Goal: Contribute content: Contribute content

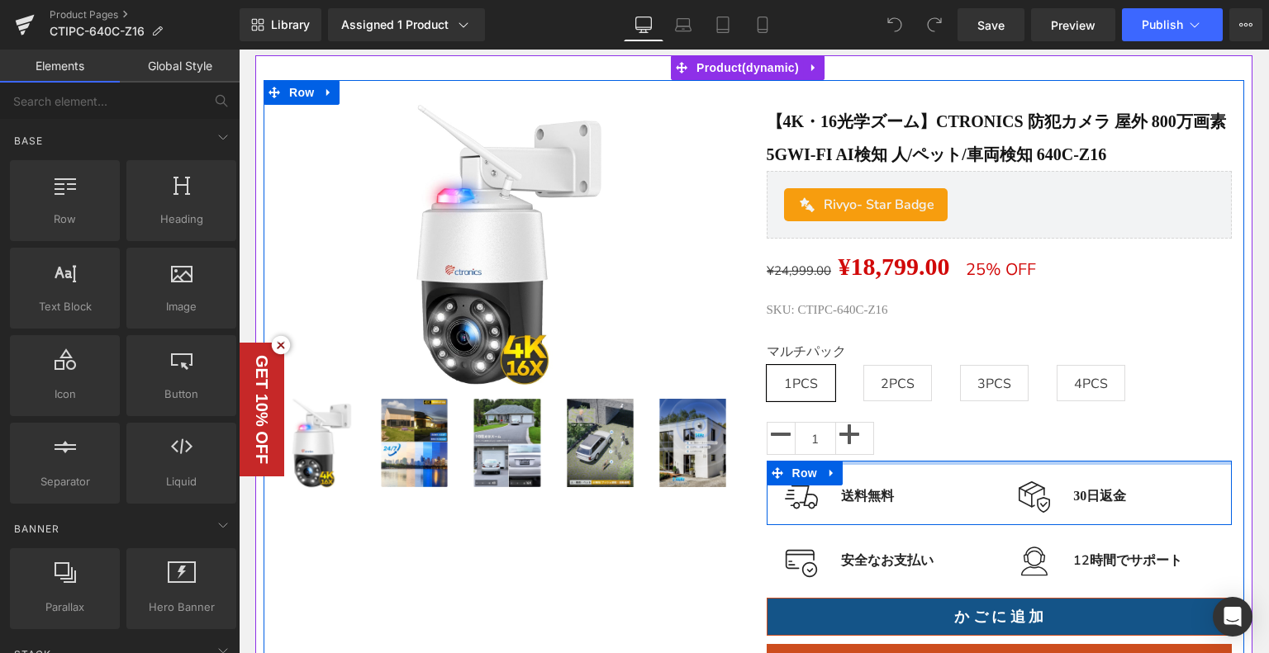
scroll to position [83, 0]
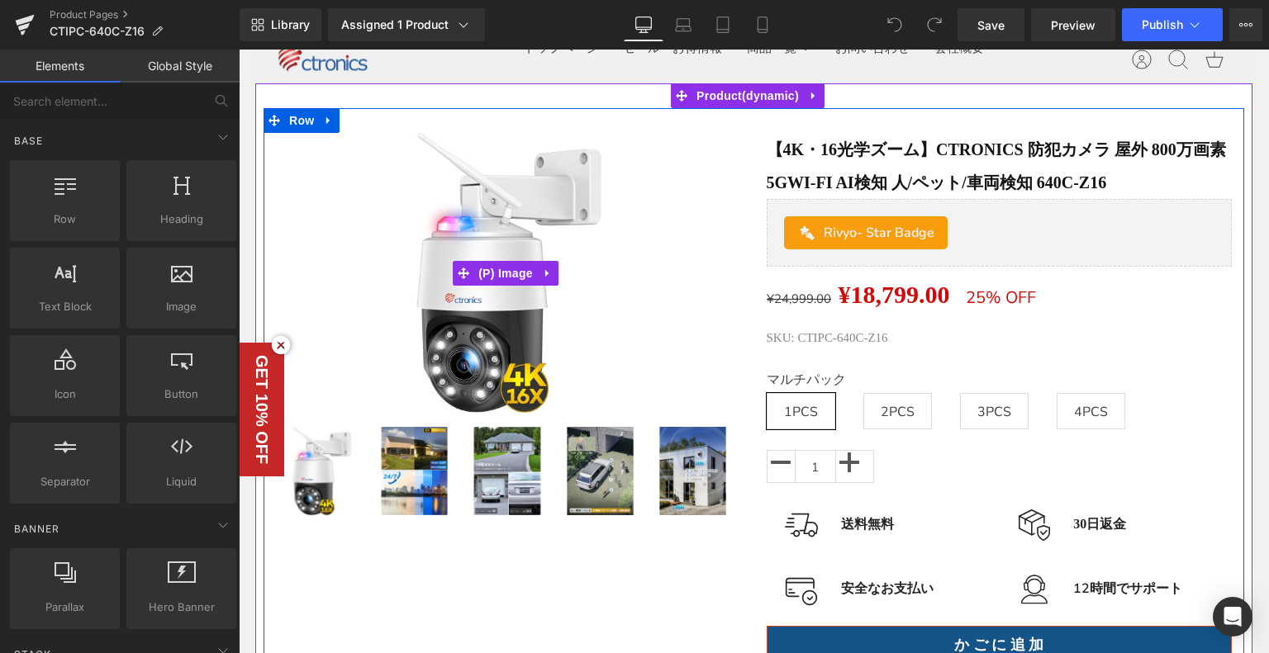
click at [595, 290] on img at bounding box center [508, 272] width 279 height 279
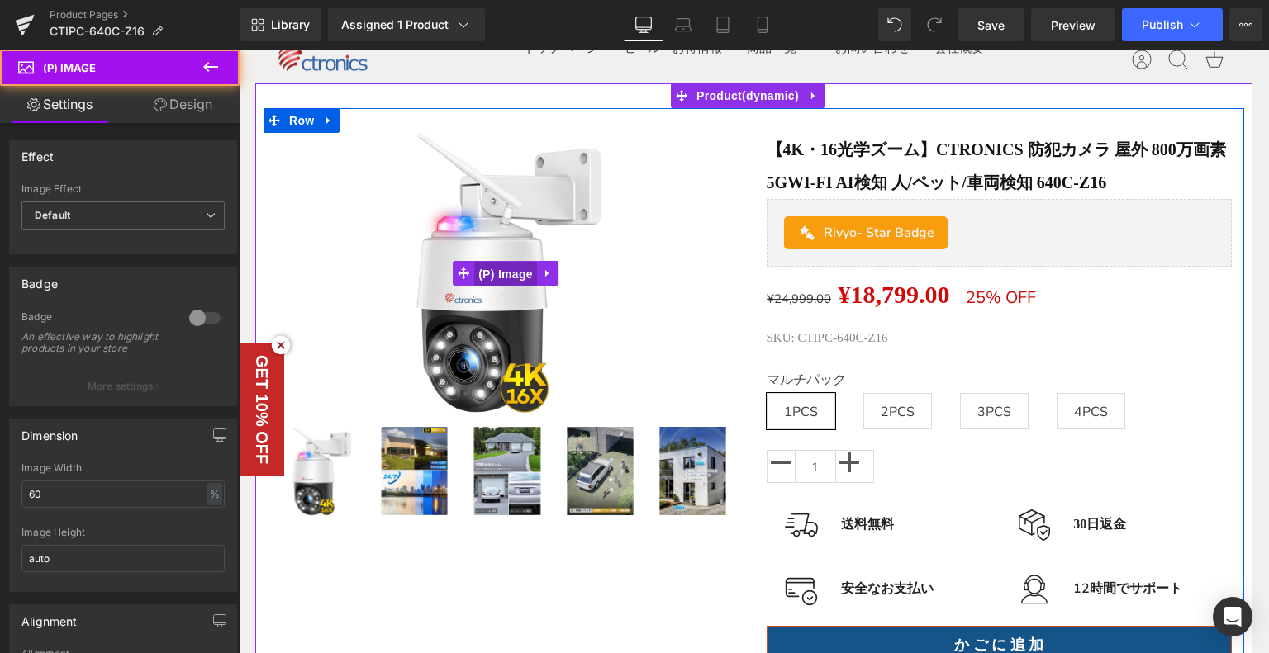
click at [523, 266] on span "(P) Image" at bounding box center [505, 274] width 63 height 25
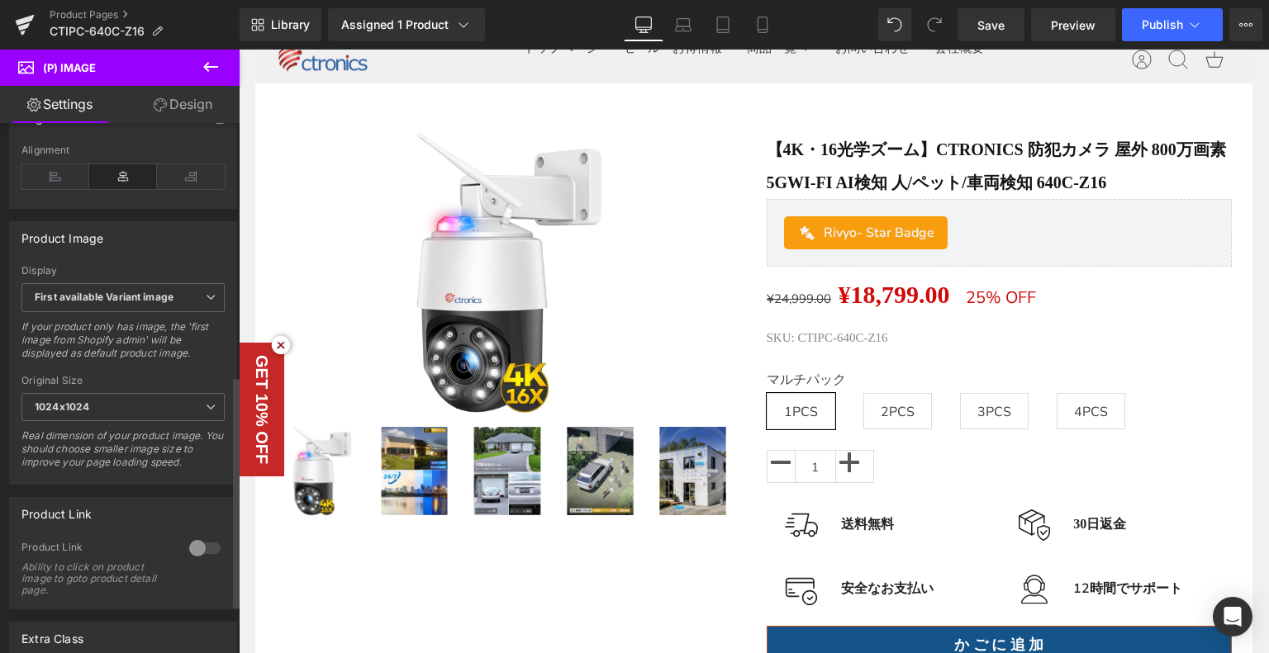
scroll to position [578, 0]
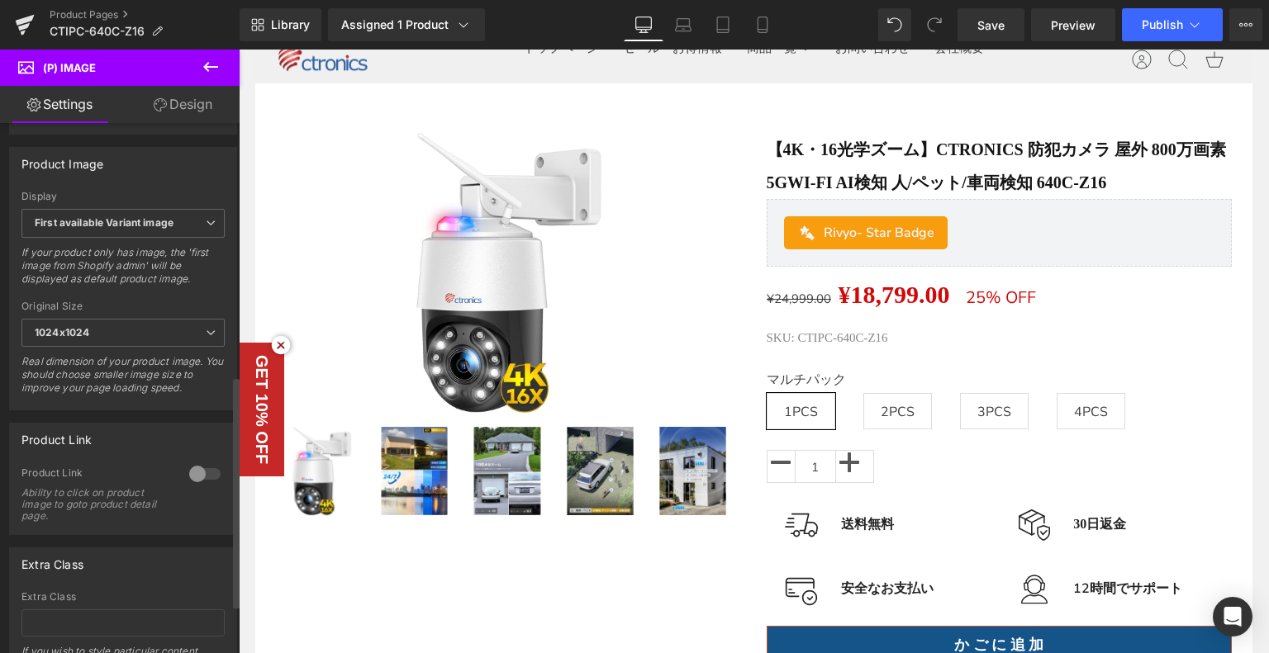
click at [186, 477] on div at bounding box center [205, 474] width 40 height 26
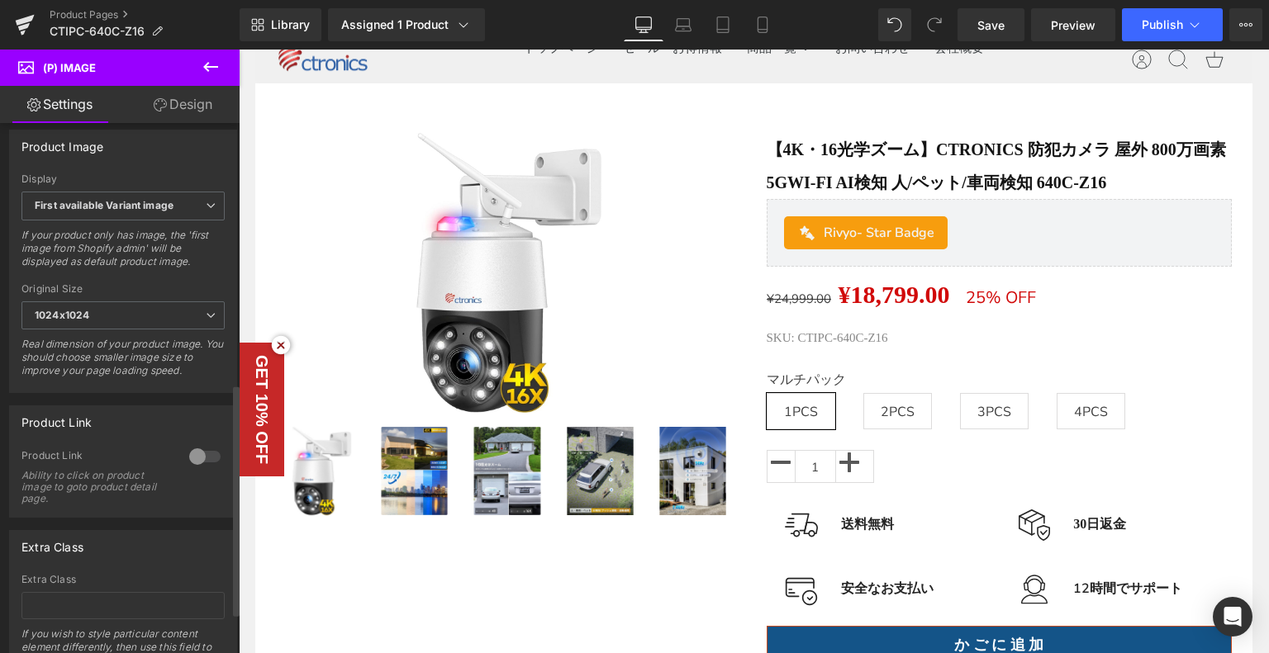
scroll to position [688, 0]
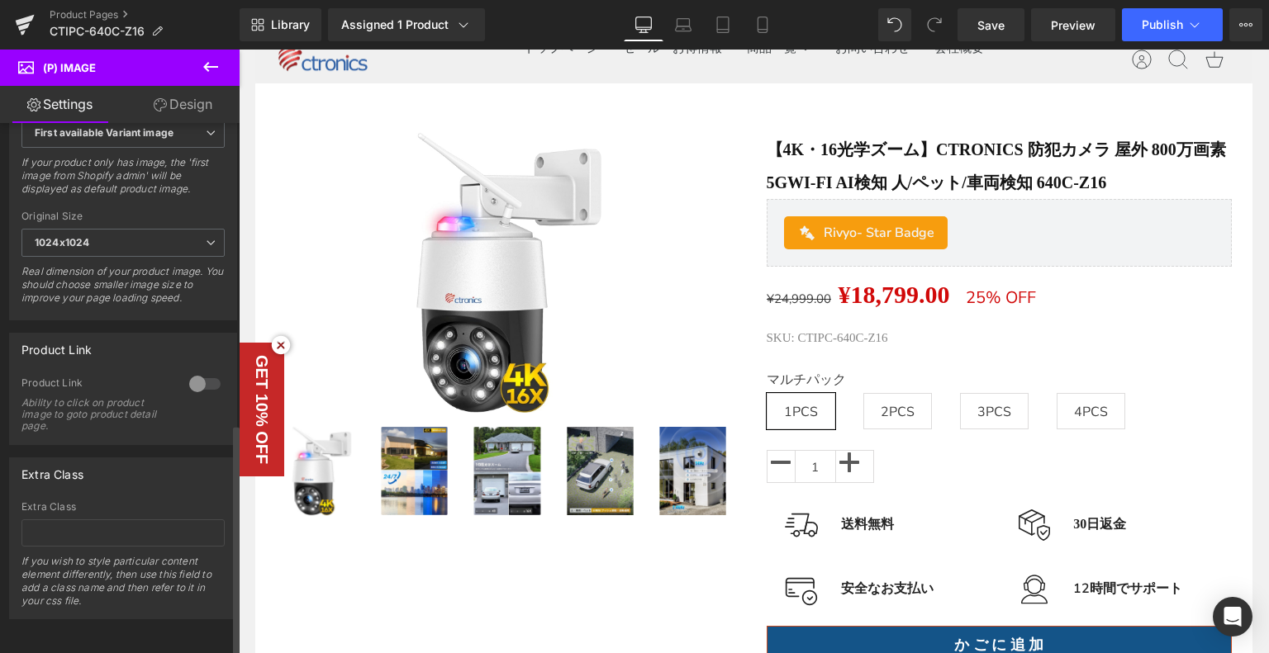
click at [193, 371] on div at bounding box center [205, 384] width 40 height 26
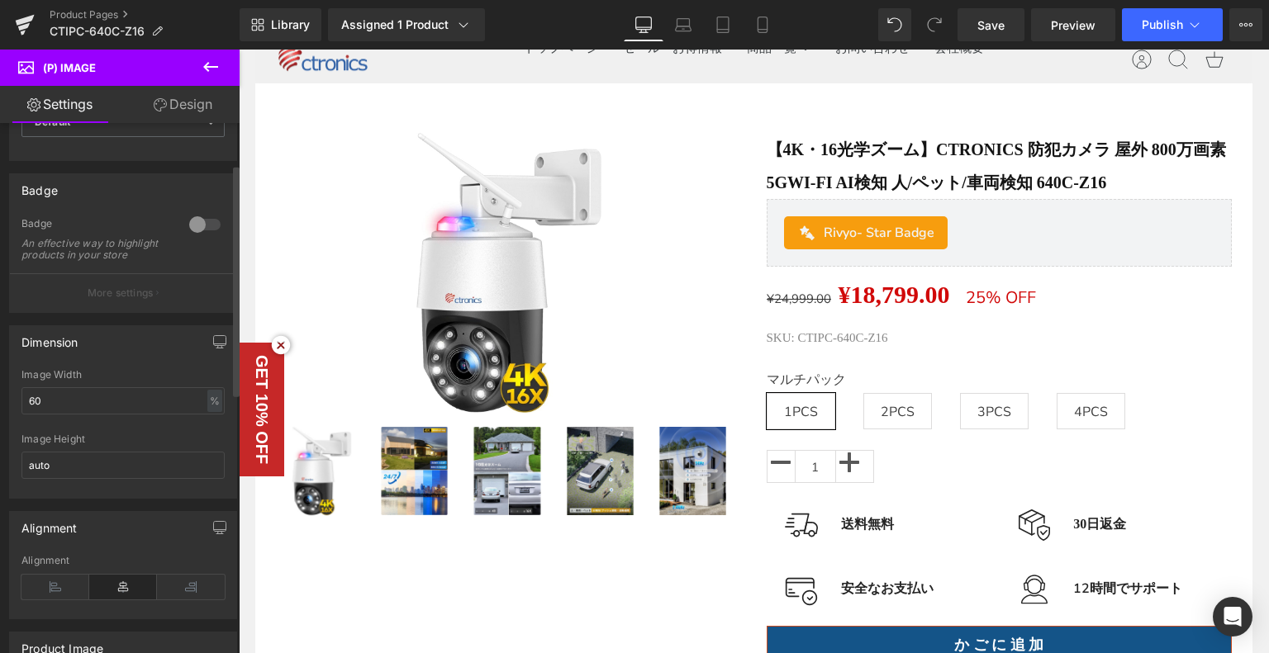
scroll to position [0, 0]
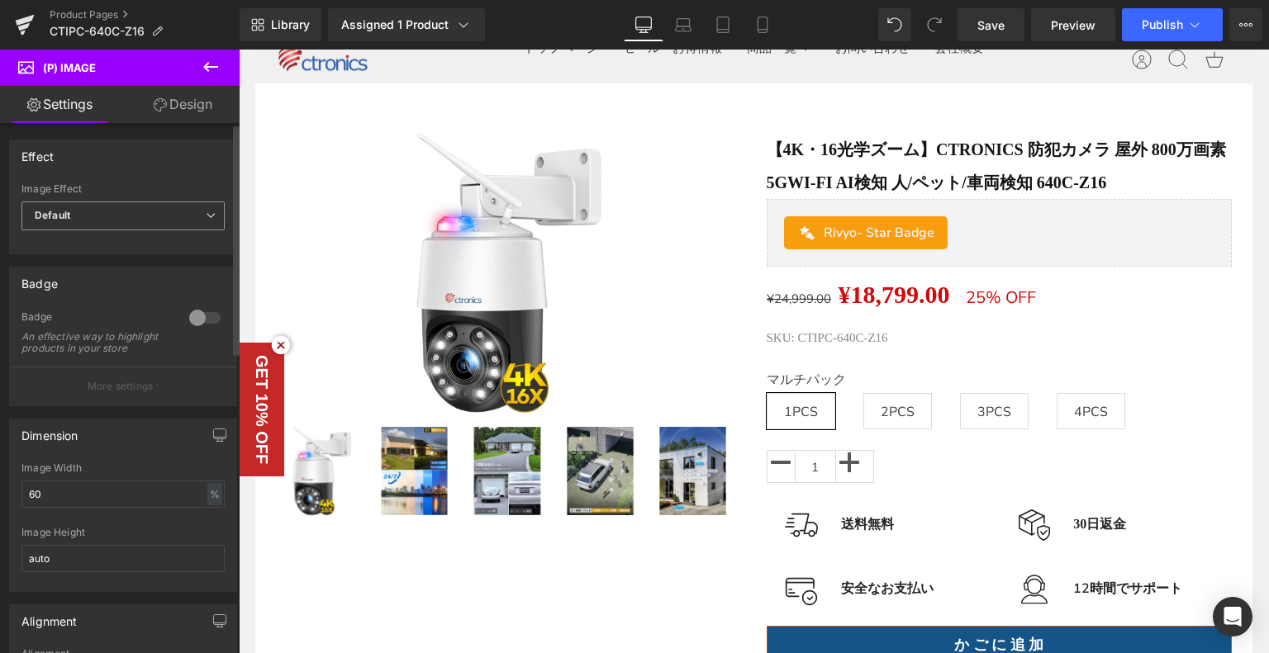
click at [116, 217] on span "Default" at bounding box center [122, 216] width 203 height 29
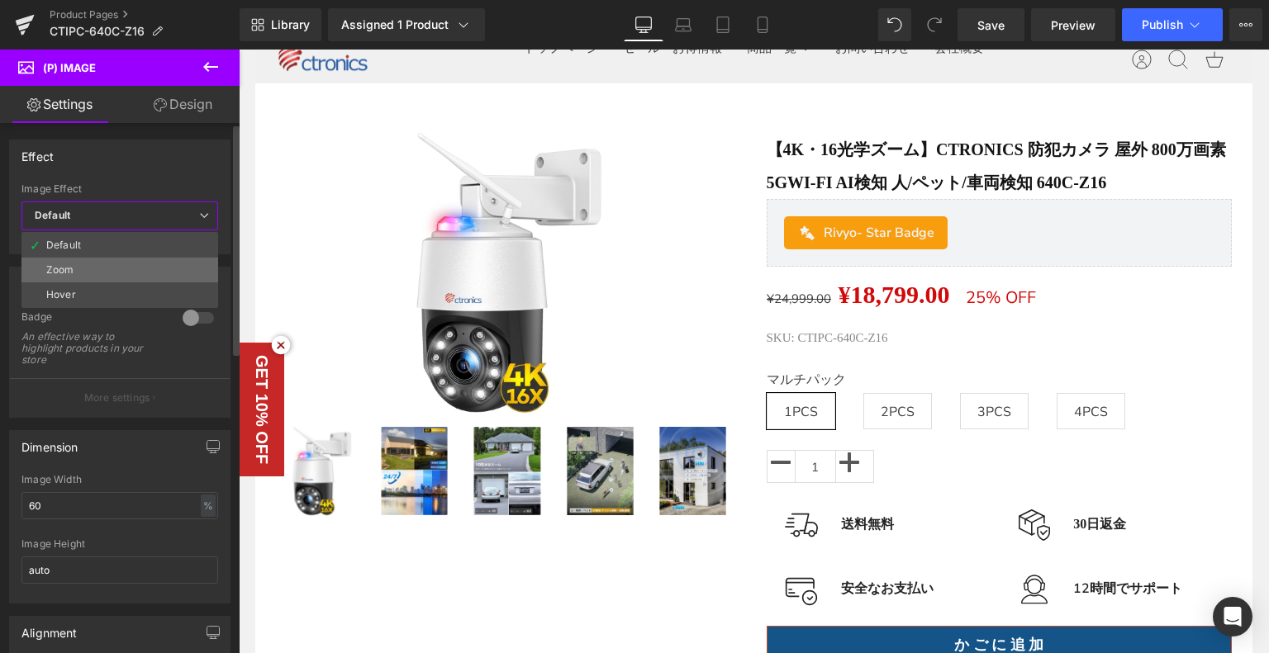
click at [107, 277] on li "Zoom" at bounding box center [119, 270] width 197 height 25
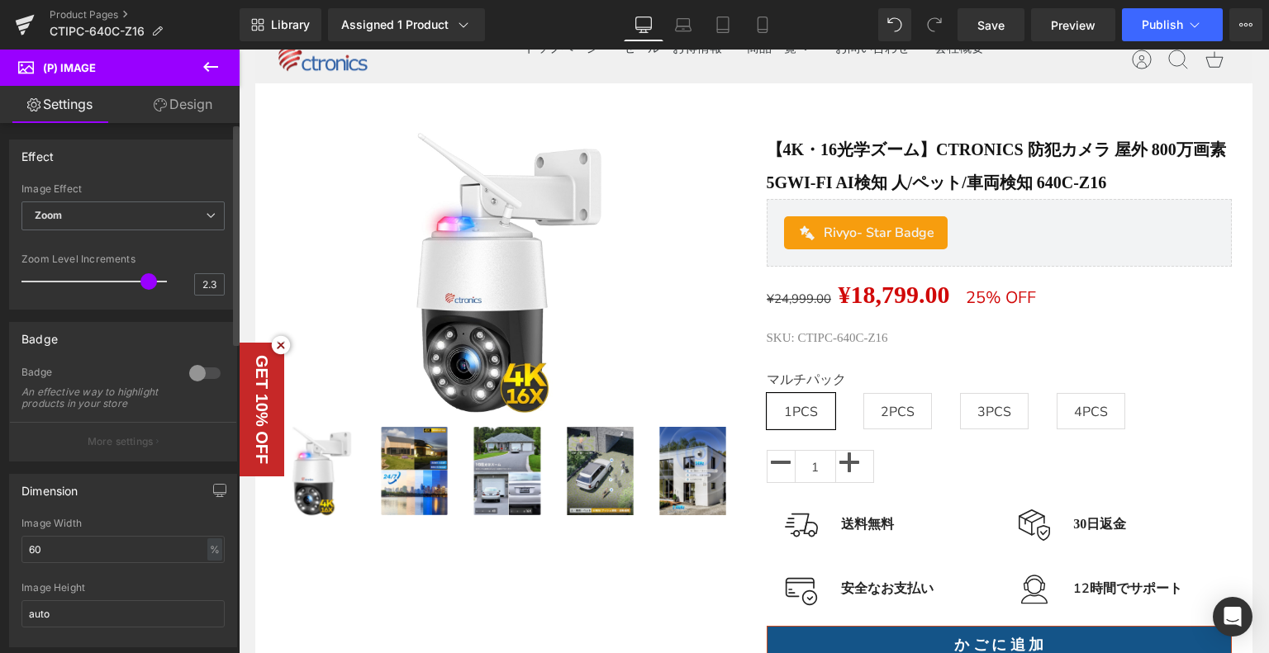
drag, startPoint x: 52, startPoint y: 280, endPoint x: 150, endPoint y: 282, distance: 98.3
click at [151, 281] on div at bounding box center [98, 281] width 137 height 33
type input "1.4"
drag, startPoint x: 140, startPoint y: 287, endPoint x: 59, endPoint y: 287, distance: 81.8
click at [59, 290] on div at bounding box center [98, 281] width 137 height 33
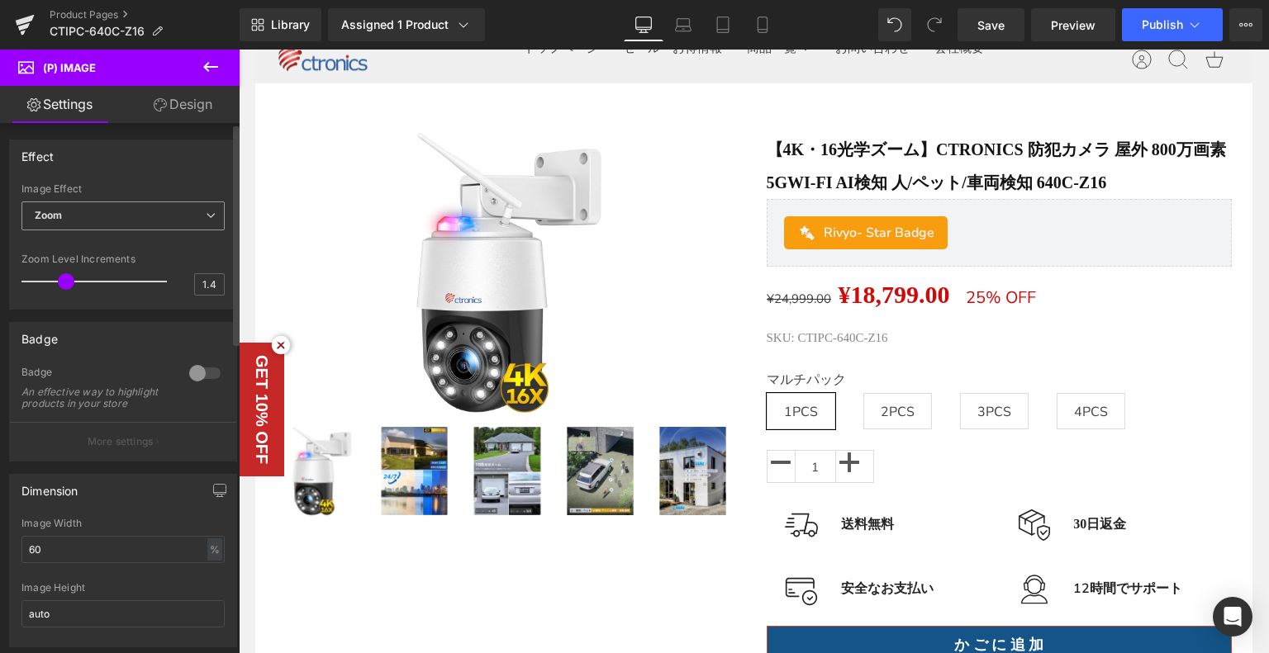
click at [129, 222] on span "Zoom" at bounding box center [122, 216] width 203 height 29
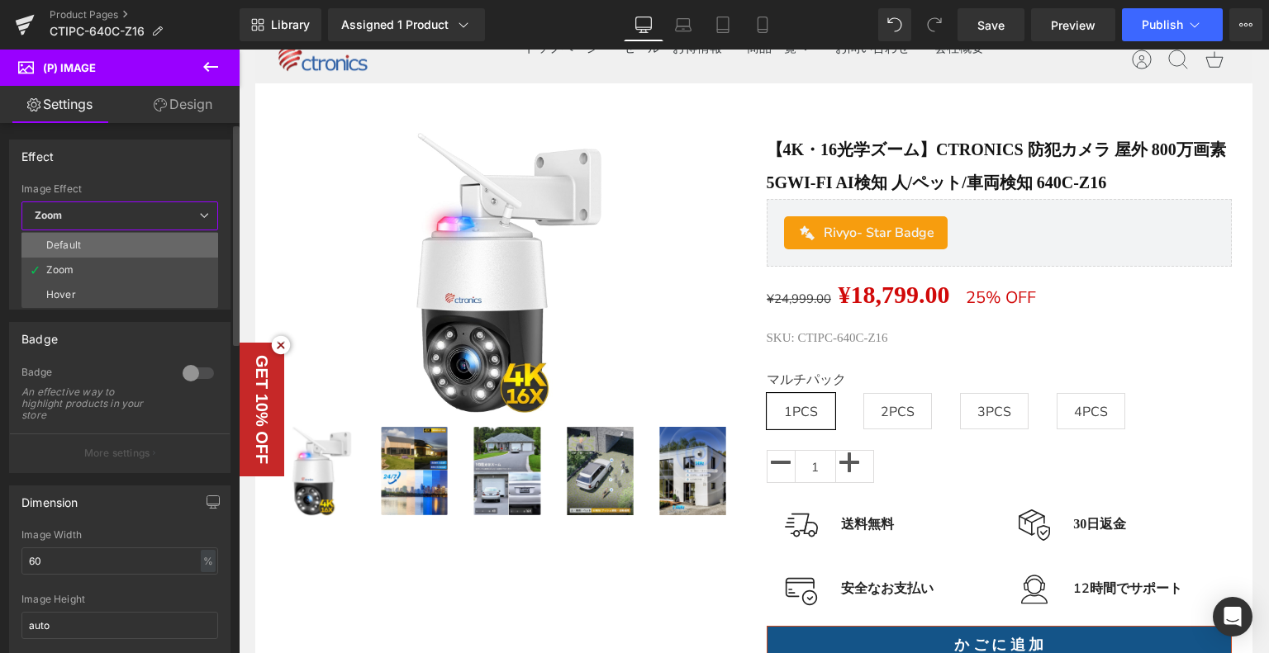
click at [111, 252] on li "Default" at bounding box center [119, 245] width 197 height 25
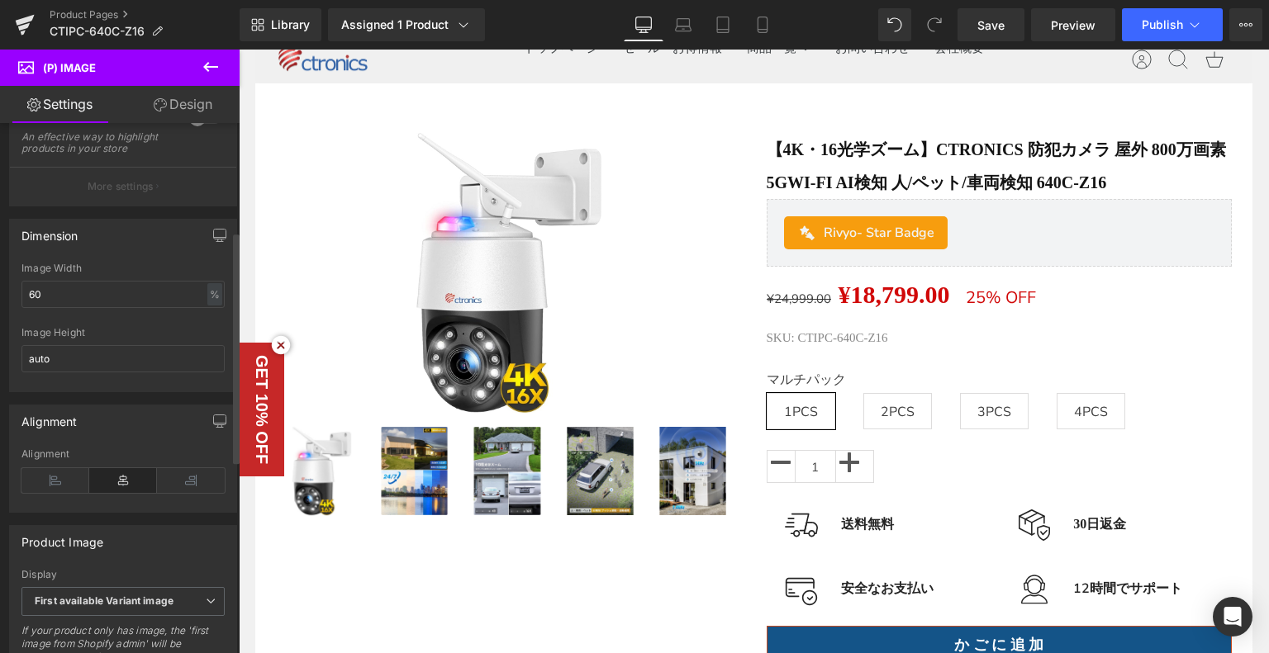
scroll to position [248, 0]
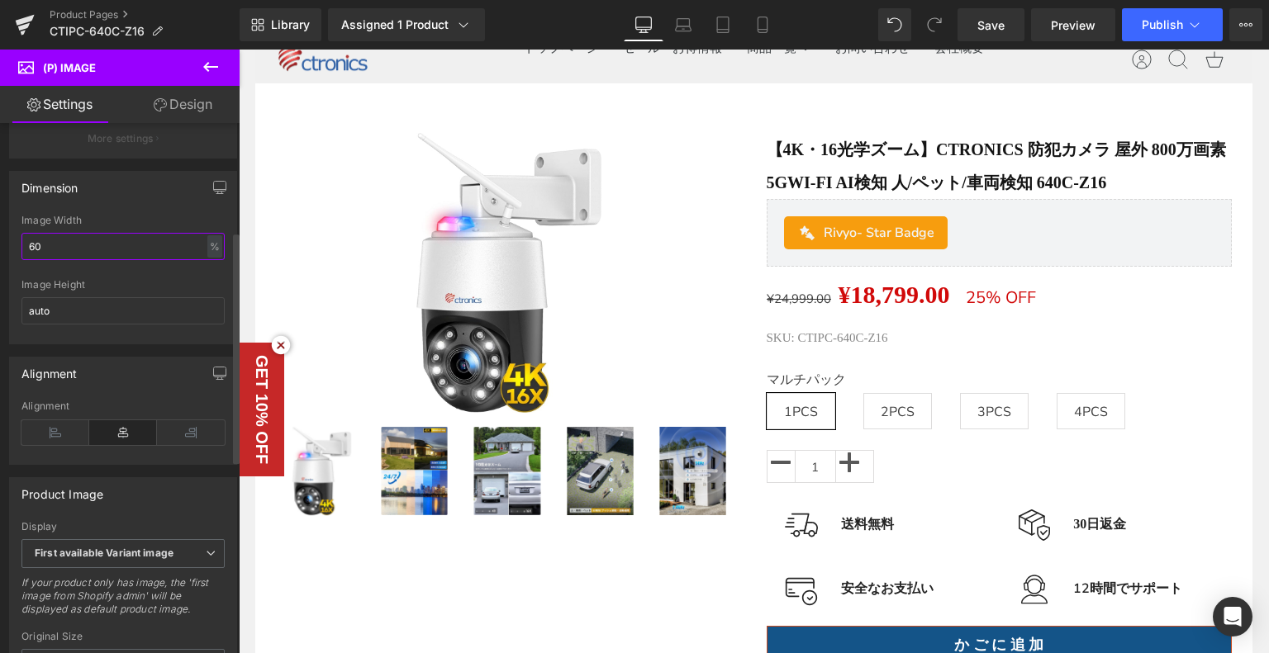
drag, startPoint x: 121, startPoint y: 257, endPoint x: 0, endPoint y: 244, distance: 121.2
click at [0, 244] on div "Dimension 60% Image Width 60 % % px auto Image Height auto" at bounding box center [123, 252] width 247 height 186
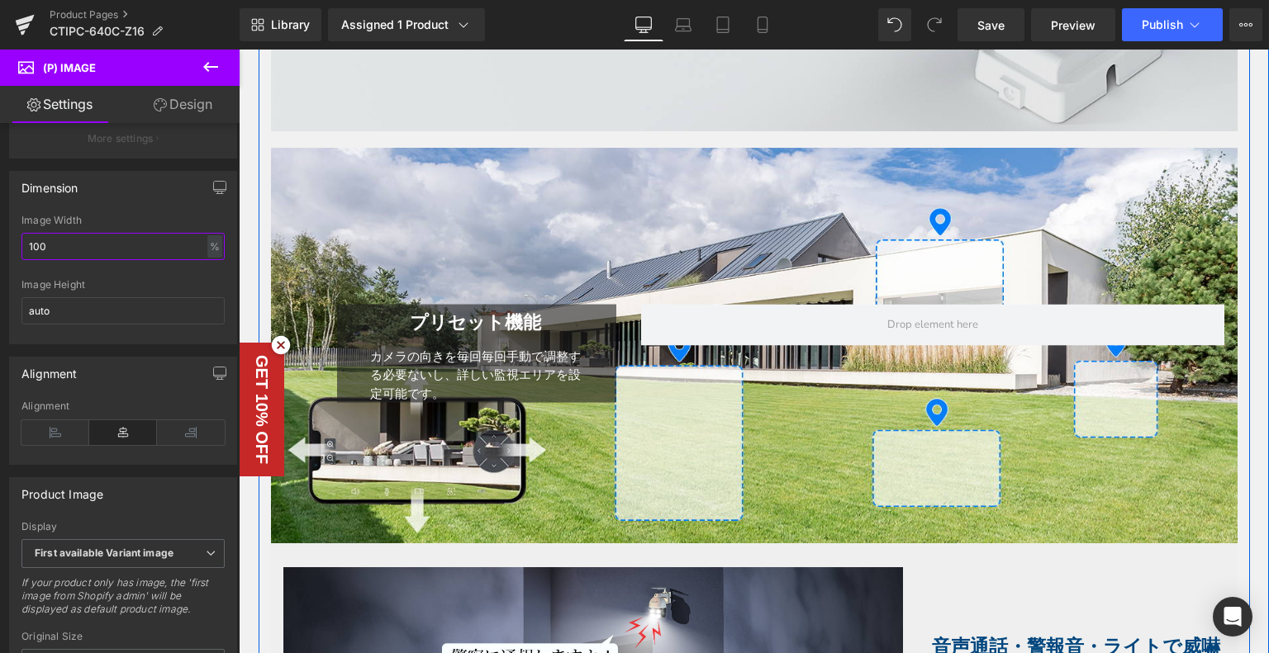
scroll to position [3716, 0]
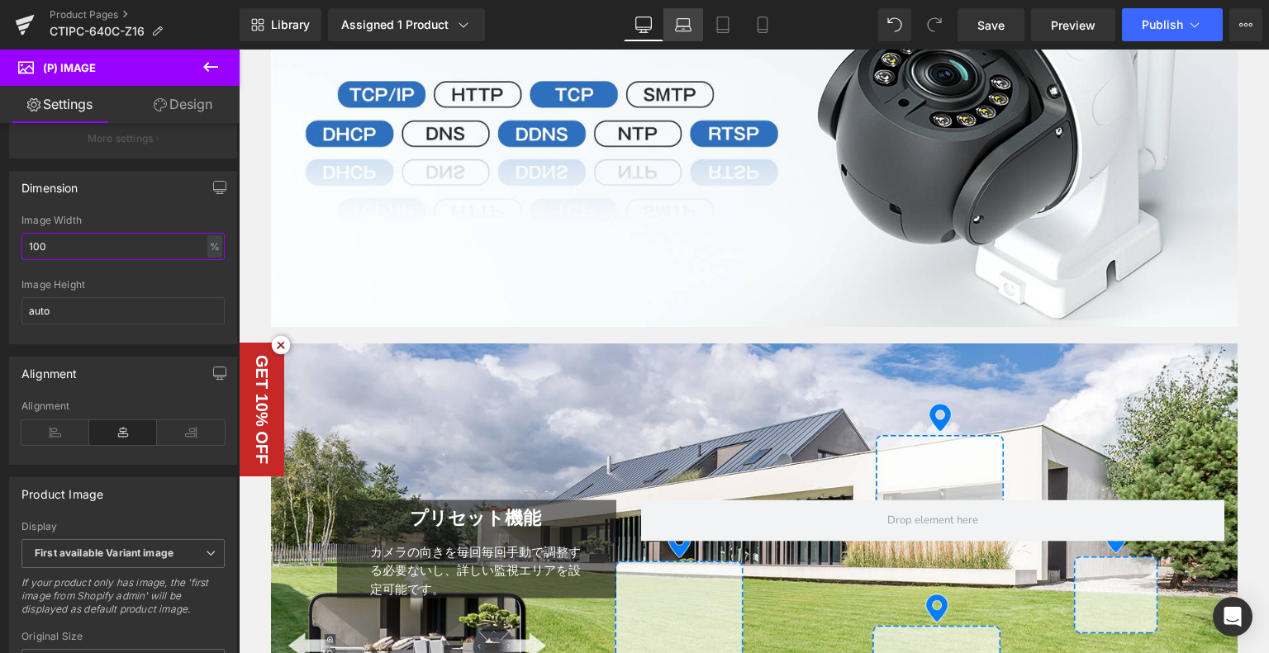
type input "100"
click at [694, 25] on link "Laptop" at bounding box center [683, 24] width 40 height 33
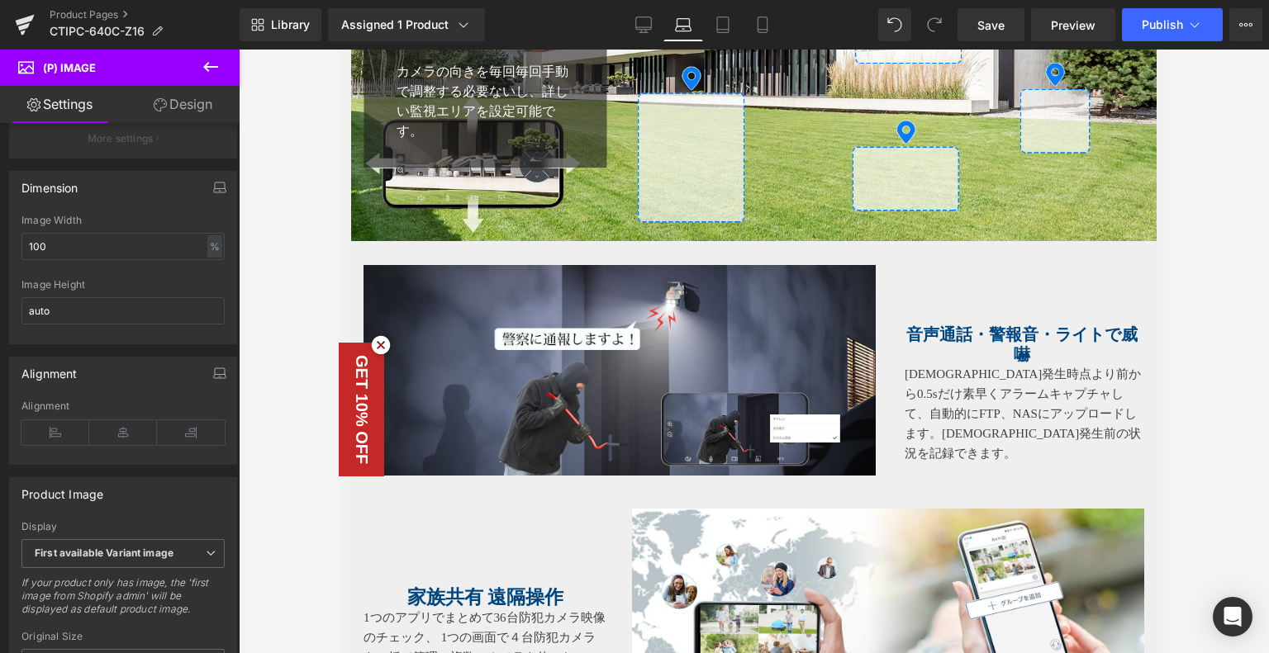
scroll to position [0, 0]
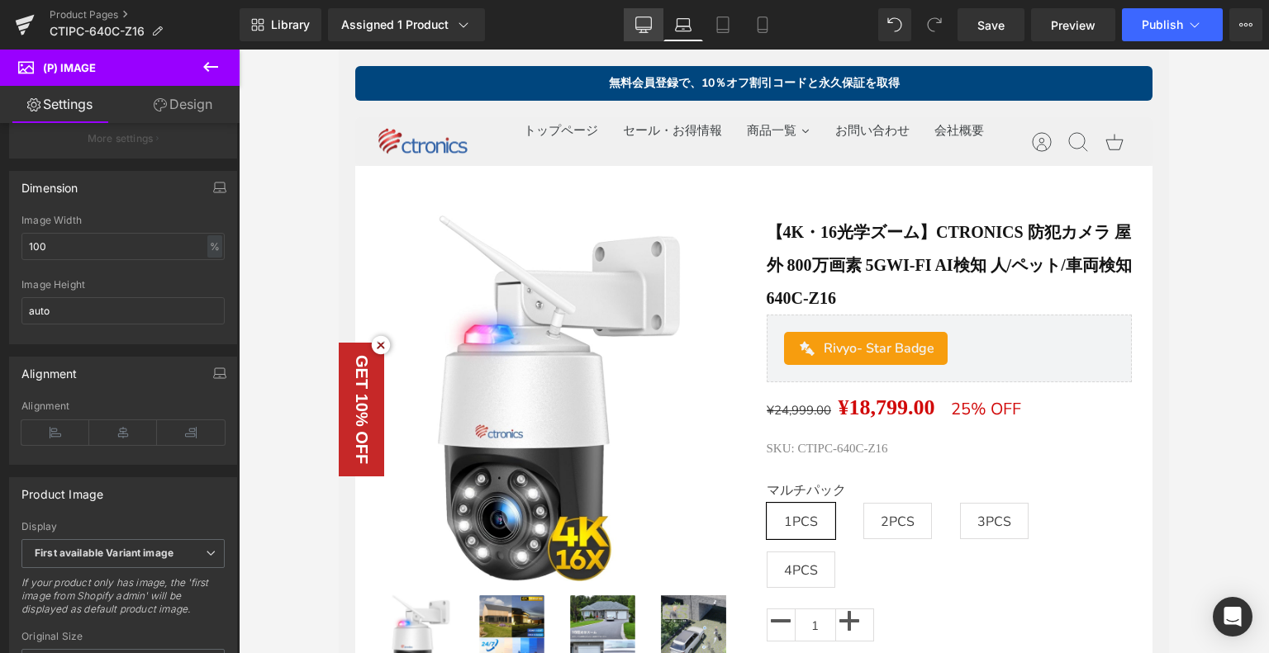
click at [661, 29] on link "Desktop" at bounding box center [644, 24] width 40 height 33
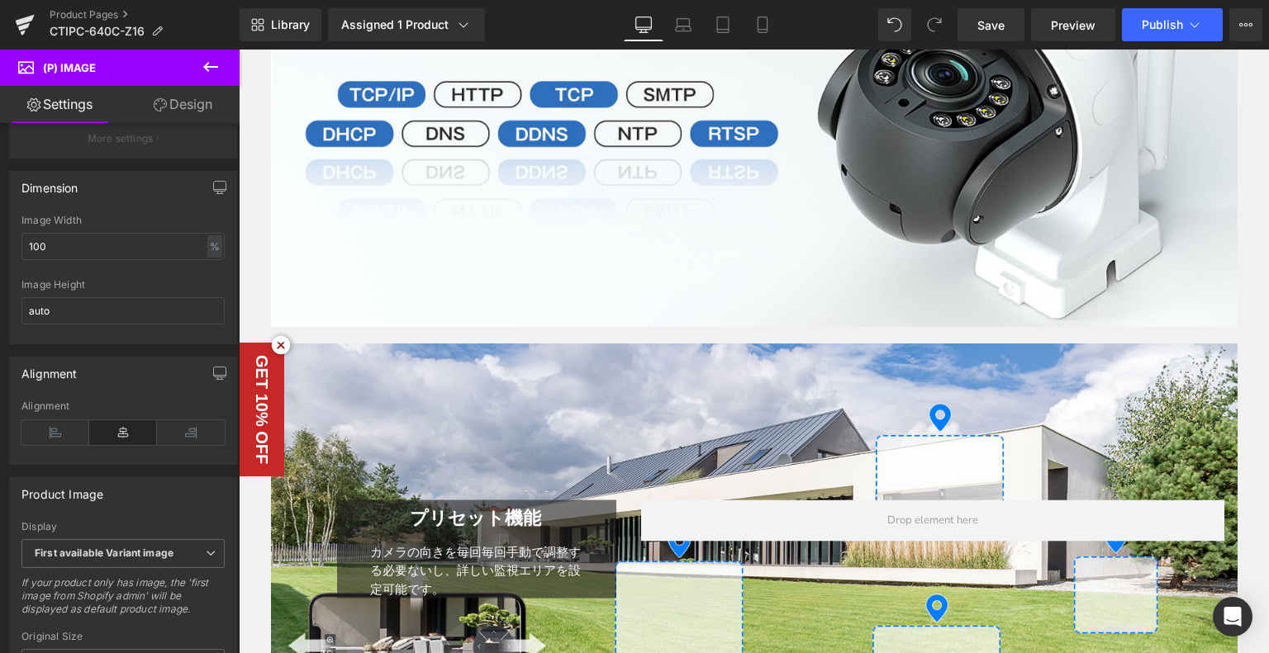
scroll to position [4129, 0]
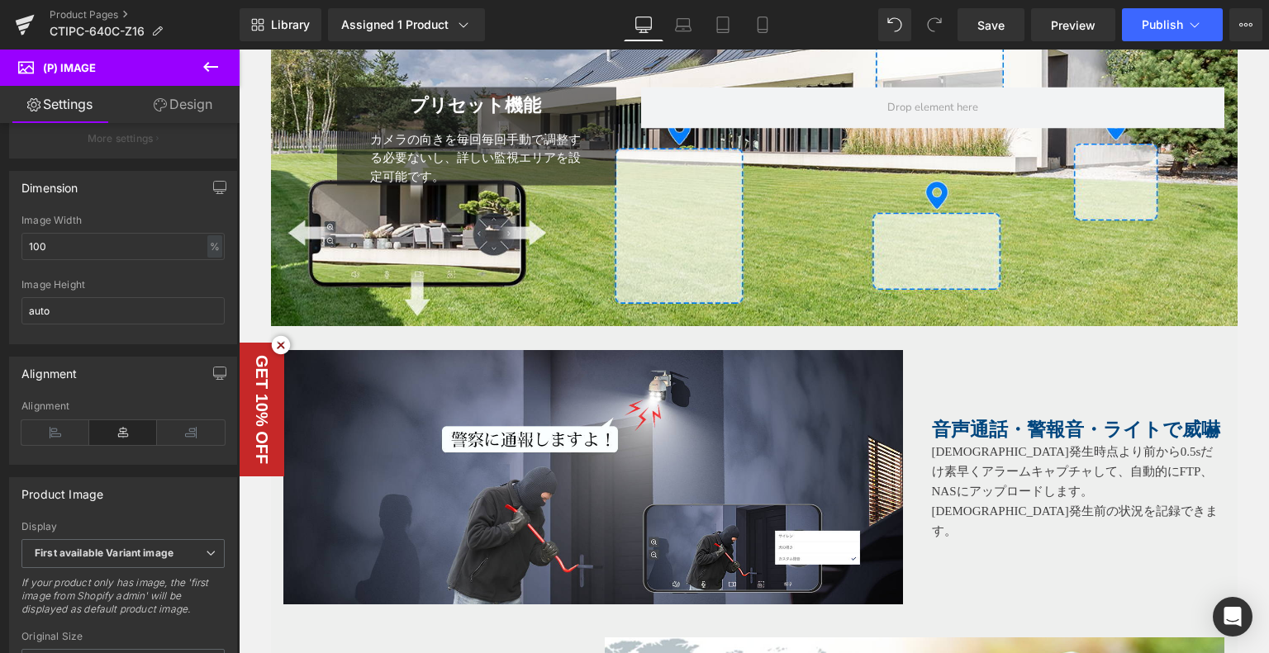
click at [506, 145] on div "カメラの向きを毎回毎回手動で調整する必要ないし、詳しい監視エリアを設定可能です。 Text Block" at bounding box center [475, 150] width 225 height 69
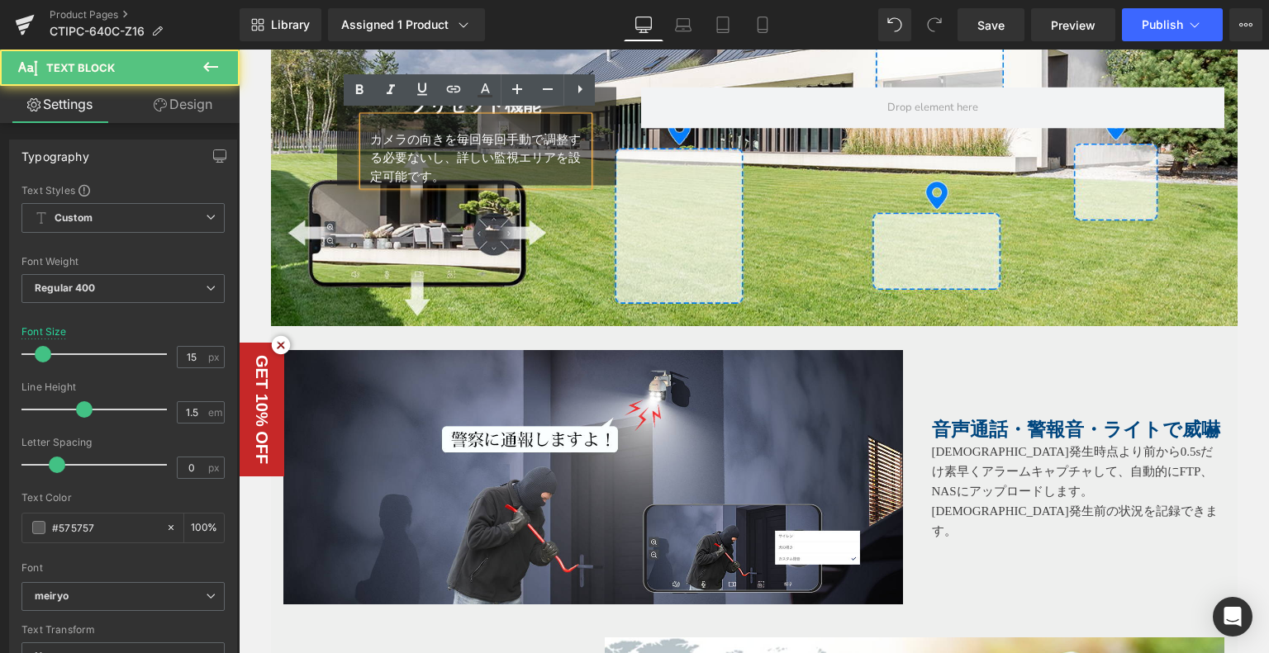
scroll to position [3882, 0]
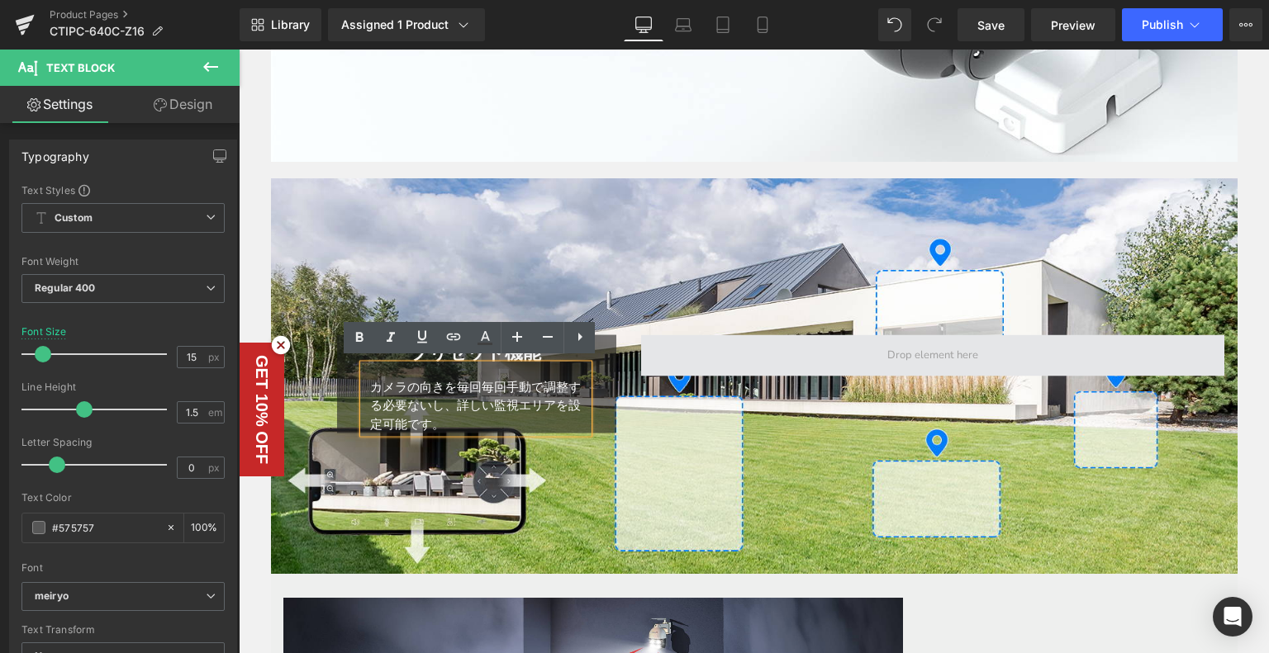
click at [701, 335] on span at bounding box center [933, 355] width 584 height 41
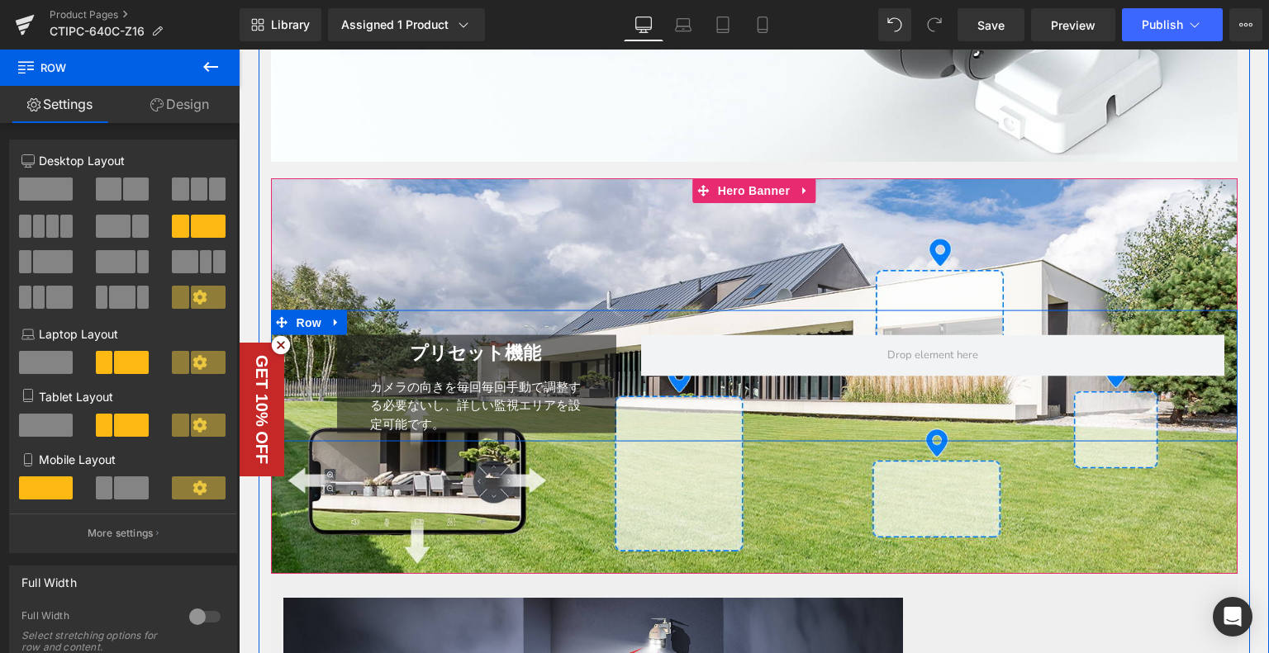
click at [628, 320] on div "プリセット機能 Heading カメラの向きを毎回毎回手動で調整する必要ないし、詳しい監視エリアを設定可能です。 Text Block Row Row" at bounding box center [754, 376] width 966 height 131
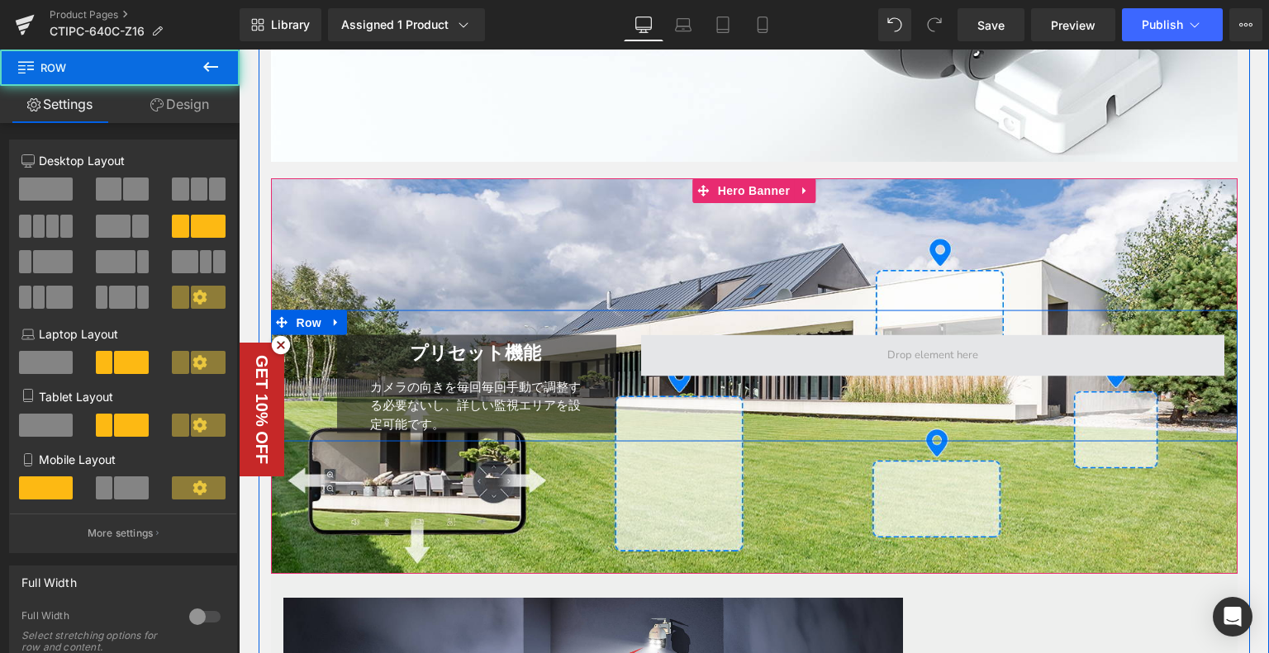
click at [657, 335] on span at bounding box center [933, 355] width 584 height 41
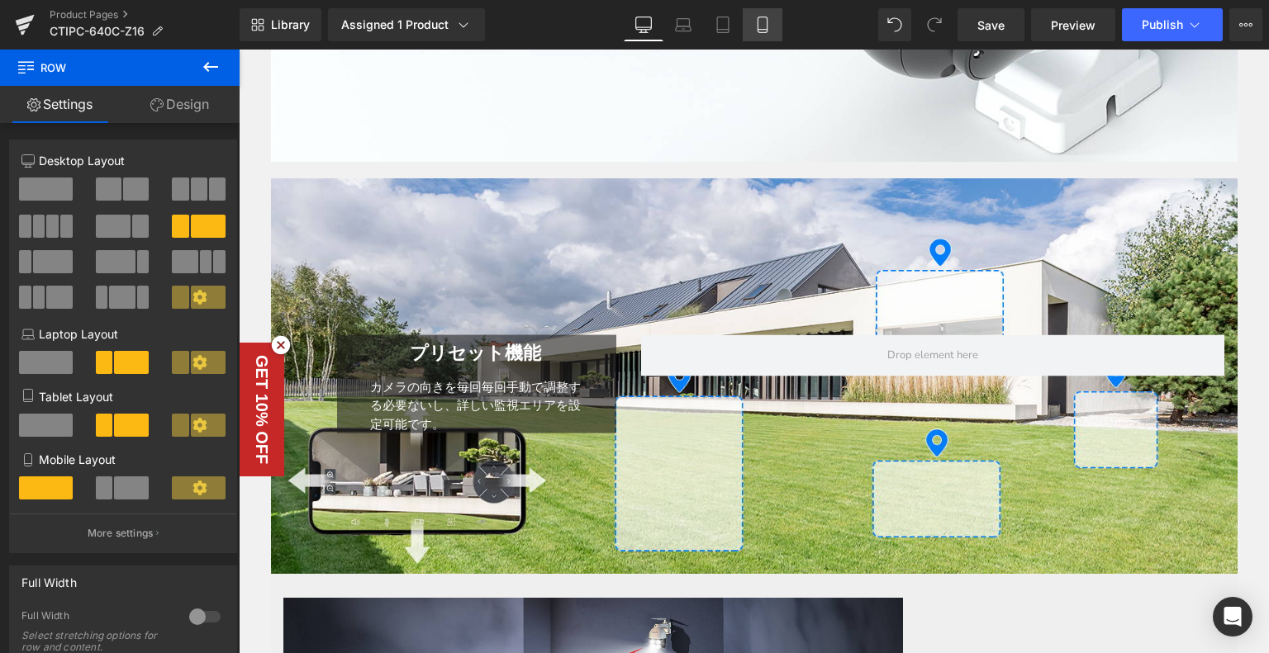
click at [755, 16] on link "Mobile" at bounding box center [762, 24] width 40 height 33
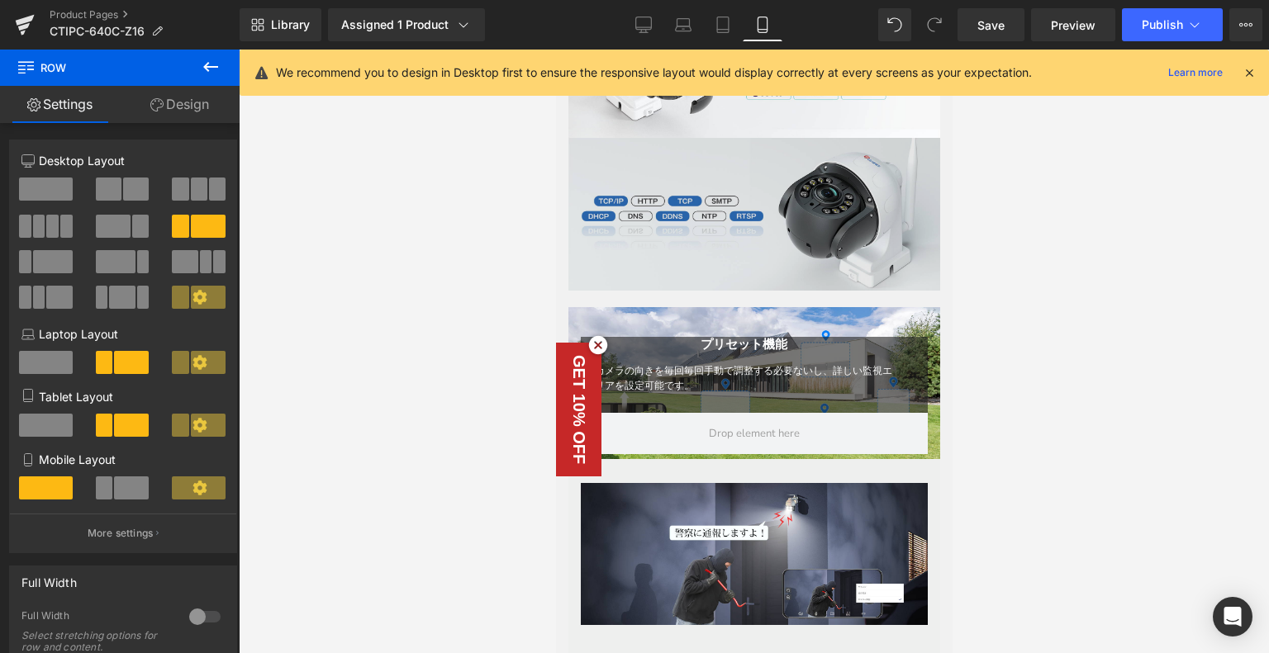
scroll to position [2374, 0]
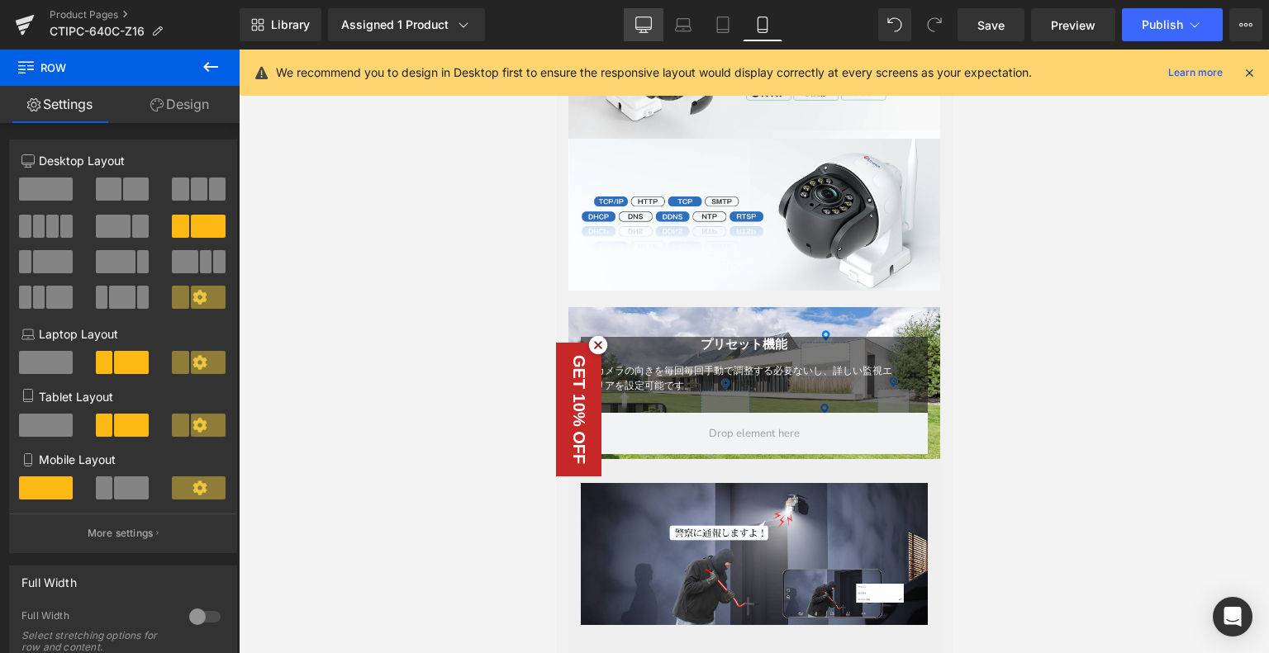
click at [643, 26] on icon at bounding box center [643, 25] width 17 height 17
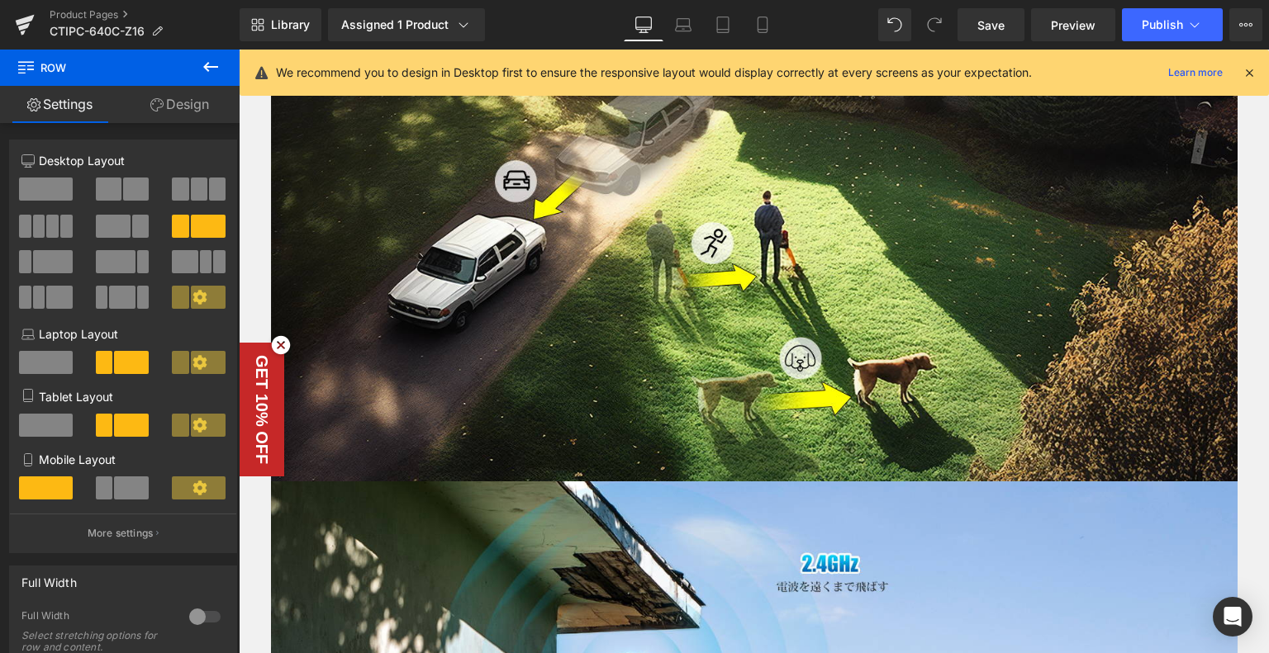
scroll to position [3881, 0]
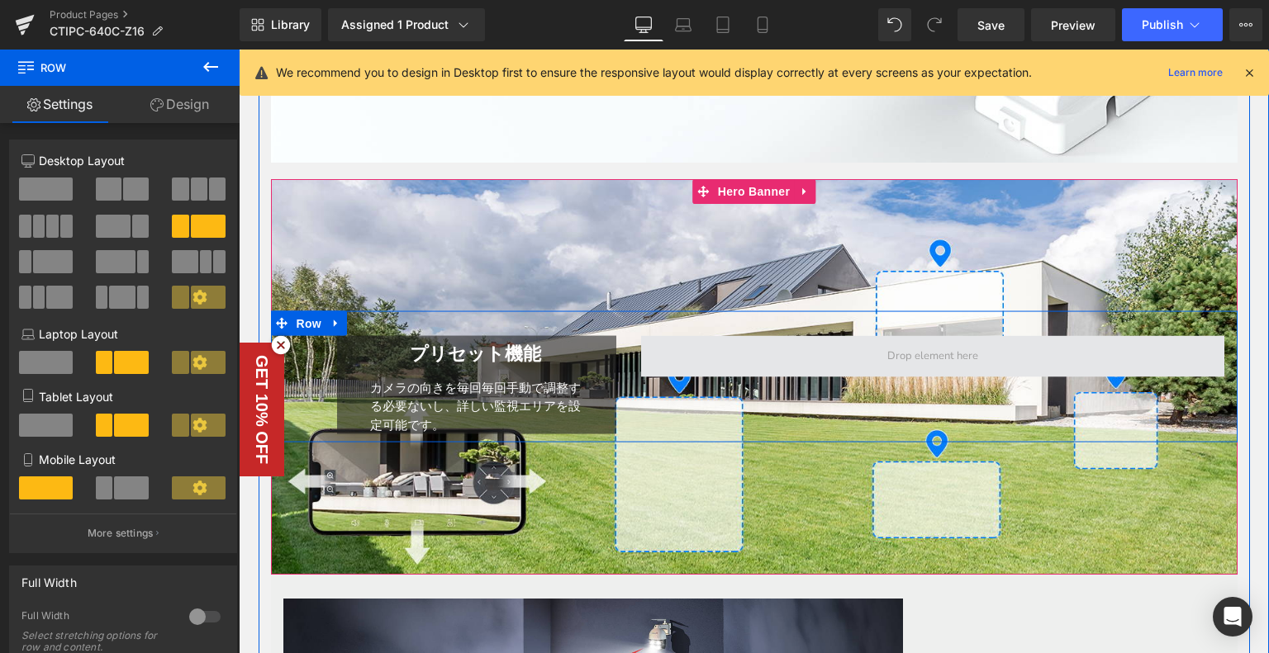
click at [697, 353] on span at bounding box center [933, 356] width 584 height 41
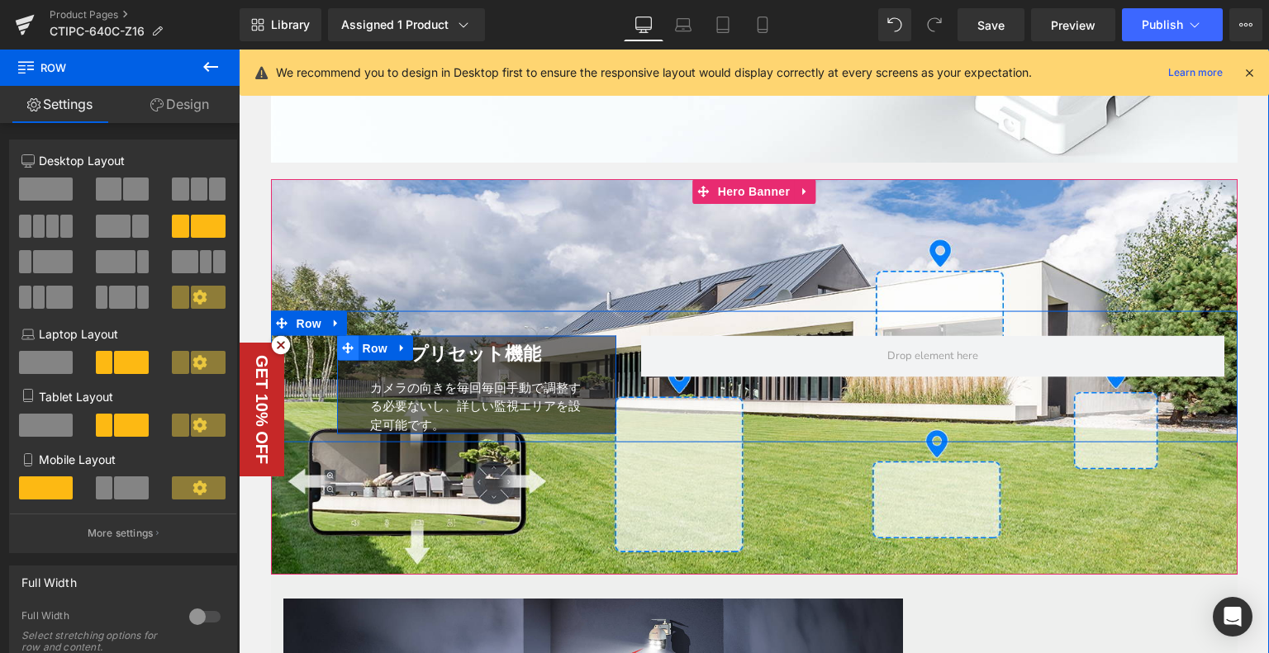
click at [342, 344] on icon at bounding box center [348, 349] width 12 height 12
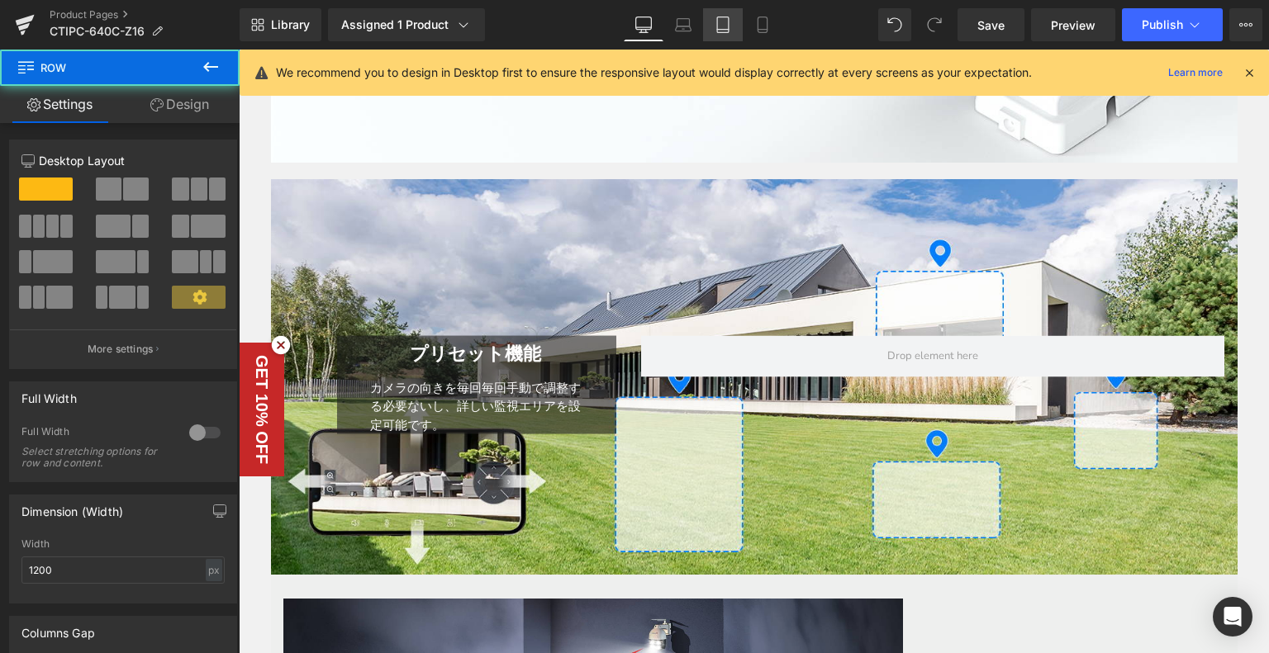
click at [739, 39] on link "Tablet" at bounding box center [723, 24] width 40 height 33
type input "100"
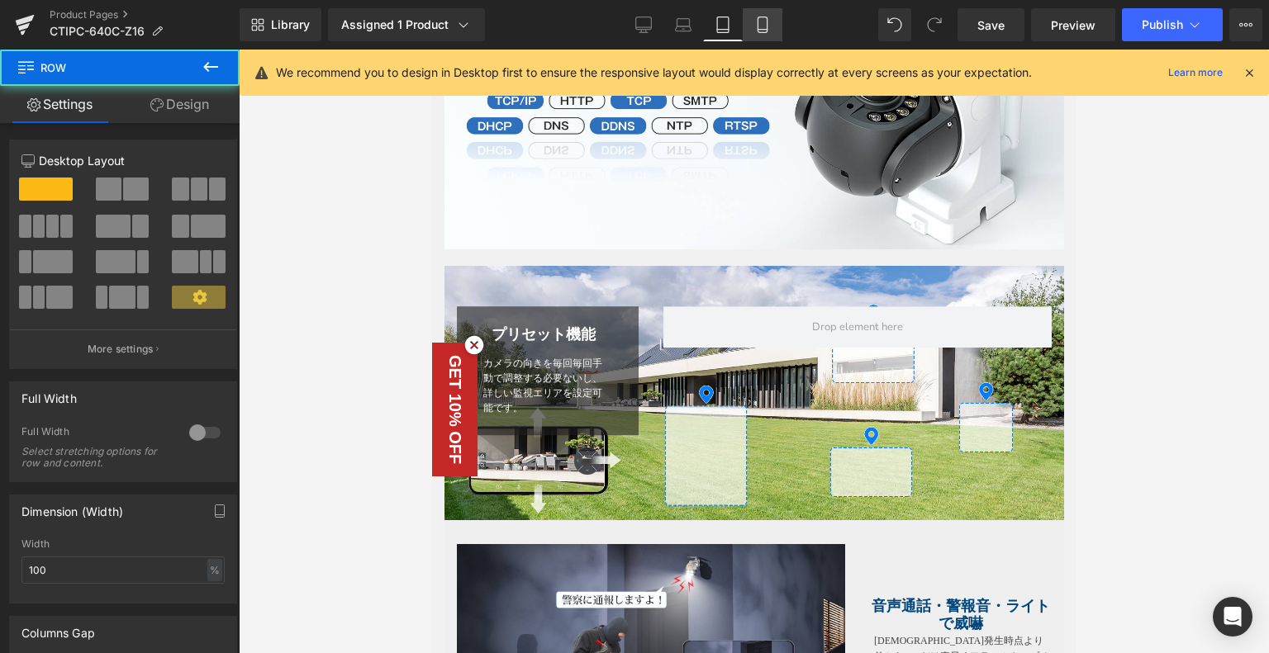
click at [742, 29] on link "Mobile" at bounding box center [762, 24] width 40 height 33
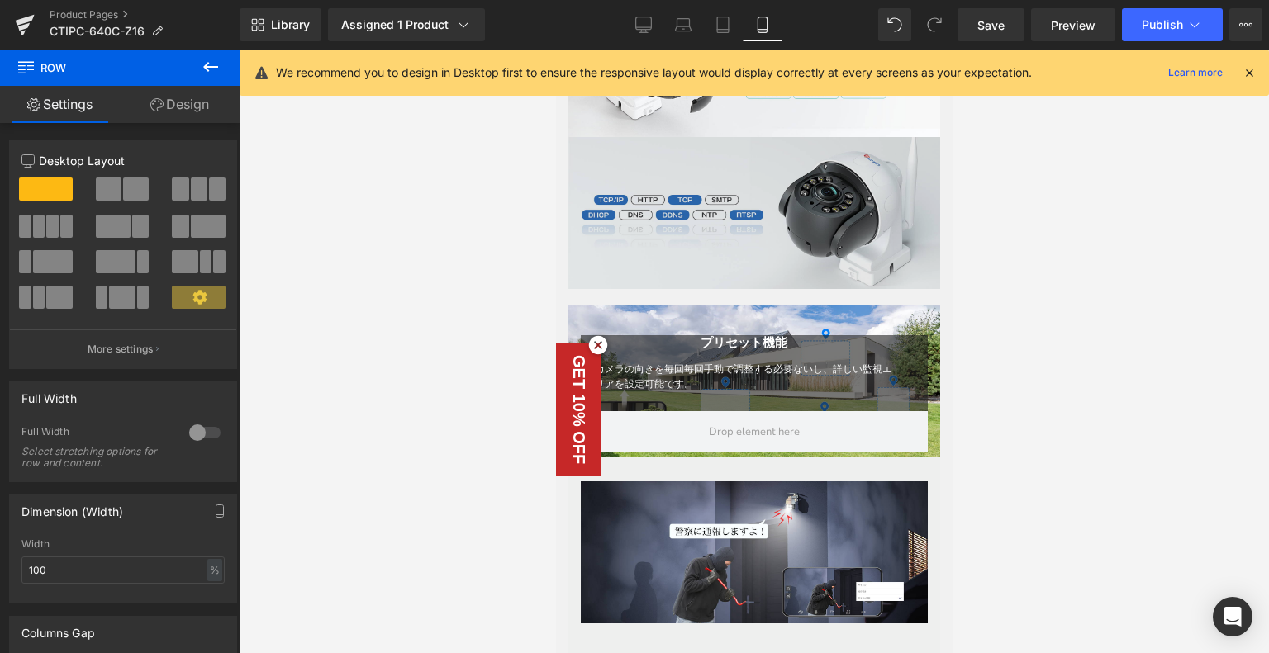
scroll to position [2374, 0]
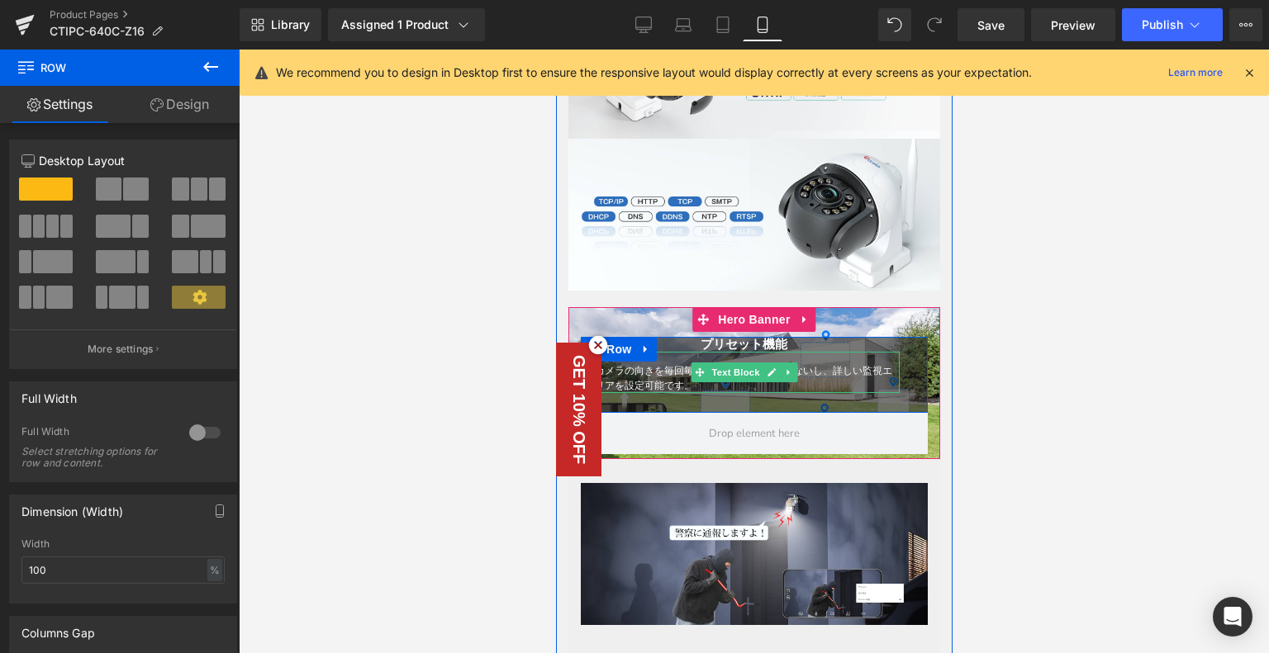
drag, startPoint x: 630, startPoint y: 343, endPoint x: 634, endPoint y: 380, distance: 37.4
click at [634, 380] on div "プリセット機能 Heading カメラの向きを毎回毎回手動で調整する必要ないし、詳しい監視エリアを設定可能です。 Text Block Row 34px" at bounding box center [753, 375] width 347 height 76
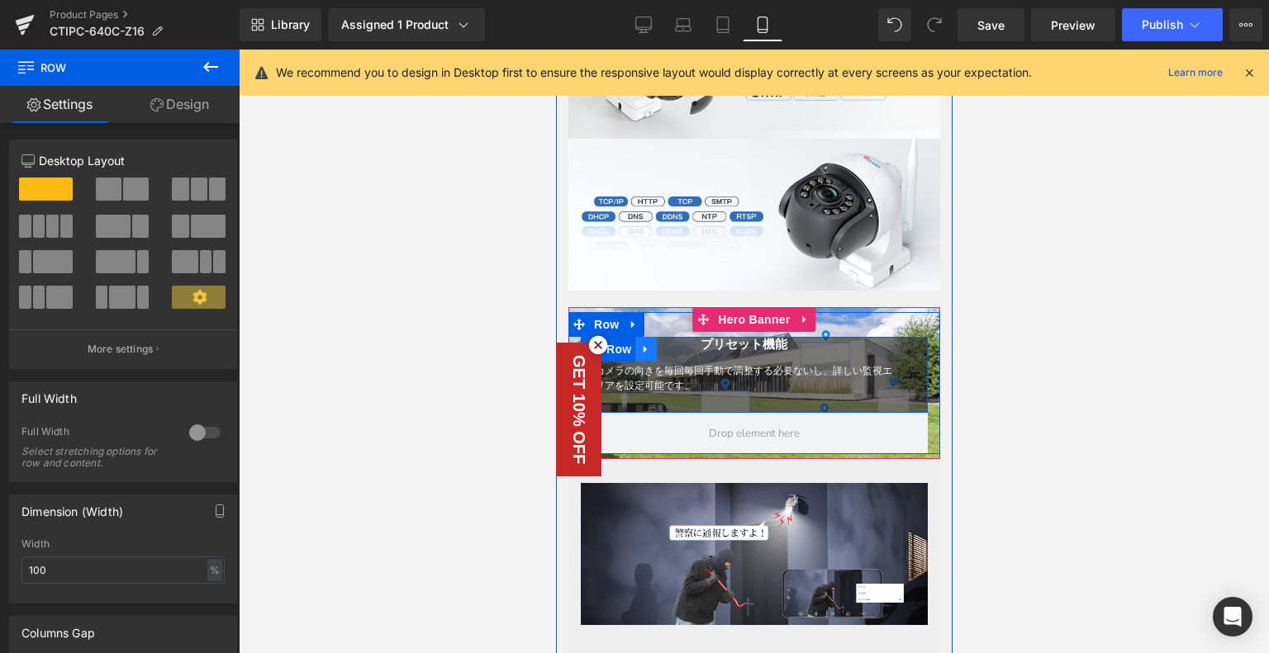
click at [643, 349] on icon at bounding box center [645, 350] width 12 height 12
click at [713, 340] on link at bounding box center [709, 349] width 21 height 25
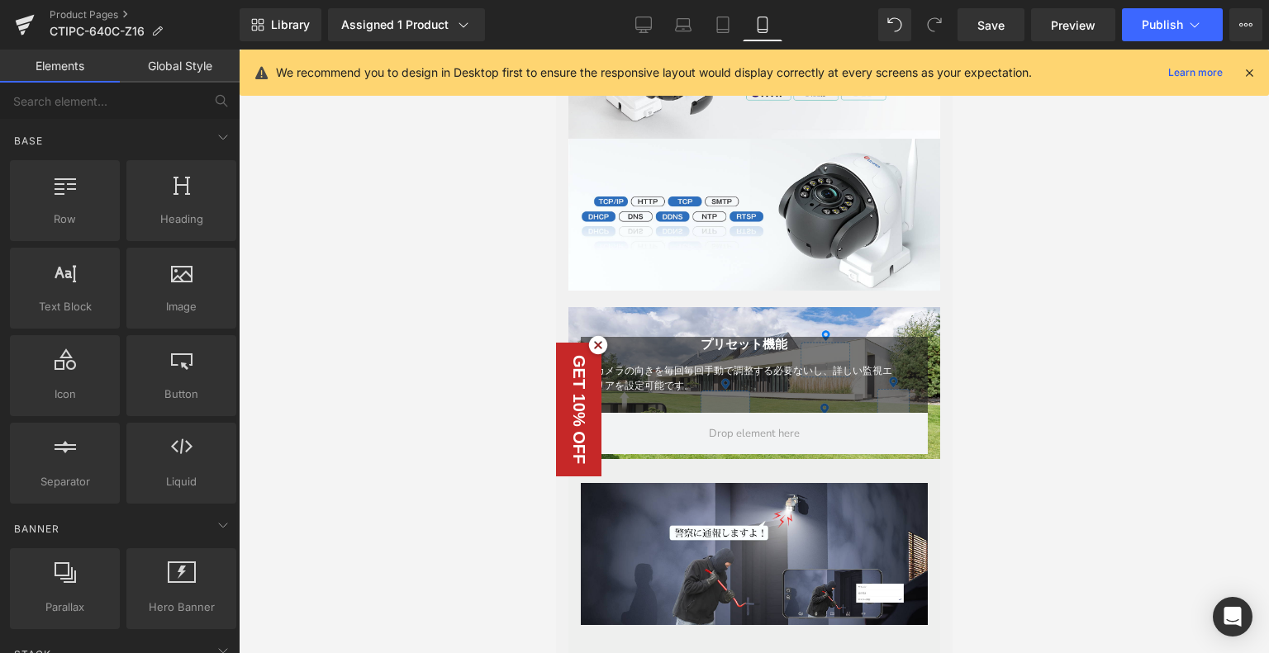
click at [603, 343] on icon at bounding box center [597, 345] width 18 height 18
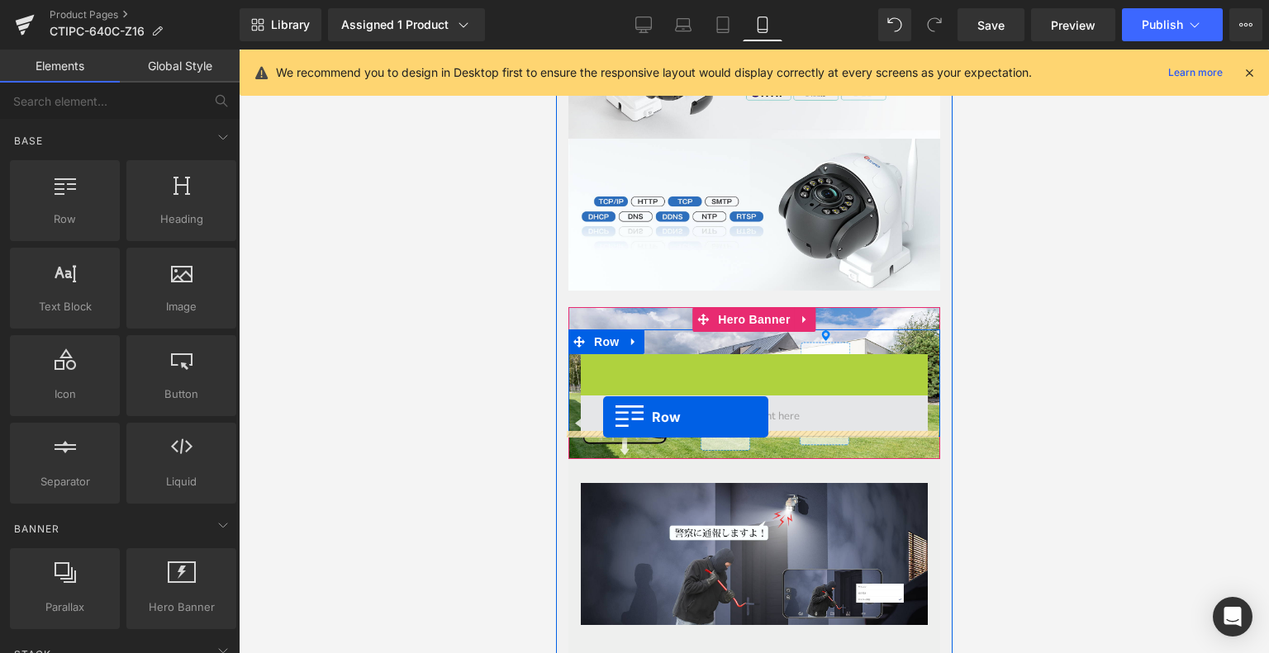
drag, startPoint x: 583, startPoint y: 342, endPoint x: 602, endPoint y: 417, distance: 77.5
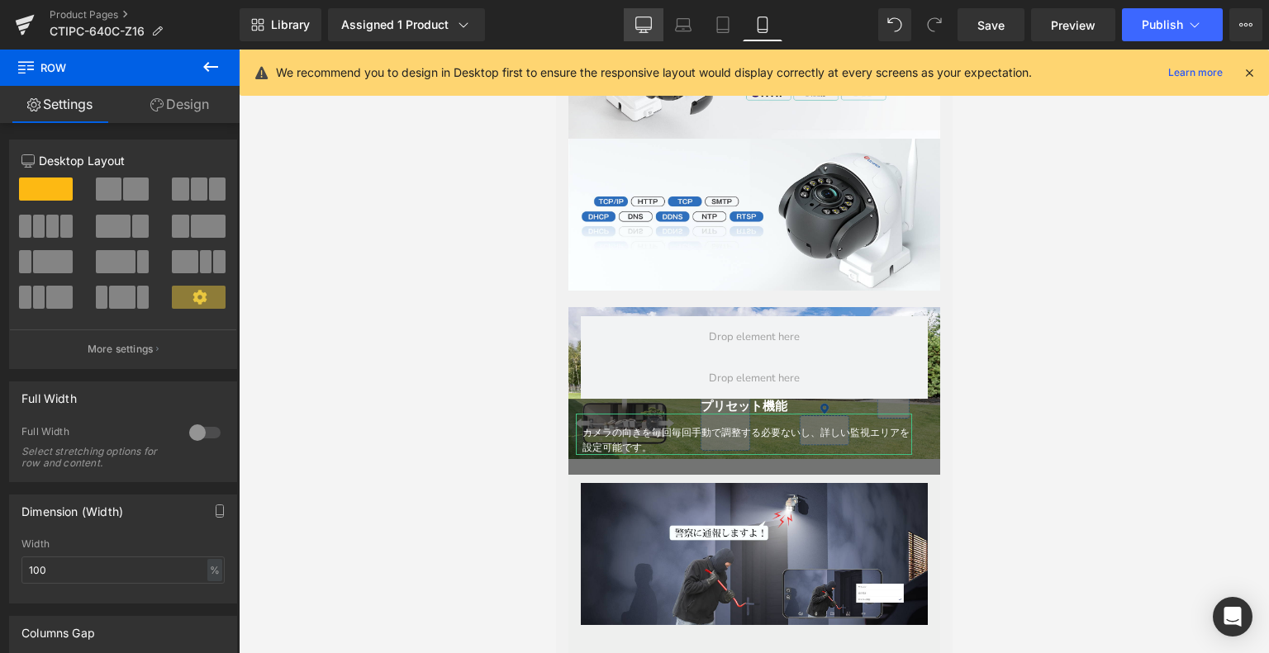
click at [660, 19] on link "Desktop" at bounding box center [644, 24] width 40 height 33
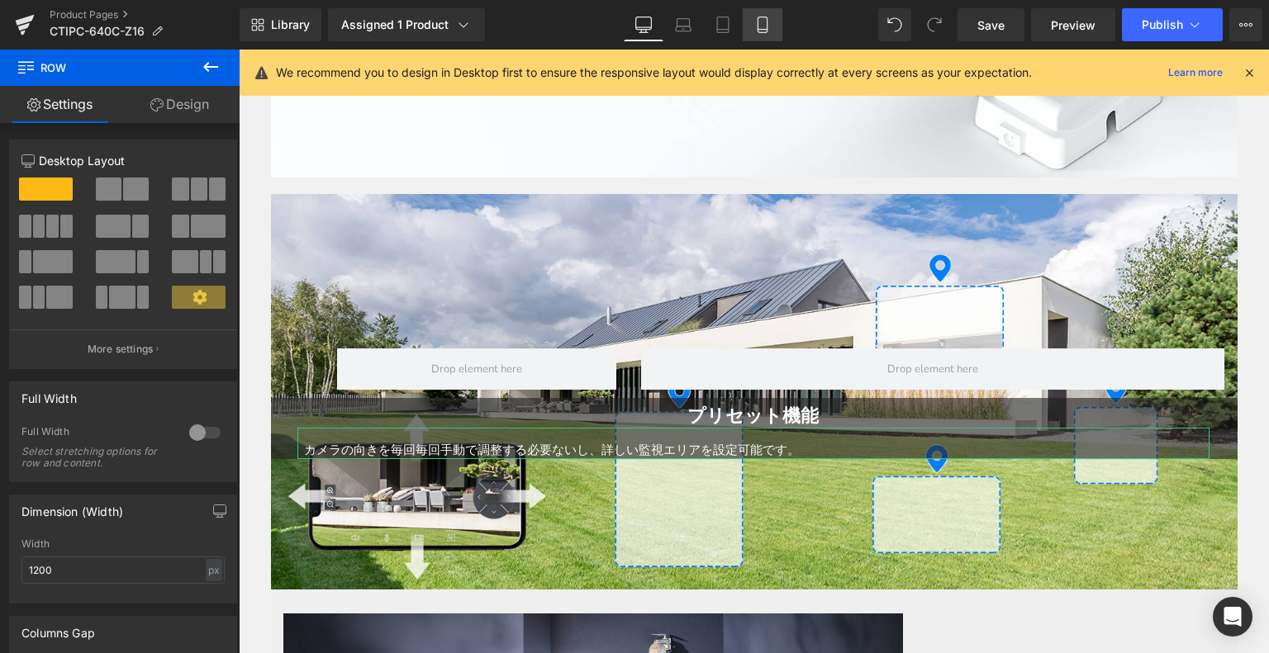
click at [767, 19] on icon at bounding box center [762, 25] width 17 height 17
type input "100"
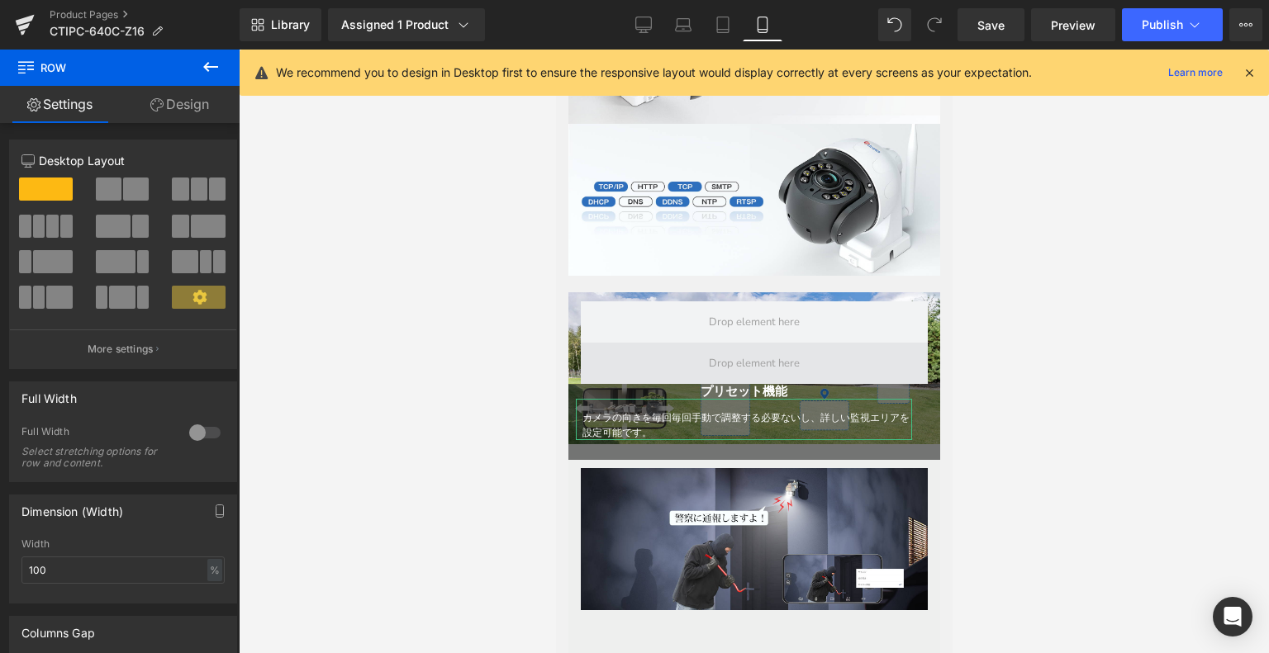
scroll to position [2373, 0]
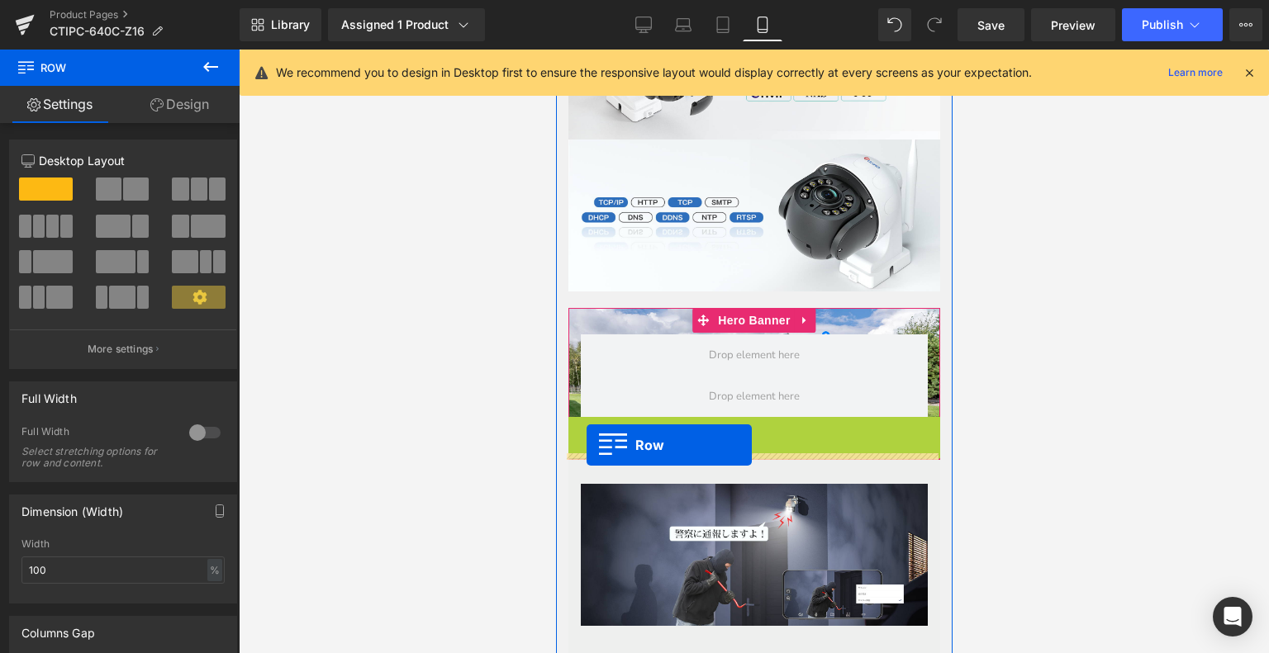
drag, startPoint x: 570, startPoint y: 402, endPoint x: 590, endPoint y: 439, distance: 42.1
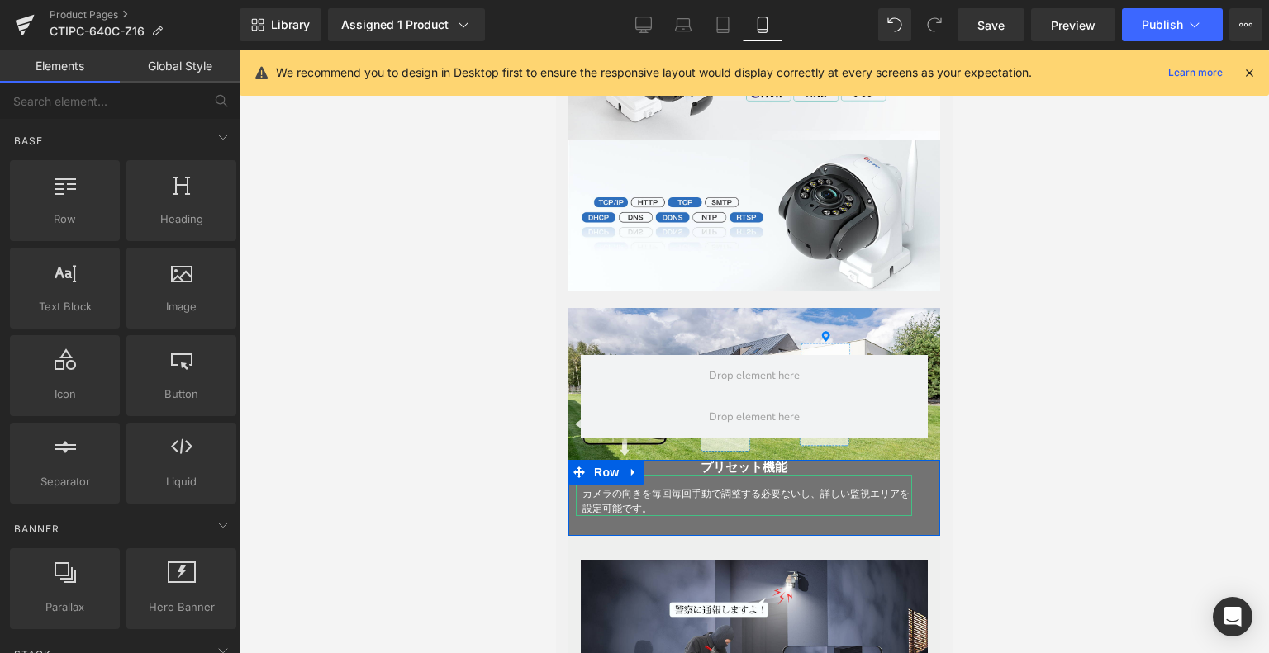
drag, startPoint x: 1098, startPoint y: 419, endPoint x: 385, endPoint y: 263, distance: 730.4
click at [1098, 419] on div at bounding box center [754, 352] width 1030 height 604
drag, startPoint x: 631, startPoint y: 27, endPoint x: 638, endPoint y: 55, distance: 29.0
click at [631, 26] on link "Desktop" at bounding box center [644, 24] width 40 height 33
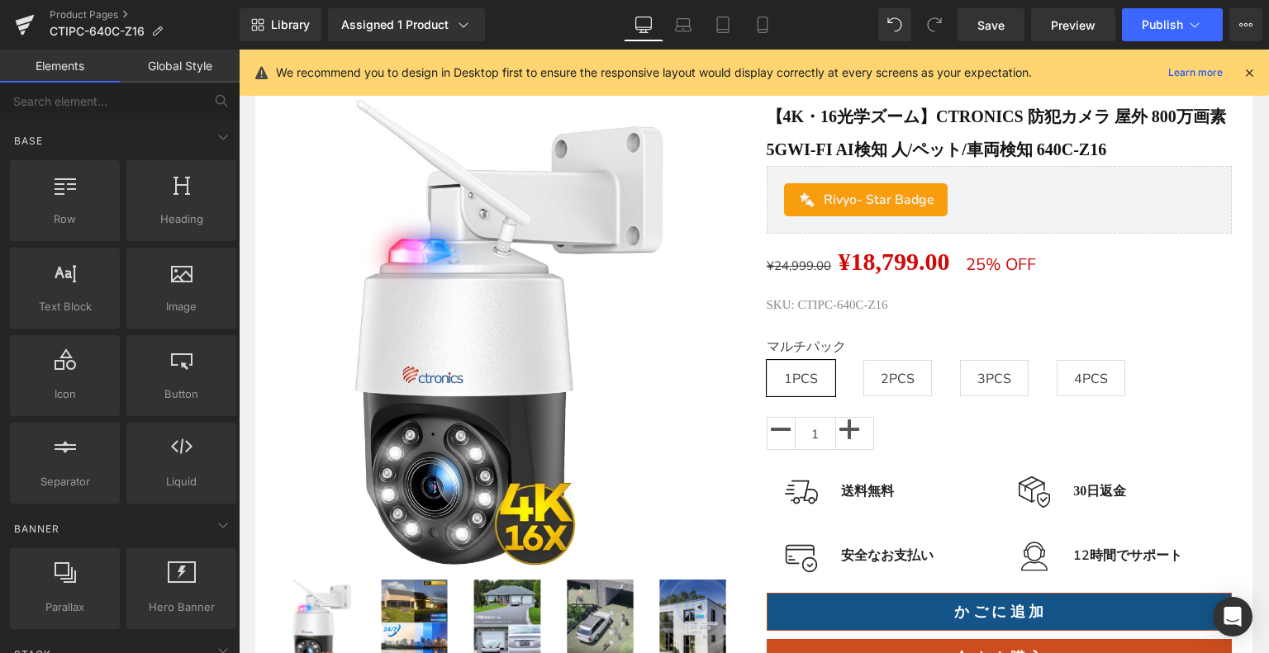
scroll to position [0, 0]
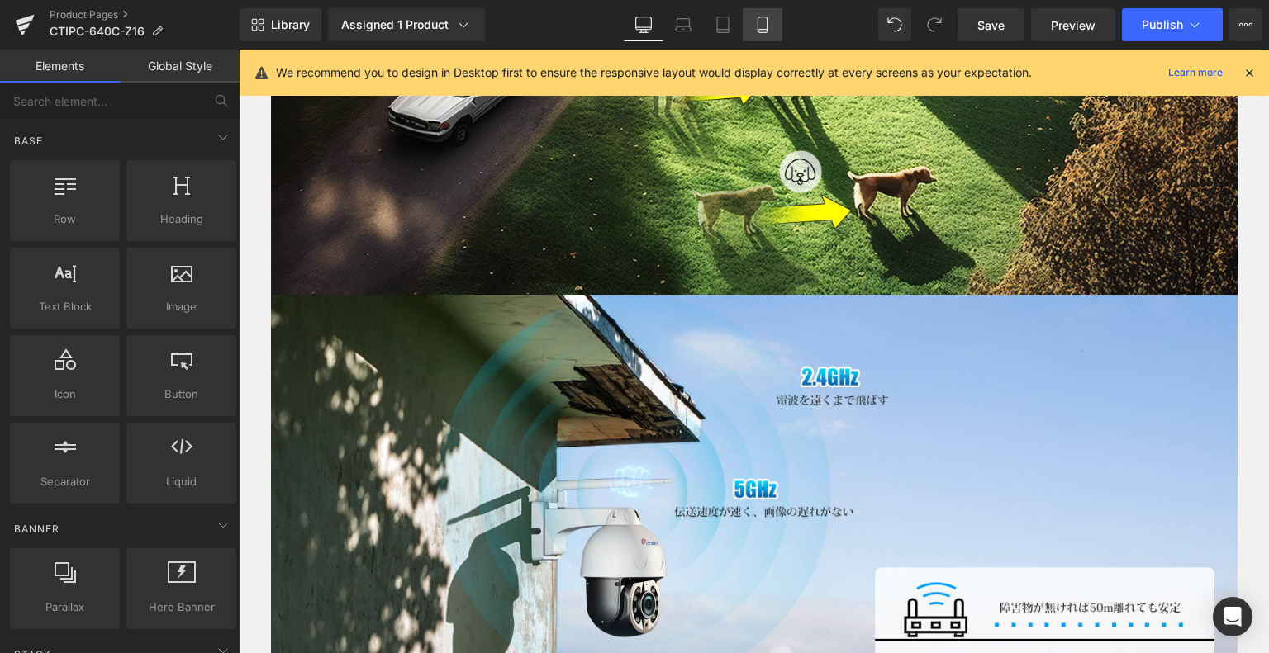
click at [768, 36] on link "Mobile" at bounding box center [762, 24] width 40 height 33
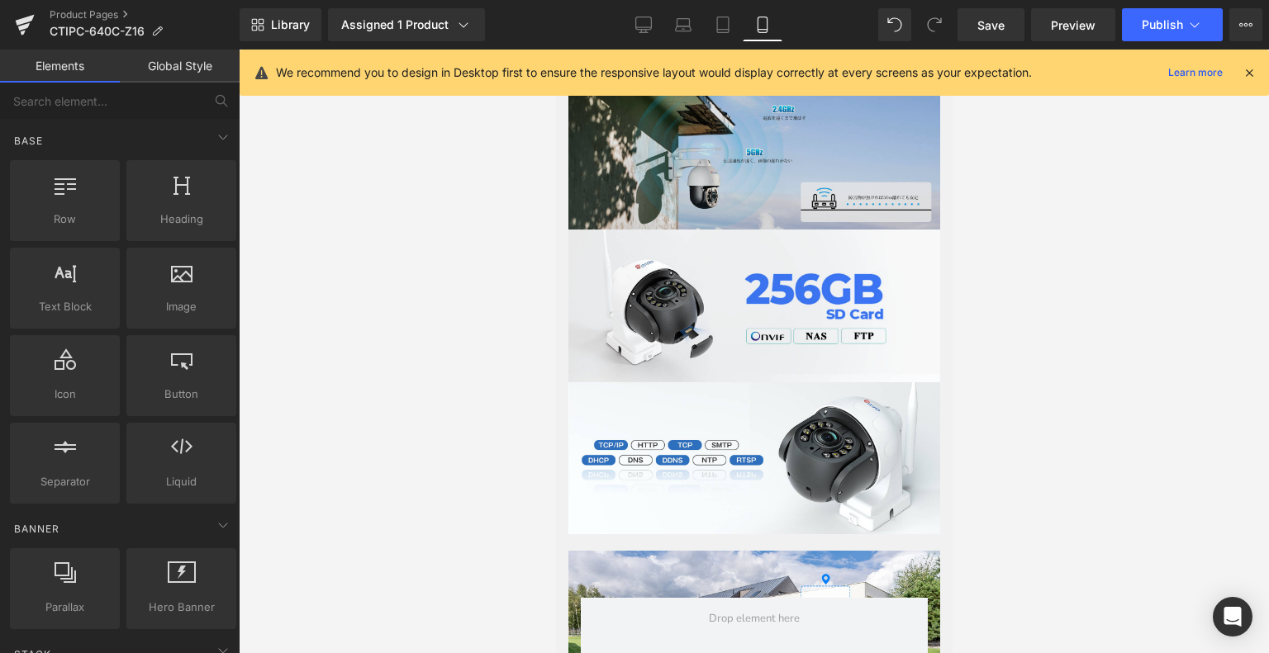
scroll to position [2451, 0]
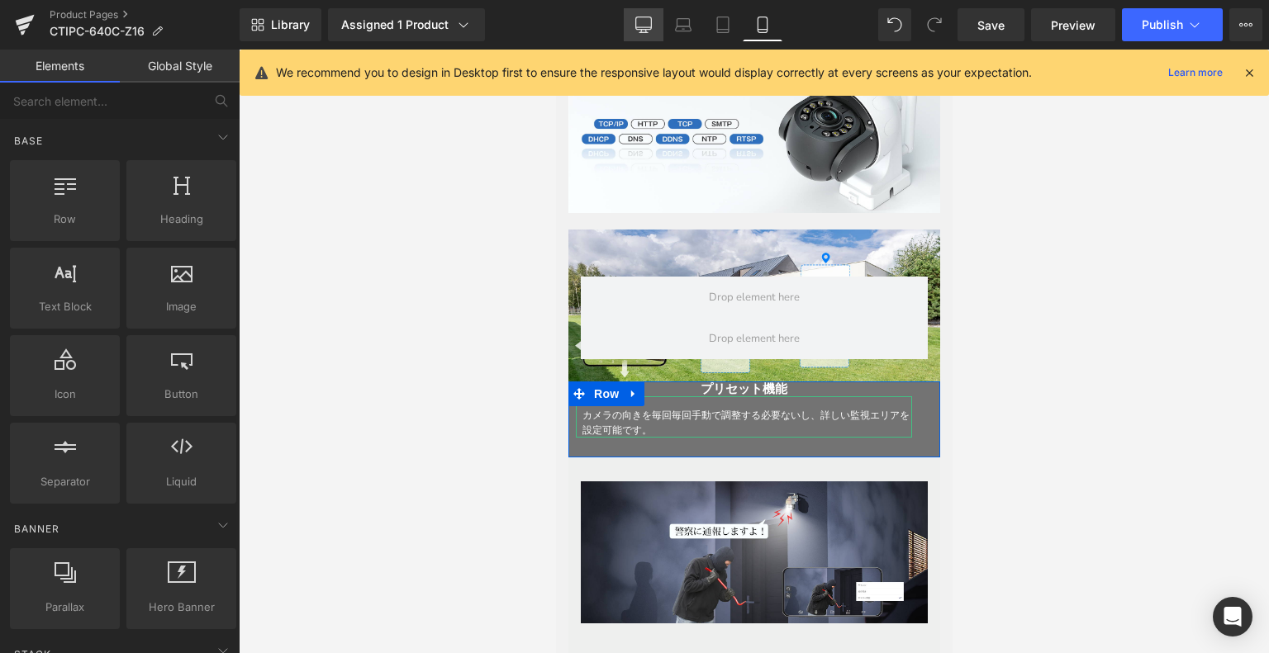
click at [642, 21] on icon at bounding box center [643, 25] width 17 height 17
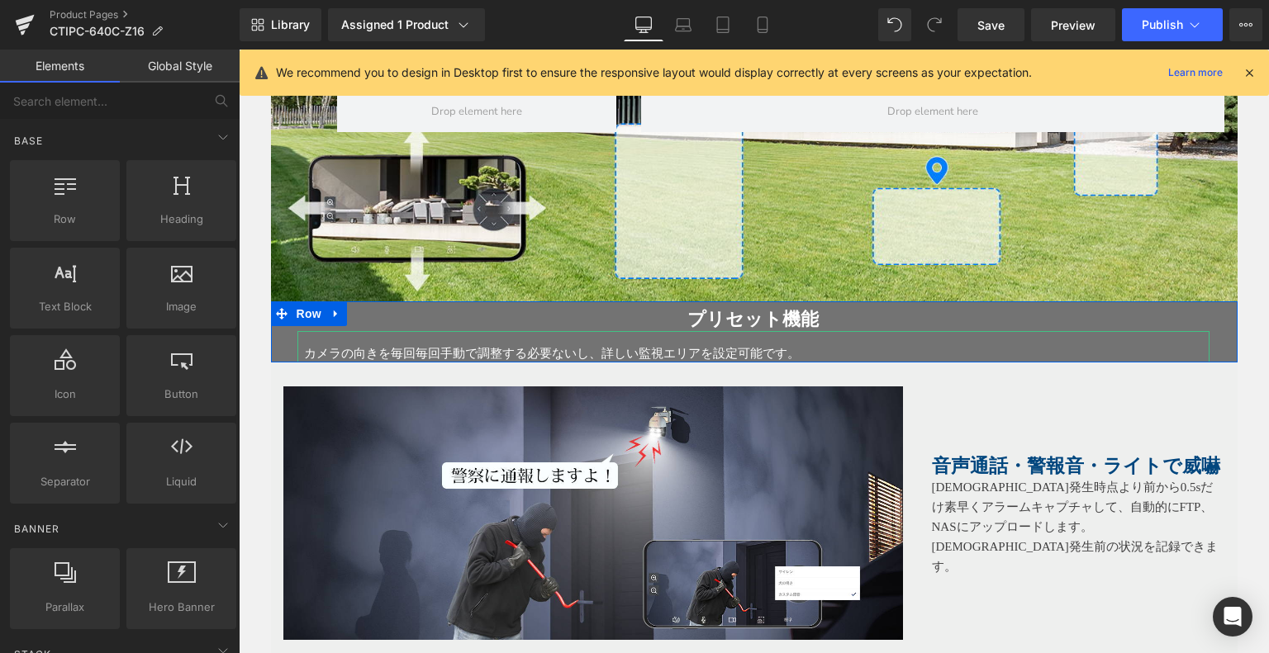
scroll to position [4124, 0]
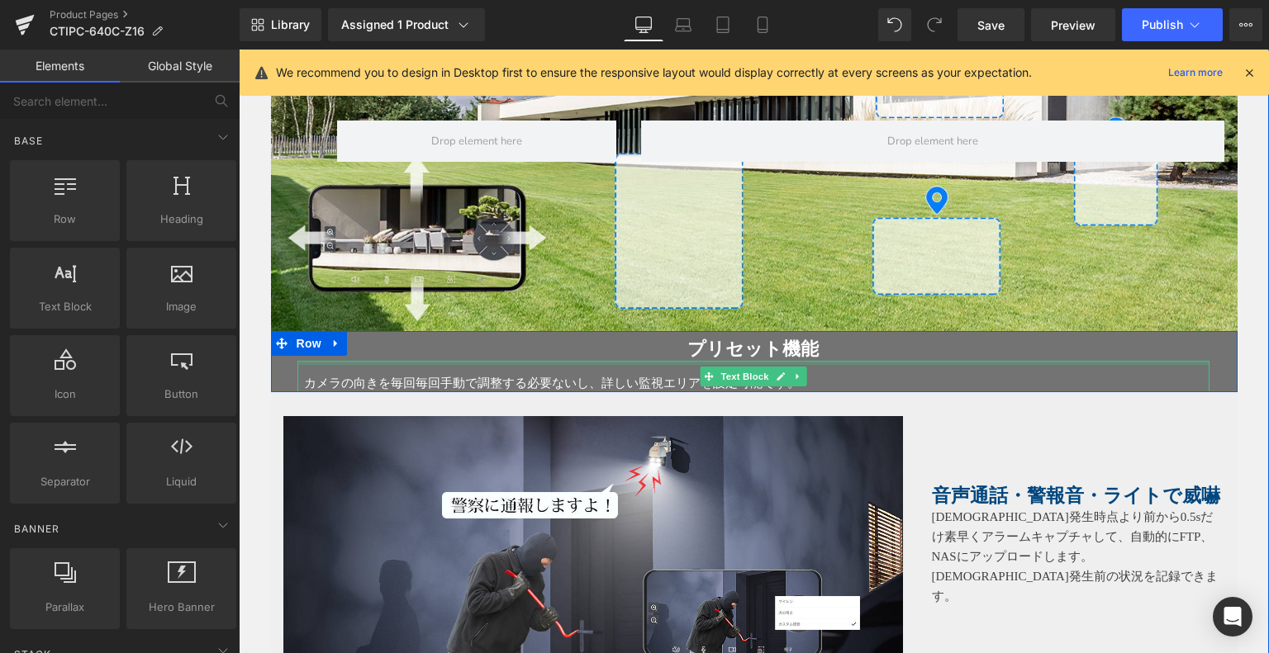
click at [865, 361] on div "カメラの向きを毎回毎回手動で調整する必要ないし、詳しい監視エリアを設定可能です。" at bounding box center [753, 377] width 912 height 32
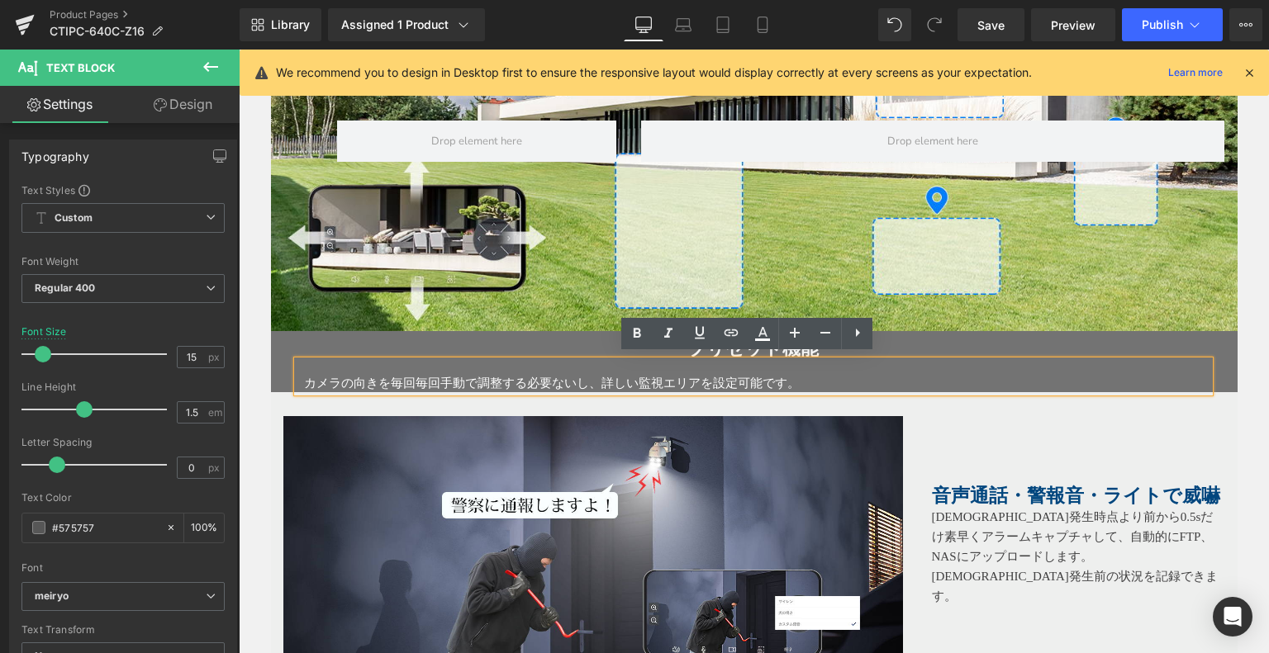
click at [287, 331] on div "プリセット機能 Heading カメラの向きを毎回毎回手動で調整する必要ないし、詳しい監視エリアを設定可能です。 Text Block Row 34px" at bounding box center [754, 361] width 966 height 61
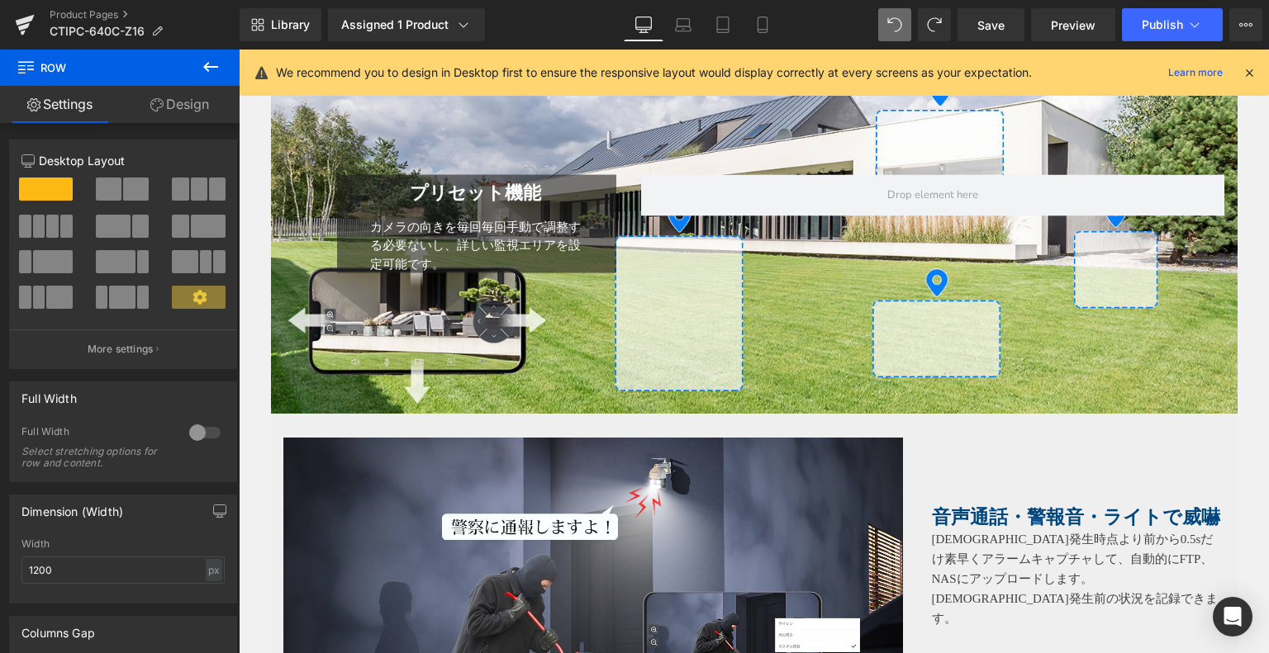
scroll to position [4014, 0]
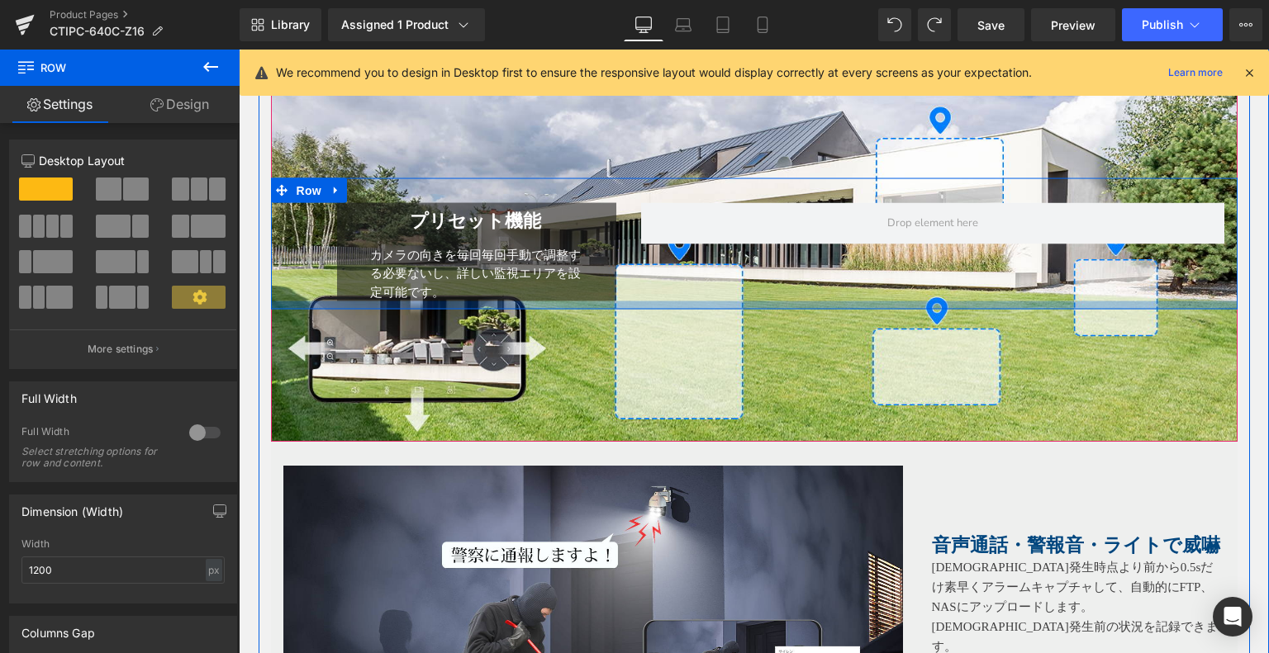
click at [828, 298] on div "プリセット機能 Heading カメラの向きを毎回毎回手動で調整する必要ないし、詳しい監視エリアを設定可能です。 Text Block Row 34px Row" at bounding box center [754, 243] width 966 height 131
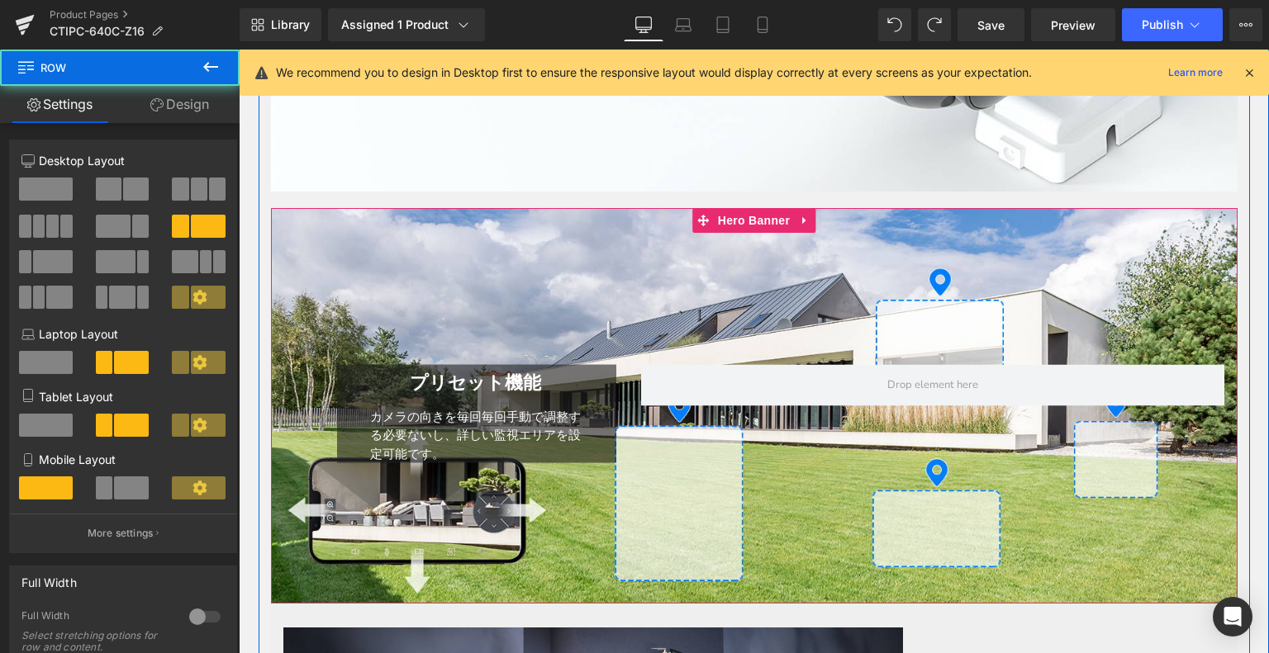
scroll to position [3849, 0]
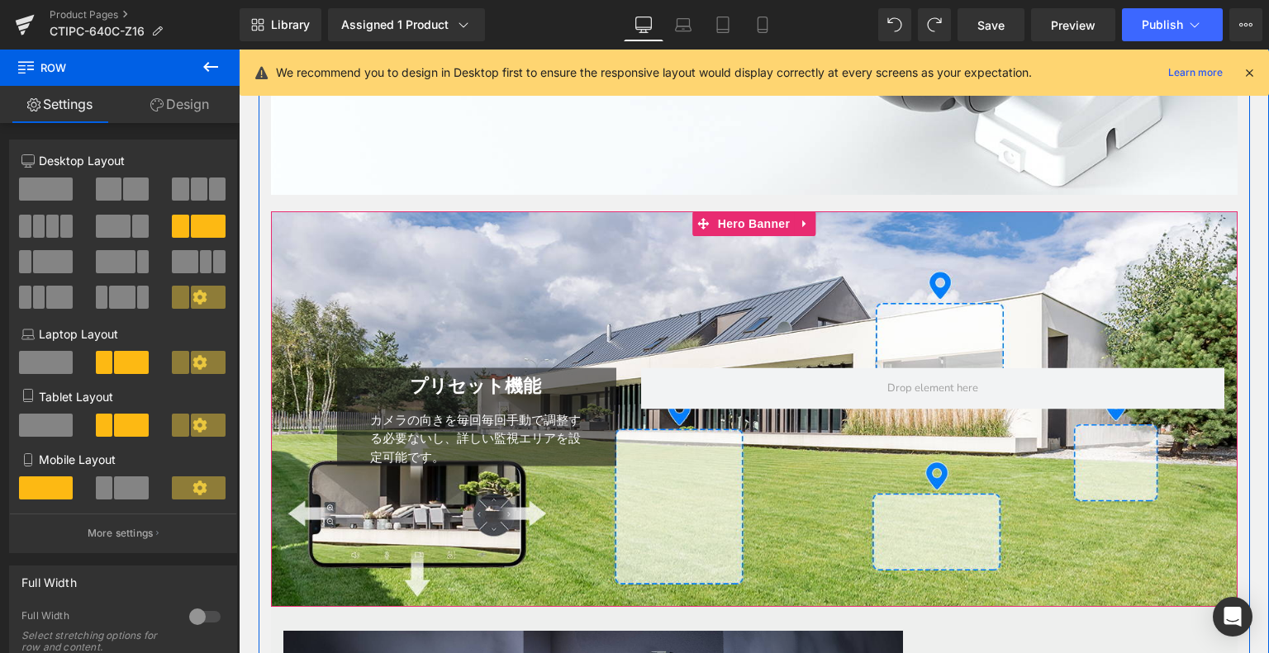
click at [555, 250] on div "プリセット機能 Heading カメラの向きを毎回毎回手動で調整する必要ないし、詳しい監視エリアを設定可能です。 Text Block Row 34px Row" at bounding box center [754, 409] width 966 height 396
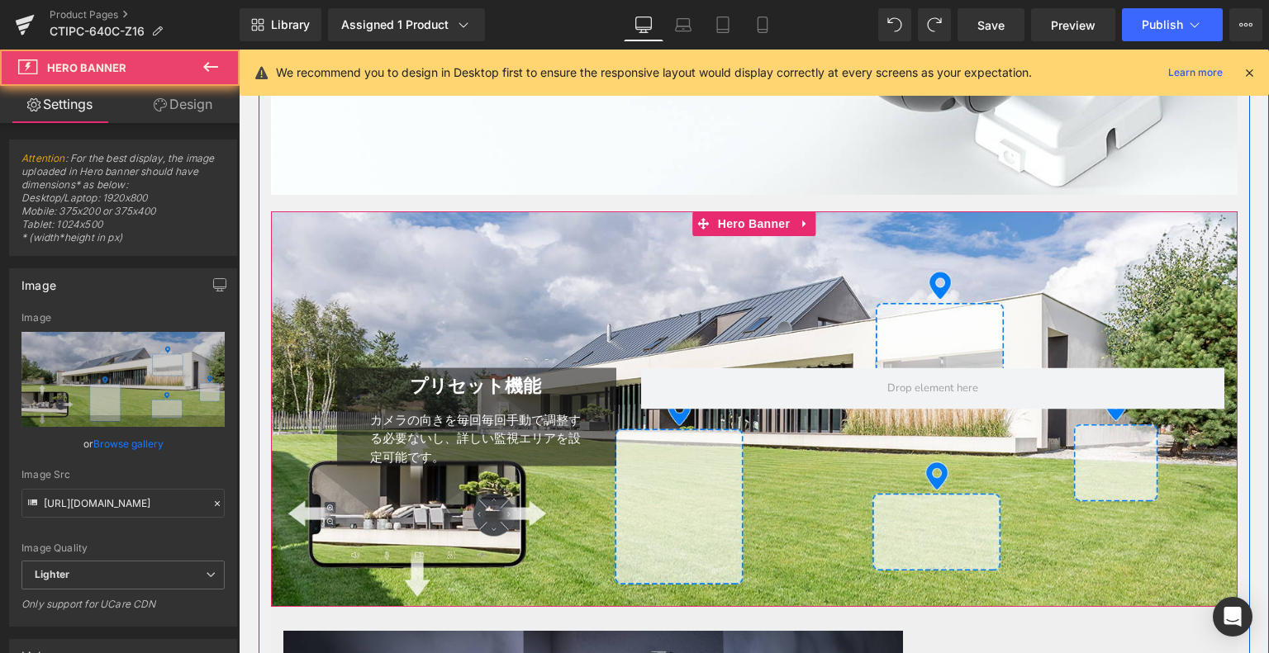
click at [535, 249] on div "プリセット機能 Heading カメラの向きを毎回毎回手動で調整する必要ないし、詳しい監視エリアを設定可能です。 Text Block Row 34px Row" at bounding box center [754, 409] width 966 height 396
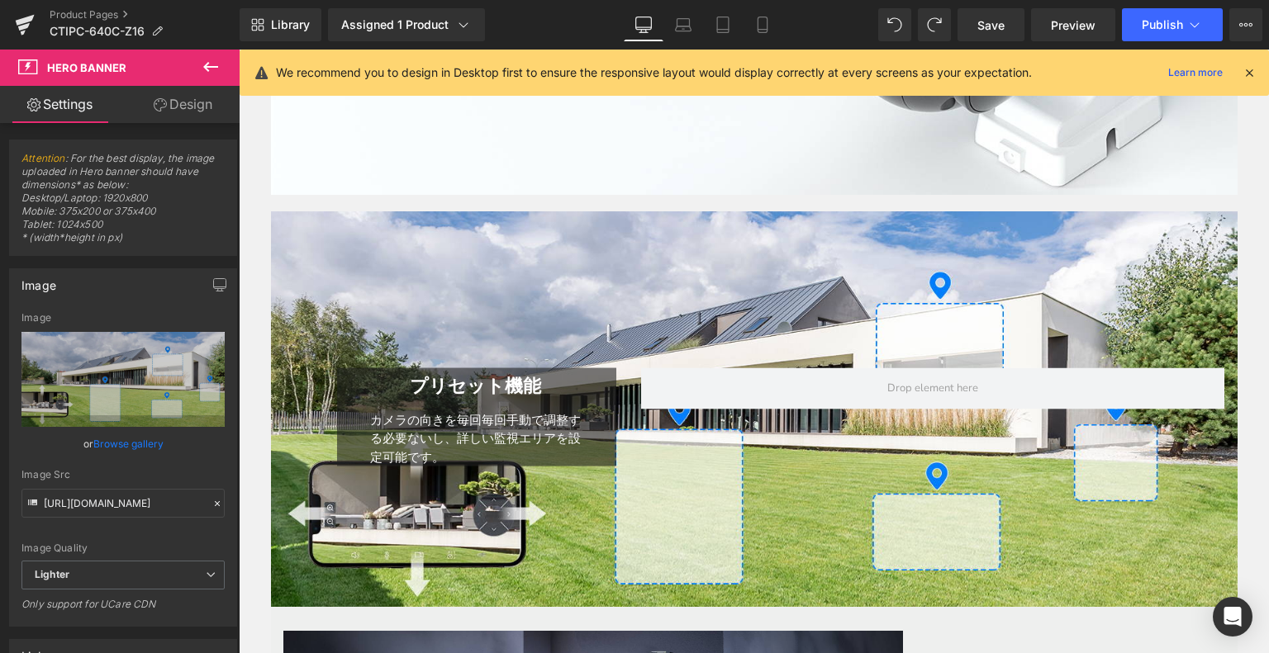
click at [201, 58] on icon at bounding box center [211, 67] width 20 height 20
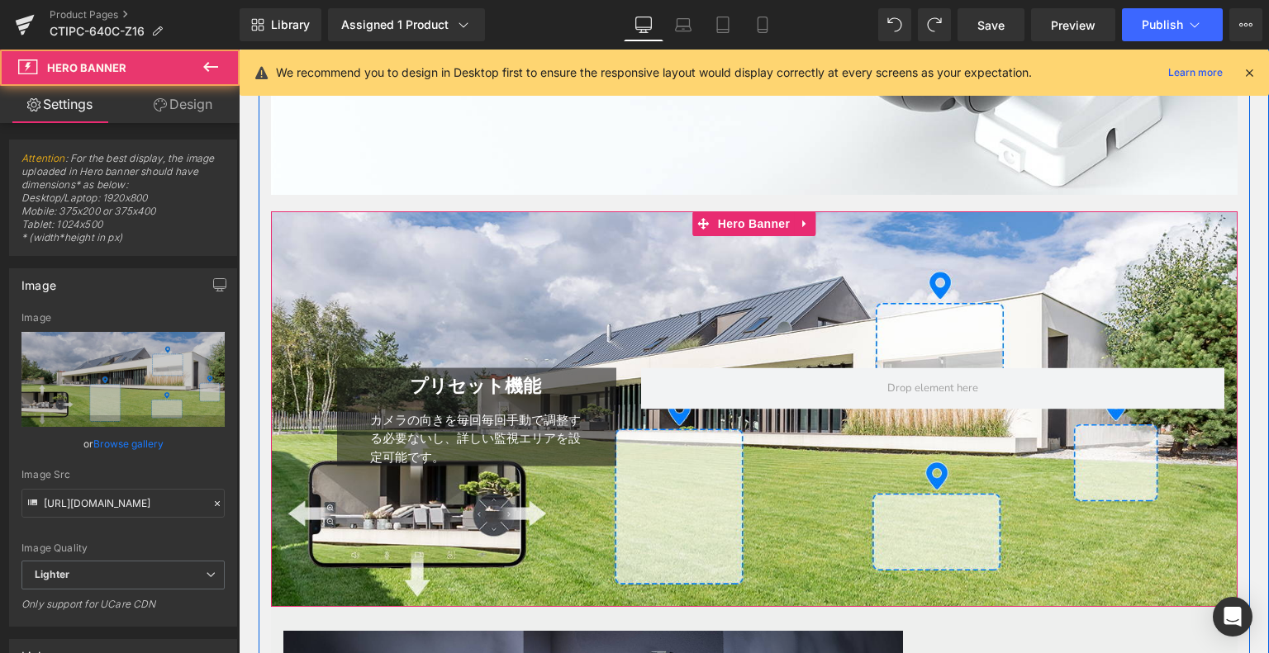
click at [616, 247] on div "プリセット機能 Heading カメラの向きを毎回毎回手動で調整する必要ないし、詳しい監視エリアを設定可能です。 Text Block Row 34px Row" at bounding box center [754, 409] width 966 height 396
click at [714, 221] on span "Hero Banner" at bounding box center [754, 223] width 80 height 25
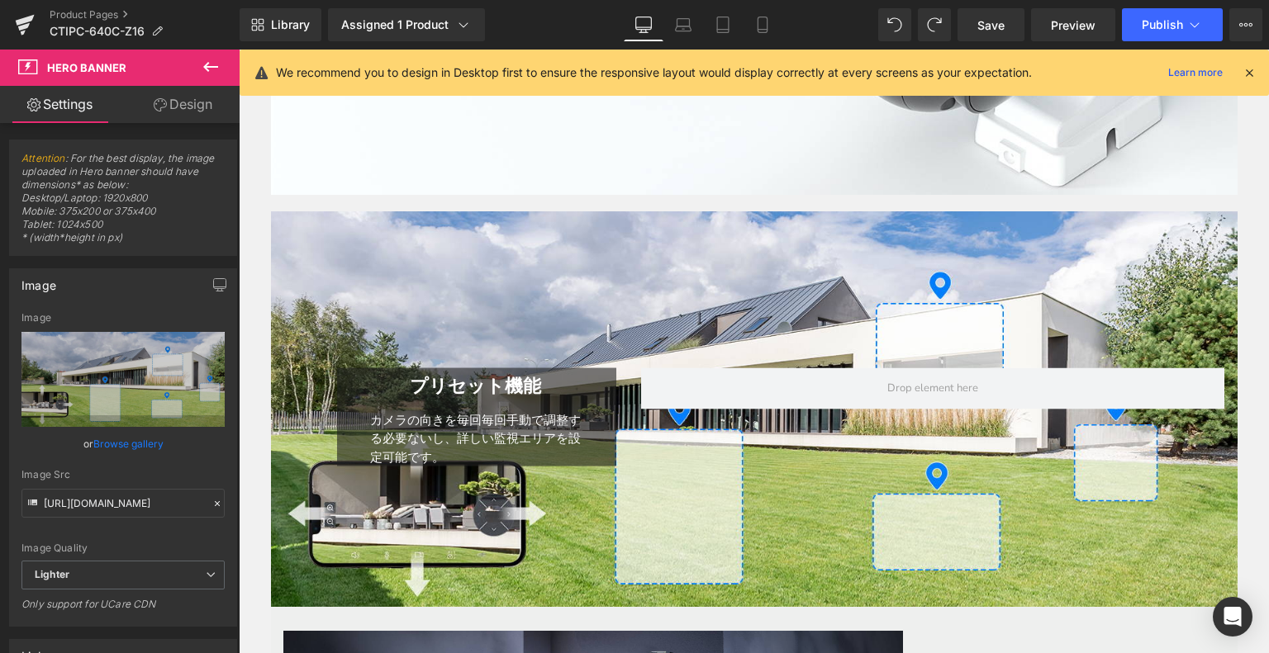
click at [202, 68] on icon at bounding box center [211, 67] width 20 height 20
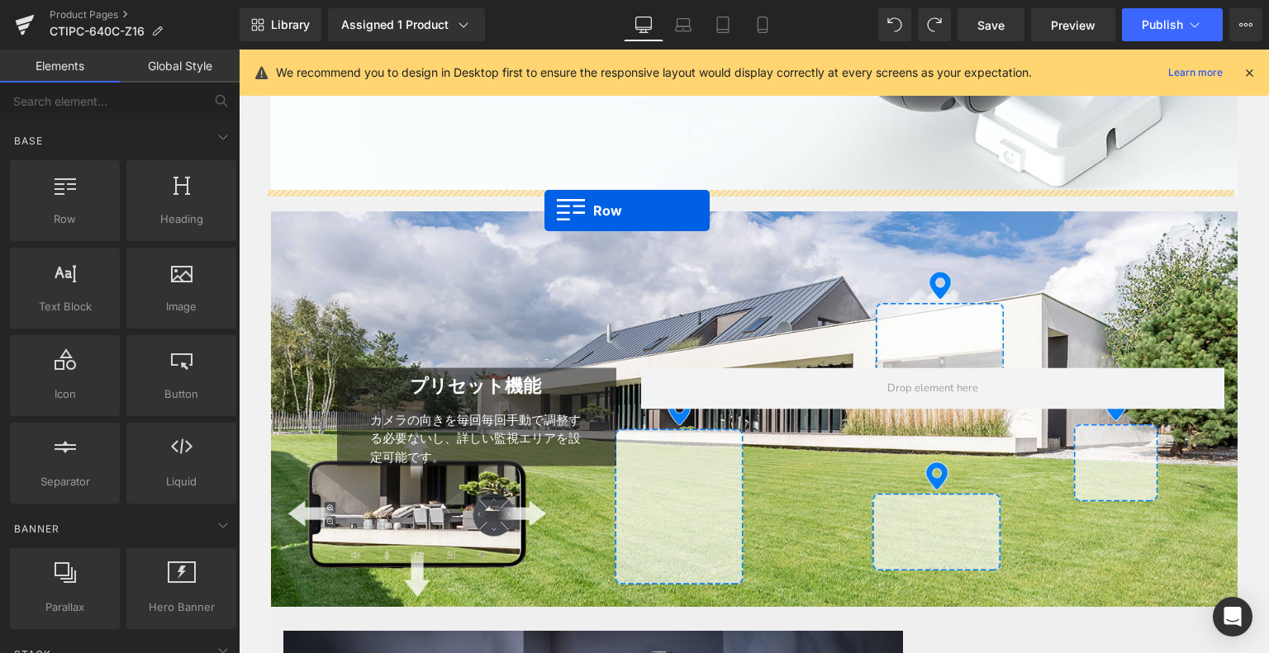
drag, startPoint x: 332, startPoint y: 285, endPoint x: 544, endPoint y: 211, distance: 224.9
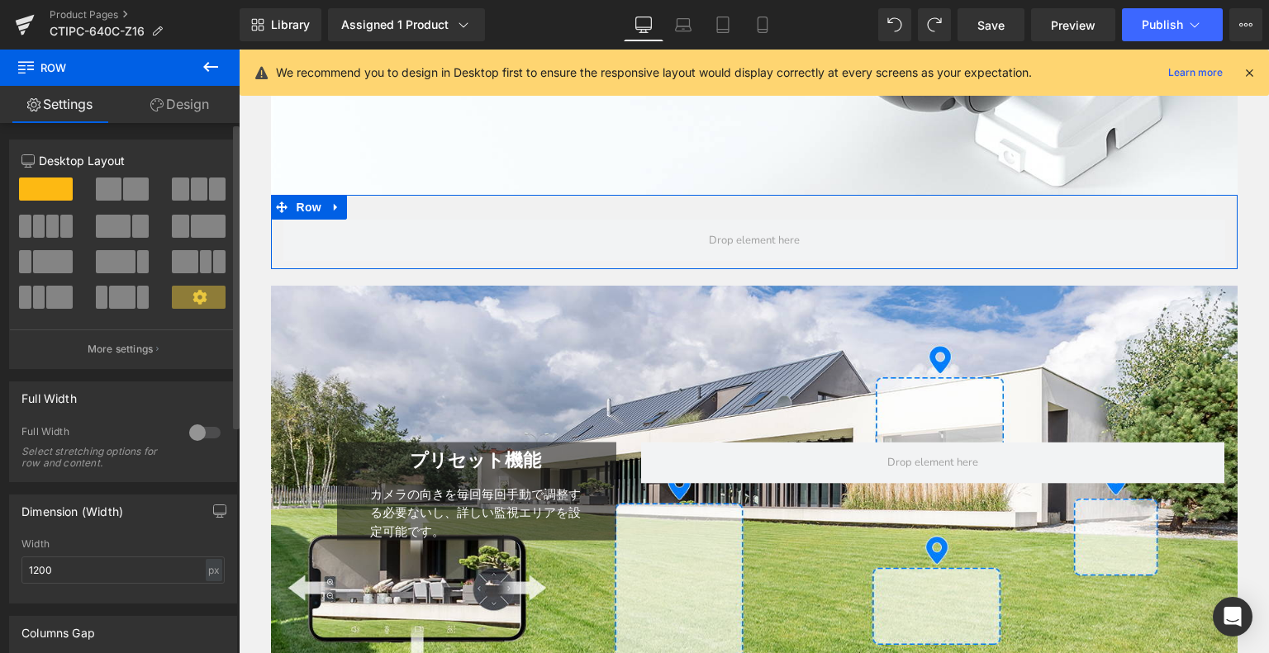
click at [106, 181] on span at bounding box center [109, 189] width 26 height 23
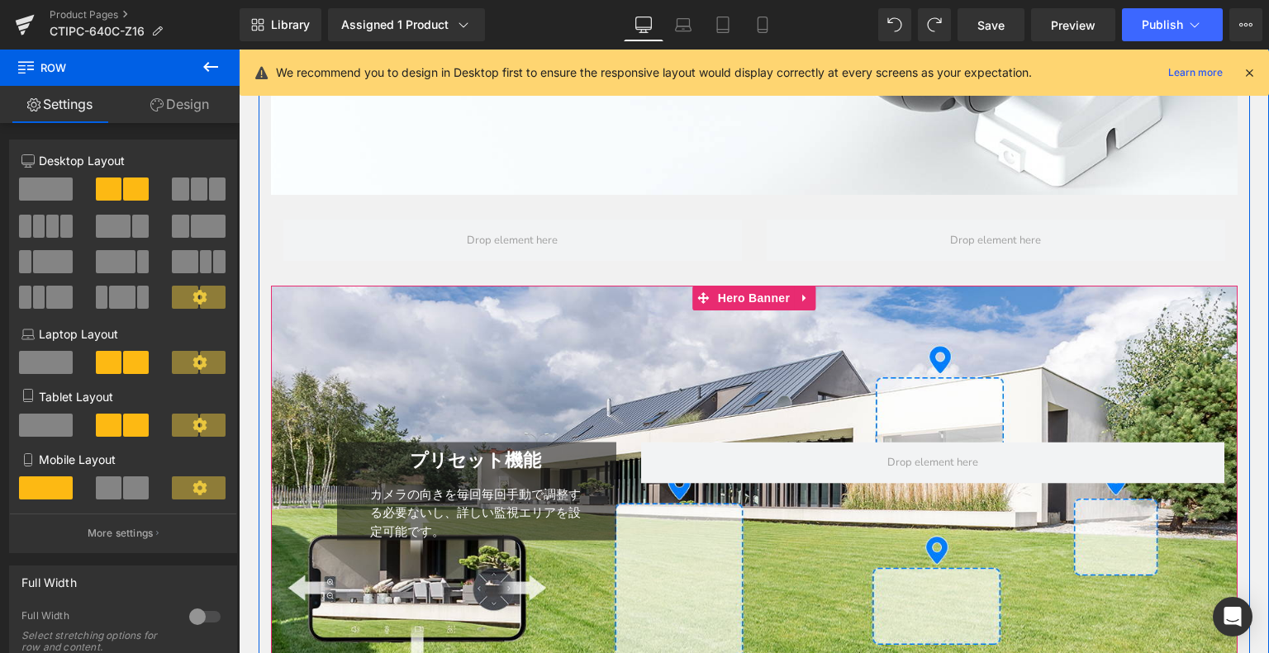
click at [719, 401] on div "プリセット機能 Heading カメラの向きを毎回毎回手動で調整する必要ないし、詳しい監視エリアを設定可能です。 Text Block Row 34px Row" at bounding box center [754, 484] width 966 height 396
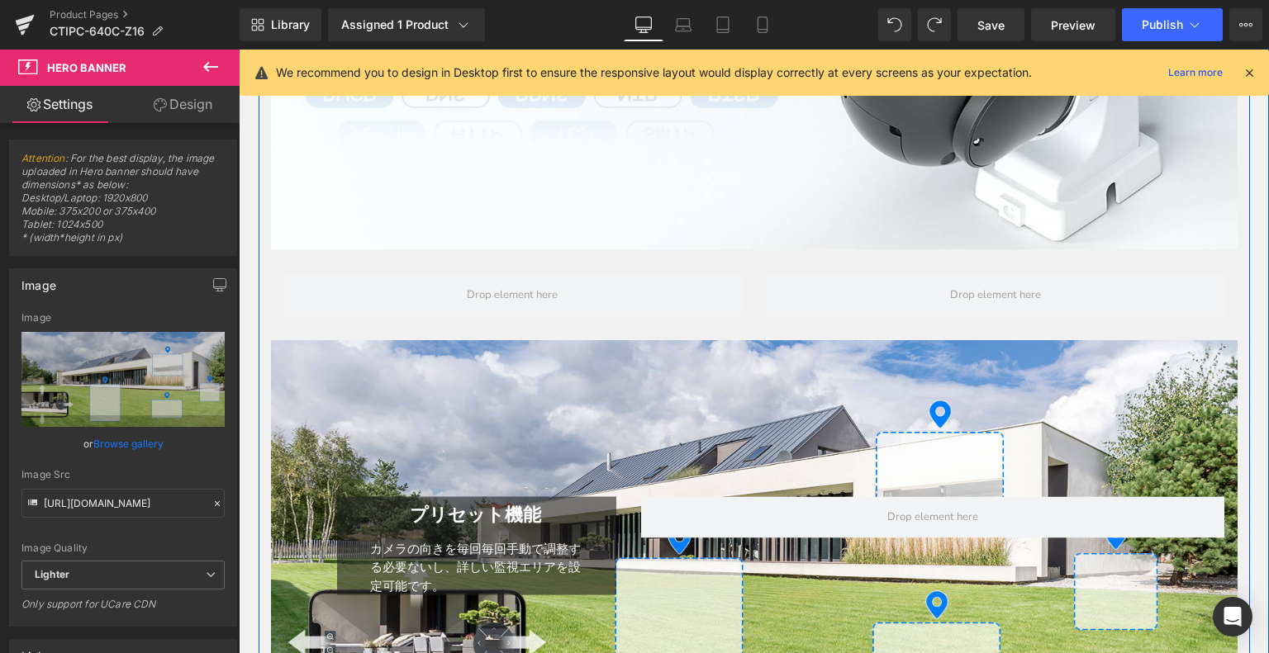
scroll to position [3766, 0]
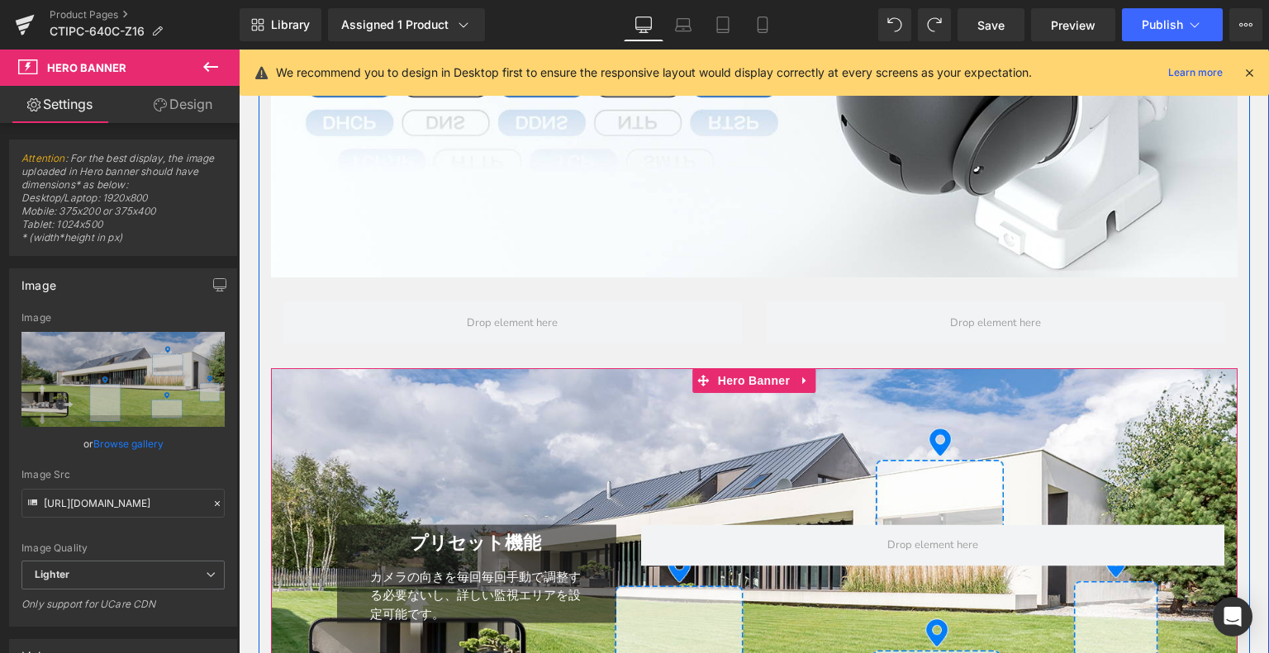
click at [736, 443] on div "プリセット機能 Heading カメラの向きを毎回毎回手動で調整する必要ないし、詳しい監視エリアを設定可能です。 Text Block Row 34px Row" at bounding box center [754, 566] width 966 height 396
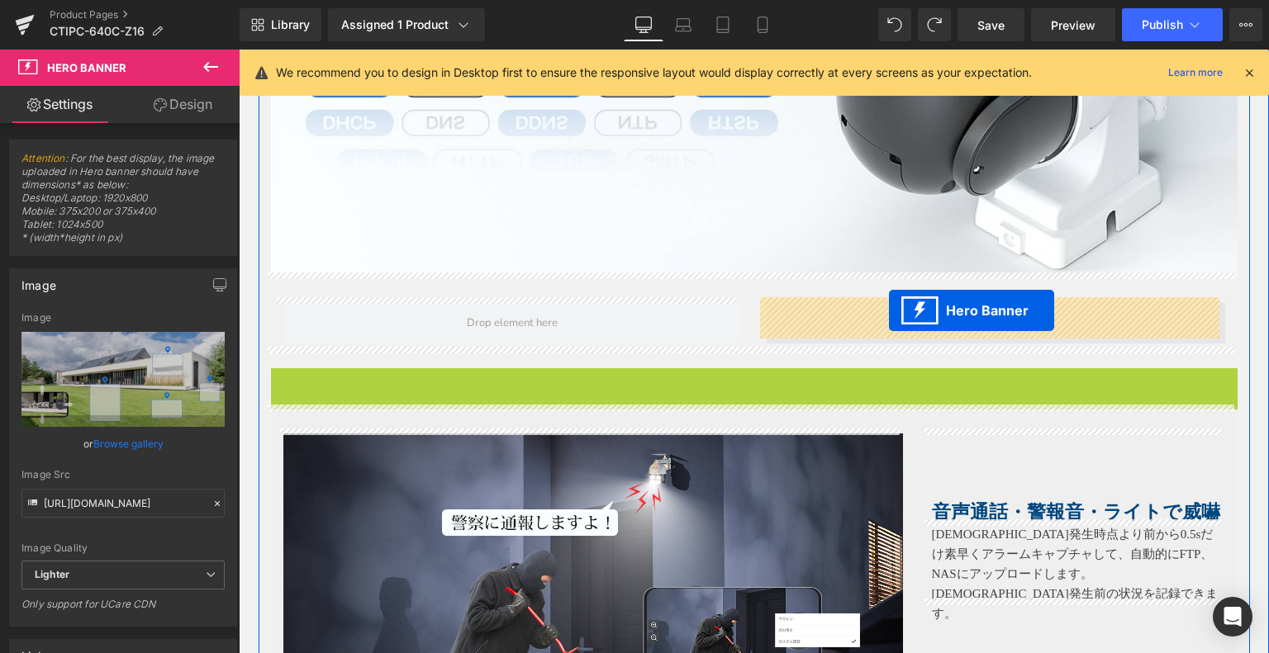
drag, startPoint x: 702, startPoint y: 371, endPoint x: 889, endPoint y: 314, distance: 195.2
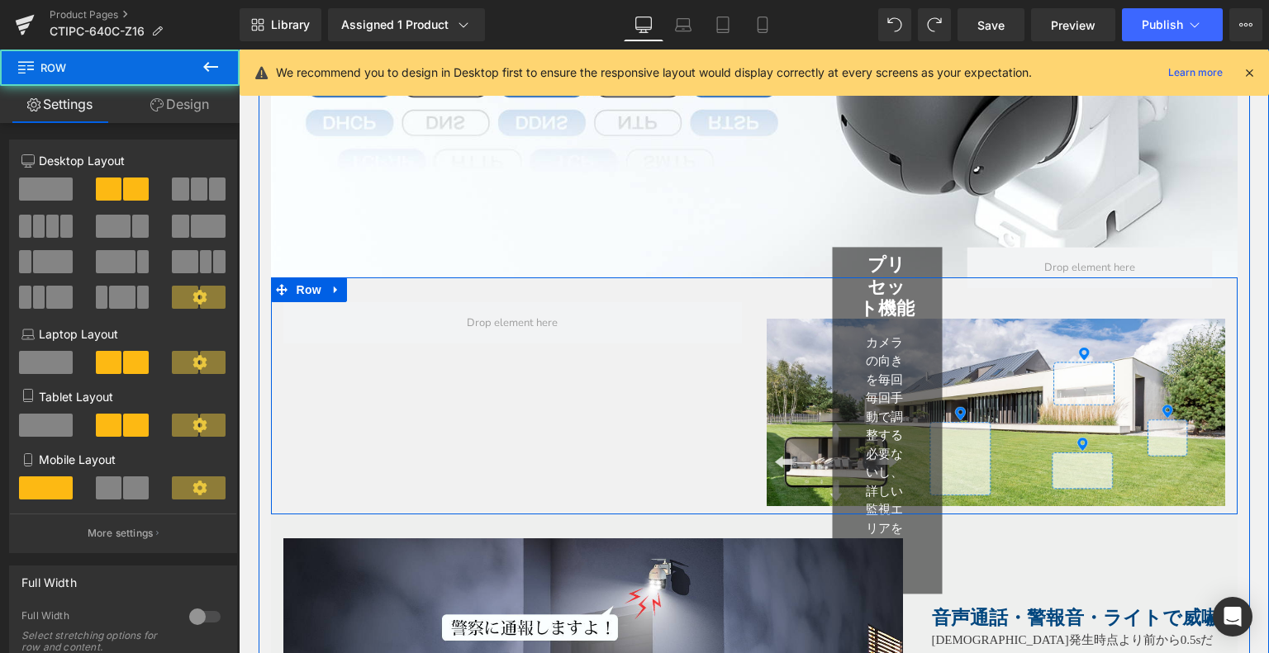
click at [586, 452] on div "プリセット機能 Heading カメラの向きを毎回毎回手動で調整する必要ないし、詳しい監視エリアを設定可能です。 Text Block Row 34px Ro…" at bounding box center [754, 395] width 966 height 237
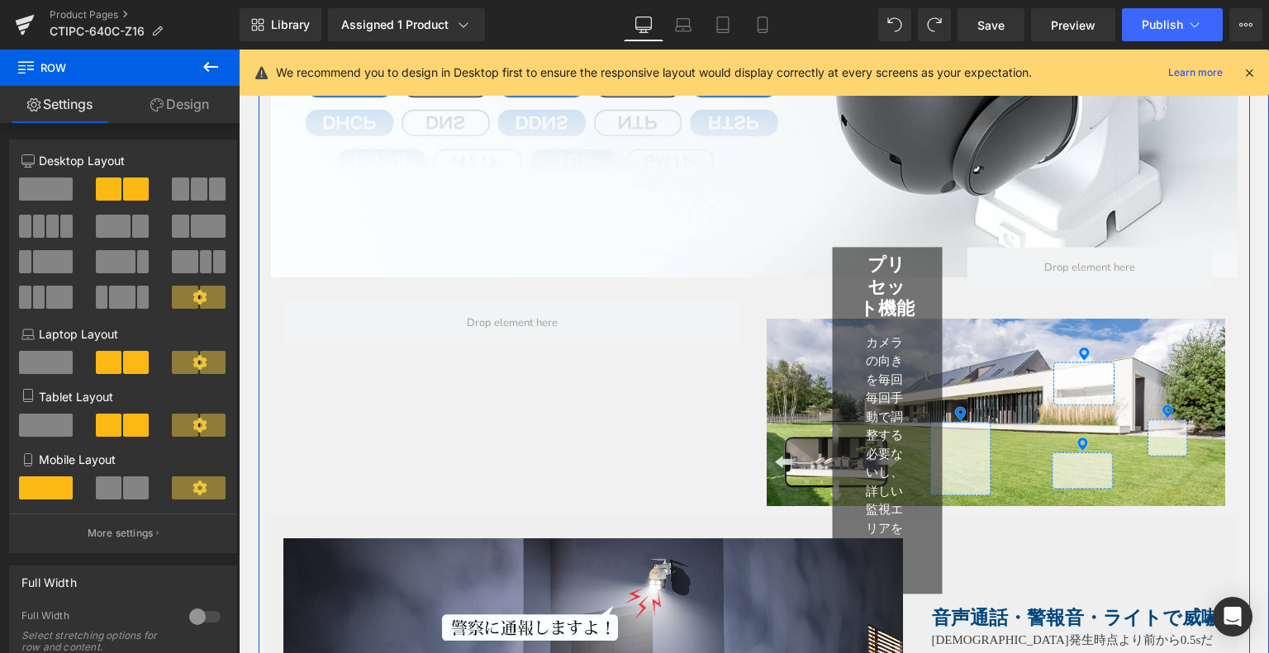
click at [1009, 406] on div "プリセット機能 Heading カメラの向きを毎回毎回手動で調整する必要ないし、詳しい監視エリアを設定可能です。 Text Block Row 34px Row" at bounding box center [995, 412] width 458 height 379
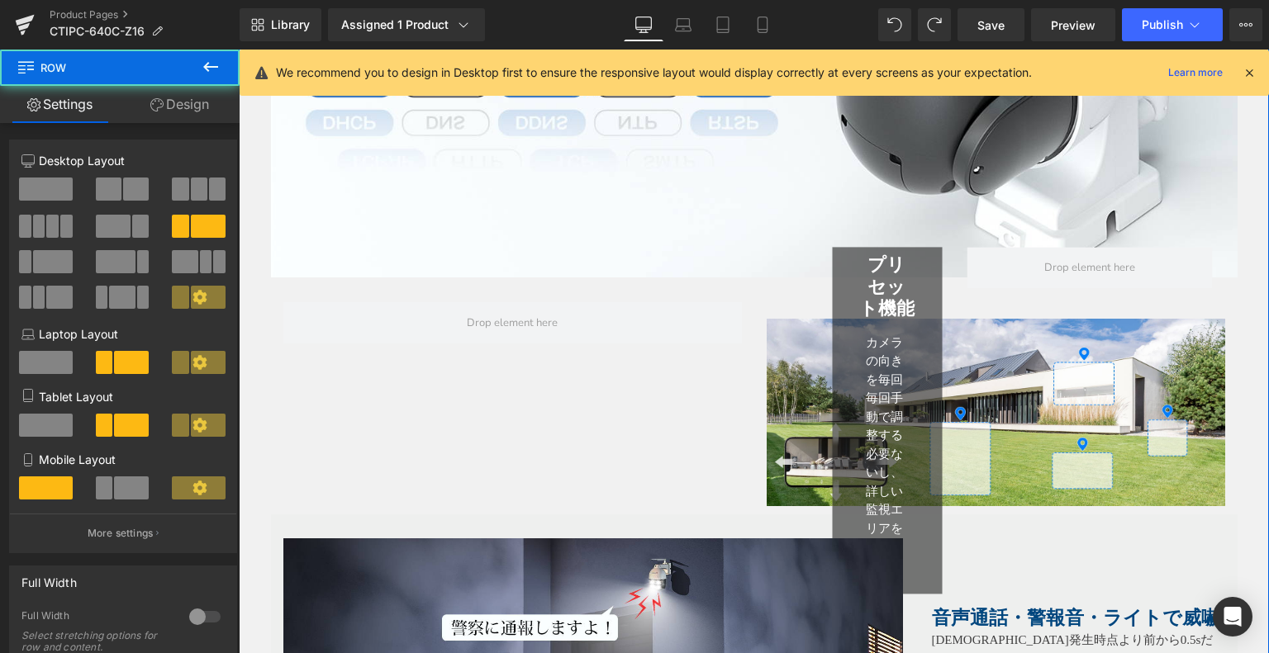
click at [673, 452] on div "プリセット機能 Heading カメラの向きを毎回毎回手動で調整する必要ないし、詳しい監視エリアを設定可能です。 Text Block Row 34px Ro…" at bounding box center [754, 395] width 966 height 237
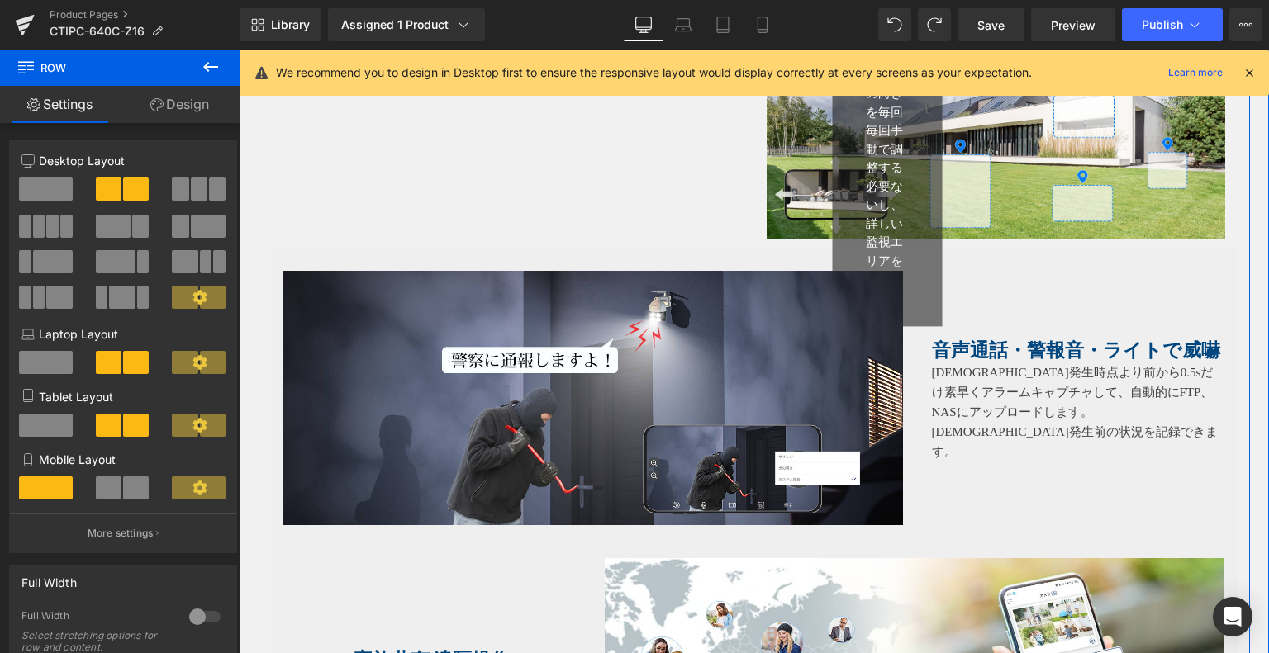
scroll to position [4096, 0]
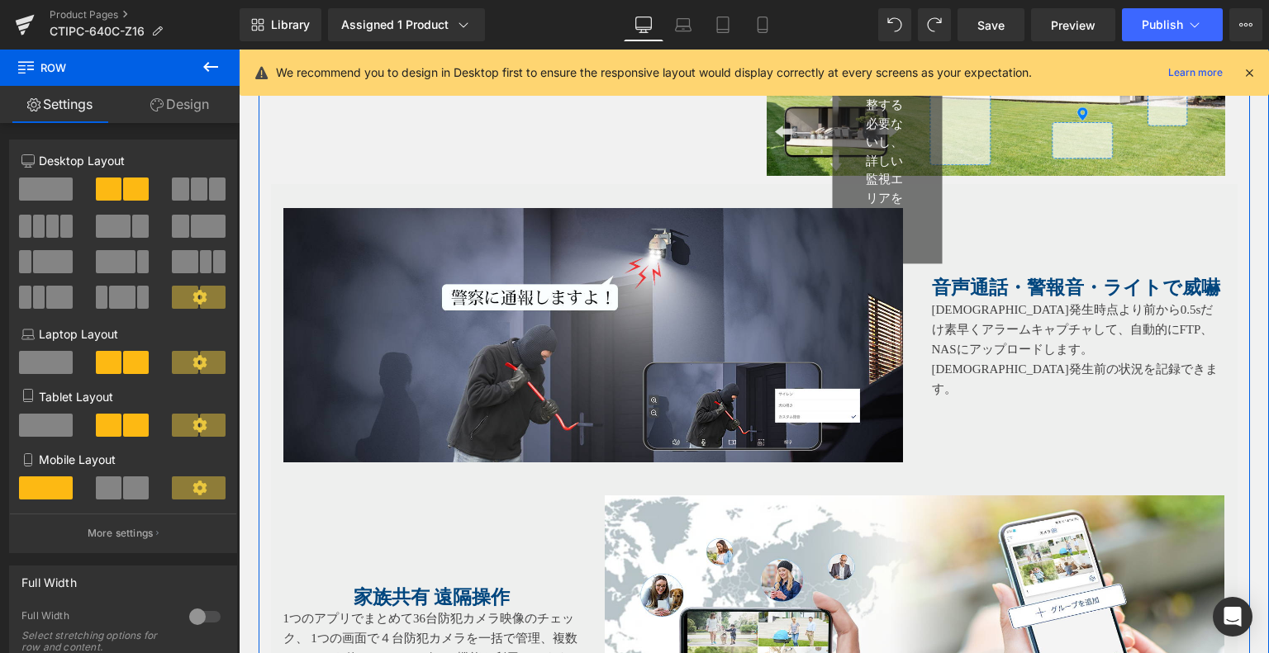
click at [992, 427] on div "Image 音声通話・警報音・ライトで威嚇 Heading アラーム発生時点より前から0.5sだけ素早くアラームキャプチャして、自動的にFTP、NASにアップ…" at bounding box center [754, 327] width 966 height 286
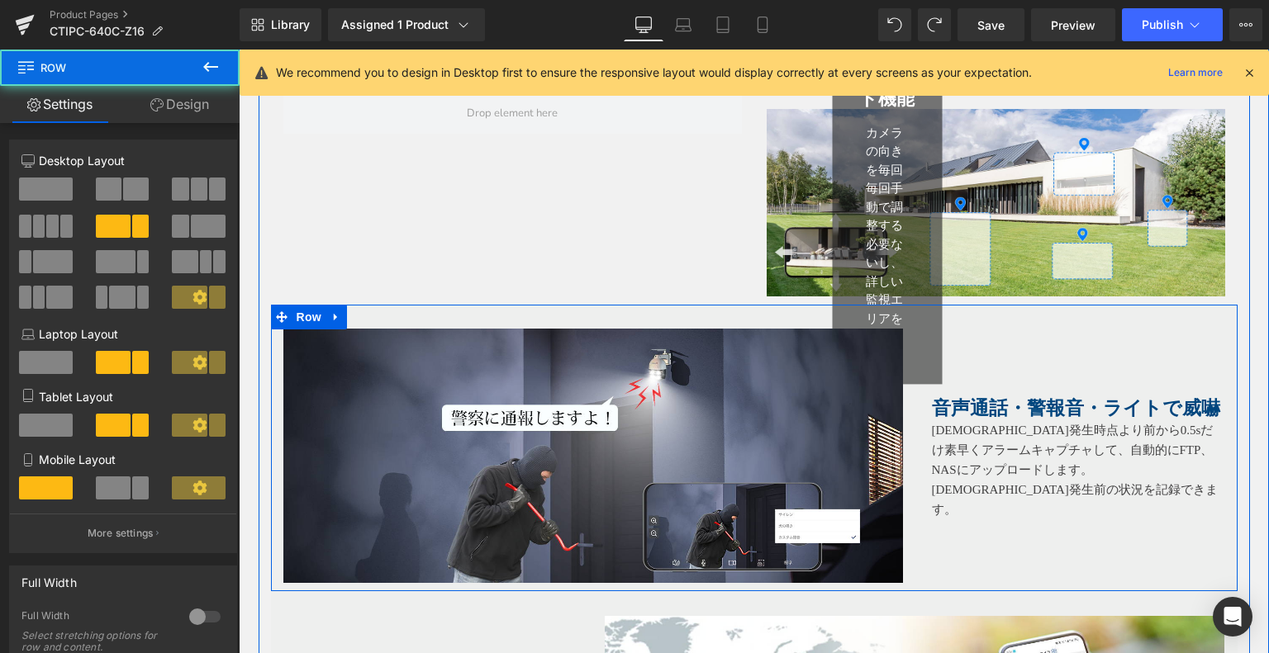
scroll to position [3766, 0]
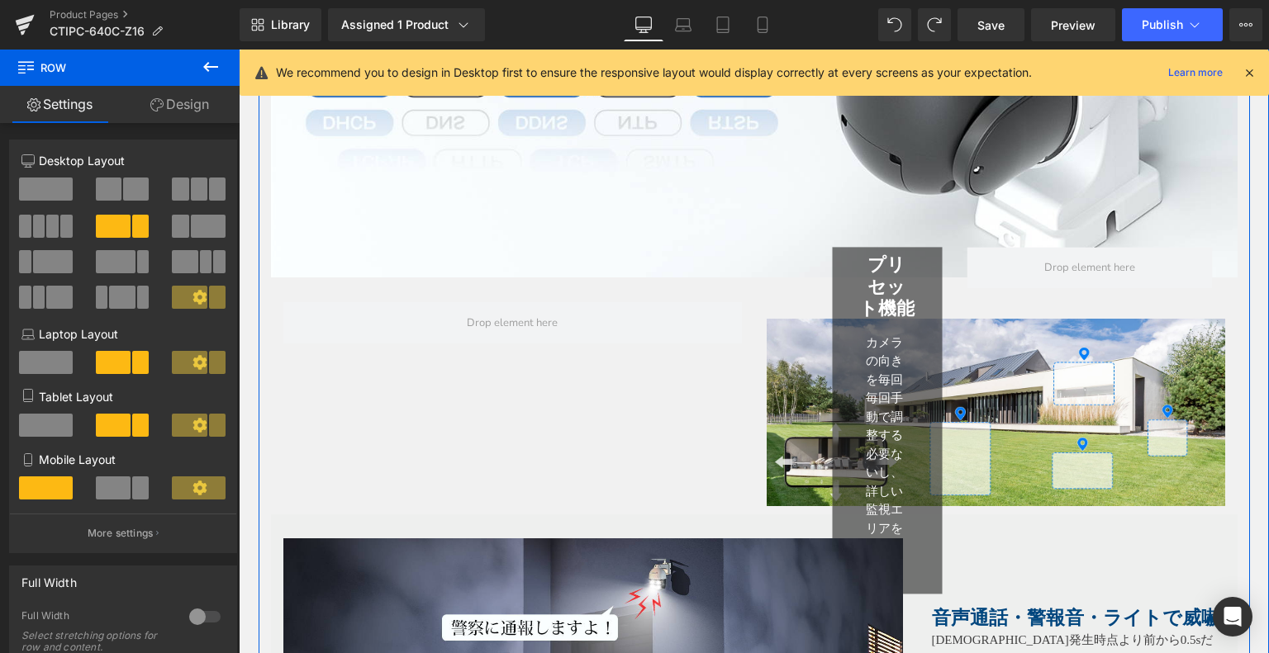
click at [624, 369] on div "プリセット機能 Heading カメラの向きを毎回毎回手動で調整する必要ないし、詳しい監視エリアを設定可能です。 Text Block Row 34px Ro…" at bounding box center [754, 395] width 966 height 237
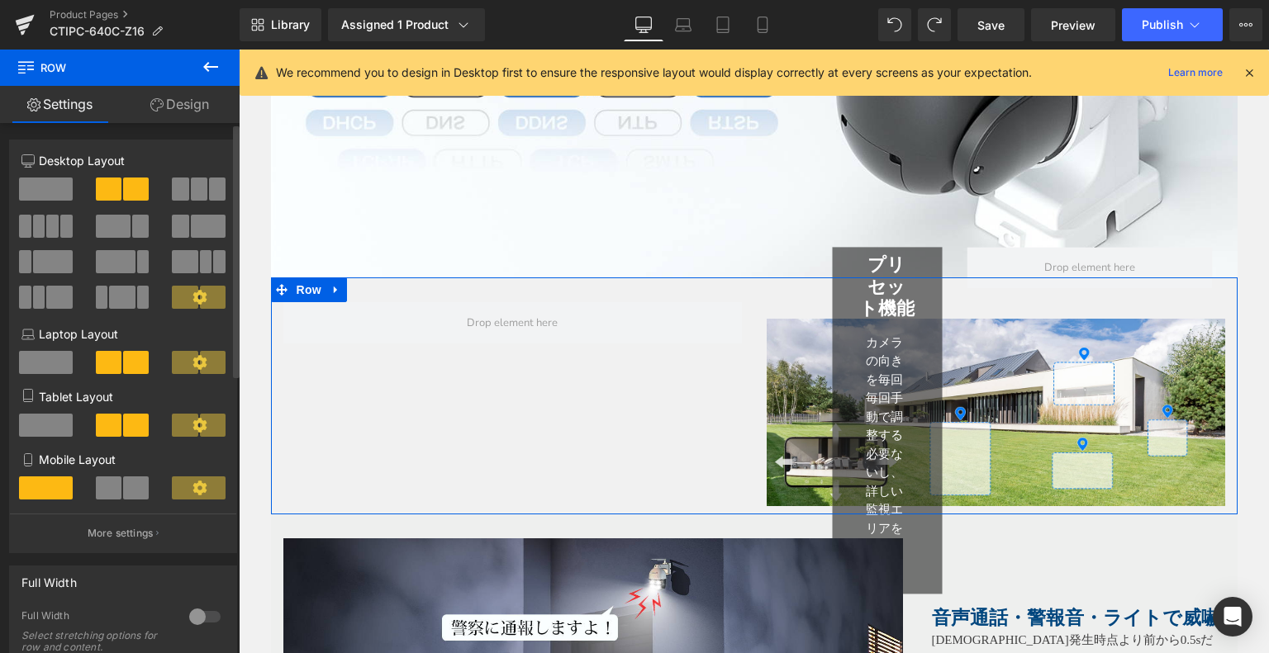
click at [180, 221] on span at bounding box center [180, 226] width 17 height 23
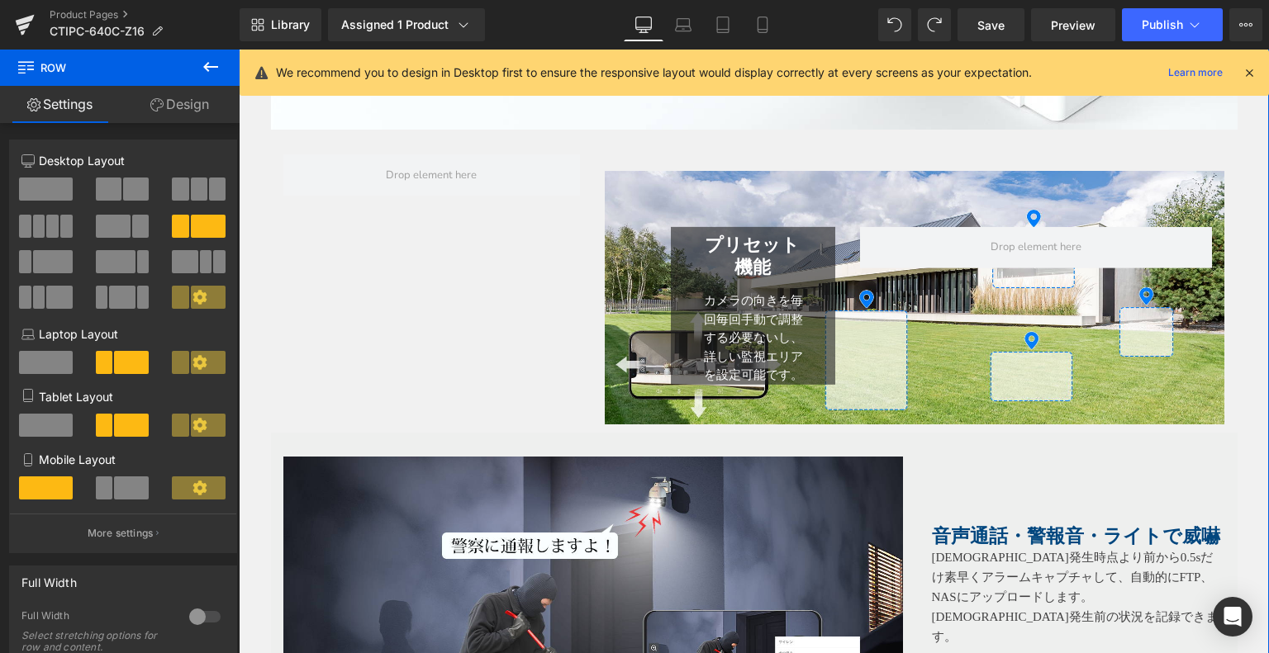
scroll to position [3849, 0]
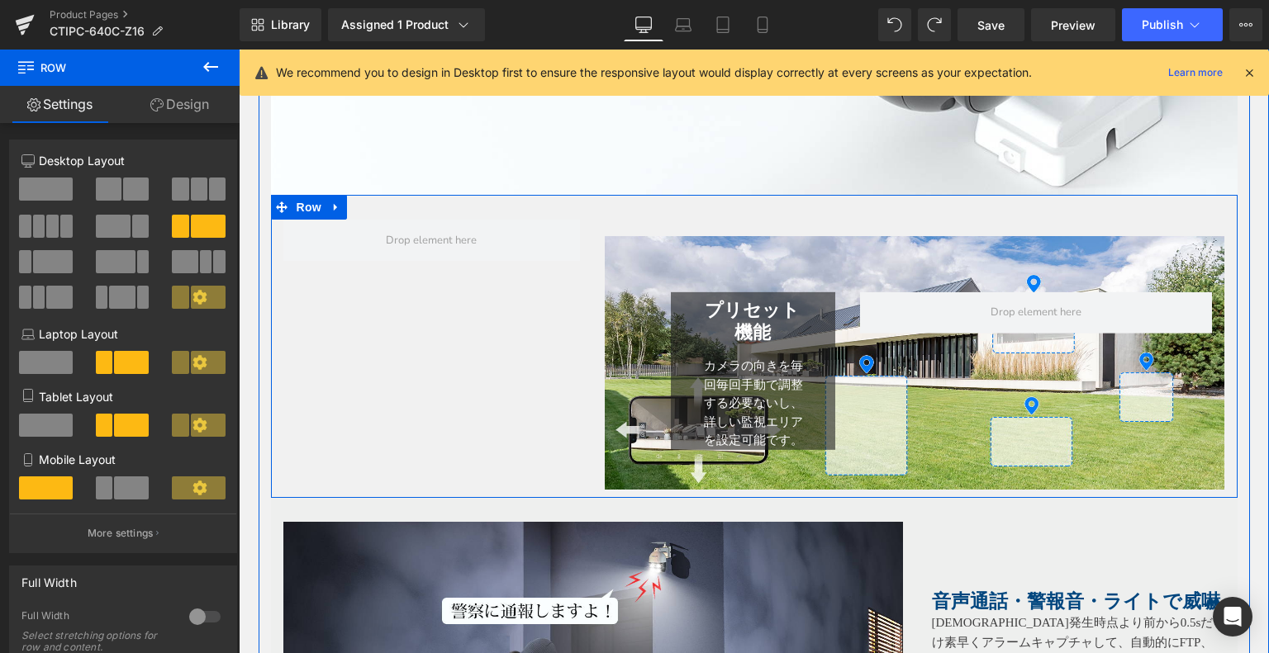
click at [671, 207] on div "プリセット機能 Heading カメラの向きを毎回毎回手動で調整する必要ないし、詳しい監視エリアを設定可能です。 Text Block Row Row Her…" at bounding box center [754, 346] width 966 height 303
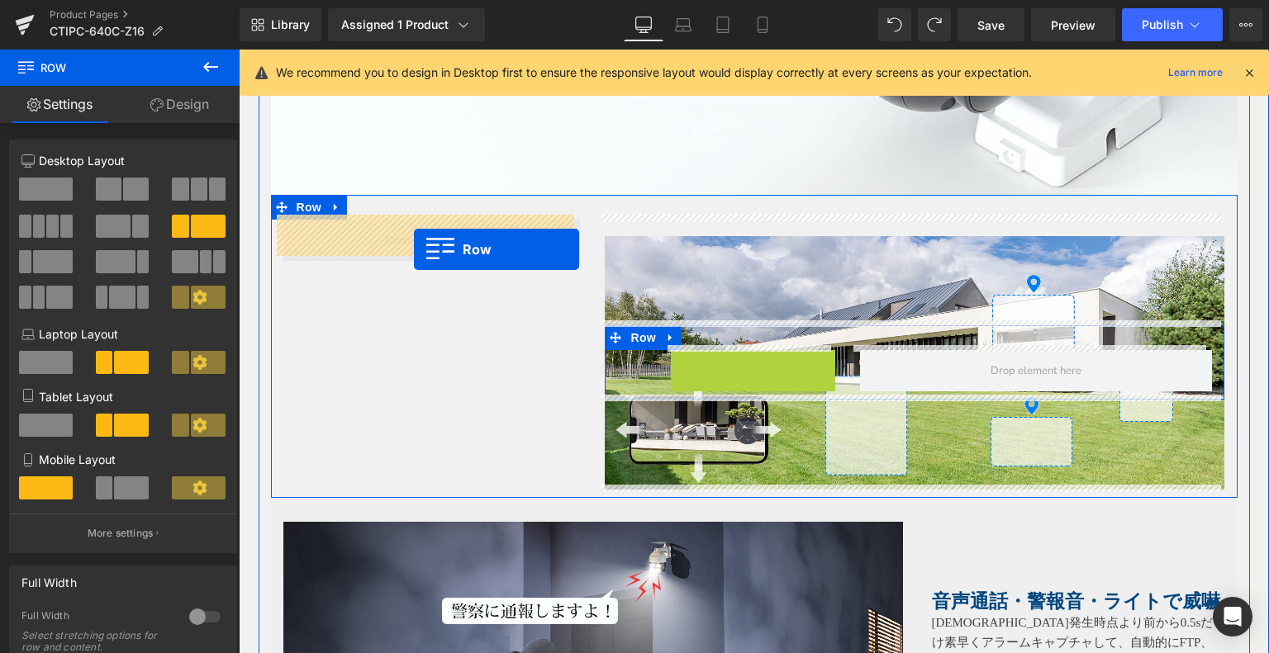
drag, startPoint x: 676, startPoint y: 296, endPoint x: 414, endPoint y: 249, distance: 265.9
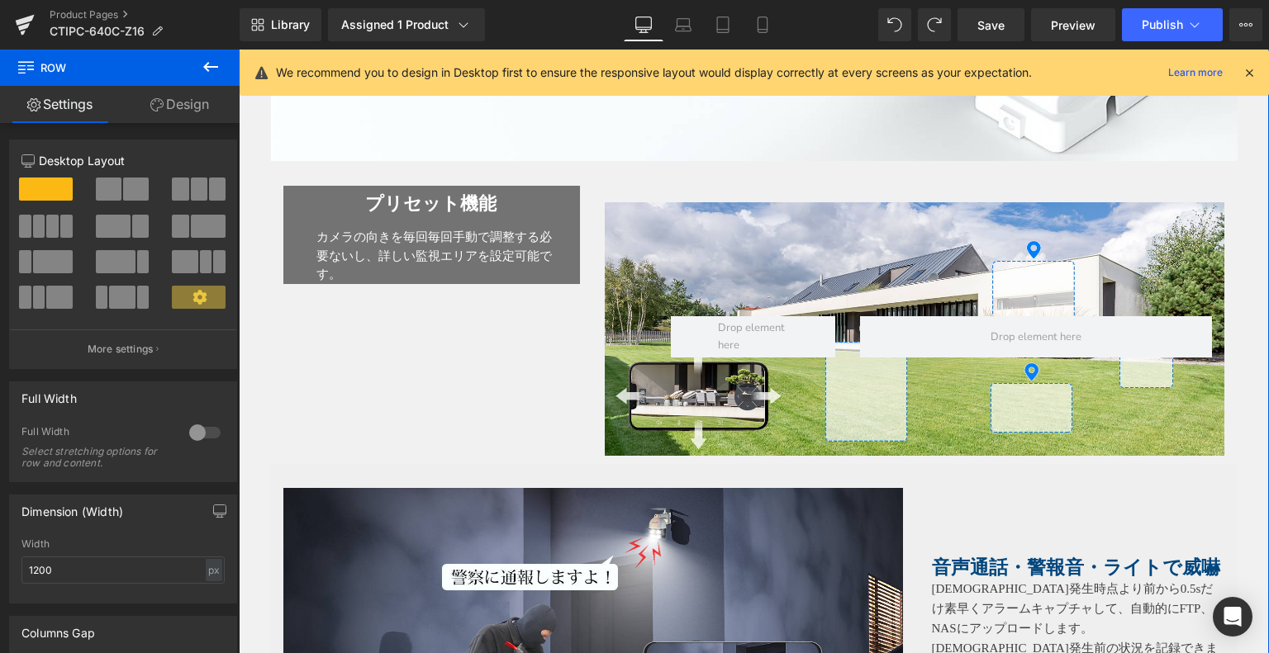
scroll to position [3766, 0]
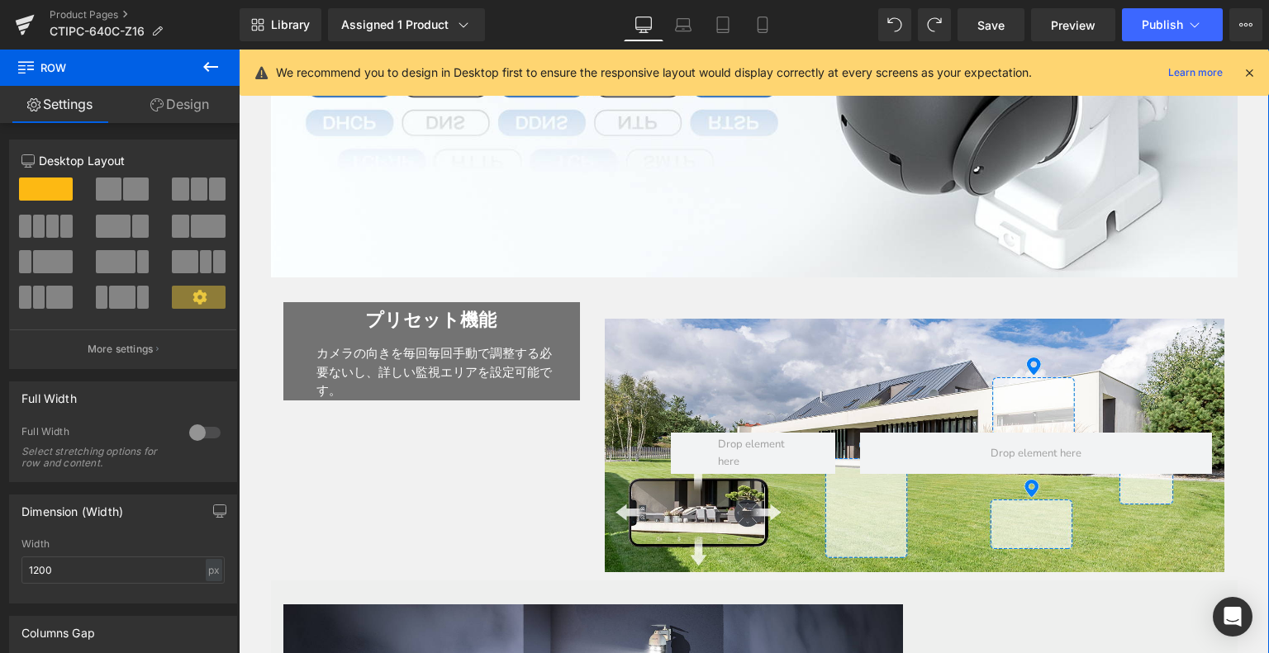
click at [449, 338] on div "カメラの向きを毎回毎回手動で調整する必要ないし、詳しい監視エリアを設定可能です。" at bounding box center [431, 365] width 243 height 69
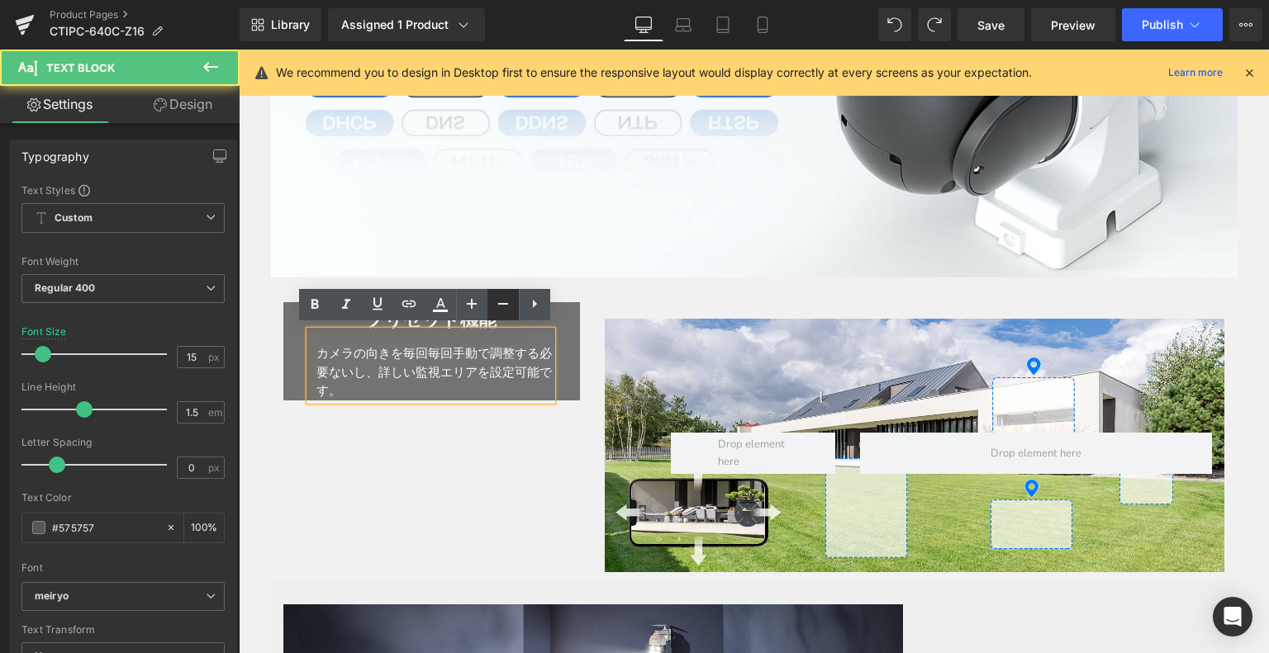
click at [502, 315] on link at bounding box center [502, 304] width 31 height 31
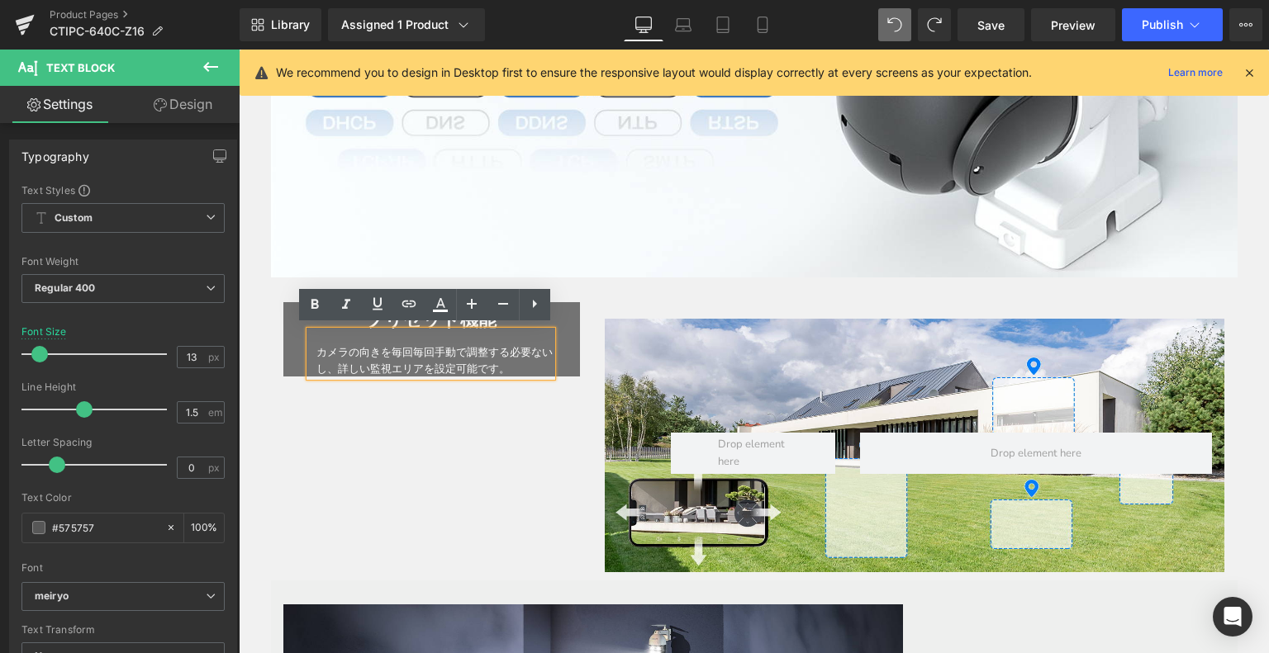
type input "15"
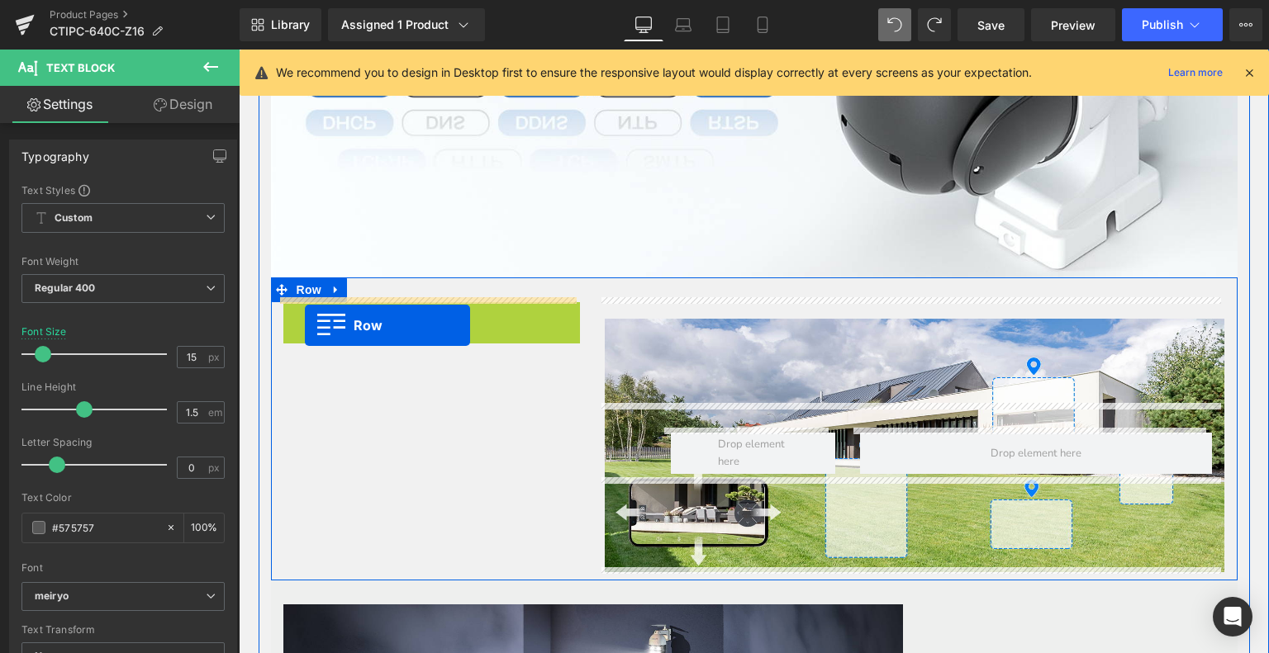
drag, startPoint x: 285, startPoint y: 307, endPoint x: 305, endPoint y: 325, distance: 26.3
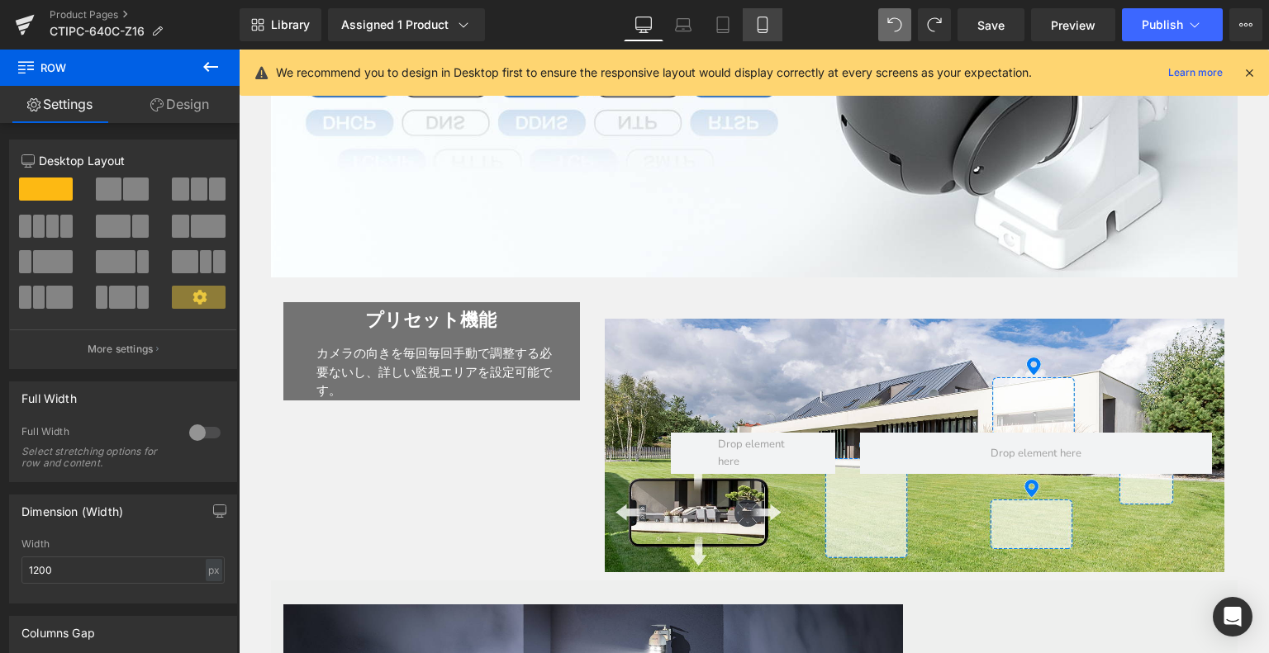
click at [754, 17] on icon at bounding box center [762, 25] width 17 height 17
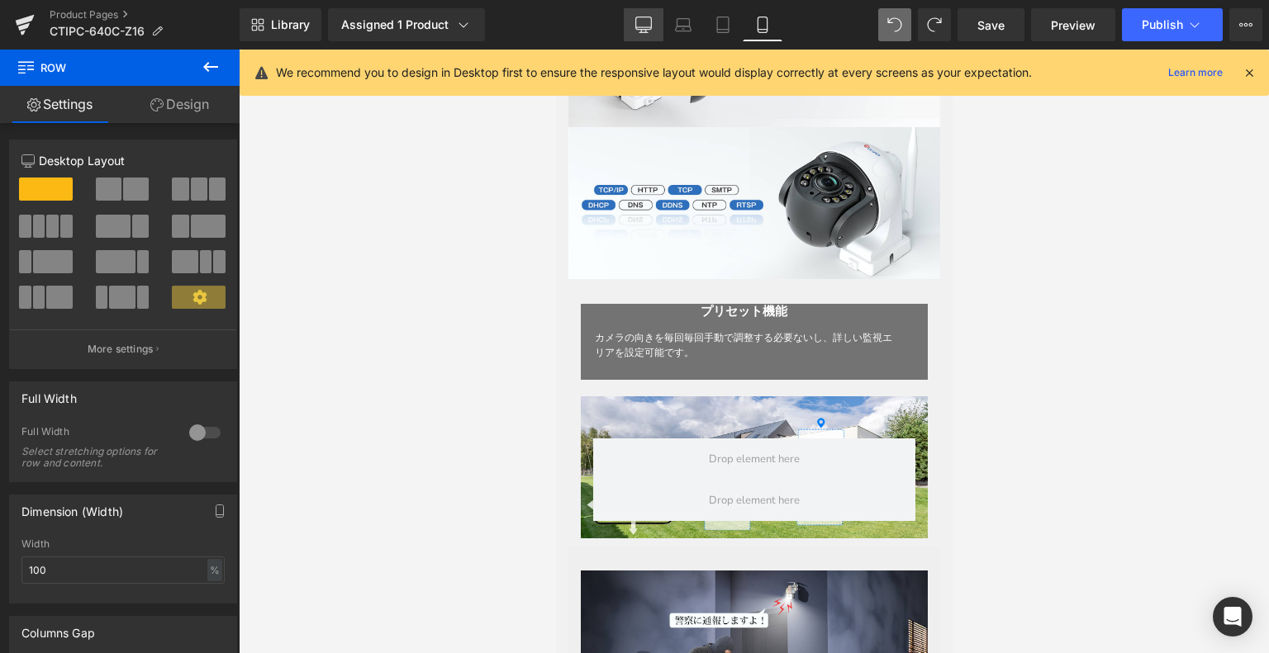
click at [638, 19] on icon at bounding box center [644, 23] width 16 height 12
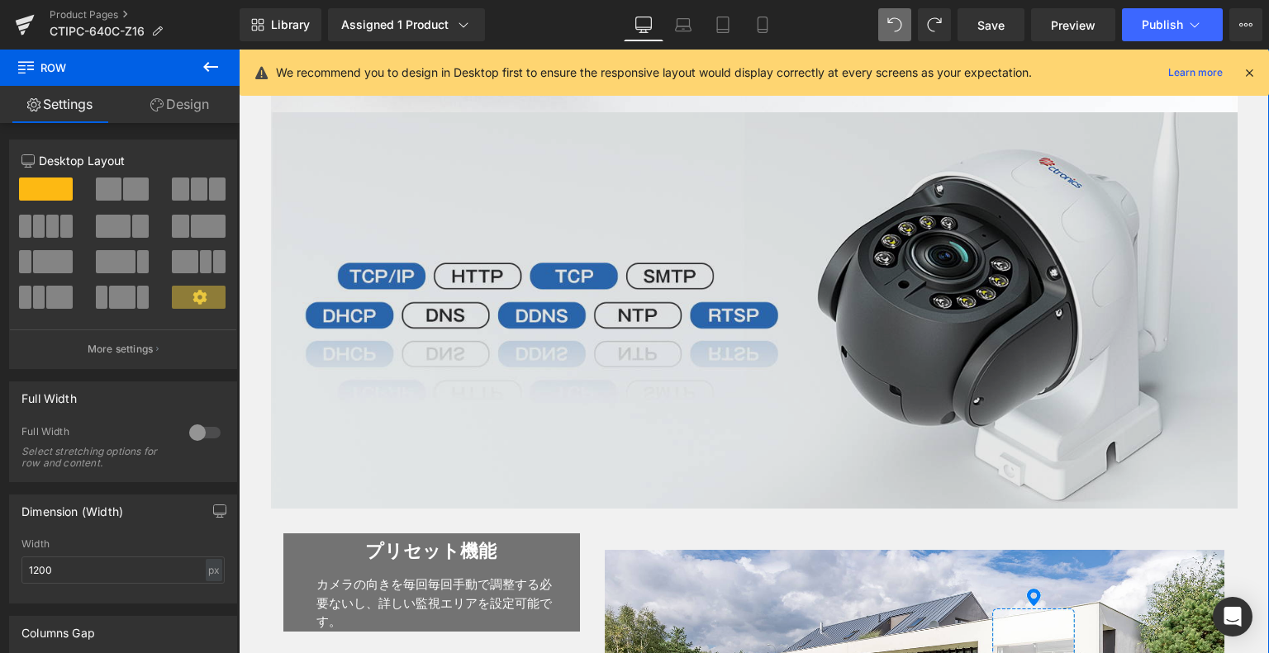
scroll to position [3518, 0]
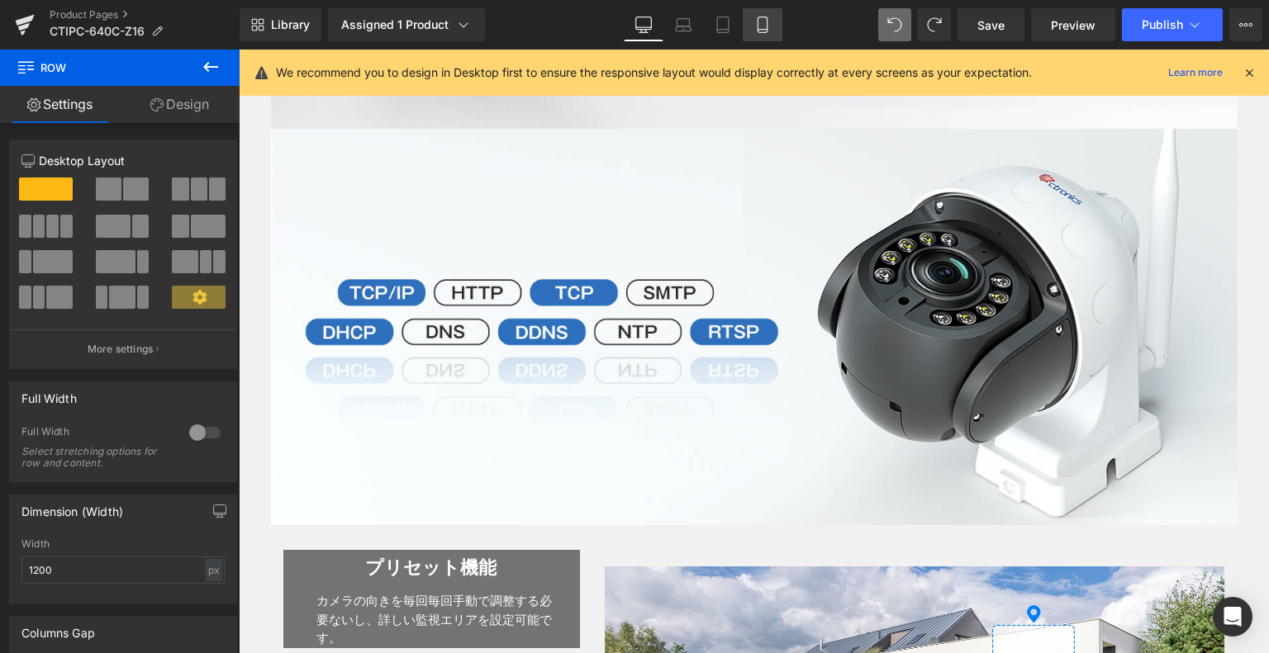
click at [752, 22] on link "Mobile" at bounding box center [762, 24] width 40 height 33
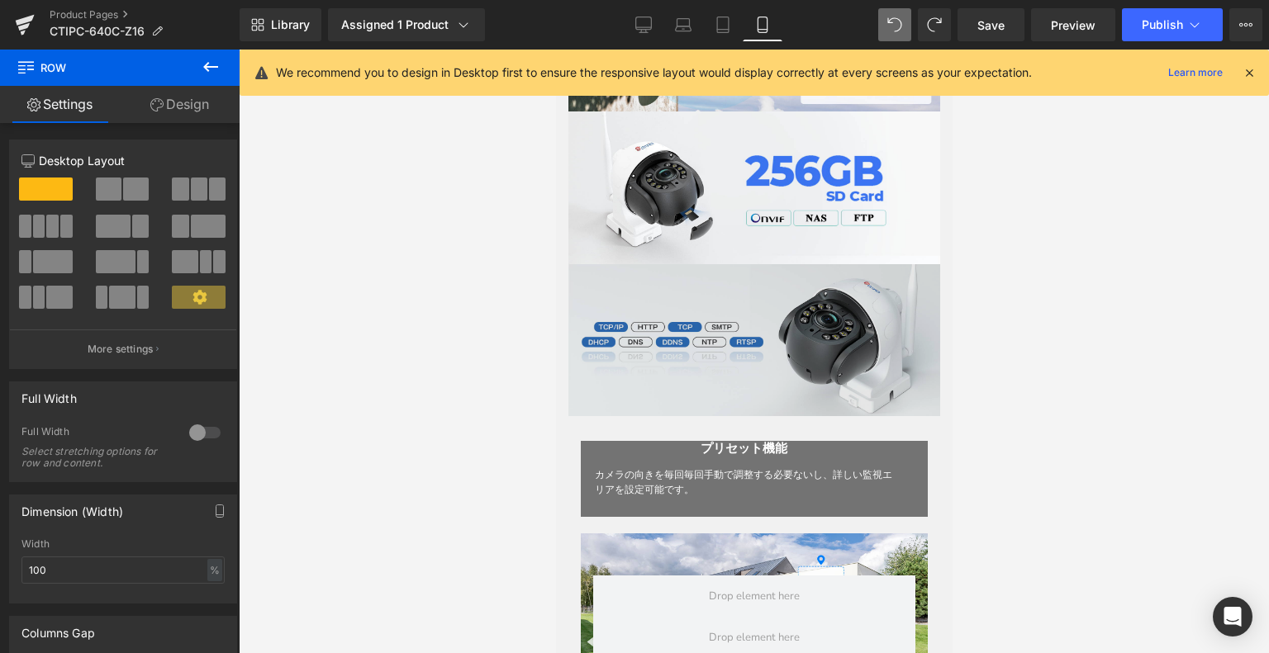
scroll to position [2385, 0]
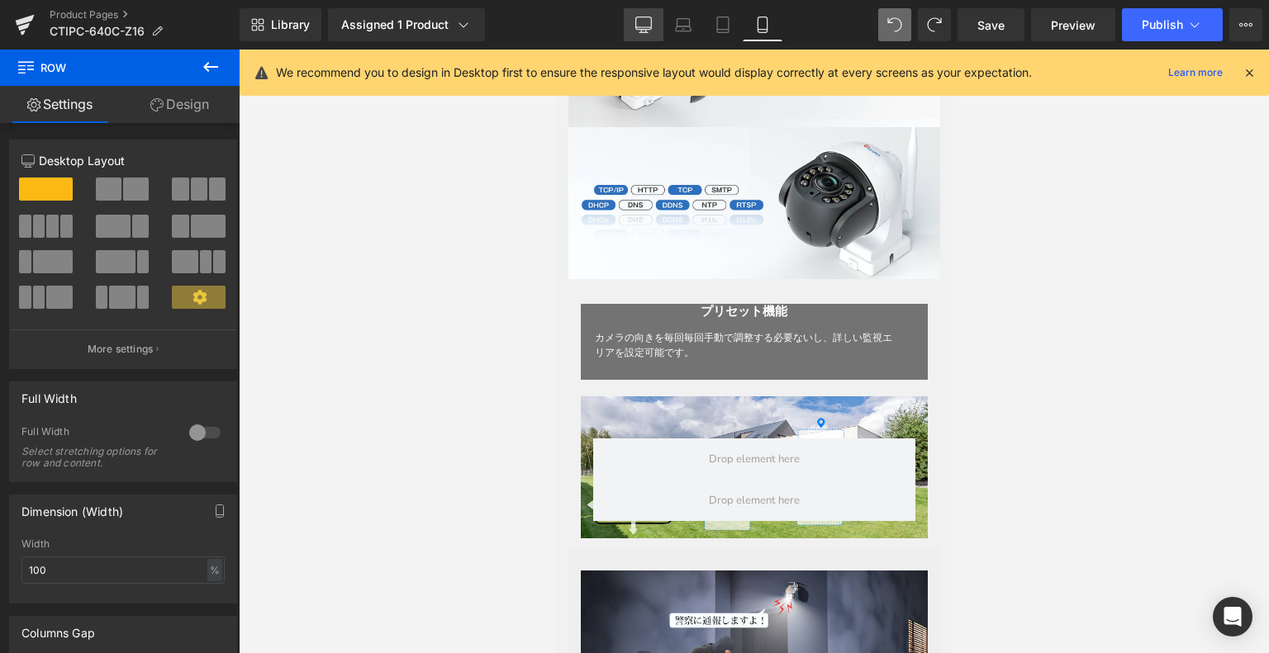
click at [644, 33] on link "Desktop" at bounding box center [644, 24] width 40 height 33
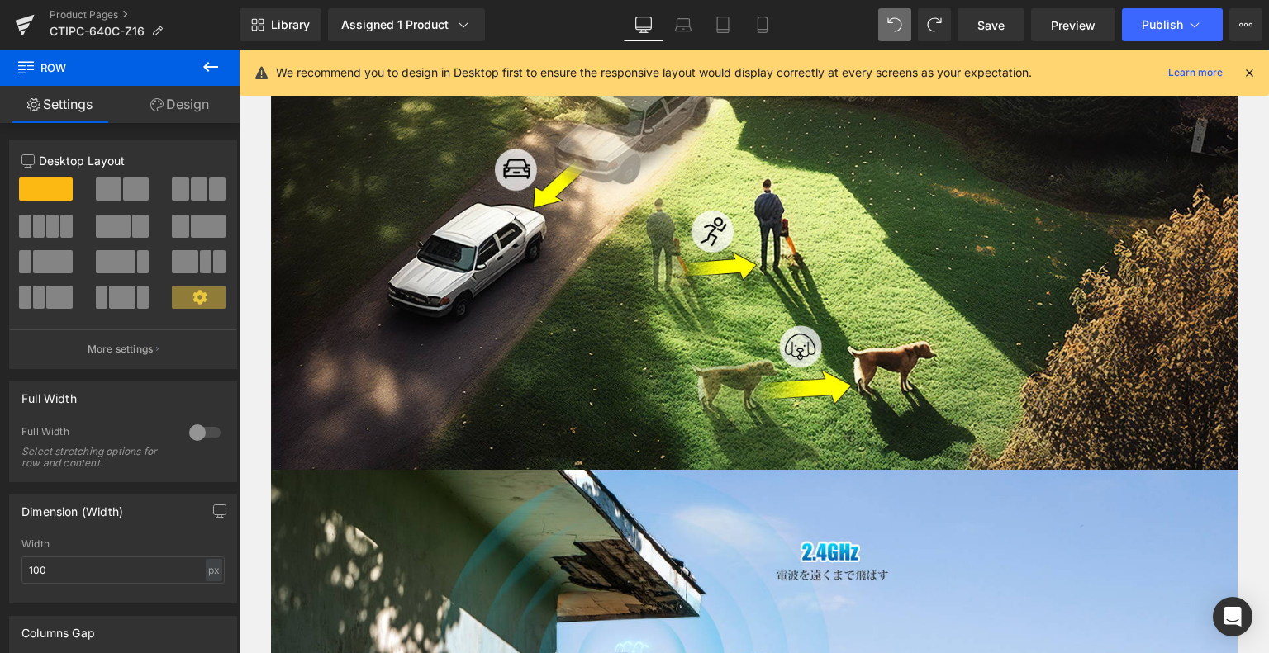
type input "1200"
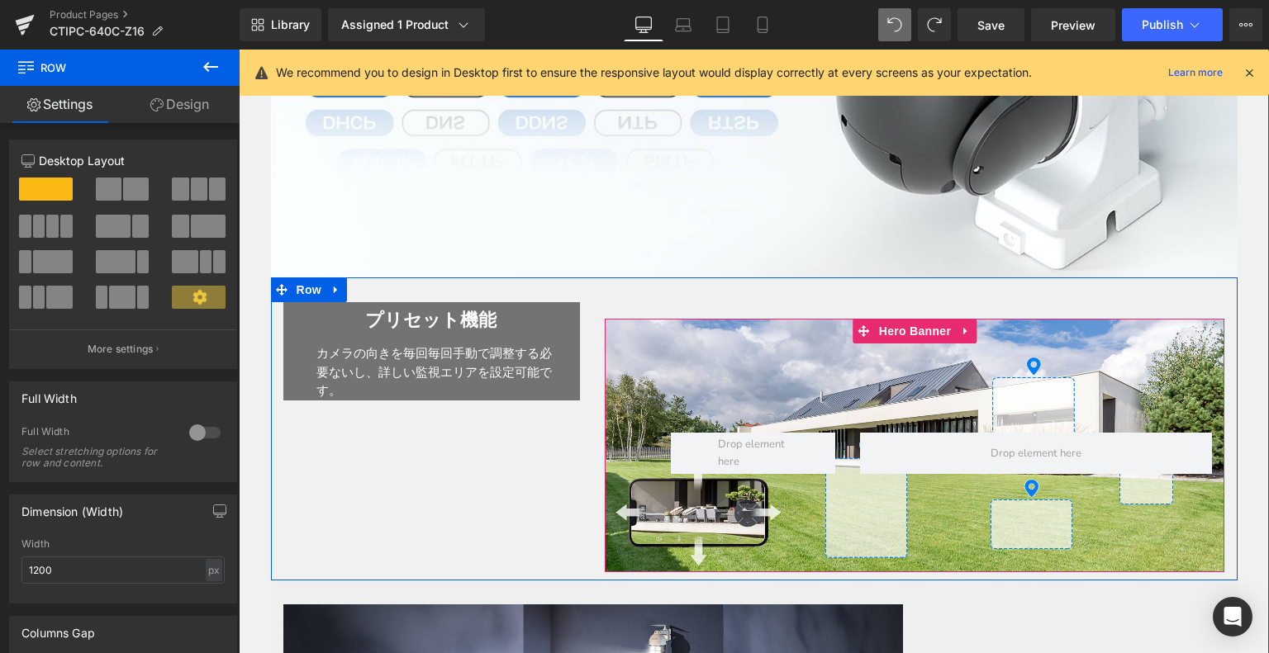
click at [795, 346] on div "Row" at bounding box center [914, 446] width 619 height 254
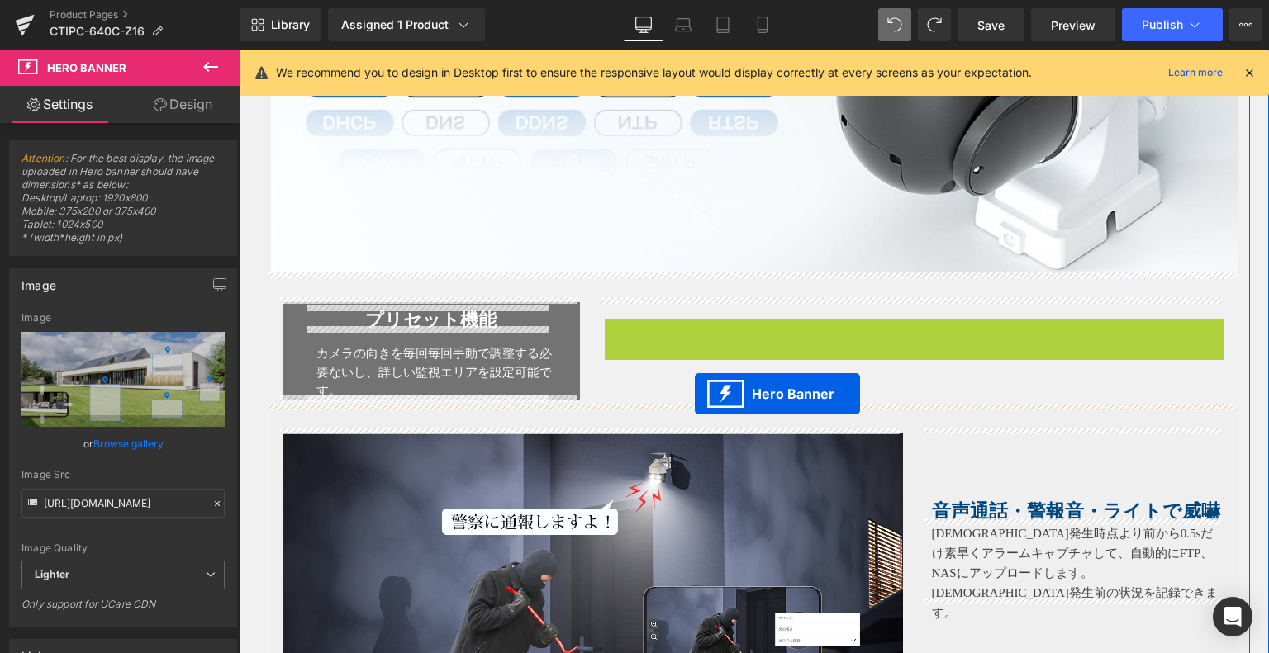
drag, startPoint x: 852, startPoint y: 323, endPoint x: 695, endPoint y: 394, distance: 173.0
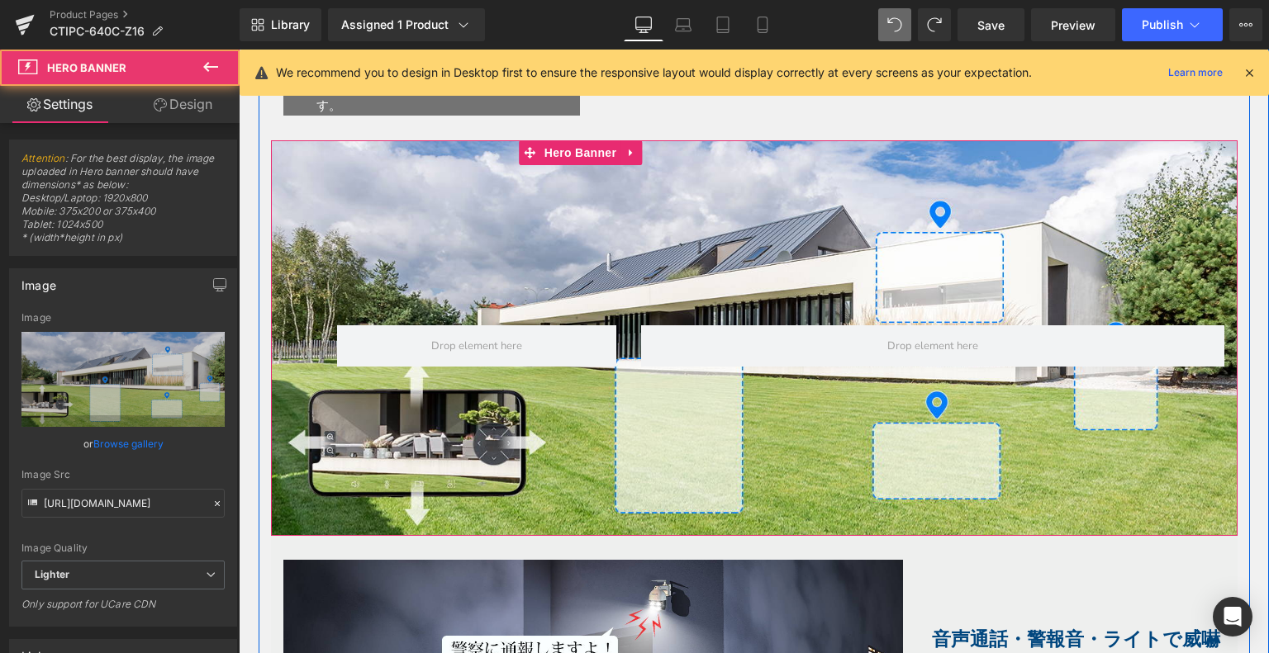
scroll to position [4261, 0]
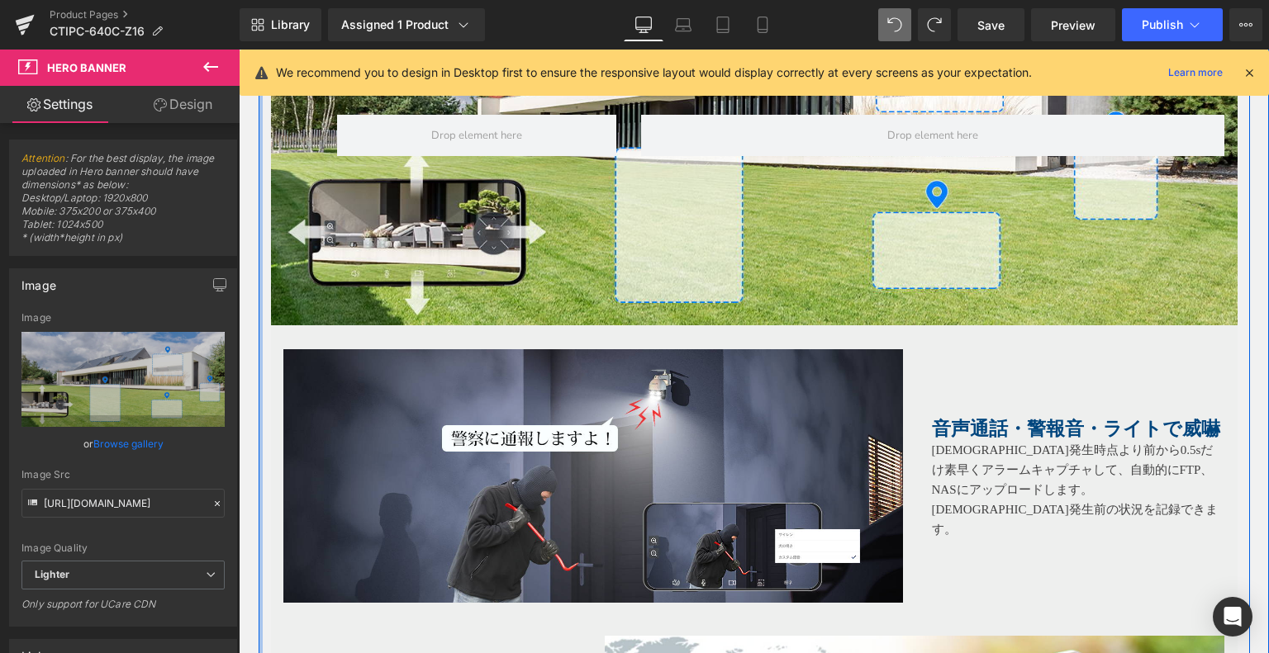
drag, startPoint x: 255, startPoint y: 347, endPoint x: 277, endPoint y: 337, distance: 24.4
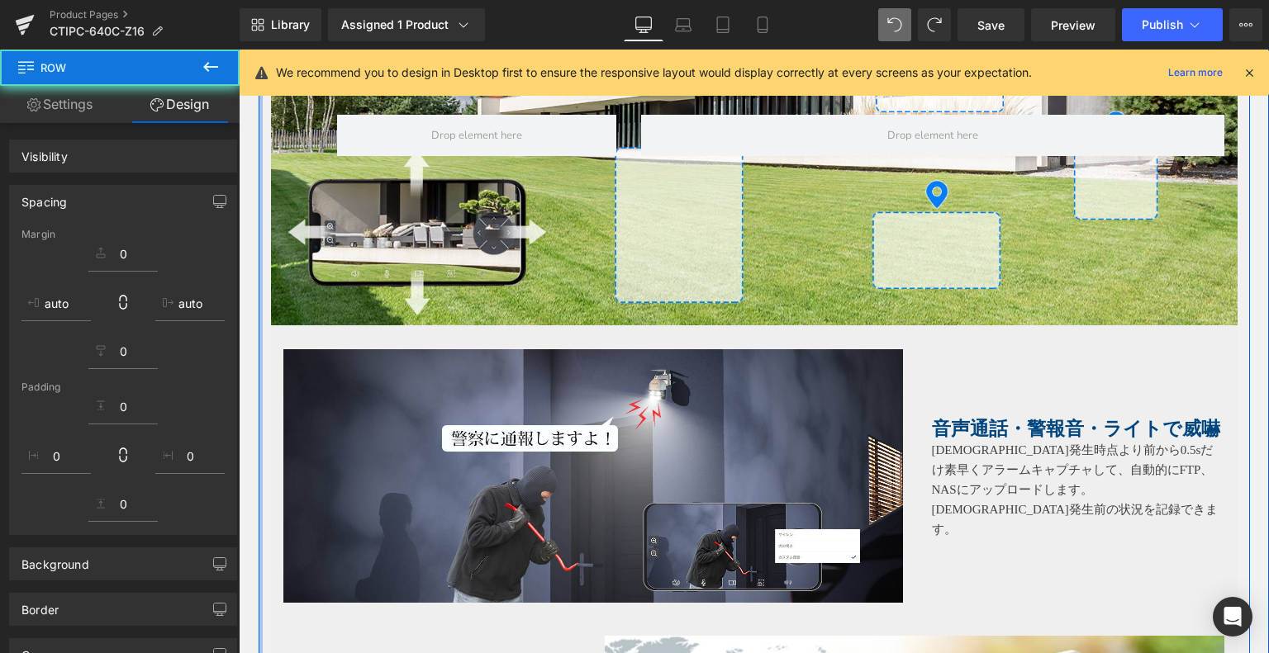
click at [277, 337] on div "Image 音声通話・警報音・ライトで威嚇 Heading アラーム発生時点より前から0.5sだけ素早くアラームキャプチャして、自動的にFTP、NASにアップ…" at bounding box center [754, 468] width 966 height 286
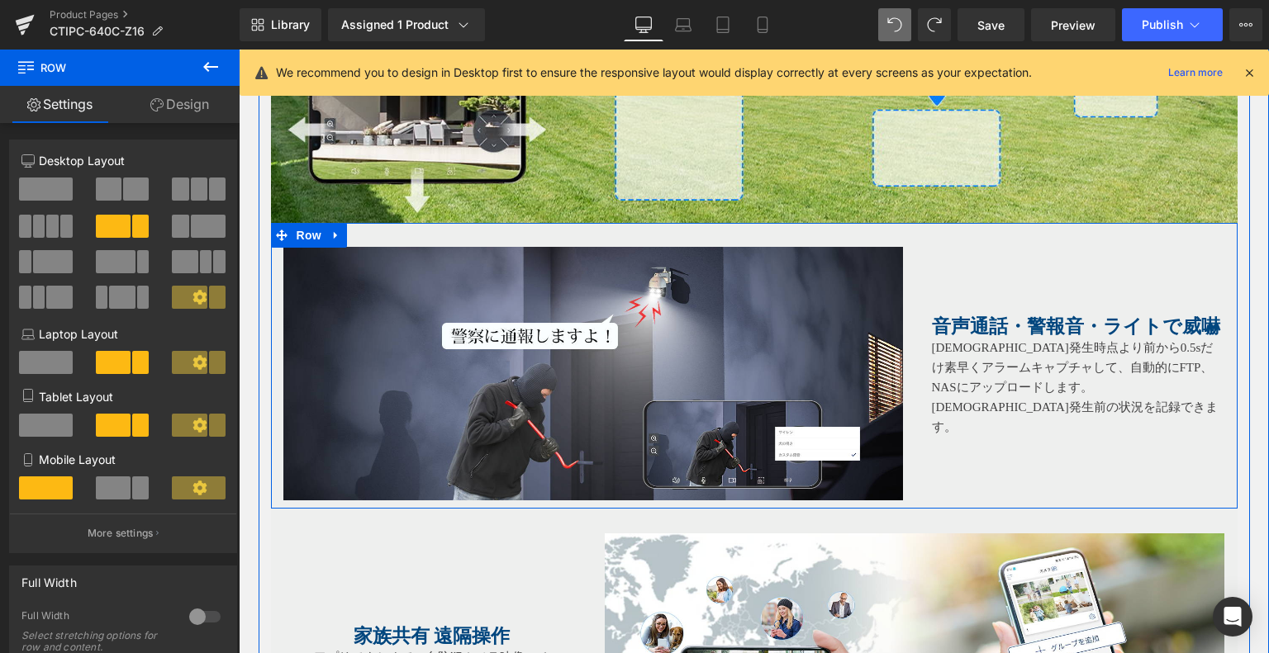
scroll to position [4509, 0]
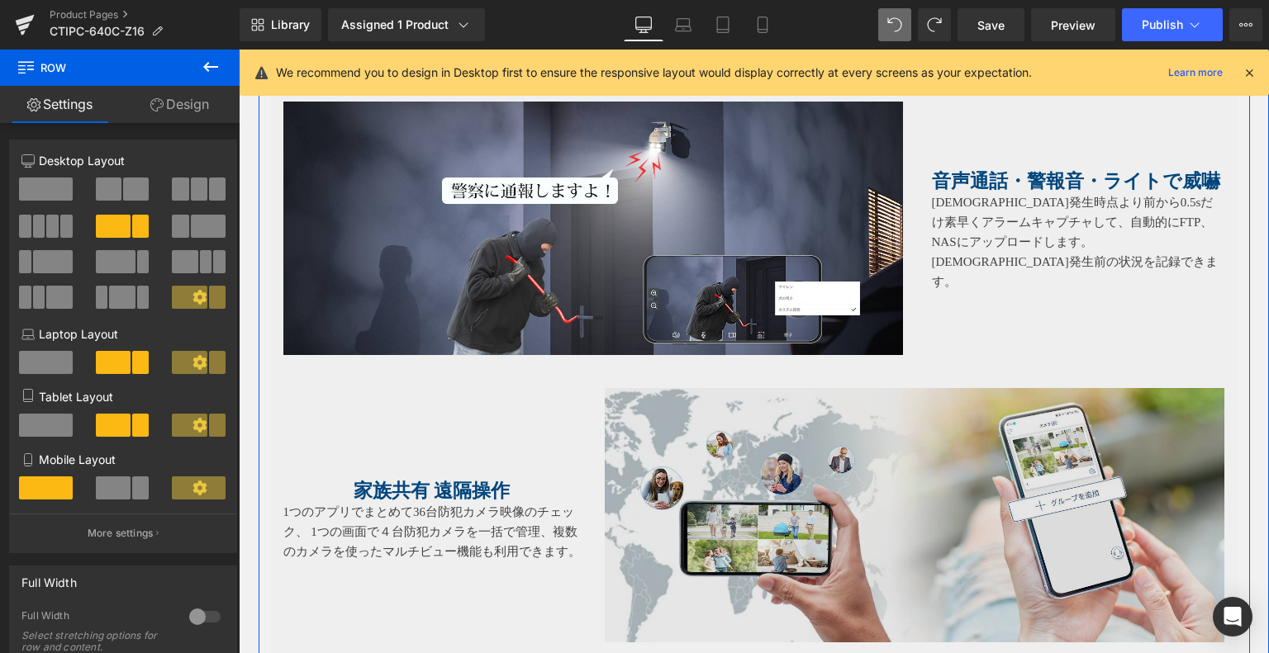
click at [911, 434] on img at bounding box center [914, 526] width 619 height 277
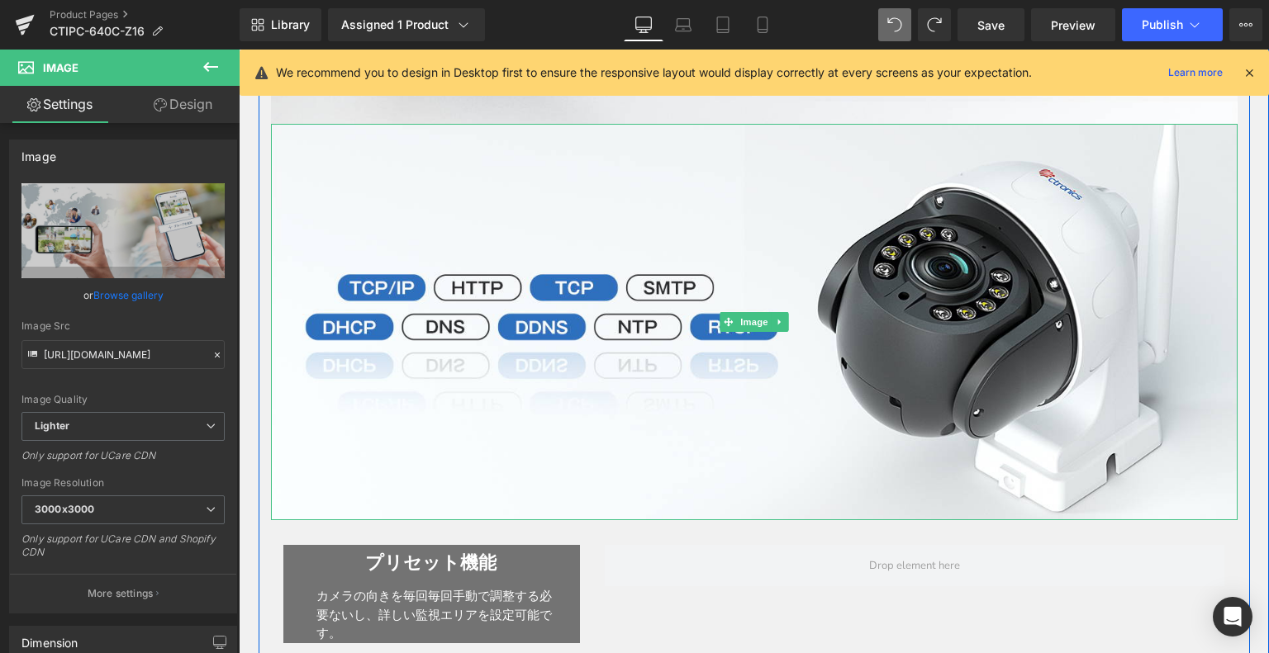
scroll to position [3766, 0]
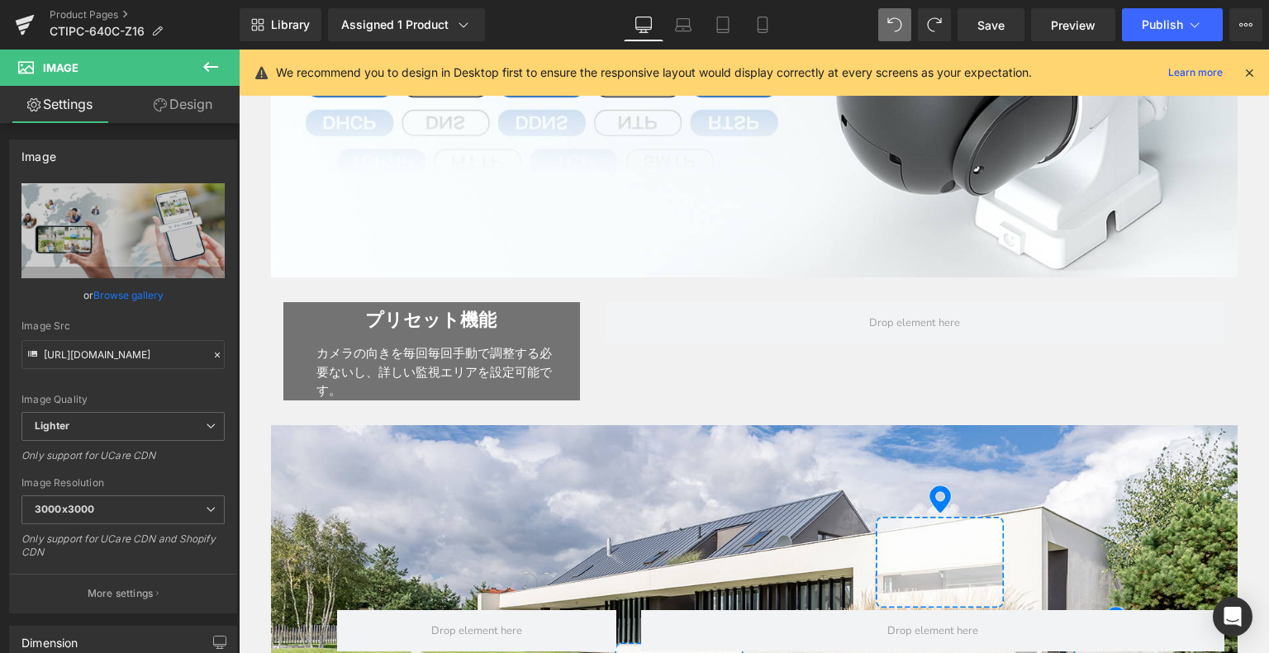
click at [211, 69] on icon at bounding box center [211, 67] width 20 height 20
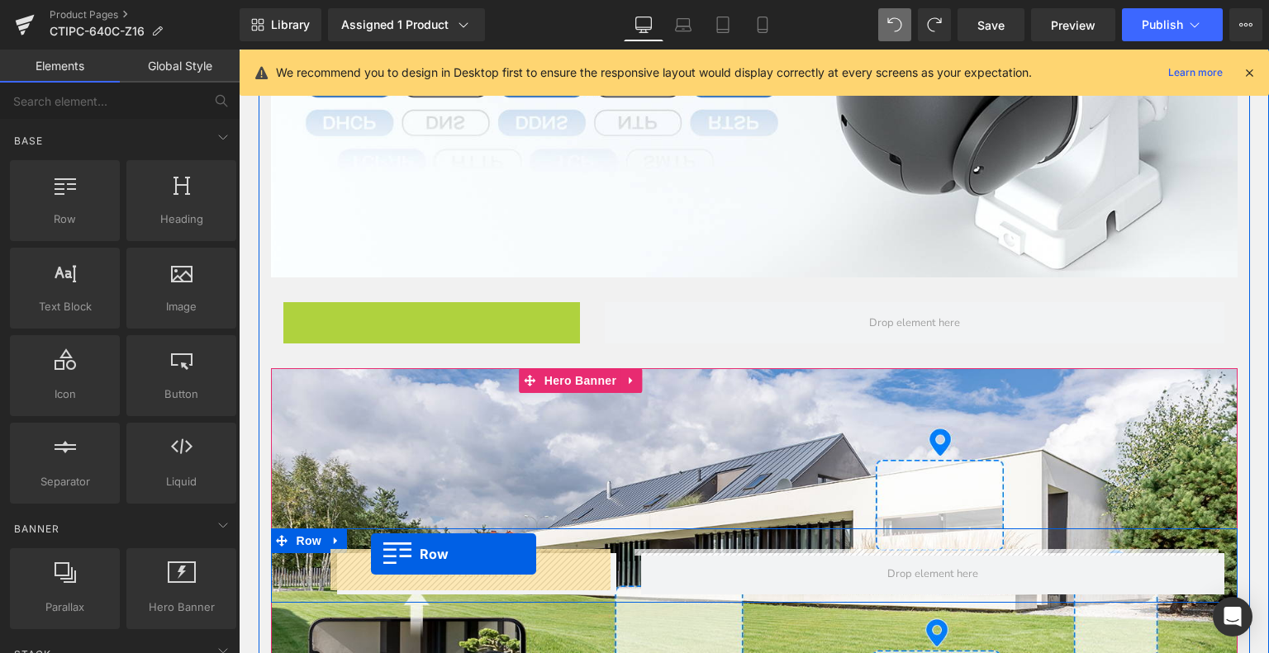
drag, startPoint x: 290, startPoint y: 311, endPoint x: 365, endPoint y: 469, distance: 175.5
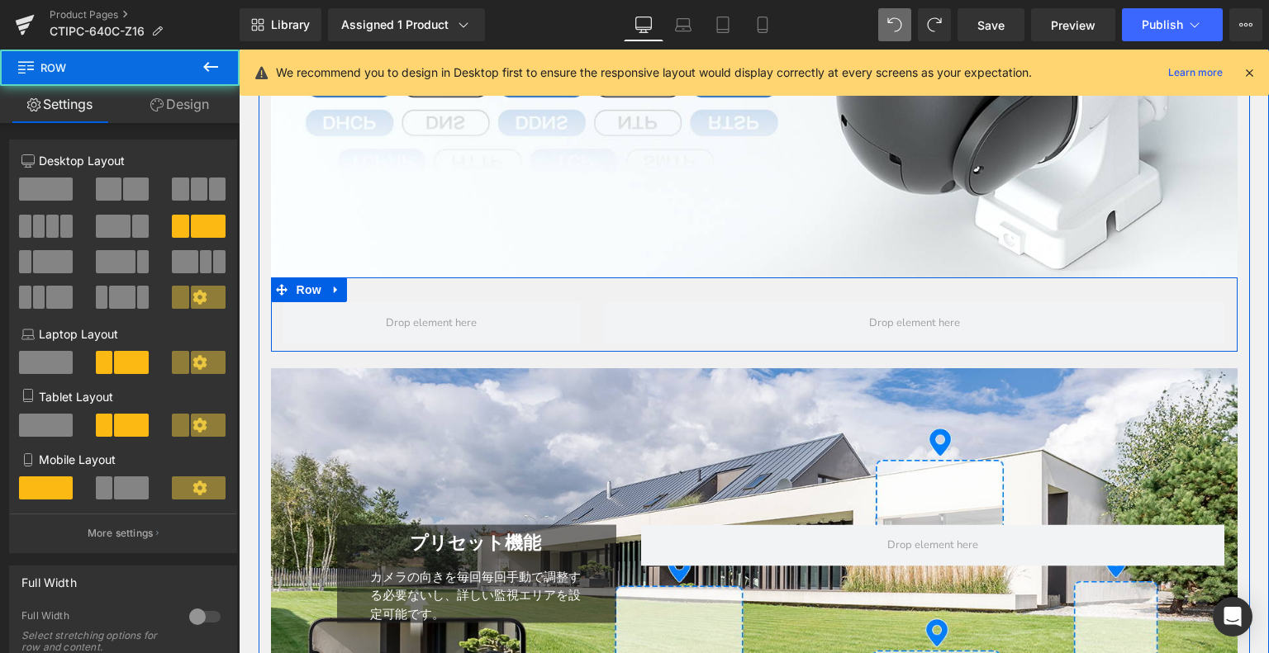
click at [842, 287] on div "Row" at bounding box center [754, 314] width 966 height 74
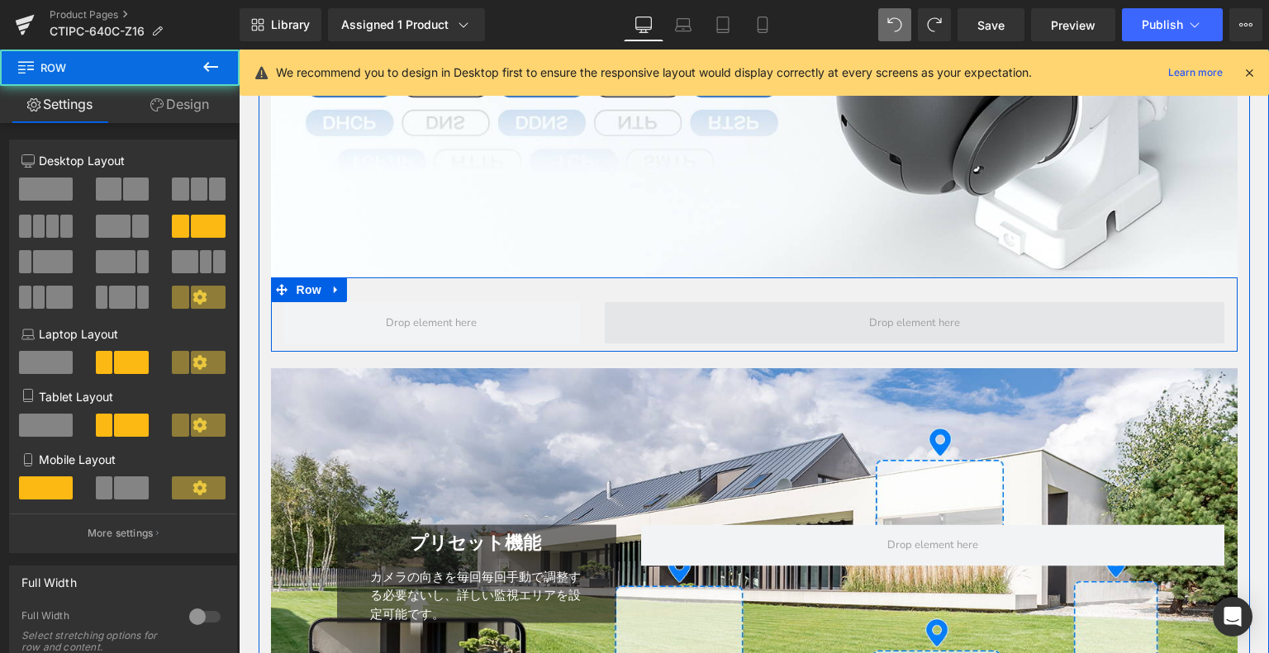
click at [897, 313] on span at bounding box center [914, 323] width 102 height 26
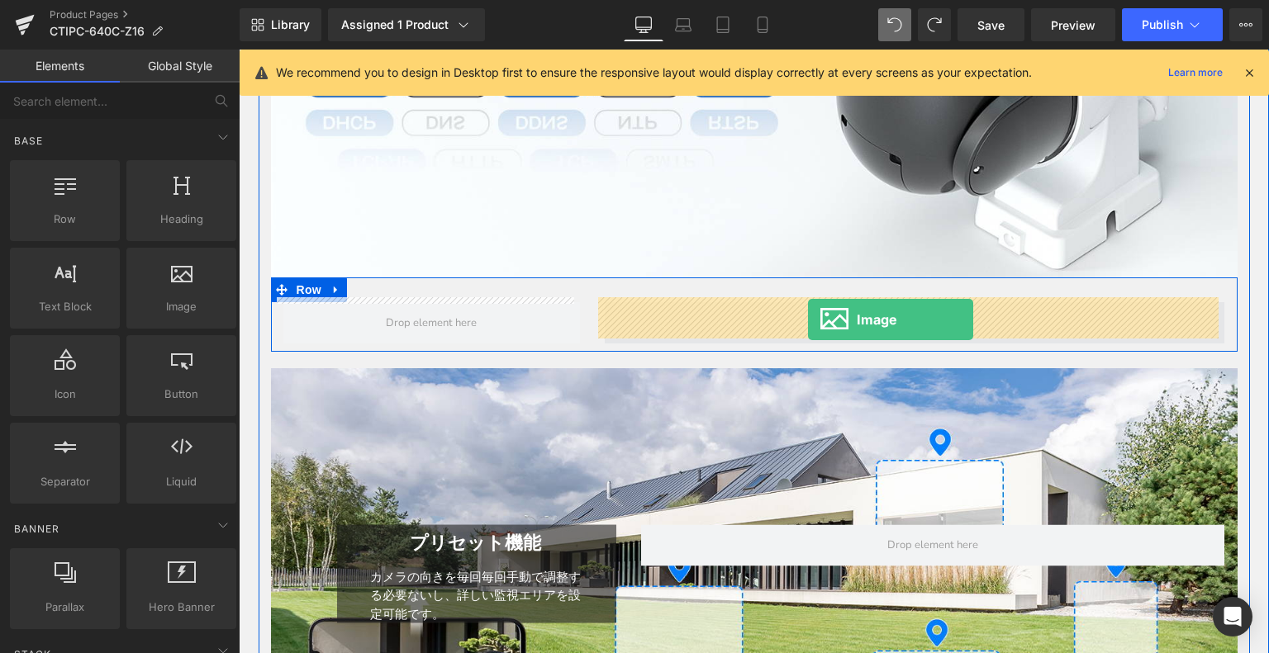
drag, startPoint x: 601, startPoint y: 302, endPoint x: 808, endPoint y: 320, distance: 207.2
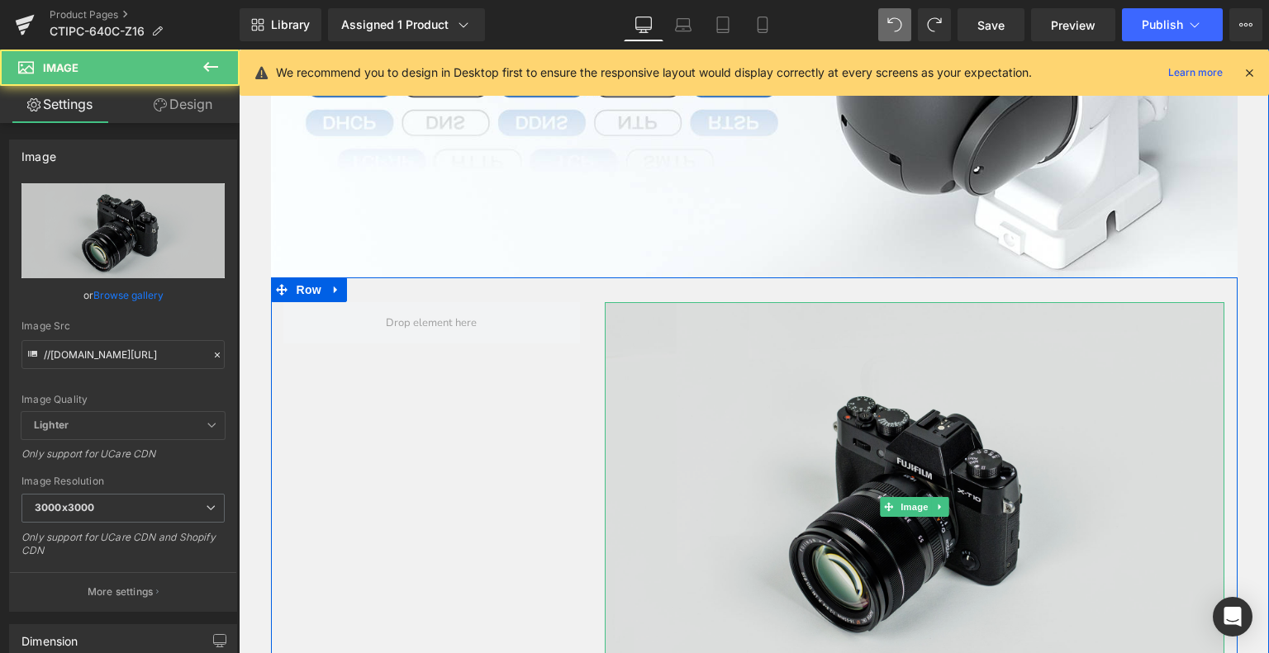
click at [827, 382] on img at bounding box center [914, 507] width 619 height 410
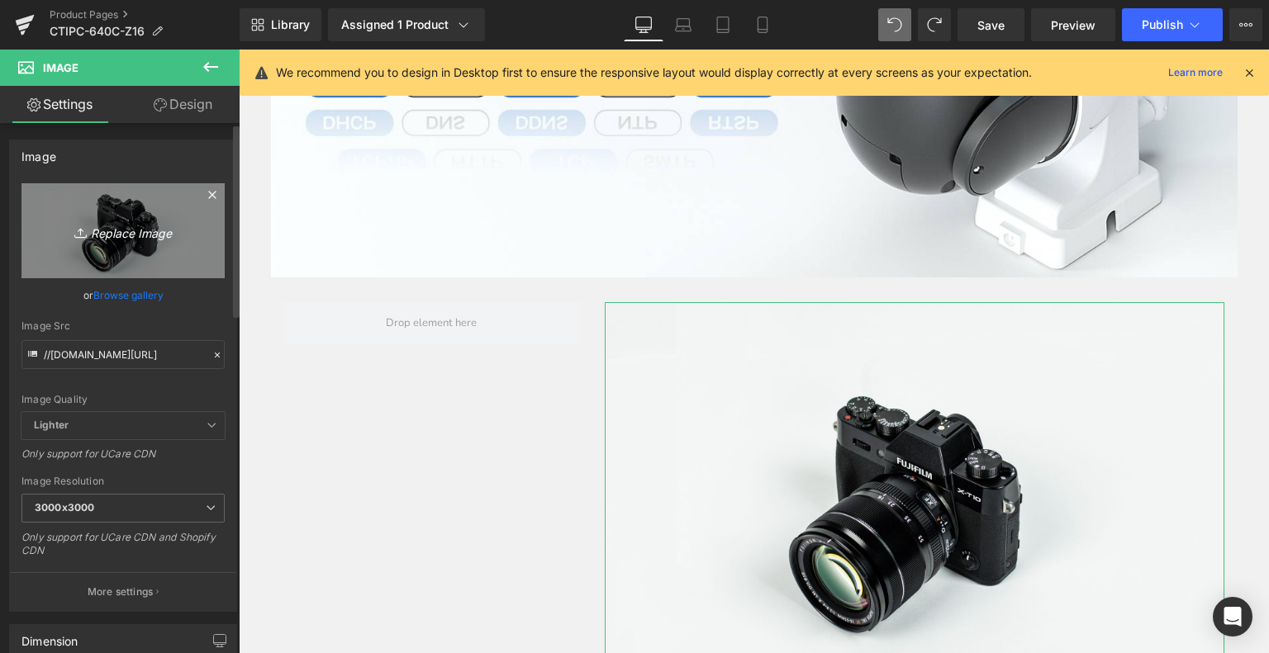
click at [104, 211] on link "Replace Image" at bounding box center [122, 230] width 203 height 95
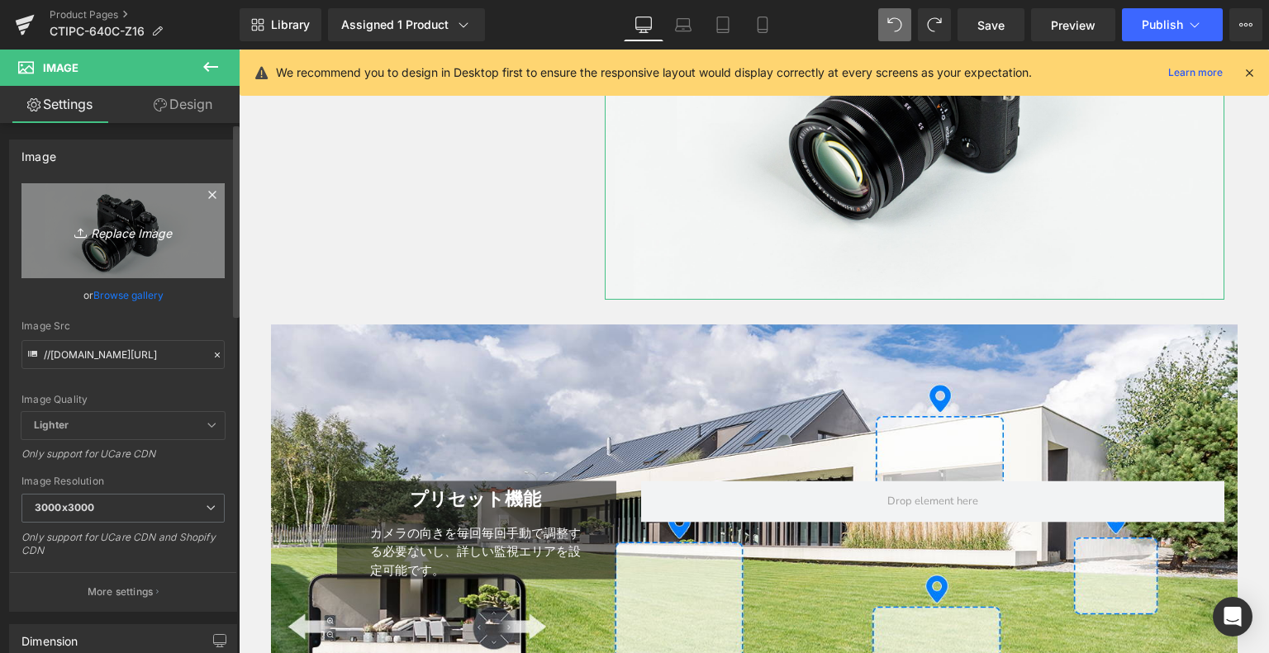
scroll to position [4344, 0]
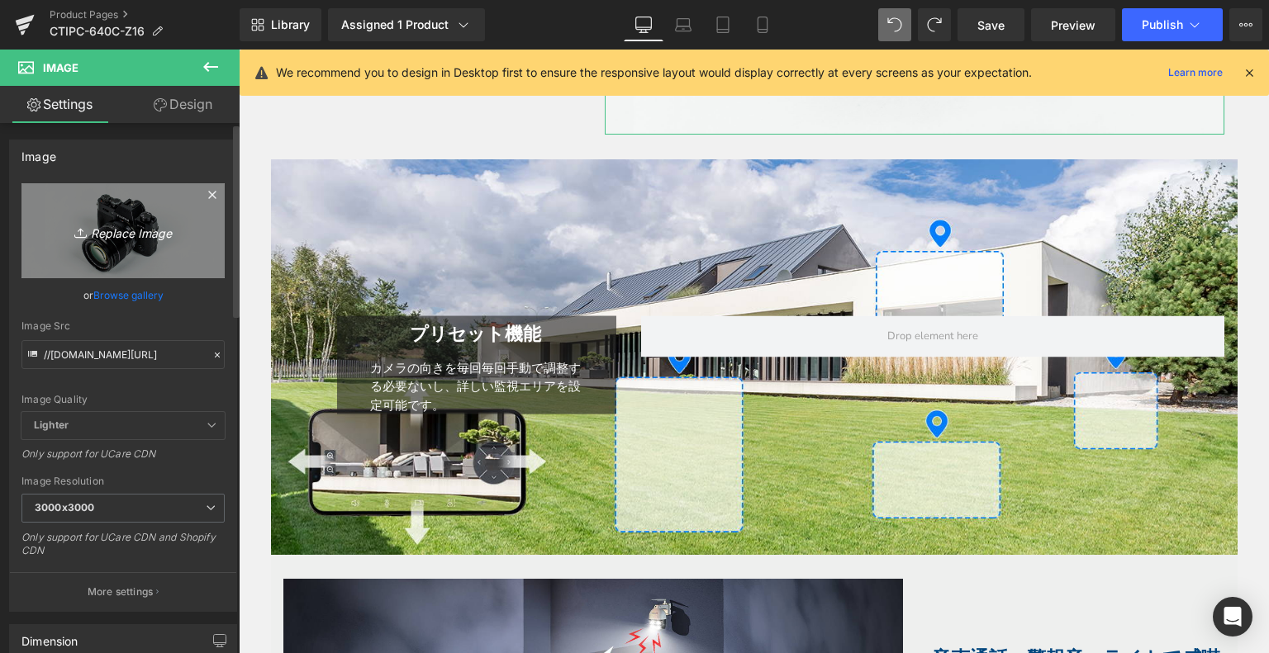
type input "C:\fakepath\6.jpg"
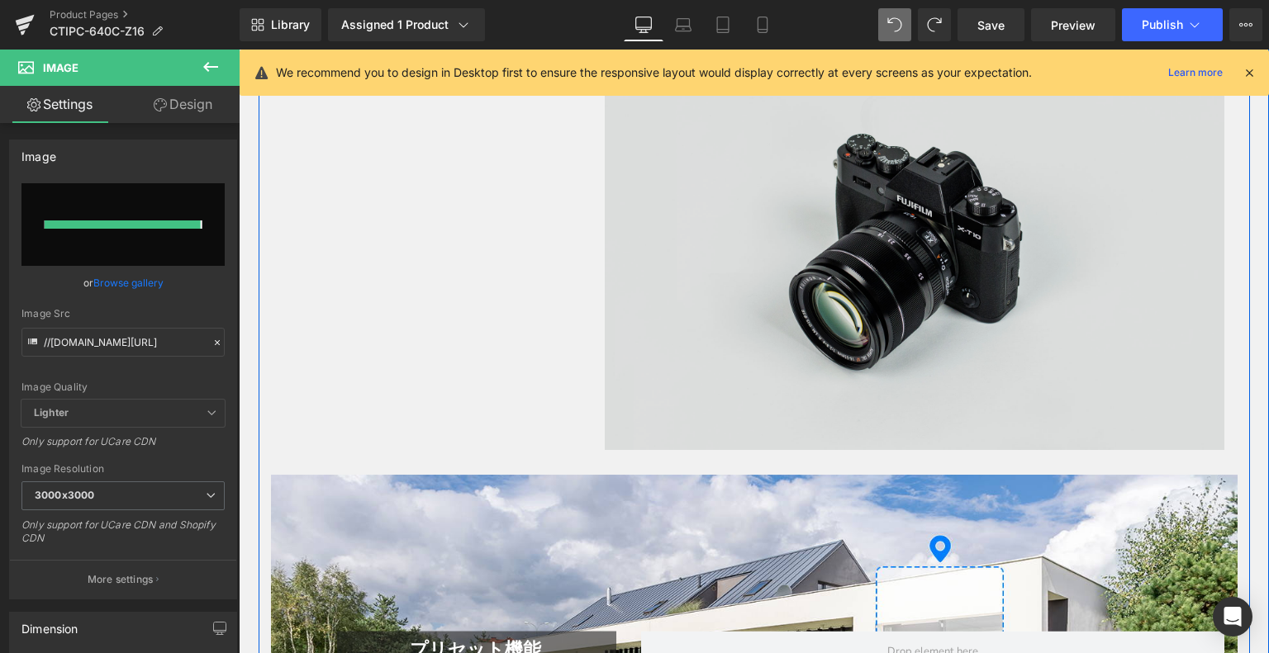
type input "[URL][DOMAIN_NAME]"
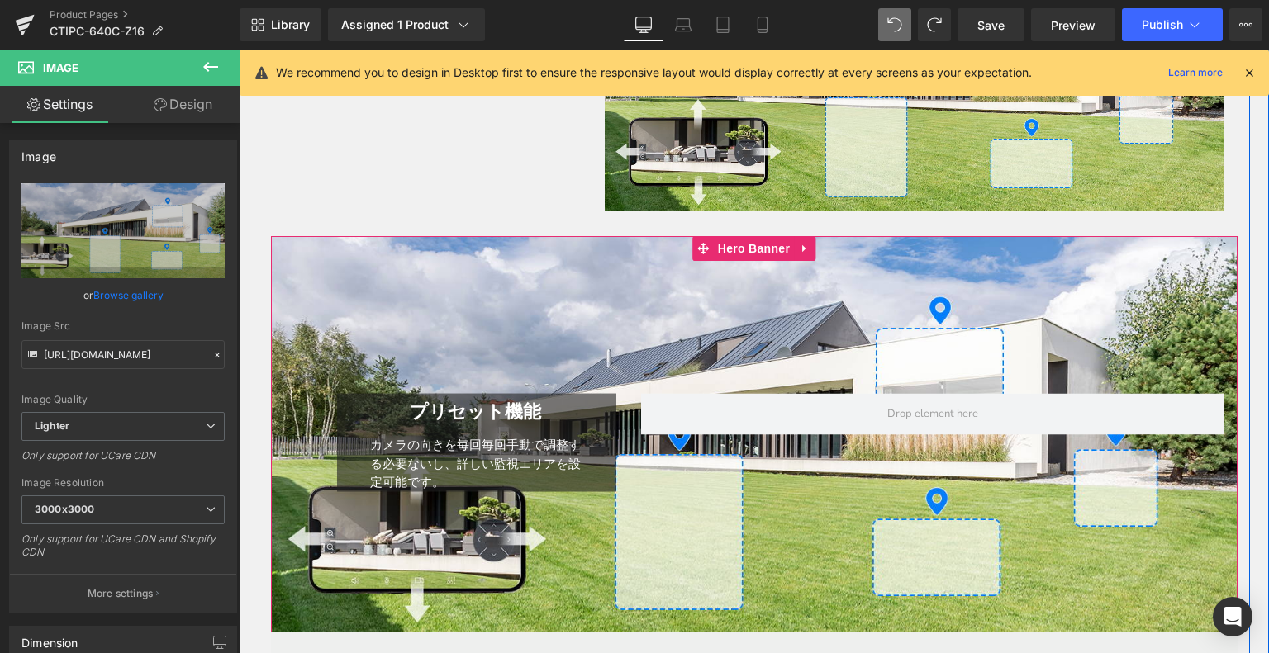
scroll to position [4014, 0]
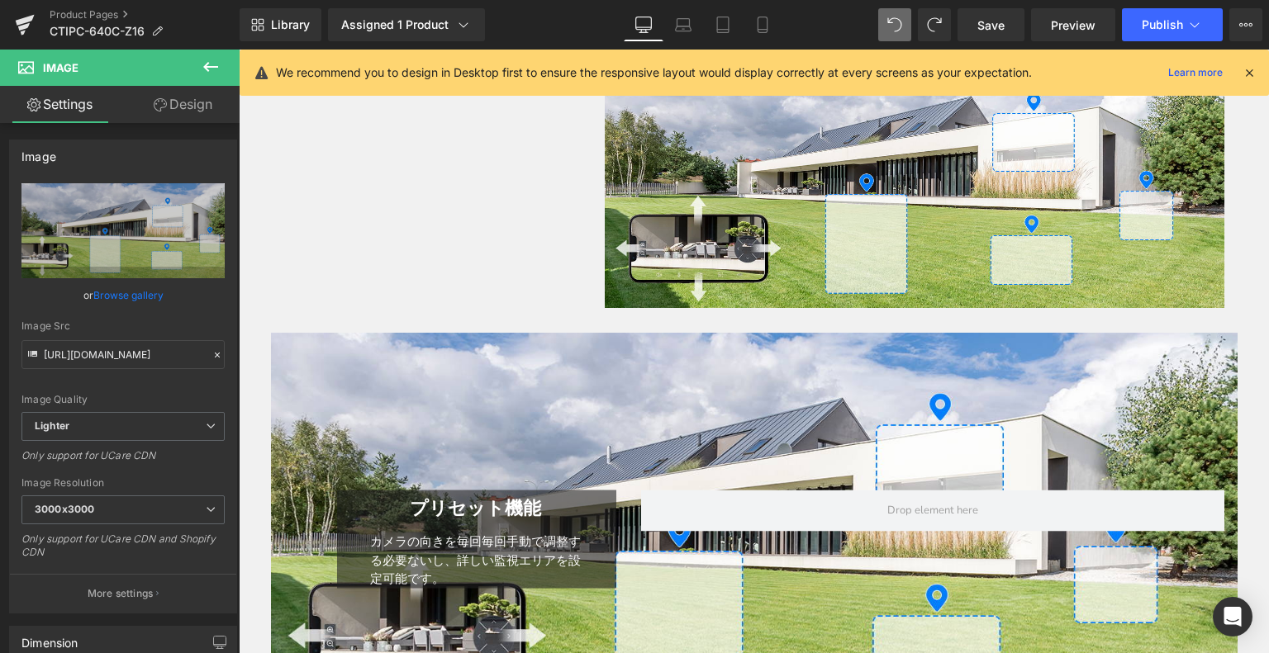
click at [206, 65] on icon at bounding box center [211, 67] width 20 height 20
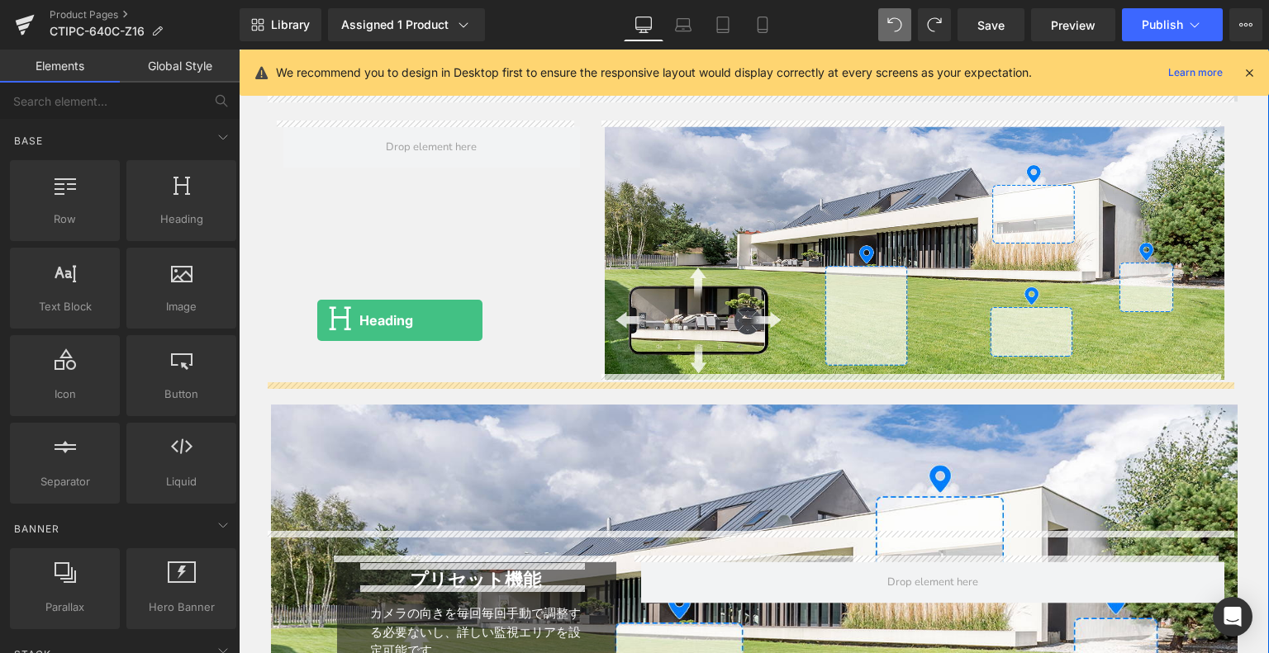
scroll to position [3683, 0]
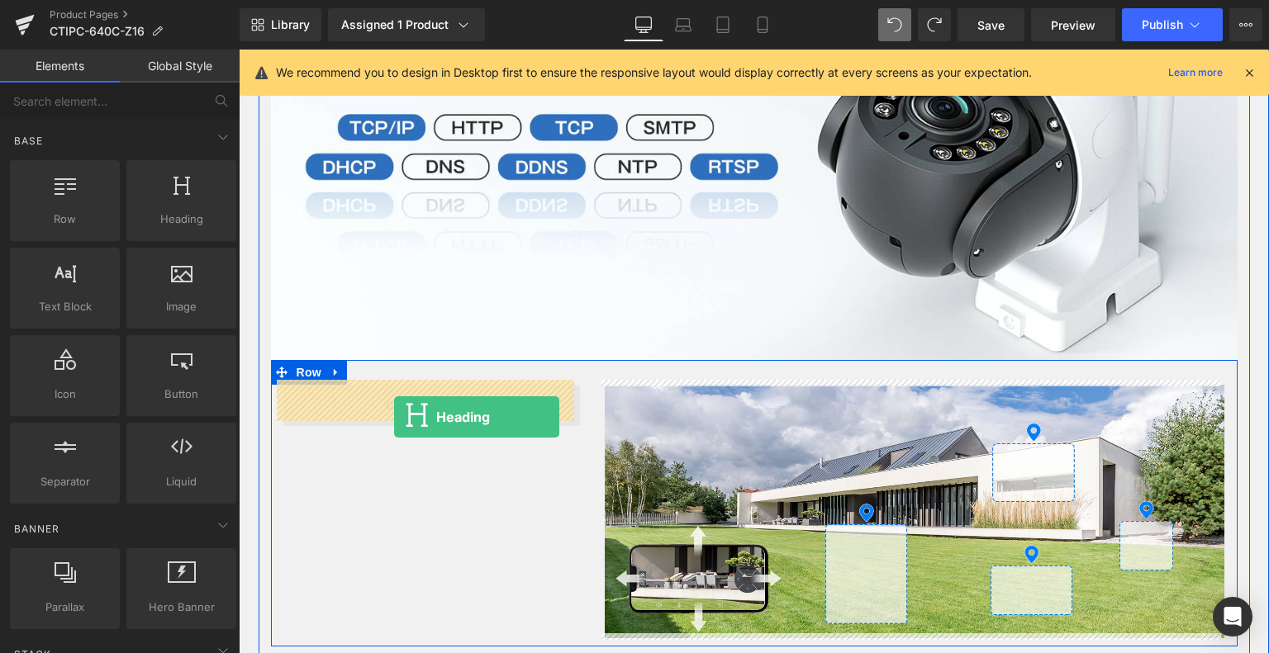
drag, startPoint x: 398, startPoint y: 273, endPoint x: 394, endPoint y: 417, distance: 144.6
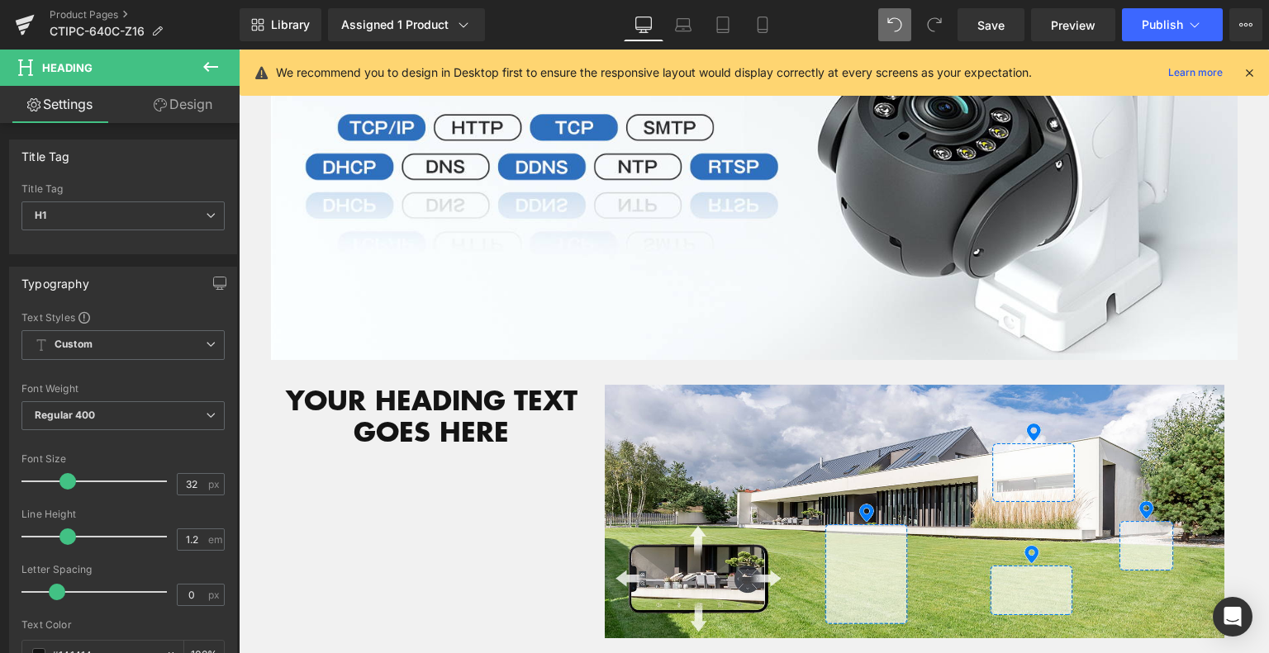
click at [205, 55] on button at bounding box center [211, 68] width 58 height 36
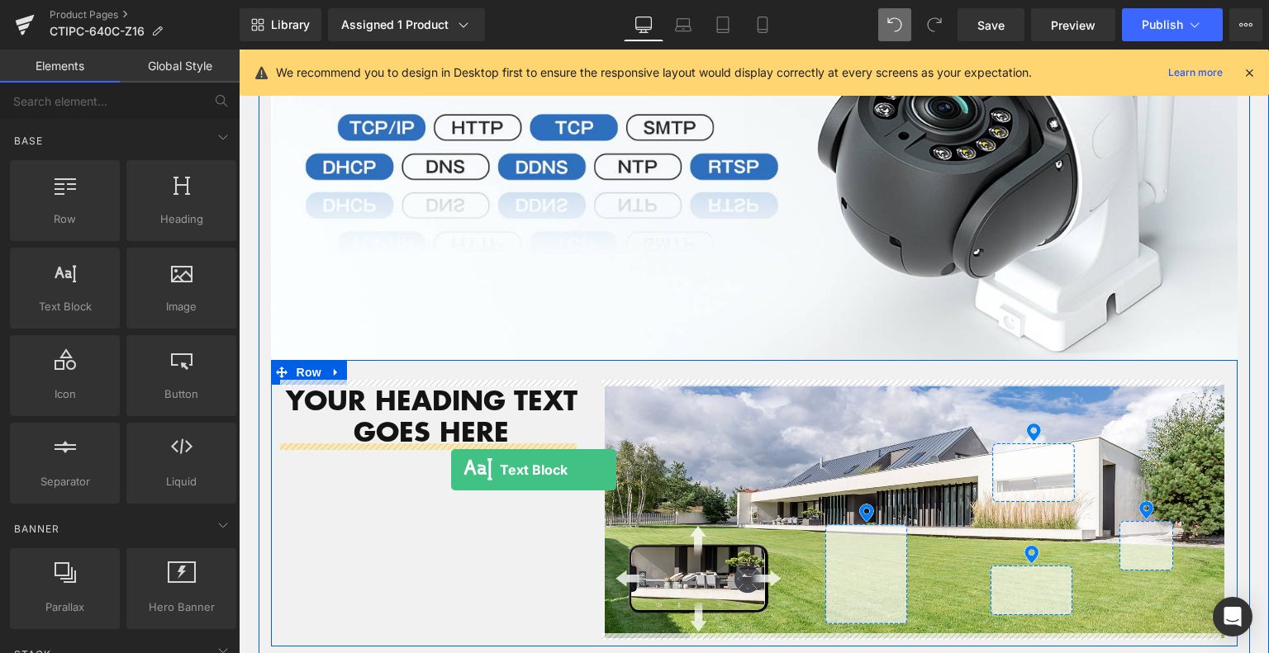
drag, startPoint x: 400, startPoint y: 430, endPoint x: 451, endPoint y: 470, distance: 64.8
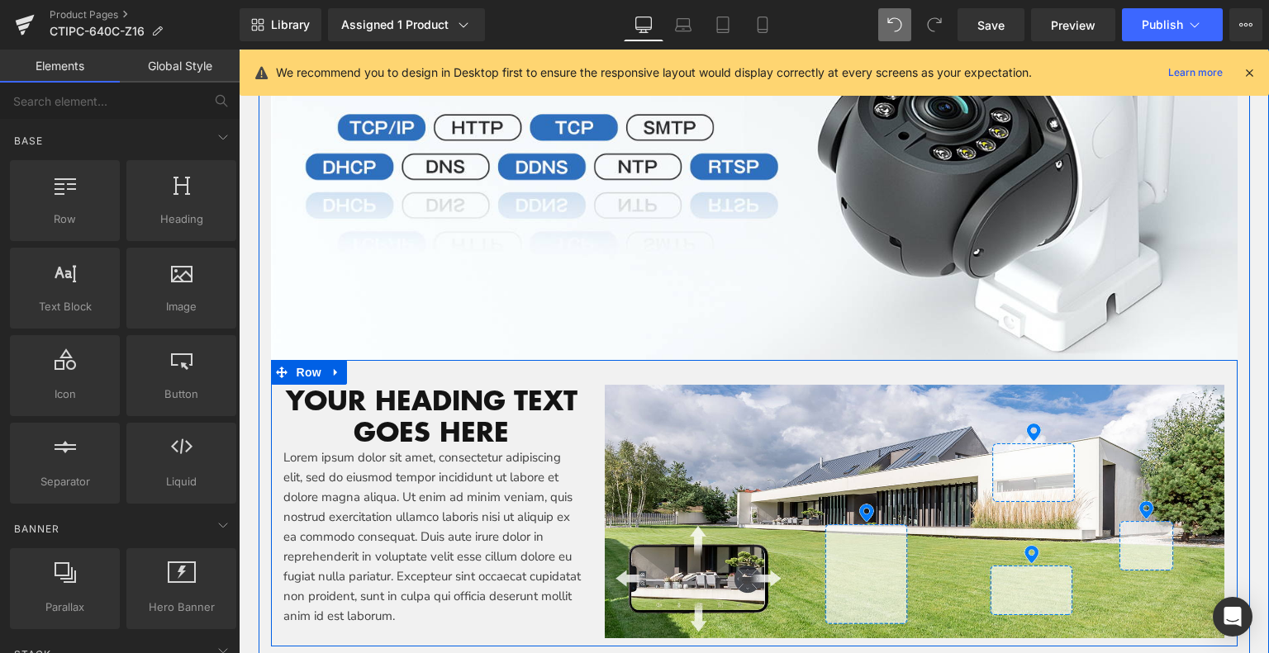
scroll to position [4096, 0]
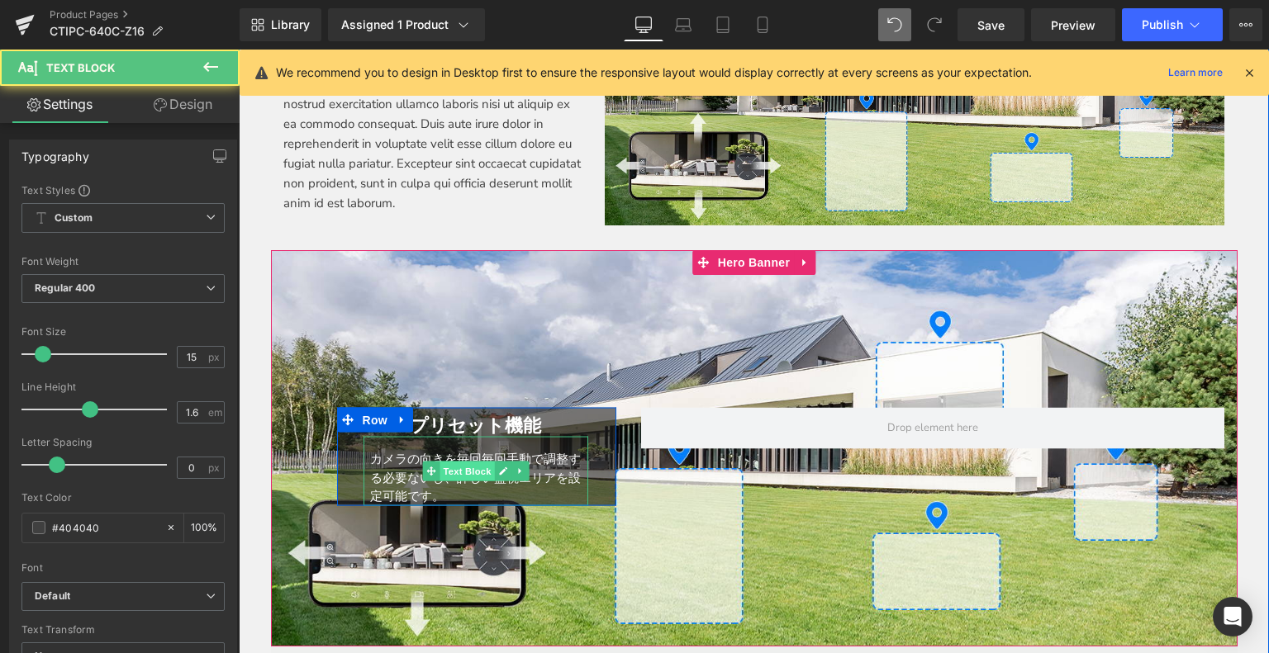
click at [443, 462] on span "Text Block" at bounding box center [466, 472] width 55 height 20
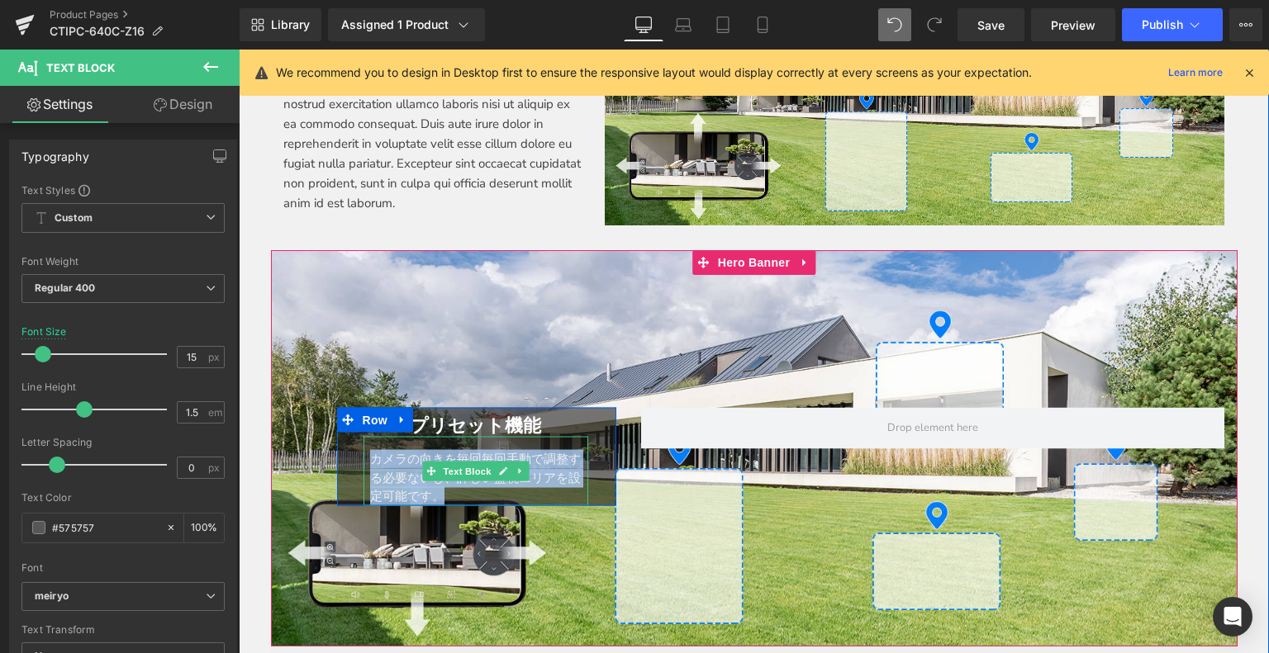
drag, startPoint x: 364, startPoint y: 452, endPoint x: 449, endPoint y: 491, distance: 93.8
click at [449, 491] on div "カメラの向きを毎回毎回手動で調整する必要ないし、詳しい監視エリアを設定可能です。" at bounding box center [479, 478] width 218 height 56
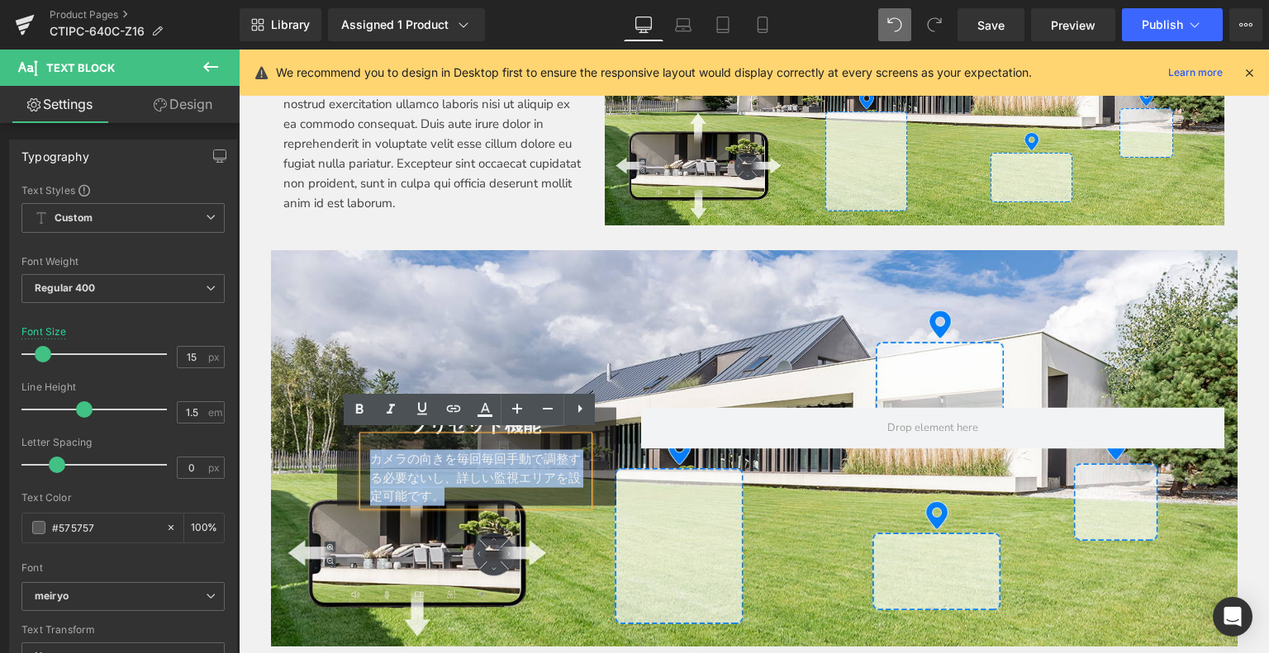
copy font "カメラの向きを毎回毎回手動で調整する必要ないし、詳しい監視エリアを設定可能です。"
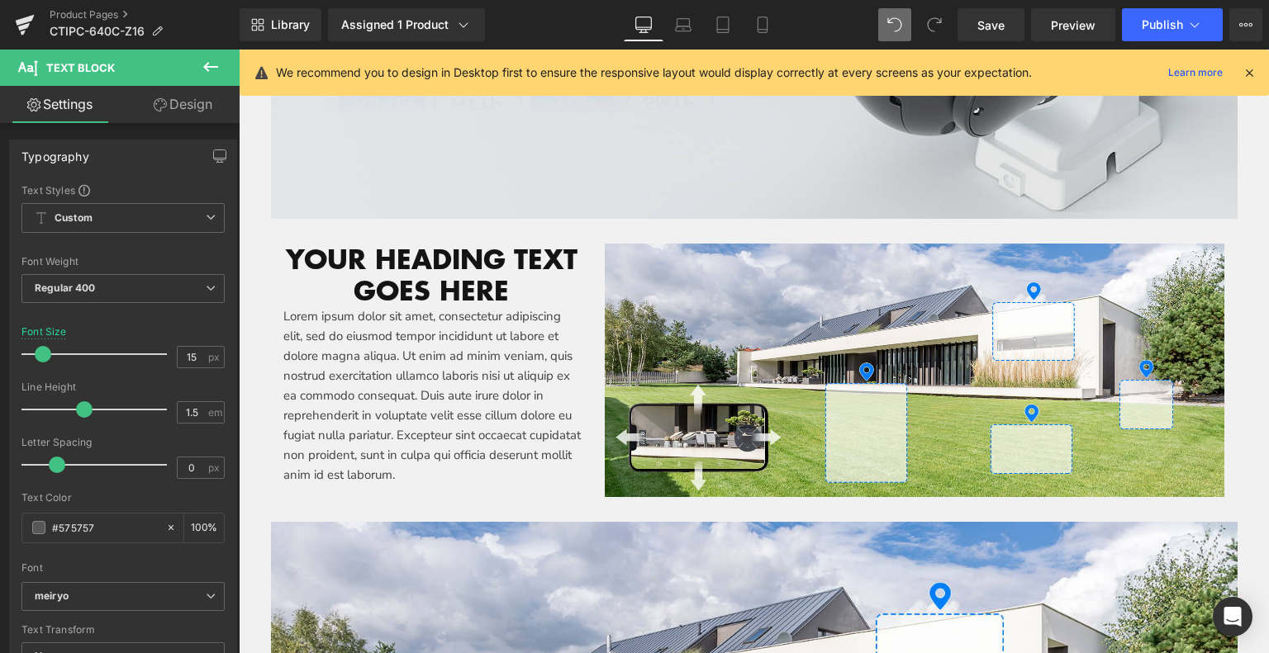
scroll to position [3683, 0]
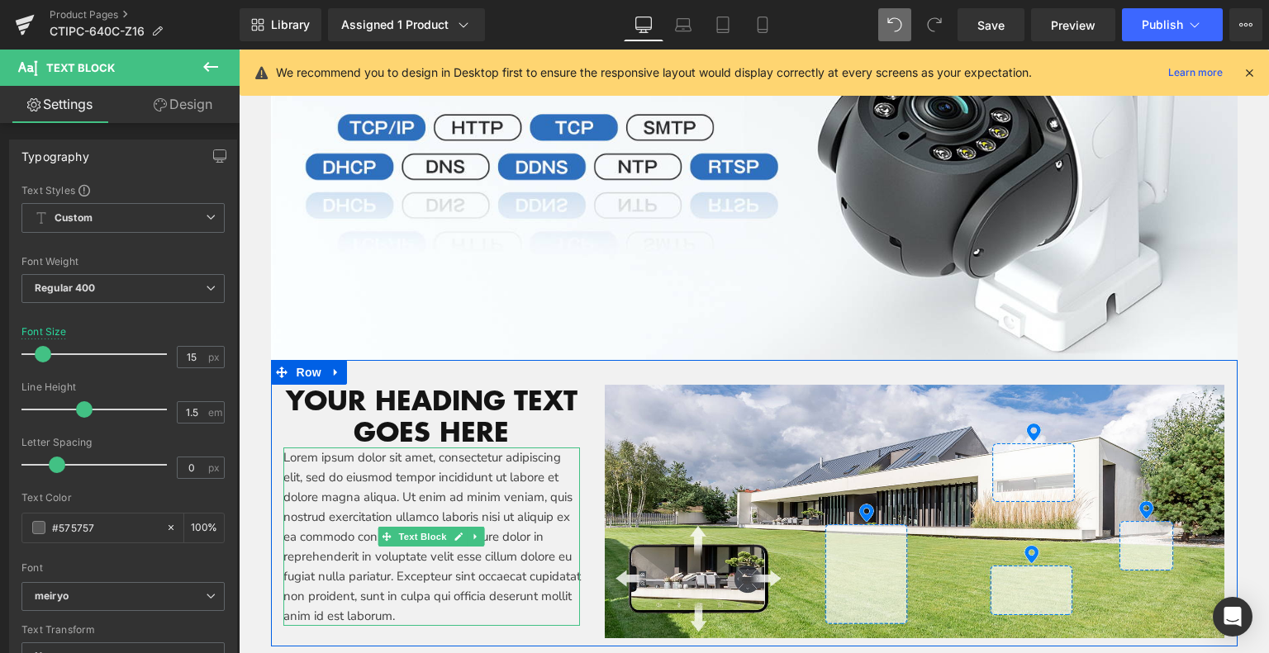
click at [319, 488] on p "Lorem ipsum dolor sit amet, consectetur adipiscing elit, sed do eiusmod tempor …" at bounding box center [431, 537] width 297 height 178
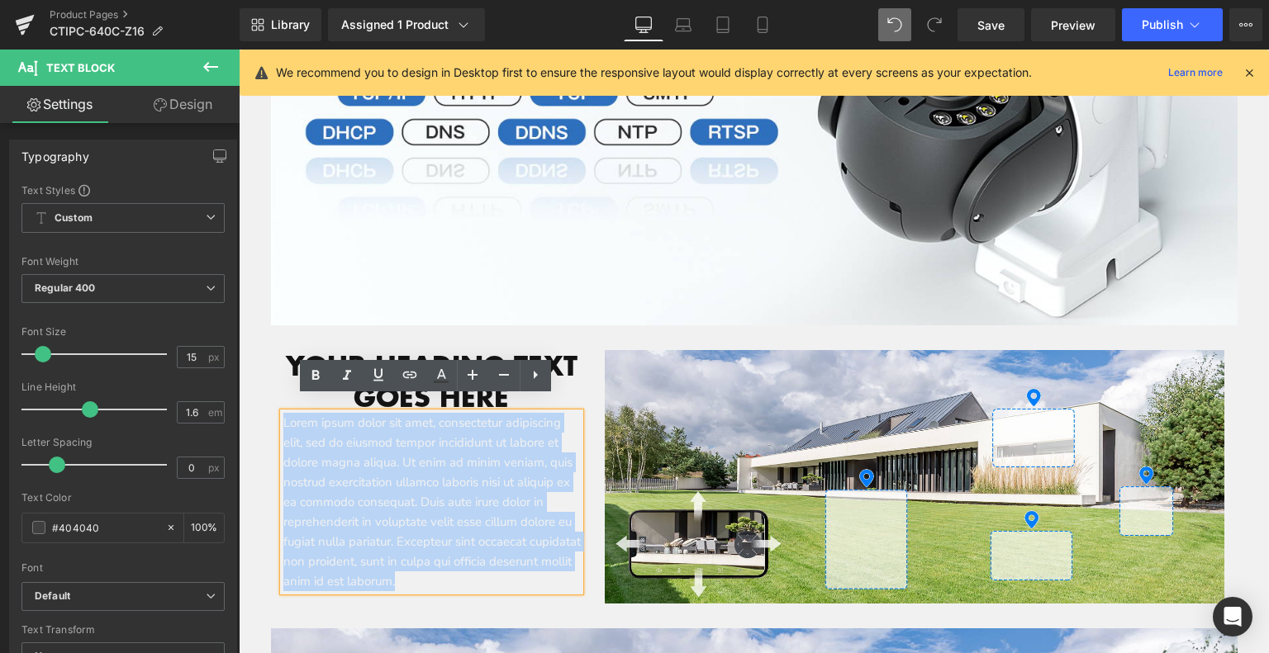
scroll to position [3747, 0]
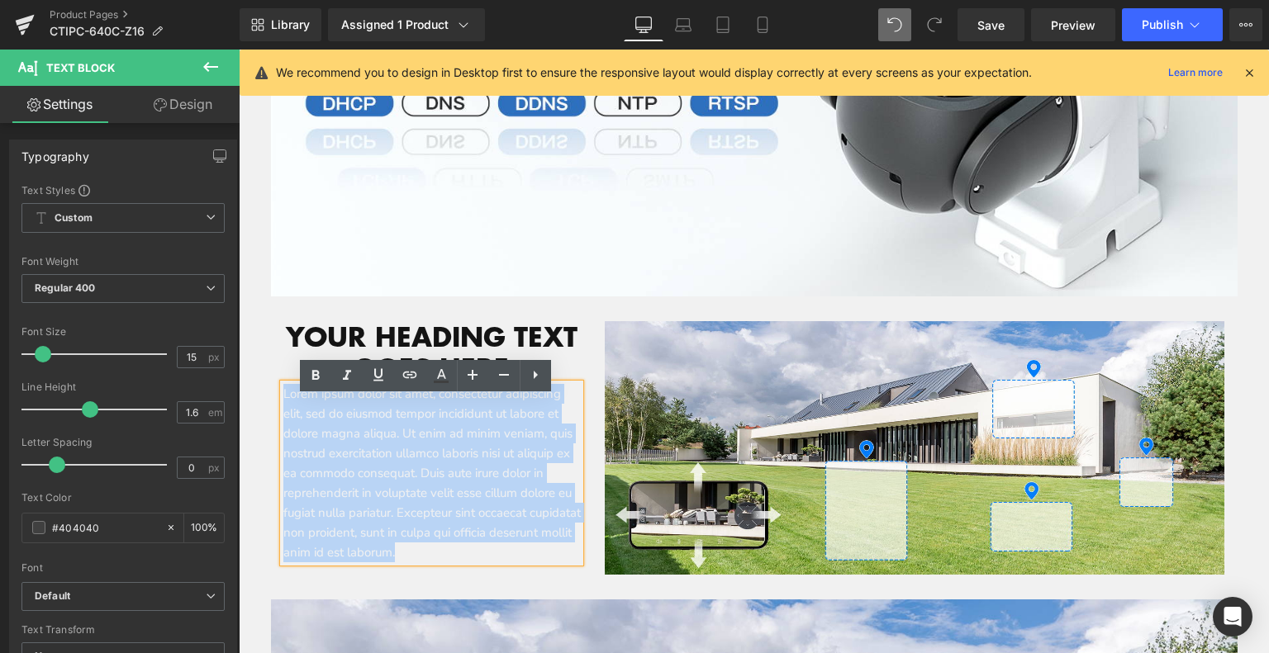
drag, startPoint x: 277, startPoint y: 455, endPoint x: 503, endPoint y: 578, distance: 256.9
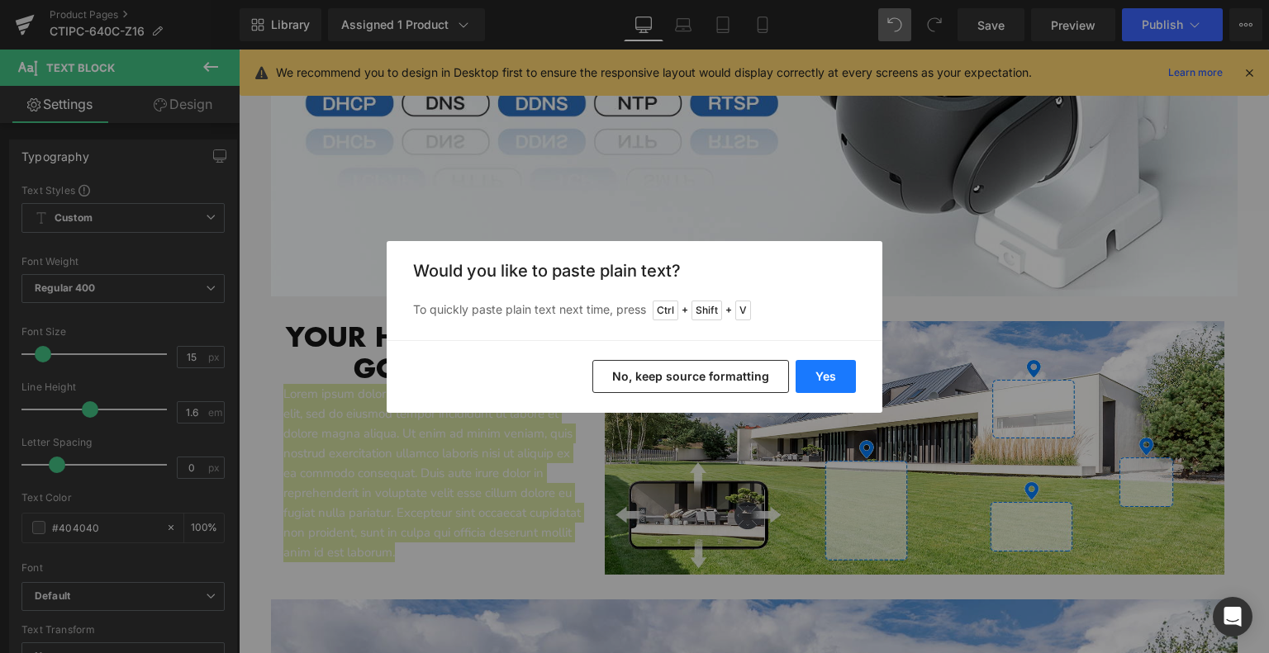
click at [828, 377] on button "Yes" at bounding box center [825, 376] width 60 height 33
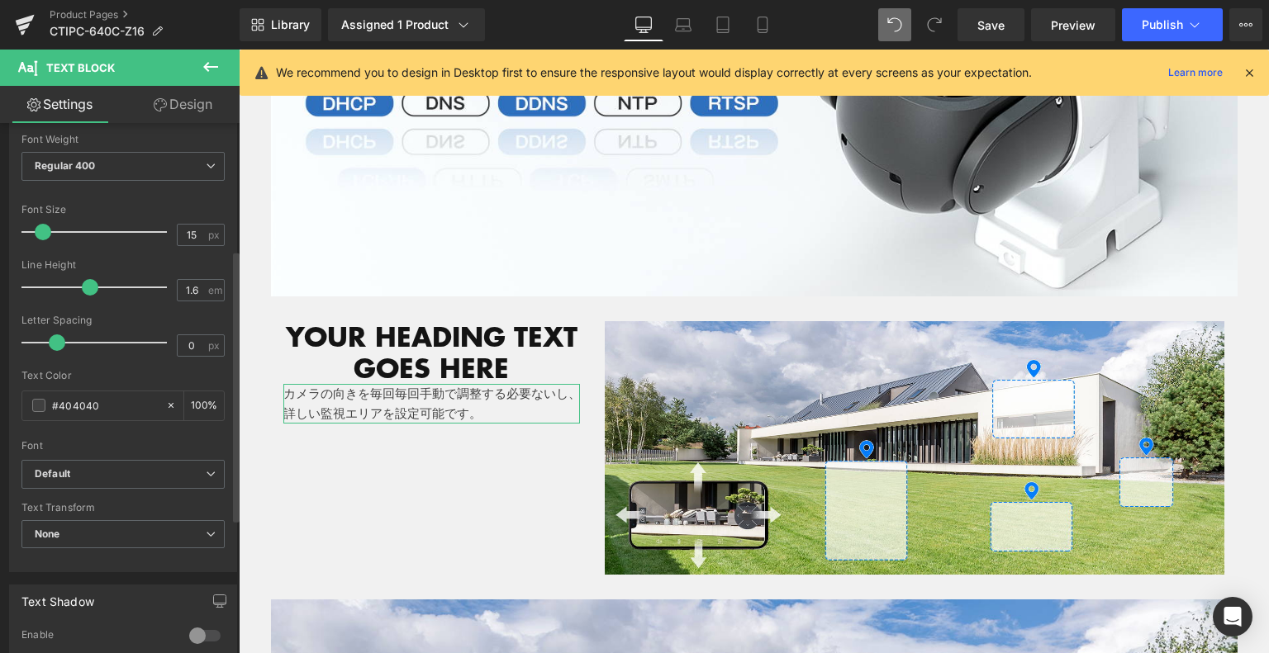
scroll to position [248, 0]
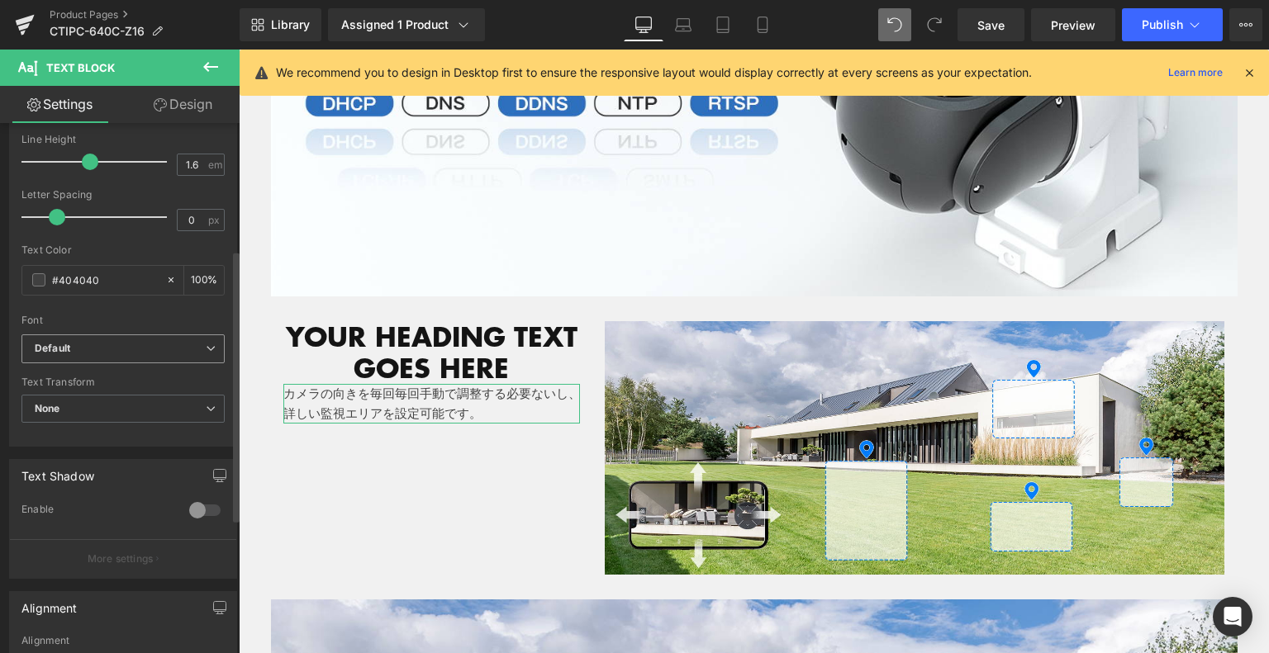
drag, startPoint x: 77, startPoint y: 338, endPoint x: 113, endPoint y: 419, distance: 88.7
click at [76, 338] on span "Default" at bounding box center [122, 348] width 203 height 29
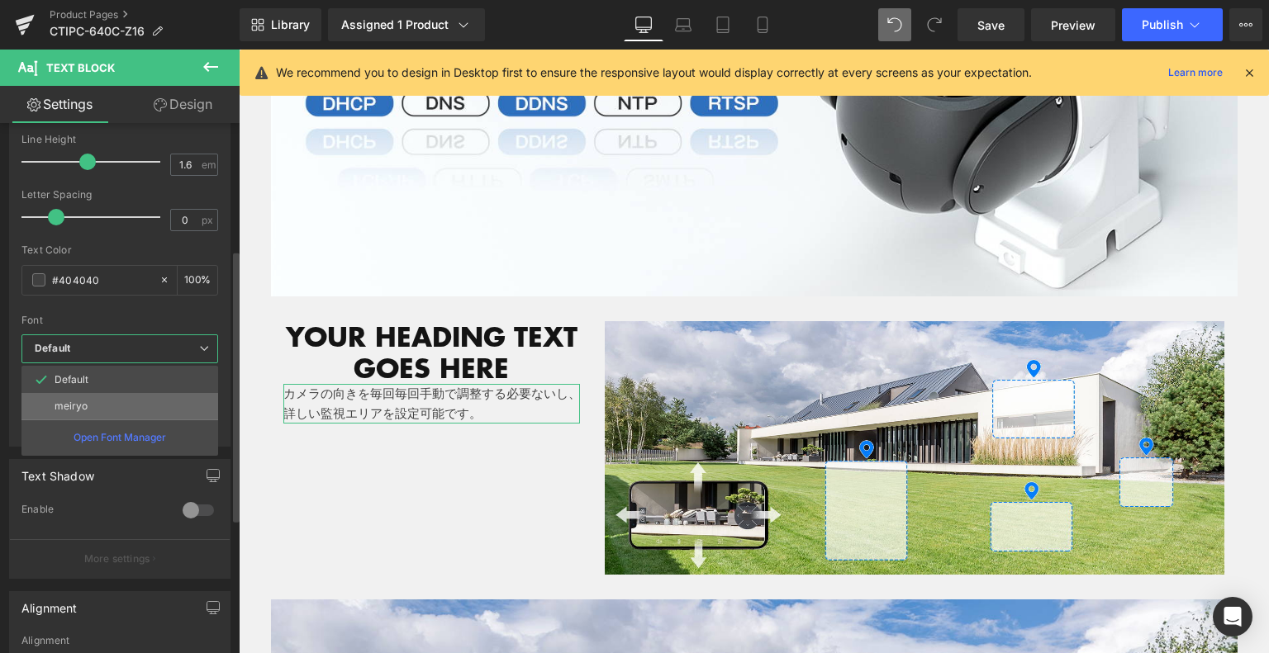
click at [107, 409] on li "meiryo" at bounding box center [119, 406] width 197 height 26
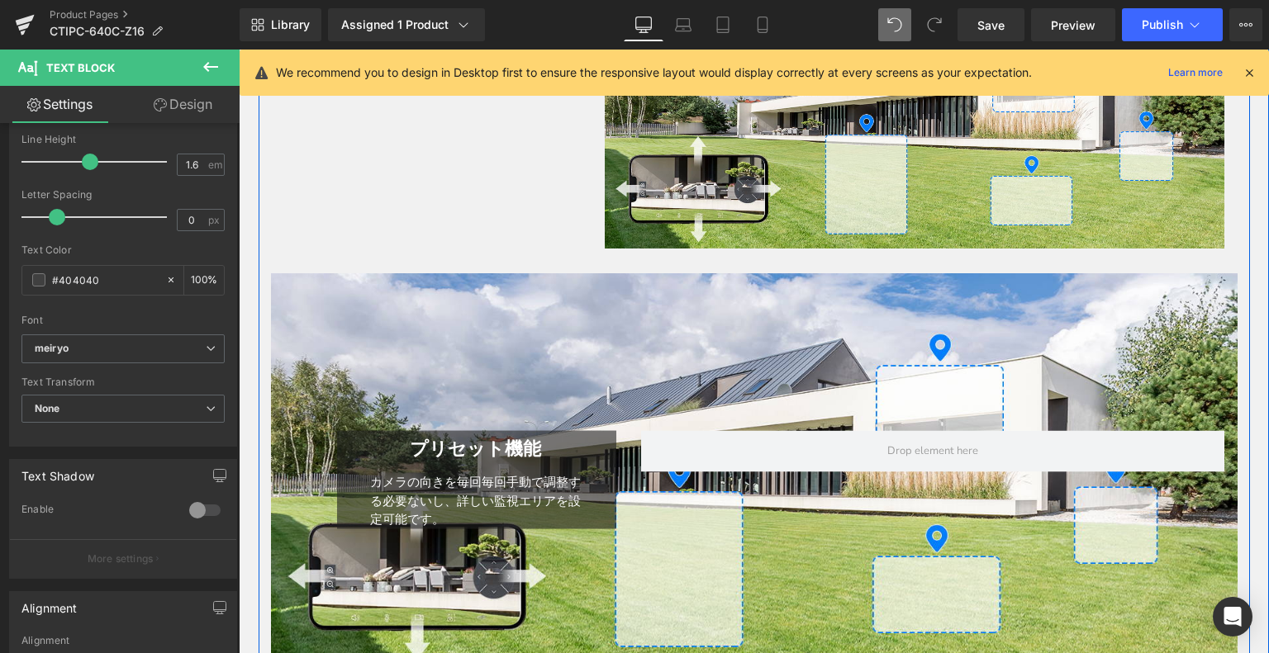
scroll to position [4077, 0]
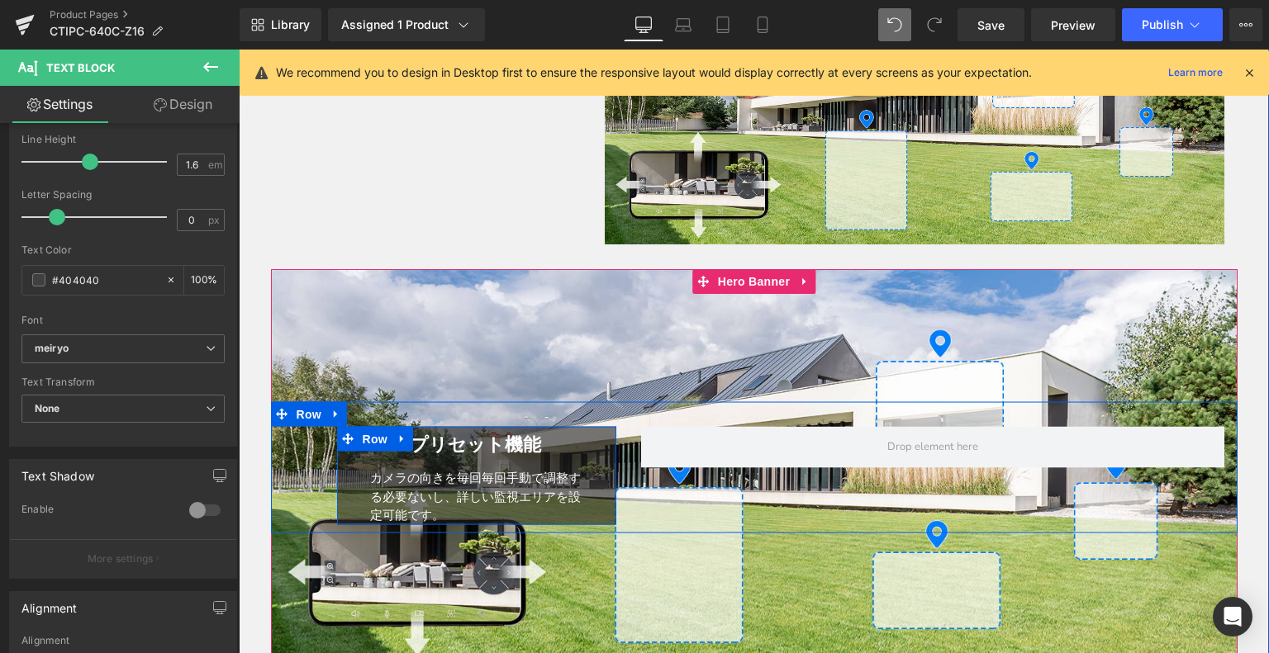
click at [453, 436] on span "Heading" at bounding box center [475, 445] width 45 height 20
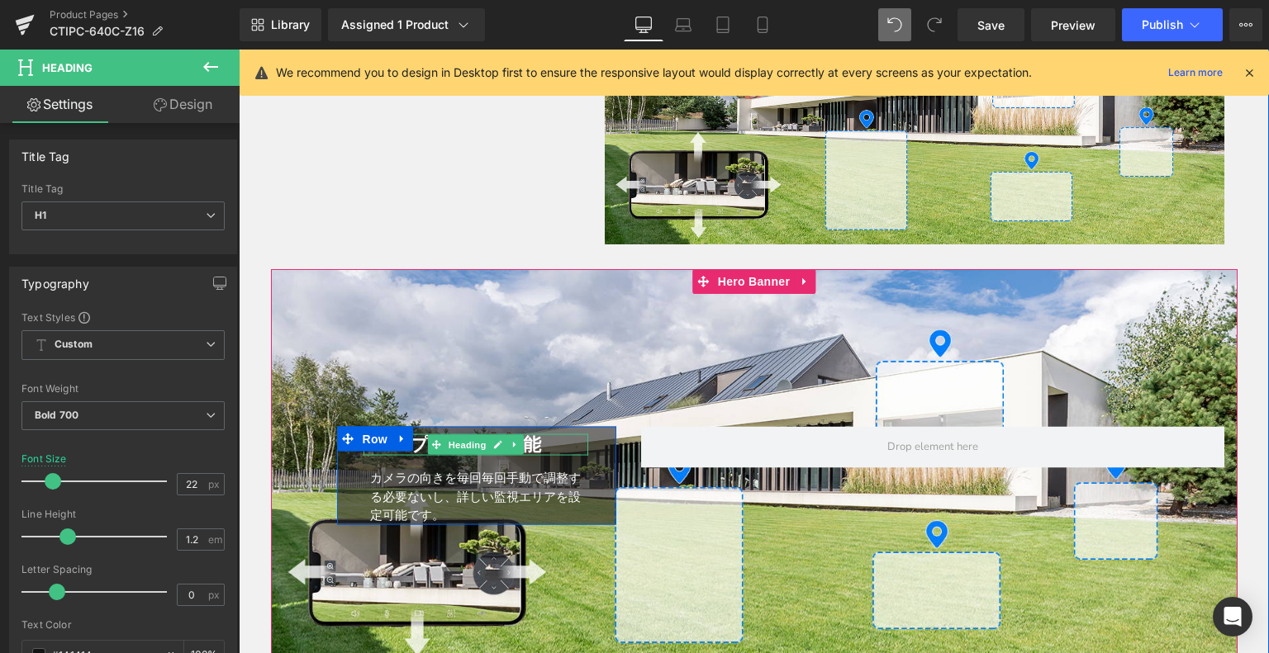
click at [538, 434] on h1 "プリセット機能" at bounding box center [475, 444] width 225 height 21
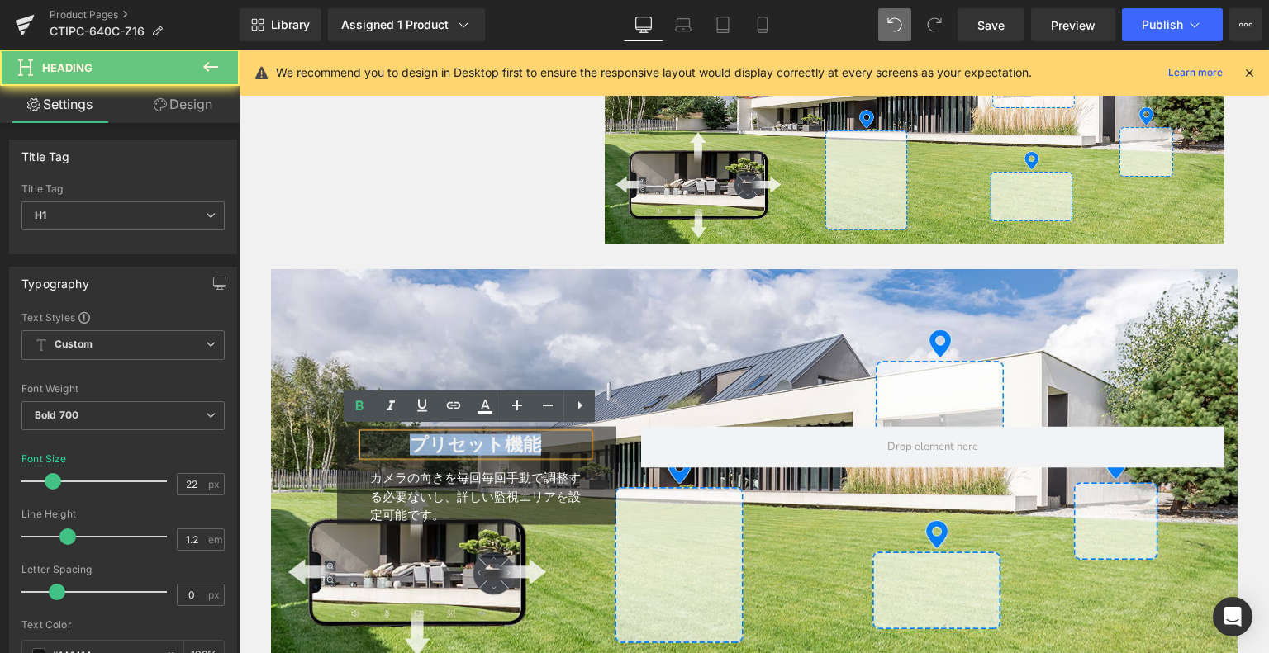
drag, startPoint x: 535, startPoint y: 436, endPoint x: 380, endPoint y: 435, distance: 155.3
click at [380, 435] on h1 "プリセット機能" at bounding box center [475, 444] width 225 height 21
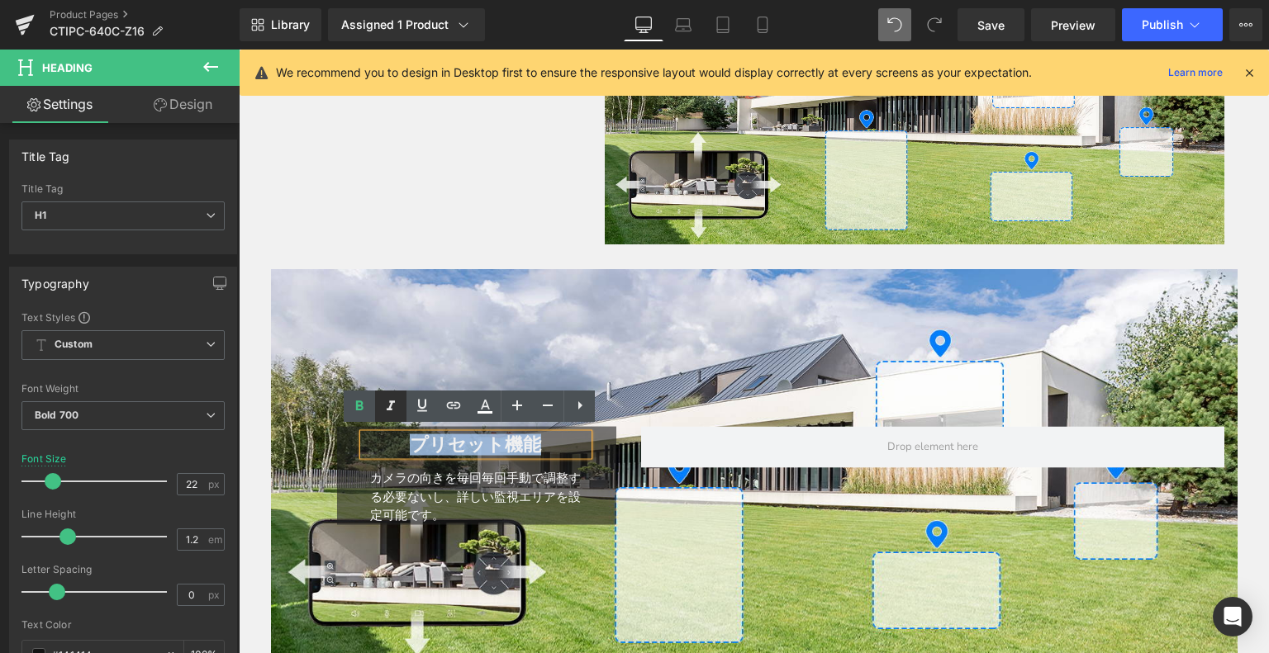
copy font "プリセット機能"
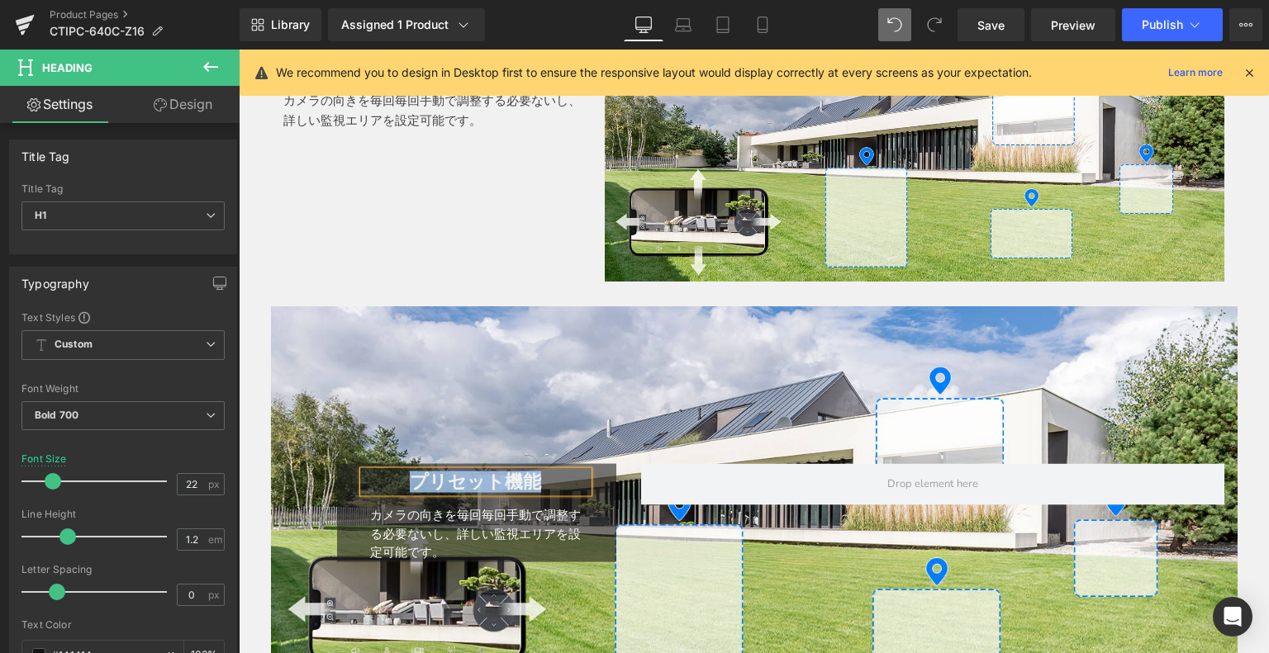
scroll to position [3747, 0]
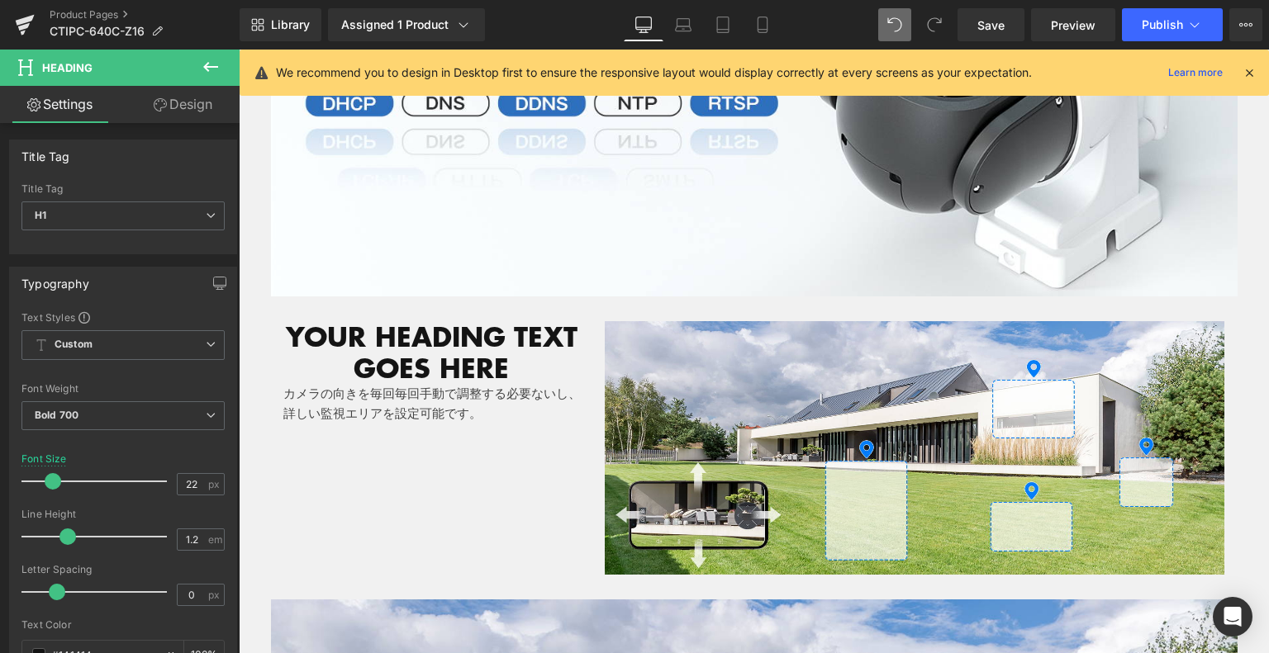
click at [343, 349] on h1 "Your heading text goes here" at bounding box center [431, 353] width 297 height 64
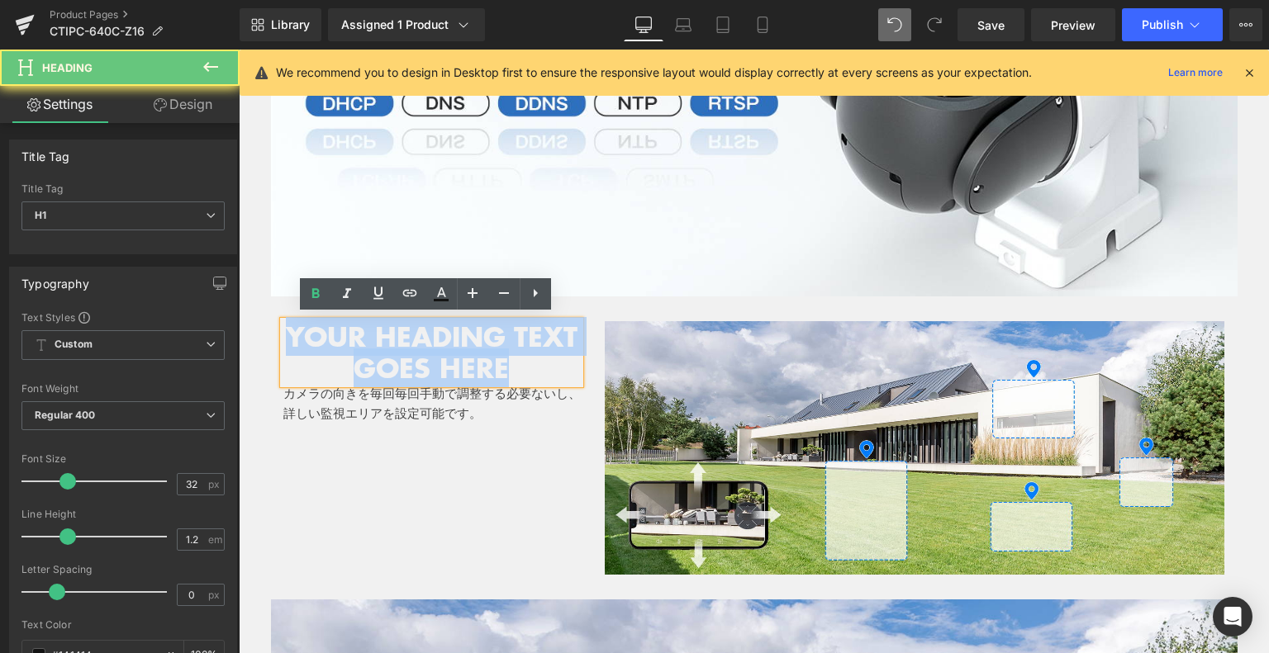
drag, startPoint x: 302, startPoint y: 327, endPoint x: 280, endPoint y: 323, distance: 22.7
click at [283, 323] on h1 "Your heading text goes here" at bounding box center [431, 353] width 297 height 64
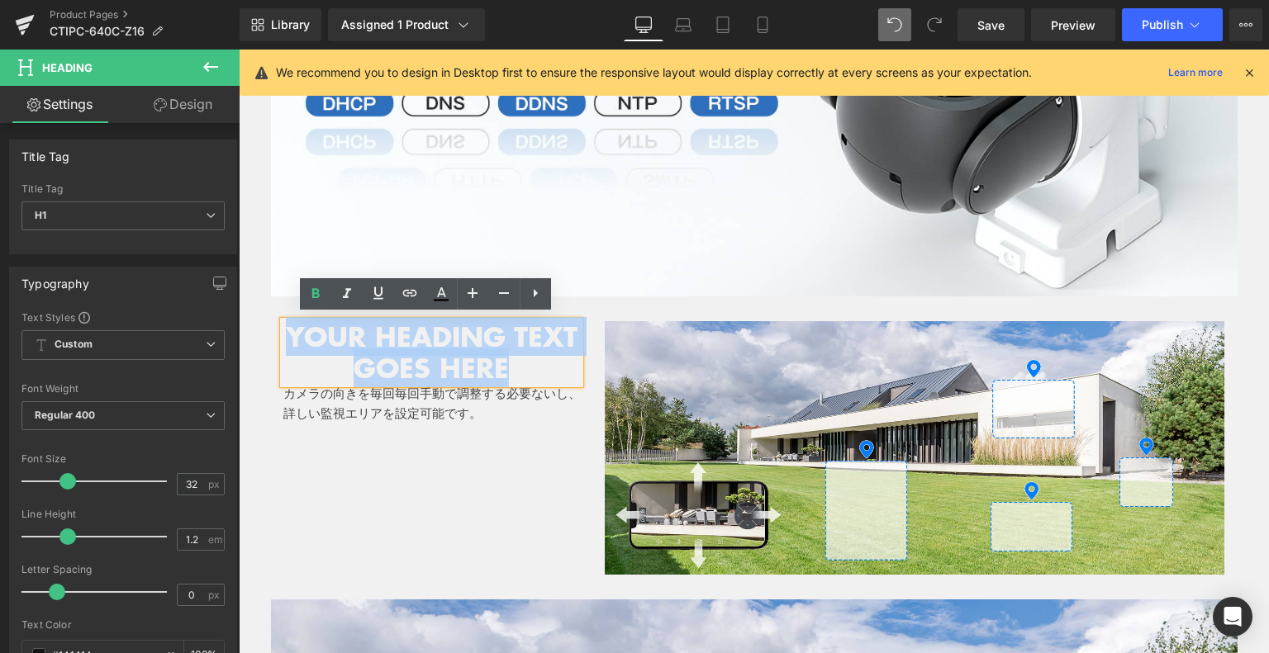
paste div
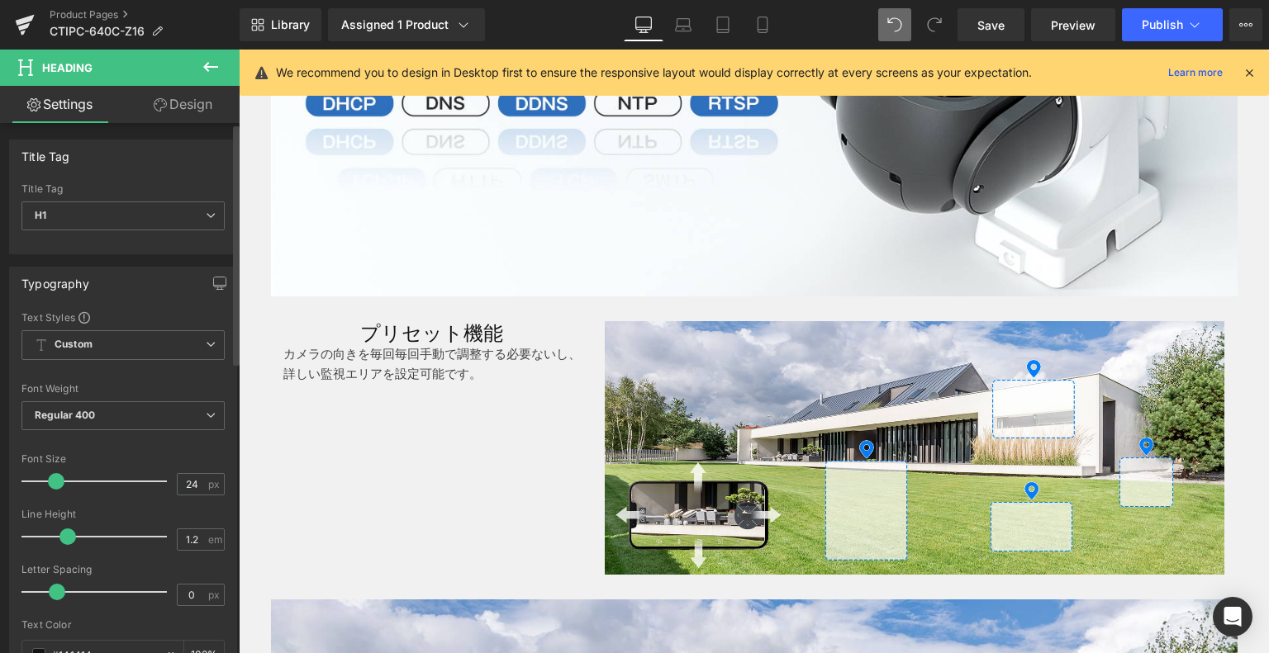
type input "25"
drag, startPoint x: 69, startPoint y: 480, endPoint x: 59, endPoint y: 481, distance: 10.0
click at [59, 481] on span at bounding box center [58, 481] width 17 height 17
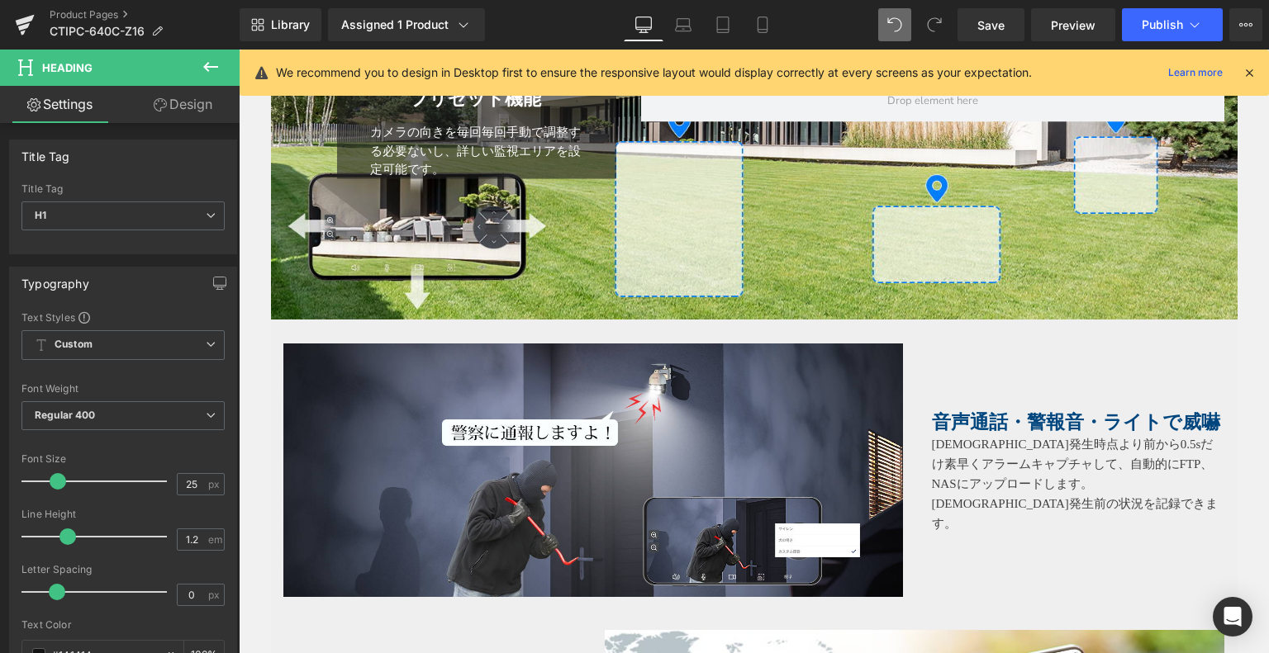
scroll to position [4490, 0]
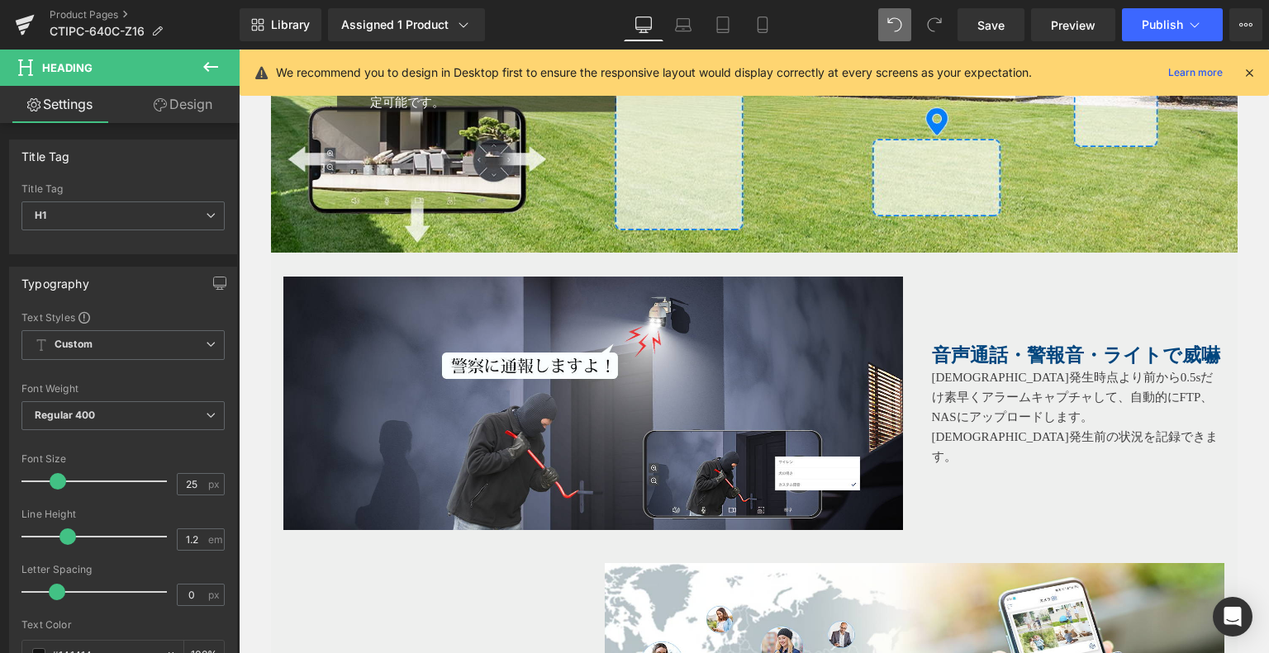
click at [1013, 349] on span "音声通話・警報音・ライトで威嚇" at bounding box center [1076, 355] width 288 height 21
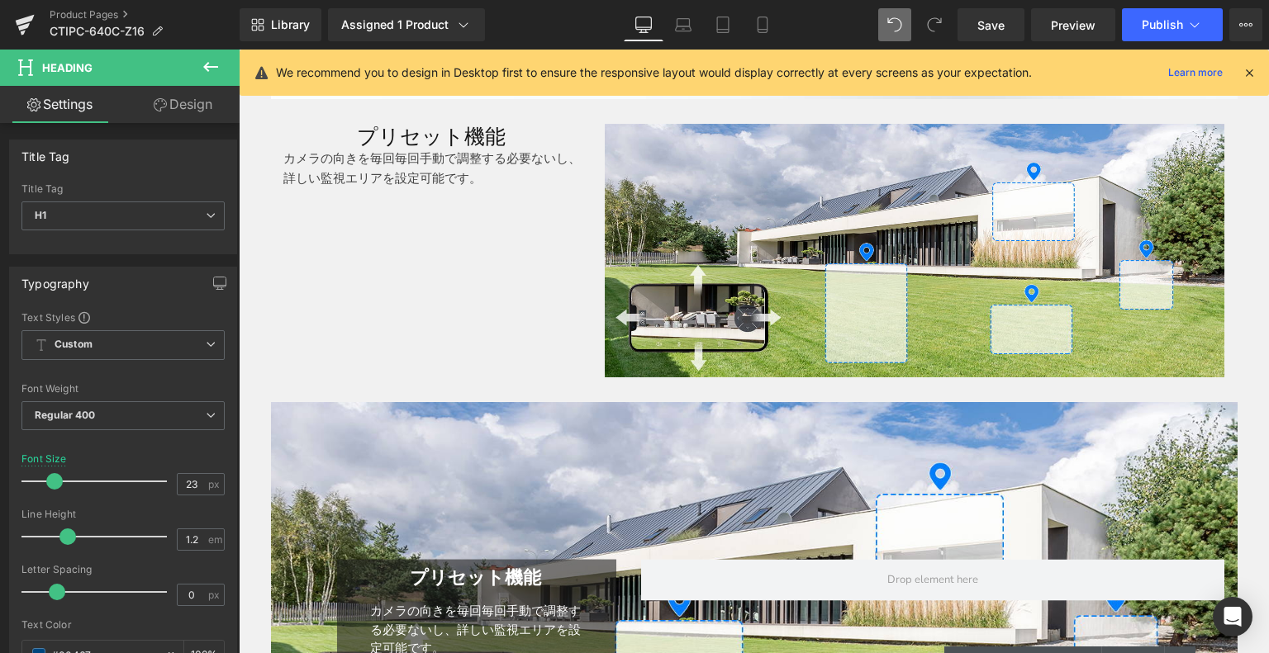
scroll to position [4077, 0]
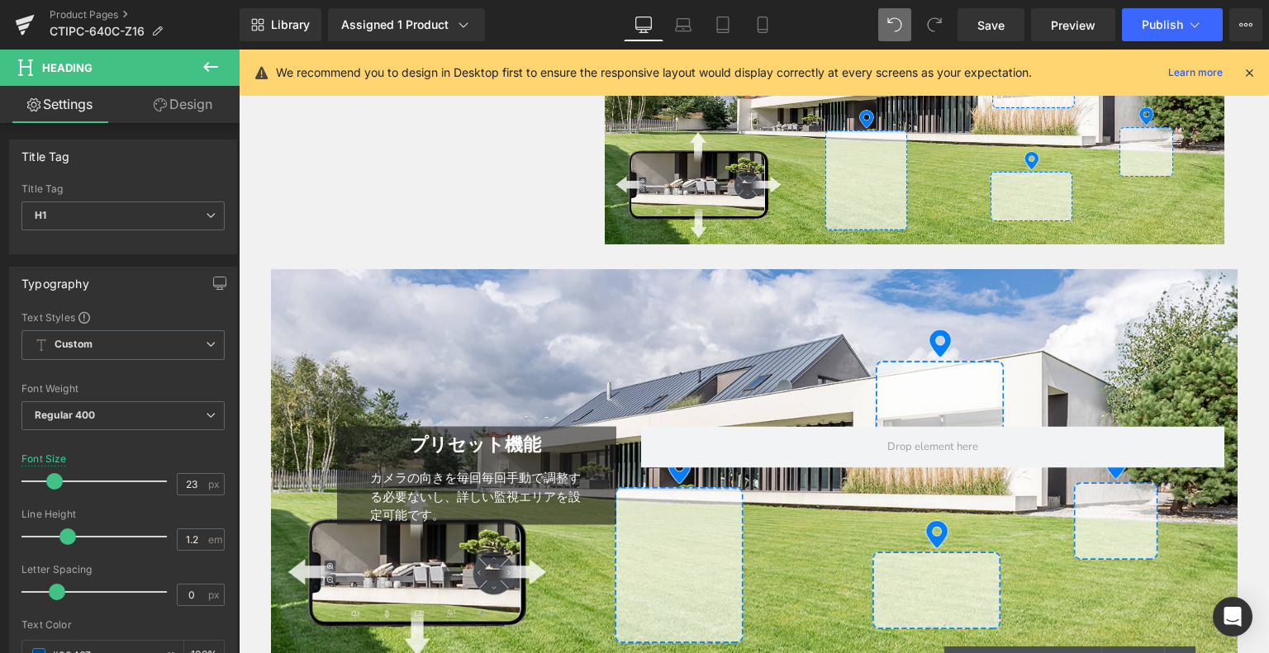
click at [773, 240] on div "プリセット機能 Heading カメラの向きを毎回毎回手動で調整する必要ないし、詳しい監視エリアを設定可能です。 Text Block Image Row" at bounding box center [754, 109] width 966 height 287
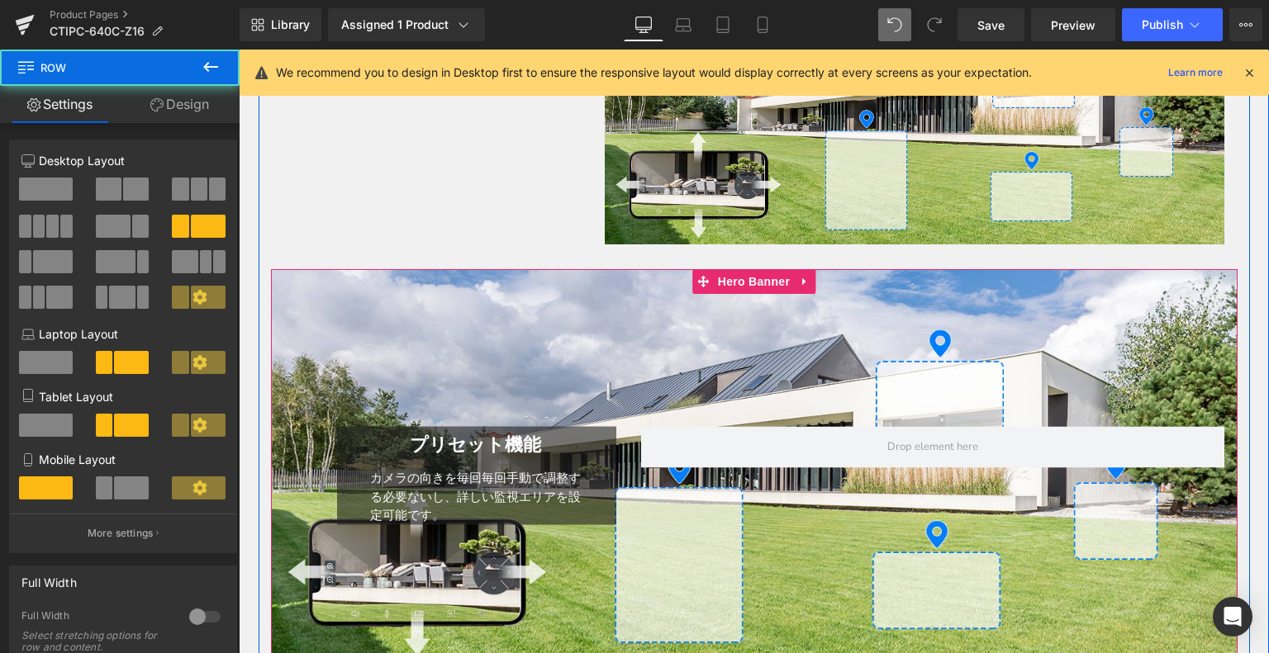
click at [723, 313] on div "プリセット機能 Heading カメラの向きを毎回毎回手動で調整する必要ないし、詳しい監視エリアを設定可能です。 Text Block Row Row" at bounding box center [754, 467] width 966 height 396
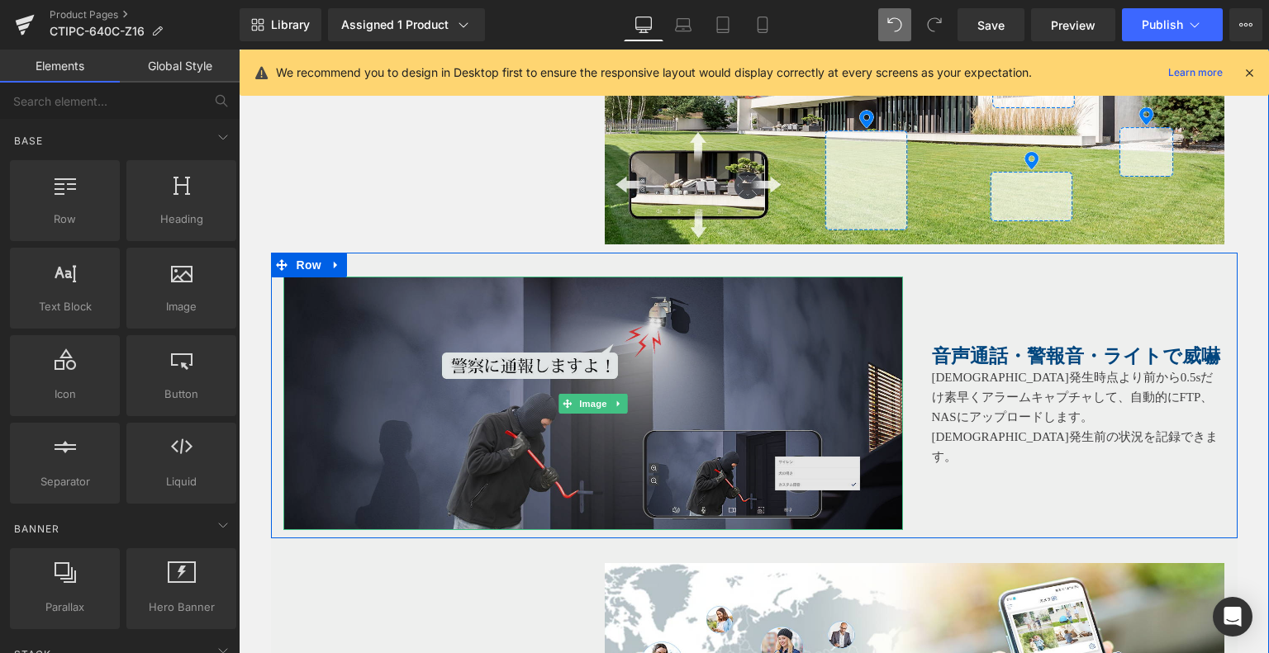
scroll to position [3747, 0]
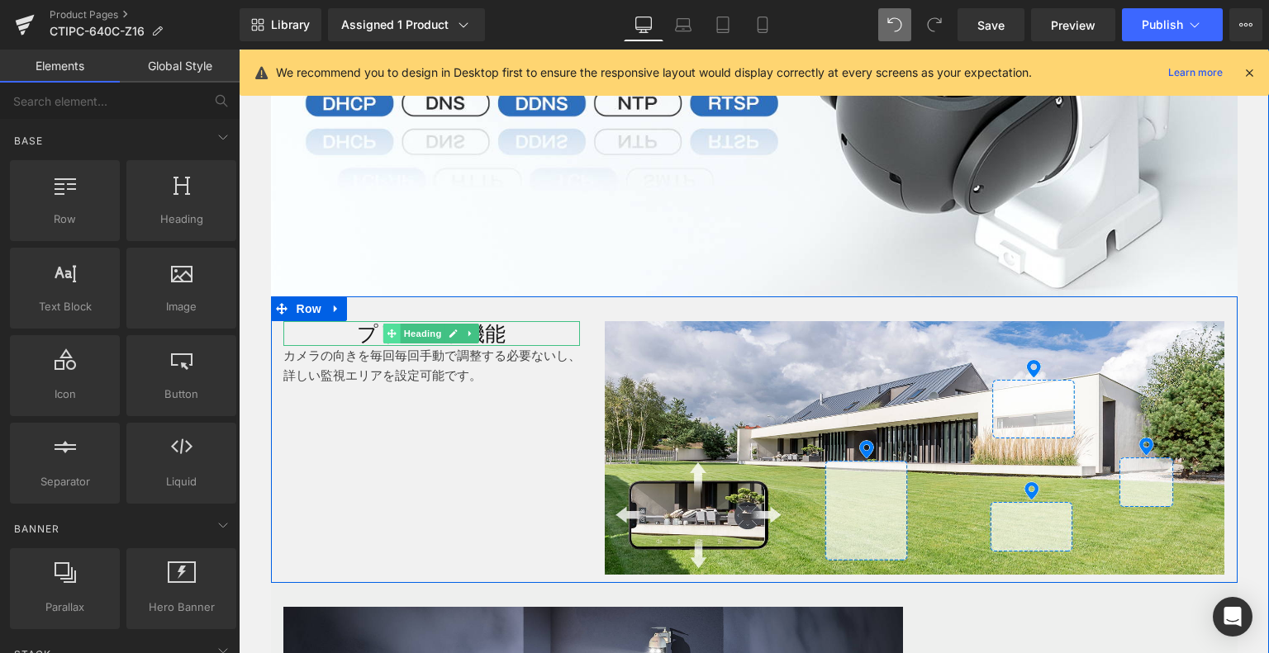
click at [387, 331] on icon at bounding box center [391, 334] width 9 height 10
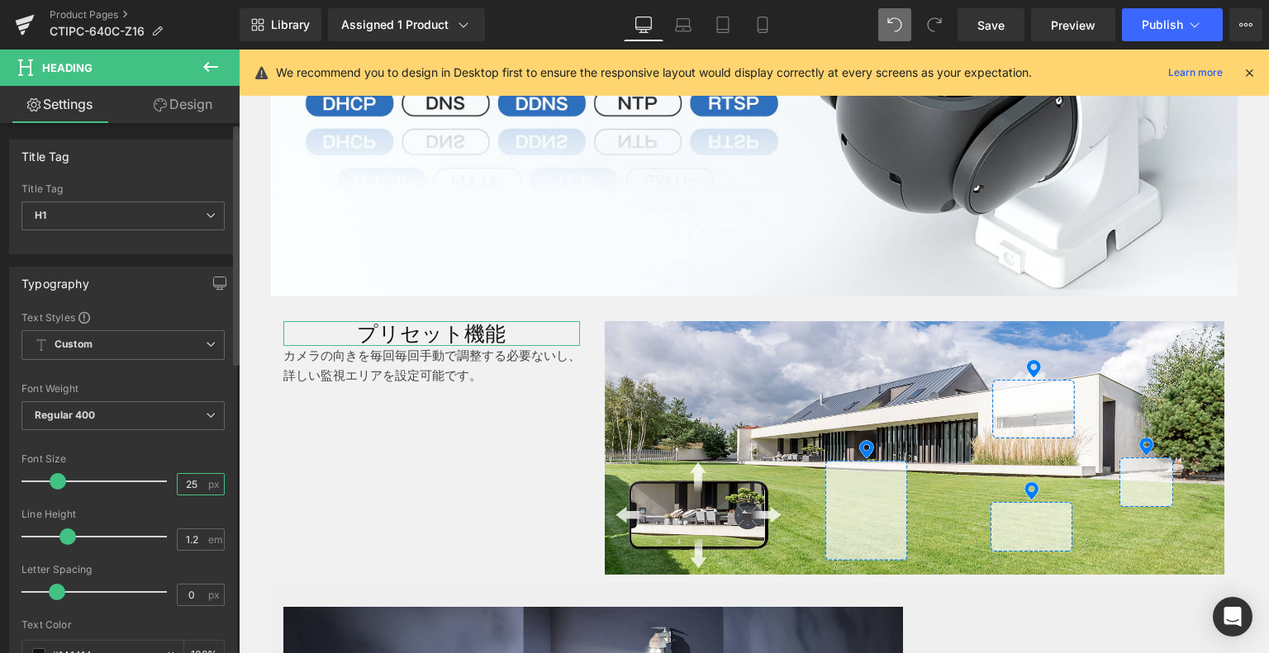
click at [187, 481] on input "25" at bounding box center [192, 484] width 29 height 21
type input "23"
click at [202, 510] on div "Line Height" at bounding box center [122, 515] width 203 height 12
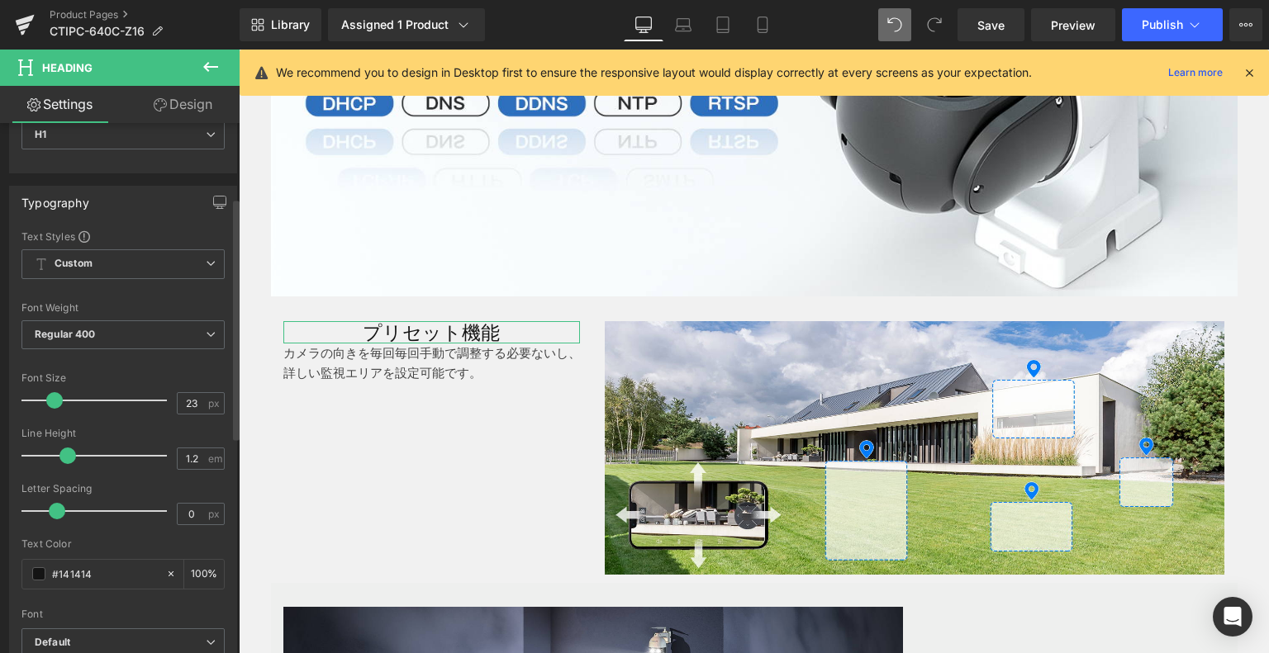
scroll to position [165, 0]
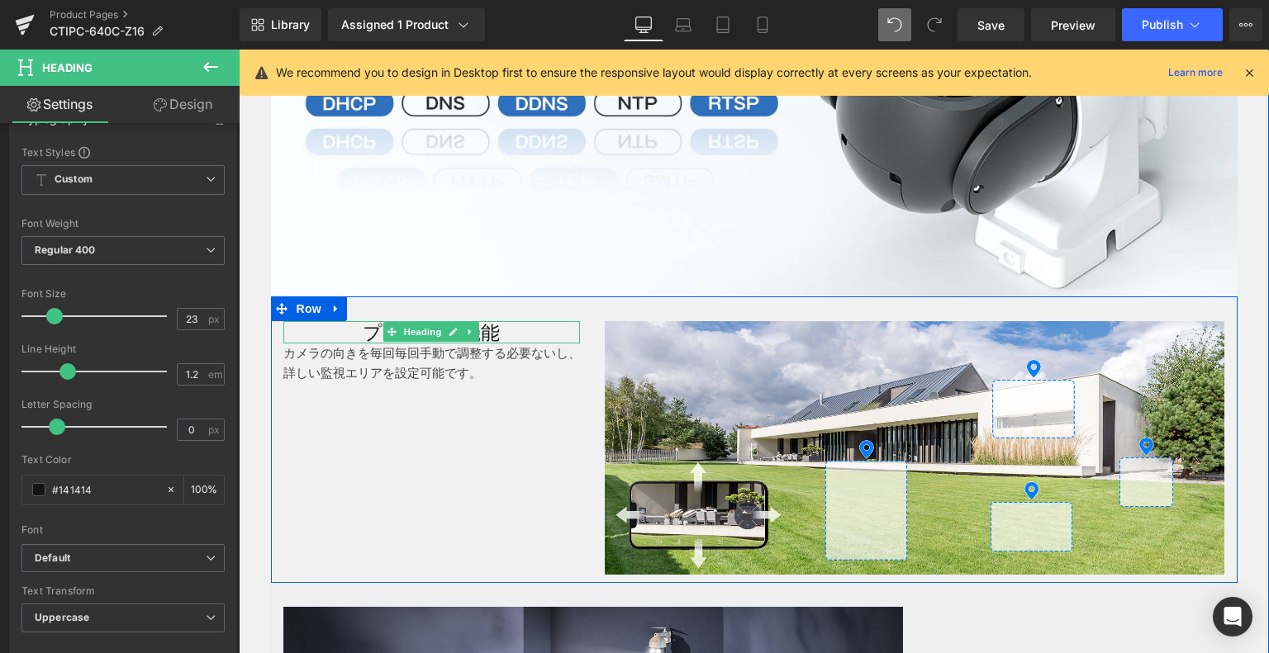
click at [499, 325] on h1 "プリセット機能" at bounding box center [431, 332] width 297 height 23
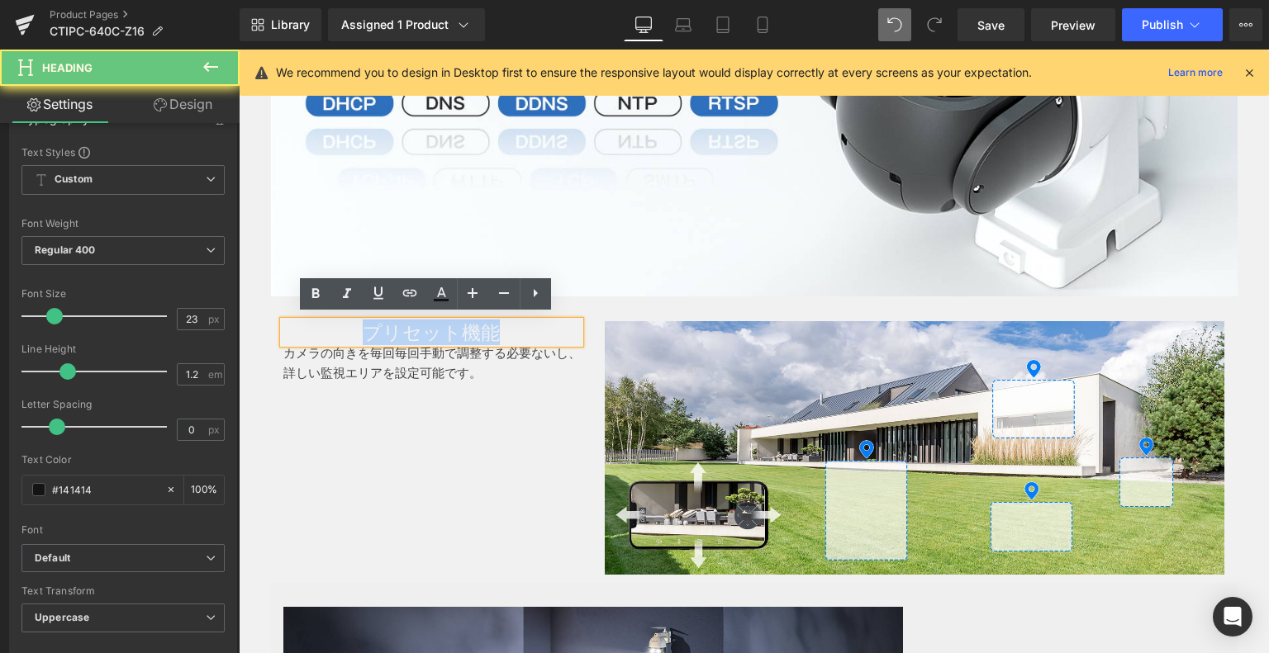
drag, startPoint x: 506, startPoint y: 326, endPoint x: 162, endPoint y: 326, distance: 344.4
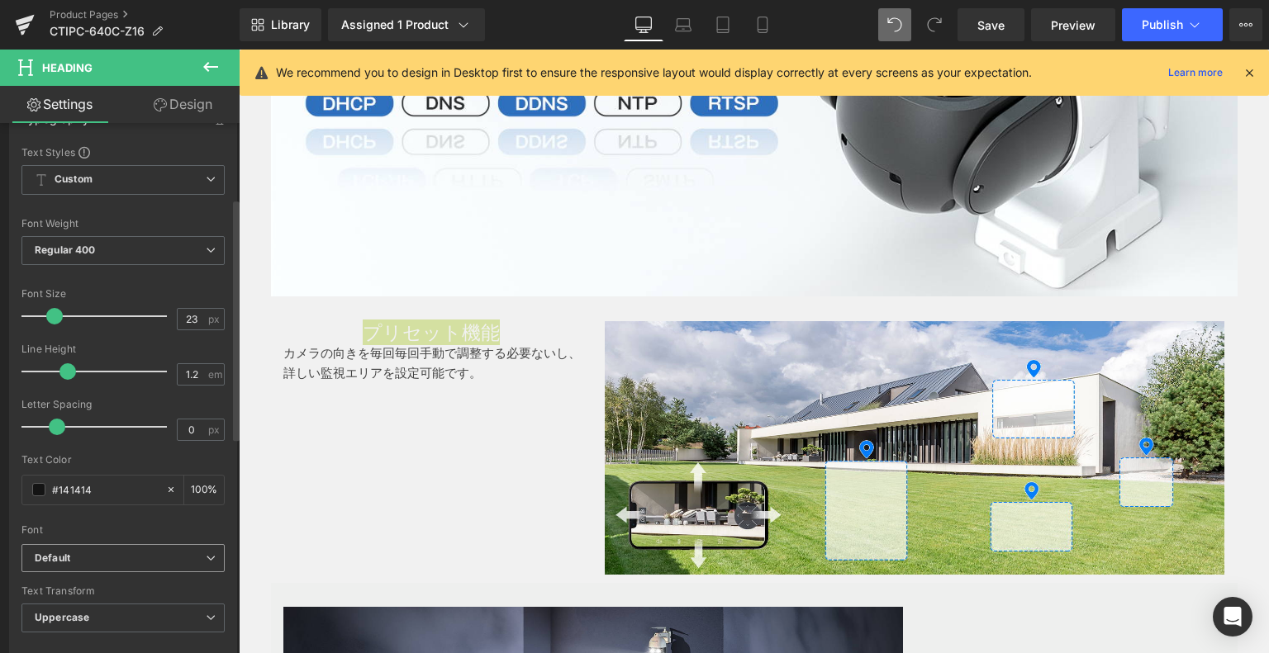
click at [80, 544] on span "Default" at bounding box center [122, 558] width 203 height 29
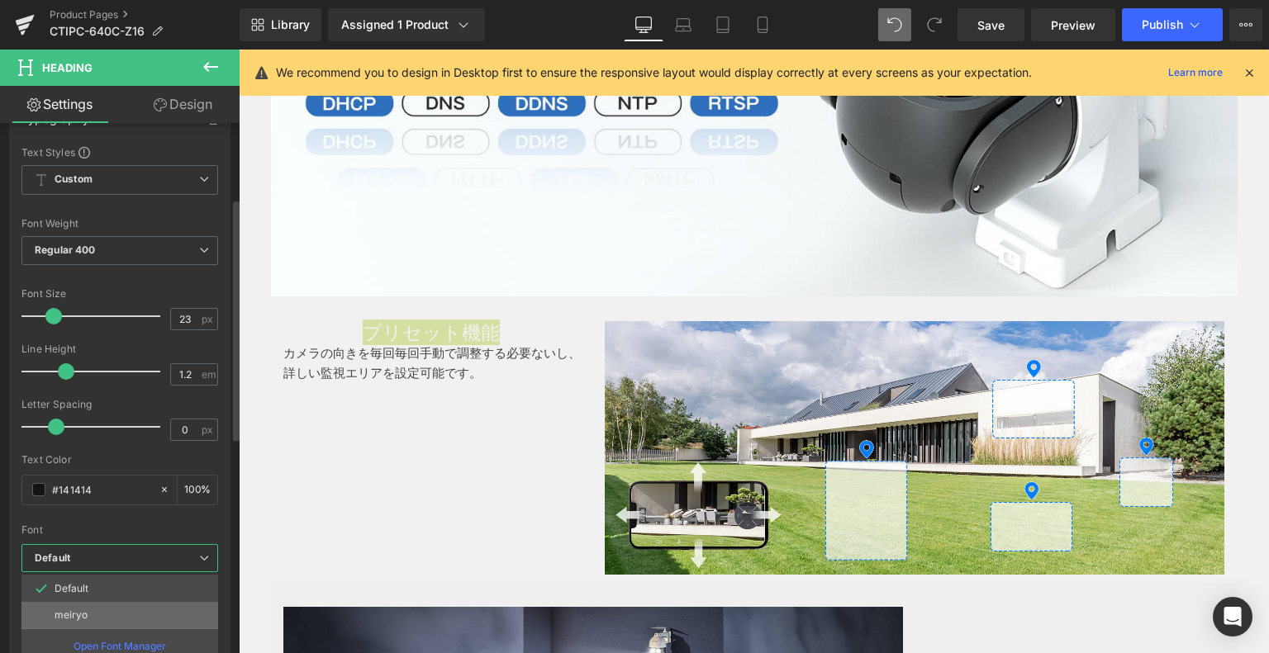
click at [106, 604] on li "meiryo" at bounding box center [119, 615] width 197 height 26
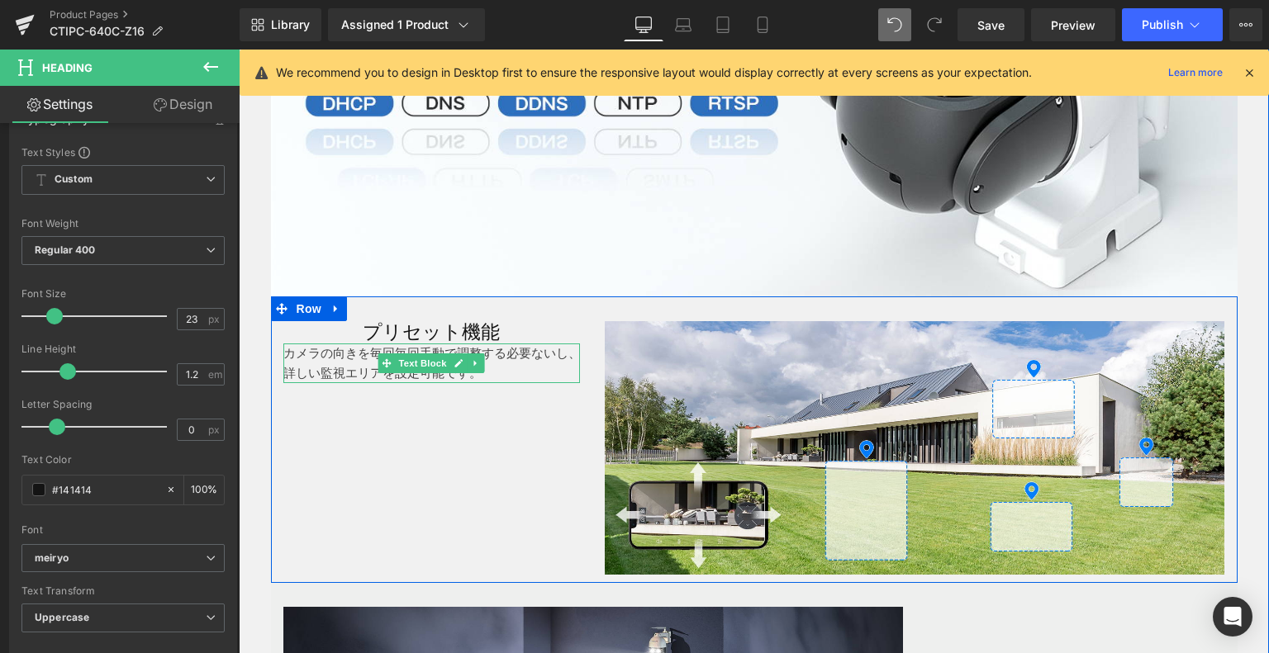
drag, startPoint x: 390, startPoint y: 358, endPoint x: 281, endPoint y: 410, distance: 120.8
click at [396, 357] on span "Text Block" at bounding box center [423, 363] width 55 height 20
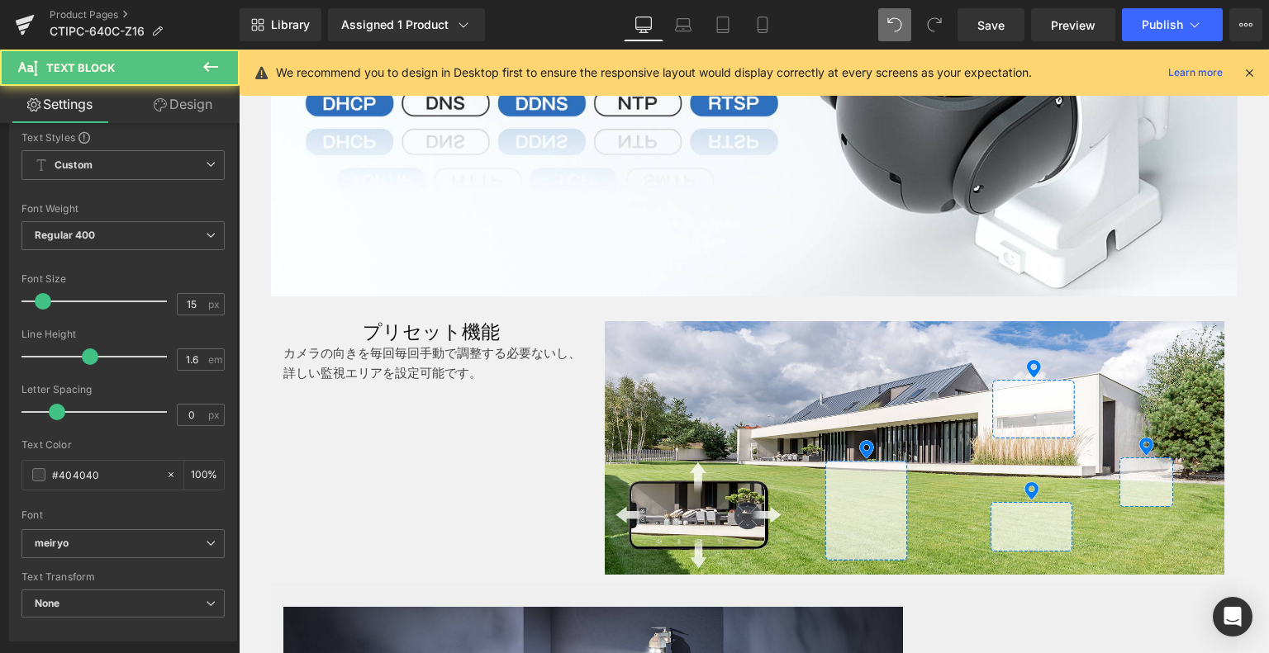
scroll to position [83, 0]
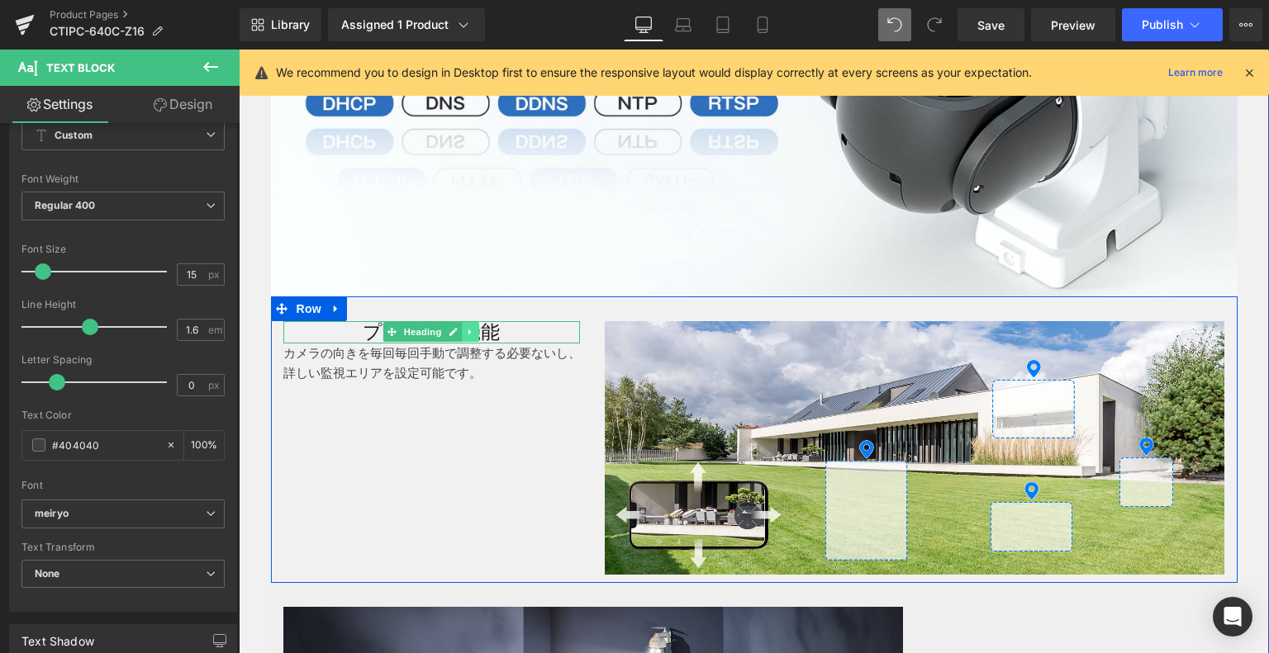
click at [469, 327] on icon at bounding box center [471, 332] width 9 height 10
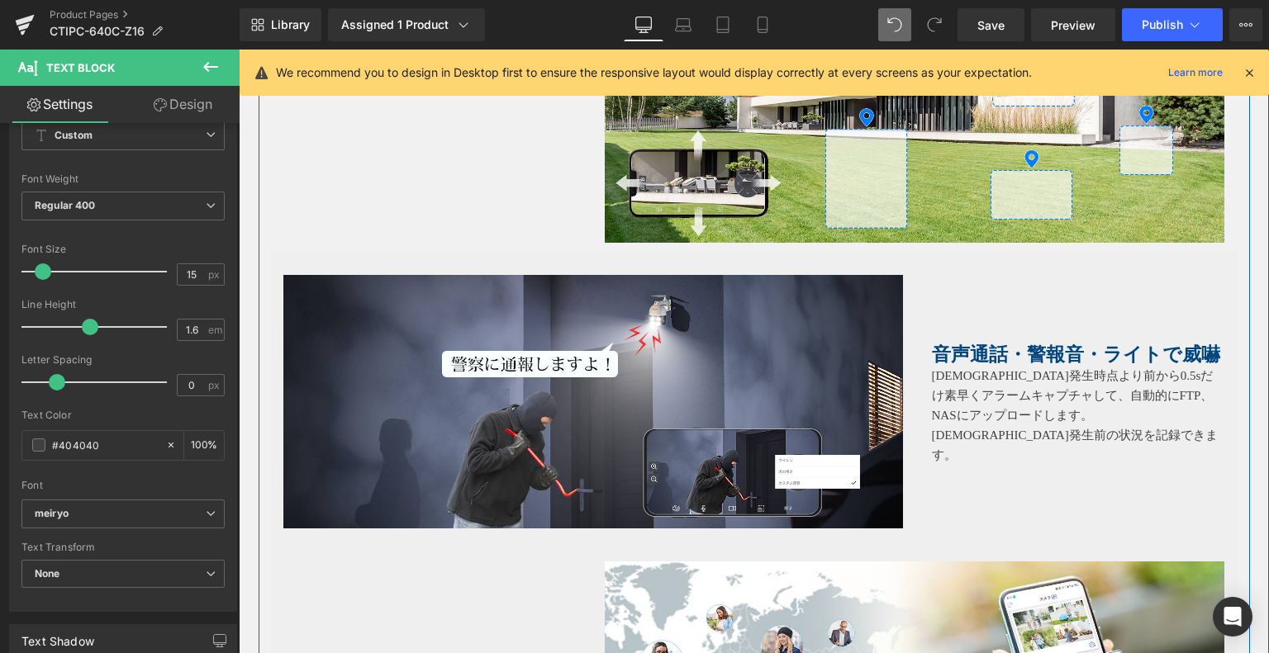
scroll to position [4160, 0]
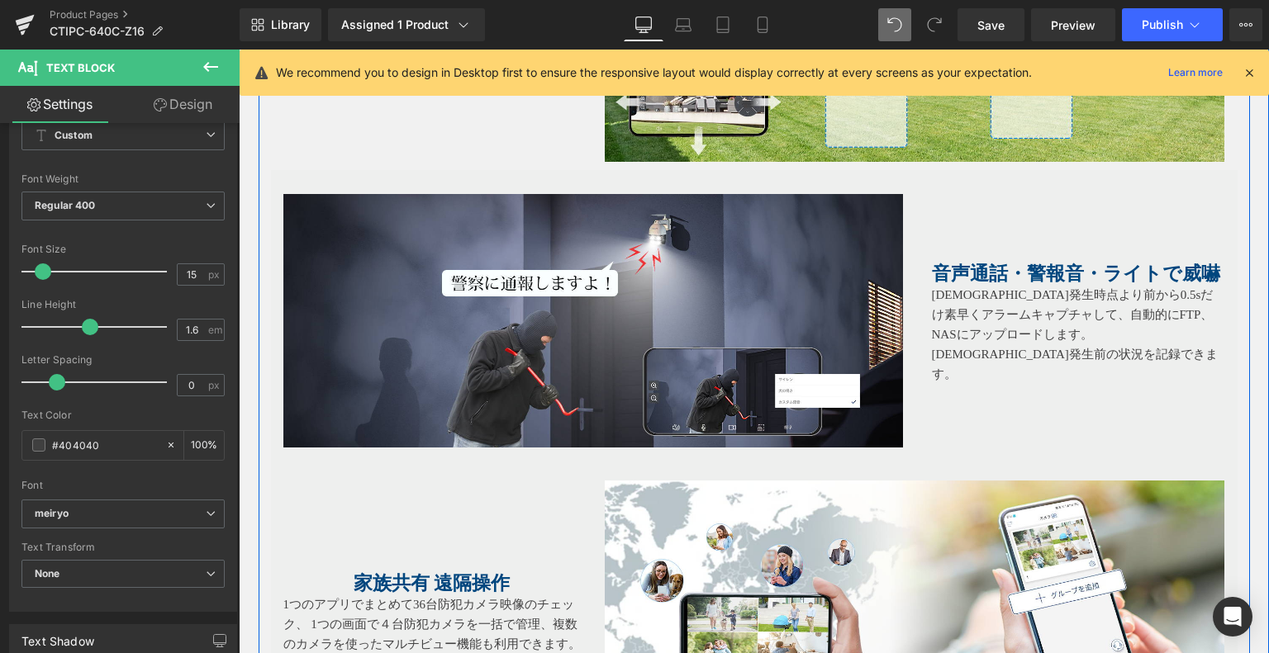
click at [1046, 270] on span "音声通話・警報音・ライトで威嚇" at bounding box center [1076, 273] width 288 height 21
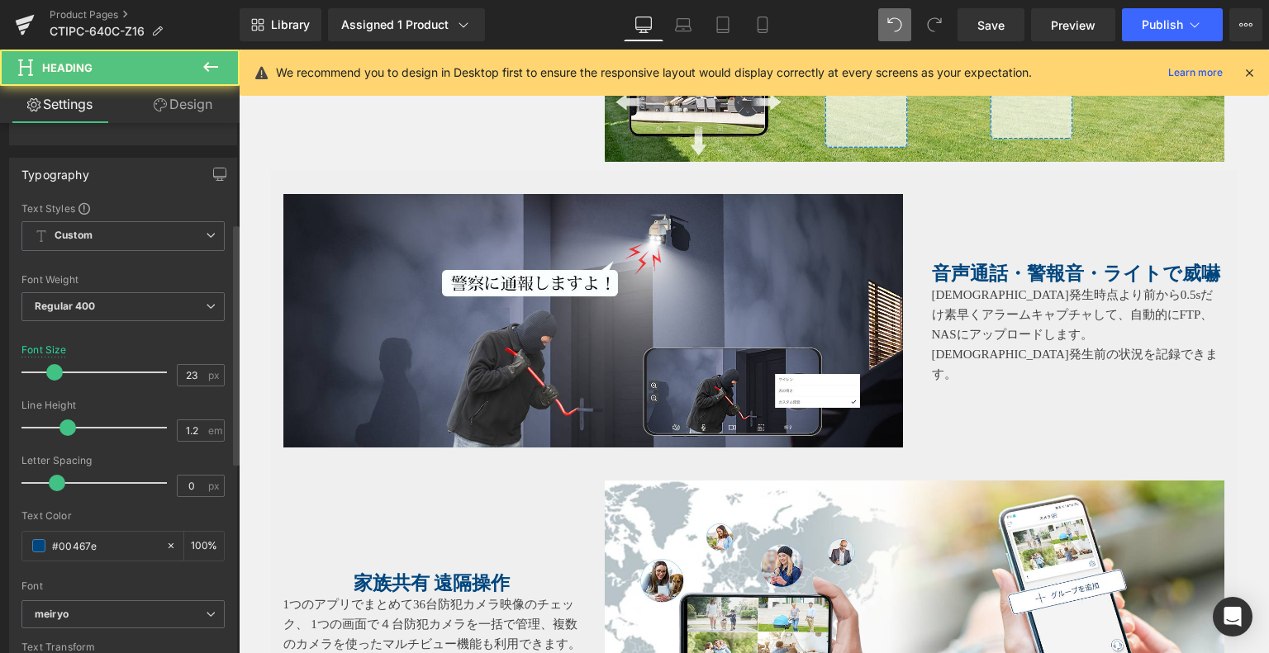
scroll to position [248, 0]
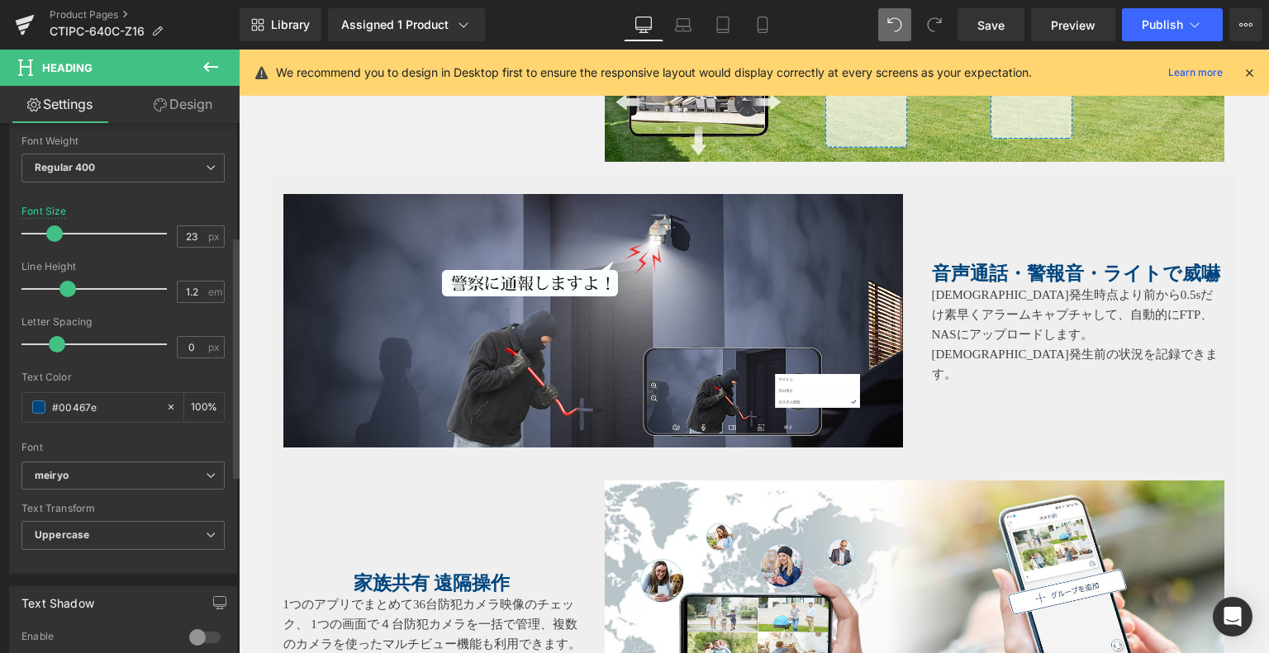
drag, startPoint x: 111, startPoint y: 398, endPoint x: 0, endPoint y: 393, distance: 110.8
click at [0, 393] on div "Typography Text Styles Custom Custom Setup Global Style Custom Setup Global Sty…" at bounding box center [123, 290] width 247 height 567
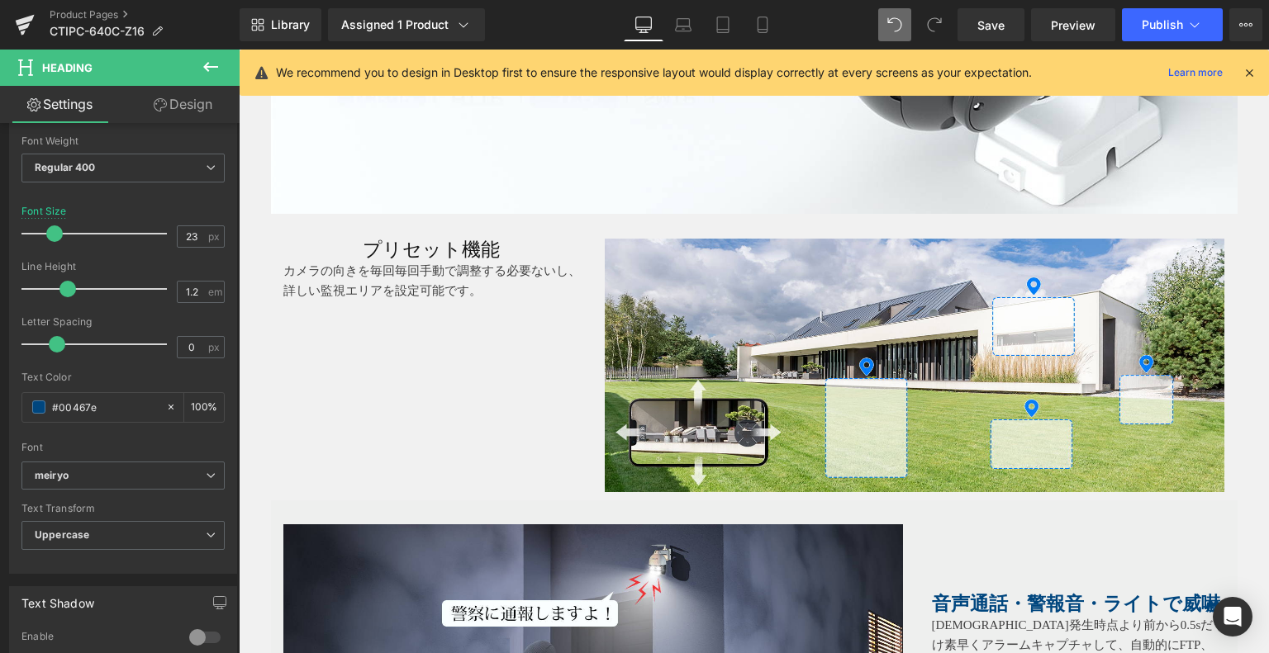
click at [420, 244] on link at bounding box center [428, 250] width 17 height 20
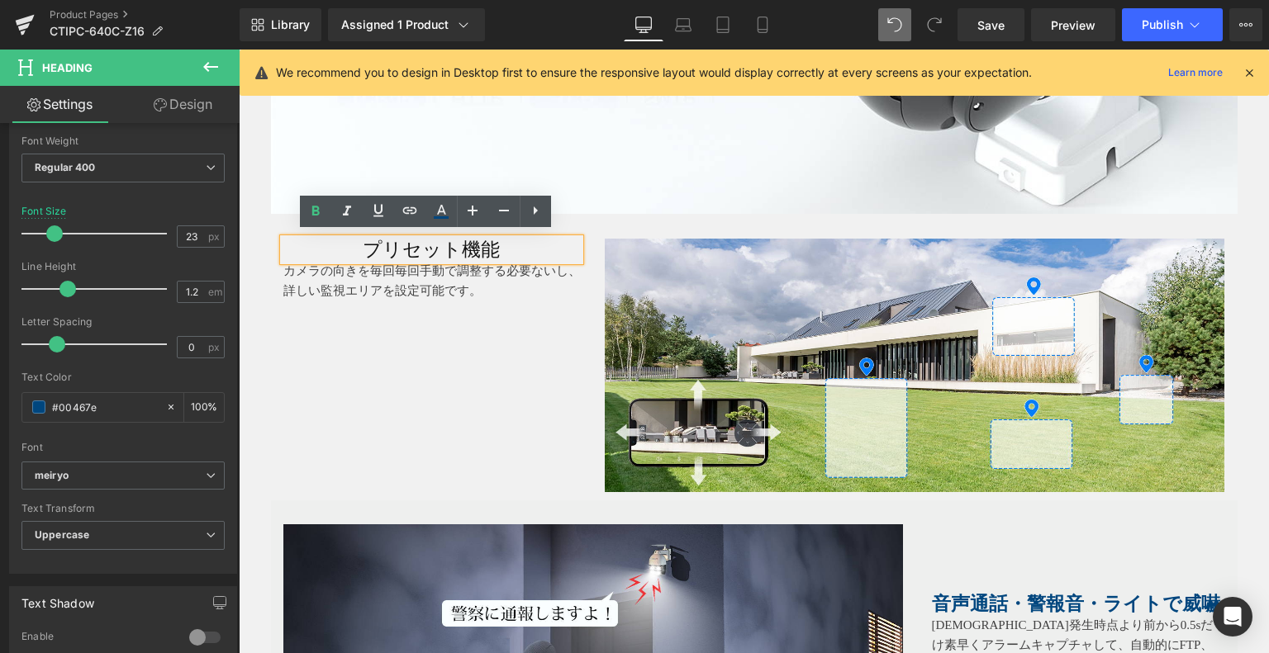
click at [470, 239] on h1 "プリセット機能" at bounding box center [431, 250] width 297 height 23
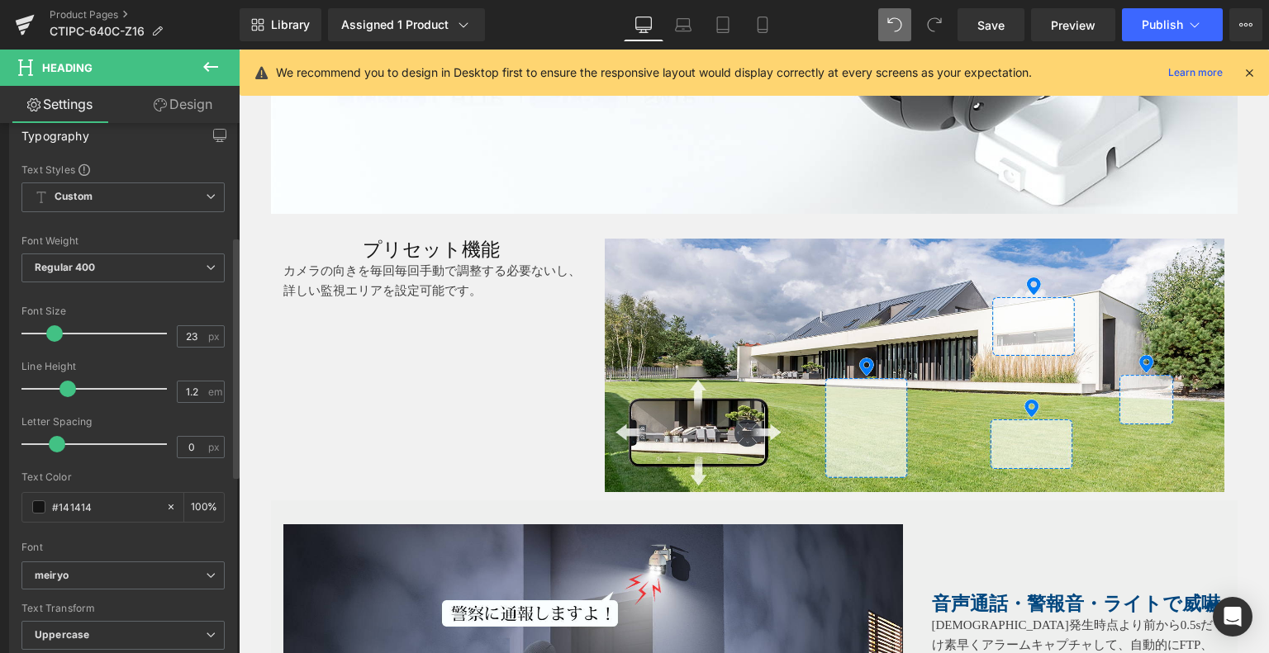
scroll to position [248, 0]
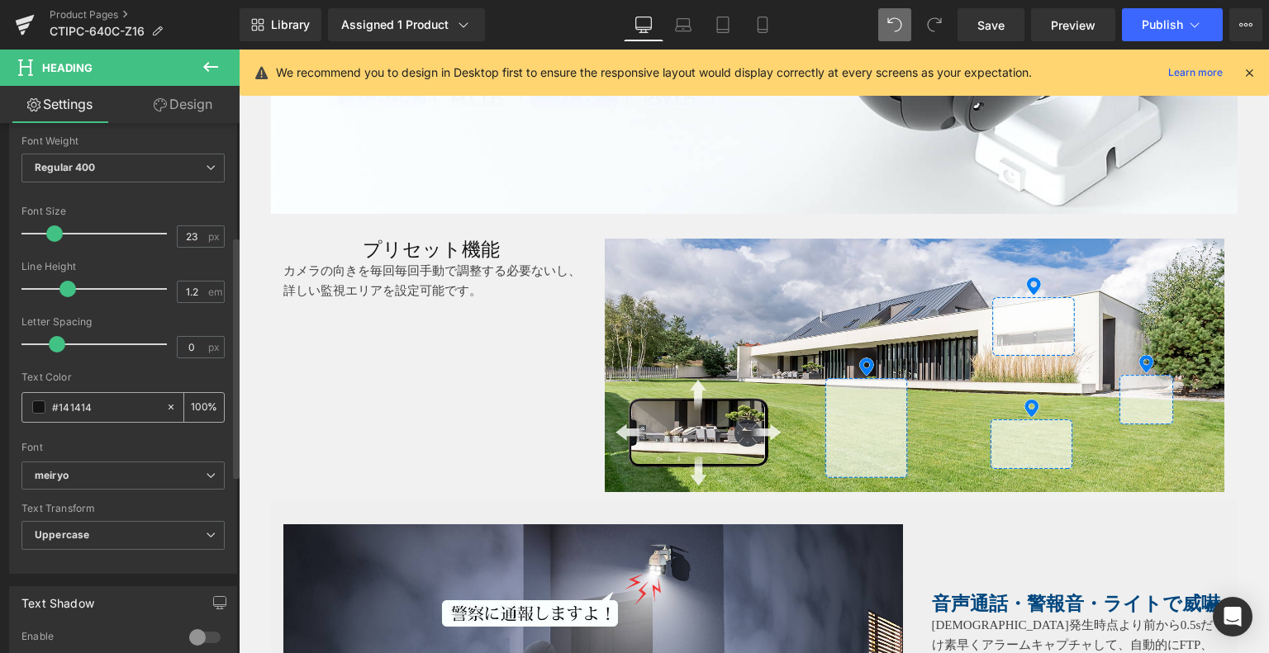
drag, startPoint x: 97, startPoint y: 391, endPoint x: 46, endPoint y: 398, distance: 50.8
click at [46, 398] on div "#141414" at bounding box center [93, 407] width 143 height 29
drag, startPoint x: 78, startPoint y: 401, endPoint x: 134, endPoint y: 417, distance: 57.5
click at [134, 417] on div "#141414" at bounding box center [93, 407] width 143 height 29
click at [77, 399] on input "#141414" at bounding box center [105, 407] width 106 height 18
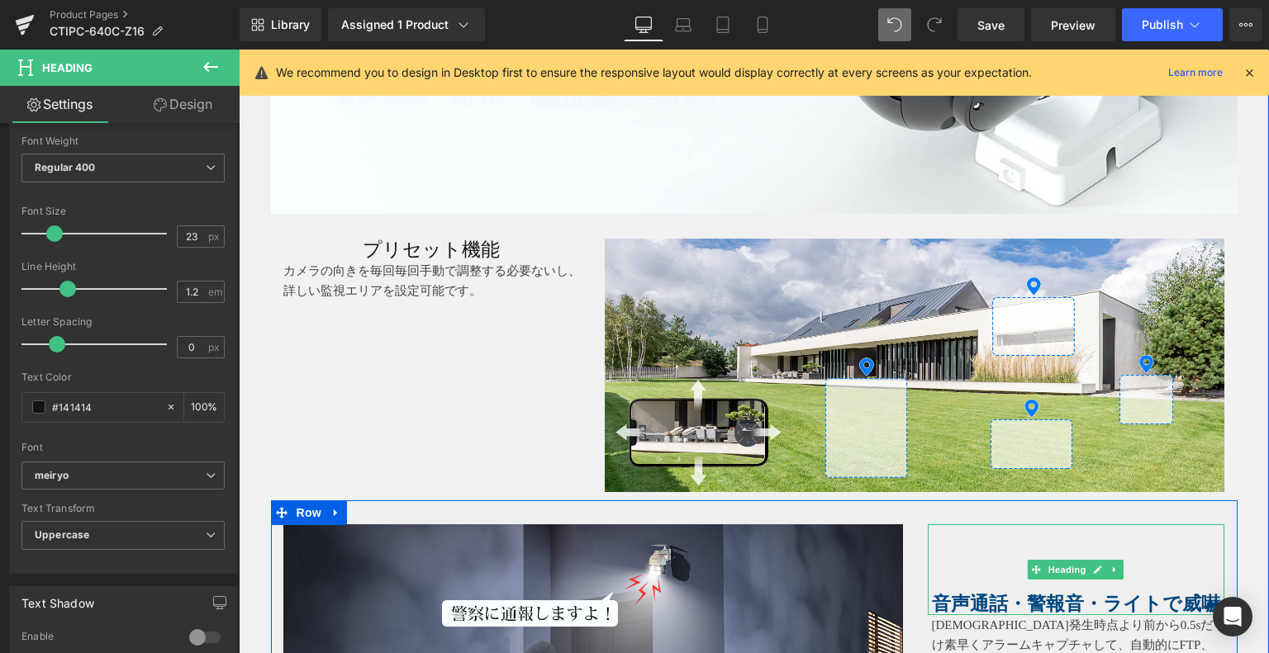
click at [1034, 597] on span "音声通話・警報音・ライトで威嚇" at bounding box center [1076, 604] width 288 height 21
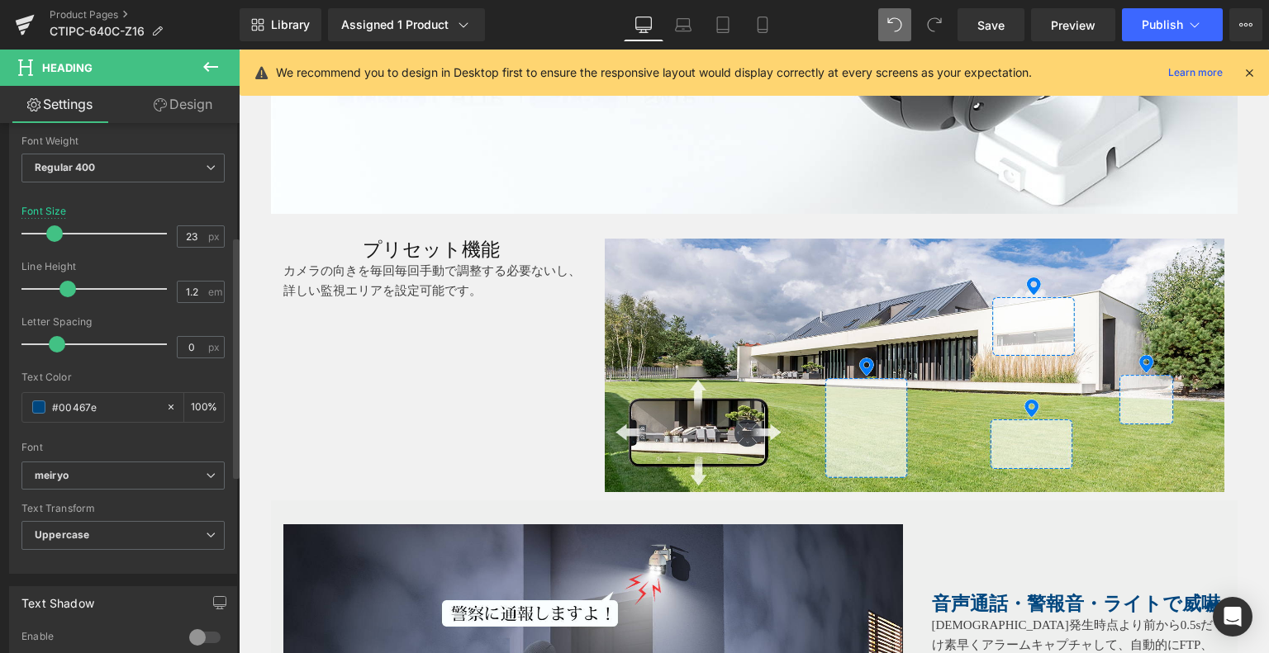
drag, startPoint x: 111, startPoint y: 406, endPoint x: 0, endPoint y: 402, distance: 111.5
click at [0, 402] on div "Typography Text Styles Custom Custom Setup Global Style Custom Setup Global Sty…" at bounding box center [123, 290] width 247 height 567
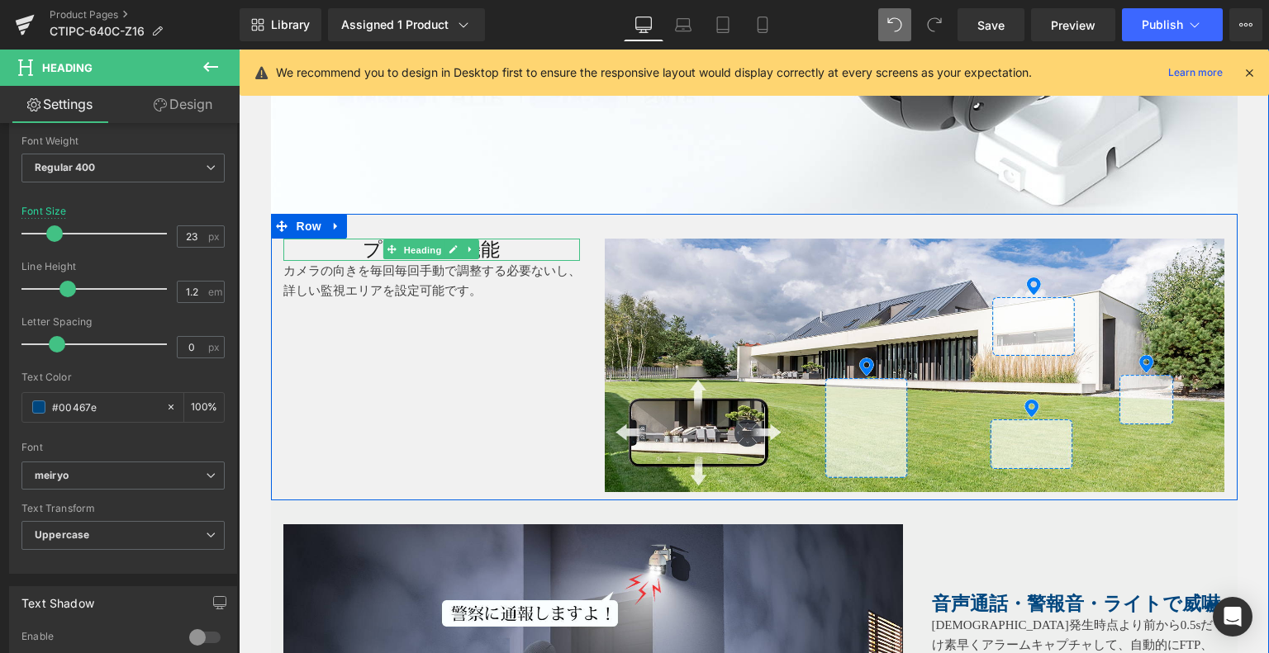
click at [401, 240] on span "Heading" at bounding box center [423, 250] width 45 height 20
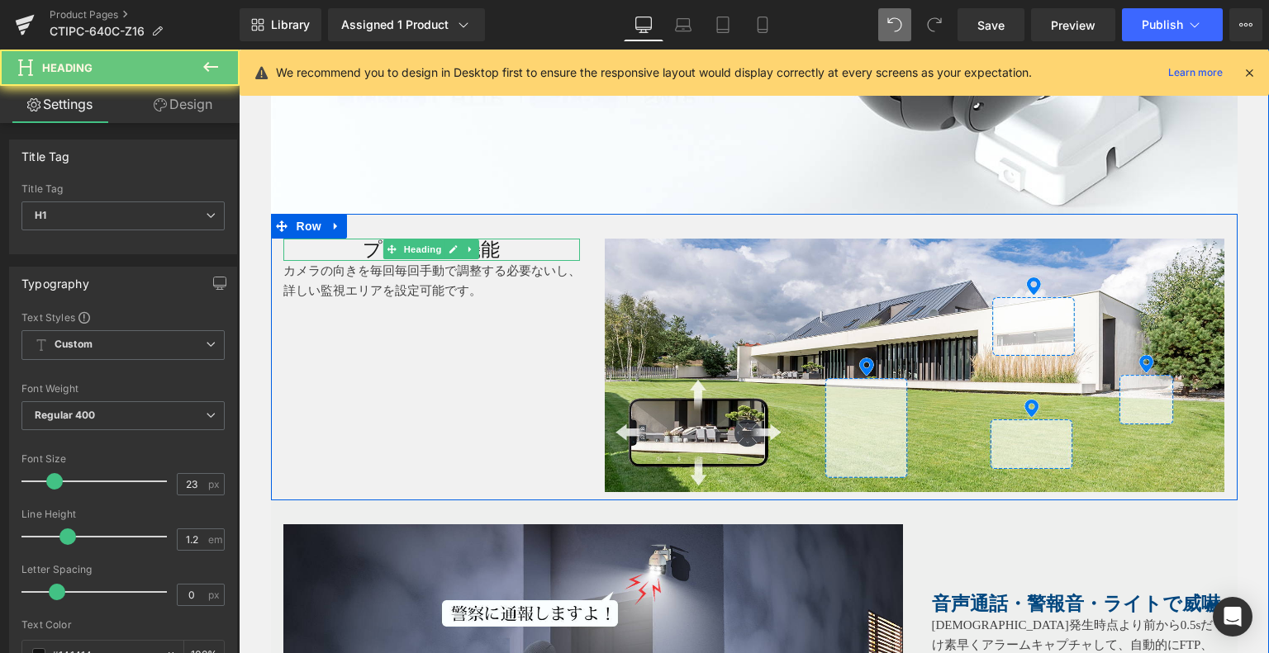
click at [514, 239] on h1 "プリセット機能" at bounding box center [431, 250] width 297 height 23
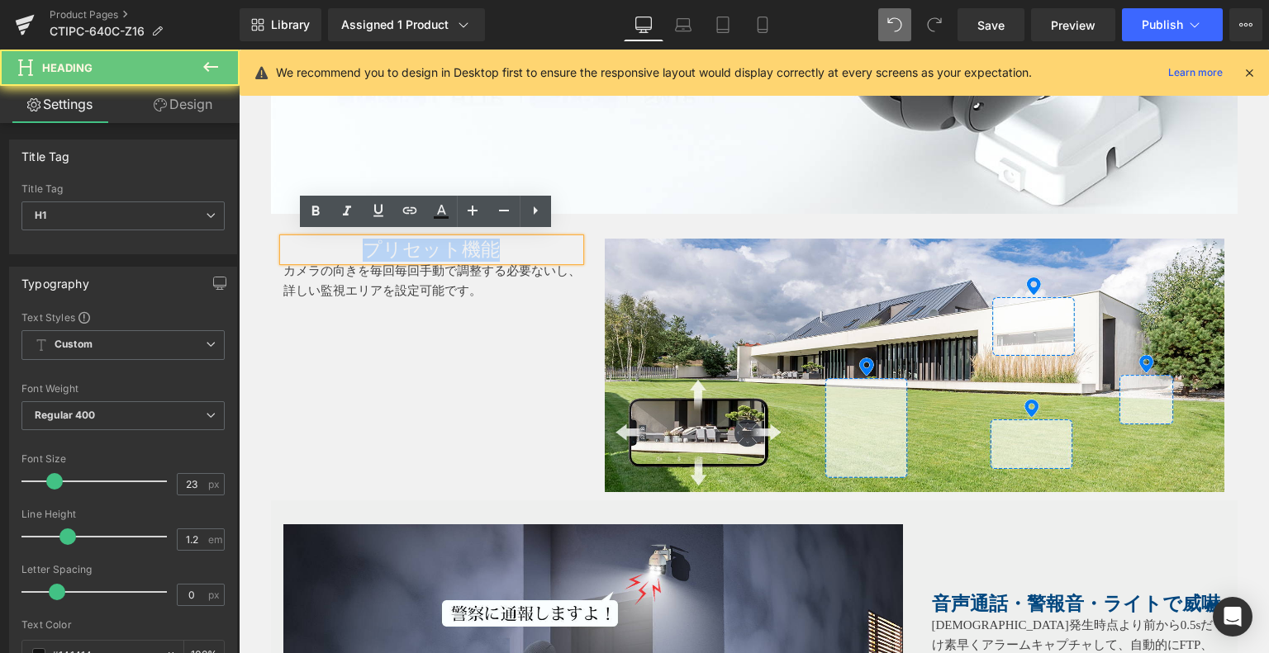
drag, startPoint x: 512, startPoint y: 238, endPoint x: 162, endPoint y: 234, distance: 350.2
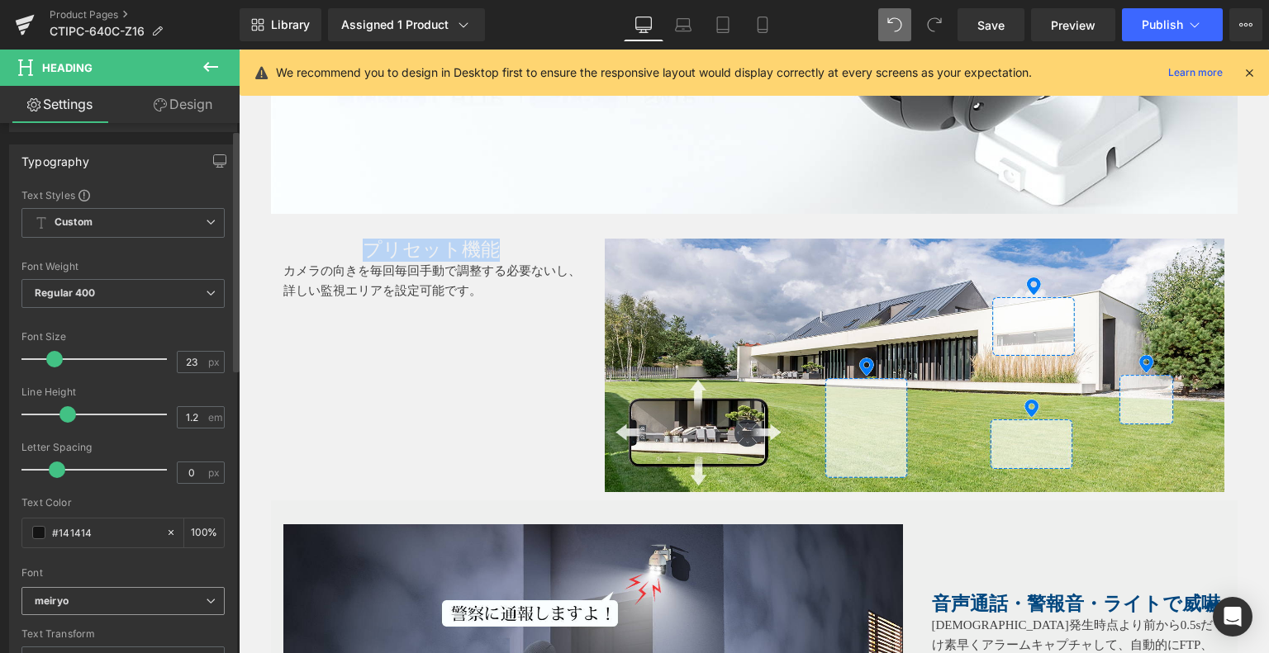
scroll to position [330, 0]
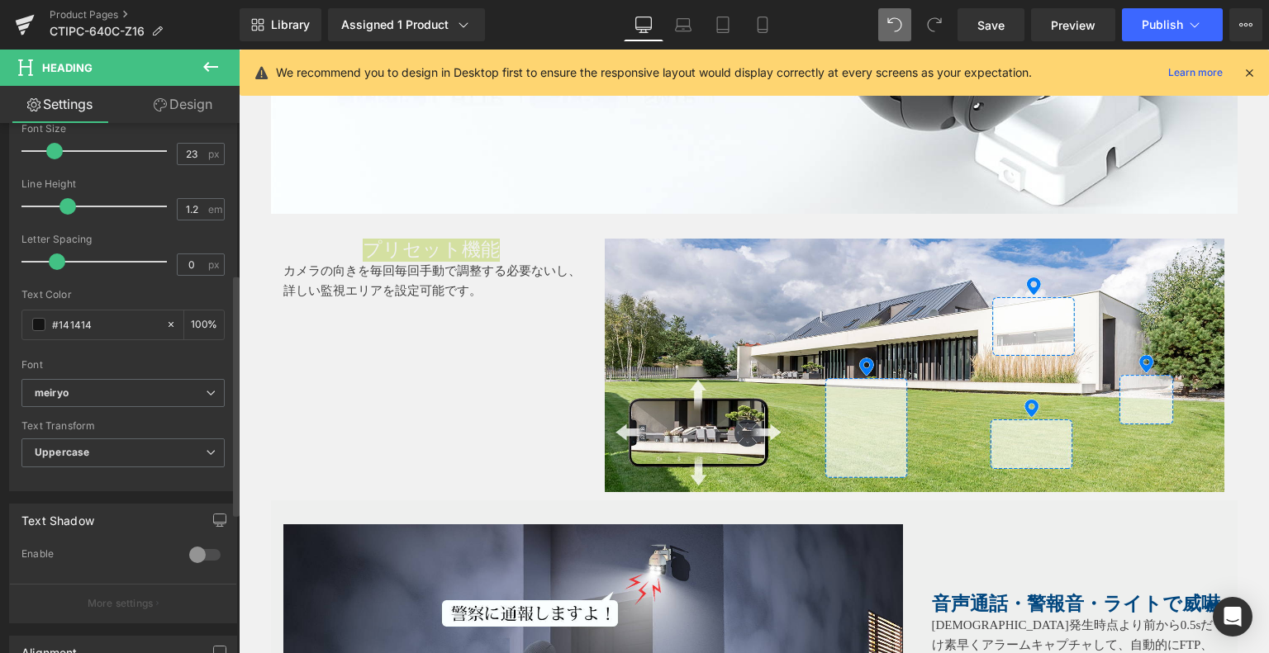
drag, startPoint x: 105, startPoint y: 324, endPoint x: 0, endPoint y: 318, distance: 105.0
click at [0, 318] on div "Typography Text Styles Custom Custom Setup Global Style Custom Setup Global Sty…" at bounding box center [123, 207] width 247 height 567
type input "#00467e"
click at [146, 354] on div at bounding box center [122, 354] width 203 height 11
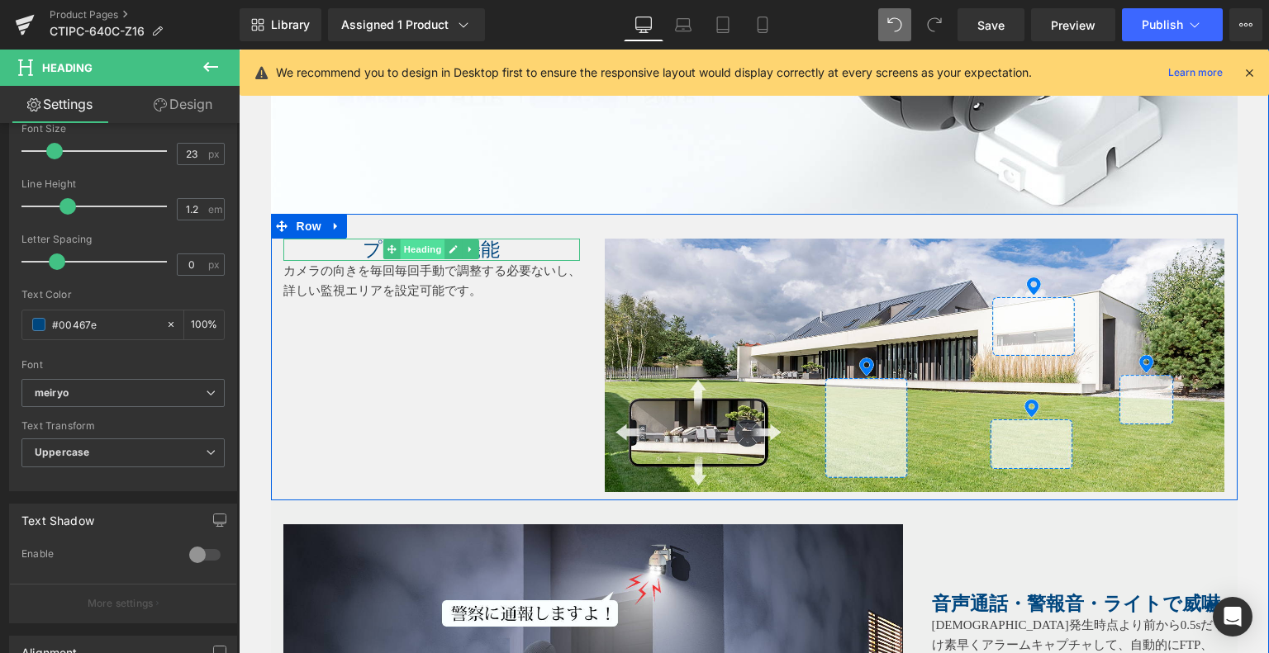
click at [411, 240] on span "Heading" at bounding box center [423, 250] width 45 height 20
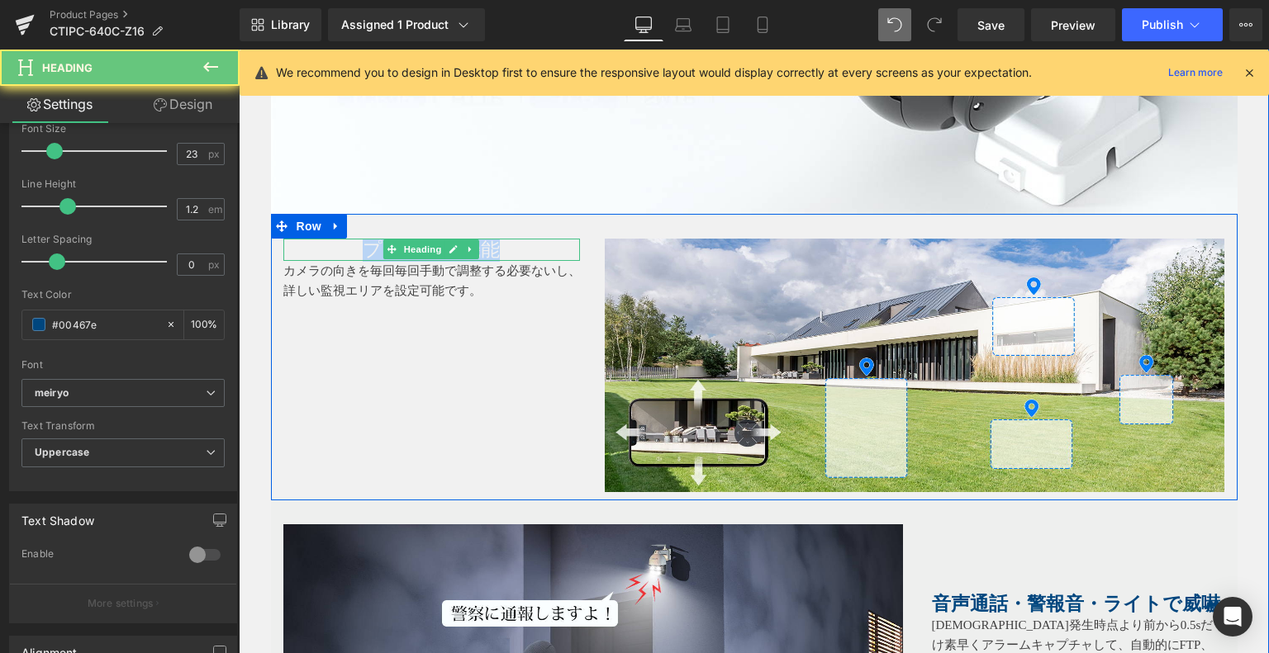
drag, startPoint x: 489, startPoint y: 238, endPoint x: 171, endPoint y: 235, distance: 318.0
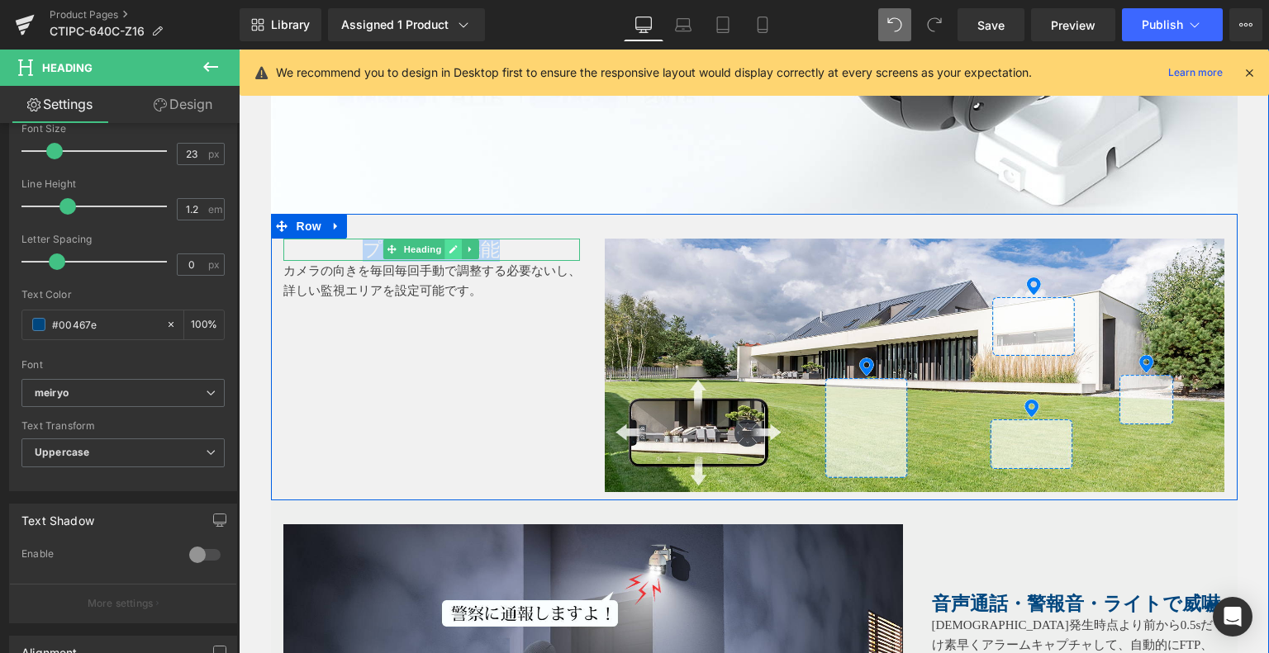
click at [453, 244] on link at bounding box center [453, 250] width 17 height 20
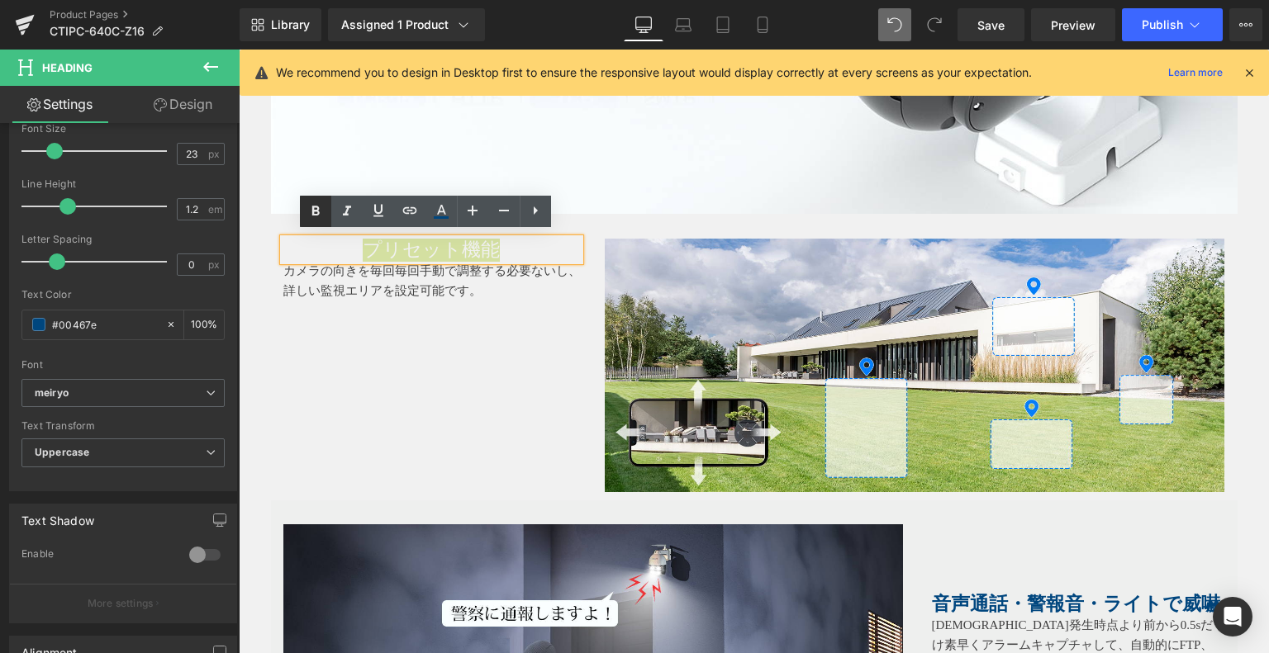
drag, startPoint x: 310, startPoint y: 211, endPoint x: 321, endPoint y: 226, distance: 18.8
click at [310, 211] on icon at bounding box center [316, 212] width 20 height 20
click at [499, 370] on div "プリセット機能 Heading カメラの向きを毎回毎回手動で調整する必要ないし、詳しい監視エリアを設定可能です。 Text Block Image Row" at bounding box center [754, 357] width 966 height 287
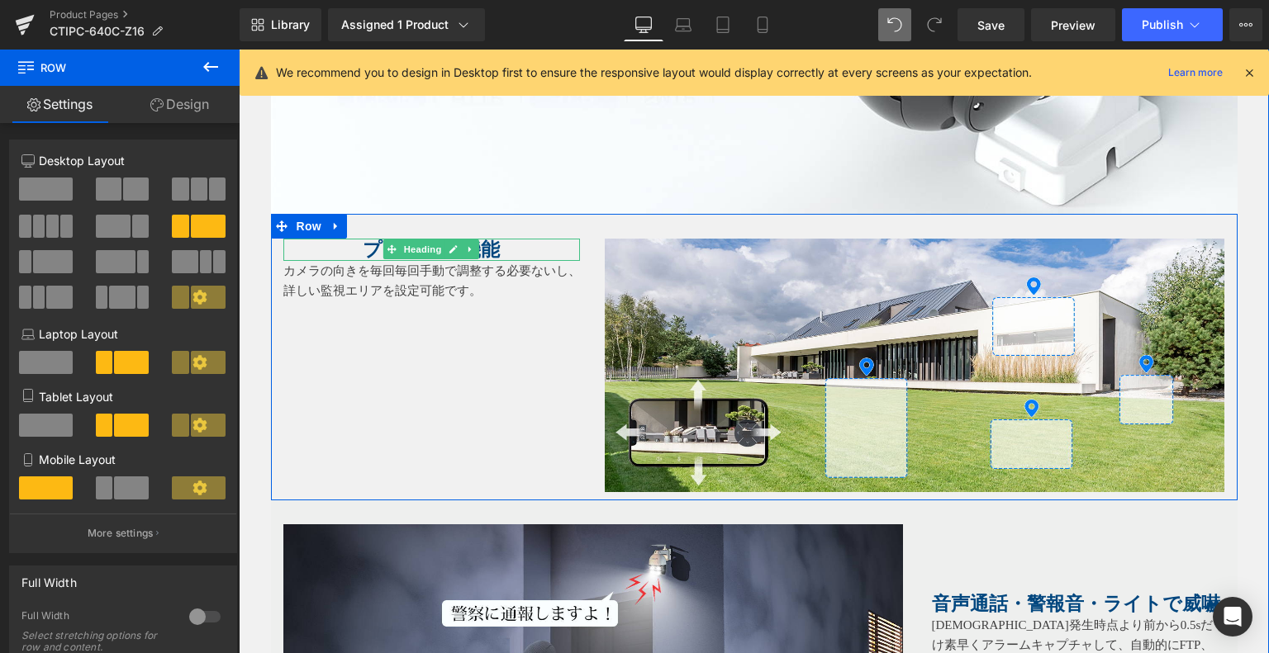
click at [349, 240] on h1 "プリセット機能" at bounding box center [431, 250] width 297 height 23
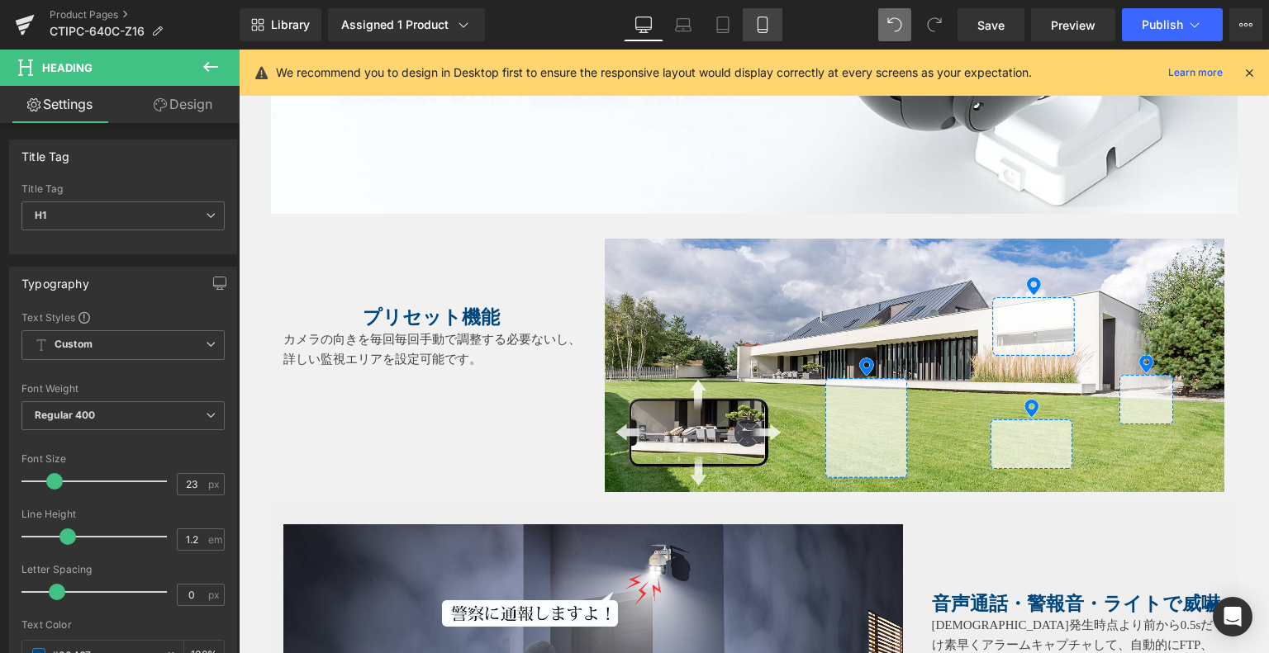
click at [766, 29] on icon at bounding box center [762, 25] width 17 height 17
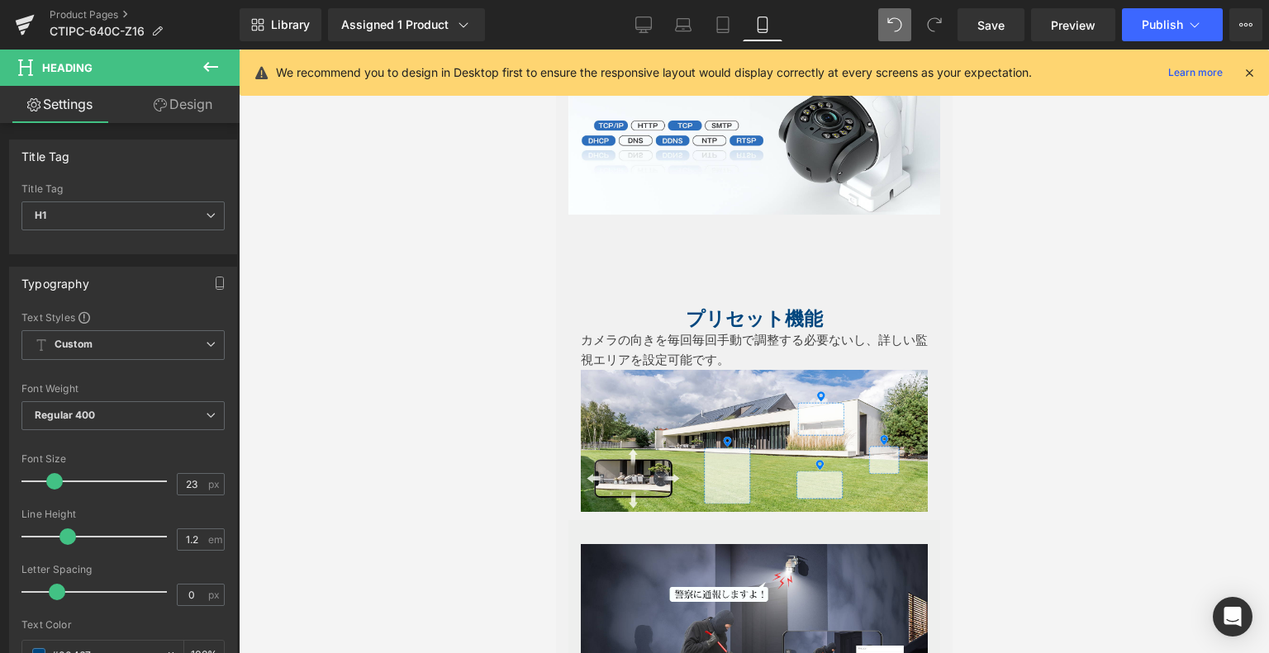
scroll to position [2351, 0]
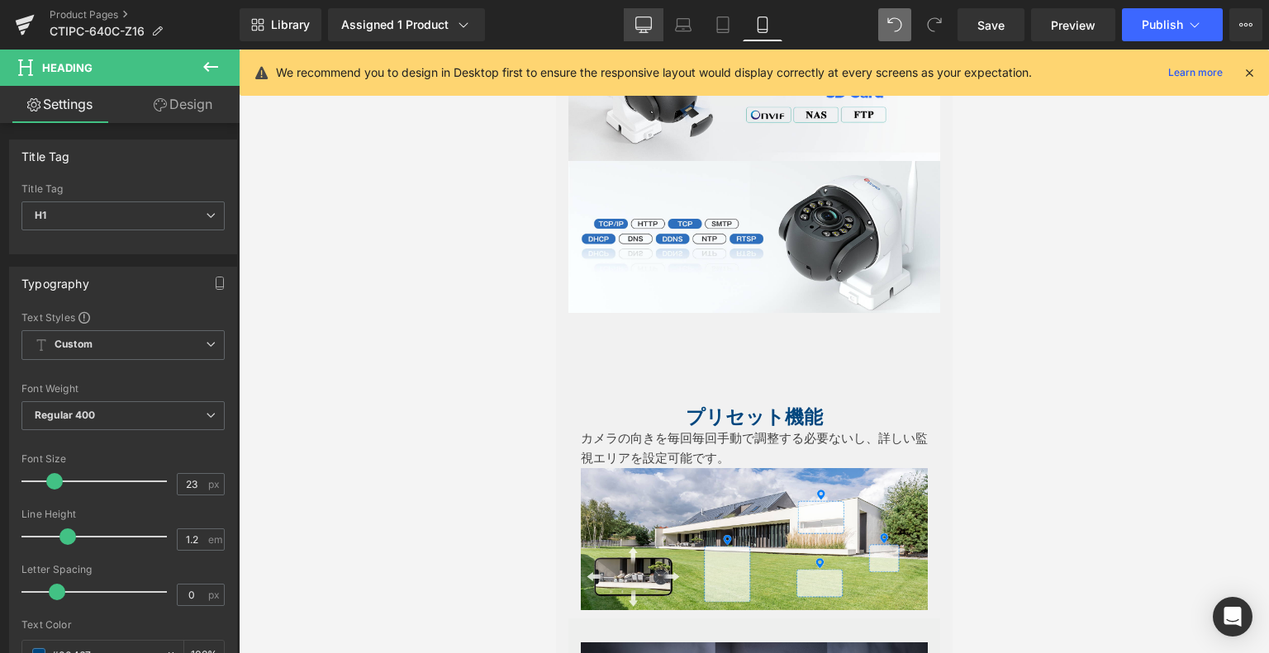
click at [638, 23] on icon at bounding box center [644, 23] width 16 height 12
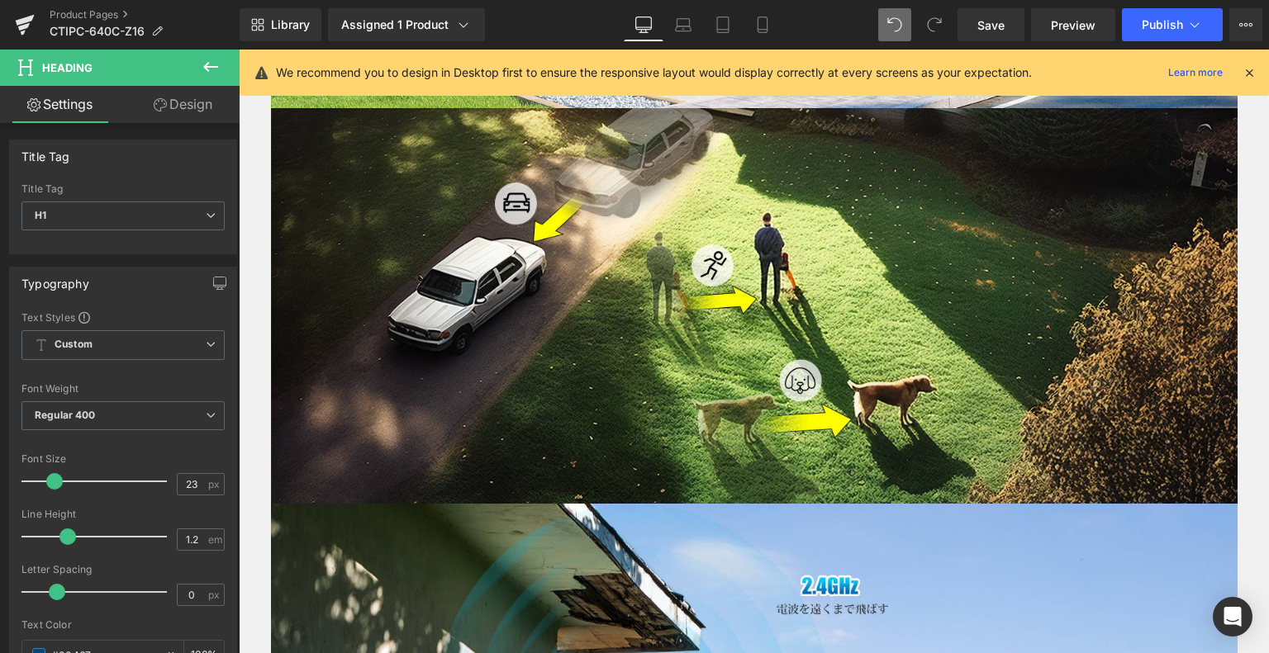
scroll to position [3797, 0]
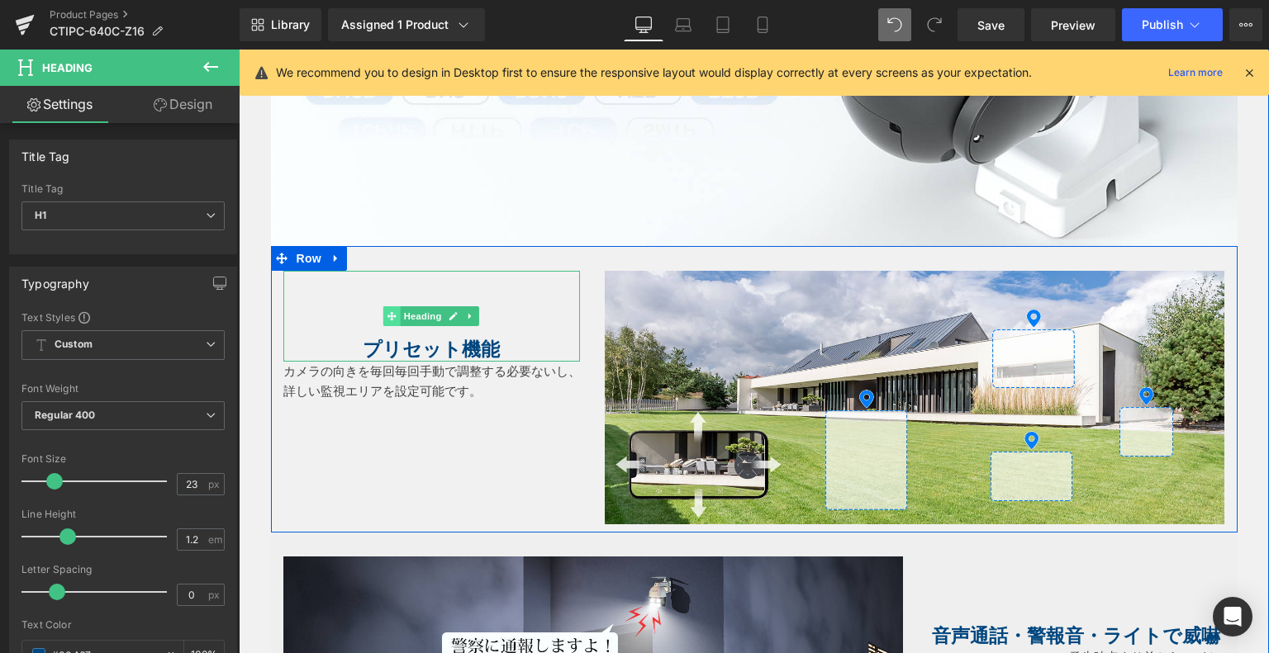
click at [383, 307] on span at bounding box center [391, 316] width 17 height 20
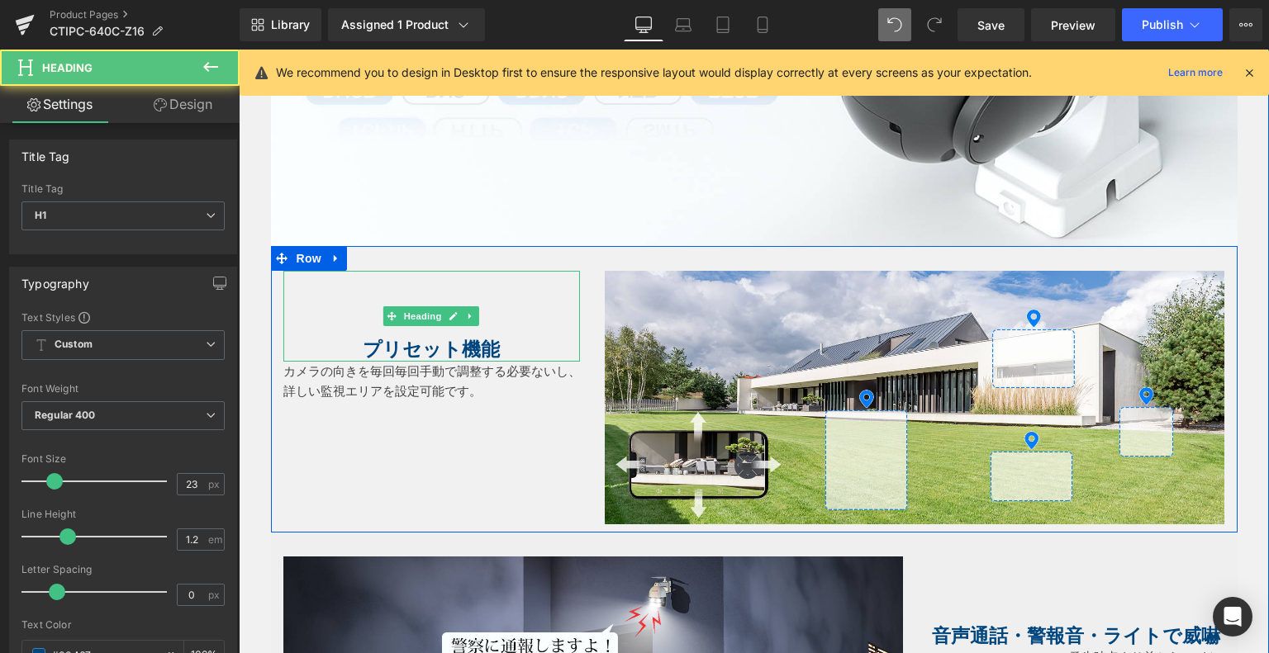
click at [346, 308] on h1 at bounding box center [431, 304] width 297 height 23
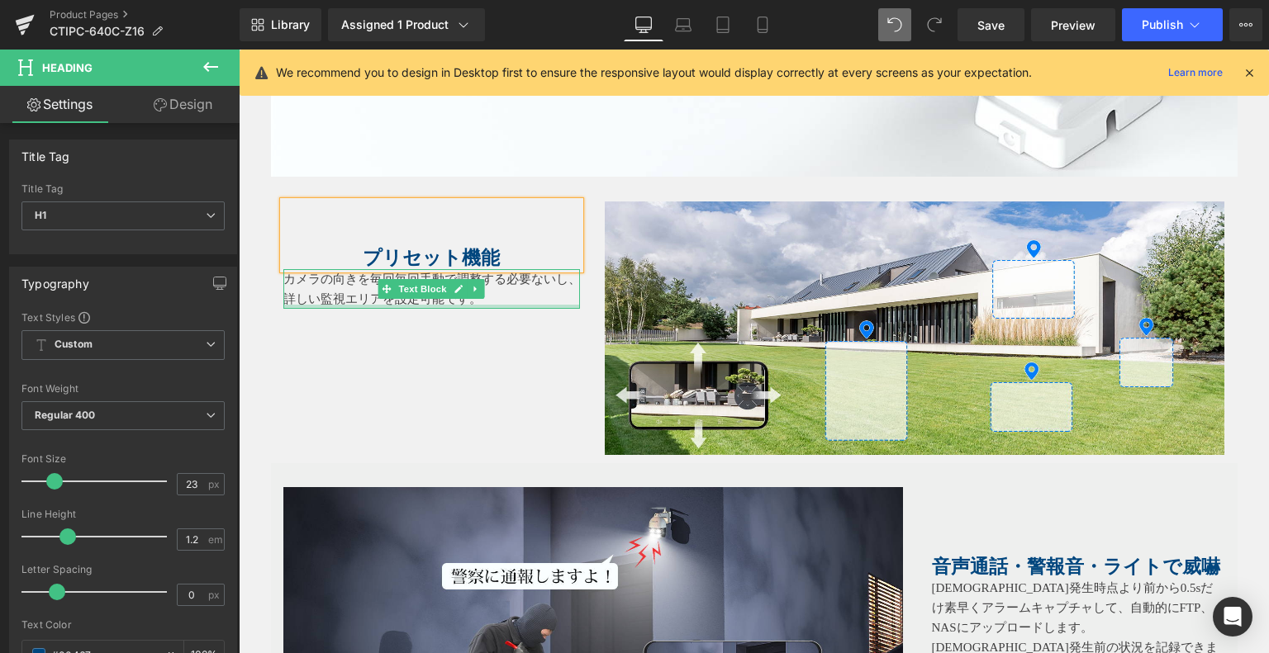
scroll to position [3963, 0]
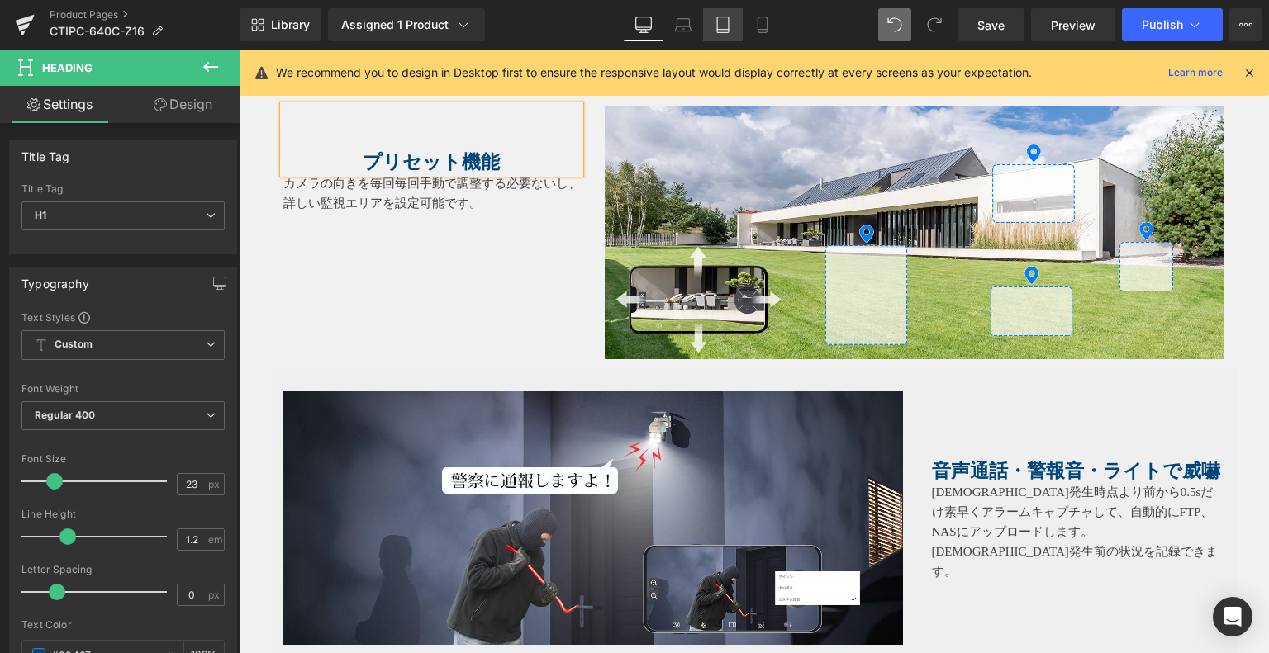
click at [741, 19] on link "Tablet" at bounding box center [723, 24] width 40 height 33
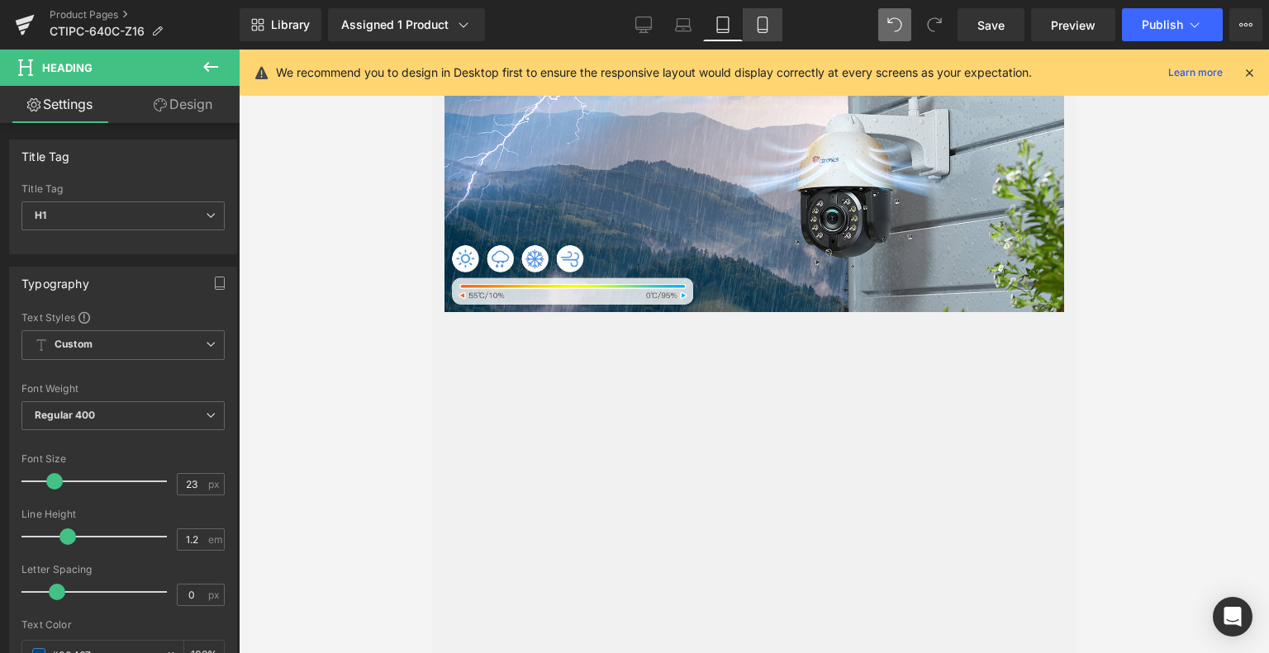
scroll to position [3020, 0]
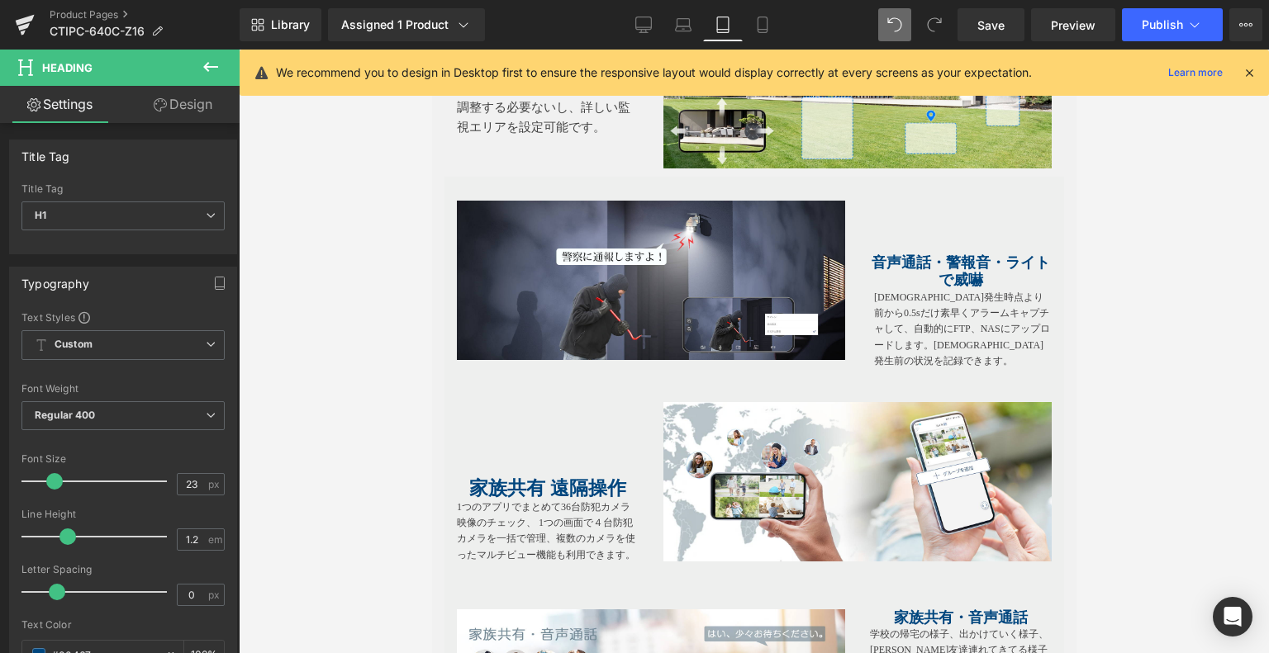
drag, startPoint x: 762, startPoint y: 31, endPoint x: 767, endPoint y: 42, distance: 11.8
click at [762, 31] on icon at bounding box center [762, 25] width 17 height 17
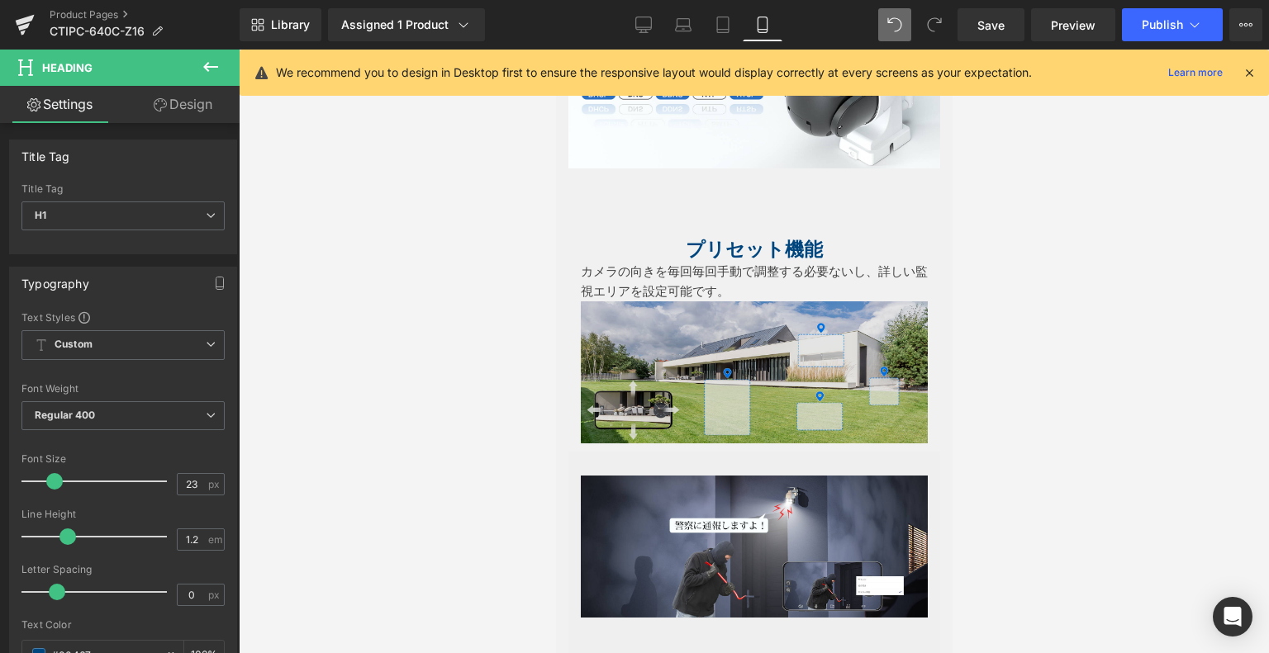
scroll to position [2497, 0]
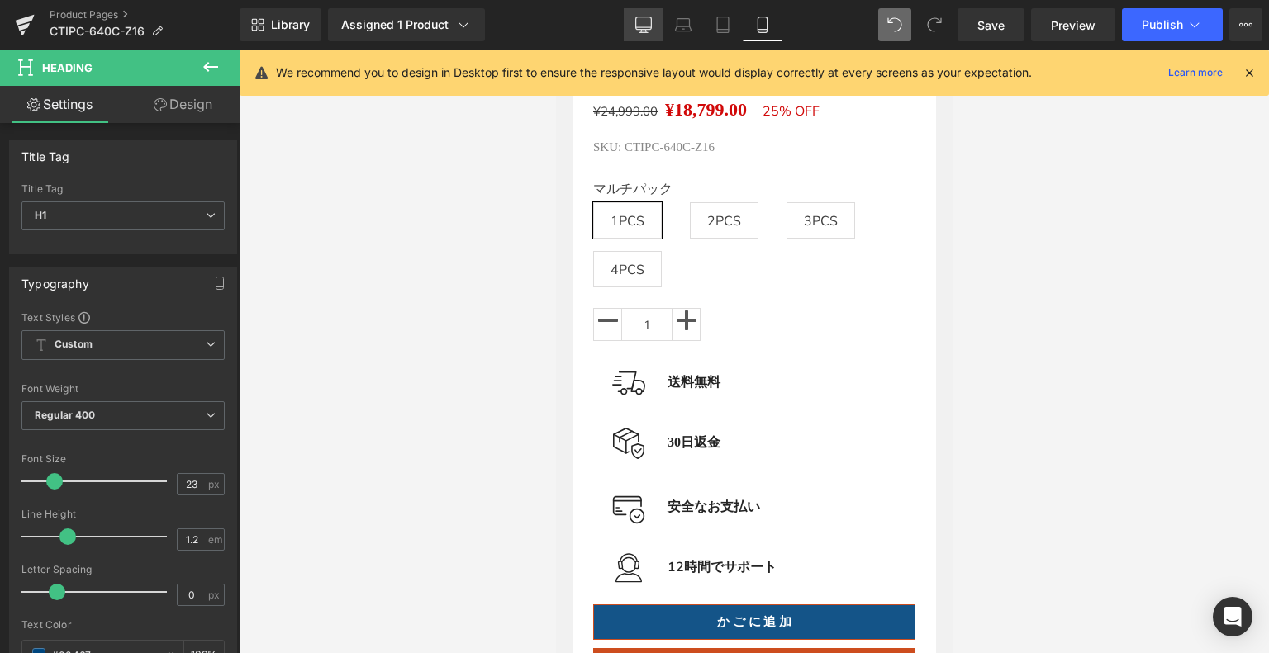
click at [657, 23] on link "Desktop" at bounding box center [644, 24] width 40 height 33
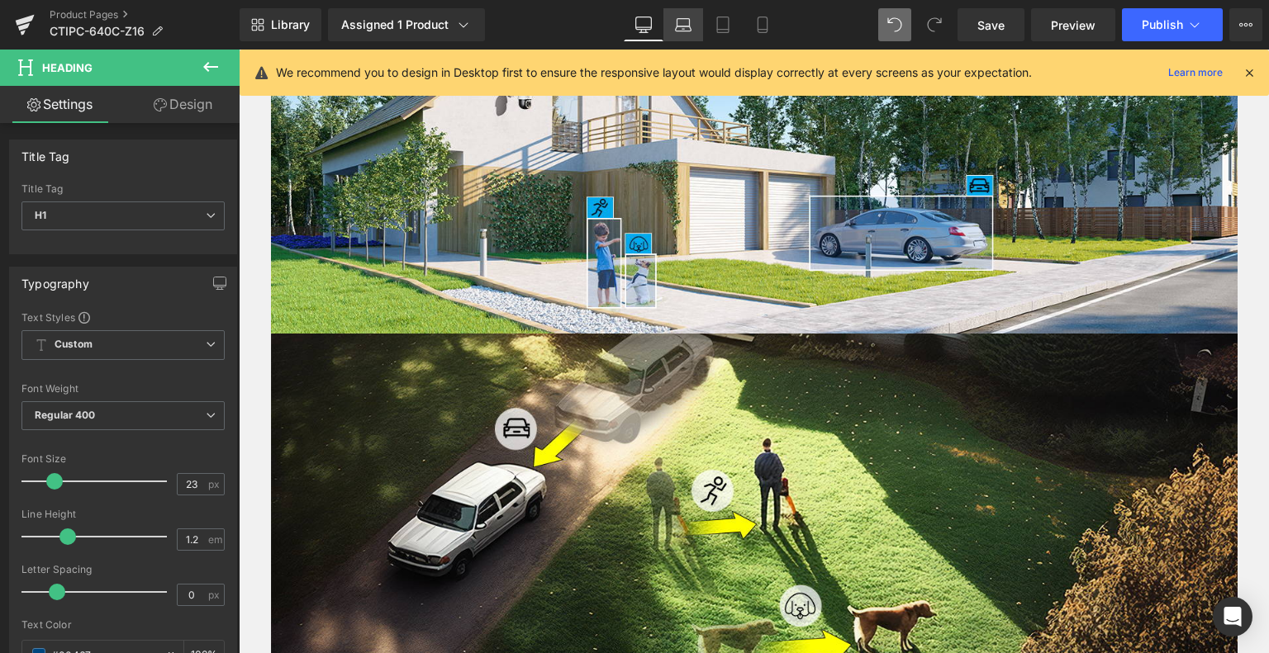
click at [677, 17] on icon at bounding box center [683, 25] width 17 height 17
type input "100"
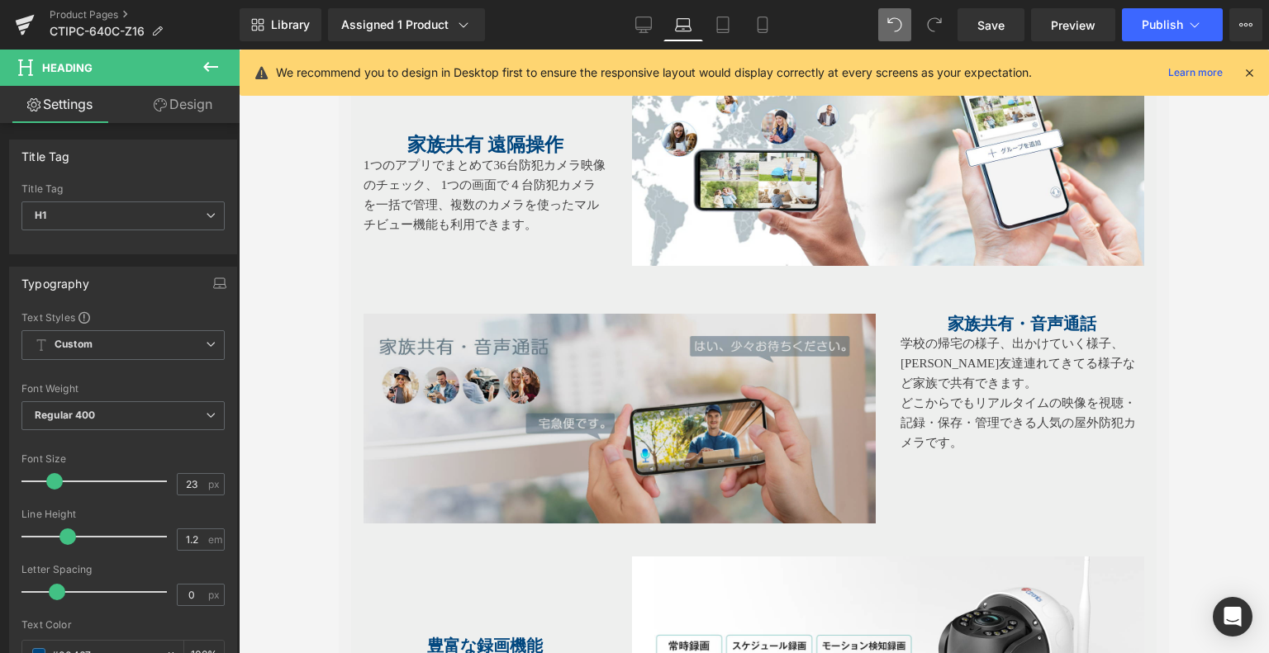
scroll to position [3990, 0]
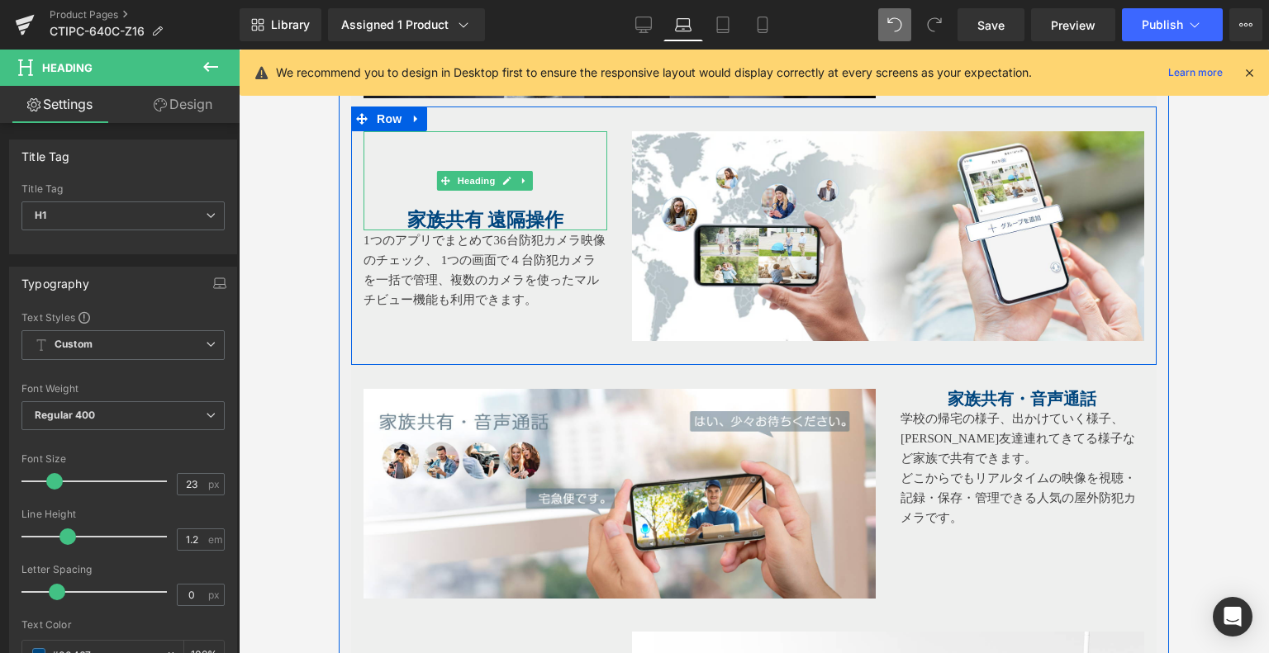
click at [462, 211] on b "家族共有 遠隔操作" at bounding box center [485, 220] width 157 height 21
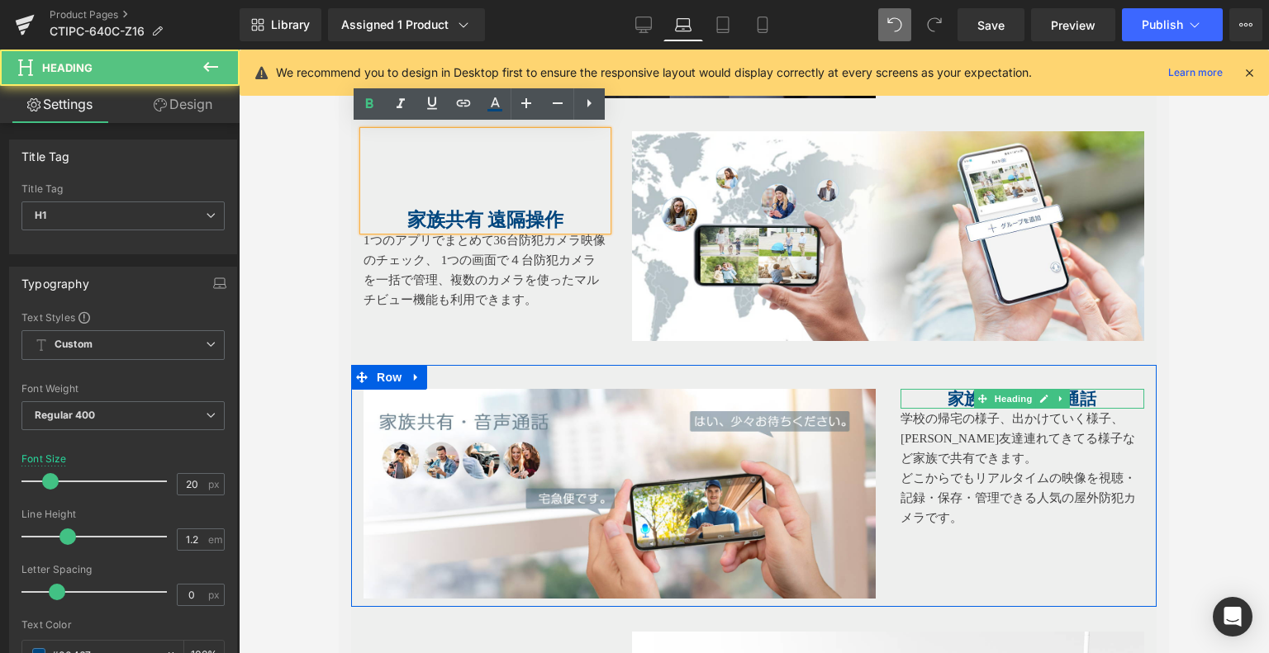
click at [1000, 389] on span "Heading" at bounding box center [1013, 399] width 45 height 20
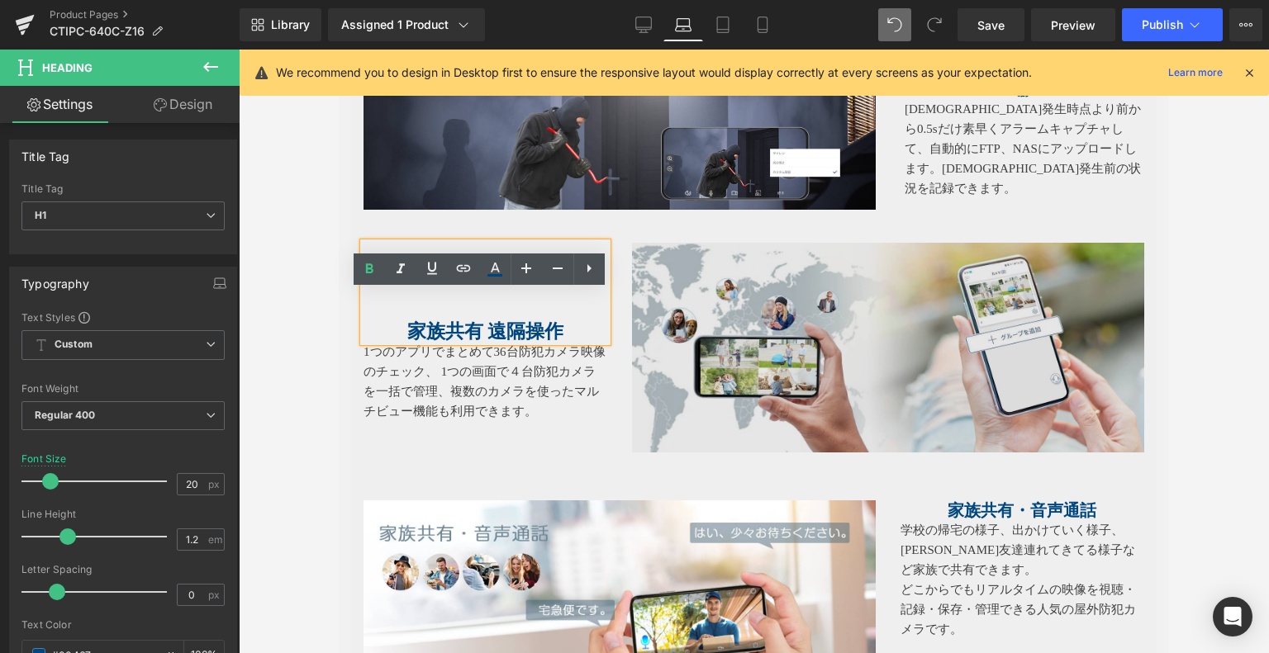
scroll to position [3907, 0]
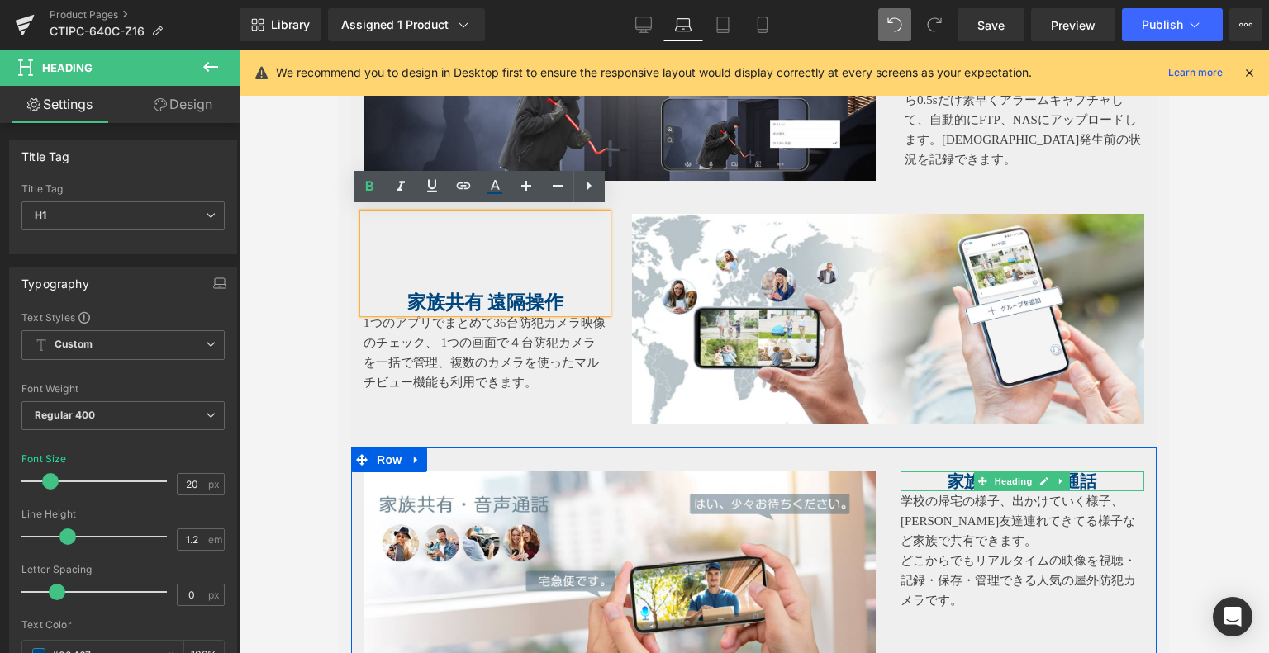
click at [1015, 472] on span "Heading" at bounding box center [1013, 482] width 45 height 20
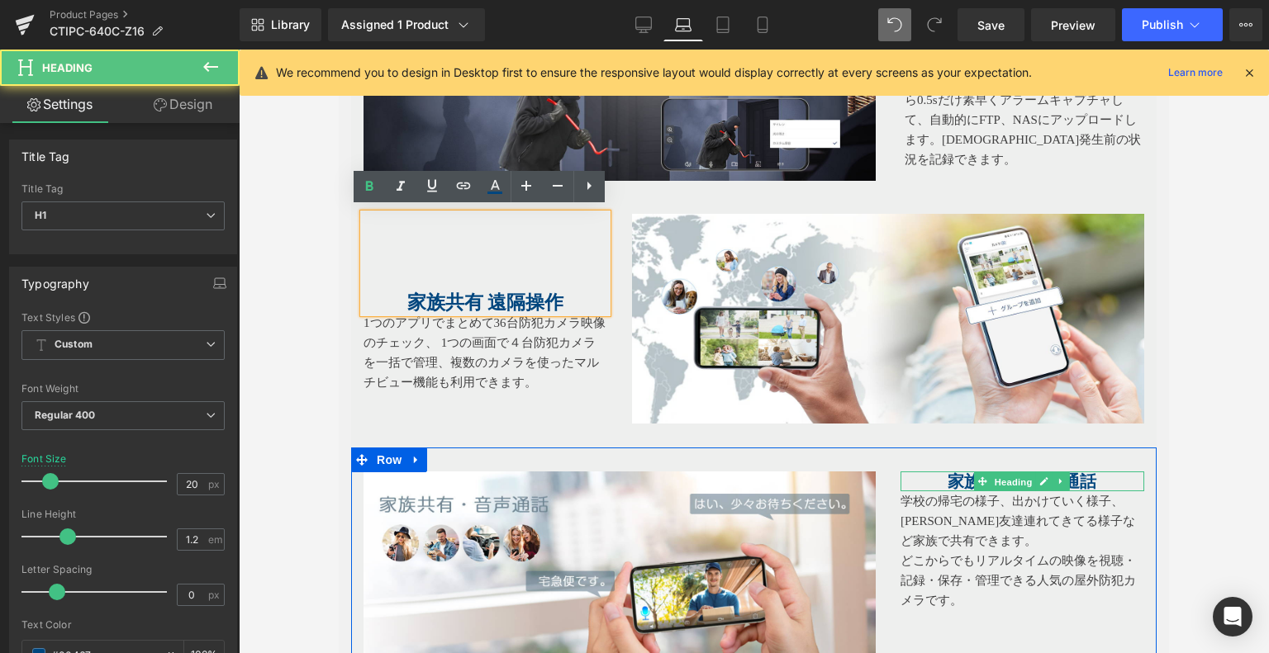
click at [1015, 472] on span "Heading" at bounding box center [1013, 482] width 45 height 20
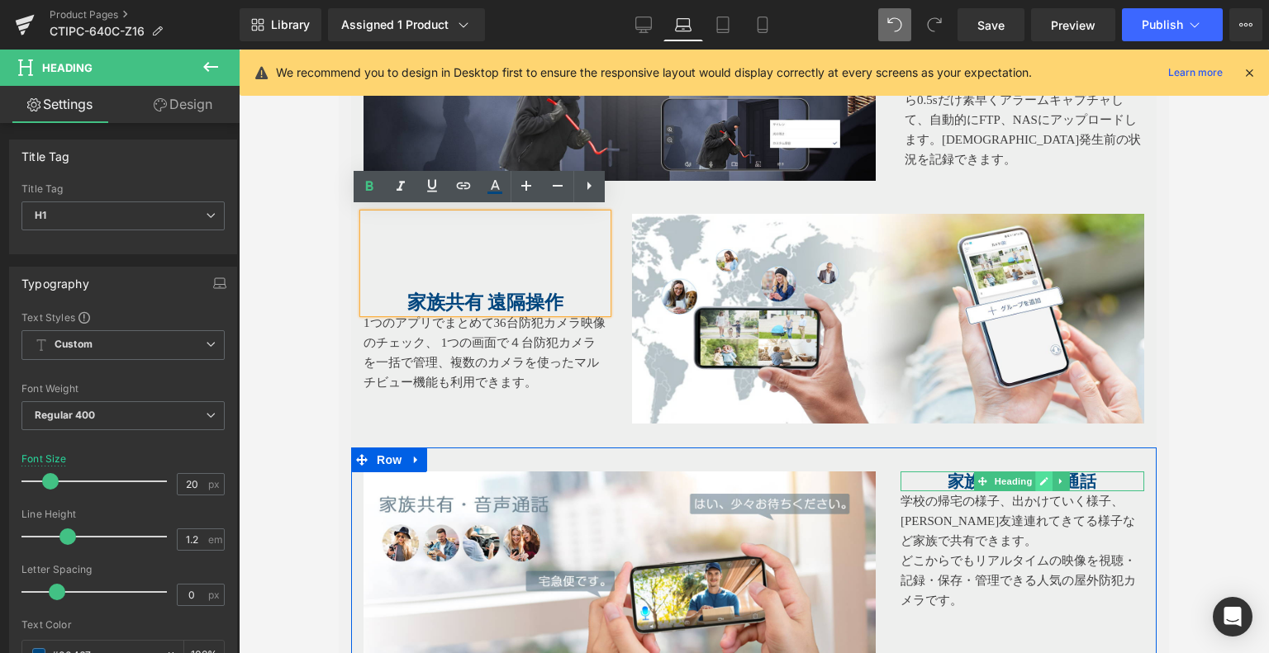
click at [1041, 477] on icon at bounding box center [1045, 481] width 8 height 8
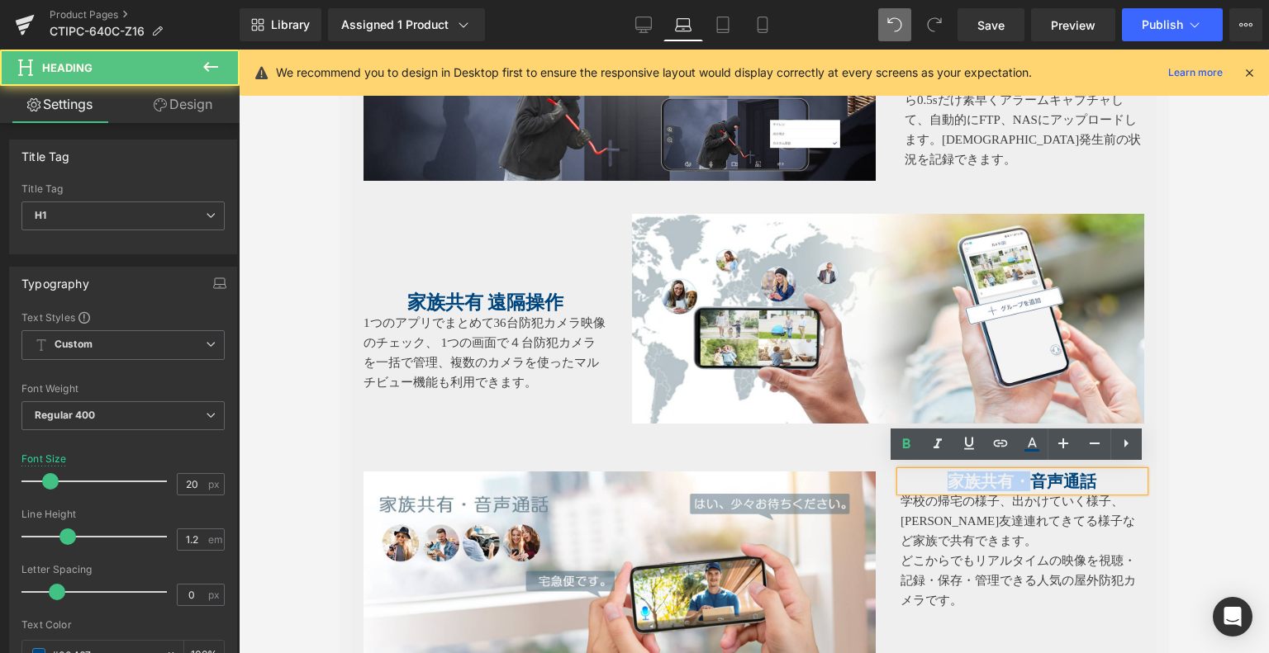
drag, startPoint x: 1023, startPoint y: 475, endPoint x: 948, endPoint y: 471, distance: 75.3
click at [948, 472] on span "家族共有・音声通話" at bounding box center [1021, 481] width 149 height 18
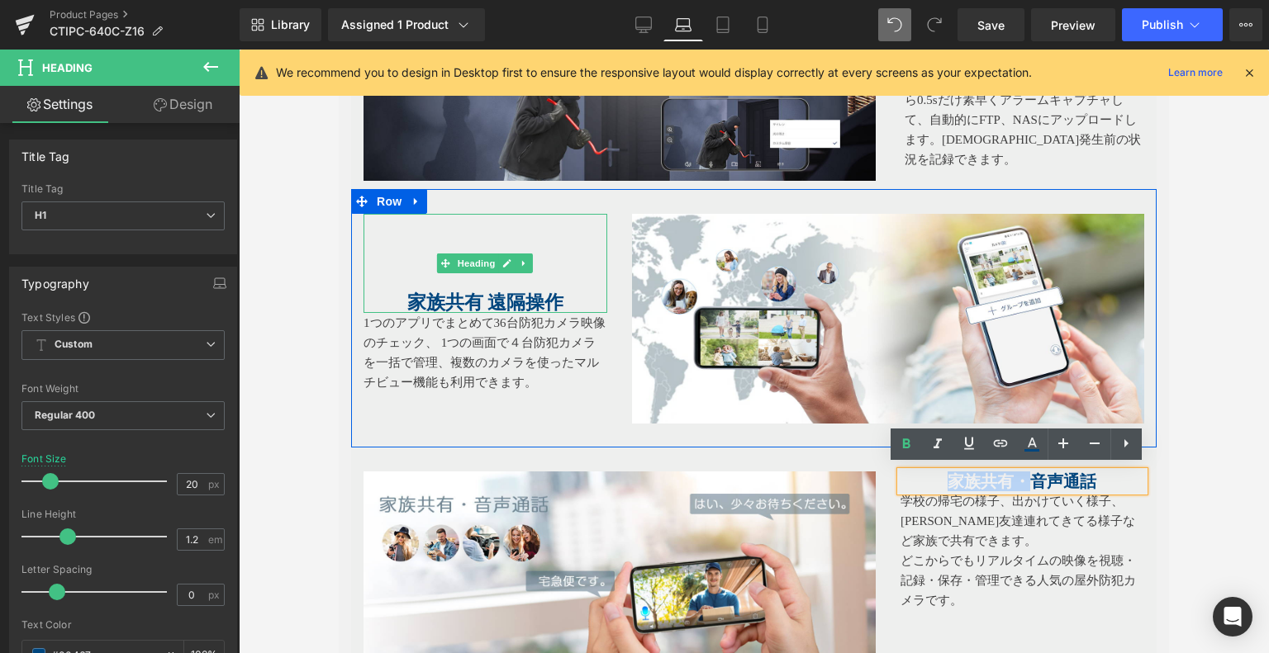
click at [480, 296] on b "家族共有 遠隔操作" at bounding box center [485, 302] width 157 height 21
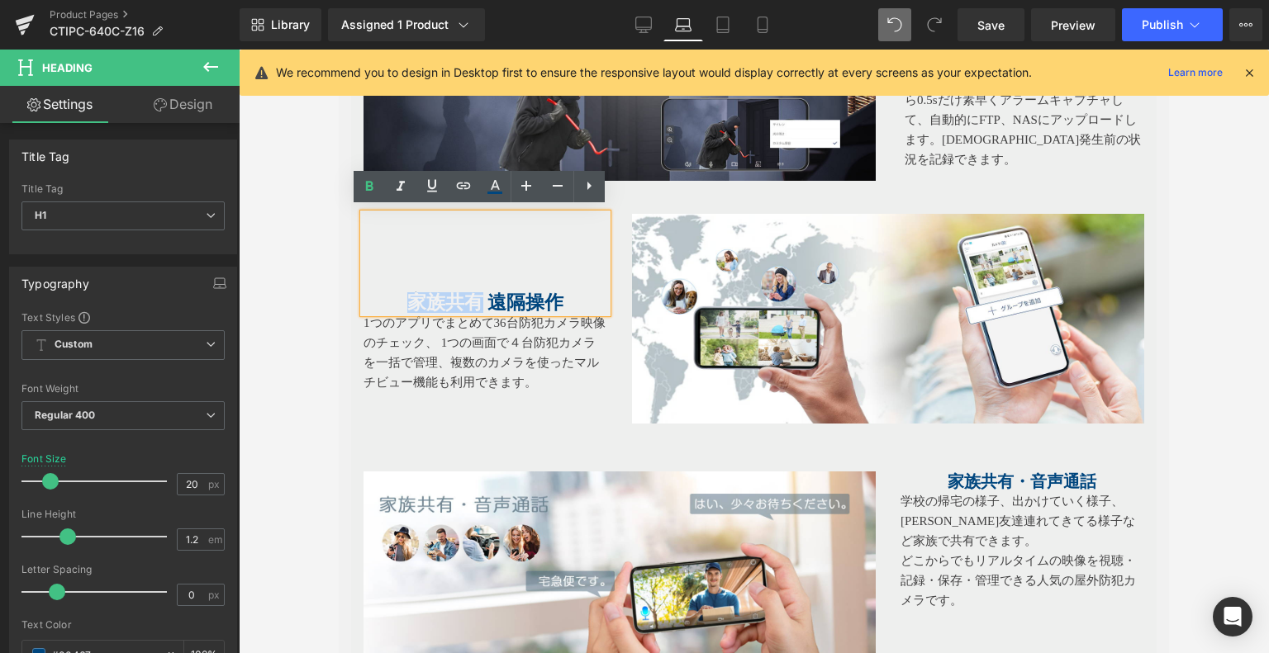
drag, startPoint x: 477, startPoint y: 294, endPoint x: 387, endPoint y: 295, distance: 90.8
click at [382, 295] on h1 "家族共有 遠隔操作" at bounding box center [485, 303] width 244 height 20
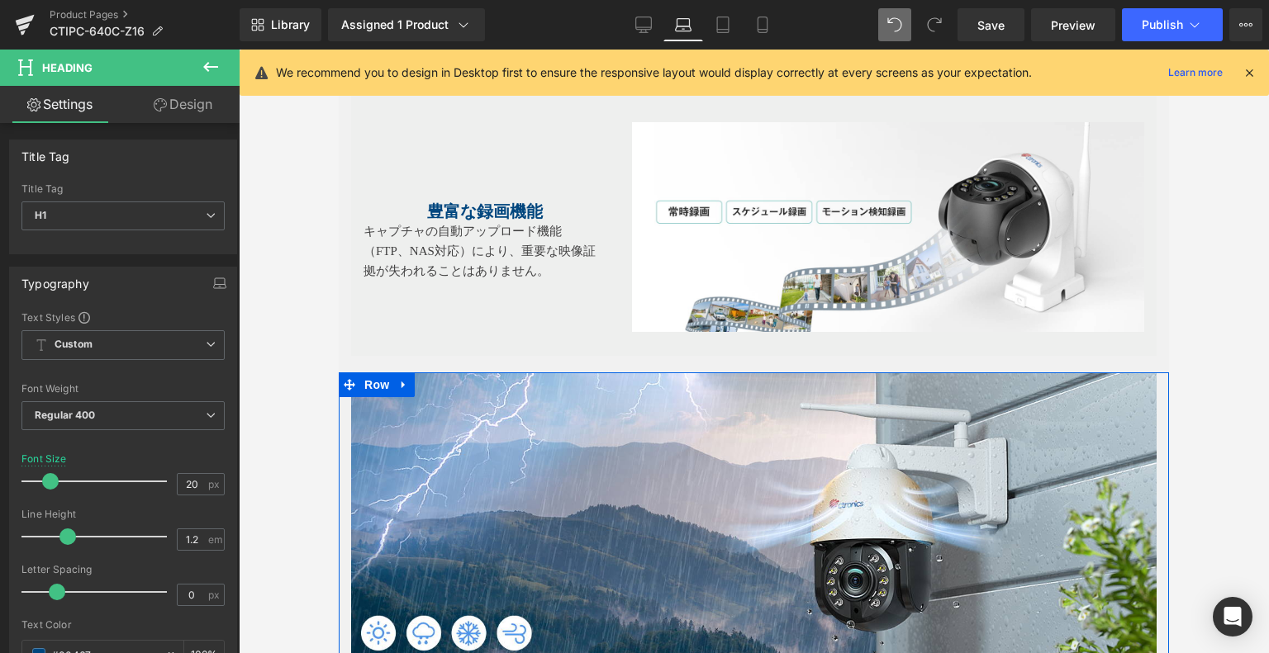
scroll to position [4155, 0]
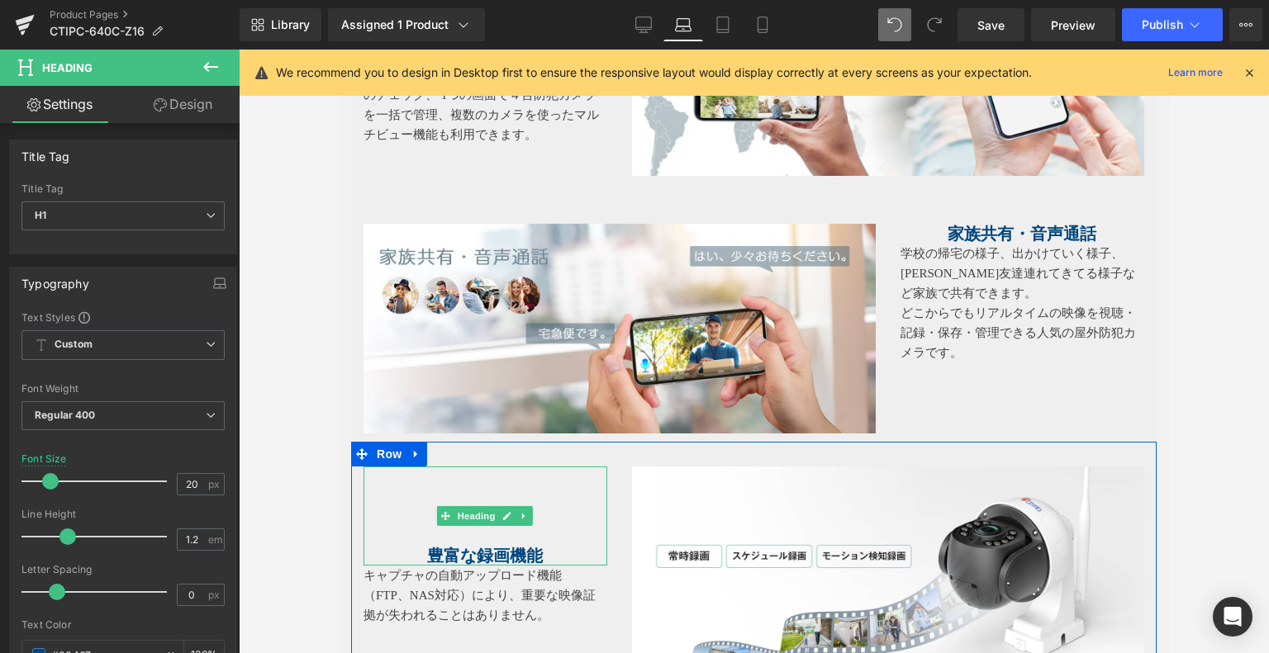
click at [511, 547] on b "豊富な録画機能" at bounding box center [485, 556] width 116 height 18
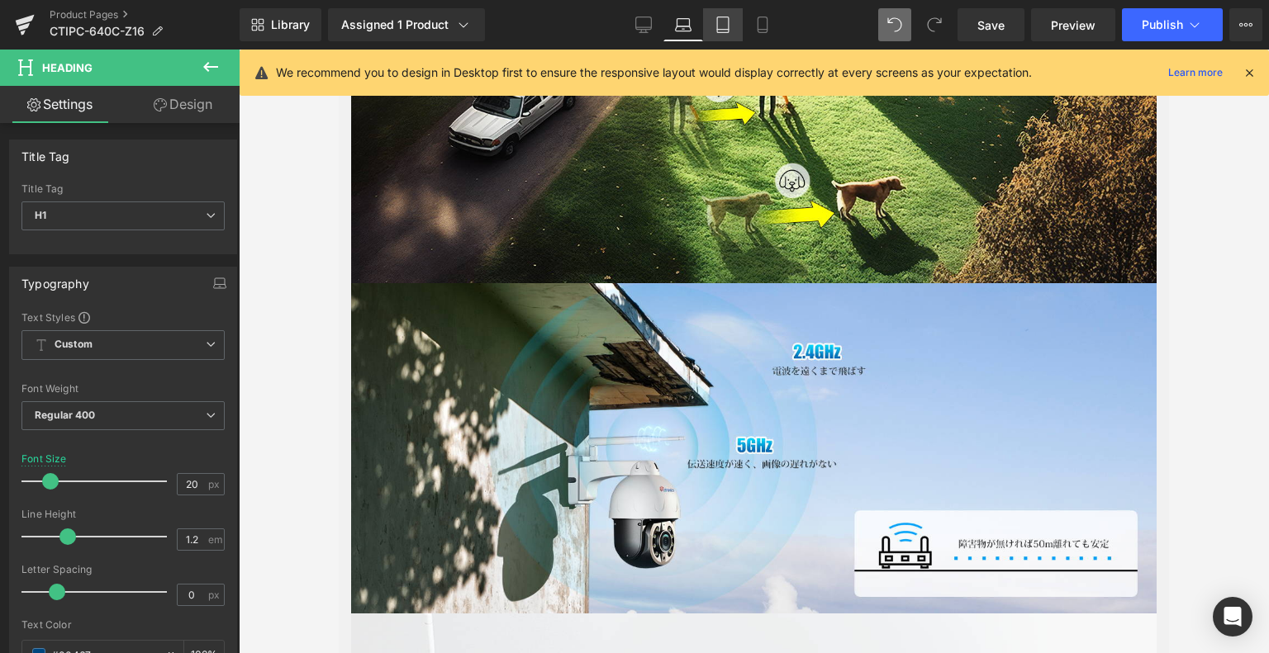
click at [714, 29] on link "Tablet" at bounding box center [723, 24] width 40 height 33
type input "18"
type input "100"
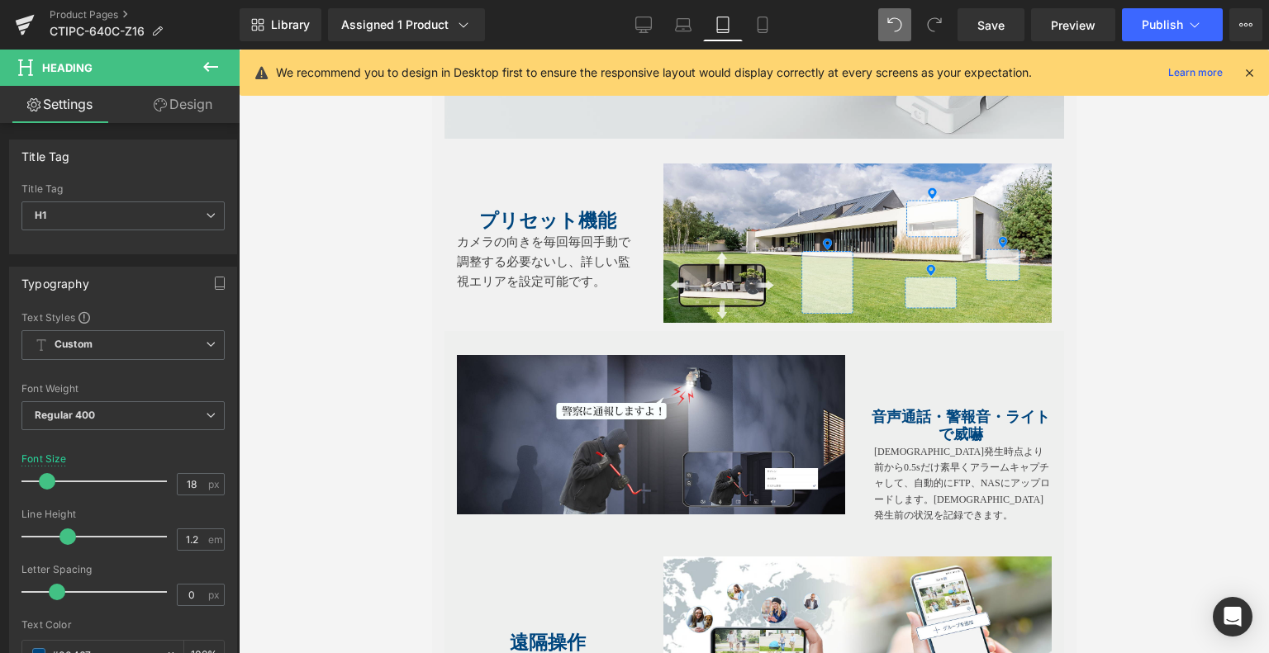
scroll to position [2956, 0]
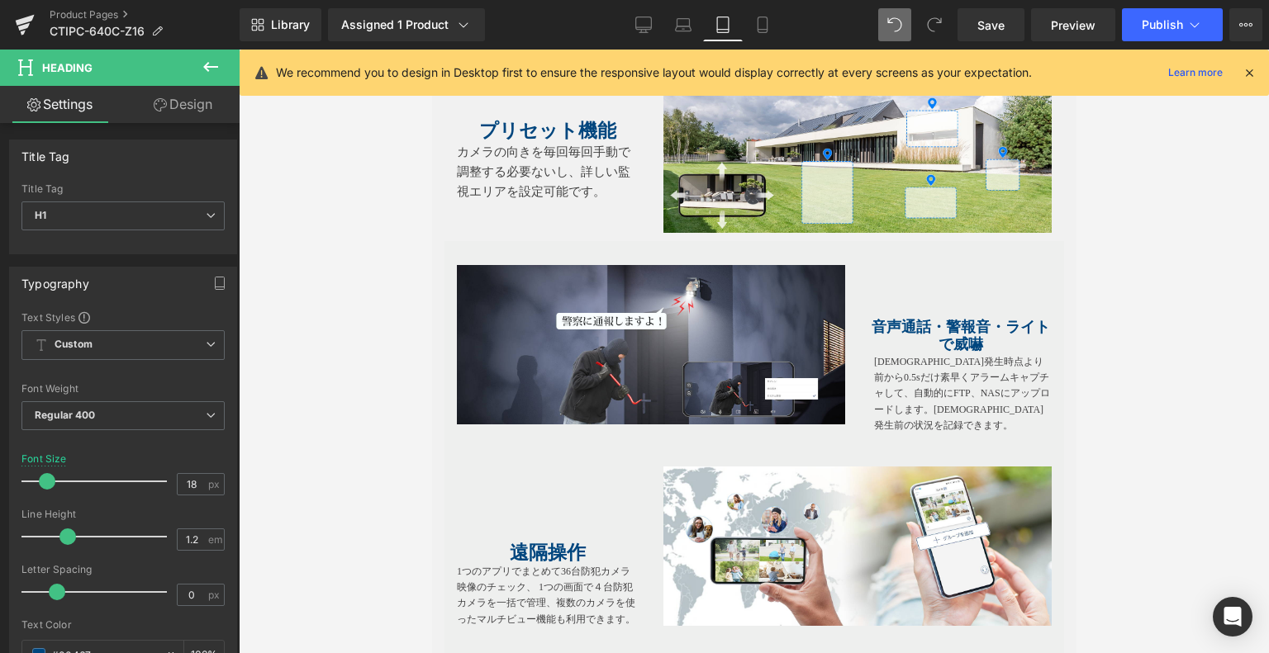
click at [570, 141] on strong "プリセット機能" at bounding box center [546, 131] width 137 height 21
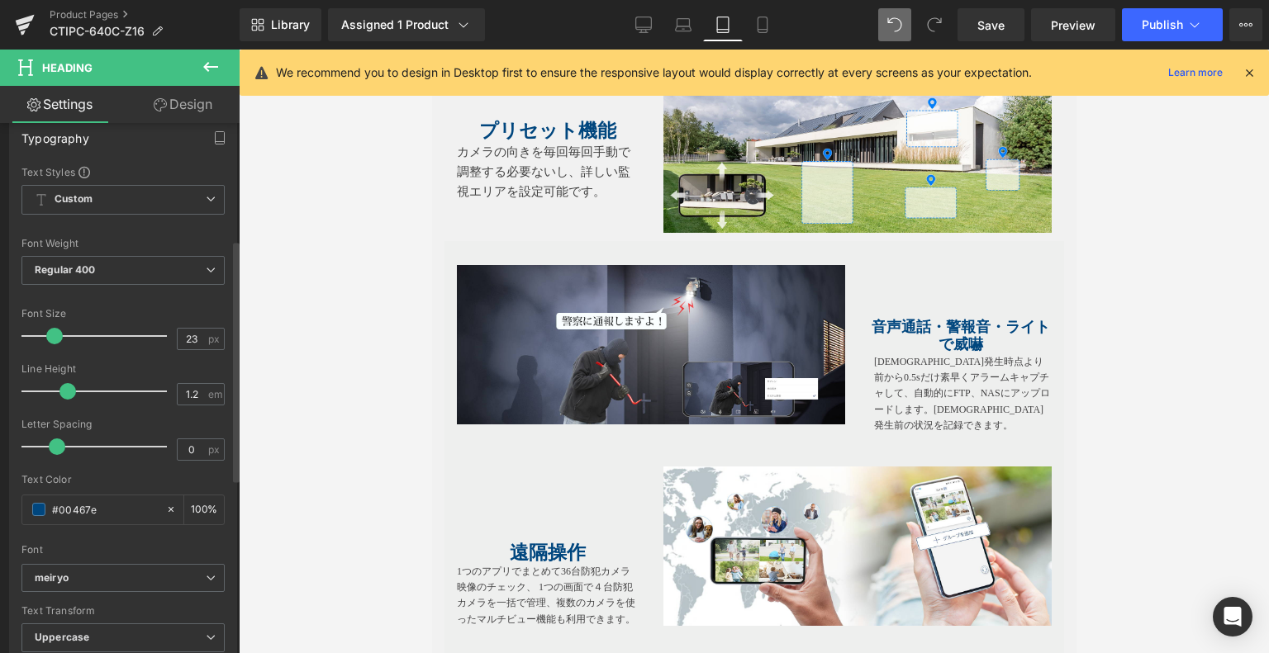
scroll to position [330, 0]
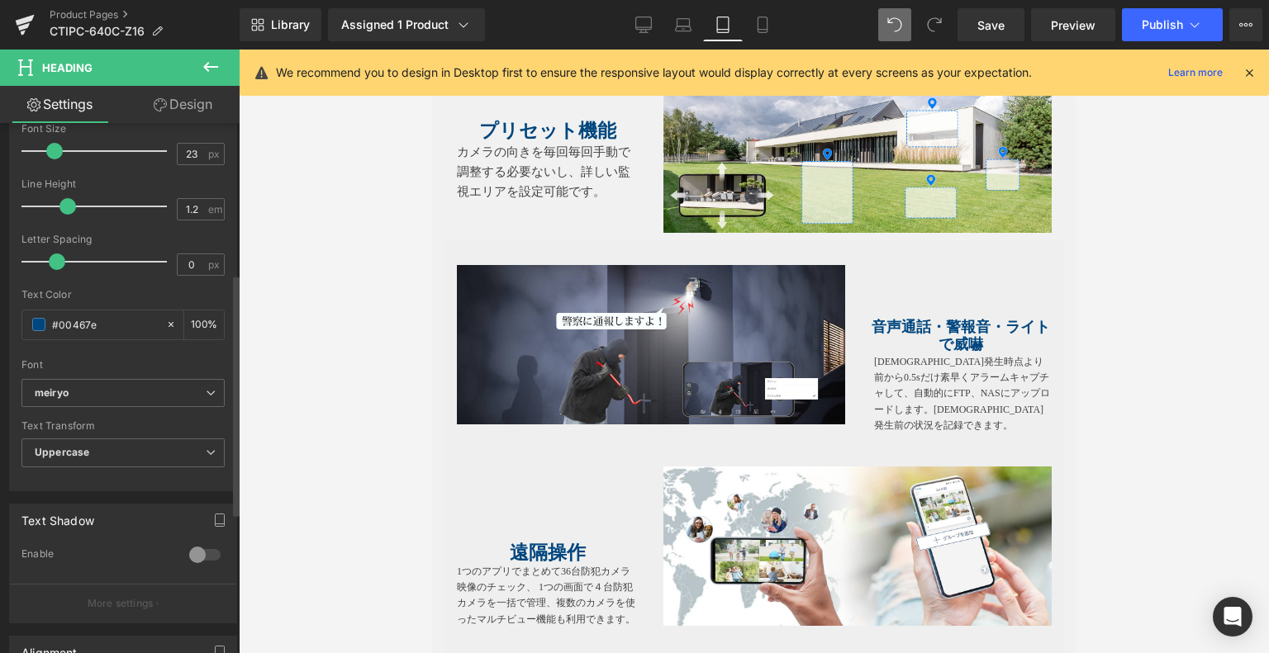
drag, startPoint x: 101, startPoint y: 369, endPoint x: 107, endPoint y: 388, distance: 19.9
click at [101, 369] on div "Font Default [GEOGRAPHIC_DATA] [GEOGRAPHIC_DATA] Default [GEOGRAPHIC_DATA] Open…" at bounding box center [122, 179] width 203 height 399
click at [109, 391] on b "meiryo" at bounding box center [120, 394] width 171 height 14
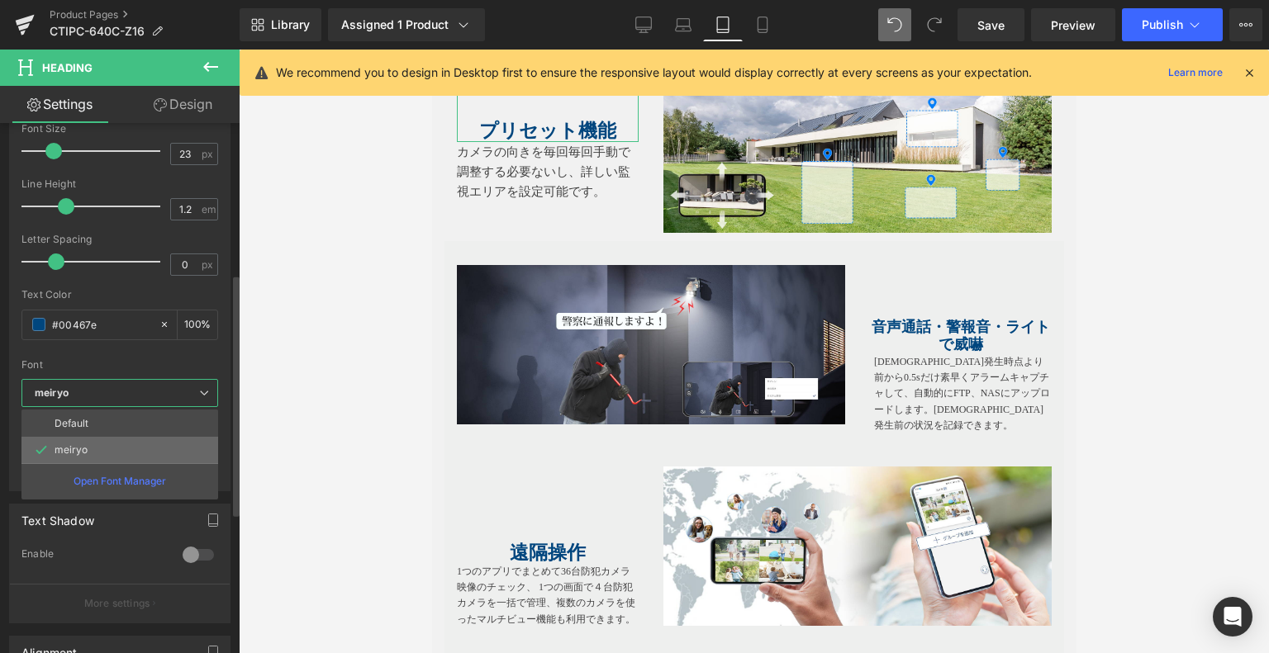
drag, startPoint x: 125, startPoint y: 452, endPoint x: 337, endPoint y: 505, distance: 218.7
click at [126, 452] on li "meiryo" at bounding box center [119, 450] width 197 height 26
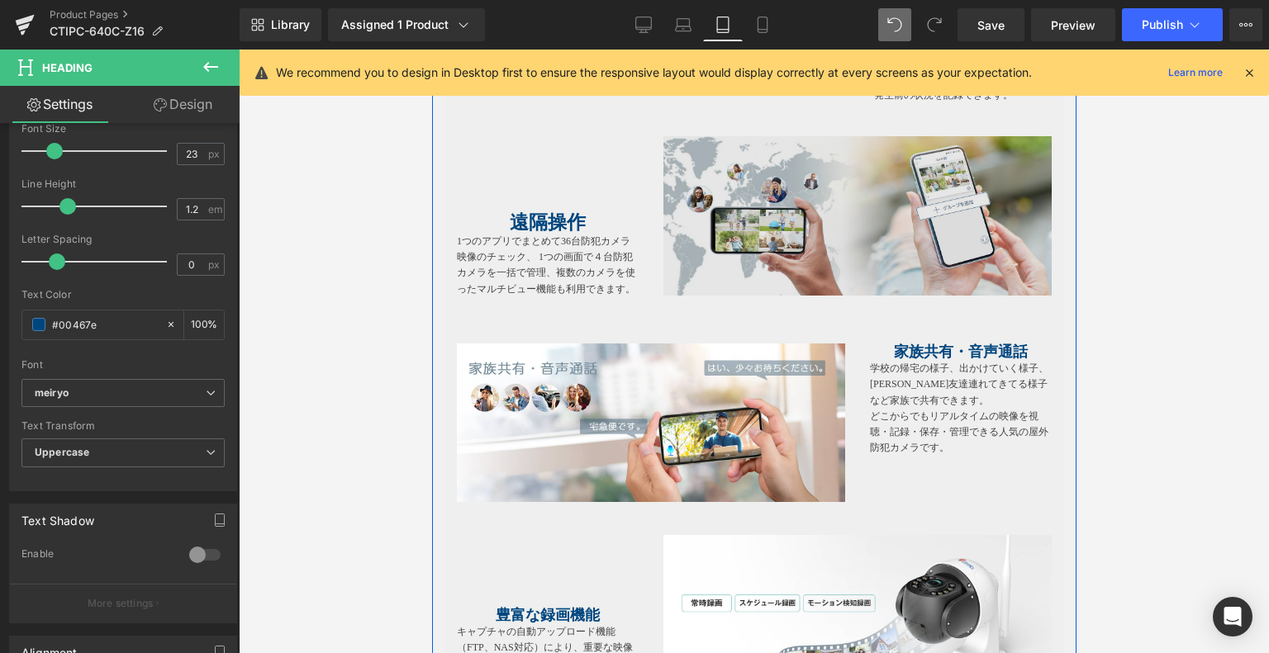
scroll to position [2956, 0]
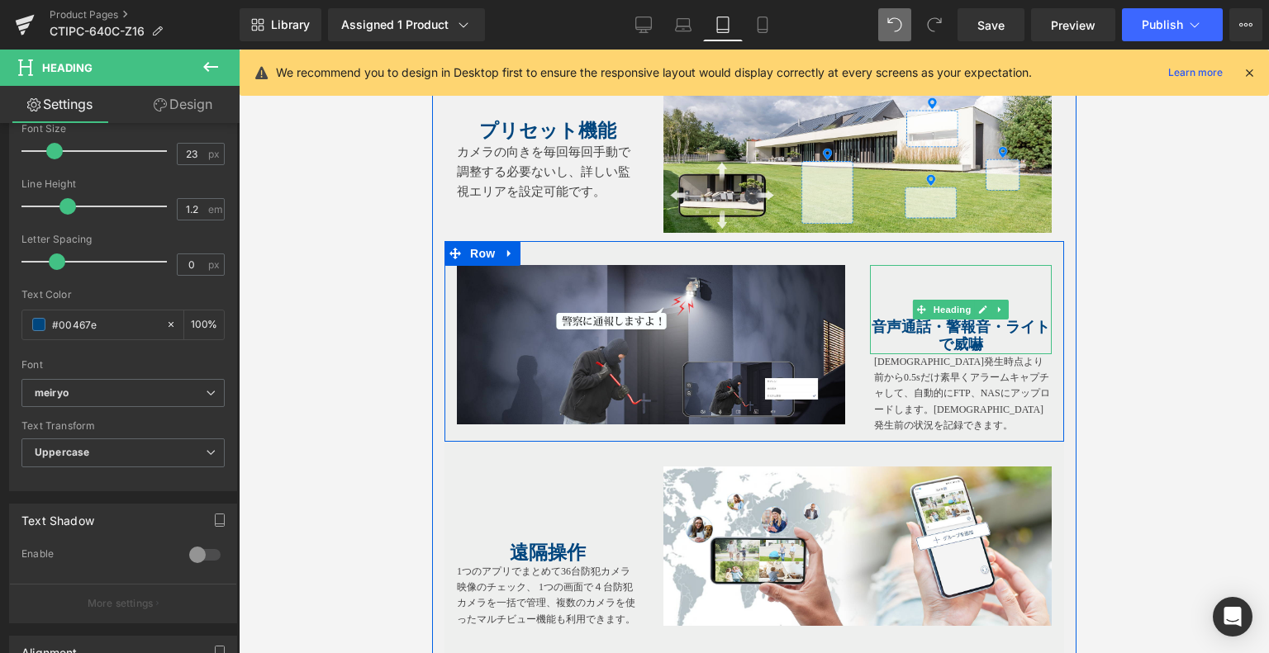
click at [1011, 351] on span "音声通話・警報音・ライトで威嚇" at bounding box center [959, 336] width 178 height 35
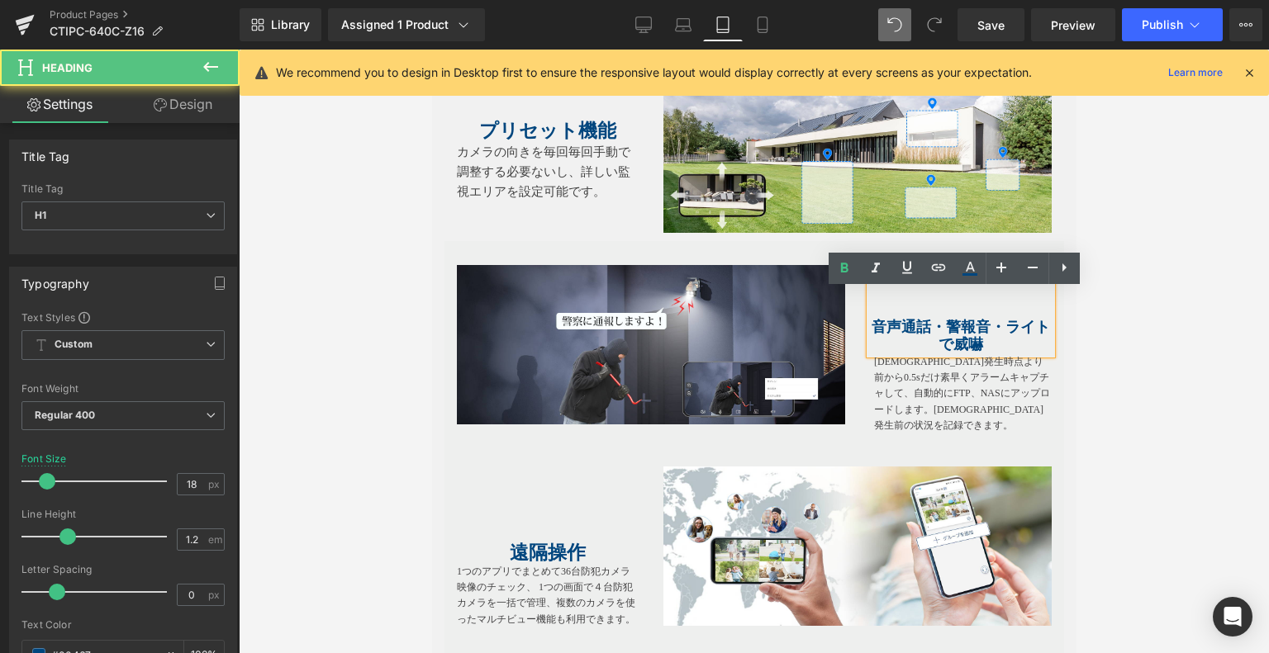
click at [1001, 351] on span "音声通話・警報音・ライトで威嚇" at bounding box center [959, 336] width 178 height 35
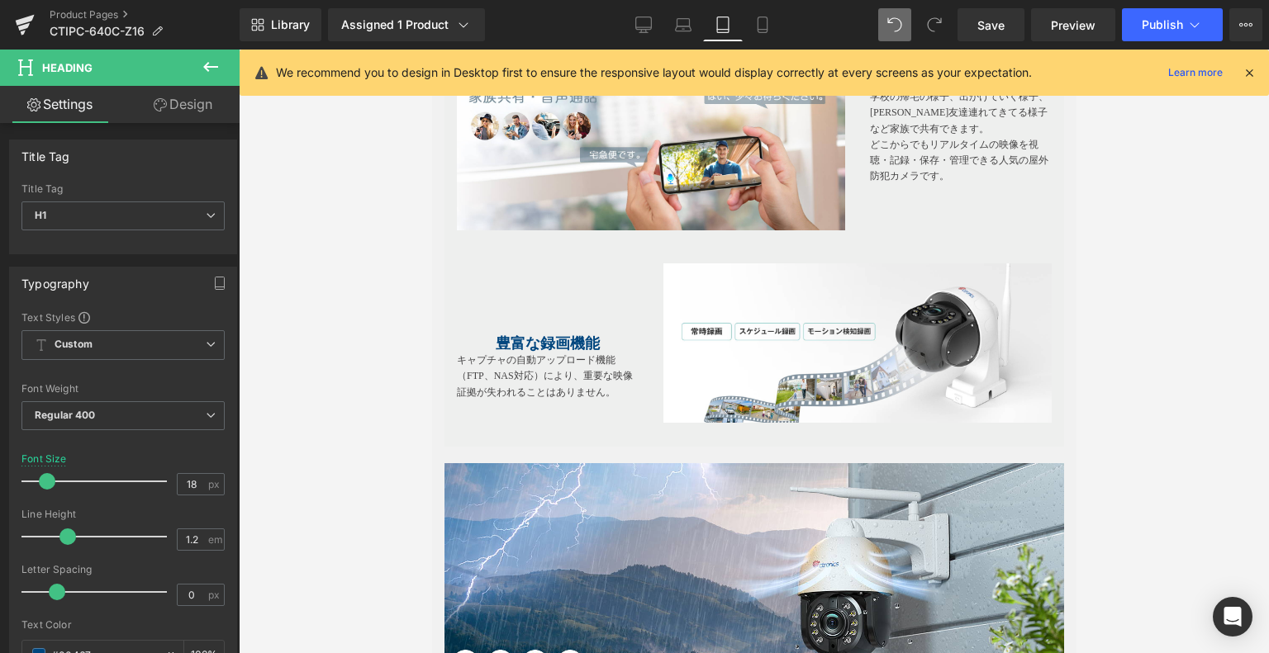
scroll to position [3451, 0]
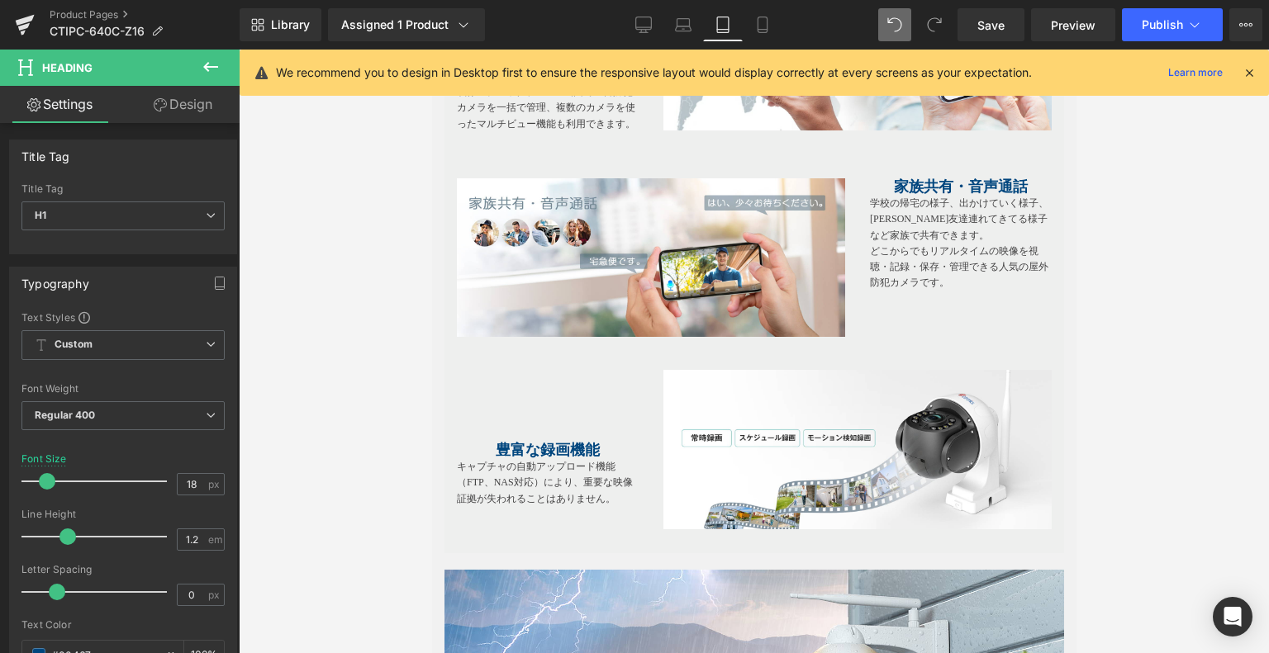
click at [431, 50] on div at bounding box center [431, 50] width 0 height 0
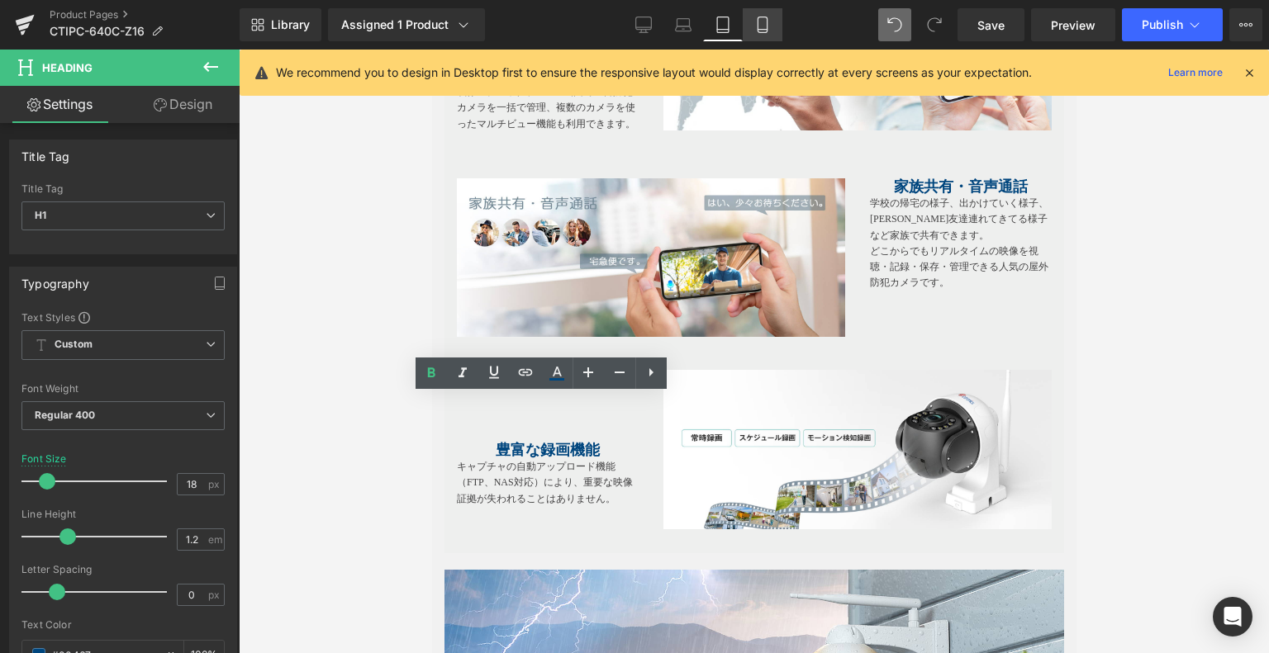
click at [756, 11] on link "Mobile" at bounding box center [762, 24] width 40 height 33
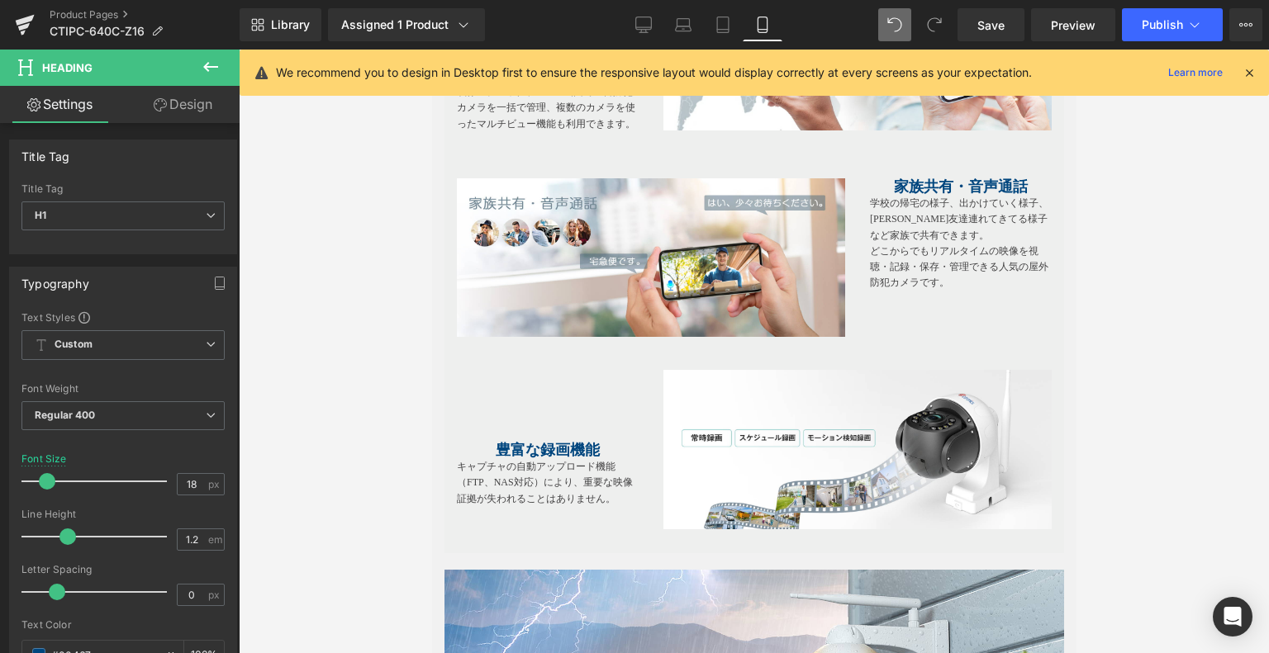
type input "15"
type input "100"
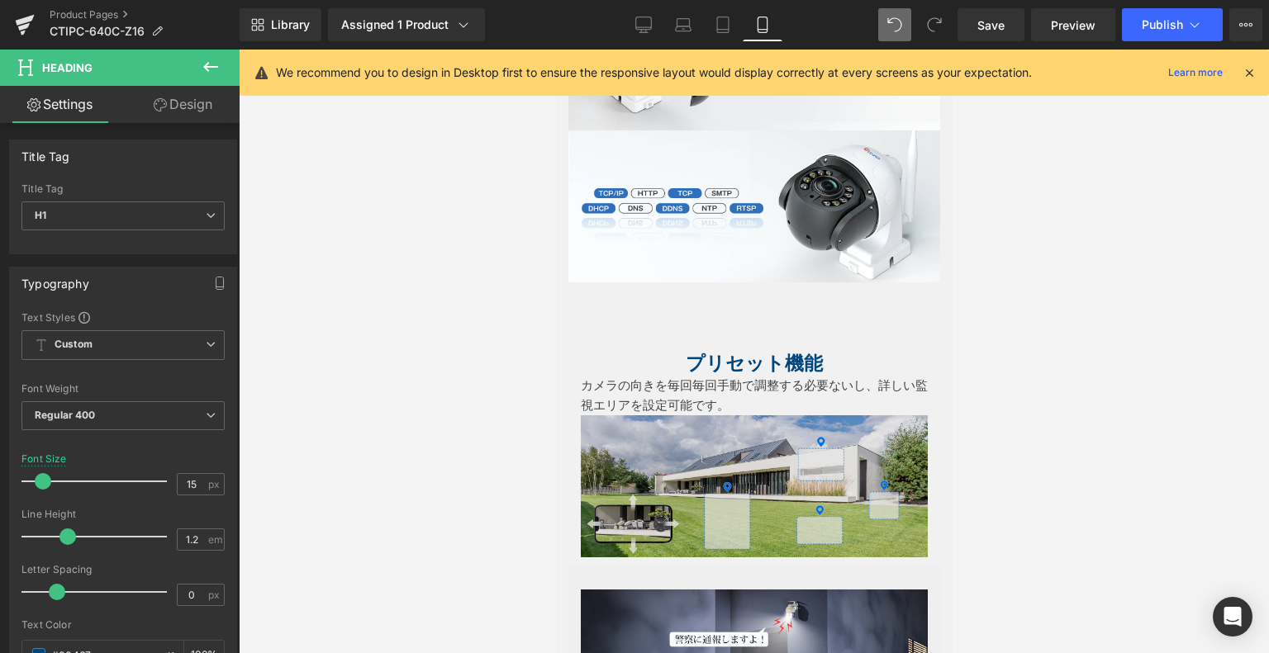
scroll to position [2514, 0]
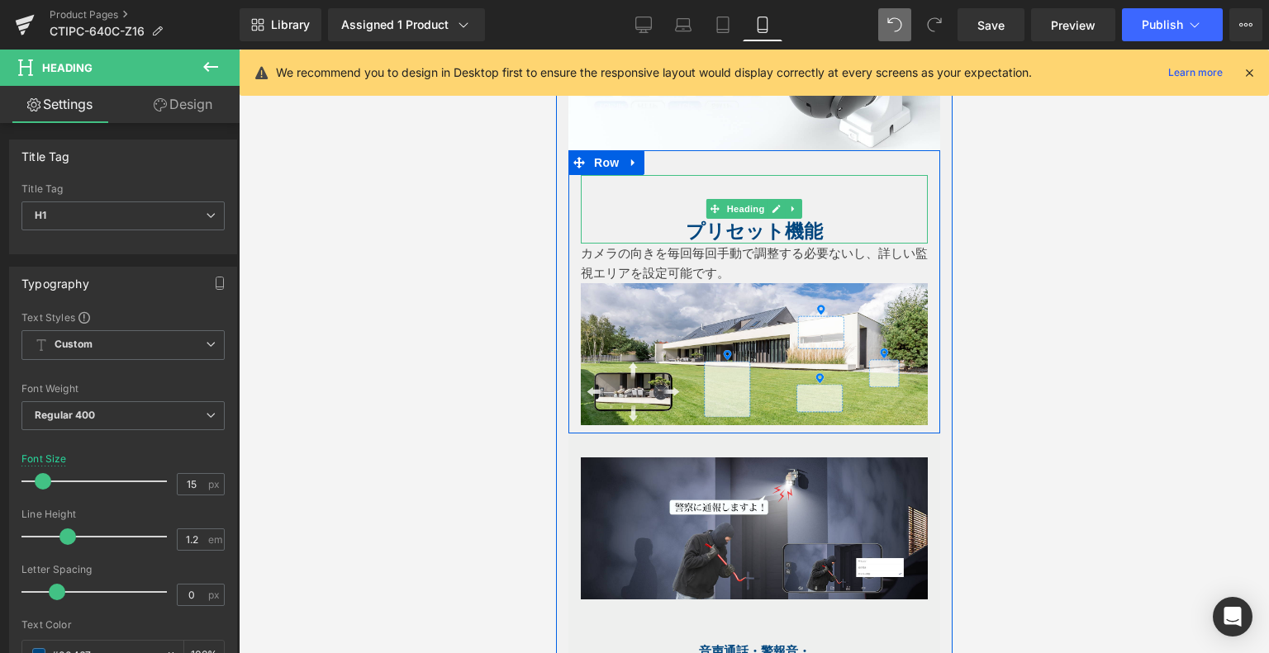
click at [734, 227] on strong "プリセット機能" at bounding box center [753, 231] width 137 height 21
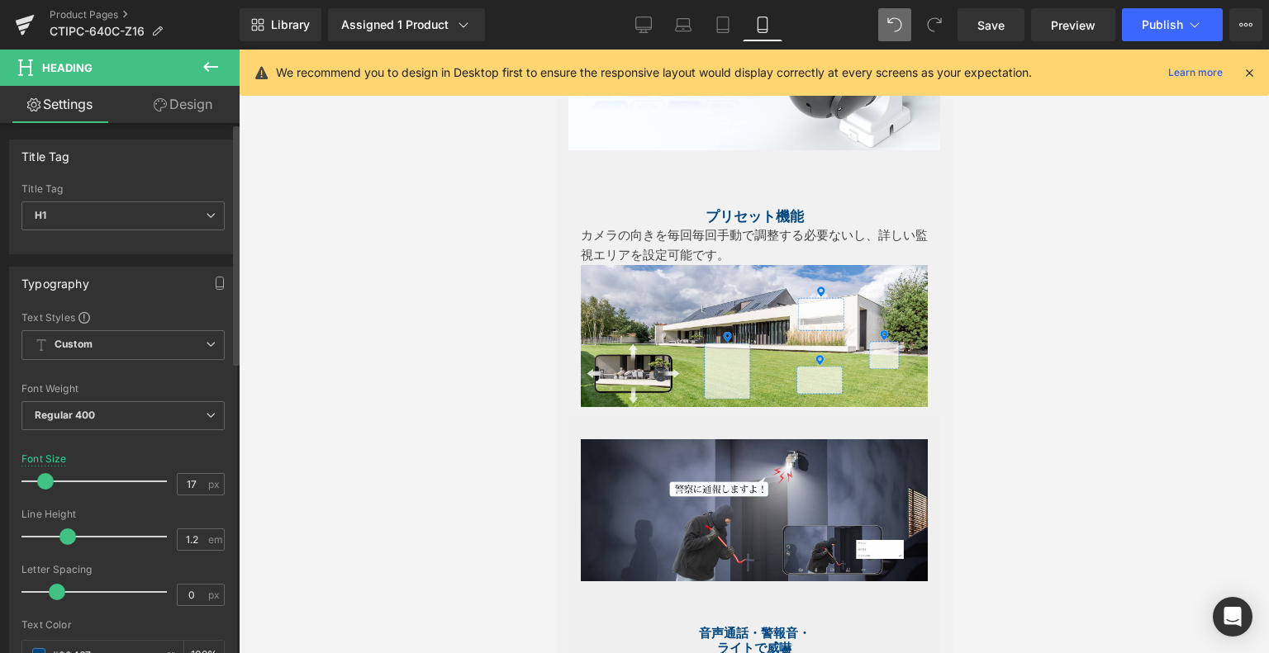
type input "16"
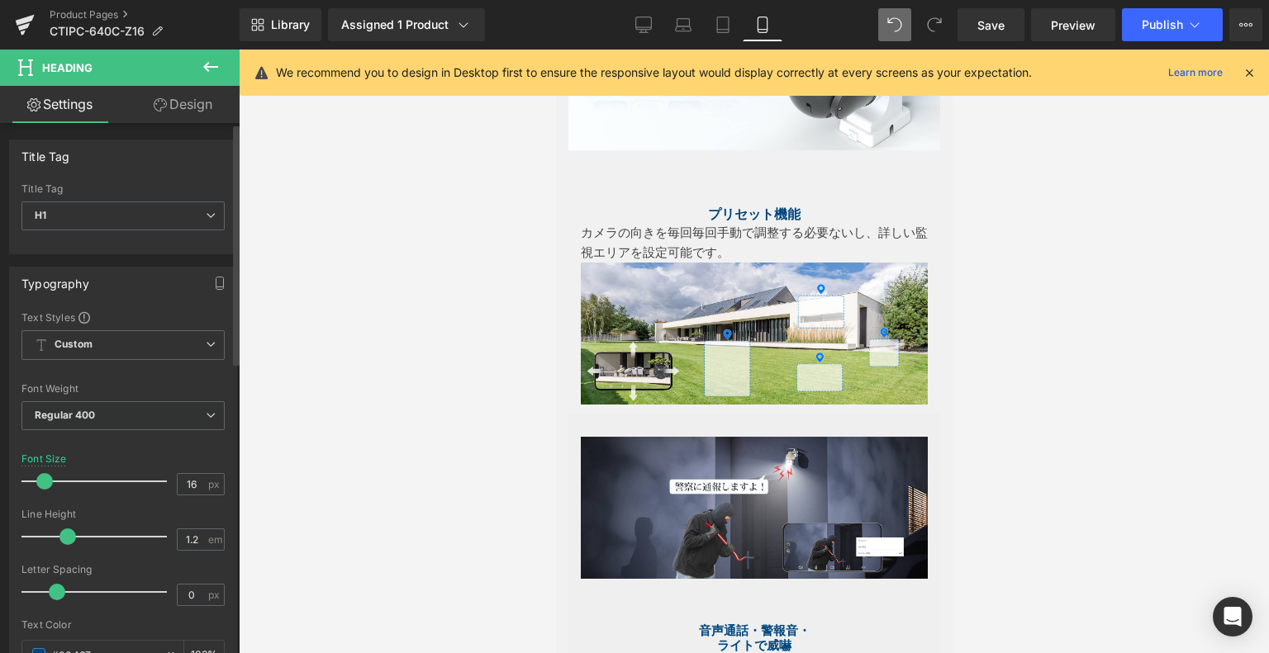
drag, startPoint x: 50, startPoint y: 484, endPoint x: 40, endPoint y: 484, distance: 9.1
click at [40, 484] on span at bounding box center [44, 481] width 17 height 17
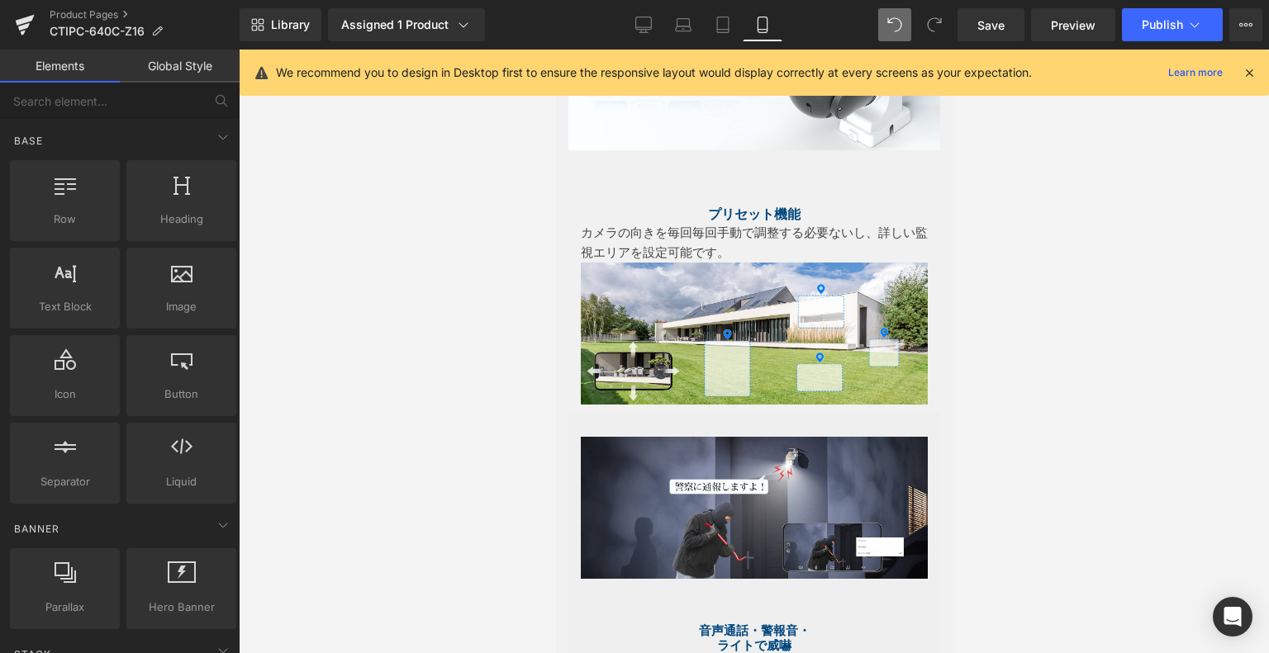
drag, startPoint x: 1100, startPoint y: 311, endPoint x: 282, endPoint y: 46, distance: 860.3
click at [1100, 311] on div at bounding box center [754, 352] width 1030 height 604
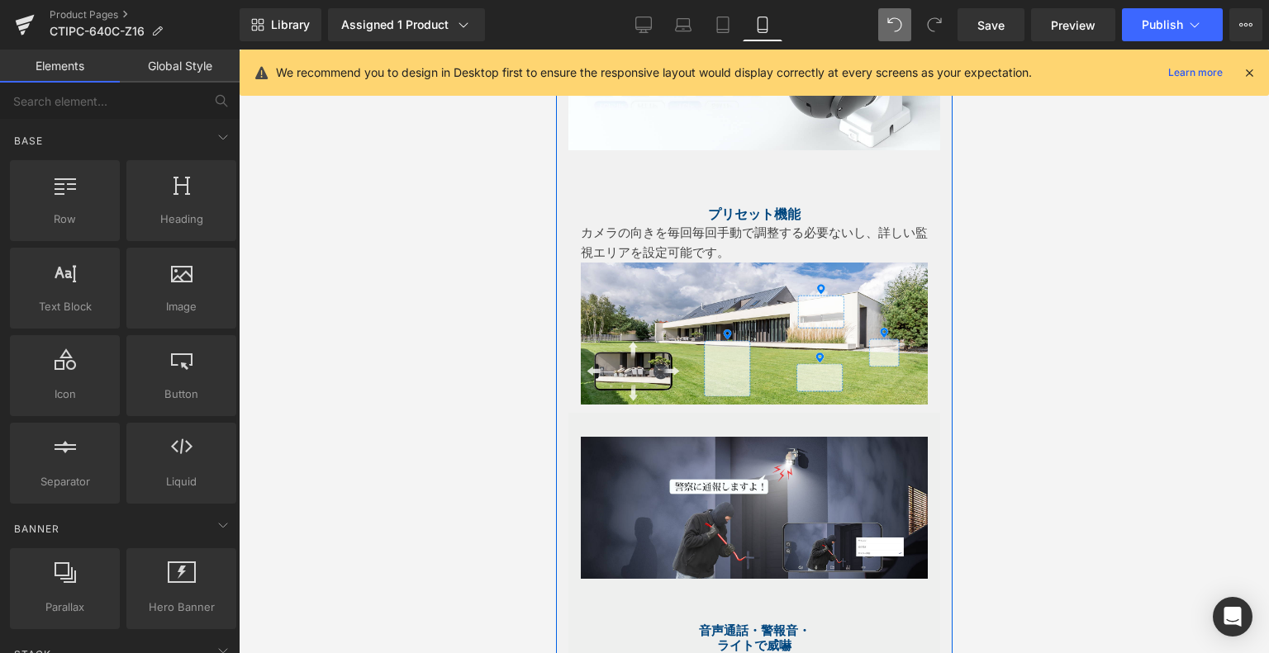
click at [648, 239] on p "カメラの向きを毎回毎回手動で調整する必要ないし、詳しい監視エリアを設定可能です。" at bounding box center [753, 243] width 347 height 40
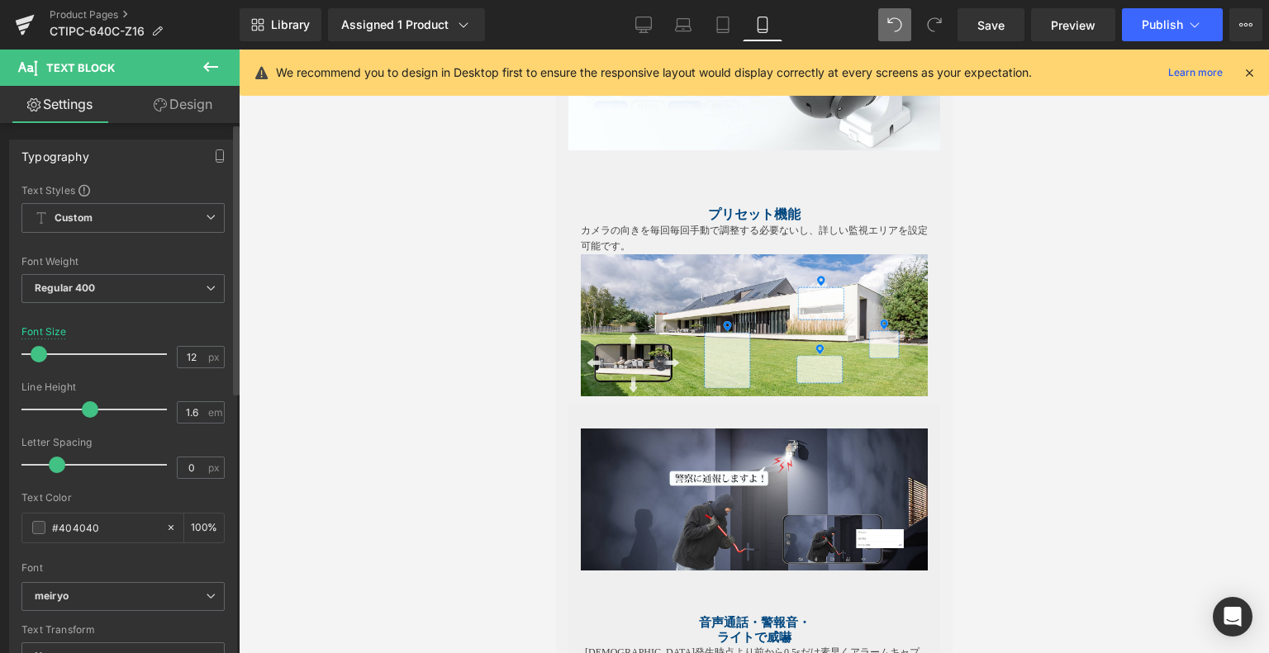
click at [33, 355] on span at bounding box center [39, 354] width 17 height 17
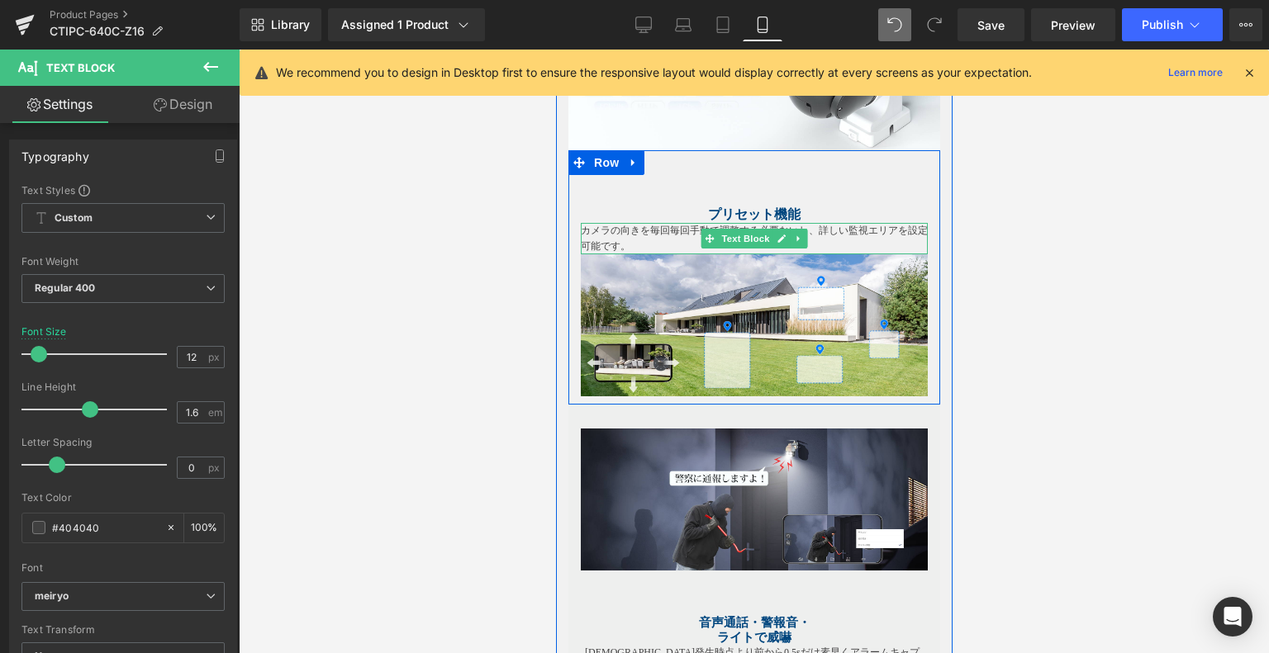
click at [659, 230] on p "カメラの向きを毎回毎回手動で調整する必要ないし、詳しい監視エリアを設定可能です。" at bounding box center [753, 238] width 347 height 31
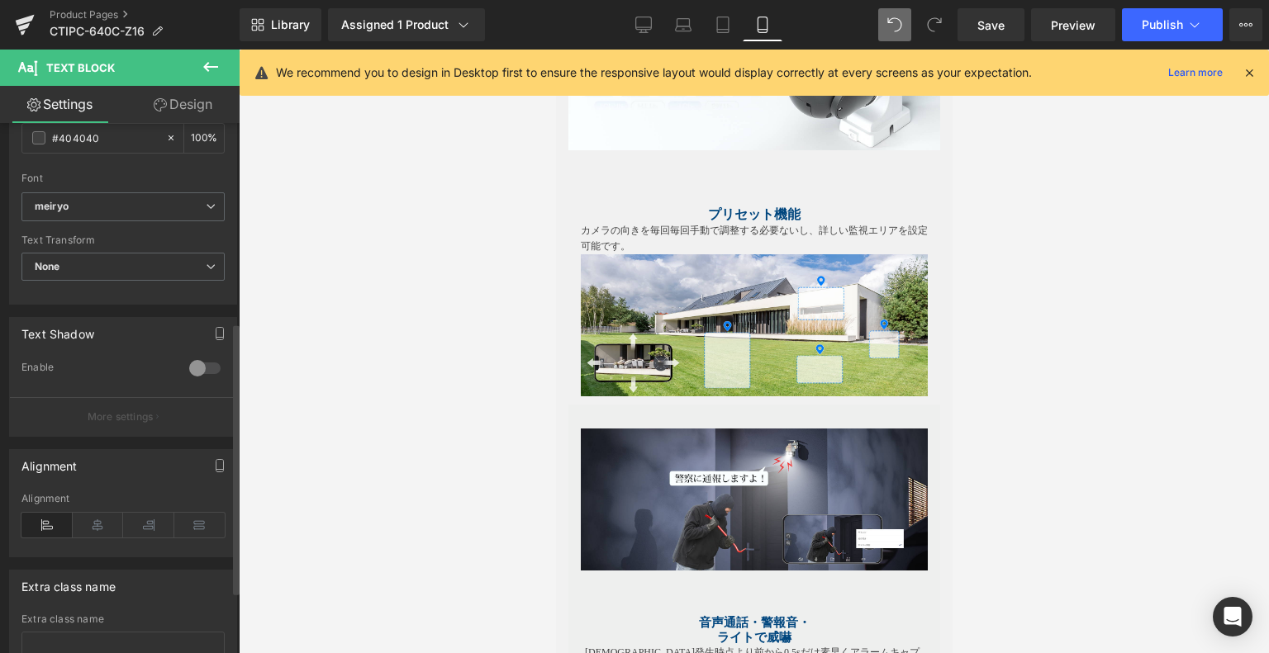
scroll to position [496, 0]
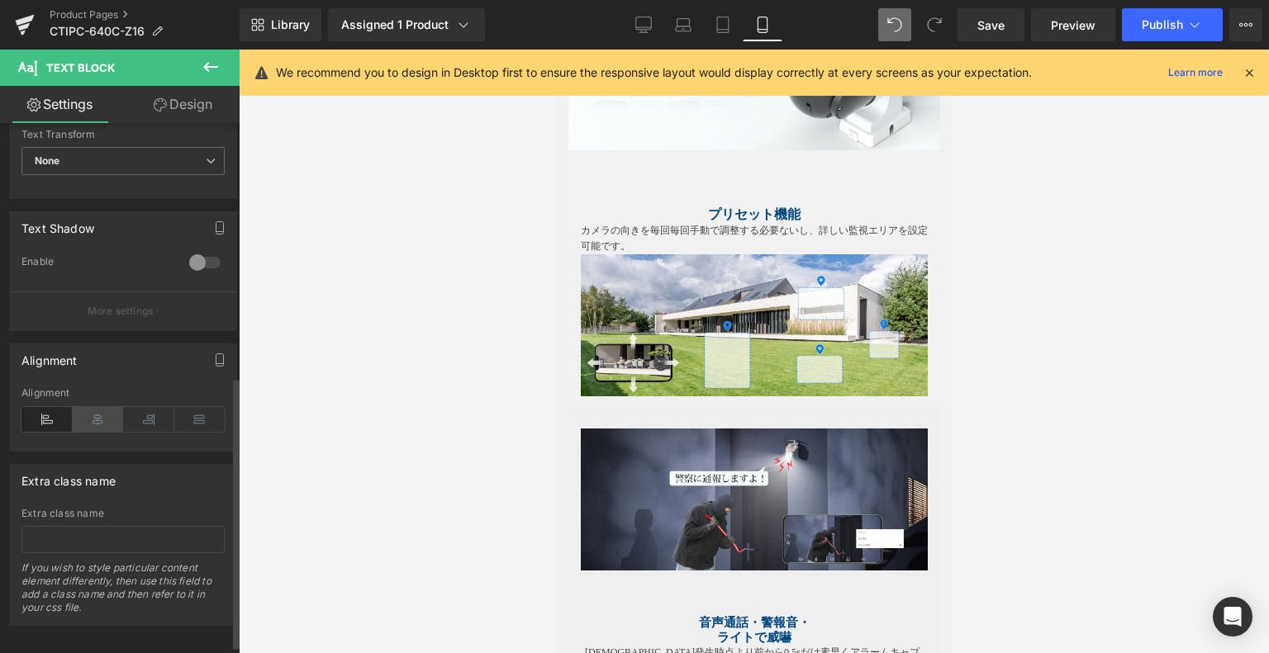
click at [105, 412] on icon at bounding box center [98, 419] width 51 height 25
drag, startPoint x: 631, startPoint y: 42, endPoint x: 641, endPoint y: 36, distance: 11.9
click at [631, 41] on div "Library Assigned 1 Product Product Preview 【4K・16光学ズーム】Ctronics 防犯カメラ 屋外 800万画素…" at bounding box center [754, 25] width 1029 height 50
click at [654, 22] on link "Desktop" at bounding box center [644, 24] width 40 height 33
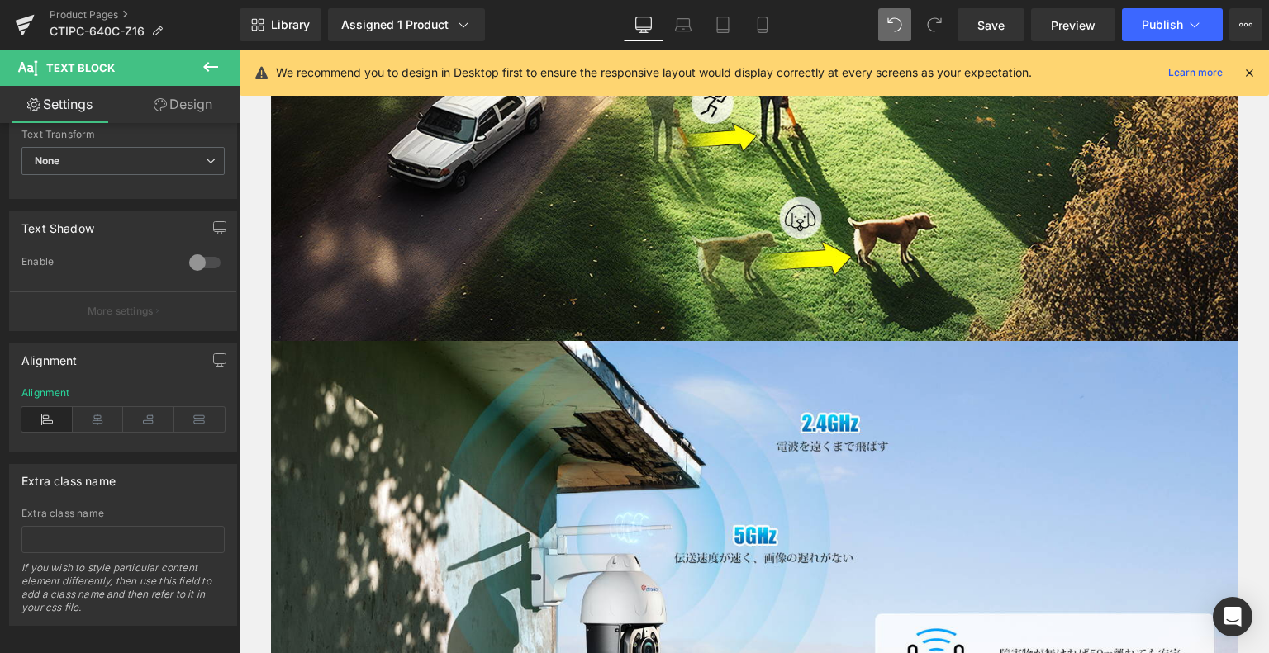
type input "15"
type input "100"
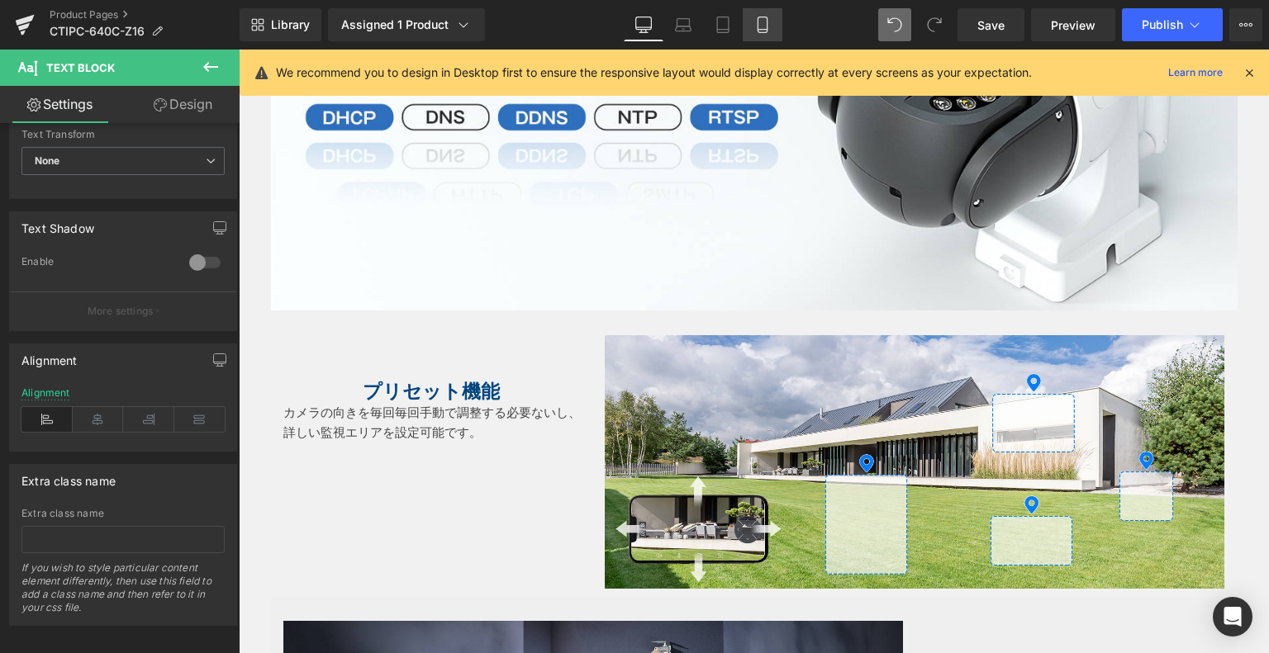
click at [763, 20] on icon at bounding box center [762, 25] width 17 height 17
type input "12"
type input "100"
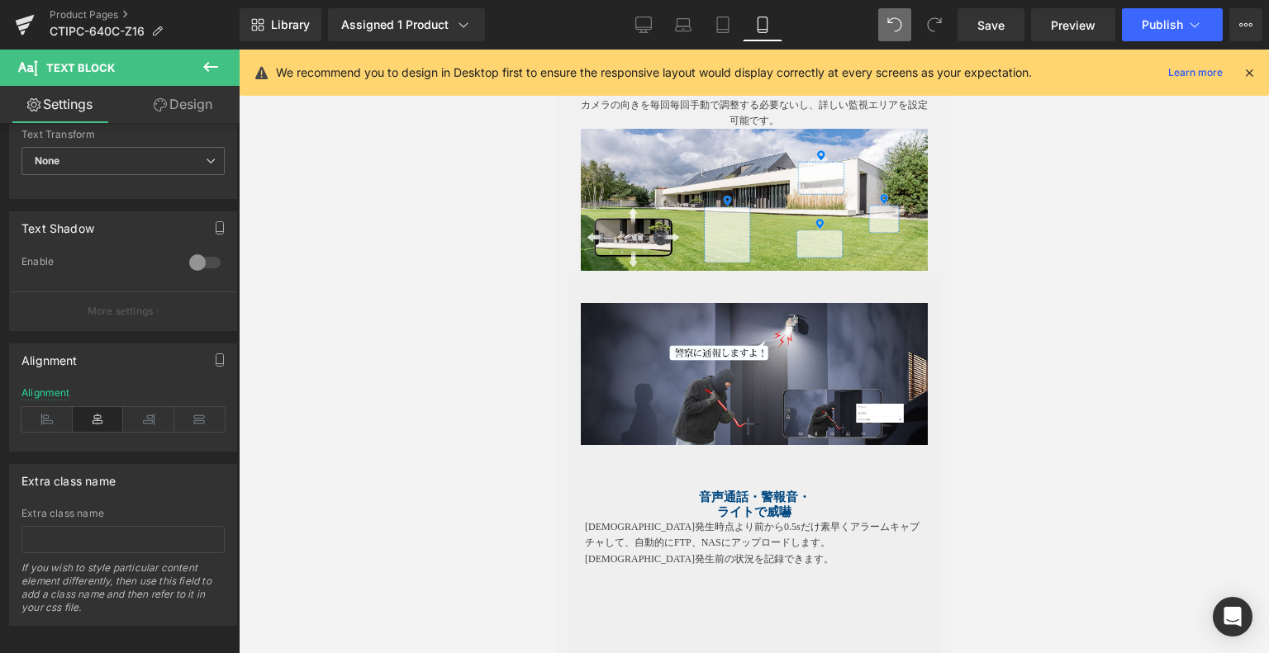
scroll to position [2811, 0]
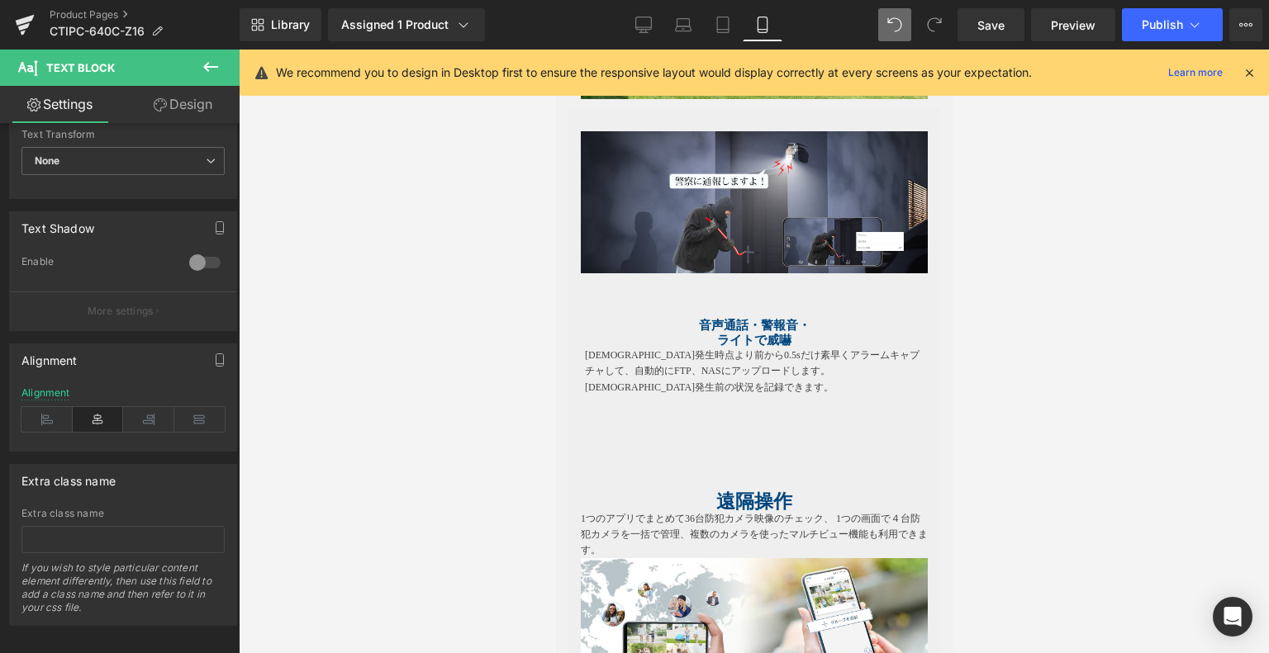
click at [741, 320] on span "音声通話・警報音・" at bounding box center [753, 325] width 111 height 13
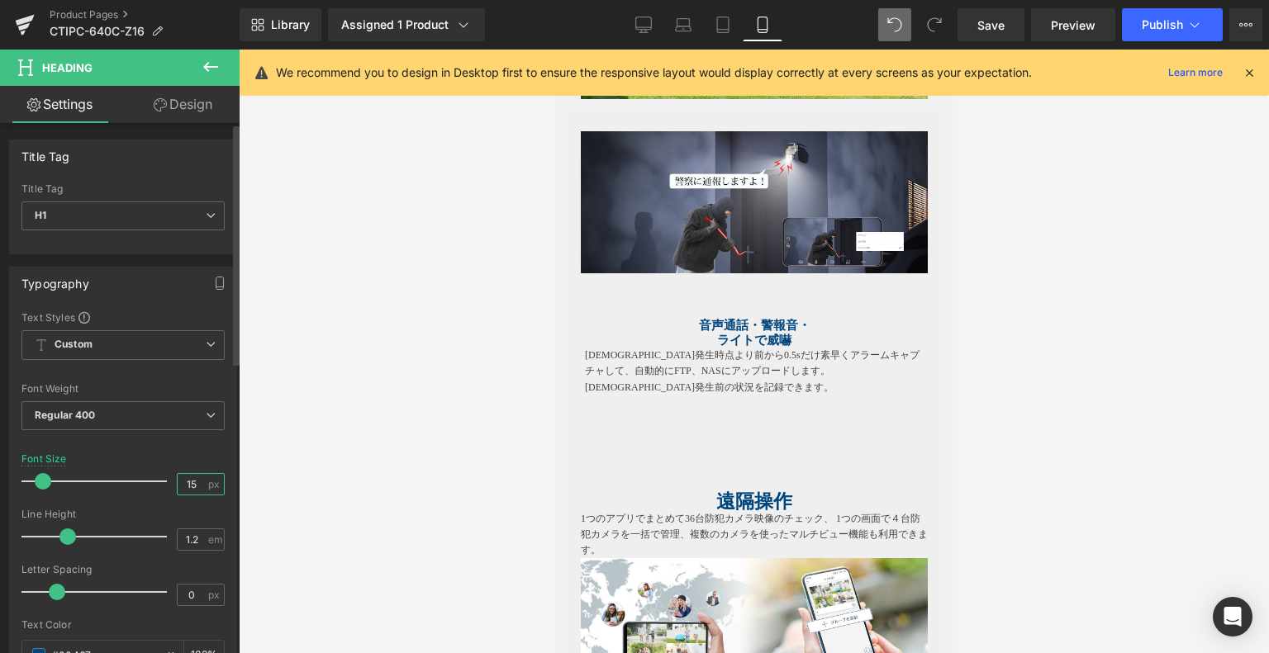
drag, startPoint x: 183, startPoint y: 477, endPoint x: 195, endPoint y: 479, distance: 12.6
click at [195, 479] on input "15" at bounding box center [192, 484] width 29 height 21
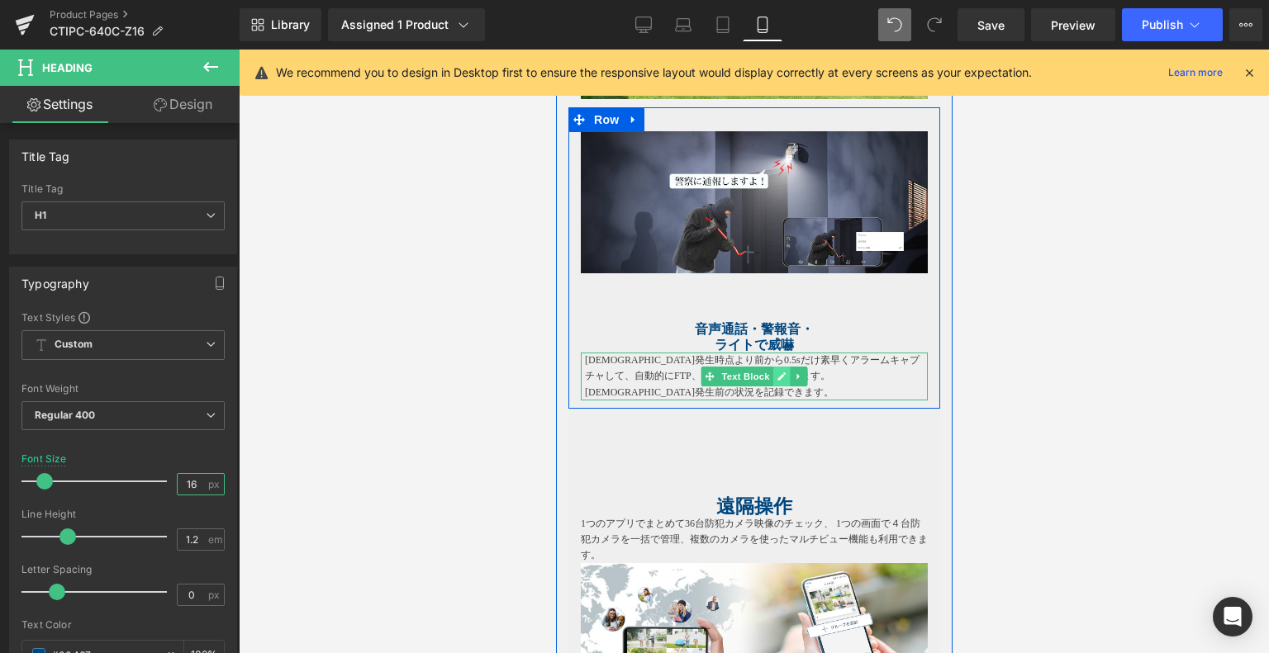
type input "16"
click at [772, 372] on link at bounding box center [780, 377] width 17 height 20
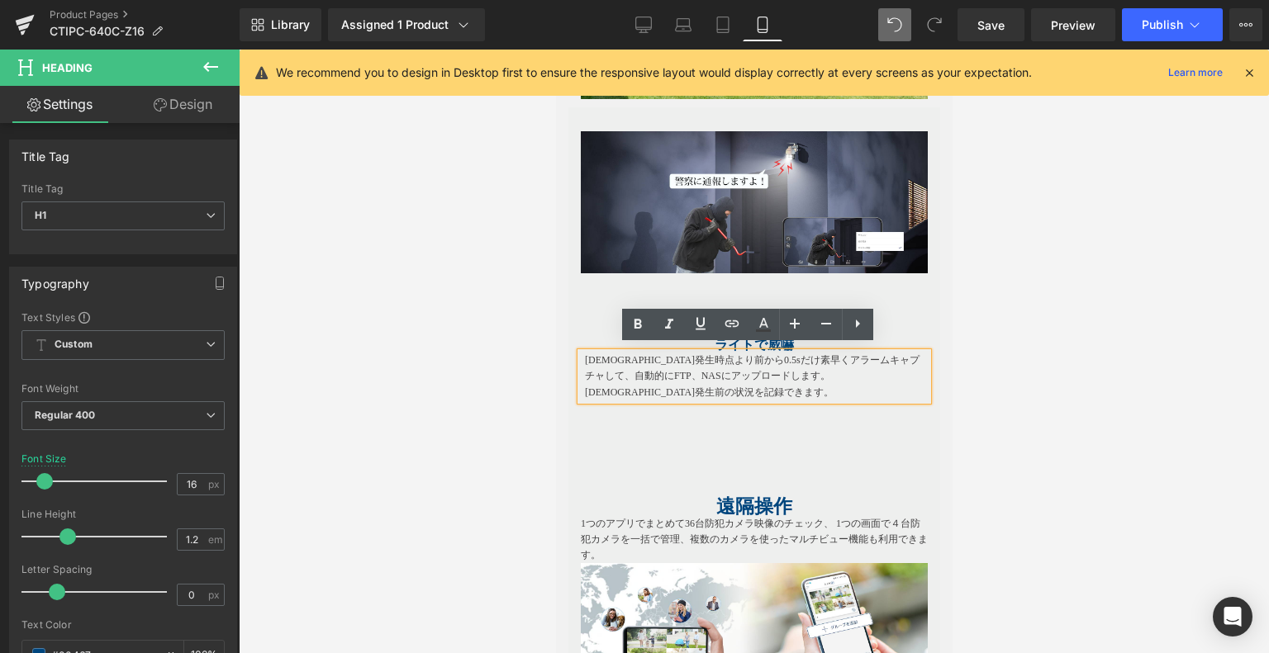
click at [607, 369] on p "[DEMOGRAPHIC_DATA]発生時点より前から0.5sだけ素早くアラームキャプチャして、自動的にFTP、NASにアップロードします。[DEMOGRAP…" at bounding box center [755, 377] width 343 height 48
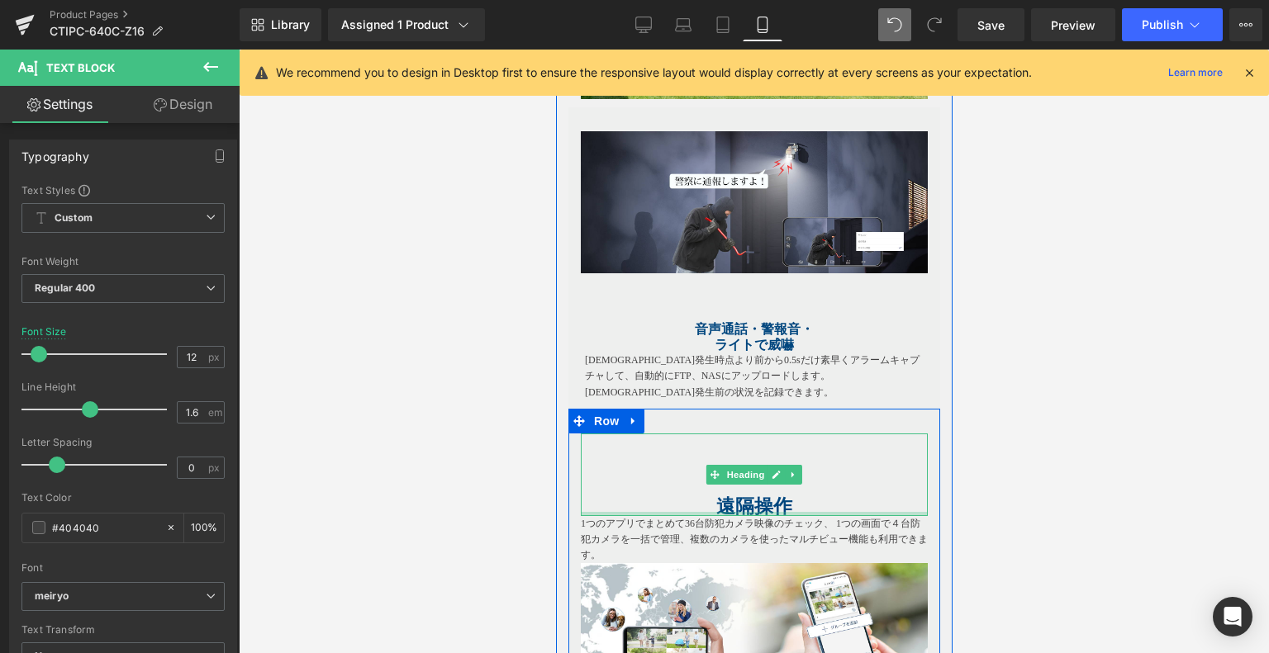
click at [737, 512] on div at bounding box center [753, 514] width 347 height 4
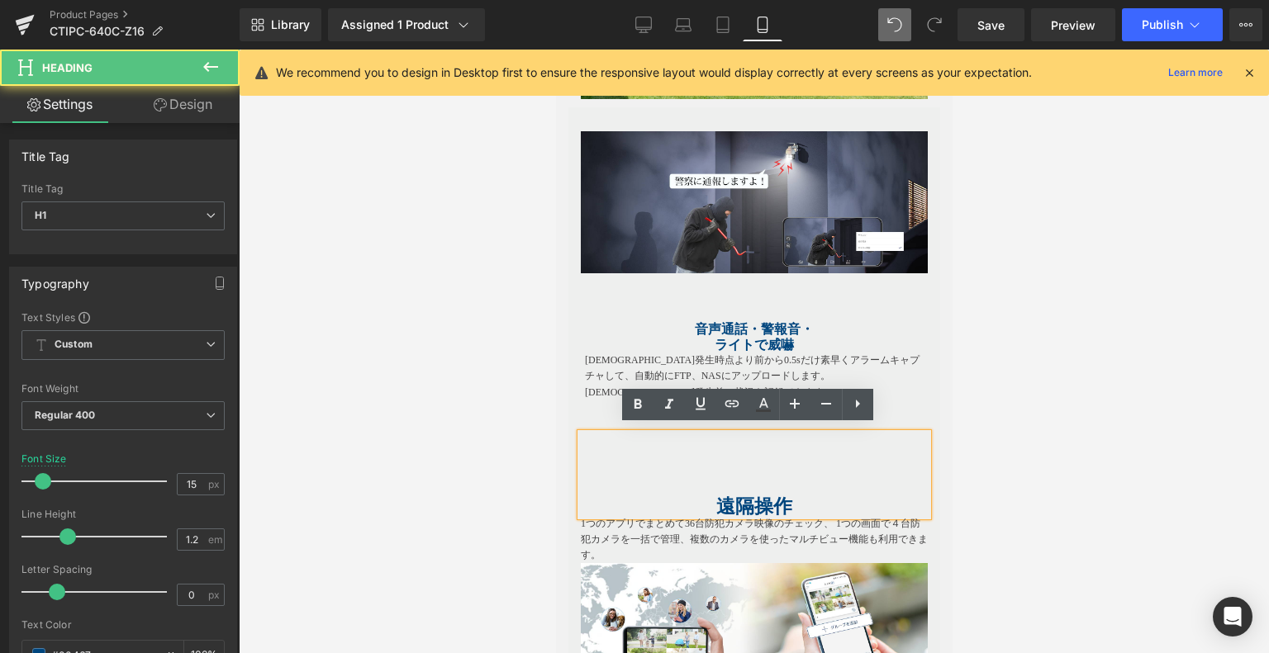
click at [740, 496] on b "遠隔操作" at bounding box center [753, 506] width 76 height 21
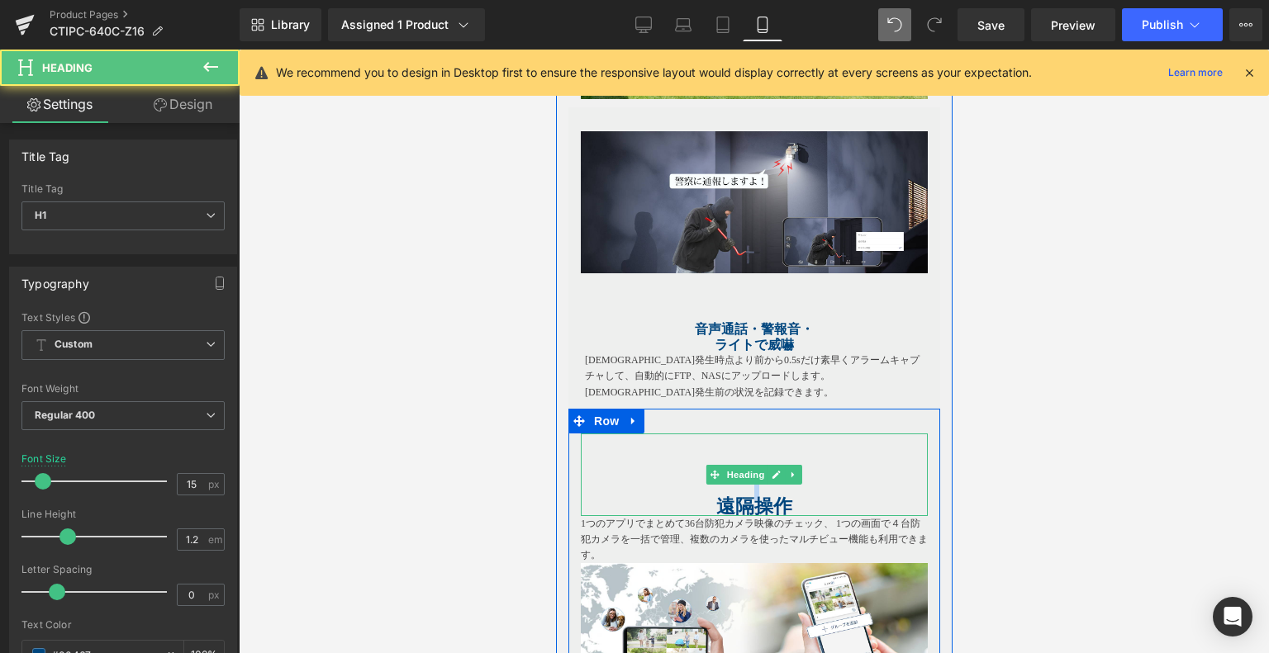
drag, startPoint x: 806, startPoint y: 488, endPoint x: 698, endPoint y: 496, distance: 108.4
click at [698, 496] on div "遠隔操作" at bounding box center [753, 475] width 347 height 83
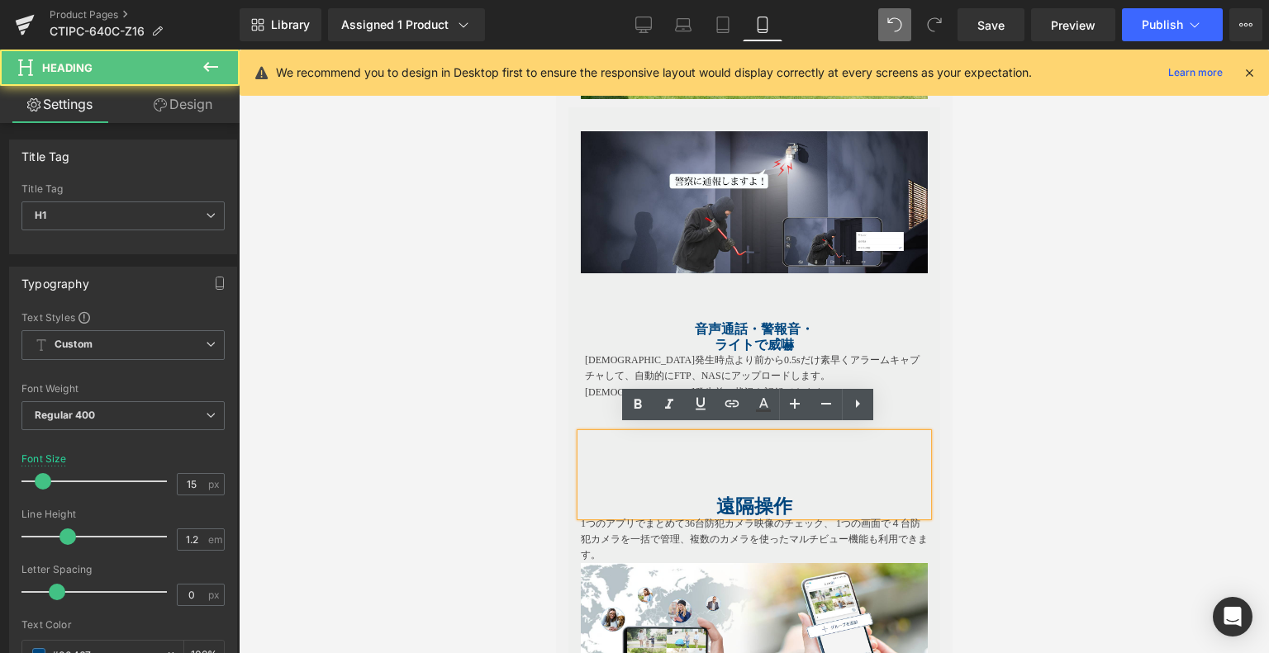
click at [818, 500] on h1 "遠隔操作" at bounding box center [753, 508] width 347 height 17
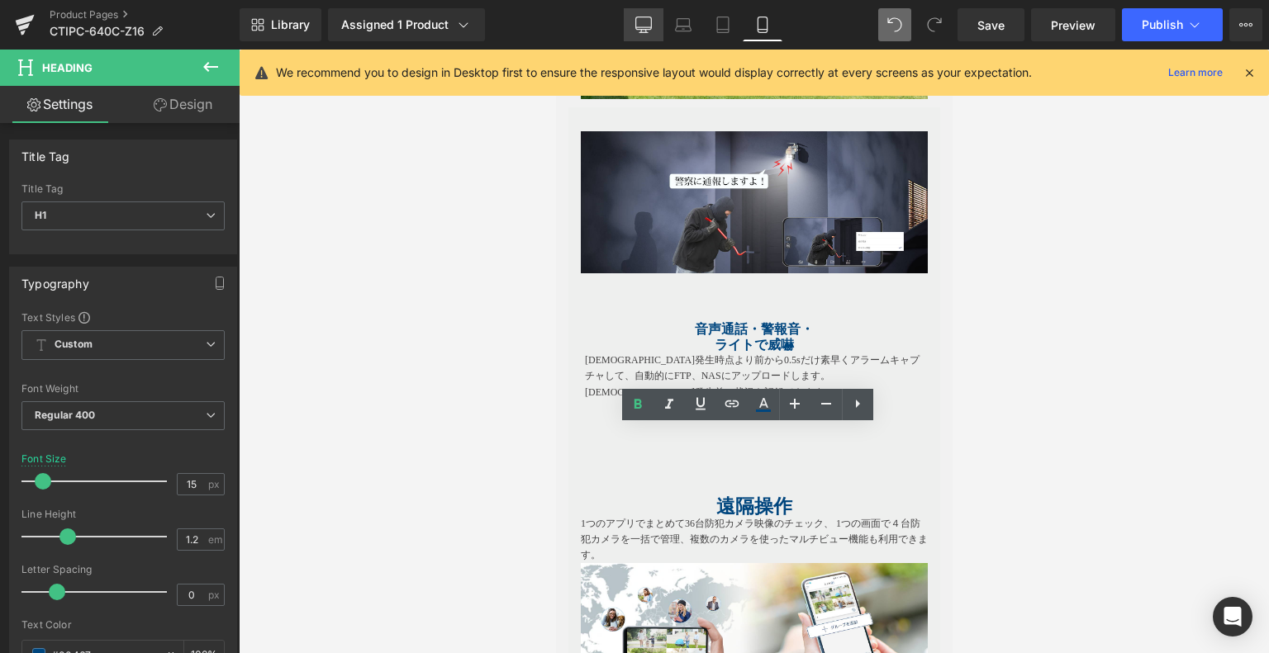
click at [657, 29] on link "Desktop" at bounding box center [644, 24] width 40 height 33
type input "23"
type input "100"
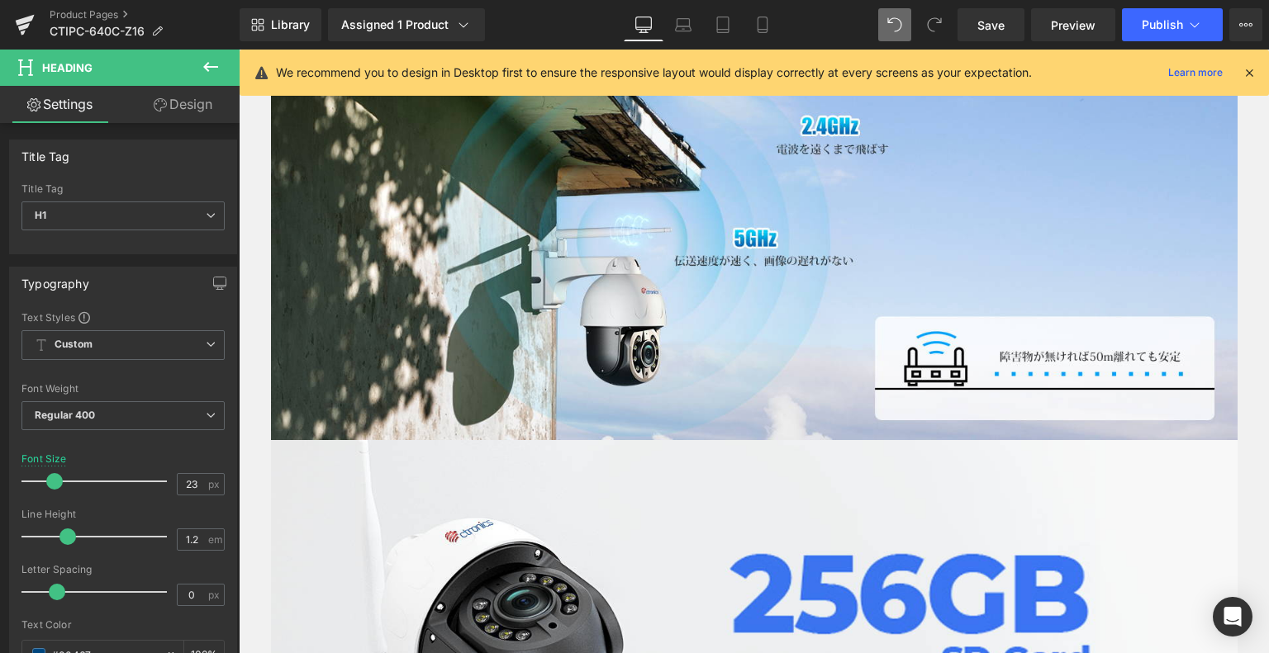
scroll to position [4275, 0]
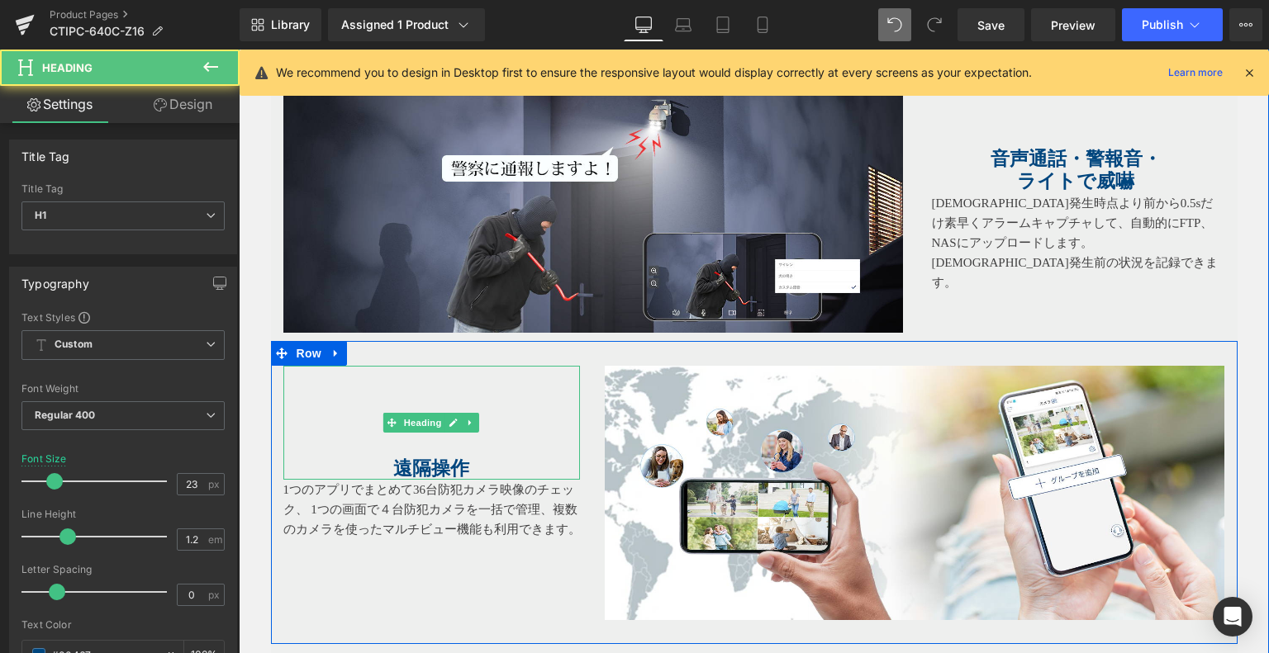
click at [439, 458] on b "遠隔操作" at bounding box center [431, 468] width 76 height 21
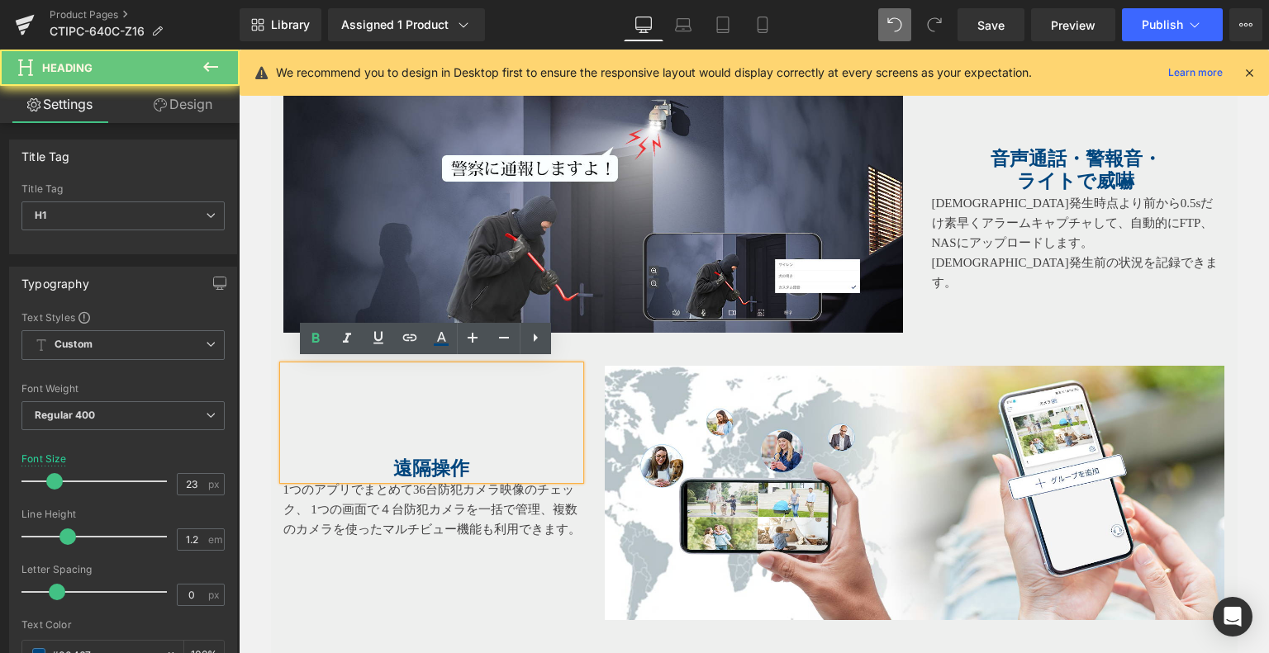
drag, startPoint x: 477, startPoint y: 458, endPoint x: 386, endPoint y: 462, distance: 90.9
click at [386, 462] on h1 "遠隔操作" at bounding box center [431, 469] width 297 height 23
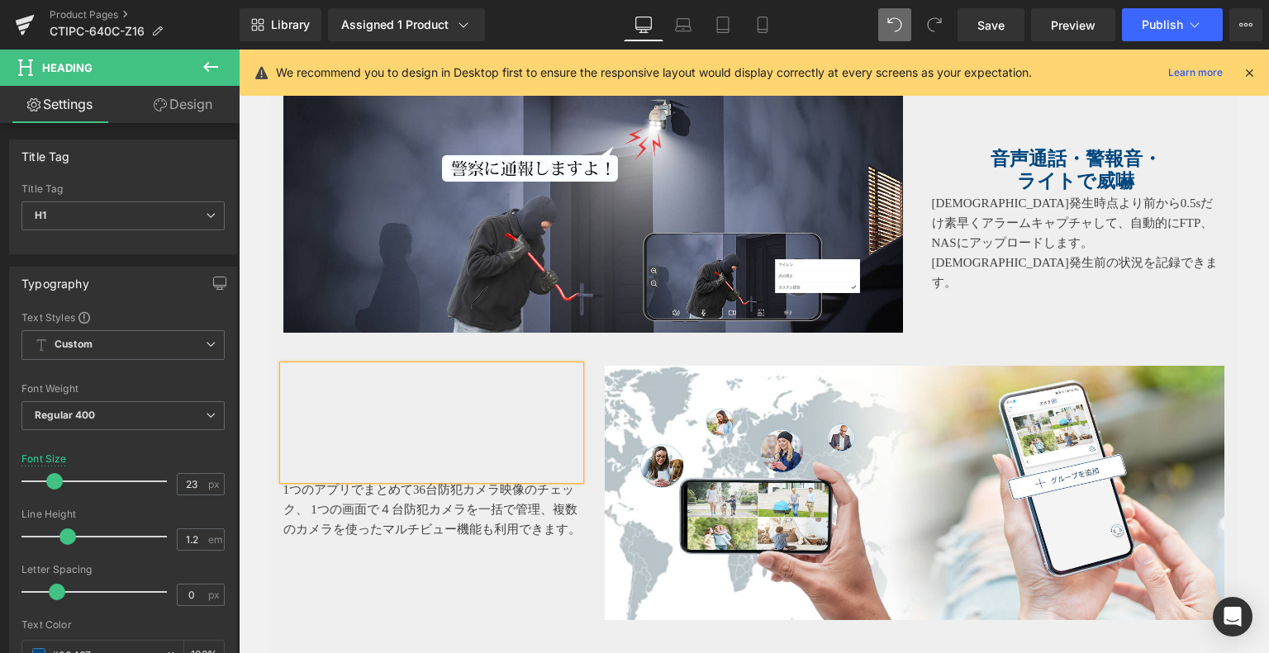
drag, startPoint x: 722, startPoint y: 344, endPoint x: 370, endPoint y: 439, distance: 364.6
click at [722, 344] on div "Heading 1つのアプリでまとめて36台防犯カメラ映像のチェック、 1つの画面で４台防犯カメラを一括で管理、複数のカメラを使ったマルチビュー機能も利用でき…" at bounding box center [754, 492] width 966 height 302
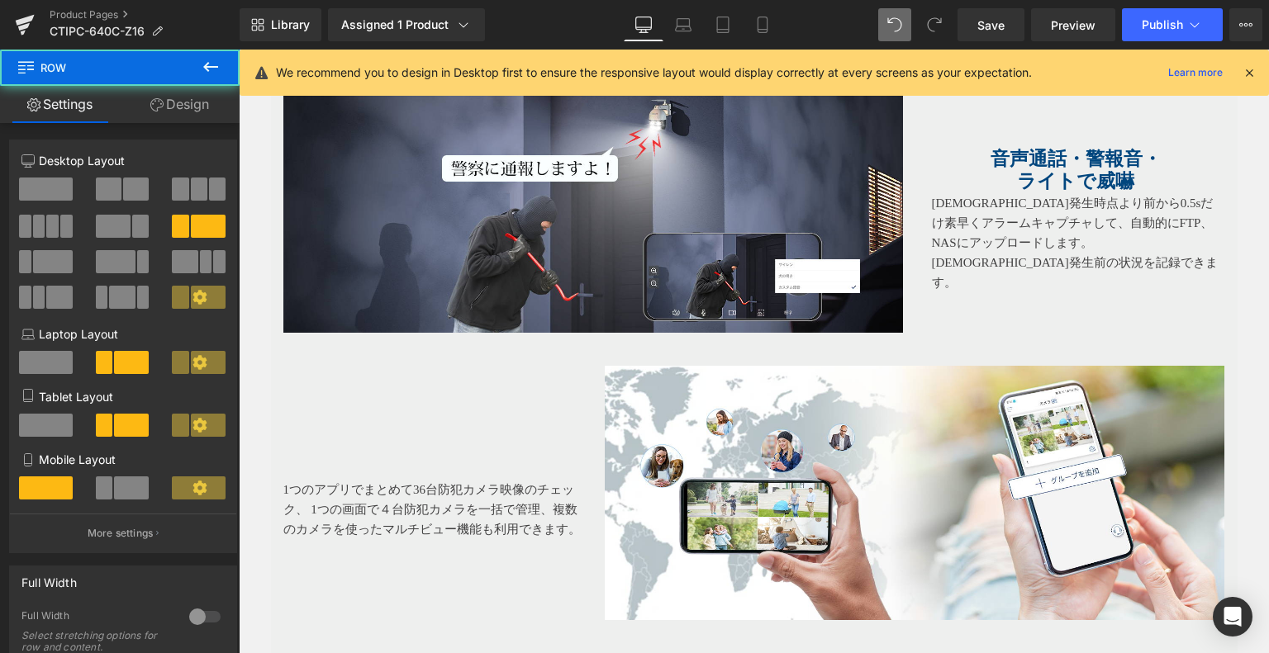
click at [424, 445] on h1 at bounding box center [431, 445] width 297 height 23
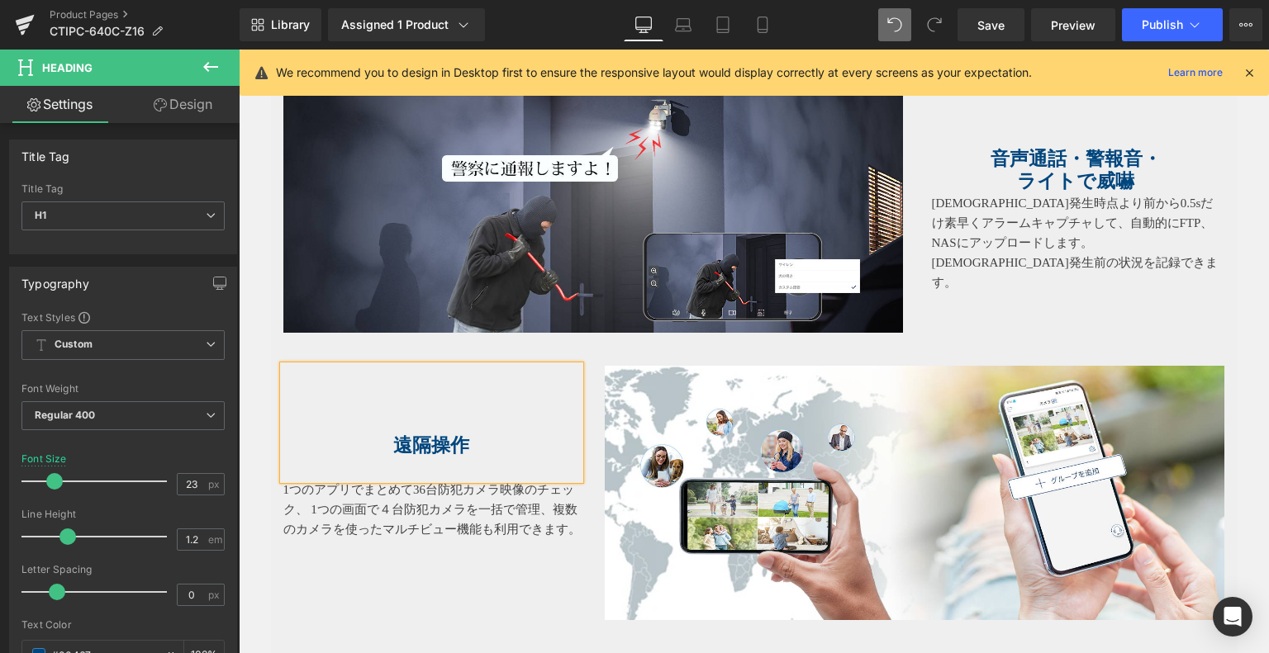
click at [416, 458] on h1 at bounding box center [431, 469] width 297 height 23
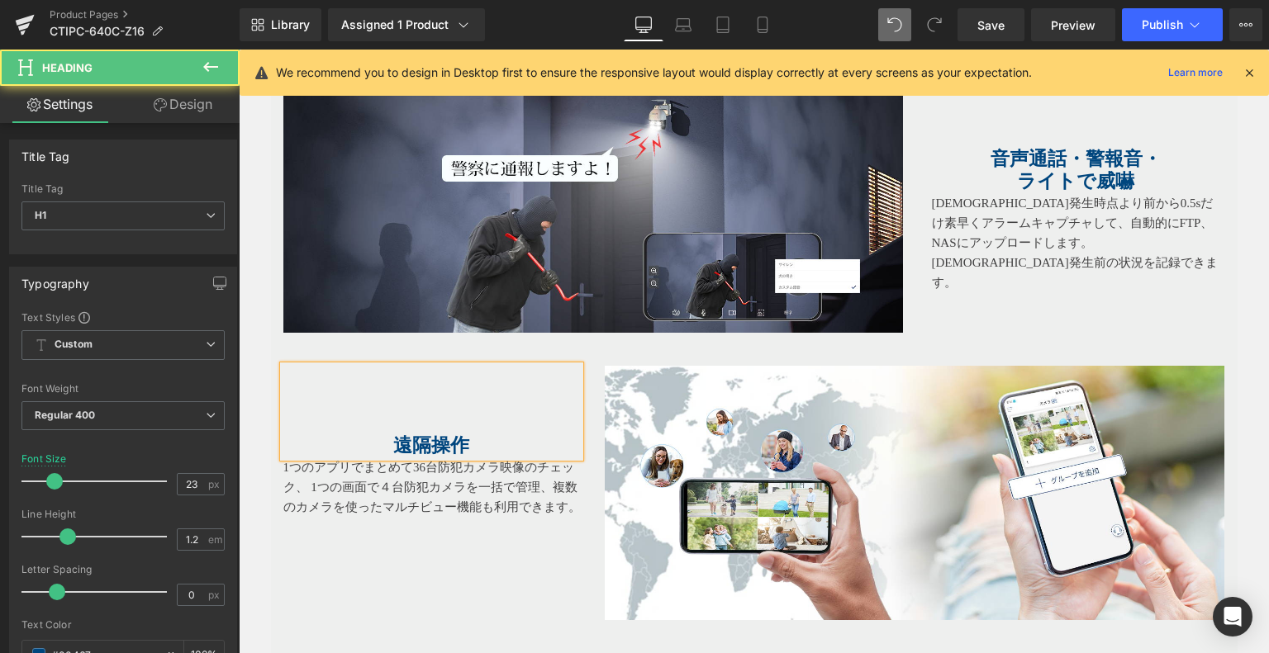
drag, startPoint x: 502, startPoint y: 431, endPoint x: 274, endPoint y: 446, distance: 228.4
click at [283, 443] on div "遠隔操作" at bounding box center [431, 411] width 297 height 91
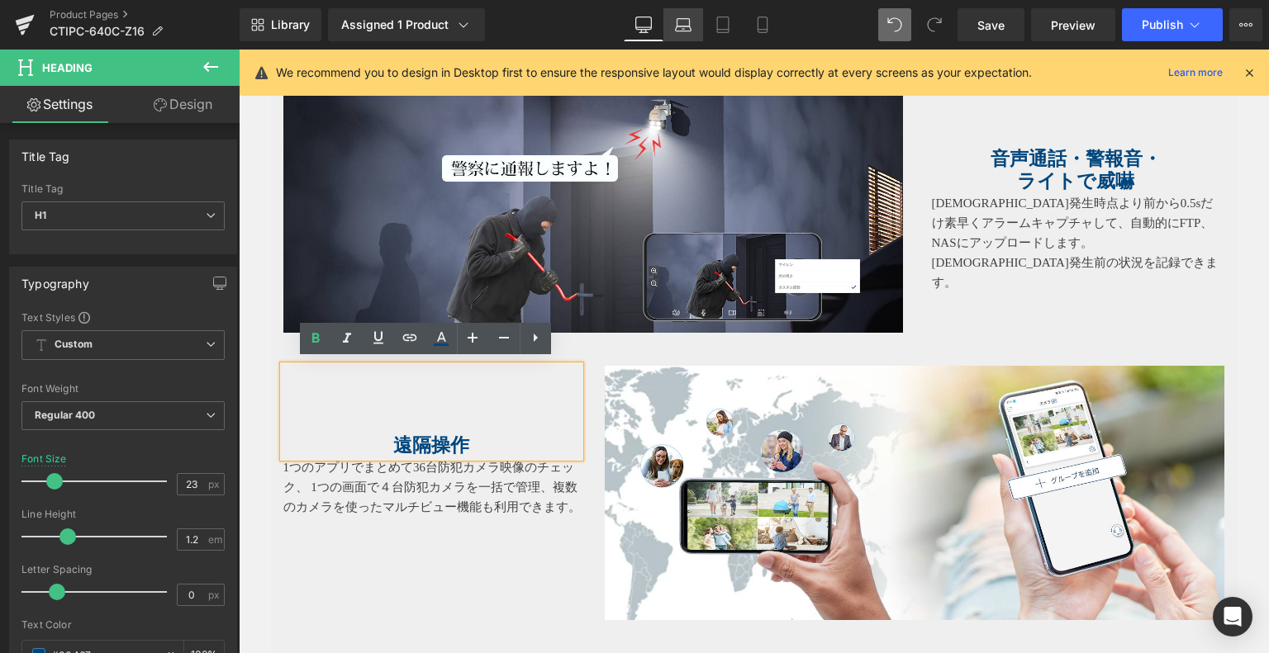
click at [682, 26] on icon at bounding box center [684, 28] width 16 height 5
type input "20"
type input "100"
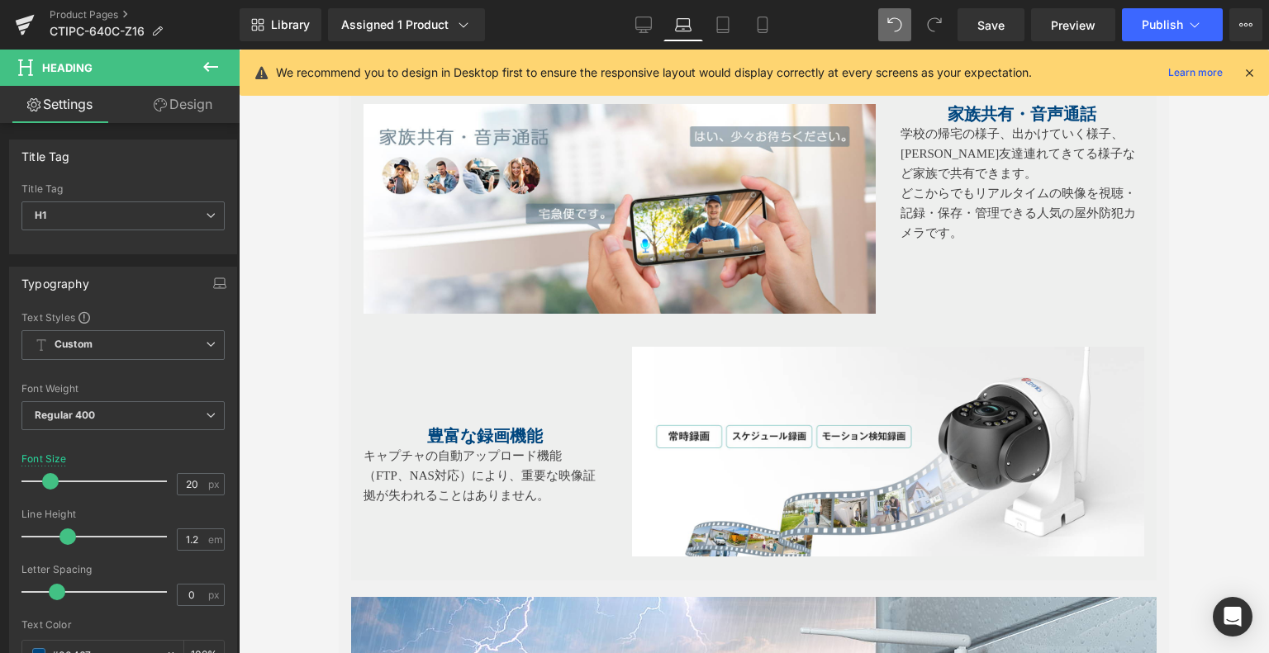
scroll to position [3820, 0]
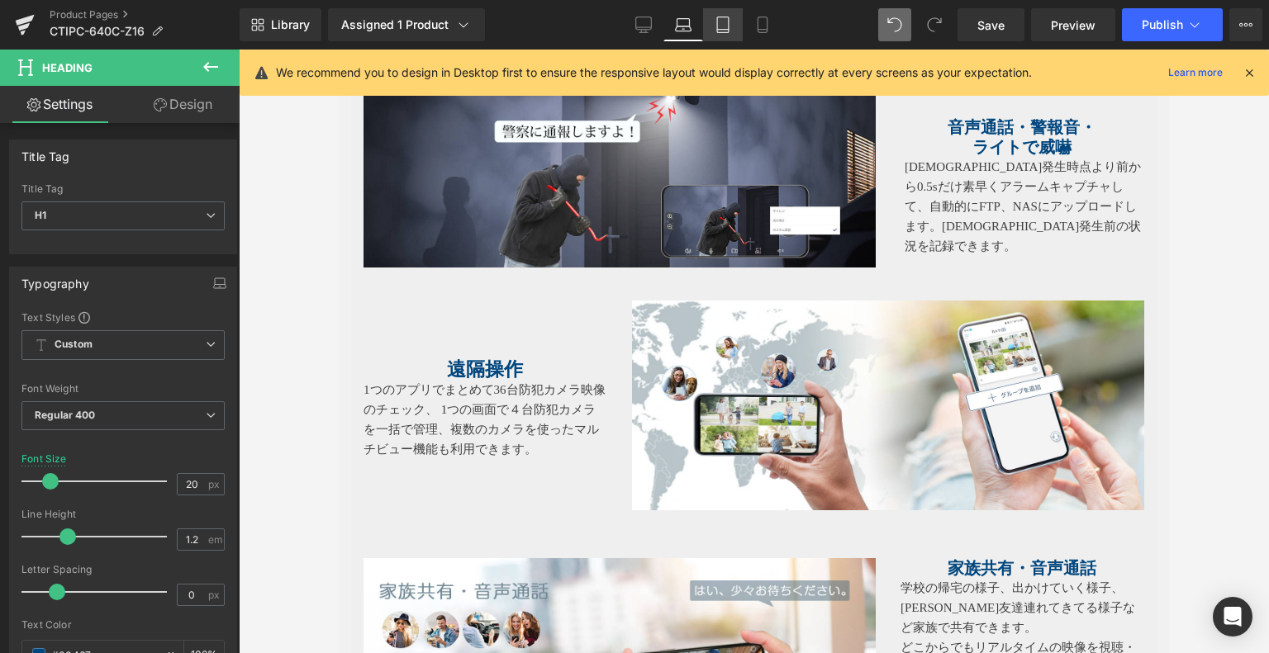
click at [736, 32] on link "Tablet" at bounding box center [723, 24] width 40 height 33
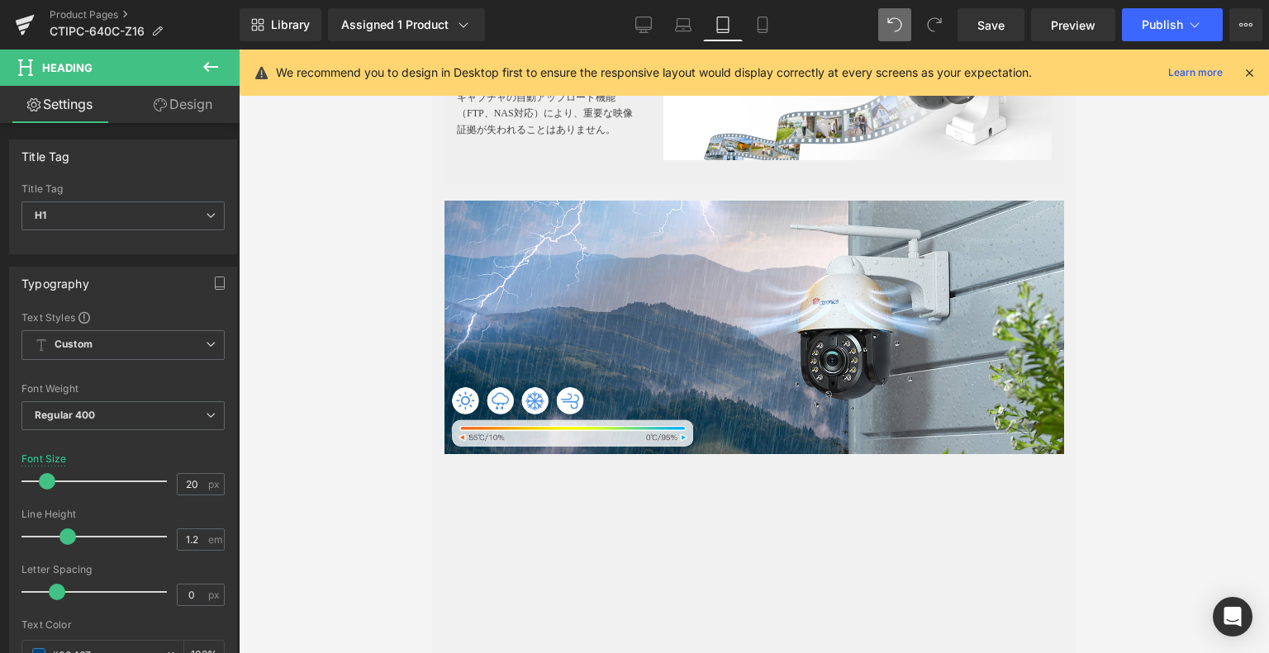
type input "18"
type input "100"
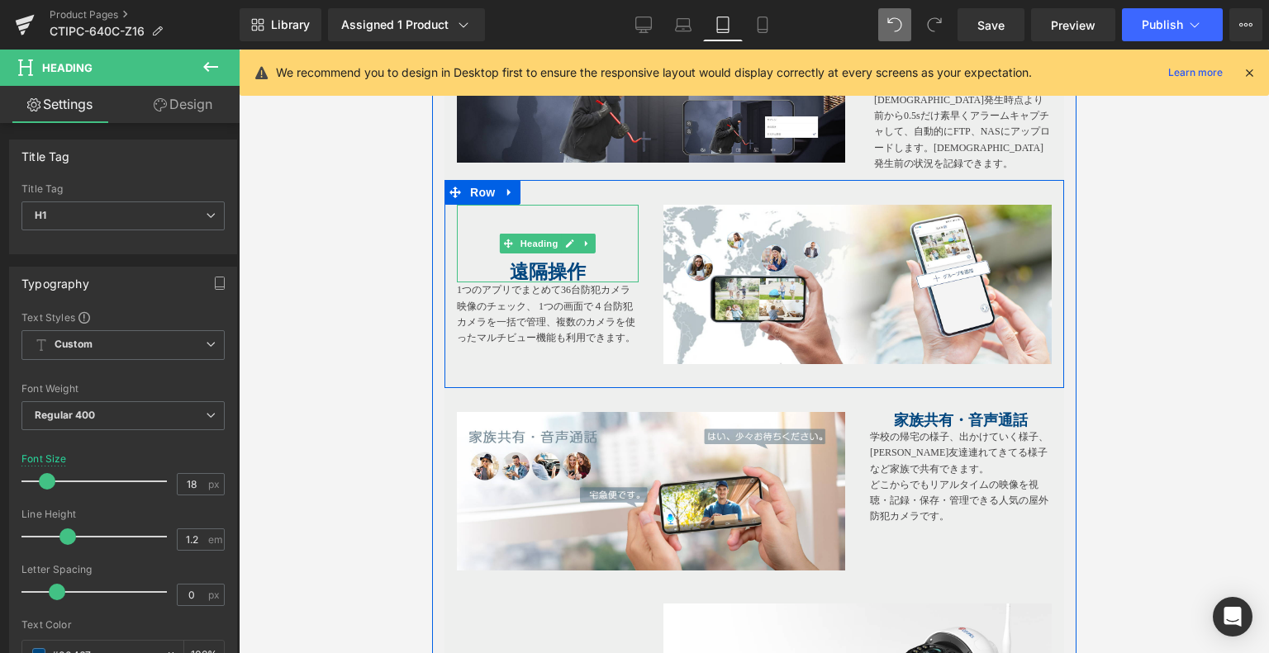
click at [562, 282] on b "遠隔操作" at bounding box center [547, 272] width 76 height 21
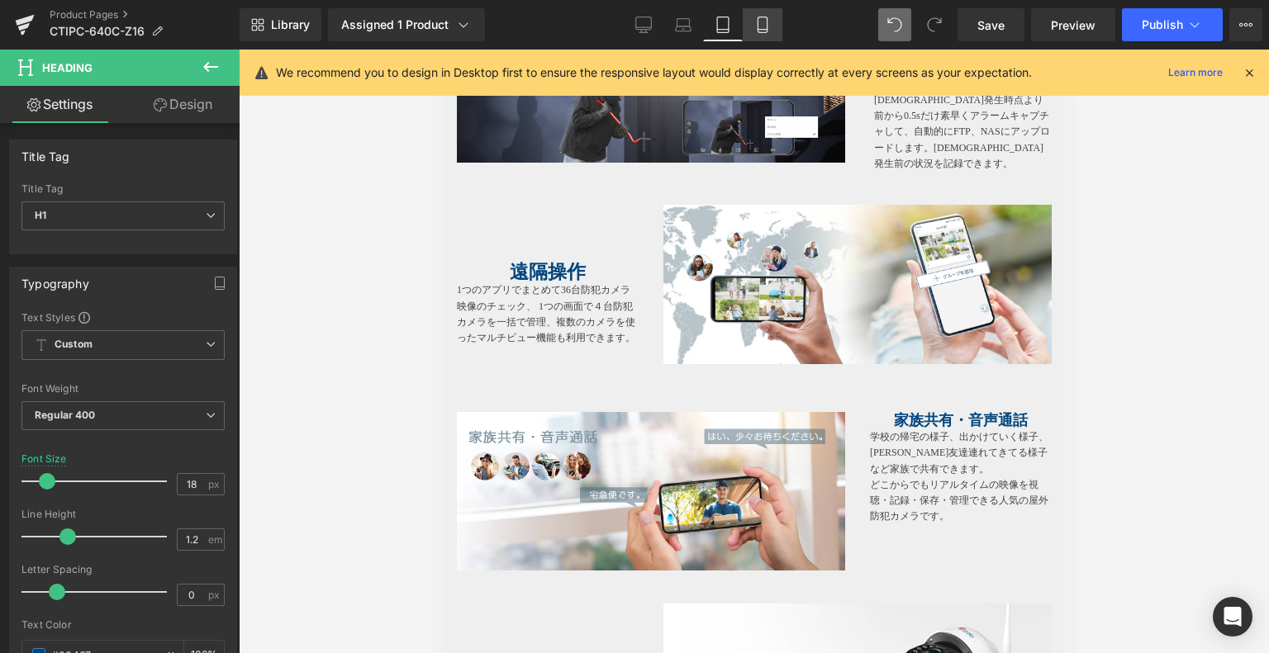
click at [756, 23] on icon at bounding box center [762, 25] width 17 height 17
type input "15"
type input "100"
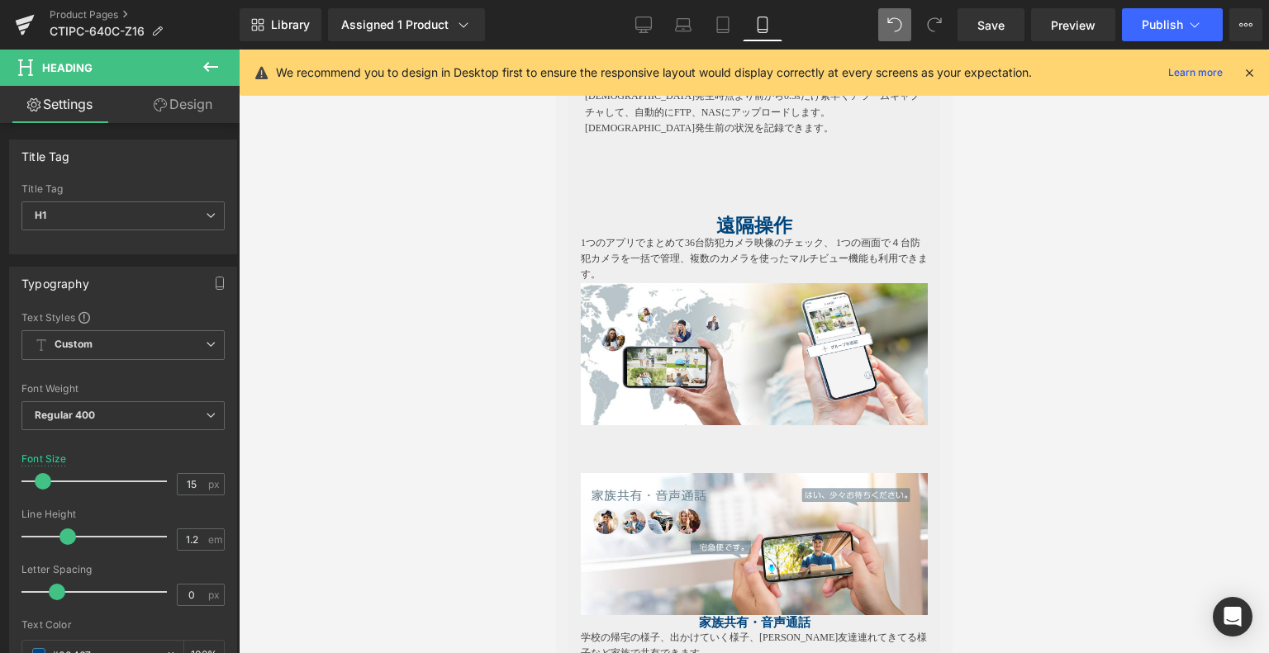
scroll to position [3076, 0]
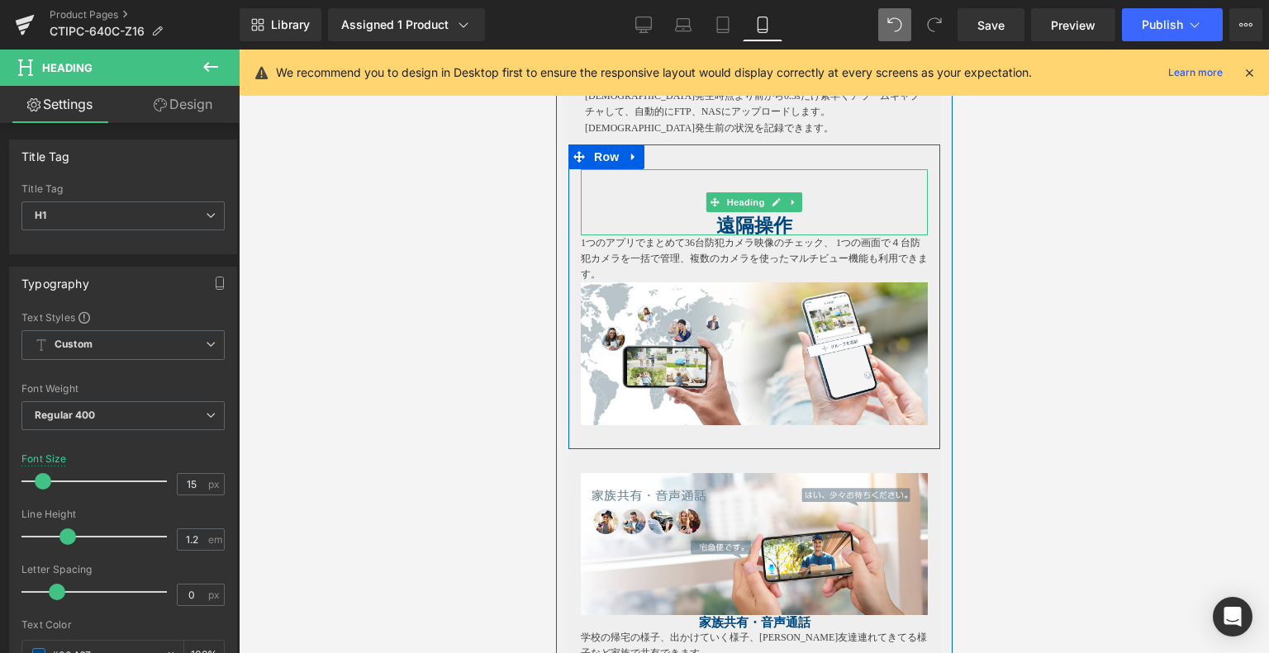
click at [751, 216] on b "遠隔操作" at bounding box center [753, 226] width 76 height 21
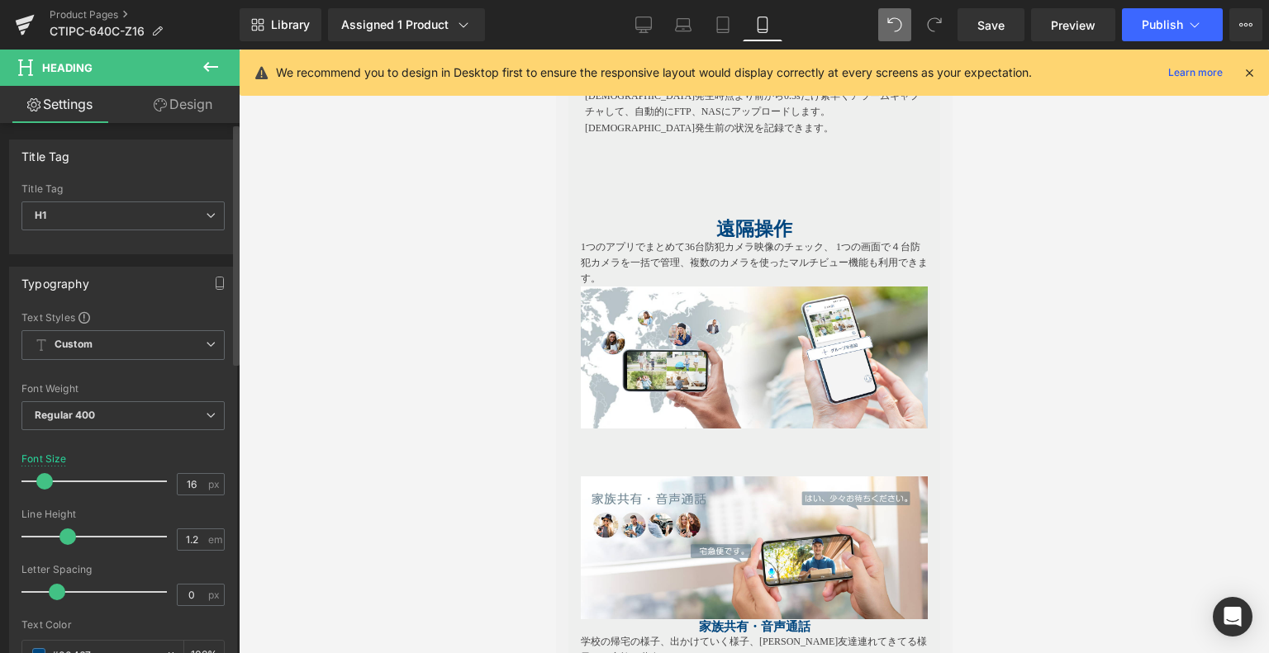
click at [46, 485] on span at bounding box center [44, 481] width 17 height 17
click at [639, 21] on icon at bounding box center [643, 25] width 17 height 17
type input "23"
type input "100"
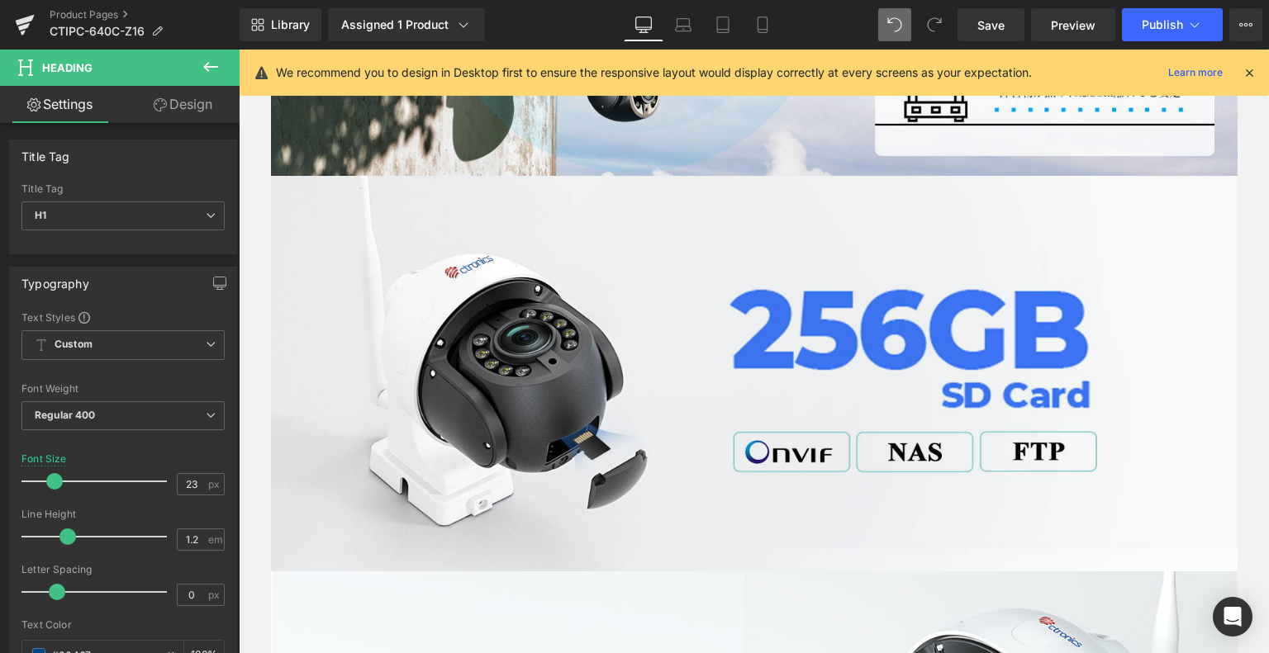
scroll to position [4539, 0]
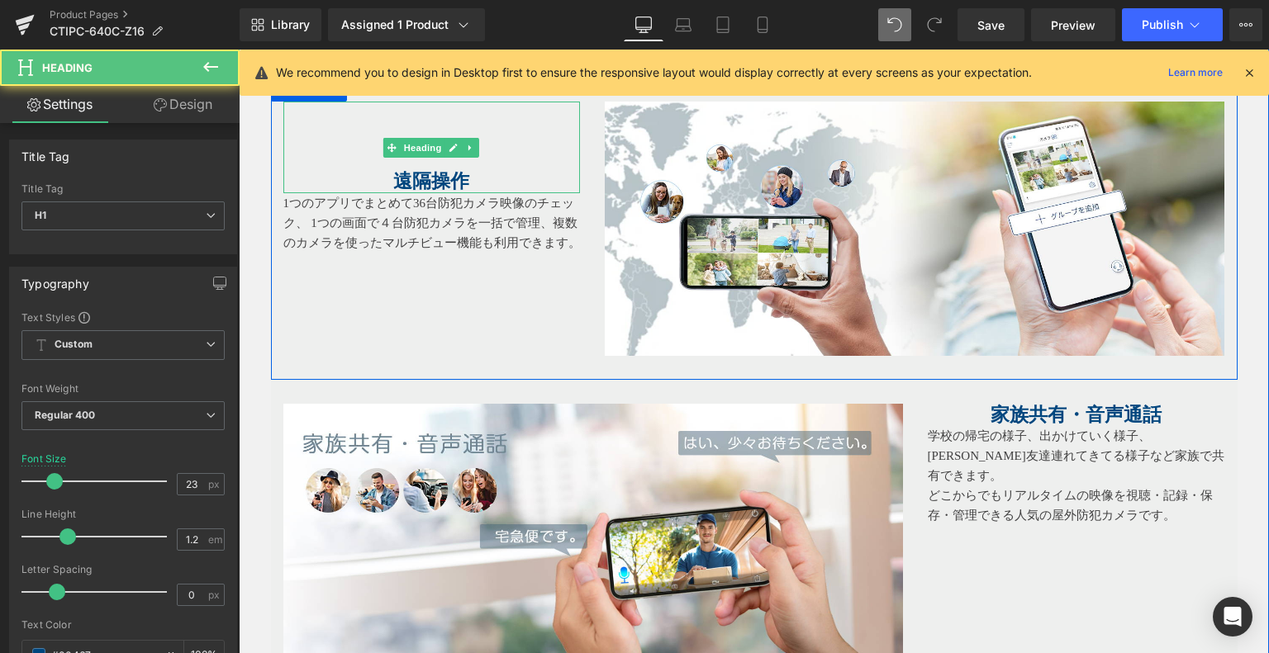
click at [452, 176] on b "遠隔操作" at bounding box center [431, 181] width 76 height 21
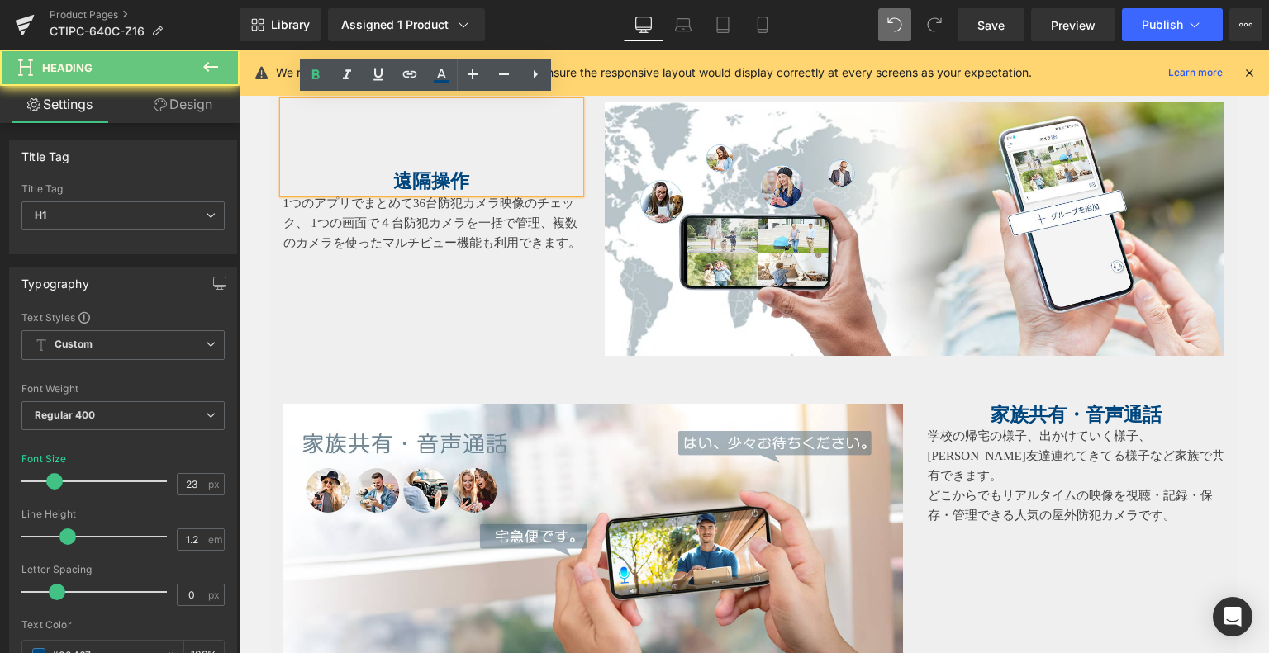
click at [507, 175] on h1 "遠隔操作" at bounding box center [431, 181] width 297 height 23
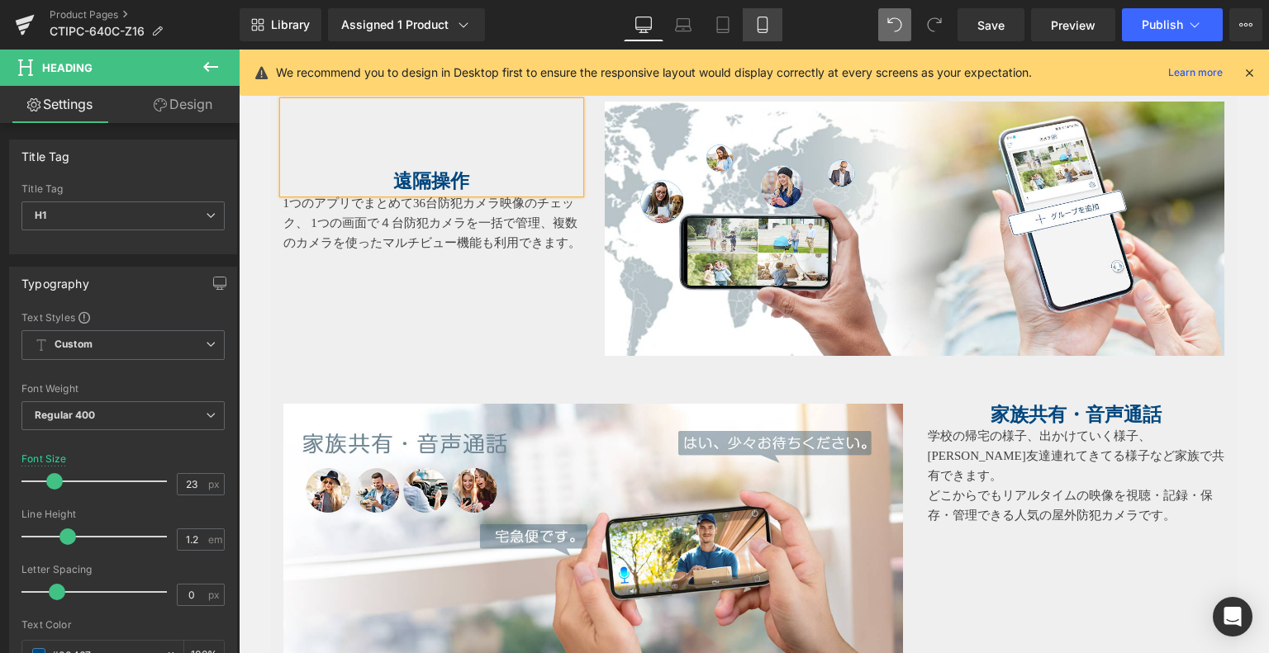
click at [763, 33] on link "Mobile" at bounding box center [762, 24] width 40 height 33
type input "16"
type input "100"
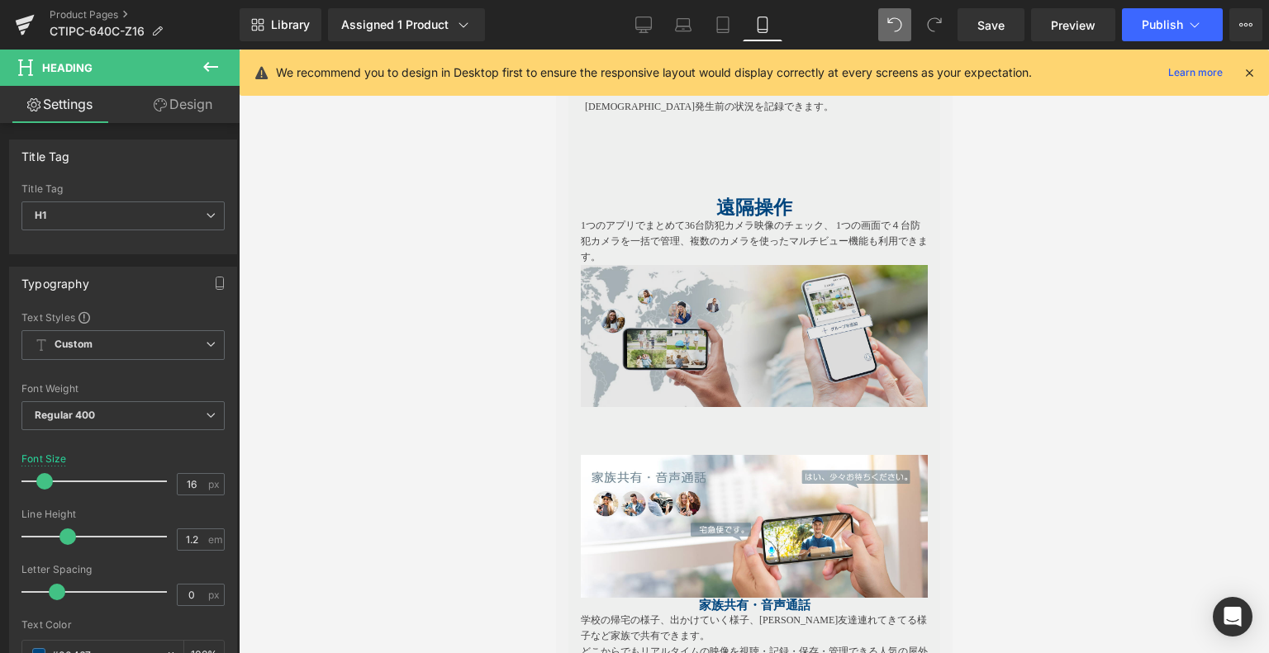
scroll to position [2960, 0]
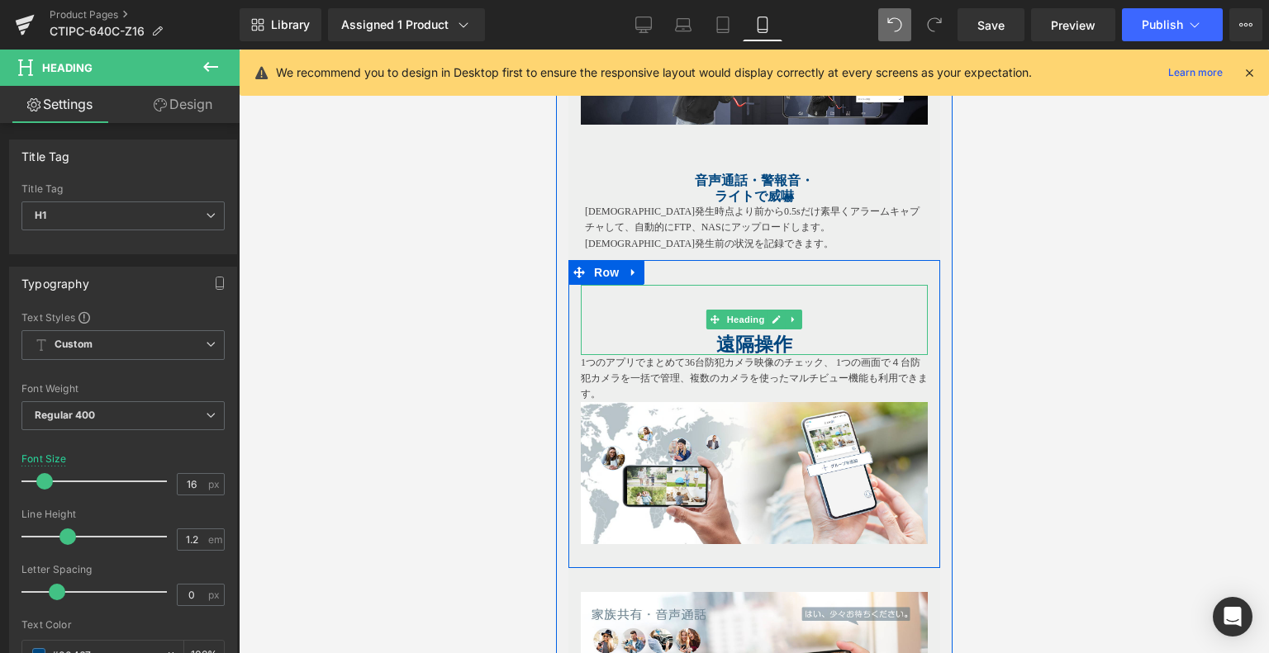
click at [746, 336] on b "遠隔操作" at bounding box center [753, 344] width 76 height 21
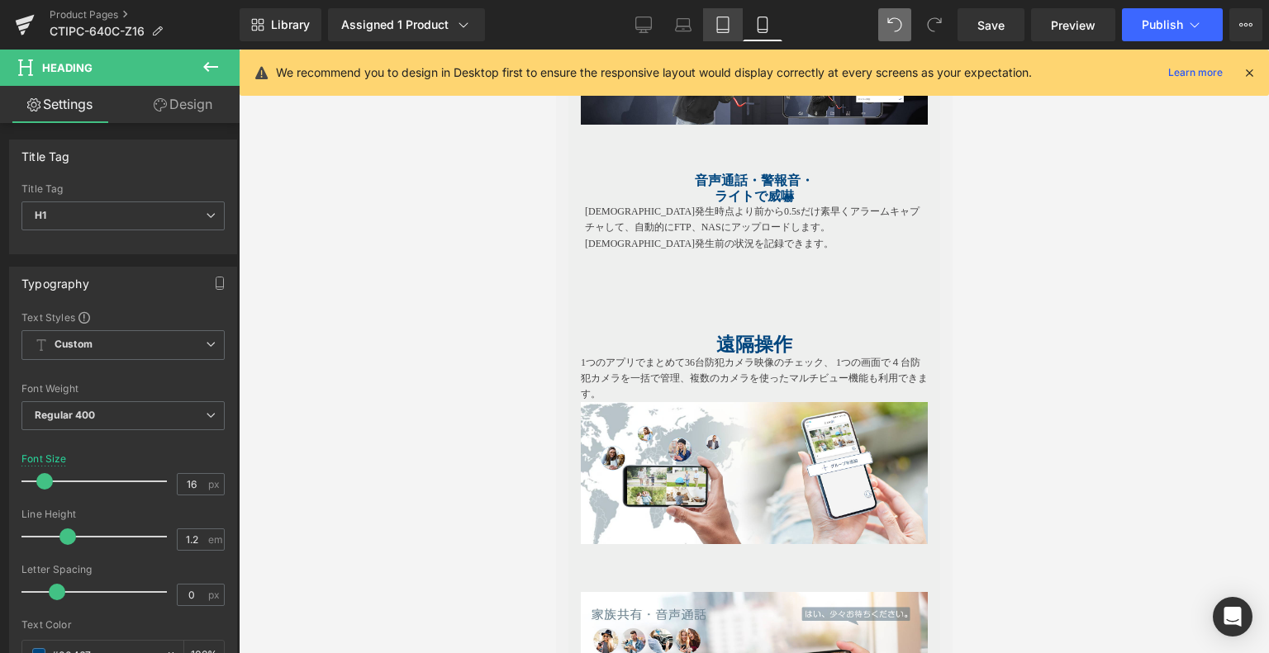
click at [706, 28] on link "Tablet" at bounding box center [723, 24] width 40 height 33
type input "18"
type input "100"
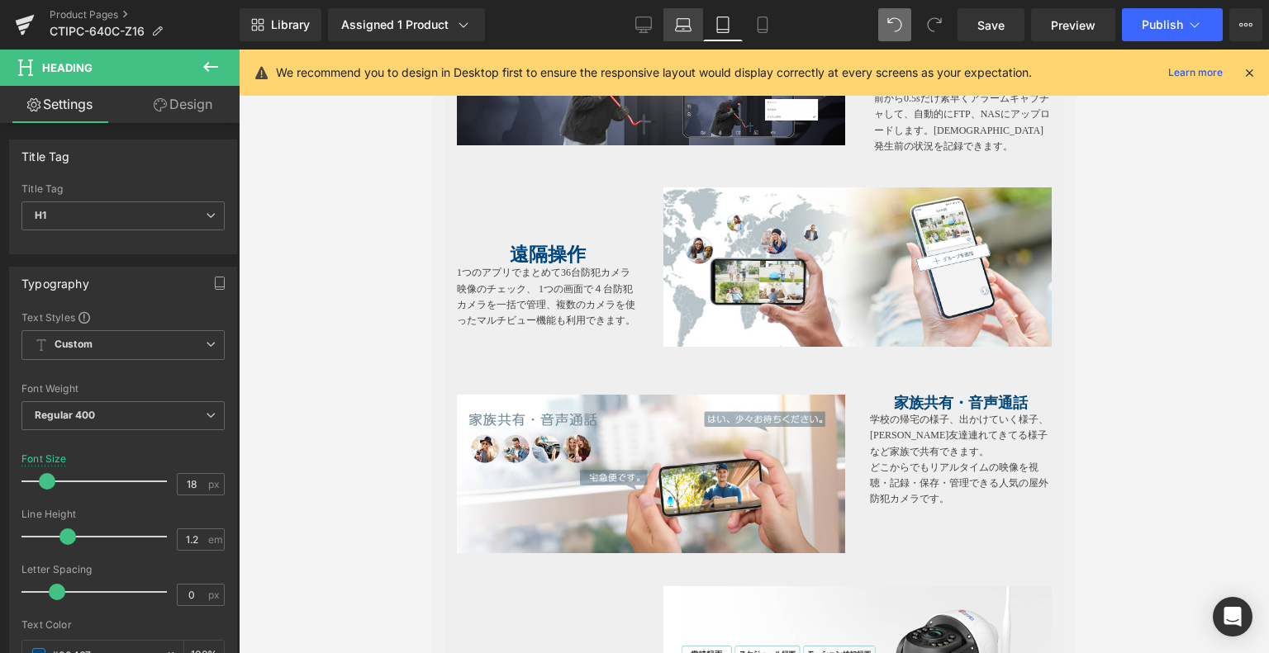
click at [681, 30] on icon at bounding box center [683, 25] width 17 height 17
type input "20"
type input "100"
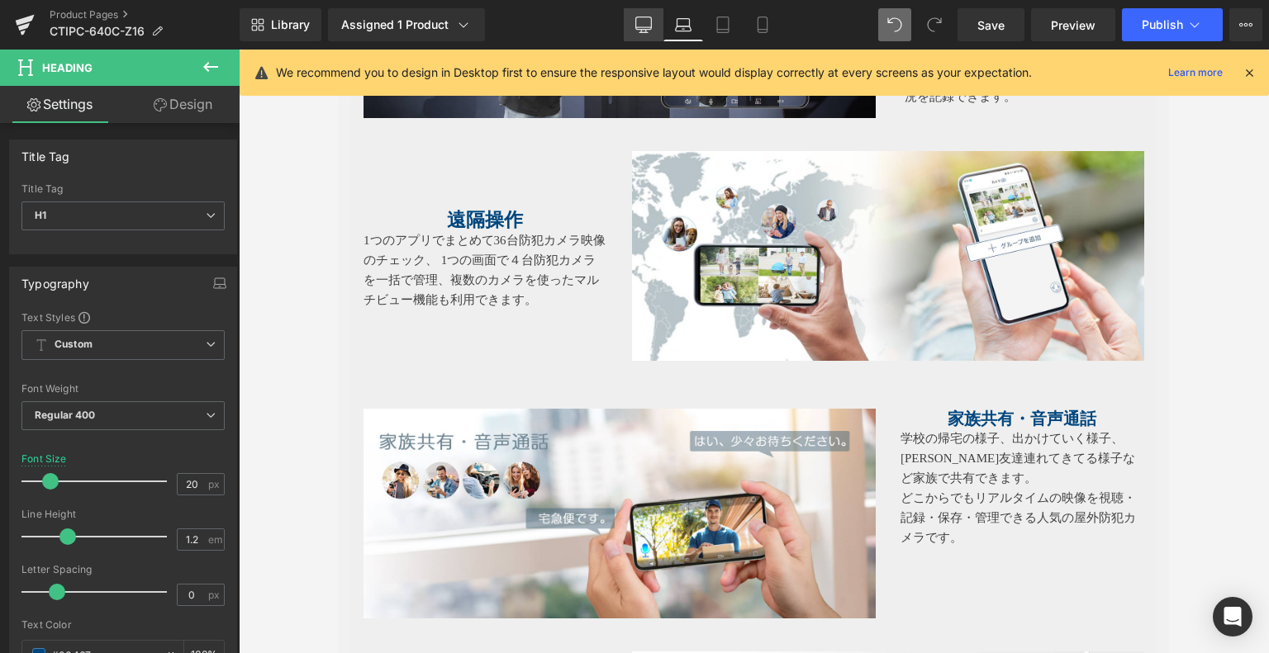
drag, startPoint x: 641, startPoint y: 26, endPoint x: 468, endPoint y: 184, distance: 234.4
click at [641, 26] on icon at bounding box center [643, 25] width 17 height 17
type input "23"
type input "100"
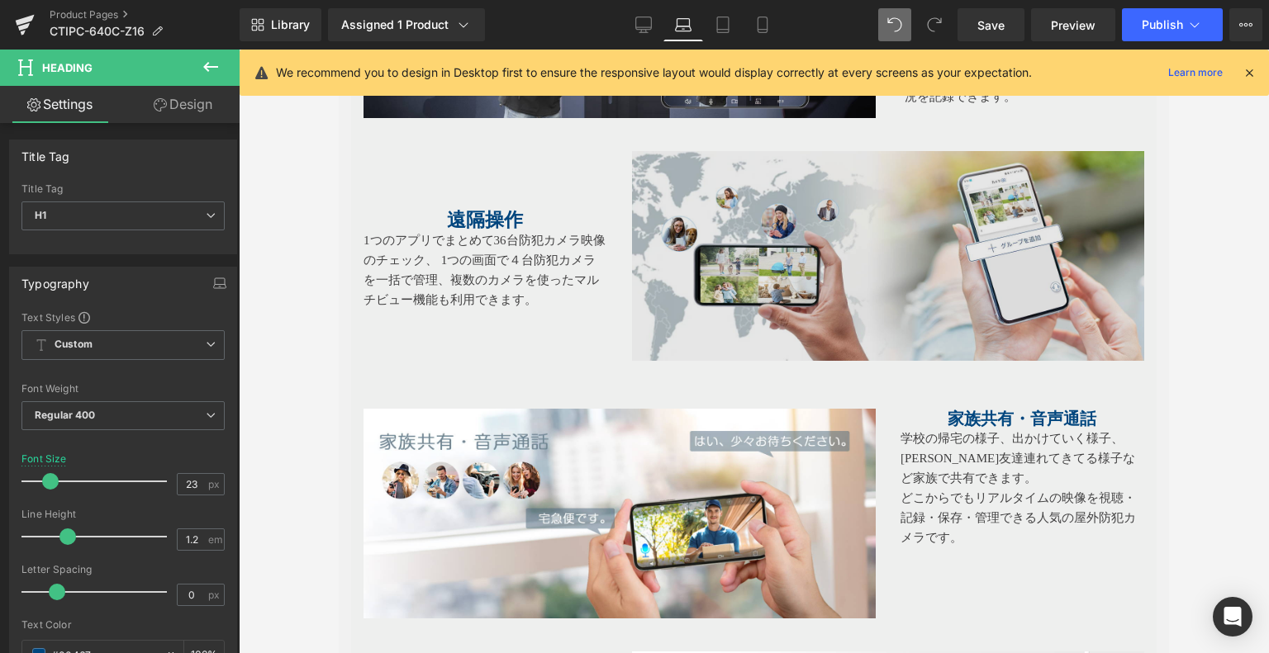
scroll to position [4556, 0]
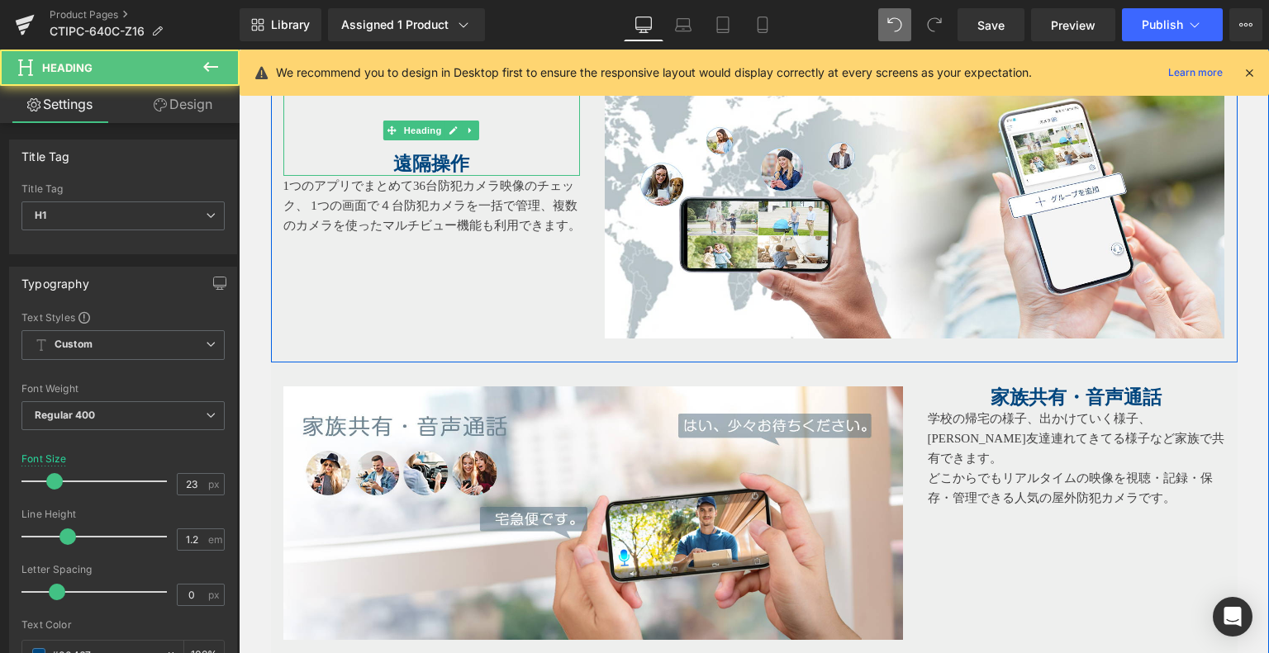
click at [407, 144] on h1 at bounding box center [431, 141] width 297 height 23
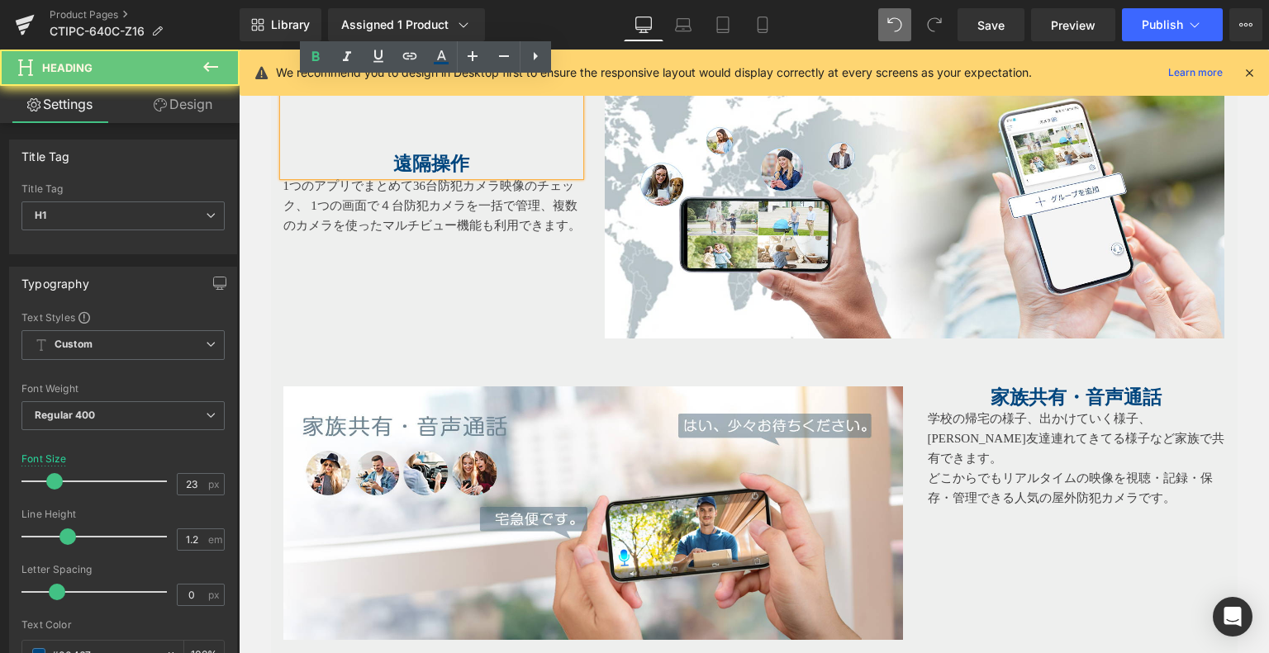
click at [413, 161] on b "遠隔操作" at bounding box center [431, 164] width 76 height 21
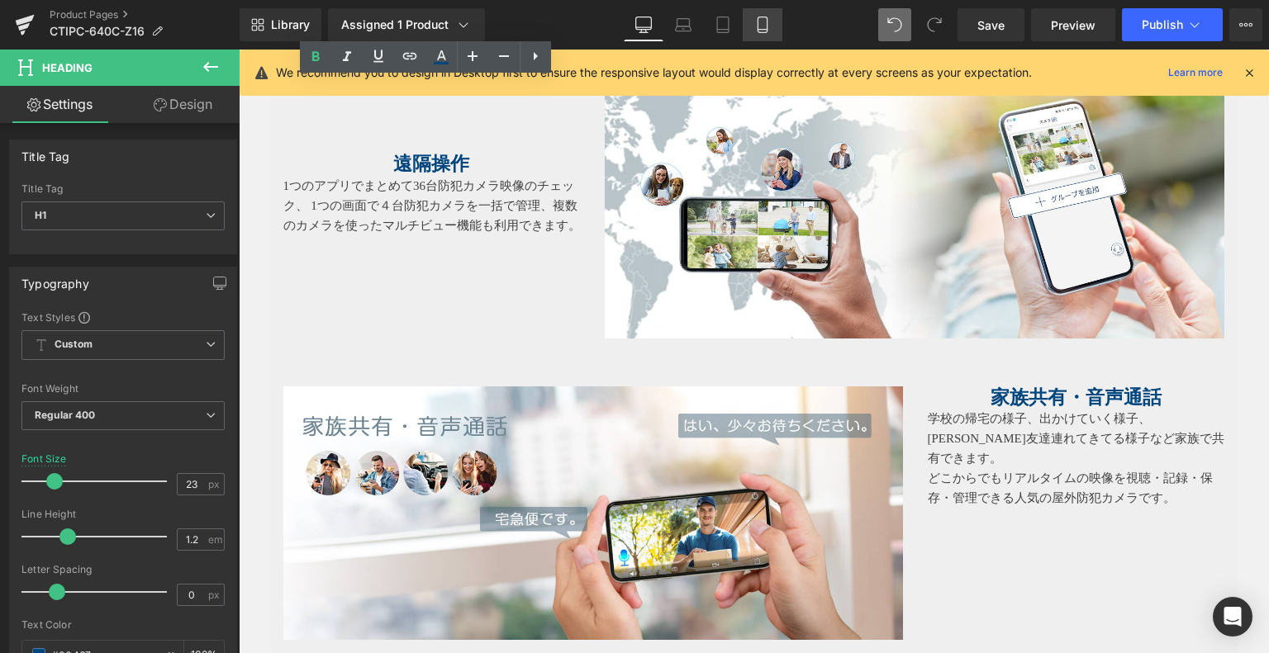
click at [763, 30] on icon at bounding box center [761, 30] width 9 height 0
type input "16"
type input "100"
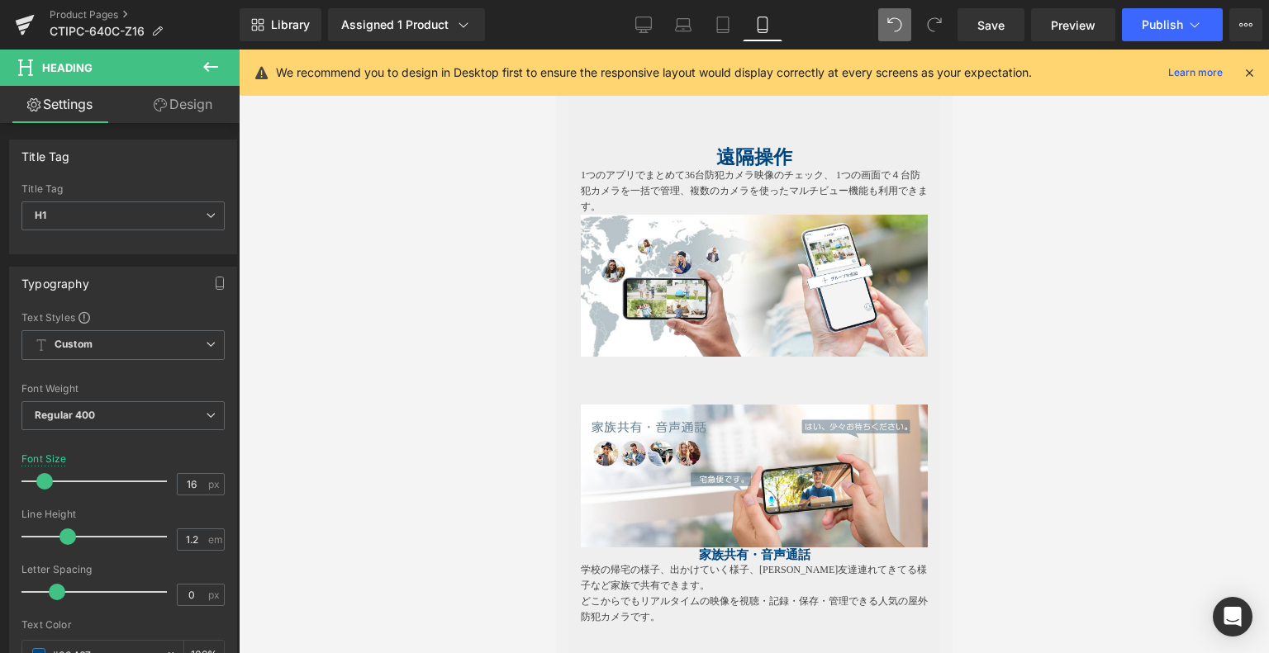
scroll to position [2813, 0]
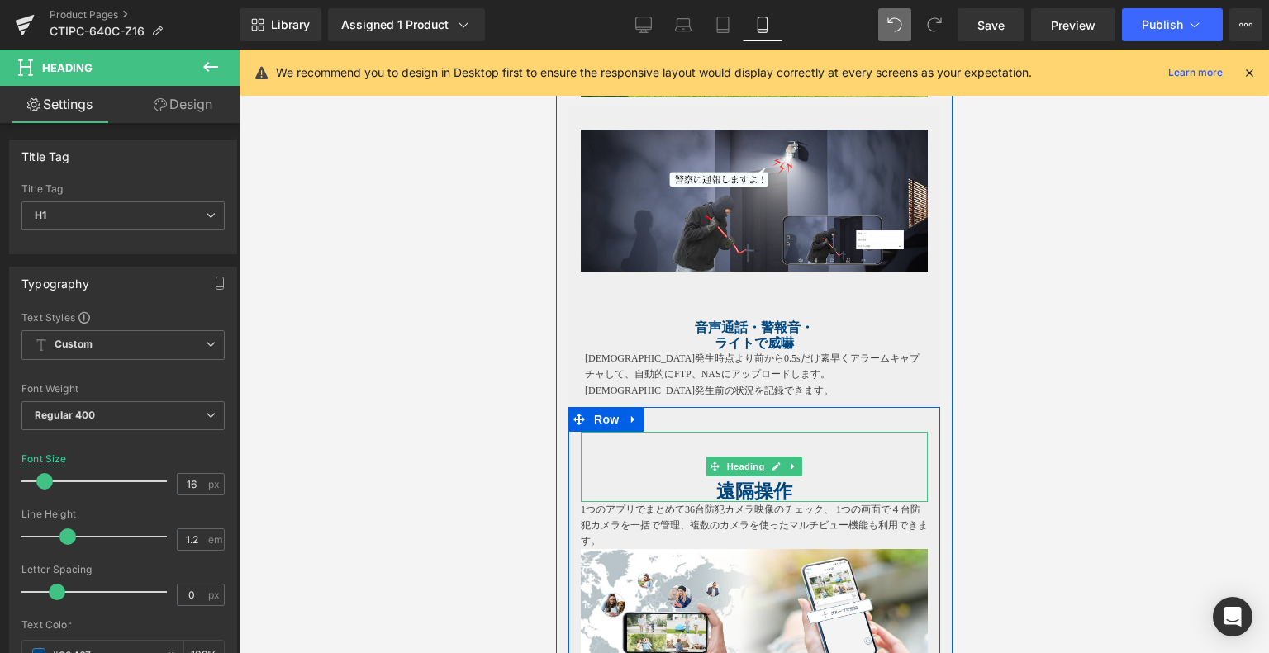
click at [757, 481] on b "遠隔操作" at bounding box center [753, 491] width 76 height 21
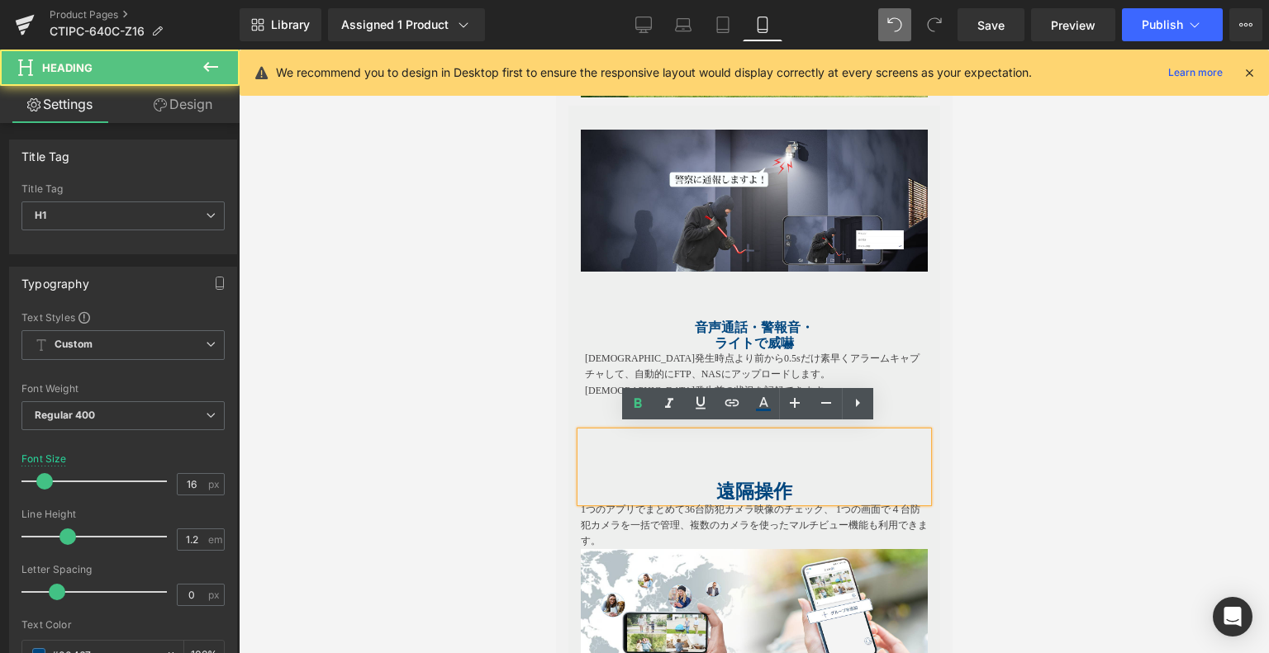
click at [781, 485] on b "遠隔操作" at bounding box center [753, 491] width 76 height 21
click at [781, 484] on b "遠隔操作" at bounding box center [753, 491] width 76 height 21
click at [783, 484] on b "遠隔操作" at bounding box center [753, 491] width 76 height 21
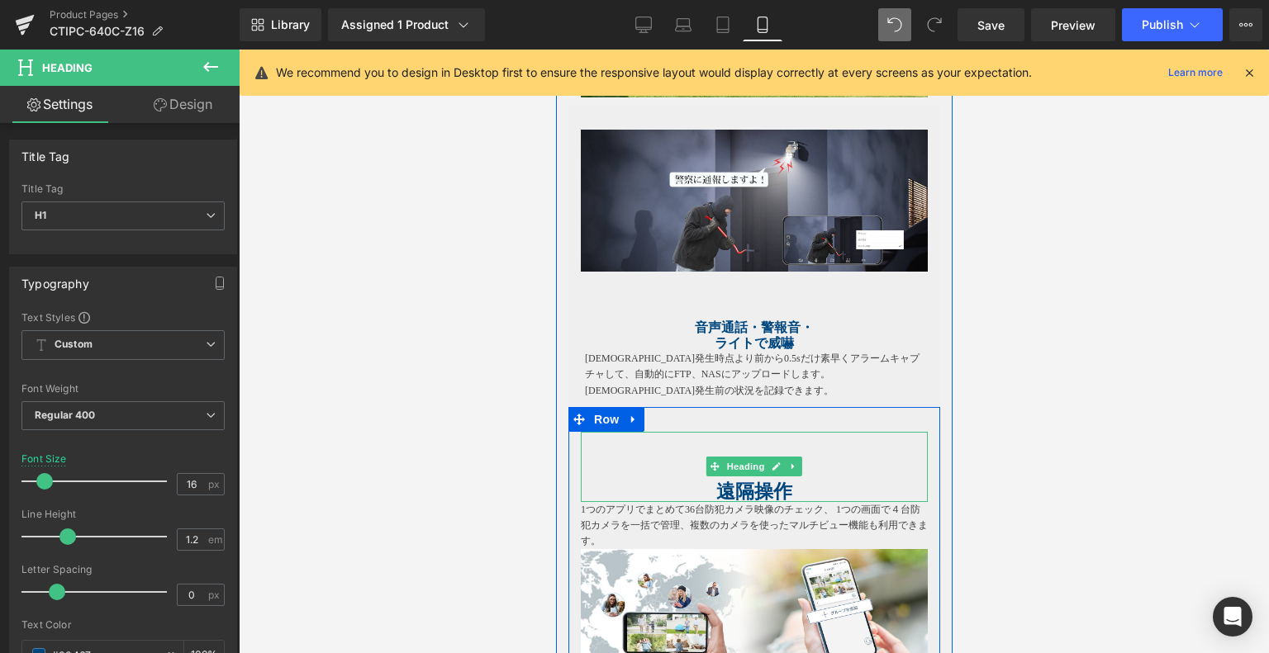
click at [760, 481] on b "遠隔操作" at bounding box center [753, 491] width 76 height 21
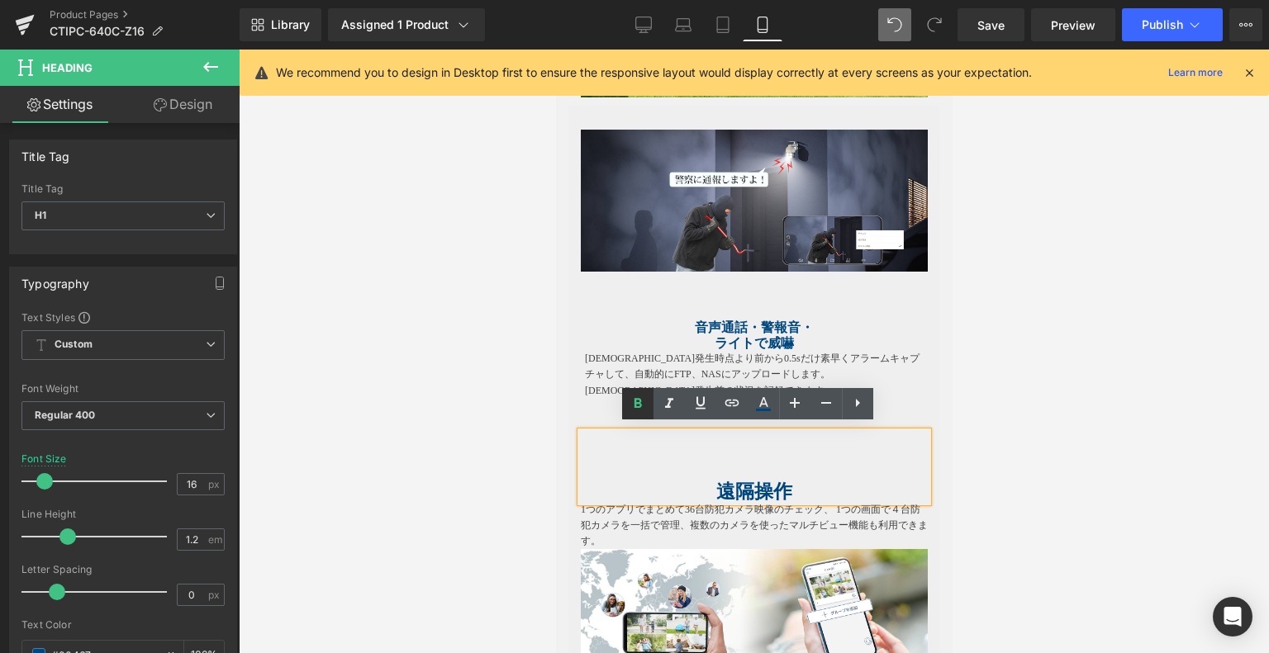
click at [641, 402] on icon at bounding box center [638, 404] width 20 height 20
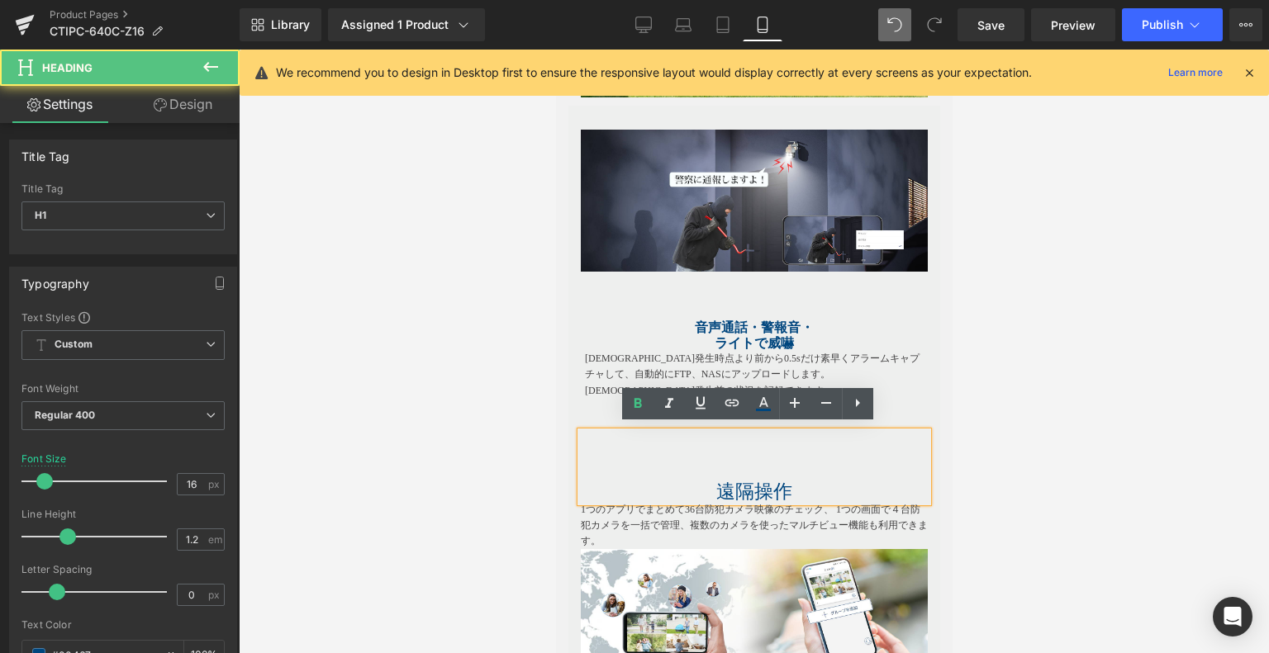
drag, startPoint x: 807, startPoint y: 485, endPoint x: 673, endPoint y: 481, distance: 133.8
click at [673, 484] on h1 "遠隔操作" at bounding box center [753, 492] width 347 height 17
click at [629, 403] on icon at bounding box center [638, 404] width 20 height 20
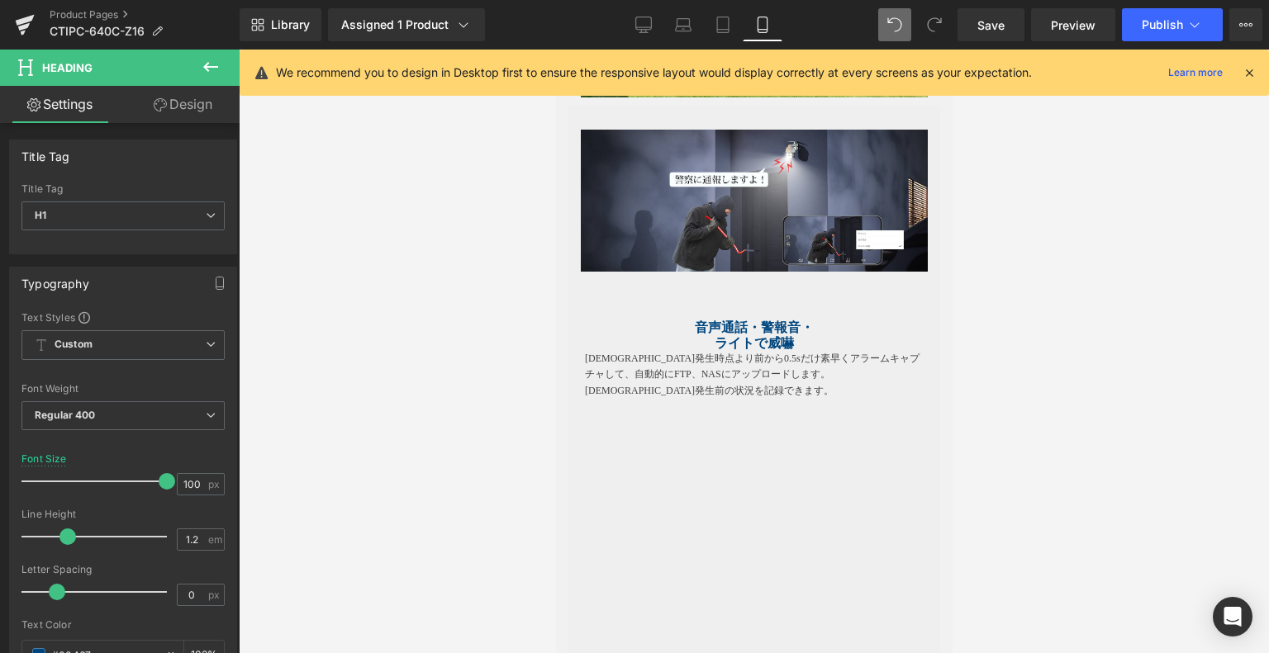
drag, startPoint x: 44, startPoint y: 485, endPoint x: 264, endPoint y: 485, distance: 220.5
click at [273, 483] on div "Heading You are previewing how the will restyle your page. You can not edit Ele…" at bounding box center [634, 340] width 1269 height 681
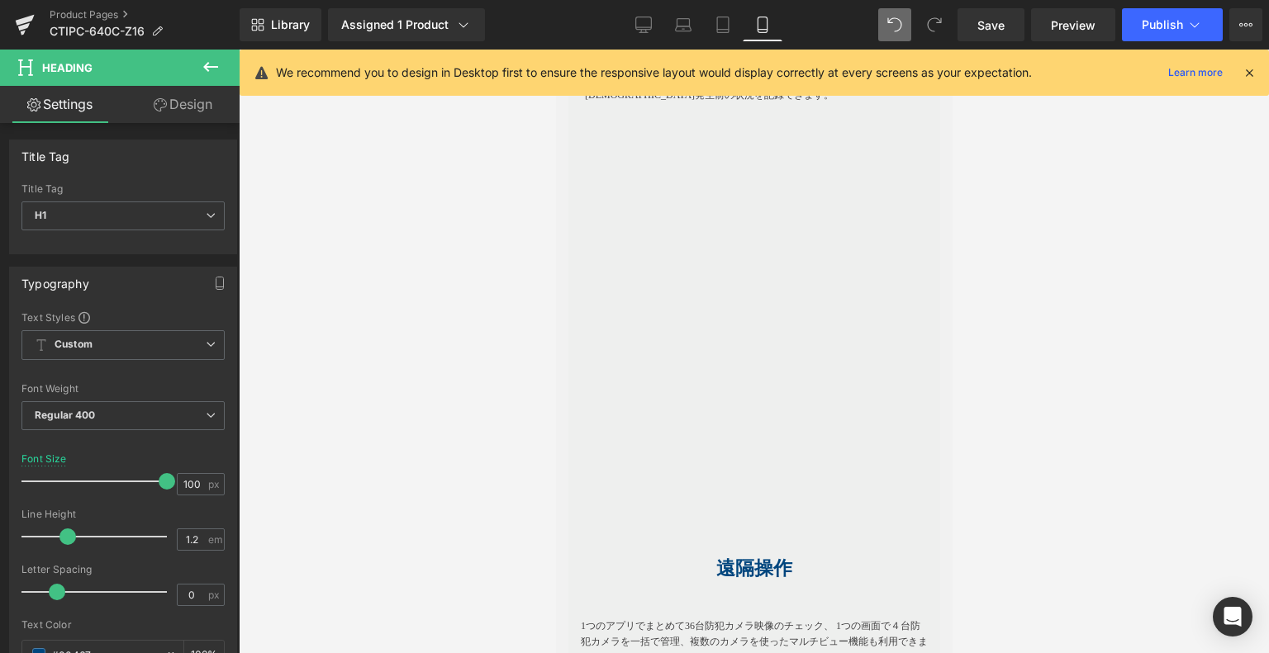
scroll to position [3308, 0]
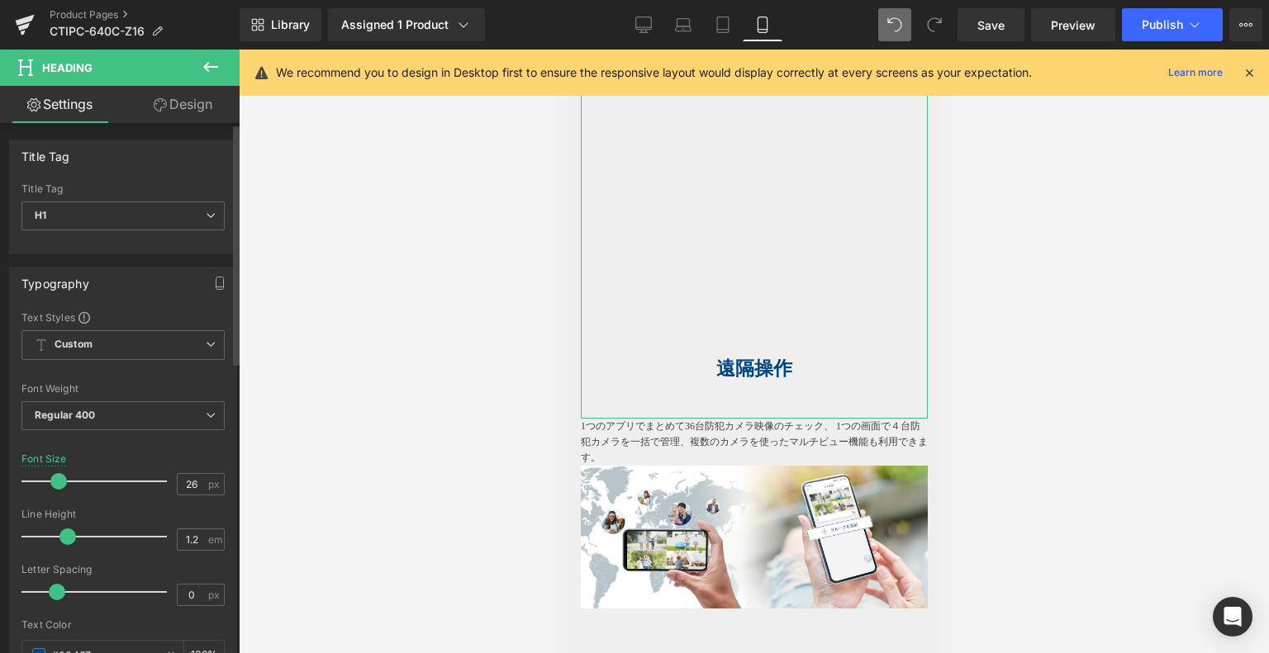
click at [58, 474] on div at bounding box center [98, 481] width 137 height 33
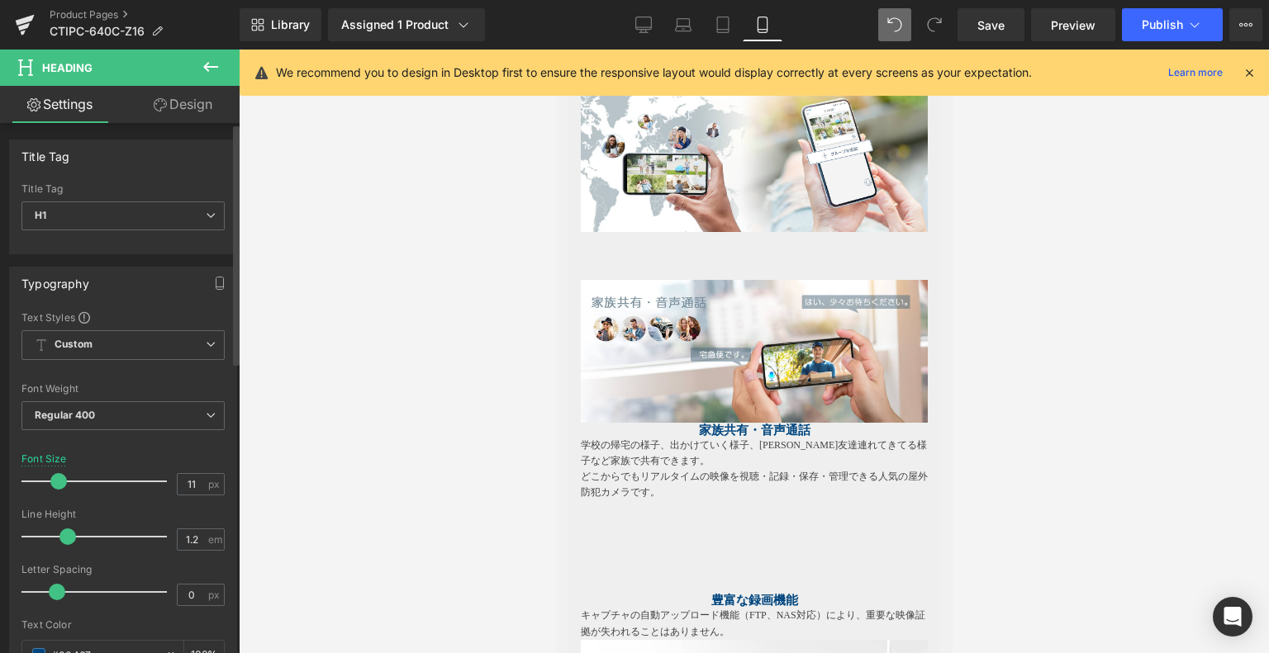
click at [36, 478] on div at bounding box center [98, 481] width 137 height 33
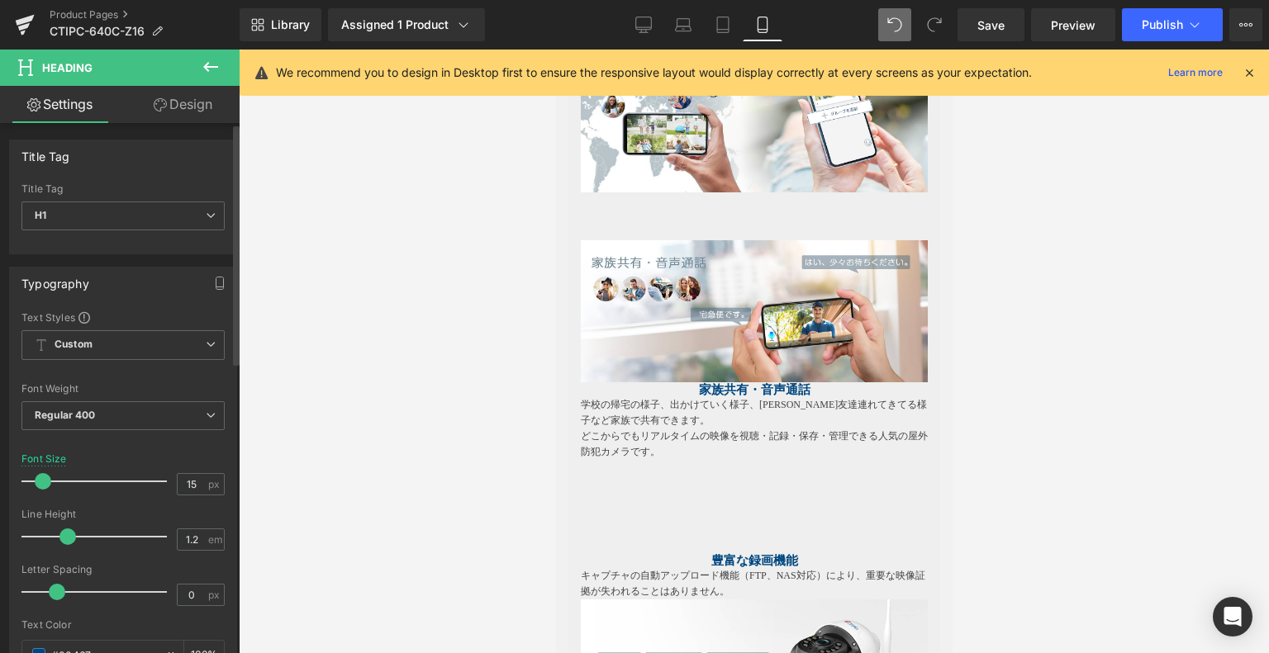
type input "16"
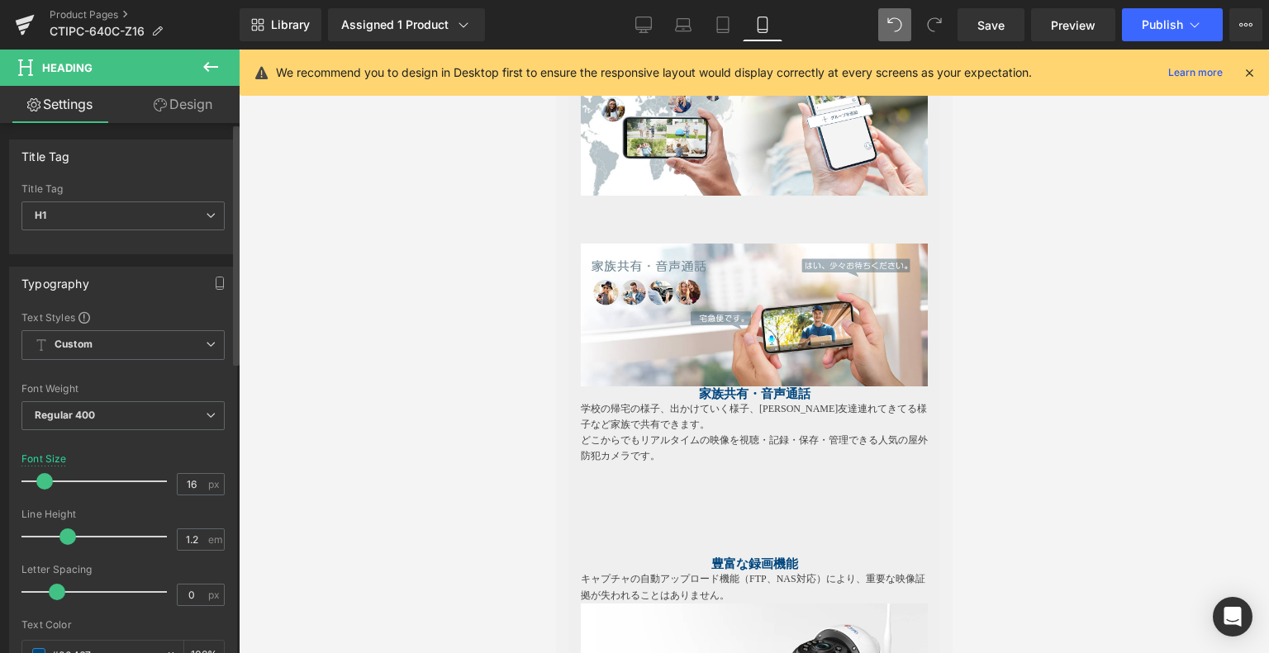
click at [45, 480] on span at bounding box center [44, 481] width 17 height 17
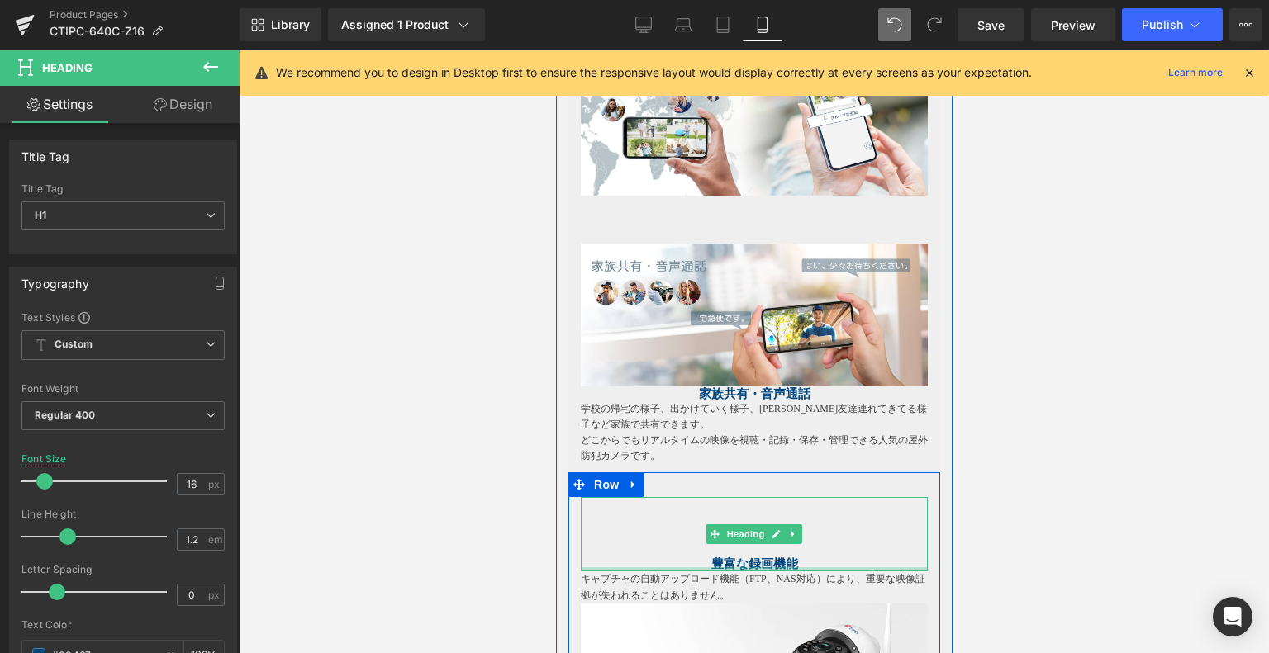
click at [750, 567] on div at bounding box center [753, 569] width 347 height 4
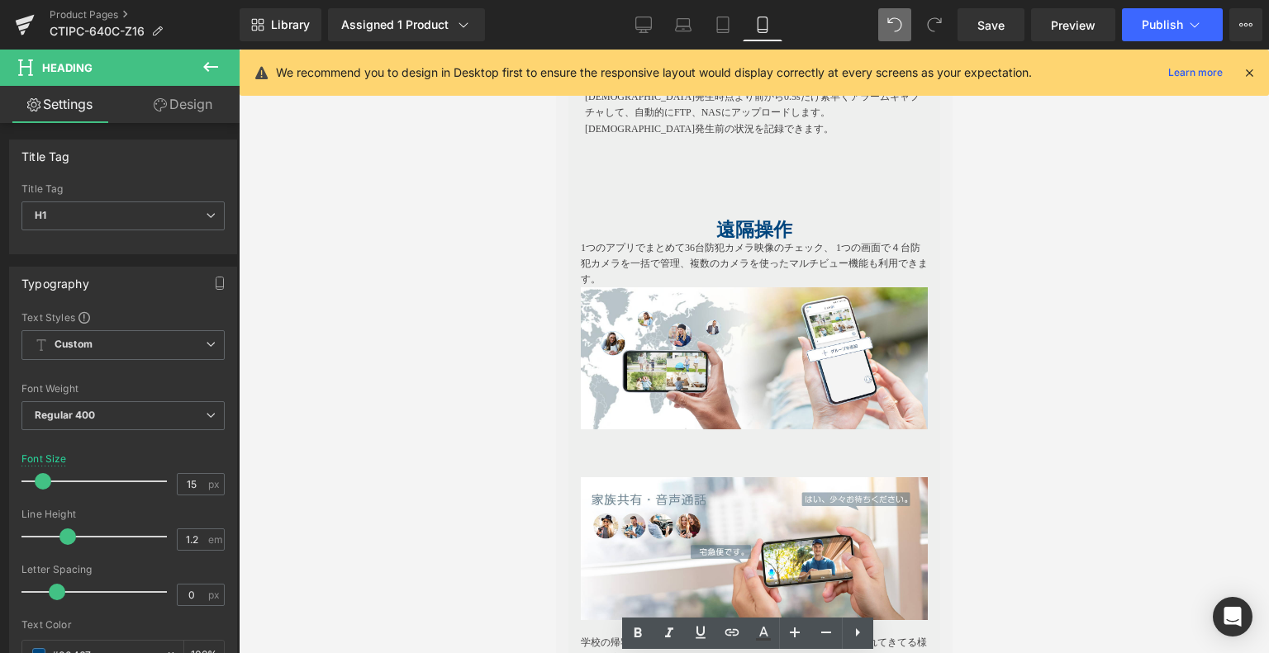
scroll to position [2978, 0]
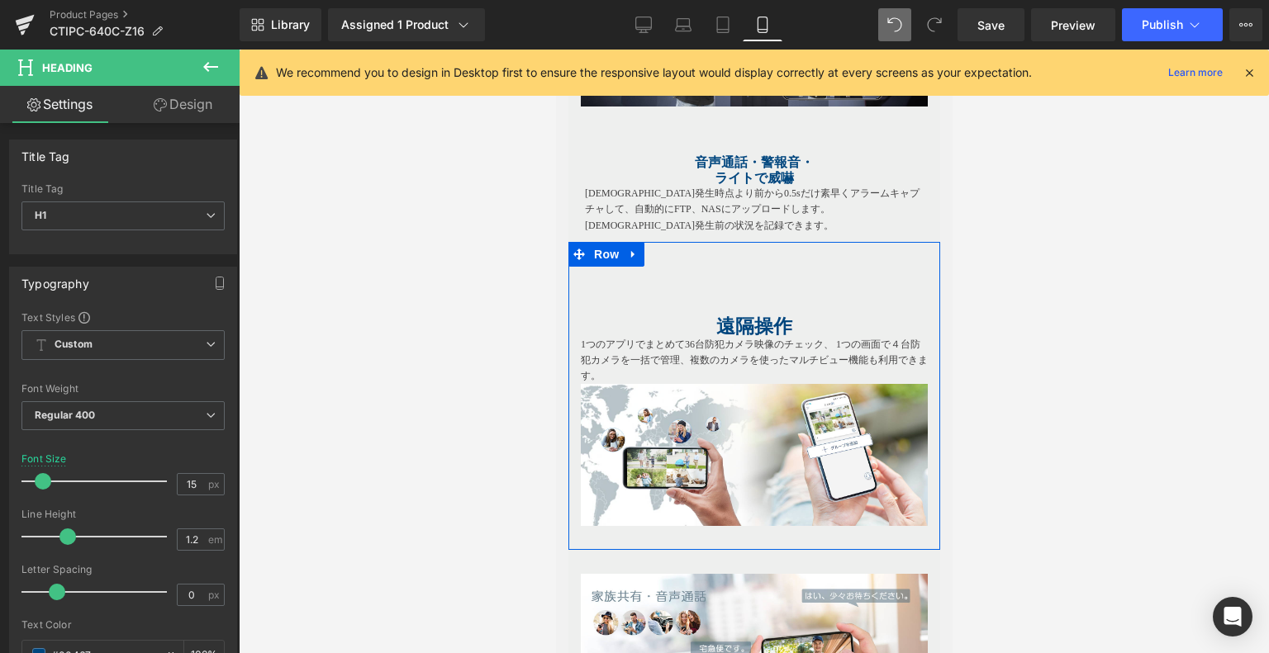
drag, startPoint x: 762, startPoint y: 316, endPoint x: 758, endPoint y: 300, distance: 17.0
click at [762, 316] on strong "遠隔操作" at bounding box center [753, 326] width 76 height 21
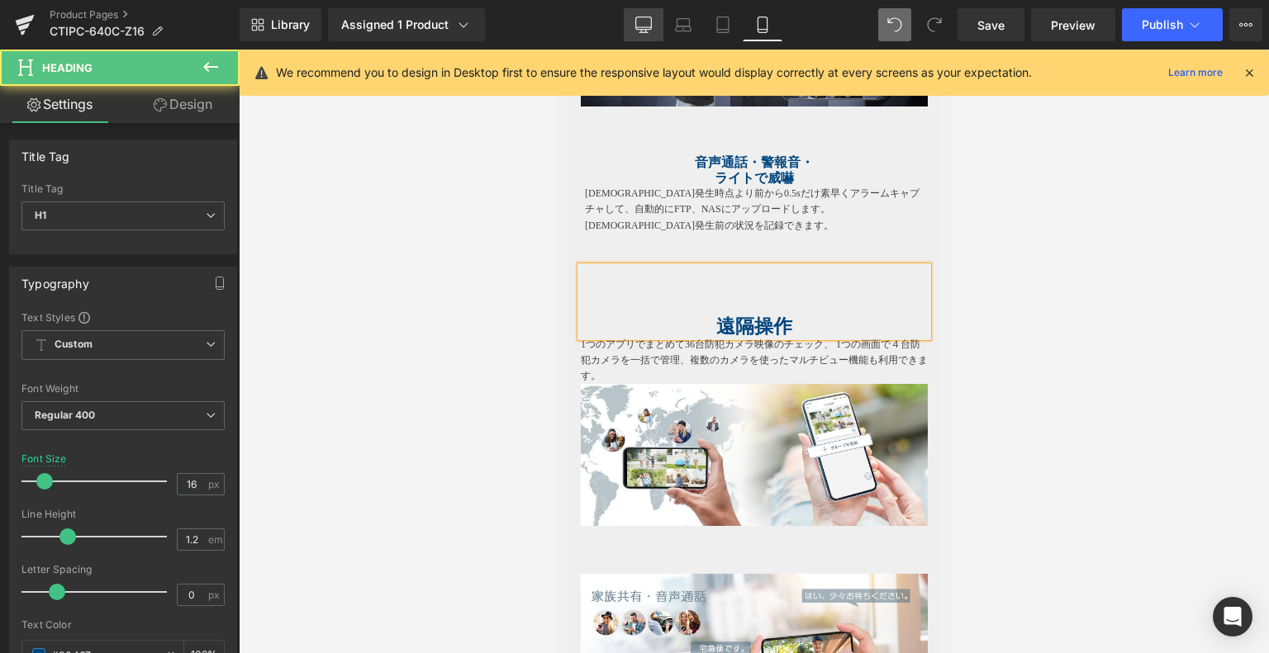
click at [639, 9] on link "Desktop" at bounding box center [644, 24] width 40 height 33
type input "23"
type input "100"
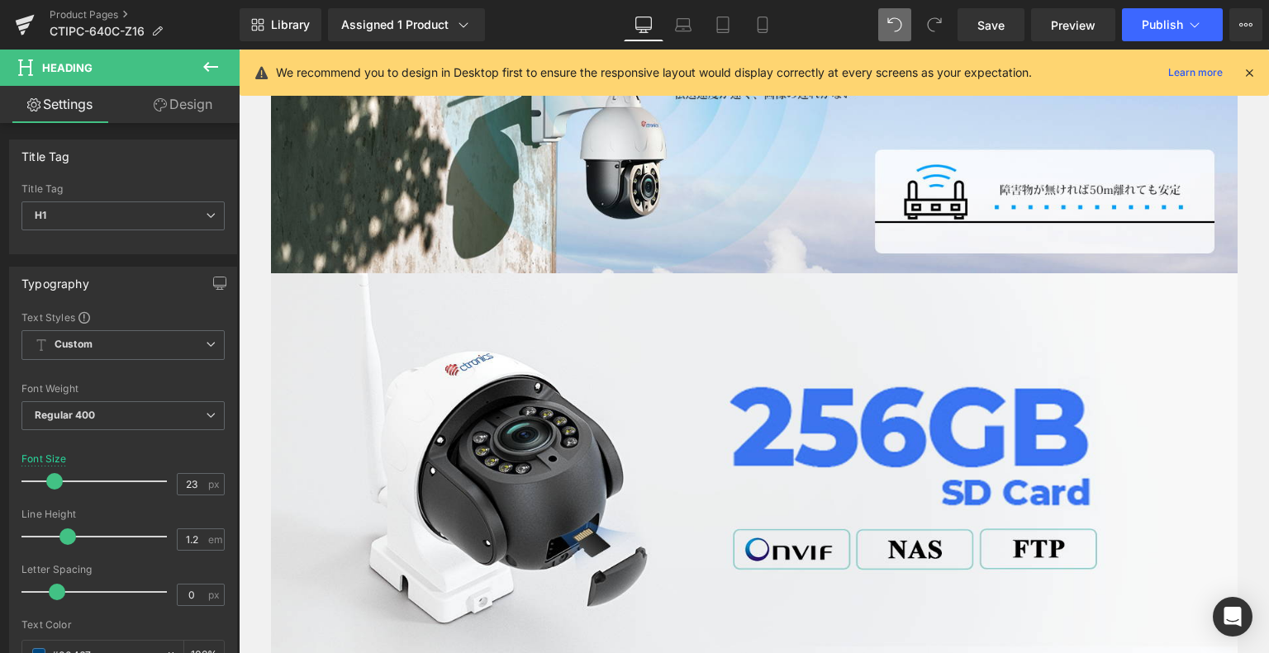
scroll to position [4442, 0]
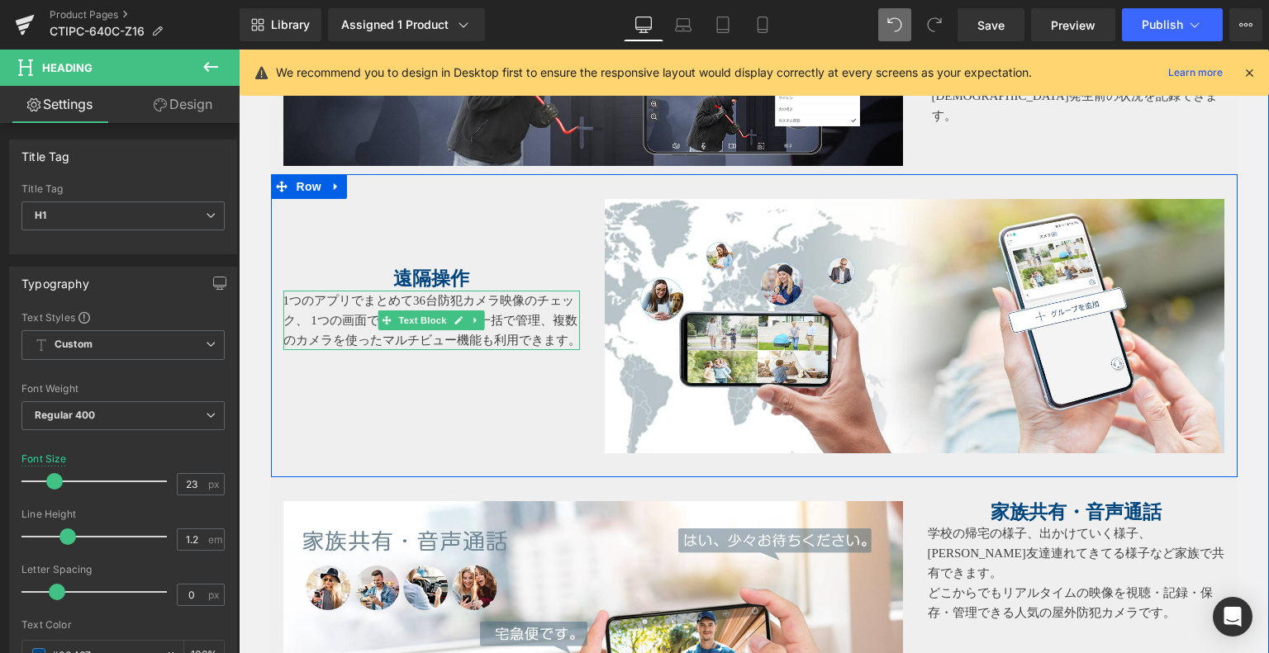
click at [415, 291] on div at bounding box center [431, 293] width 297 height 4
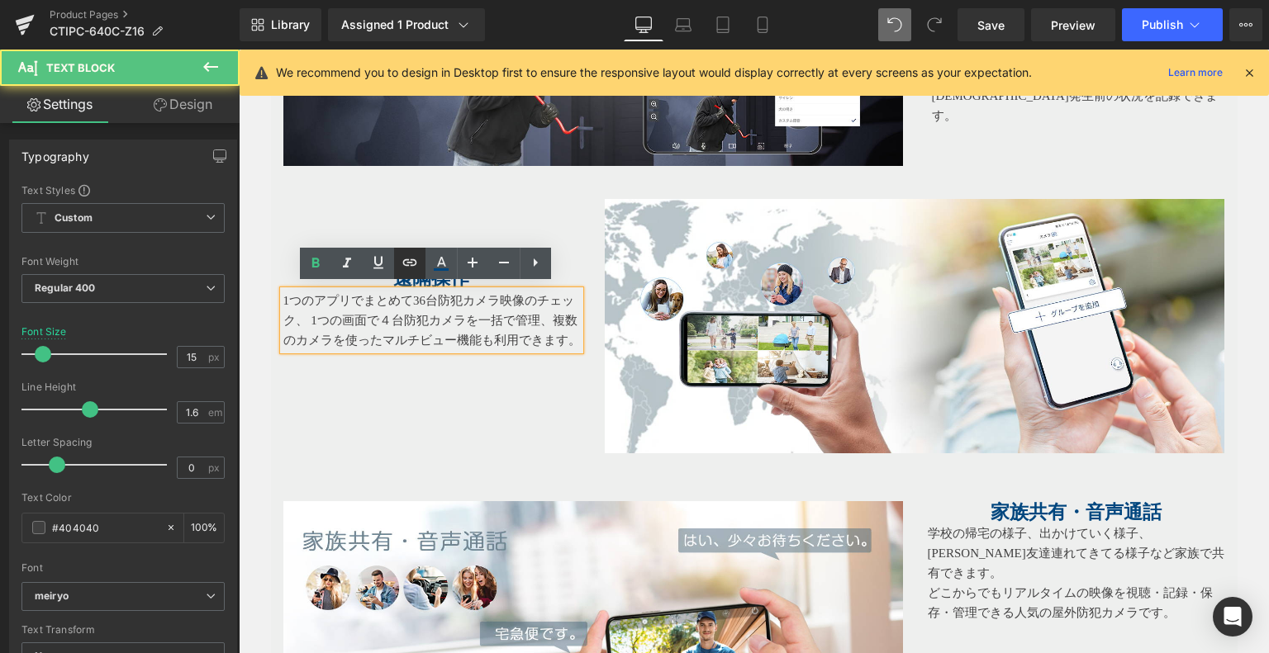
click at [396, 266] on link at bounding box center [409, 263] width 31 height 31
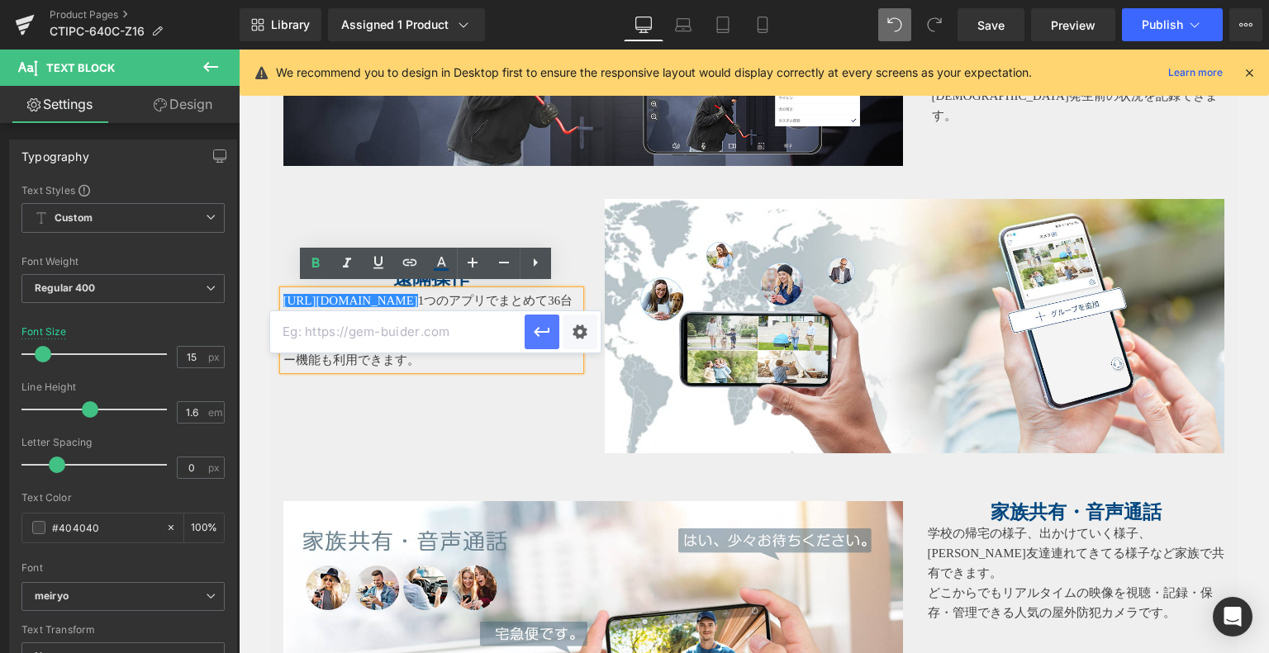
click at [541, 329] on icon "button" at bounding box center [542, 332] width 20 height 20
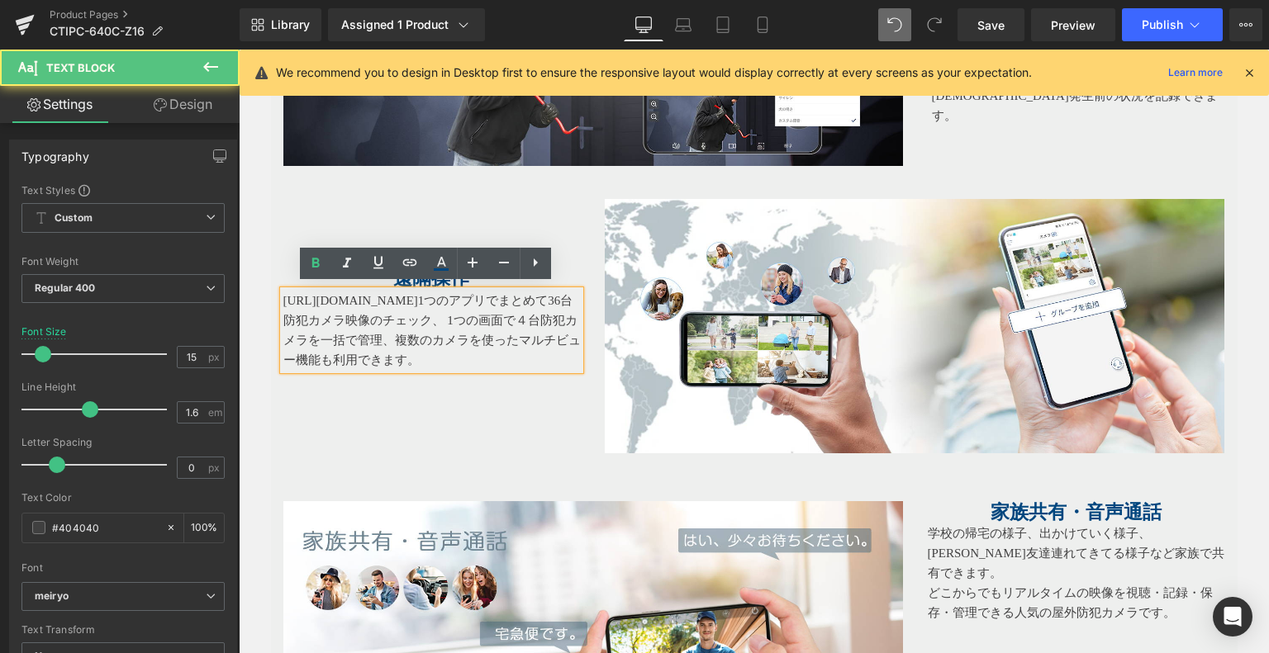
drag, startPoint x: 432, startPoint y: 296, endPoint x: 244, endPoint y: 299, distance: 187.5
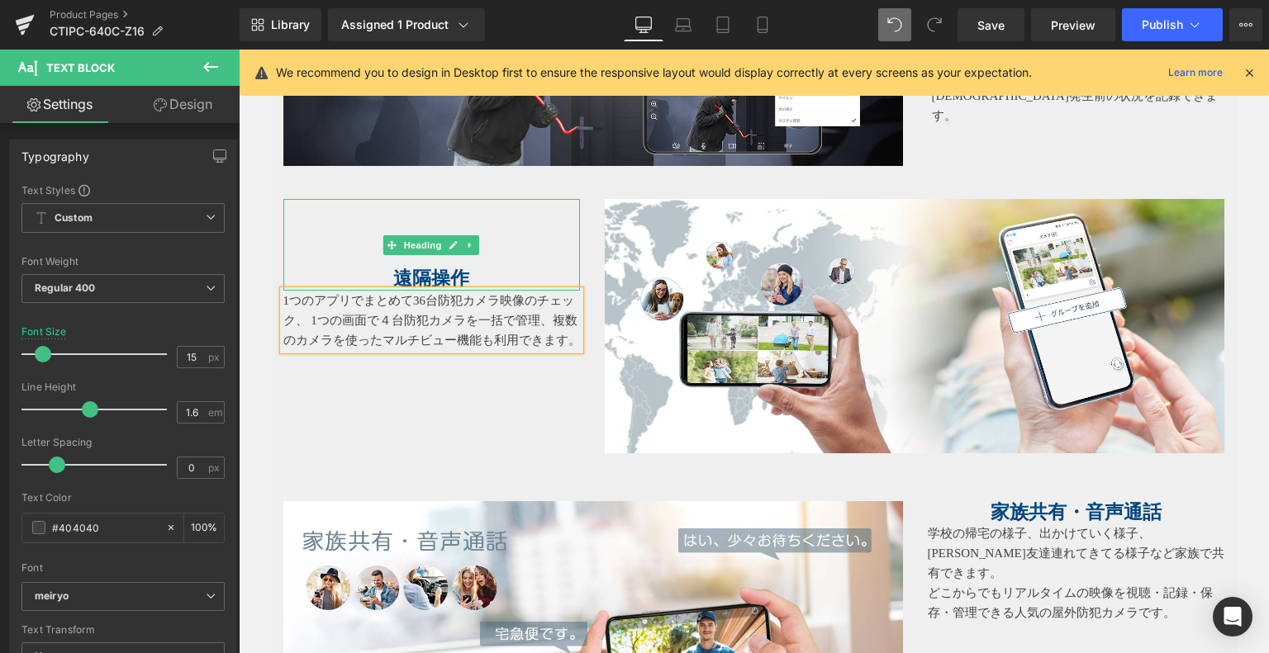
click at [459, 268] on strong "遠隔操作" at bounding box center [431, 278] width 76 height 21
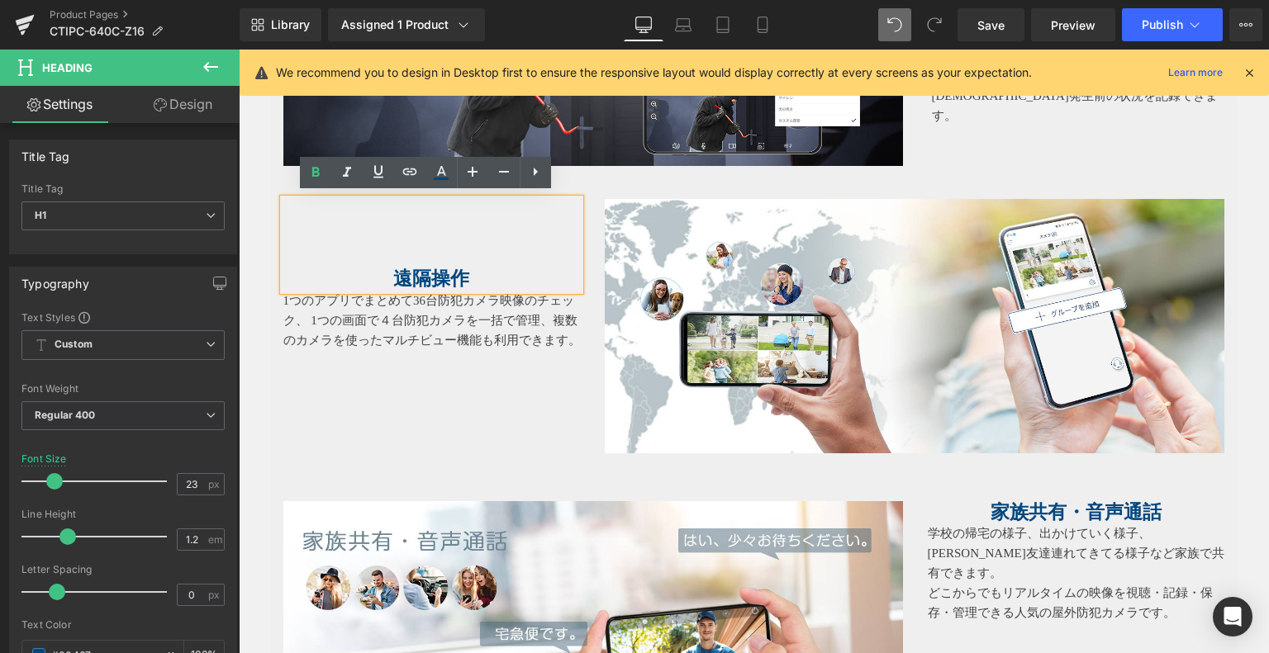
drag, startPoint x: 360, startPoint y: 270, endPoint x: 317, endPoint y: 272, distance: 43.0
click at [320, 272] on h1 "遠隔操作" at bounding box center [431, 279] width 297 height 23
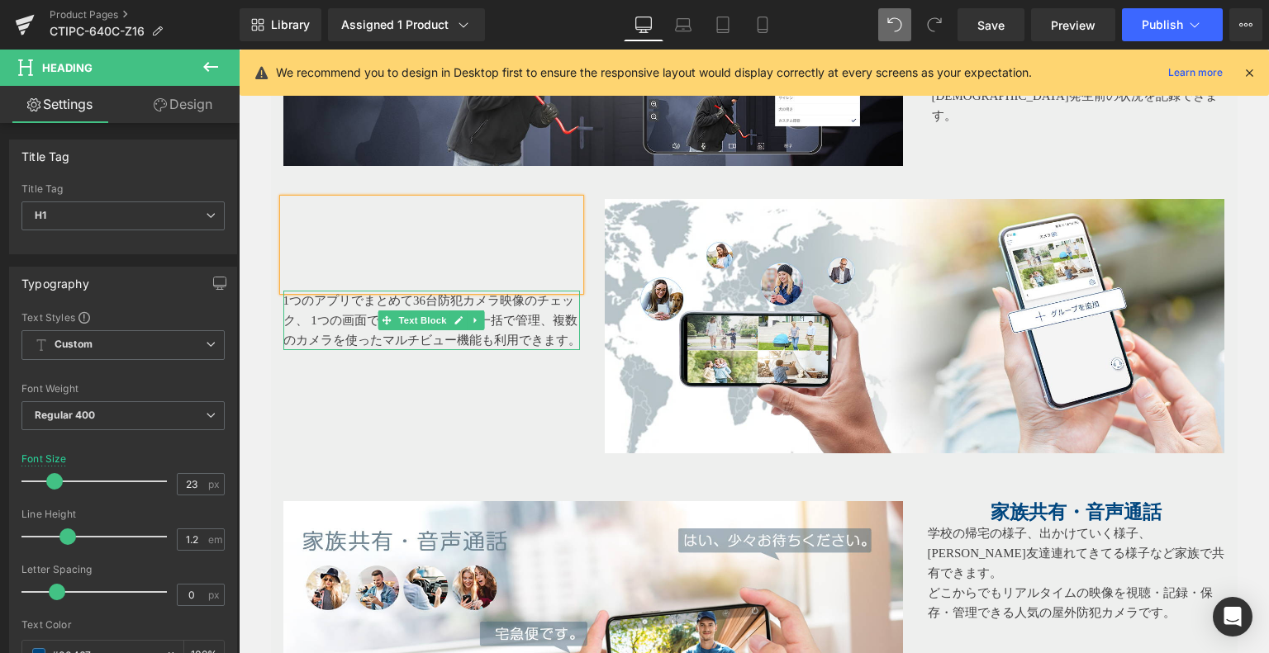
click at [452, 332] on p "1つのアプリでまとめて36台防犯カメラ映像のチェック、 1つの画面で４台防犯カメラを一括で管理、複数のカメラを使ったマルチビュー機能も利用できます。" at bounding box center [431, 320] width 297 height 59
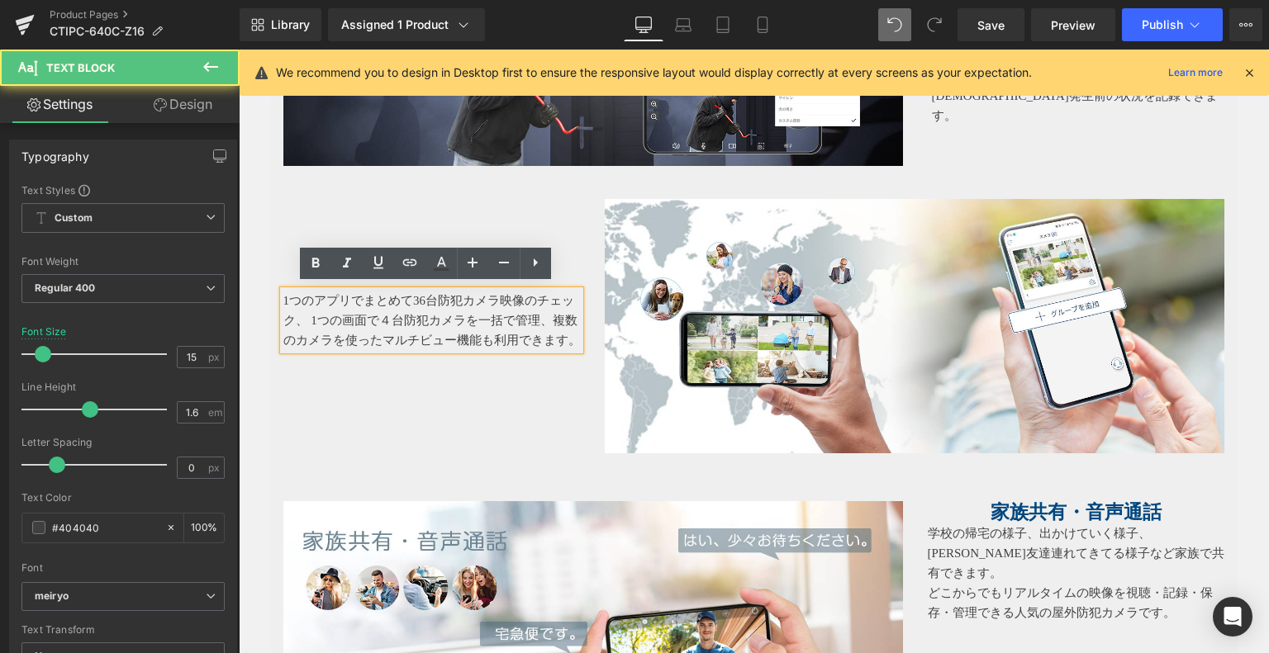
click at [426, 224] on h1 at bounding box center [431, 233] width 297 height 23
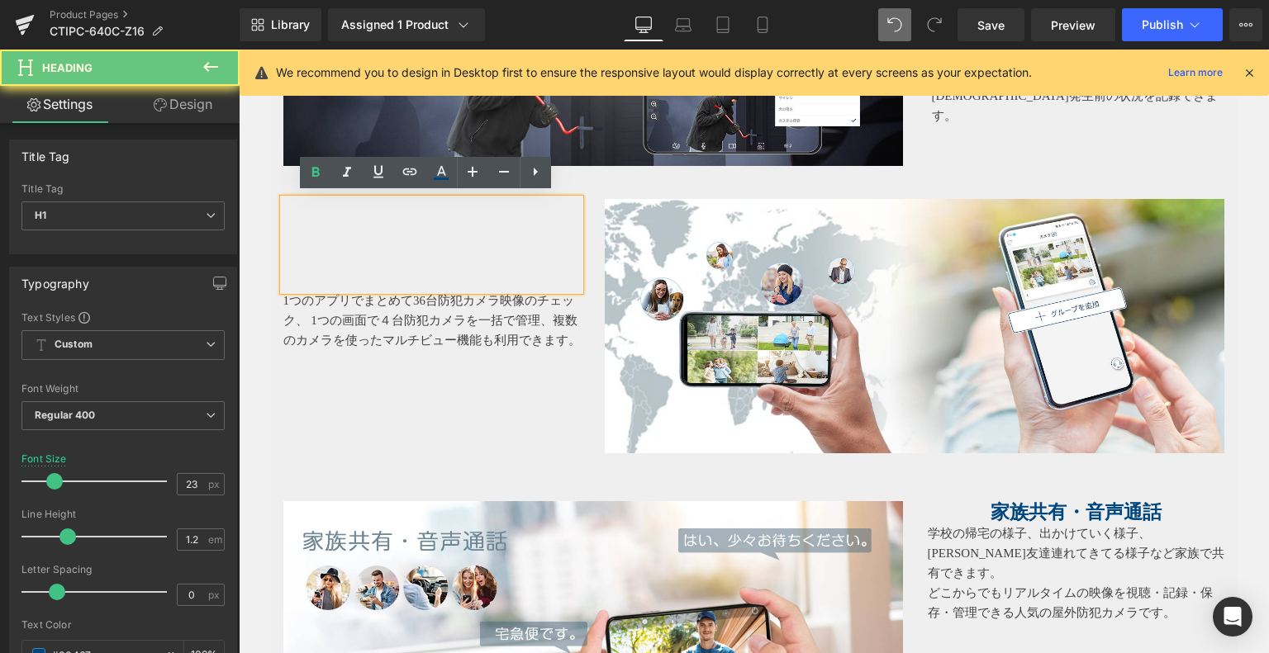
click at [320, 214] on h1 at bounding box center [431, 210] width 297 height 23
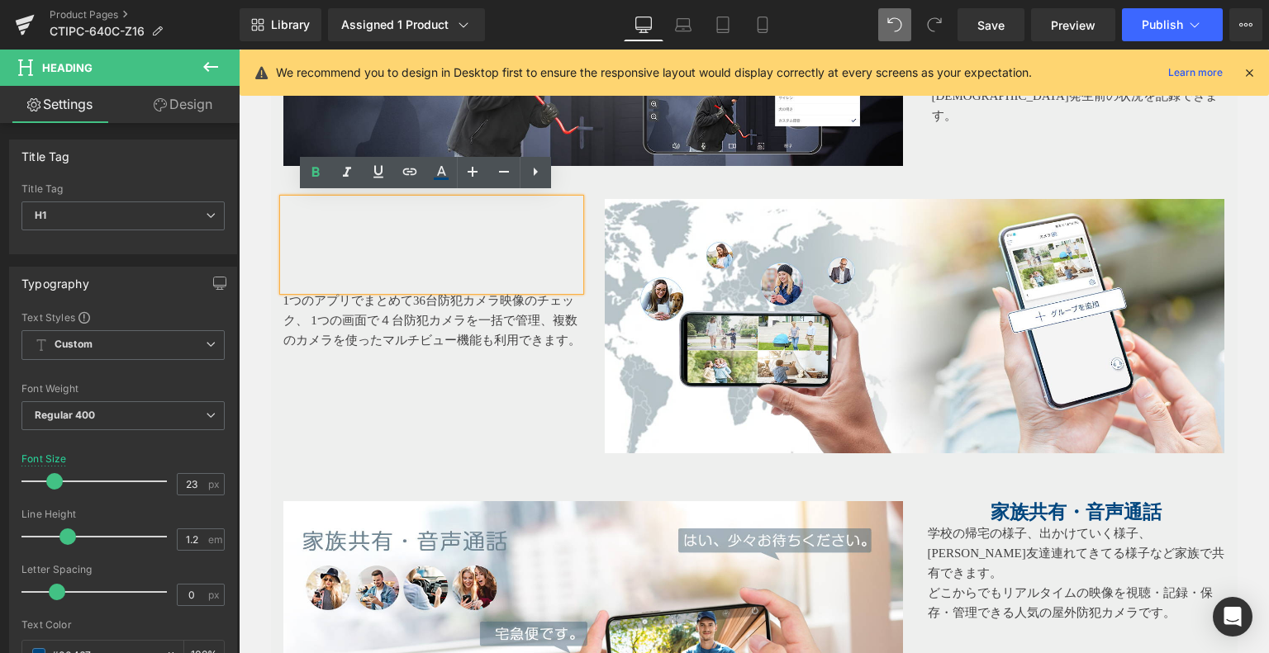
drag, startPoint x: 381, startPoint y: 205, endPoint x: 382, endPoint y: 216, distance: 10.9
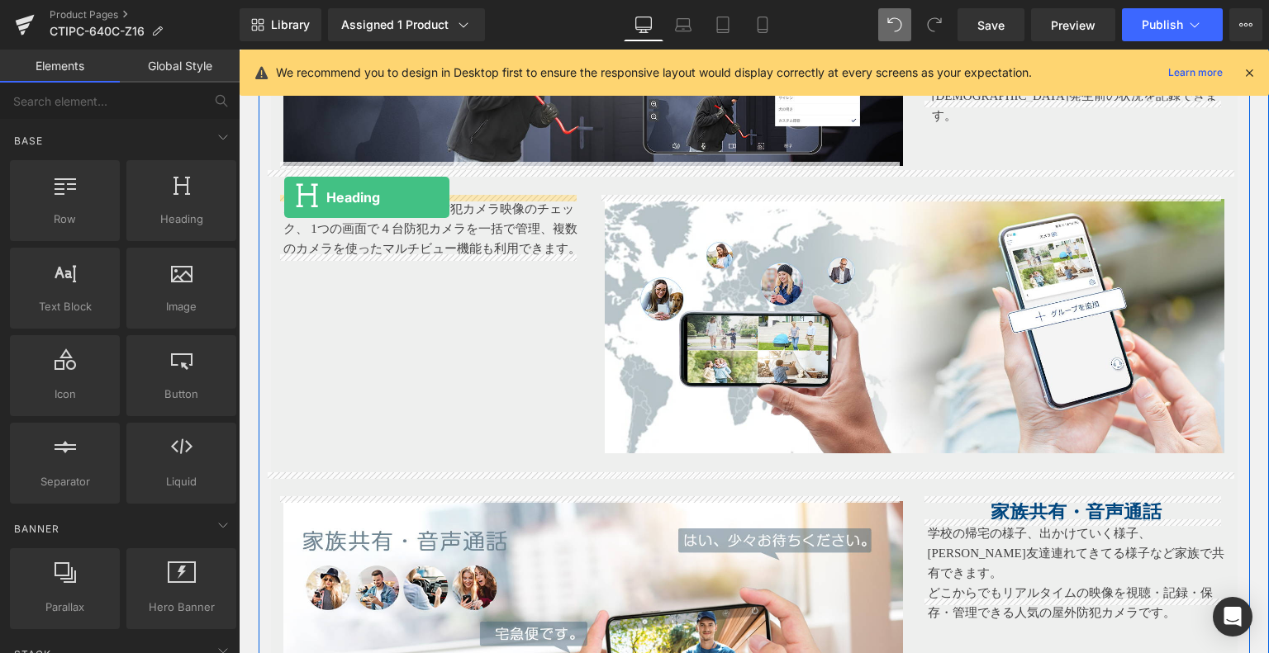
drag, startPoint x: 417, startPoint y: 266, endPoint x: 284, endPoint y: 197, distance: 149.6
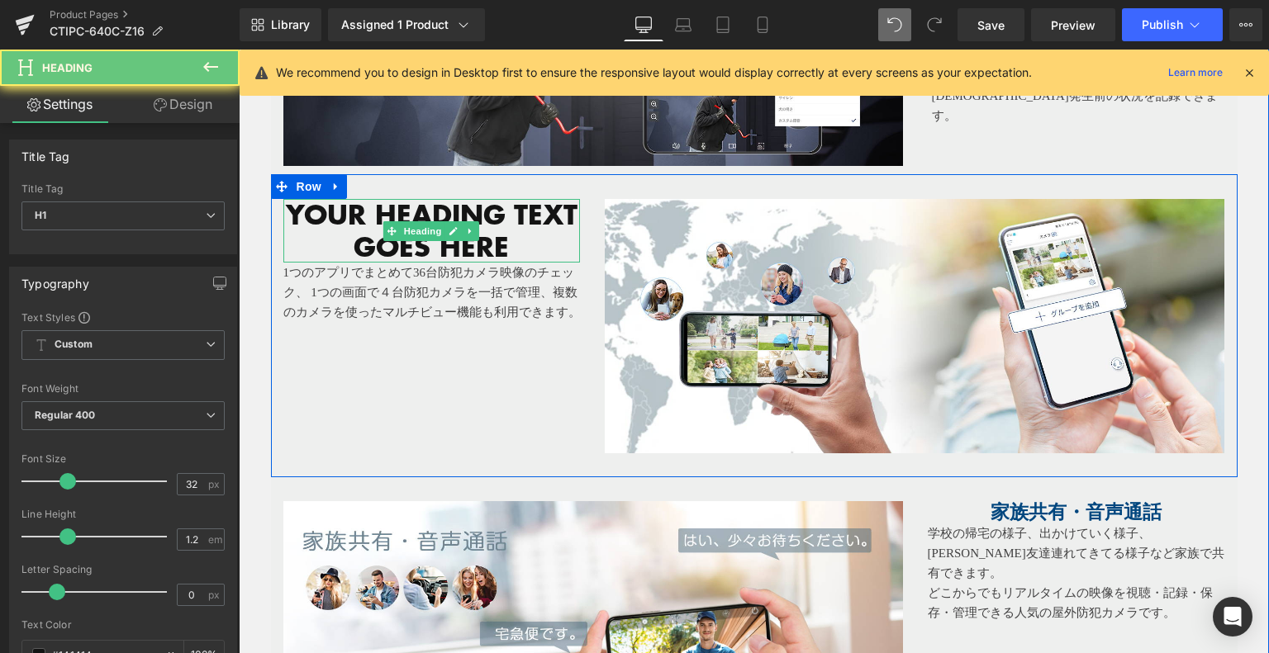
click at [403, 221] on div "Your heading text goes here Heading" at bounding box center [431, 231] width 297 height 64
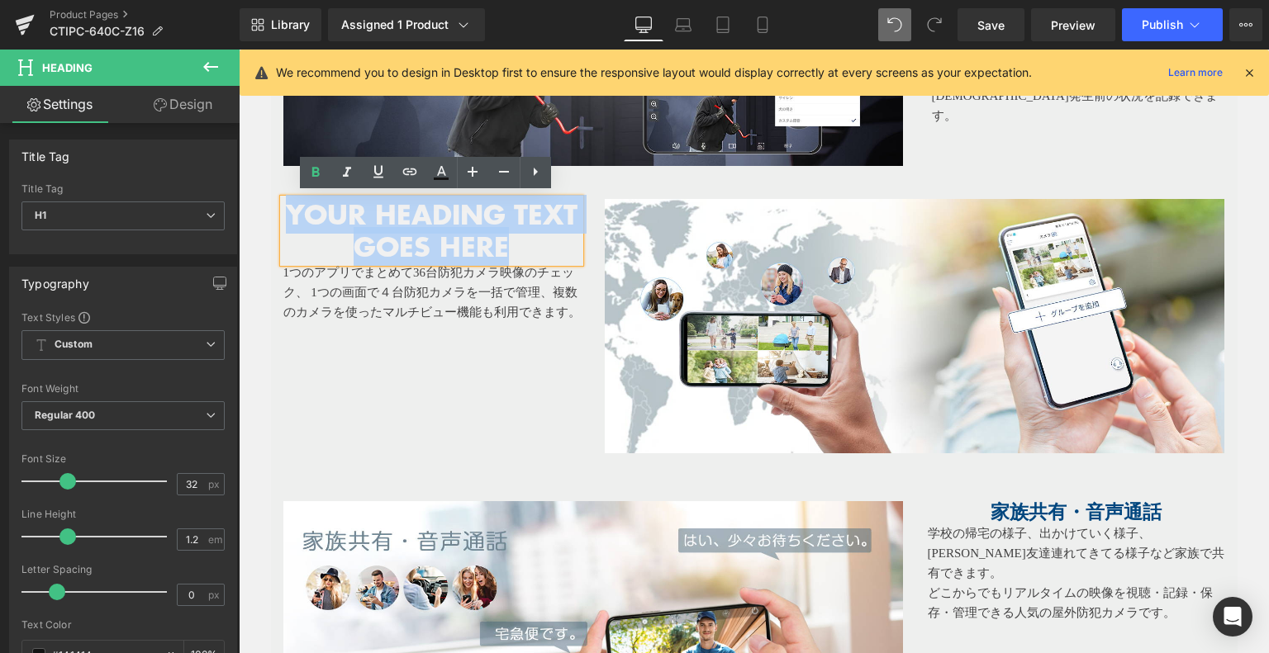
drag, startPoint x: 398, startPoint y: 207, endPoint x: 192, endPoint y: 143, distance: 216.3
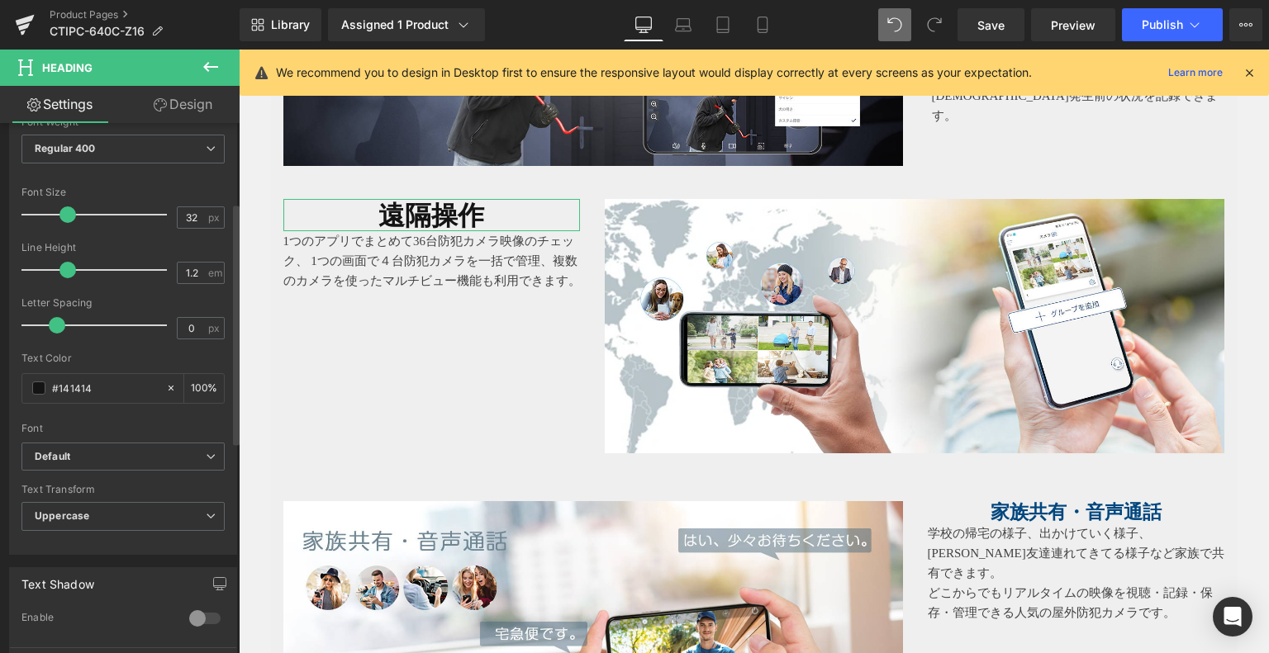
scroll to position [413, 0]
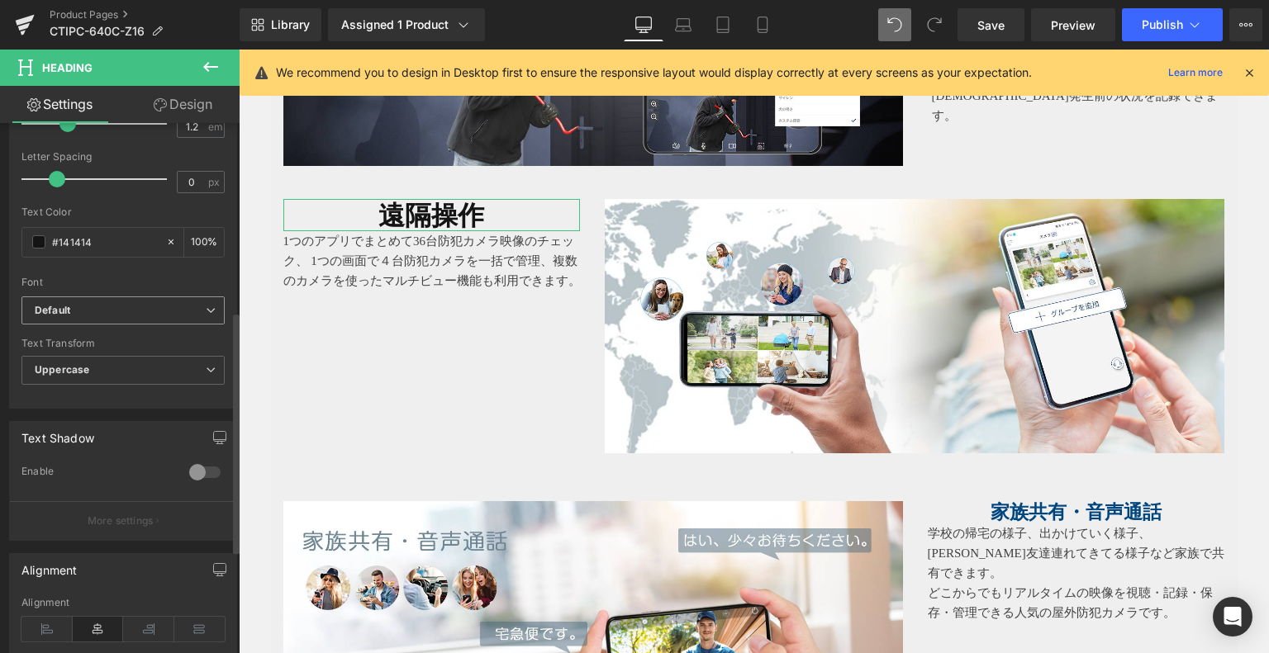
click at [121, 306] on b "Default" at bounding box center [120, 311] width 171 height 14
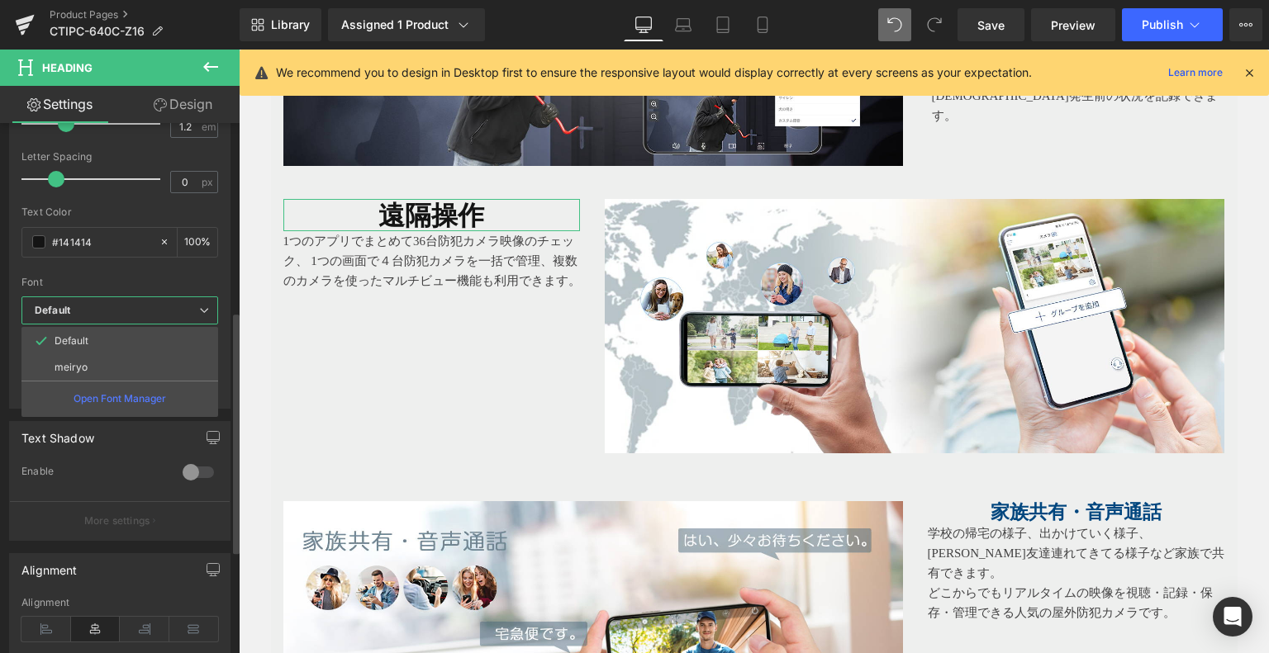
click at [118, 369] on li "meiryo" at bounding box center [119, 367] width 197 height 26
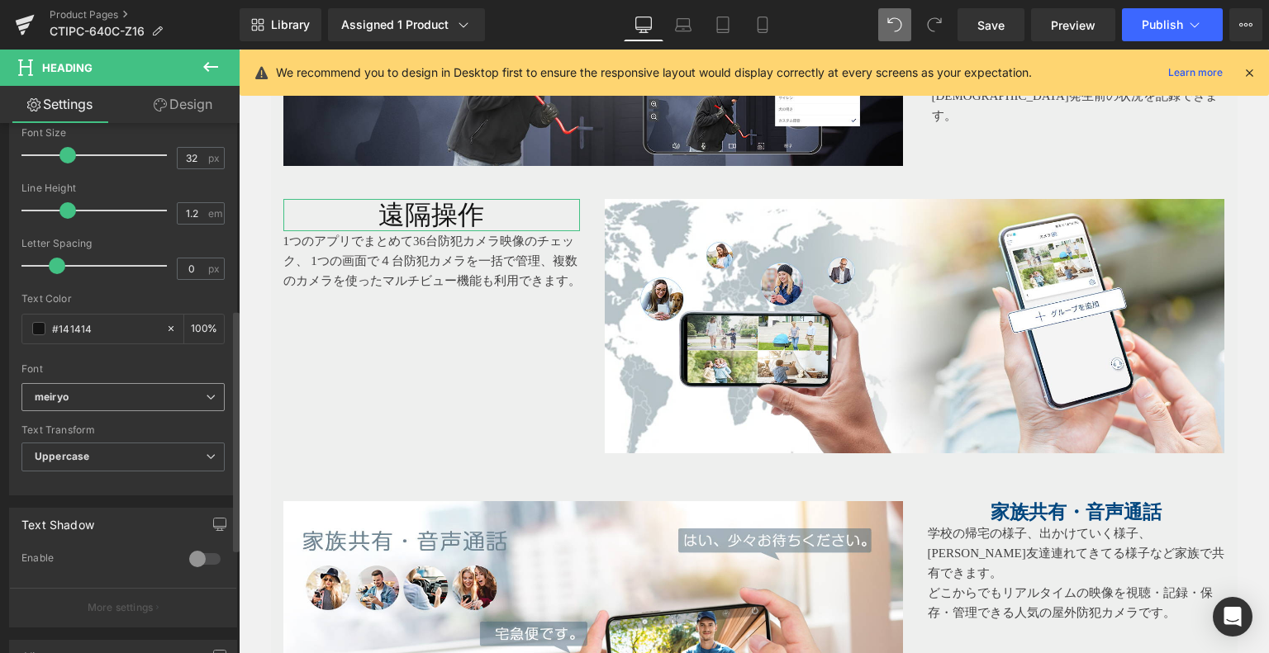
scroll to position [165, 0]
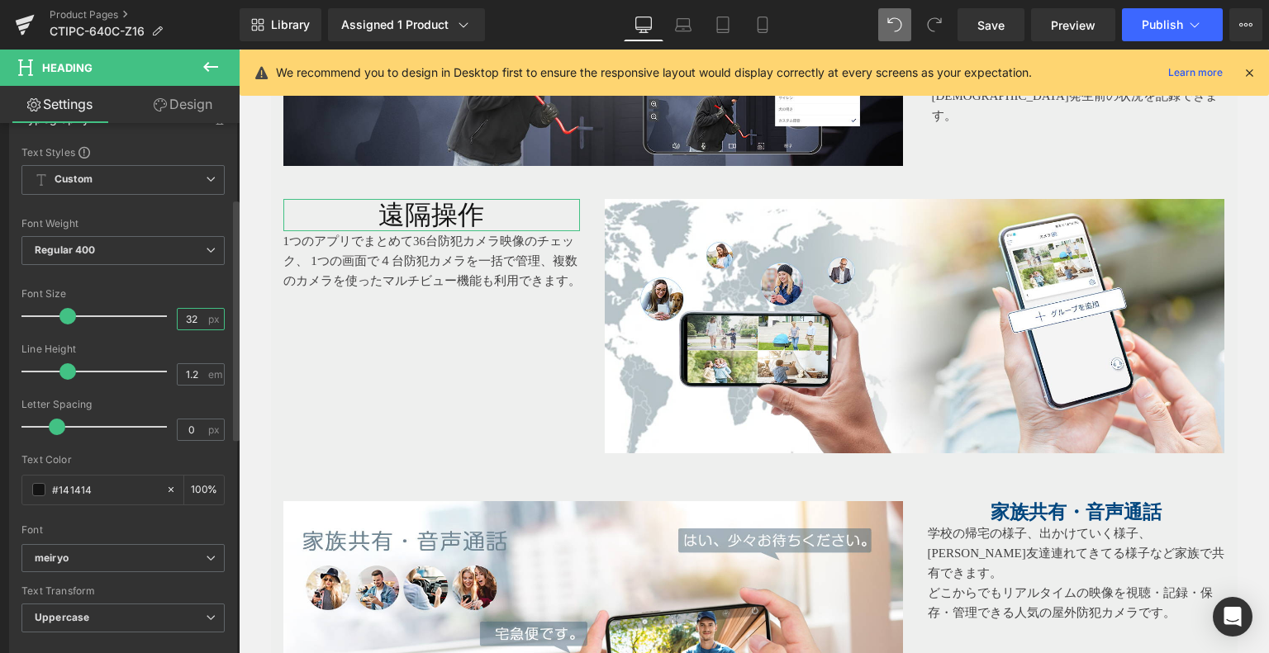
drag, startPoint x: 193, startPoint y: 318, endPoint x: 155, endPoint y: 323, distance: 38.3
click at [164, 315] on div "Font Size 32 px" at bounding box center [122, 315] width 203 height 55
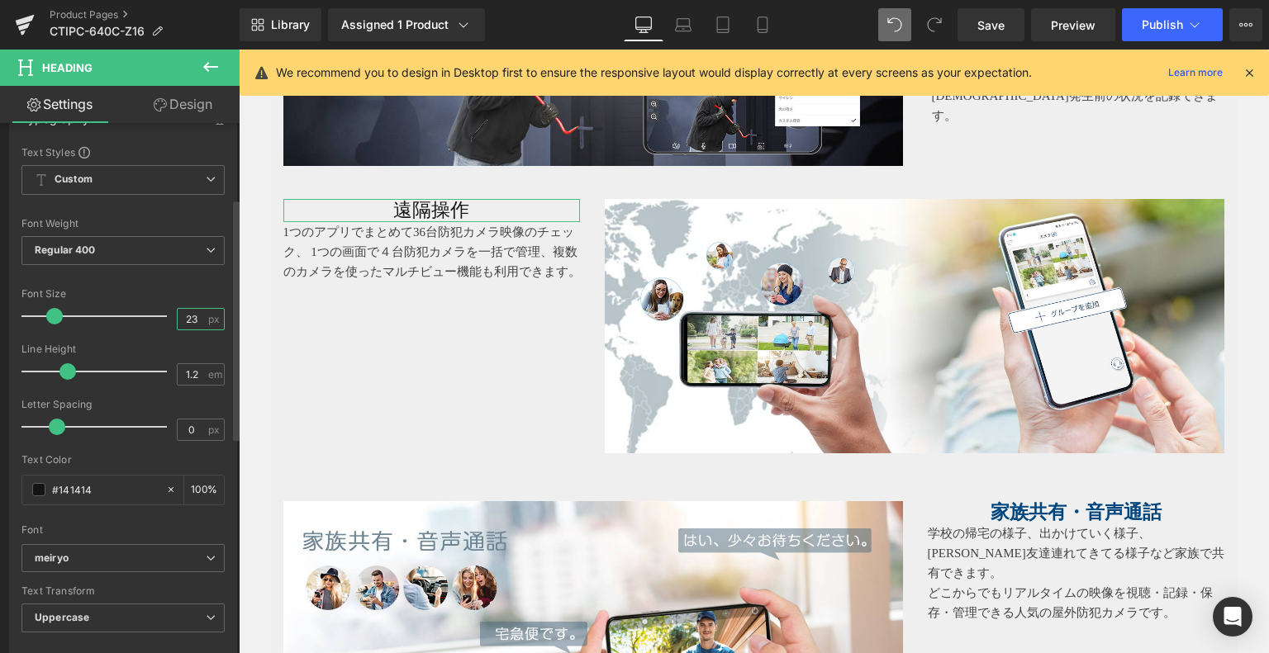
type input "23"
click at [162, 300] on div "Font Size 23 px" at bounding box center [122, 315] width 203 height 55
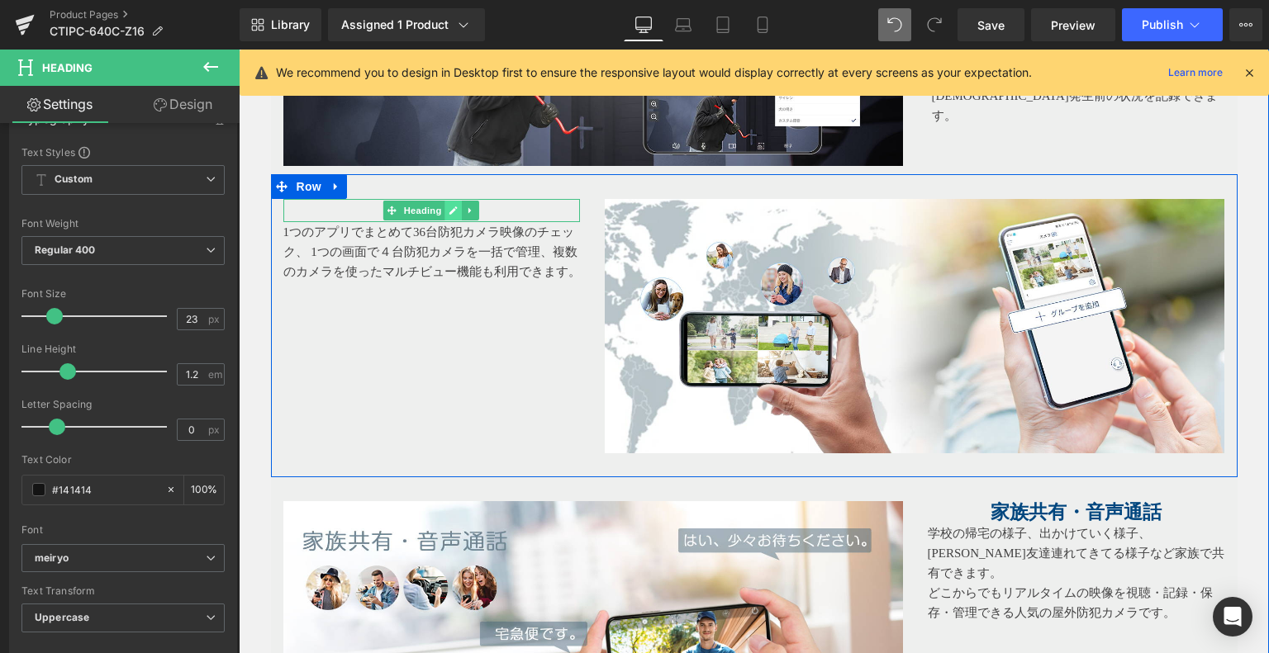
click at [445, 206] on link at bounding box center [453, 211] width 17 height 20
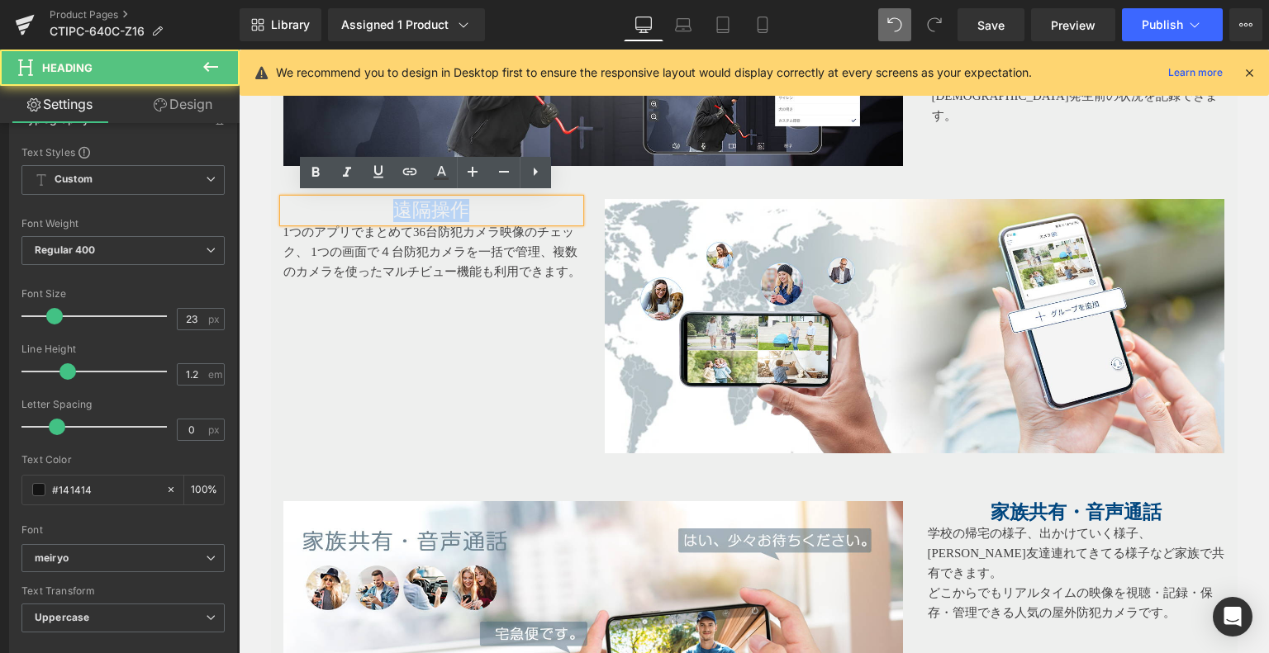
drag, startPoint x: 473, startPoint y: 204, endPoint x: 311, endPoint y: 193, distance: 162.2
click at [311, 199] on div "遠隔操作" at bounding box center [431, 210] width 297 height 23
drag, startPoint x: 423, startPoint y: 201, endPoint x: 353, endPoint y: 198, distance: 69.4
click at [353, 199] on h1 "遠隔操作" at bounding box center [431, 210] width 297 height 23
drag, startPoint x: 317, startPoint y: 178, endPoint x: 339, endPoint y: 183, distance: 22.2
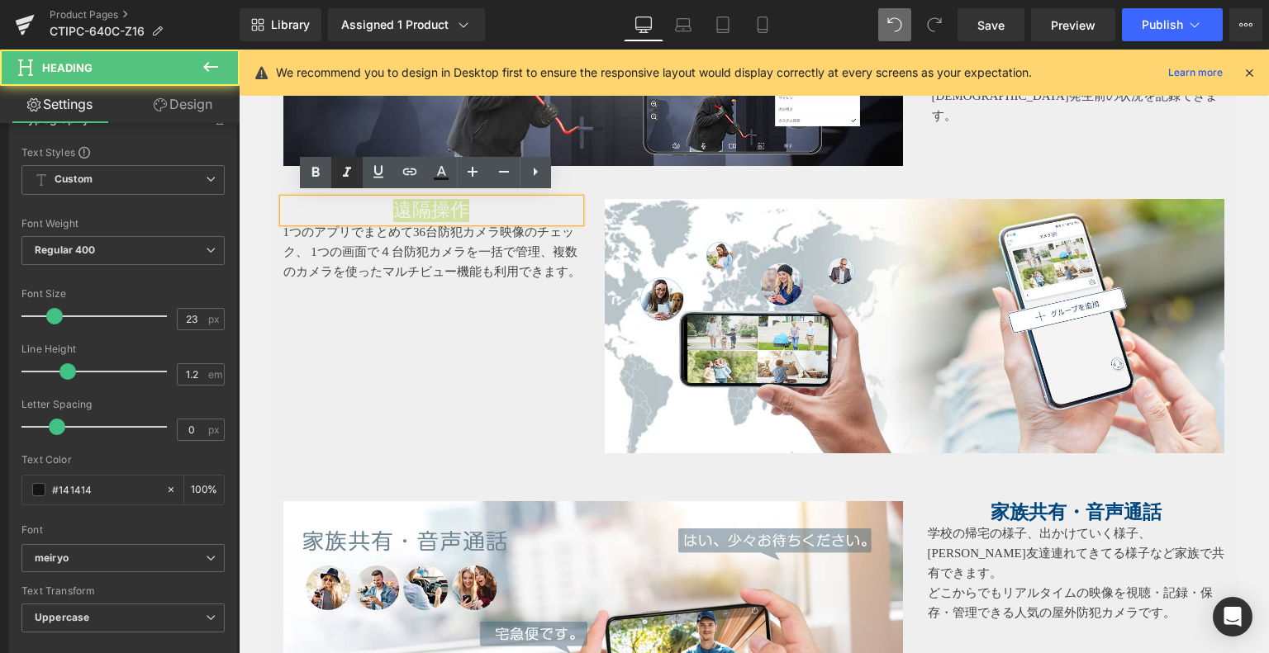
click at [318, 177] on icon at bounding box center [316, 173] width 20 height 20
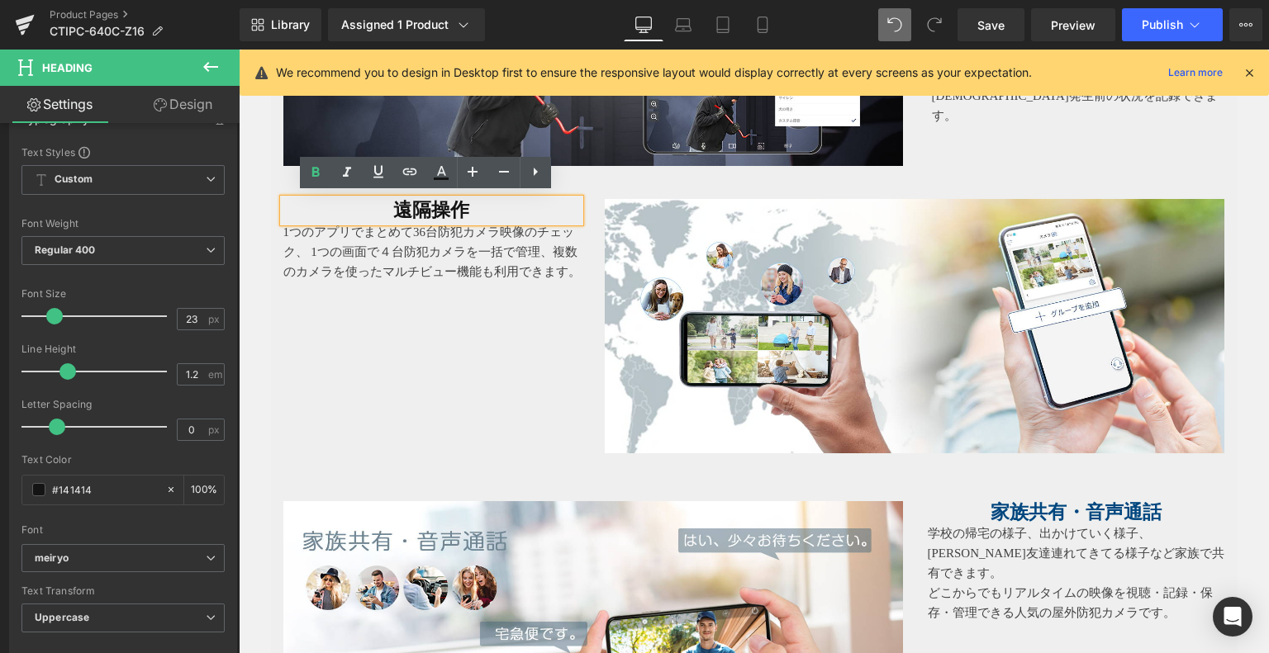
click at [1036, 492] on div "Image 家族共有・音声通話 Heading 学校の帰宅の様子、出かけていく様子、[PERSON_NAME]友達連れてきてる様子など家族で共有できます。 ど…" at bounding box center [754, 620] width 966 height 286
click at [1036, 504] on div "家族共有・音声通話 Heading" at bounding box center [1075, 512] width 297 height 23
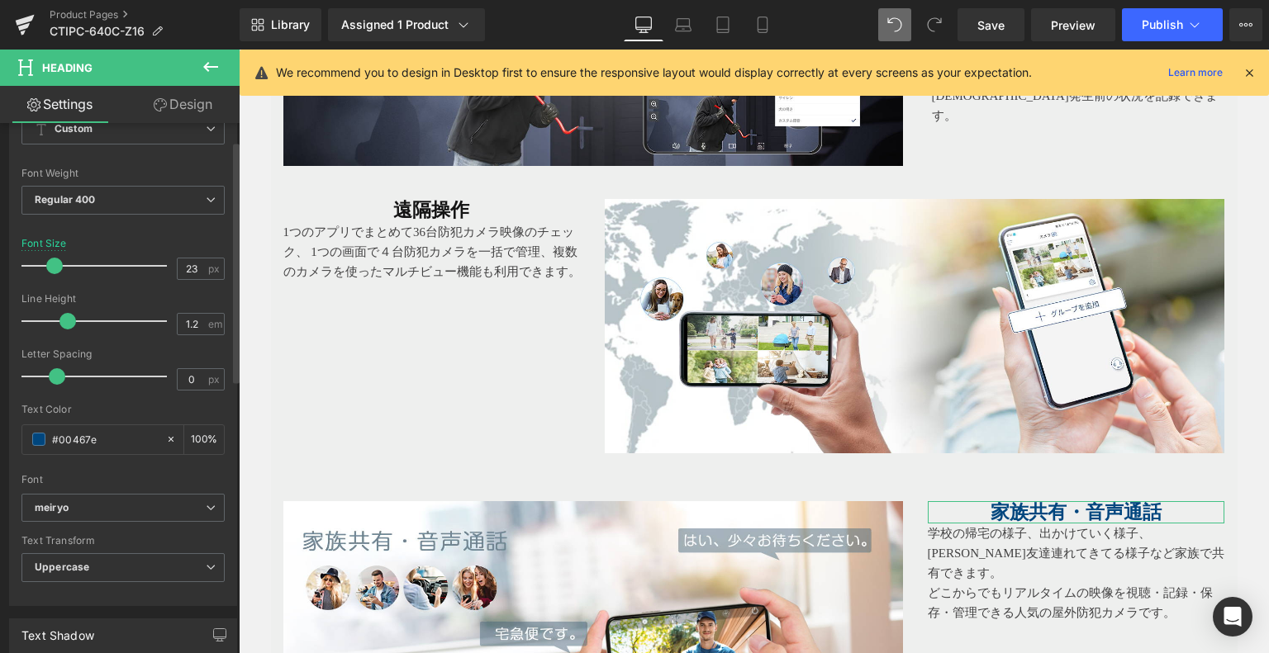
scroll to position [413, 0]
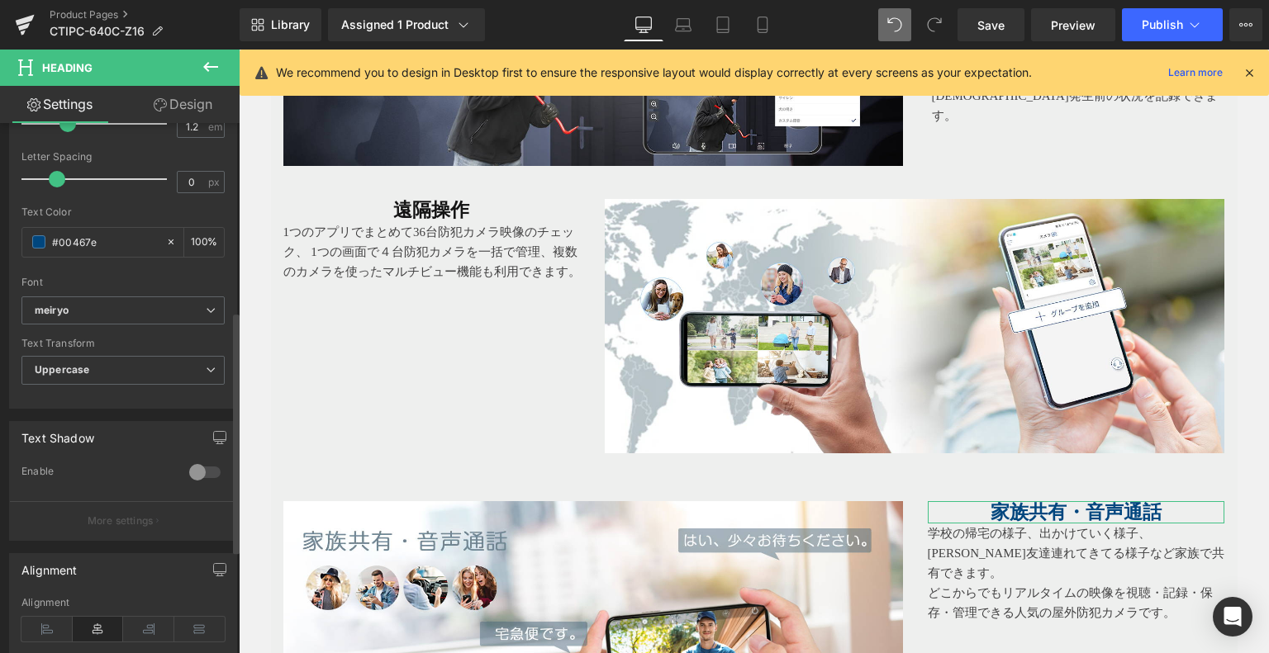
drag, startPoint x: 108, startPoint y: 241, endPoint x: 13, endPoint y: 240, distance: 95.0
click at [13, 240] on div "Text Styles Custom Custom Setup Global Style Custom Setup Global Style Thin 100…" at bounding box center [123, 153] width 226 height 510
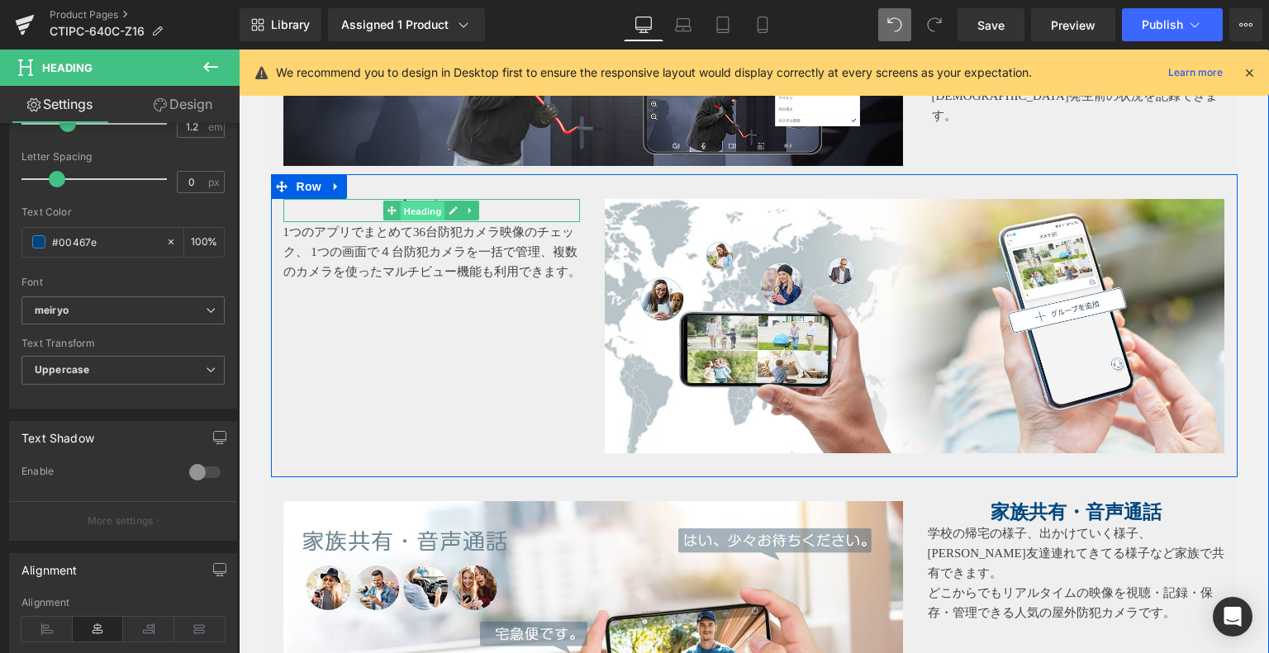
click at [430, 202] on span "Heading" at bounding box center [423, 212] width 45 height 20
click at [338, 202] on h1 "遠隔操作" at bounding box center [431, 210] width 297 height 23
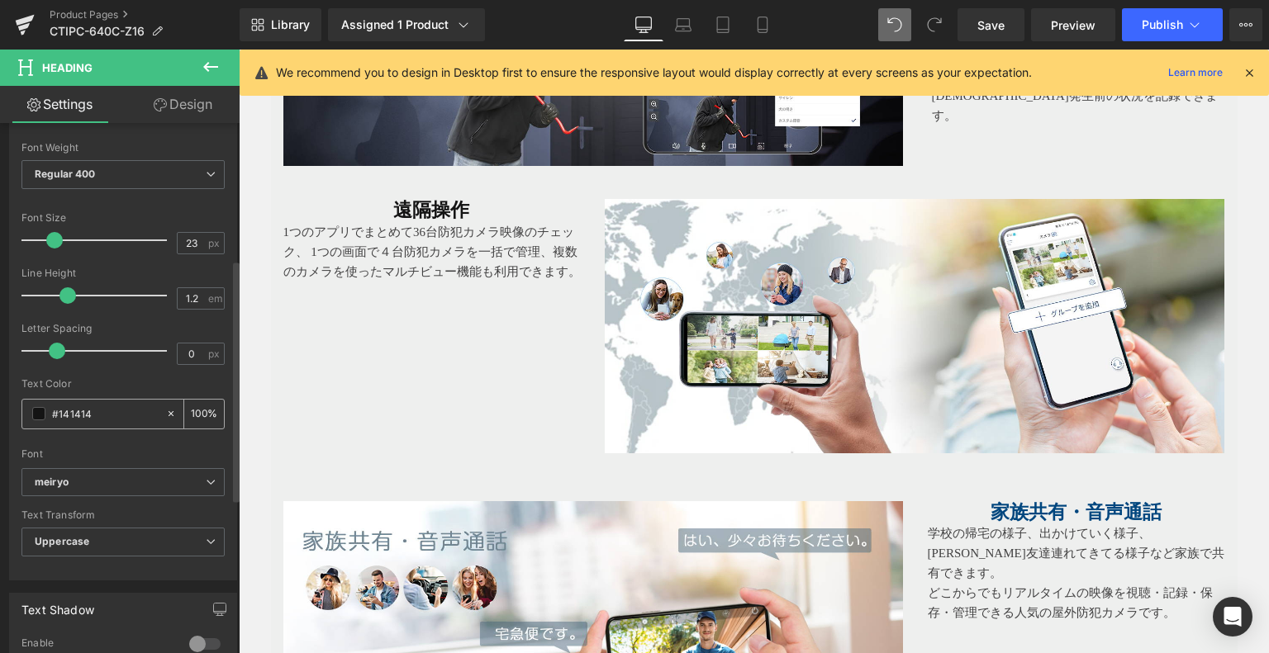
scroll to position [330, 0]
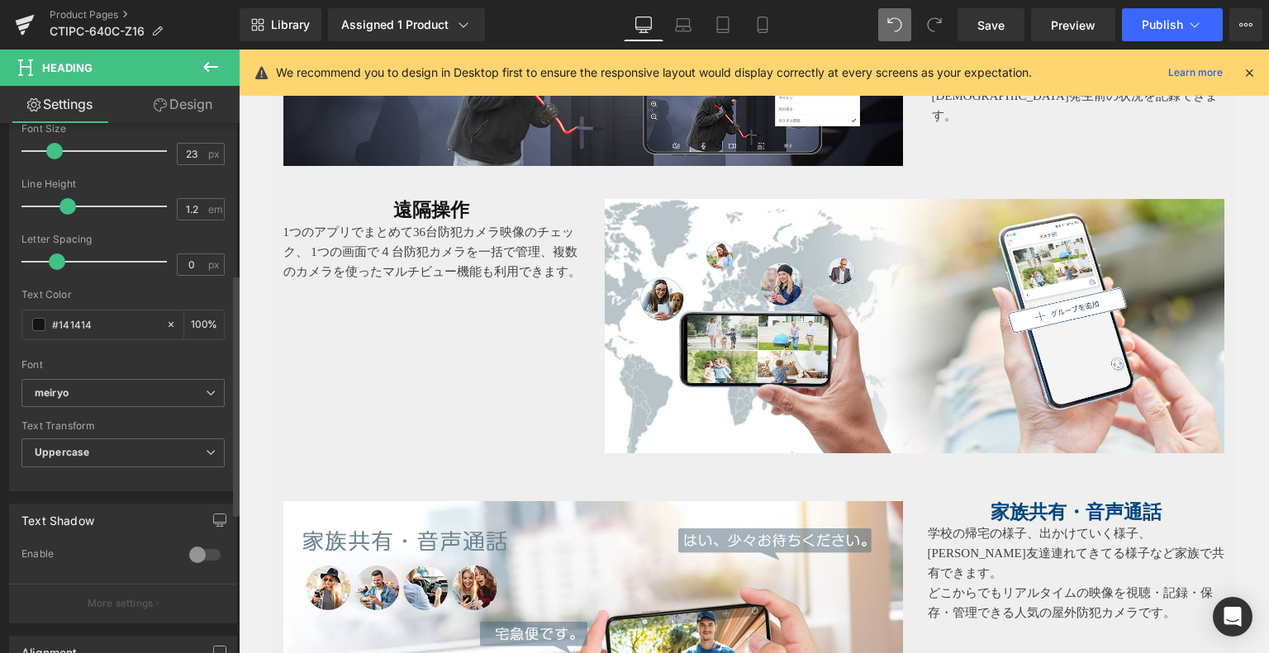
drag, startPoint x: 104, startPoint y: 389, endPoint x: 0, endPoint y: 389, distance: 104.1
click at [0, 389] on div "Typography Text Styles Custom Custom Setup Global Style Custom Setup Global Sty…" at bounding box center [123, 207] width 247 height 567
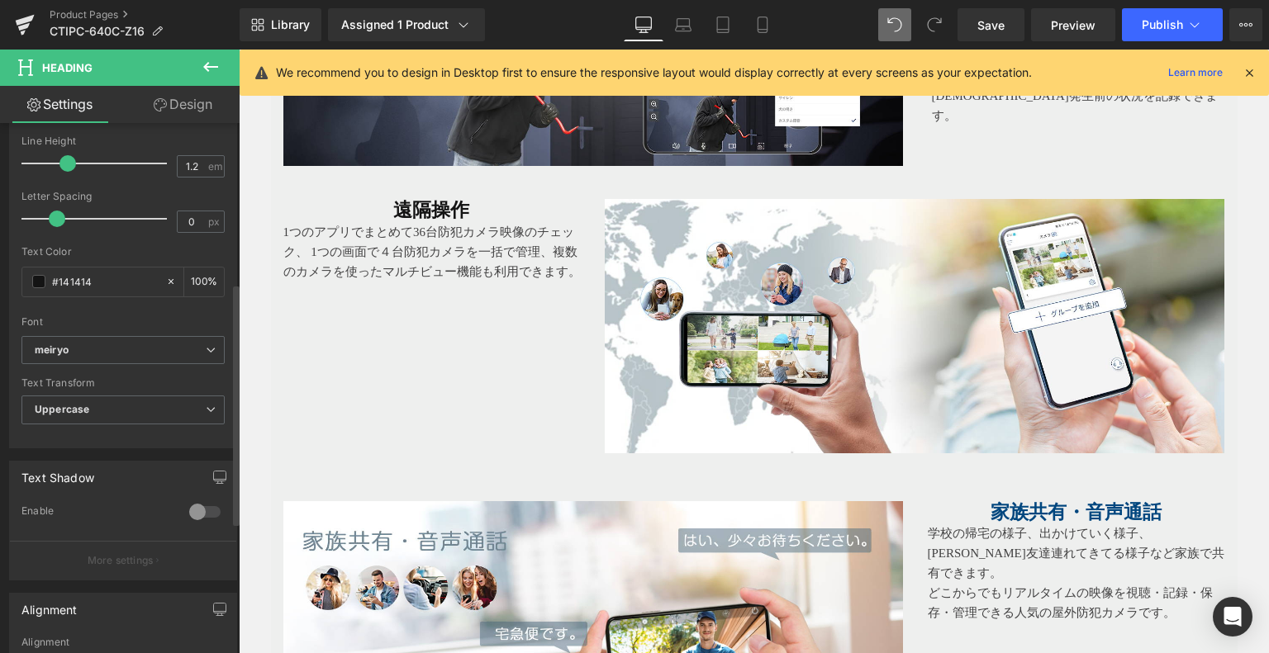
scroll to position [413, 0]
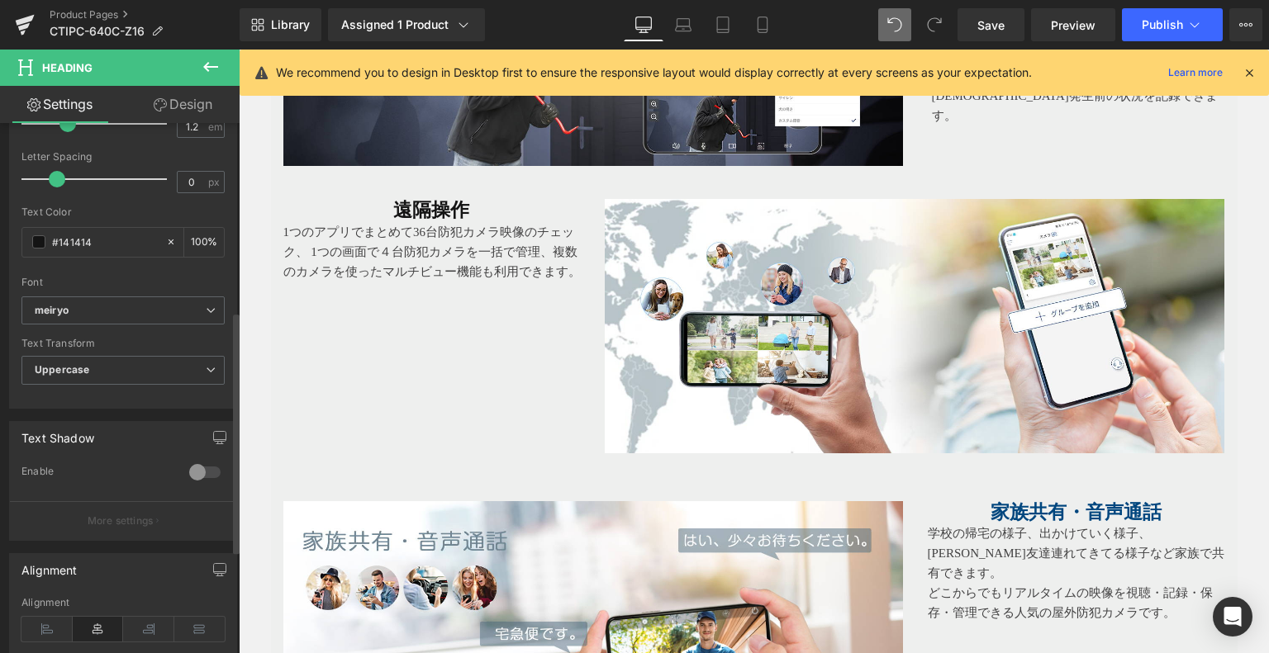
drag, startPoint x: 119, startPoint y: 243, endPoint x: 0, endPoint y: 240, distance: 119.0
click at [0, 240] on div "Typography Text Styles Custom Custom Setup Global Style Custom Setup Global Sty…" at bounding box center [123, 124] width 247 height 567
paste input "00467e"
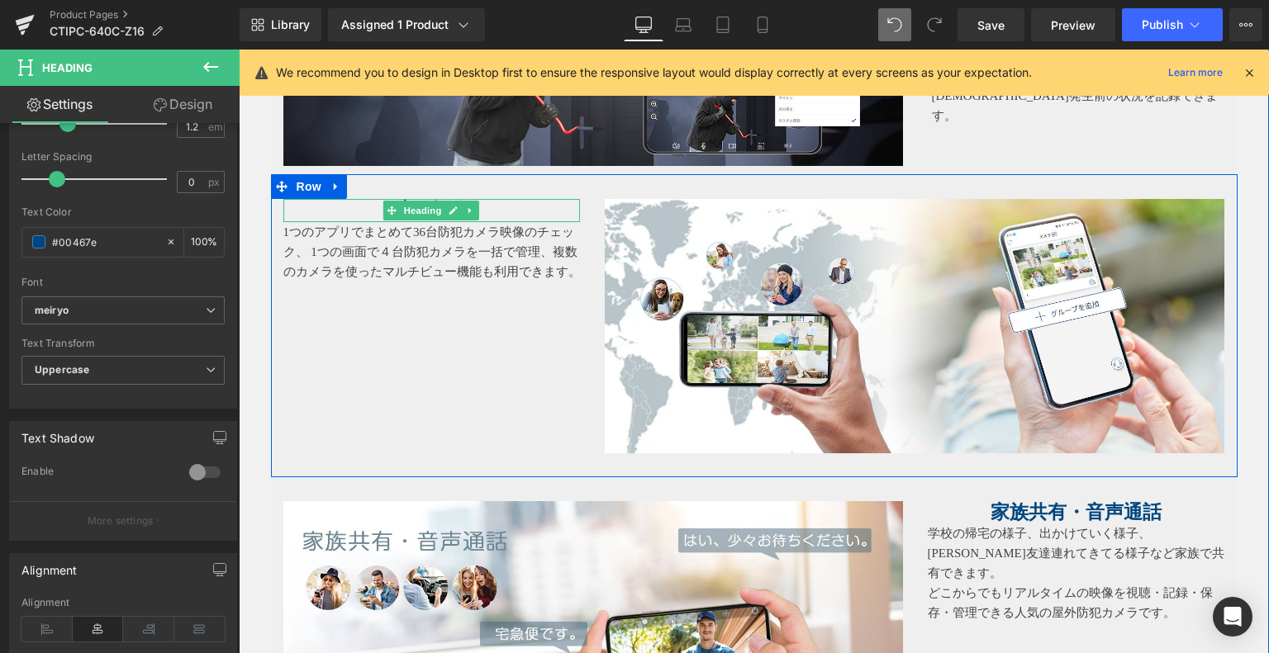
type input "#00467e"
click at [362, 207] on h1 "遠隔操作" at bounding box center [431, 210] width 297 height 23
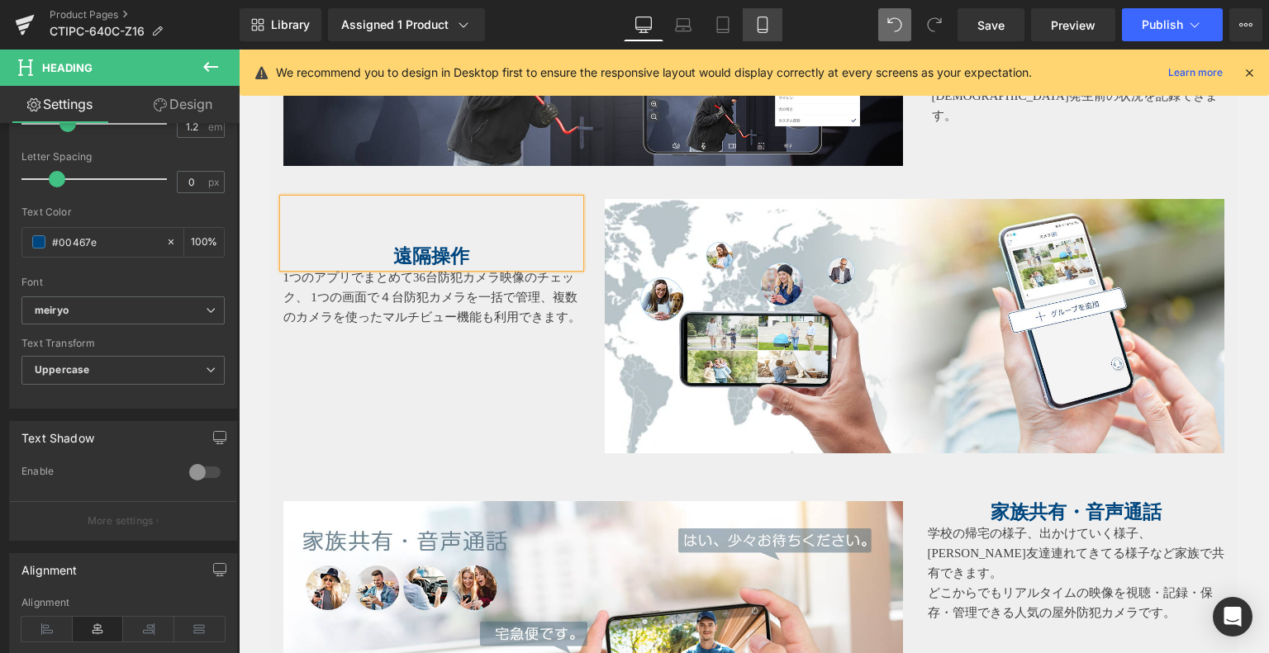
click at [755, 26] on icon at bounding box center [762, 25] width 17 height 17
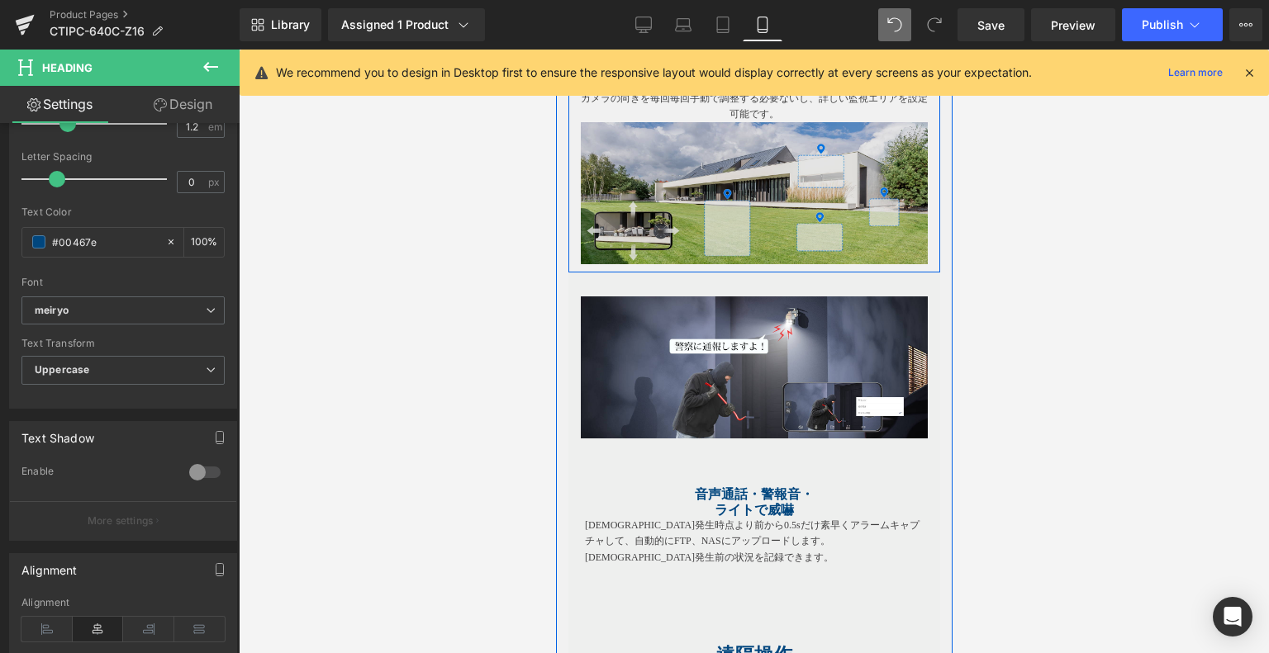
scroll to position [2781, 0]
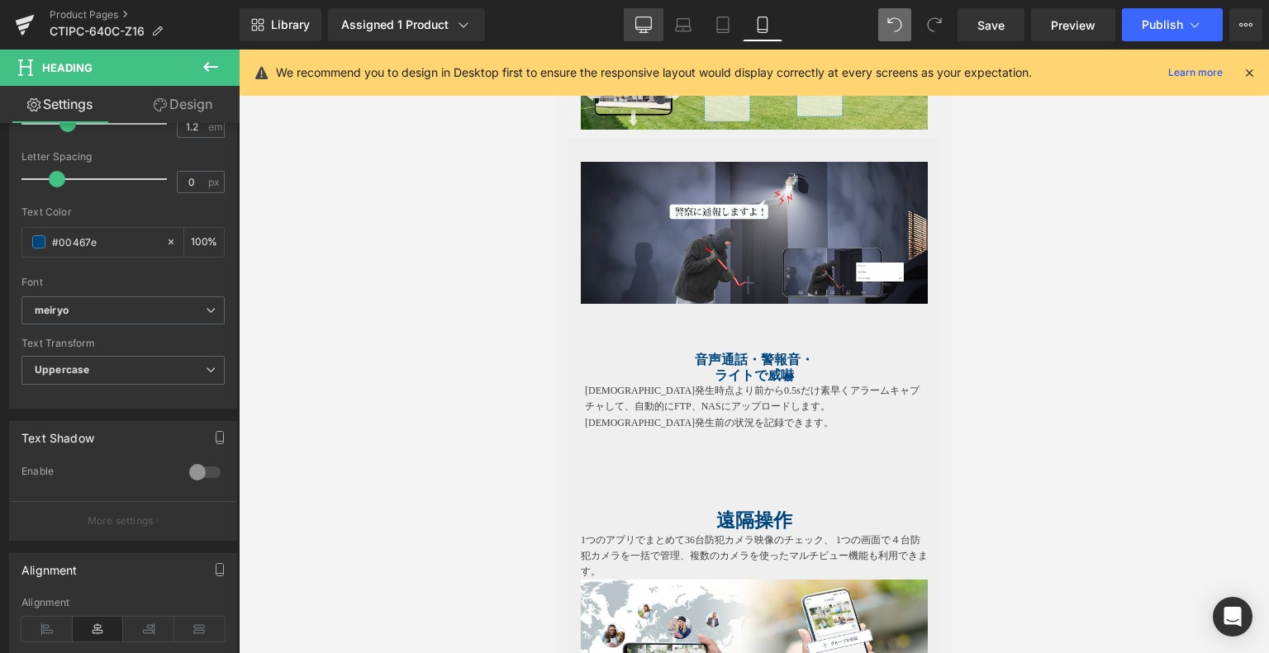
click at [638, 21] on icon at bounding box center [644, 23] width 16 height 12
type input "100"
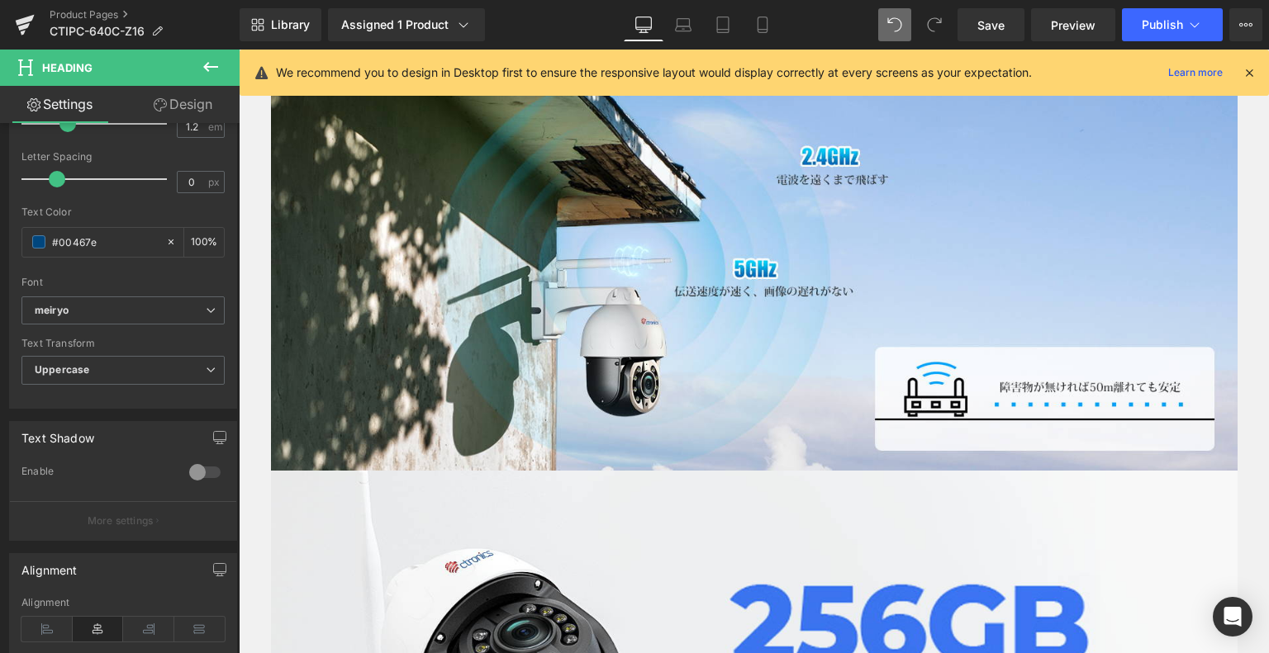
scroll to position [4244, 0]
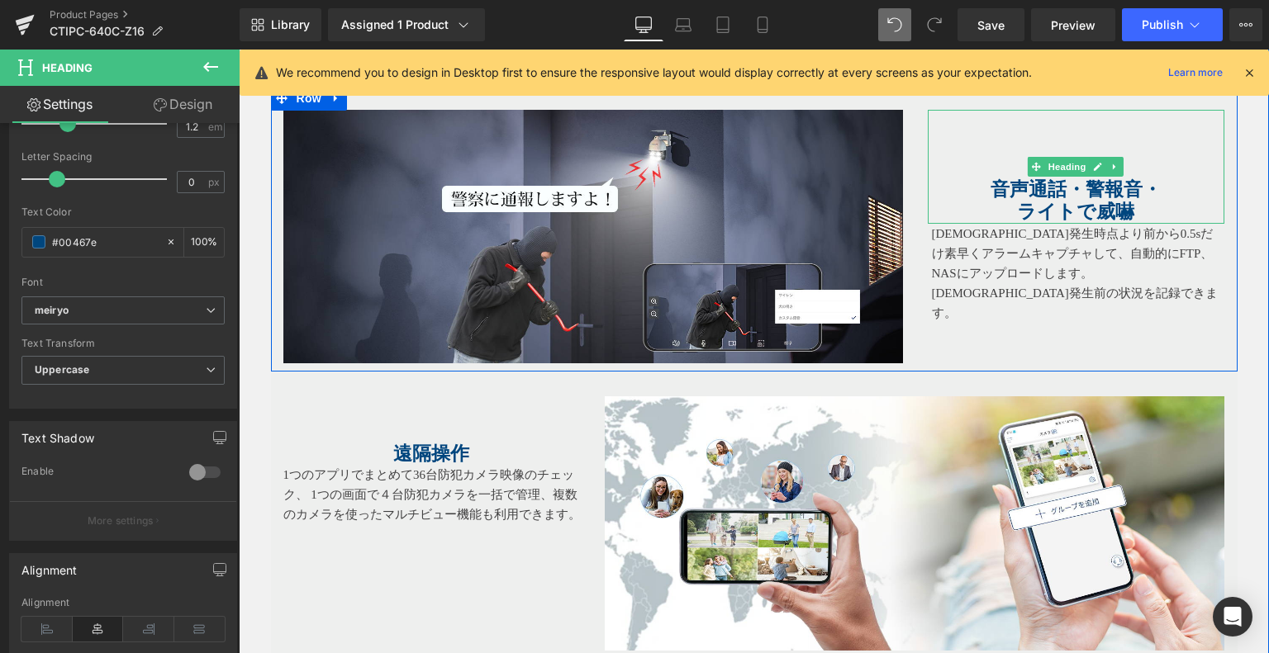
click at [970, 163] on h1 at bounding box center [1075, 166] width 297 height 23
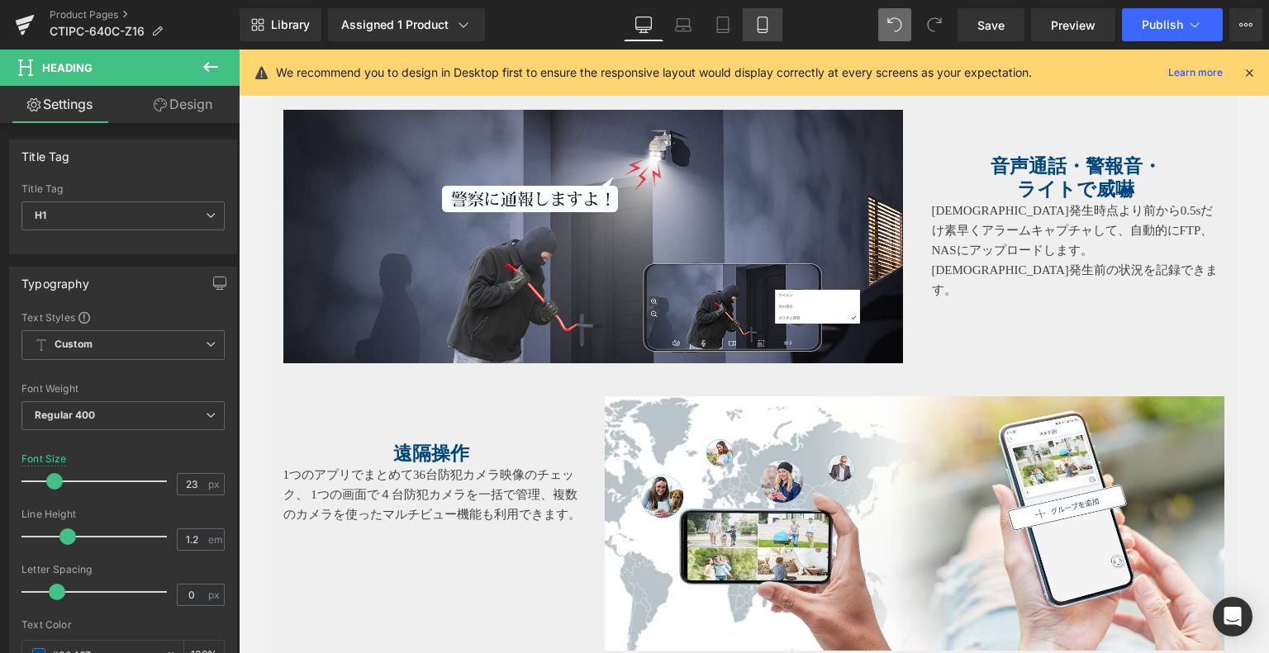
click at [742, 31] on link "Mobile" at bounding box center [762, 24] width 40 height 33
type input "16"
type input "100"
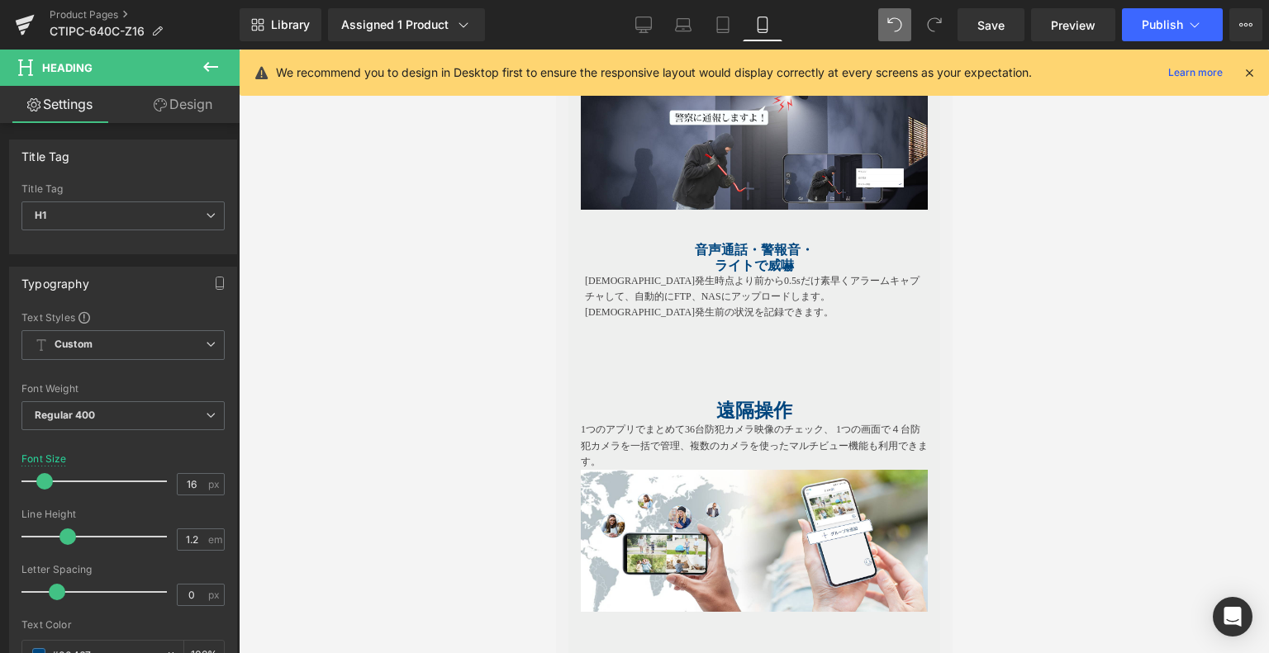
scroll to position [2710, 0]
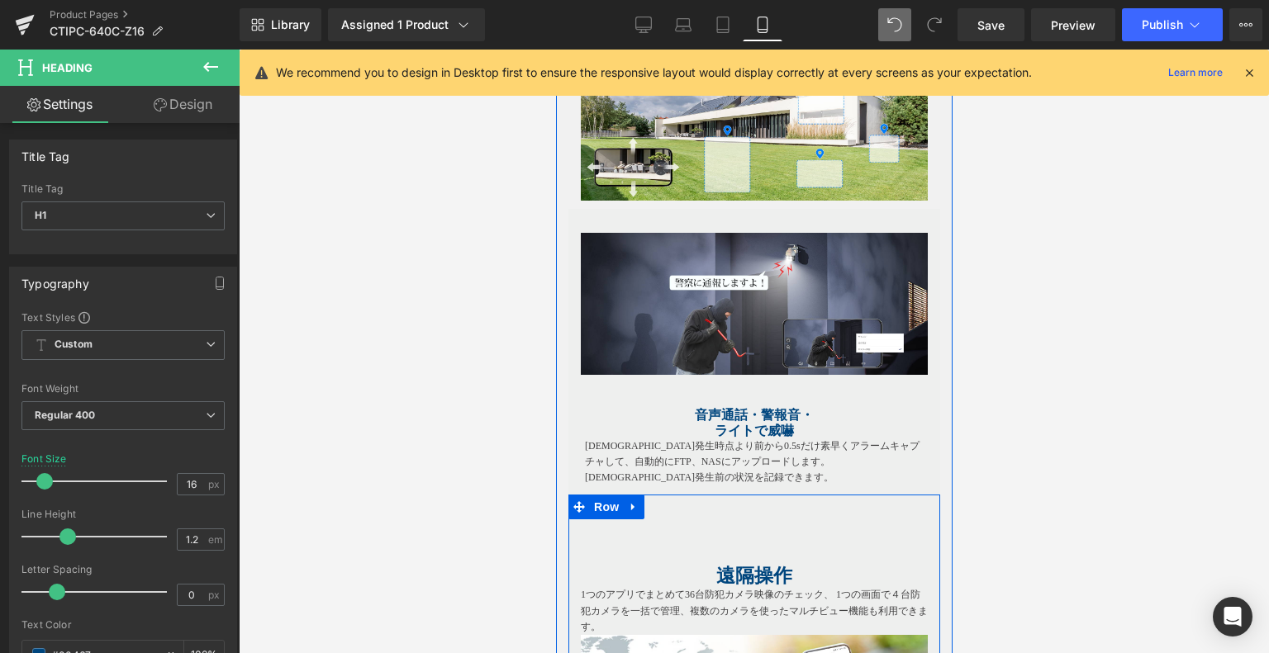
click at [731, 566] on strong "遠隔操作" at bounding box center [753, 576] width 76 height 21
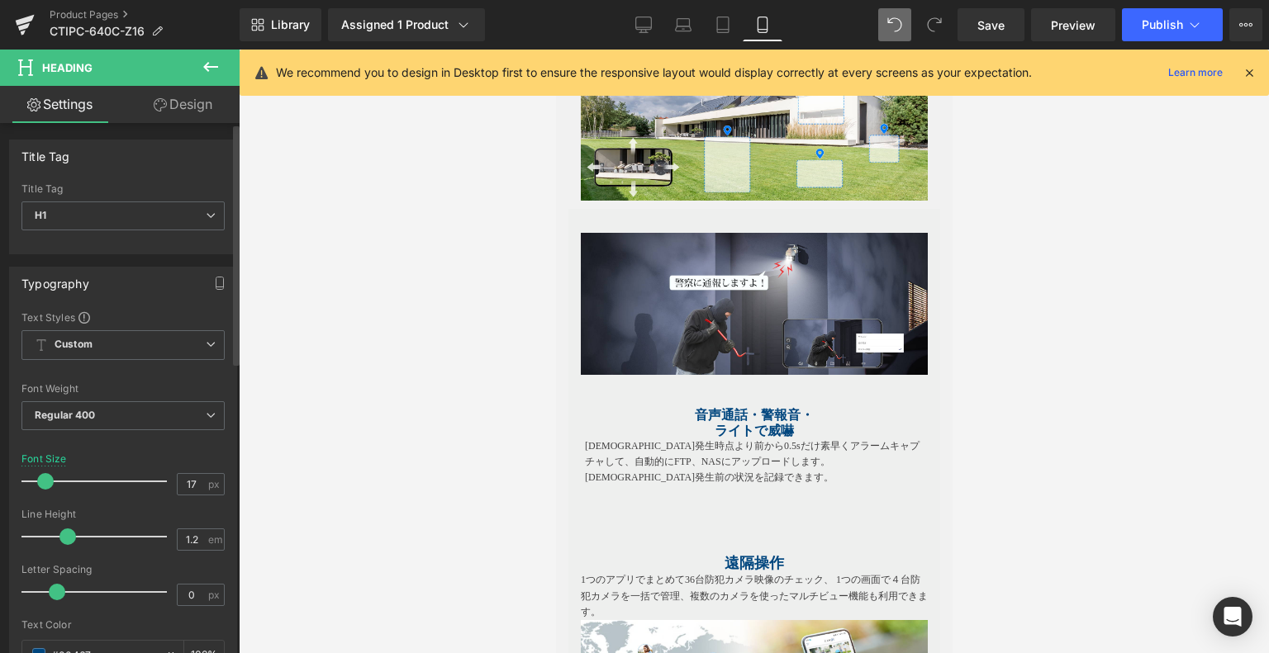
type input "16"
drag, startPoint x: 46, startPoint y: 481, endPoint x: 36, endPoint y: 483, distance: 10.0
click at [36, 483] on span at bounding box center [44, 481] width 17 height 17
click at [641, 581] on div "Rendering Content" at bounding box center [635, 588] width 102 height 18
click at [630, 572] on p "1つのアプリでまとめて36台防犯カメラ映像のチェック、 1つの画面で４台防犯カメラを一括で管理、複数のカメラを使ったマルチビュー機能も利用できます。" at bounding box center [753, 591] width 347 height 48
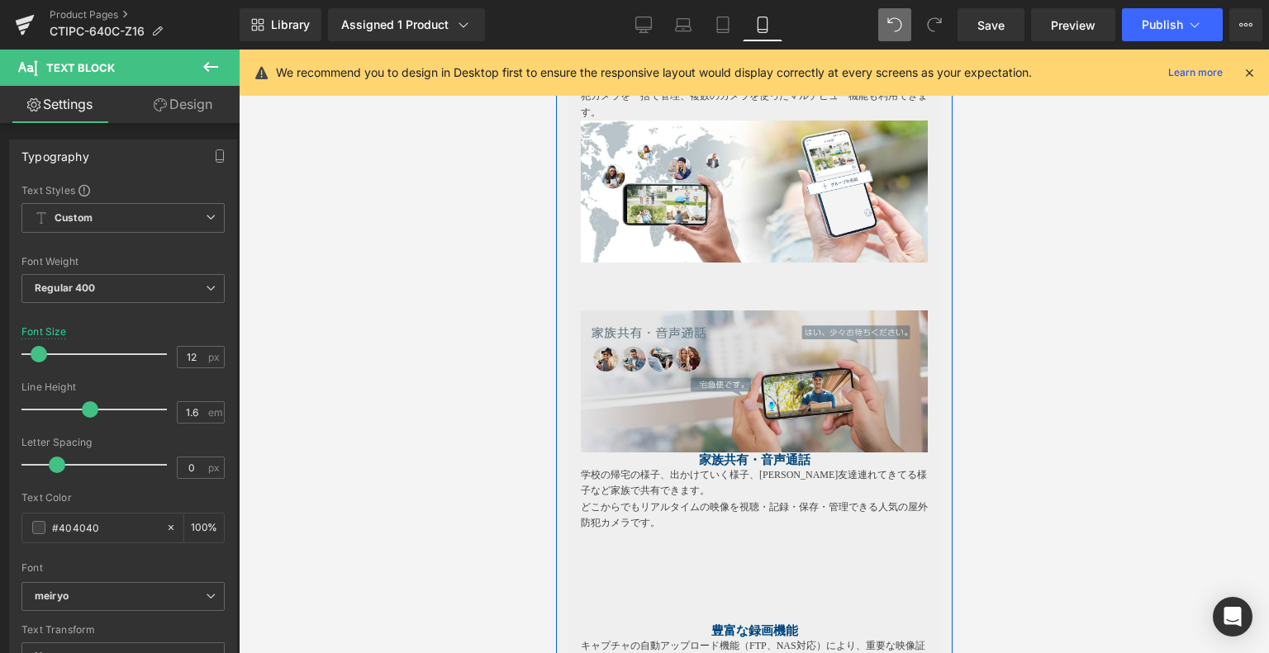
scroll to position [3205, 0]
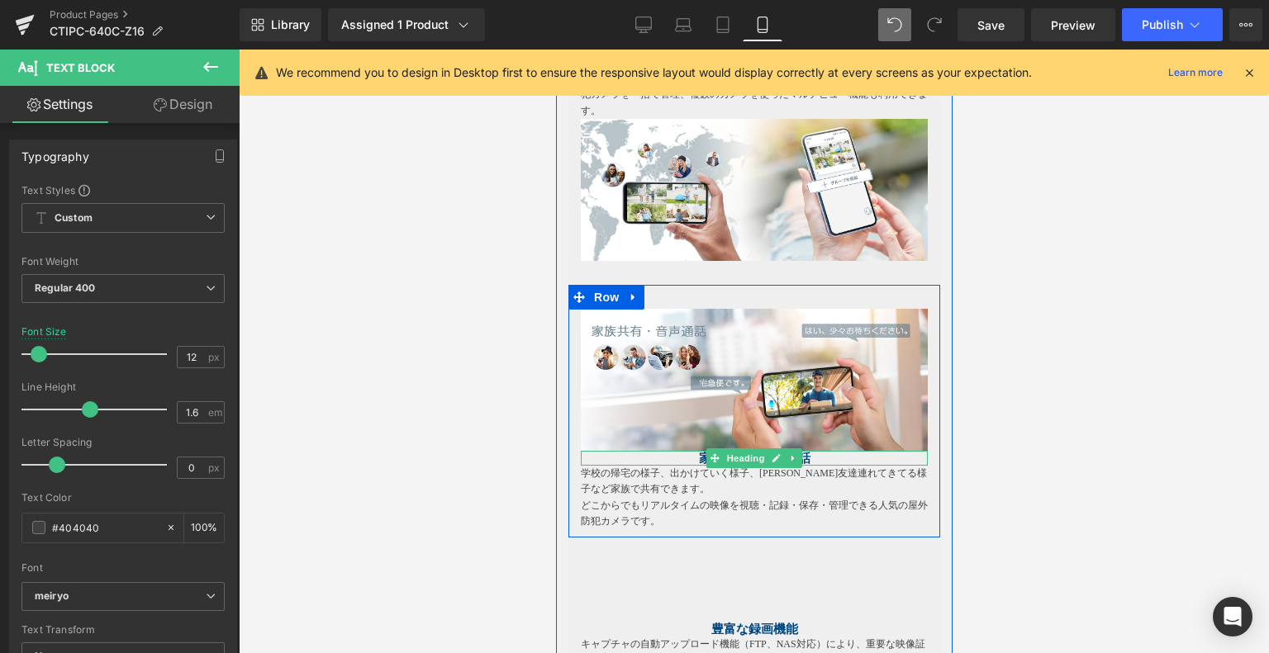
click at [688, 453] on h1 "家族共有・音声通話" at bounding box center [753, 458] width 347 height 15
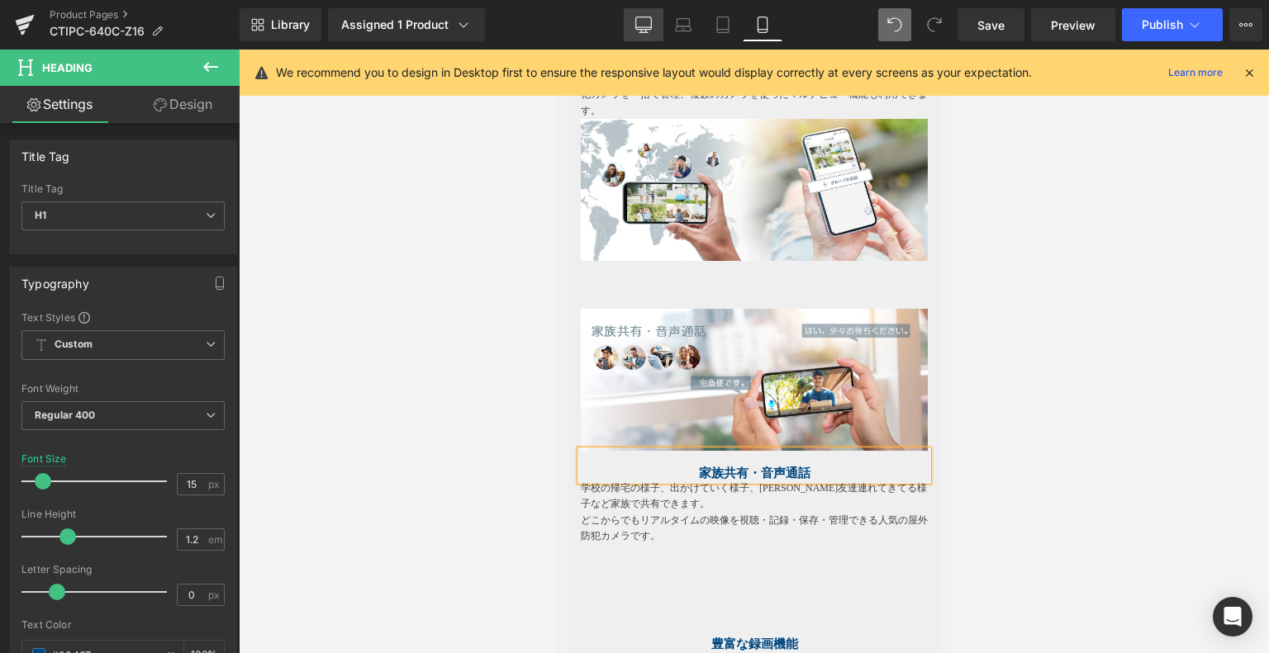
click at [657, 18] on link "Desktop" at bounding box center [644, 24] width 40 height 33
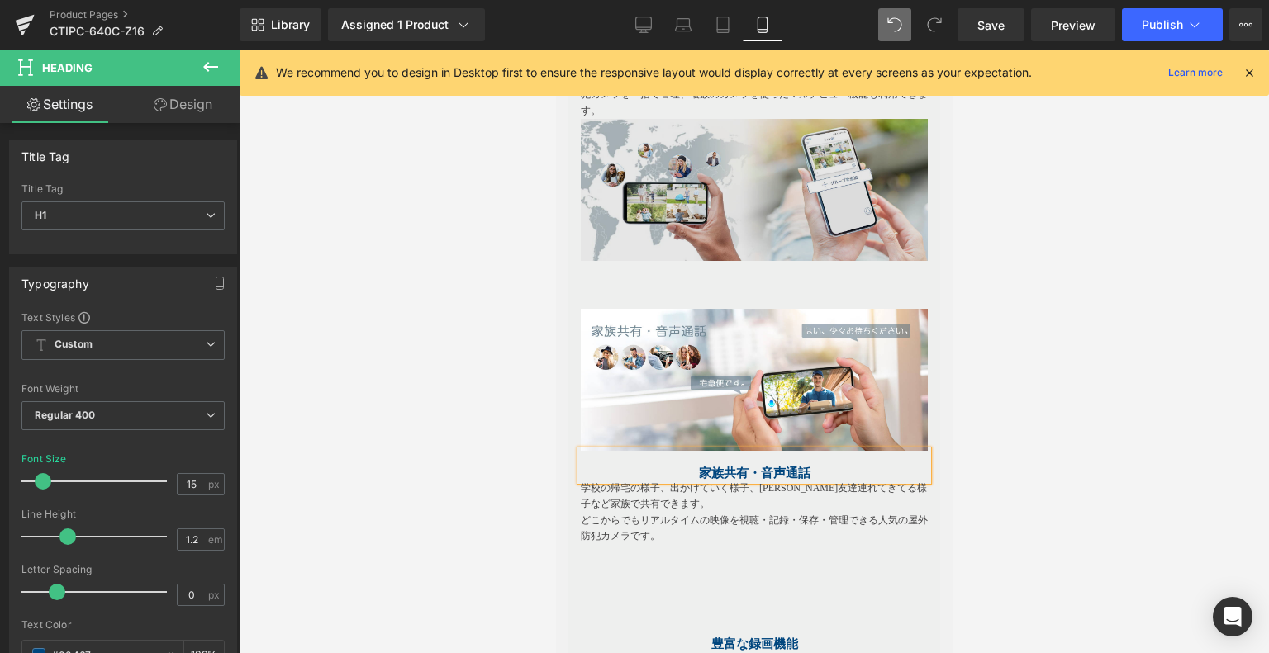
type input "23"
type input "100"
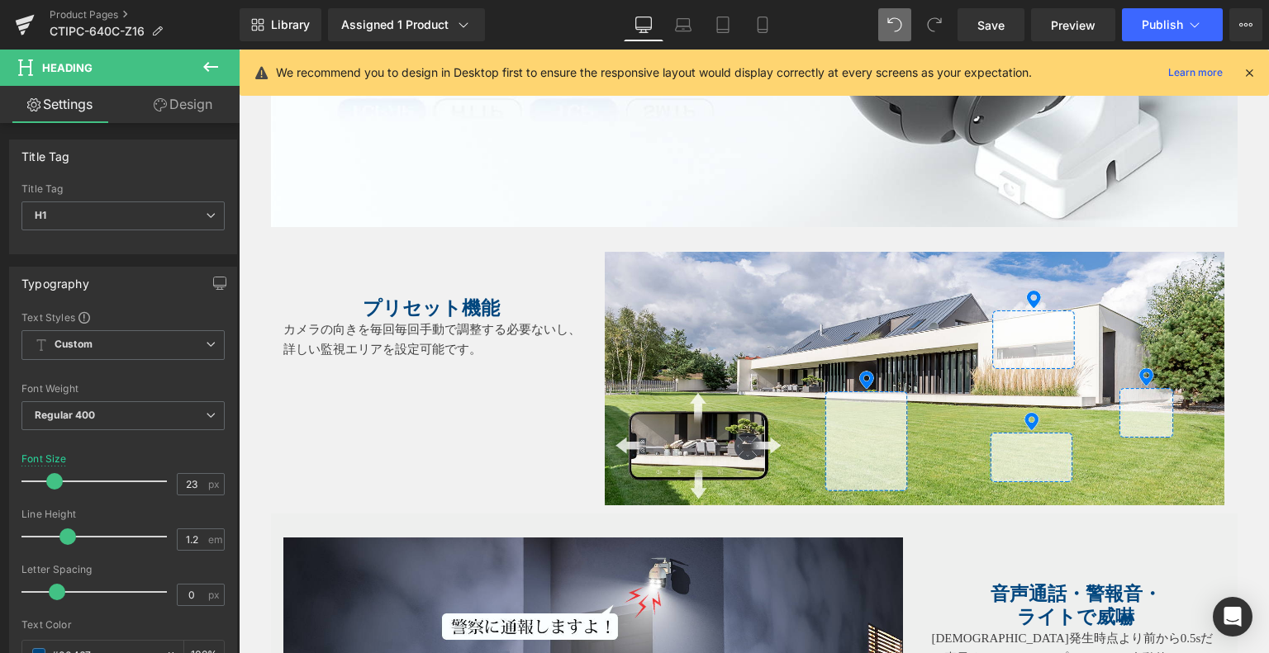
scroll to position [3816, 0]
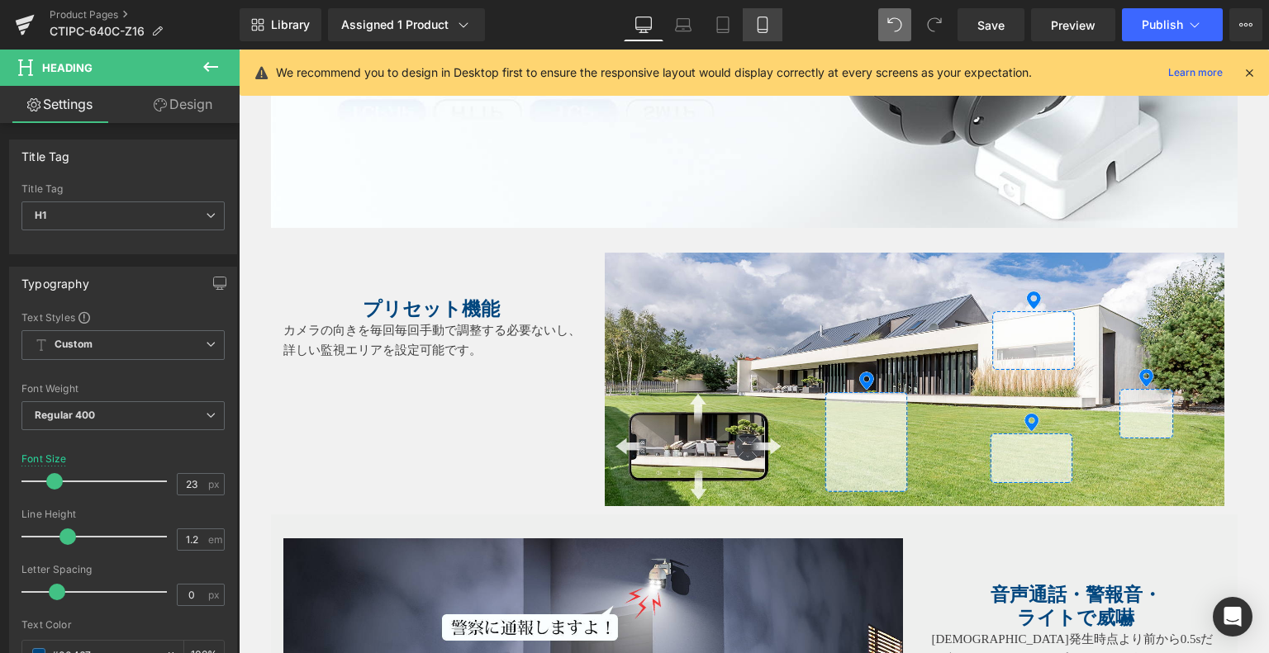
click at [757, 17] on icon at bounding box center [761, 25] width 9 height 16
type input "15"
type input "100"
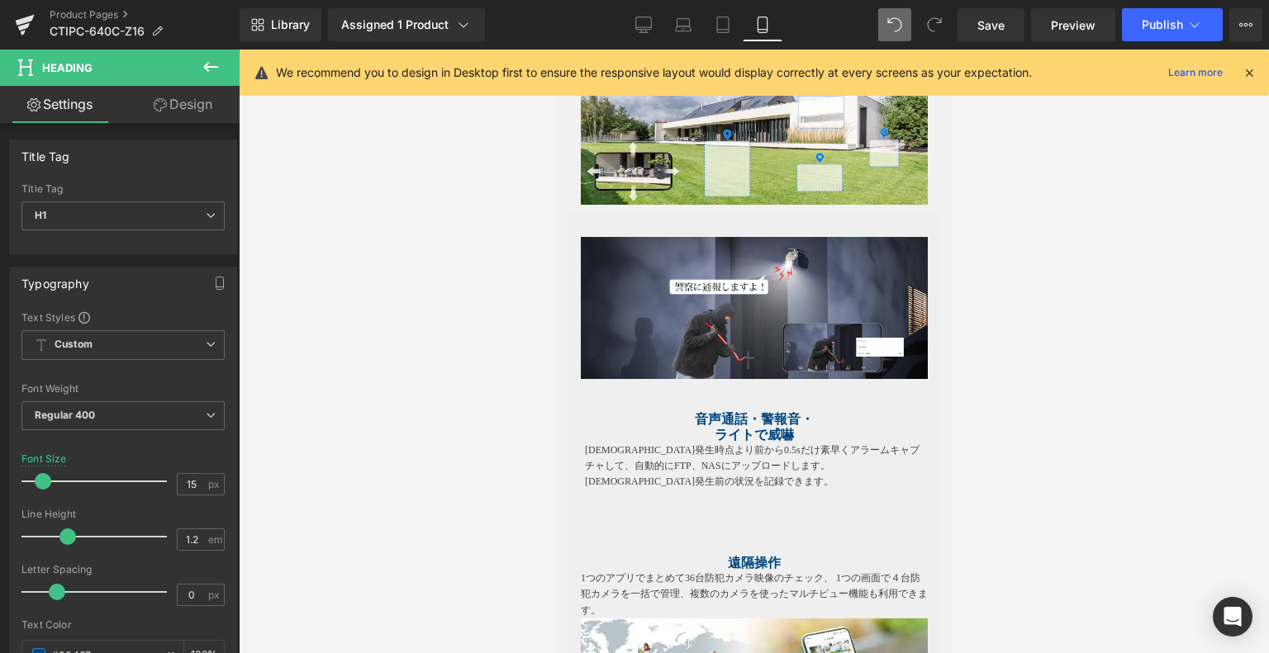
scroll to position [2677, 0]
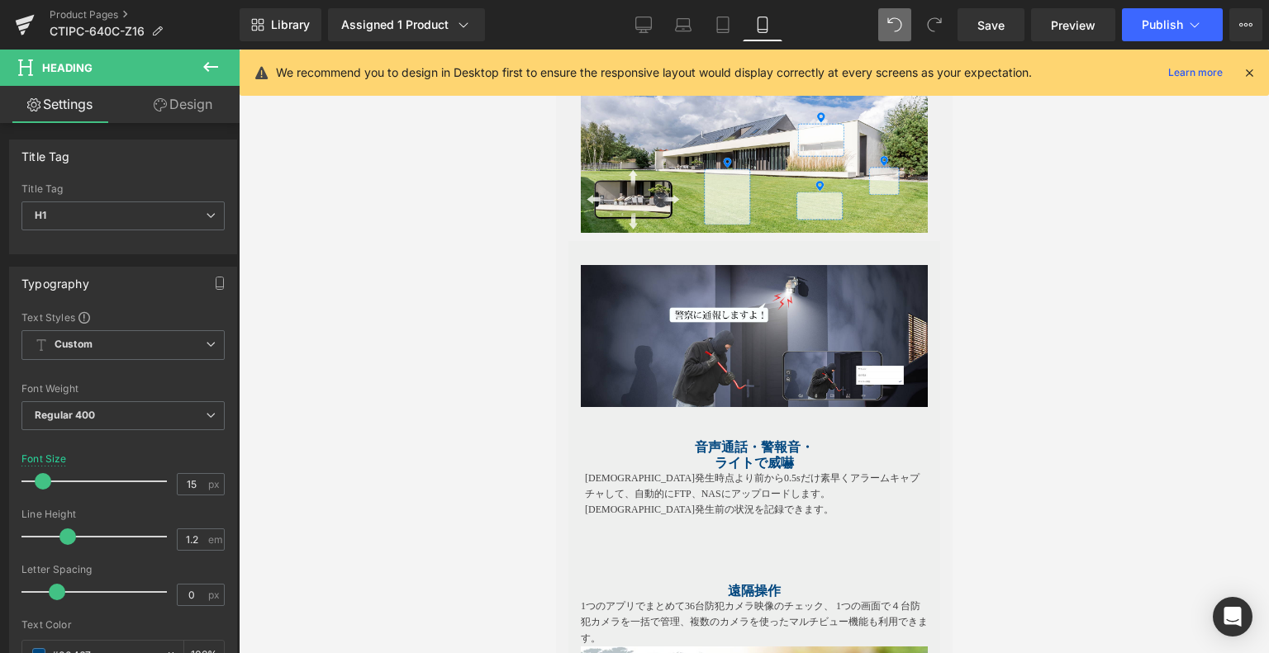
click at [739, 242] on div "Image 音声通話・警報音・ ライトで威嚇 Heading アラーム発生時点より前から0.5sだけ素早くアラームキャプチャして、自動的にFTP、NASにアッ…" at bounding box center [753, 384] width 372 height 286
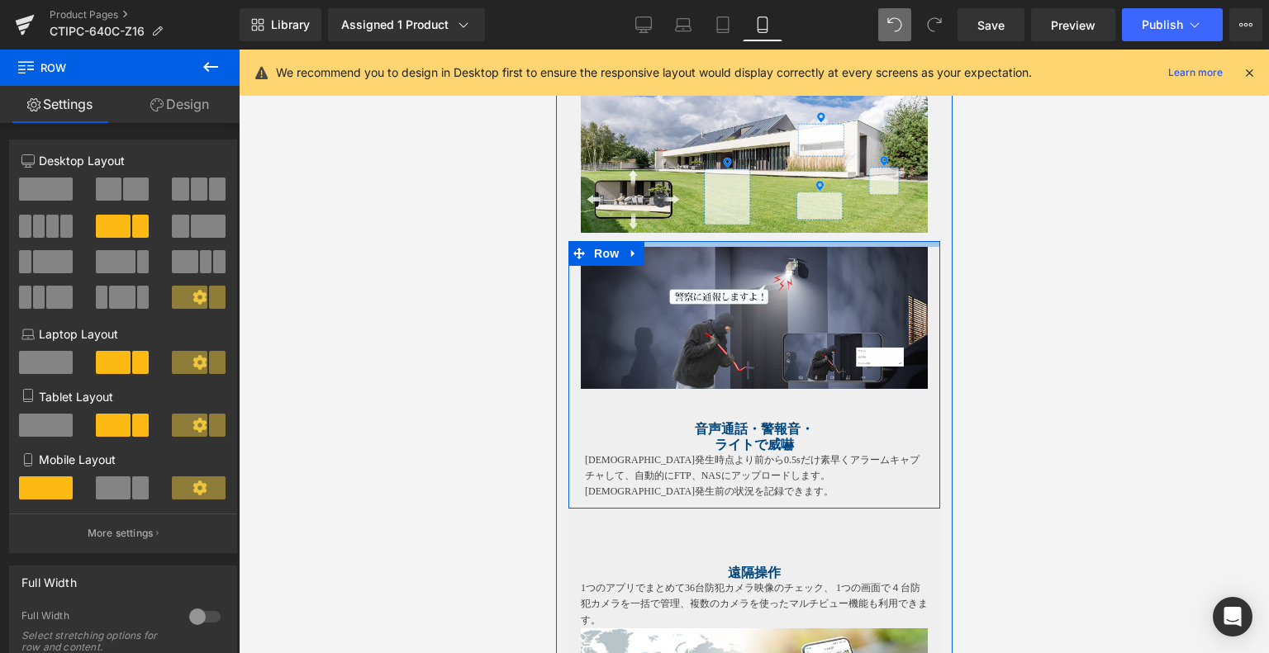
drag, startPoint x: 729, startPoint y: 248, endPoint x: 739, endPoint y: 230, distance: 20.7
click at [739, 230] on div "Image Image Image Image Image Image Image Image プリセット機能 Heading カメラの向きを毎回毎回手動で調…" at bounding box center [753, 64] width 396 height 2591
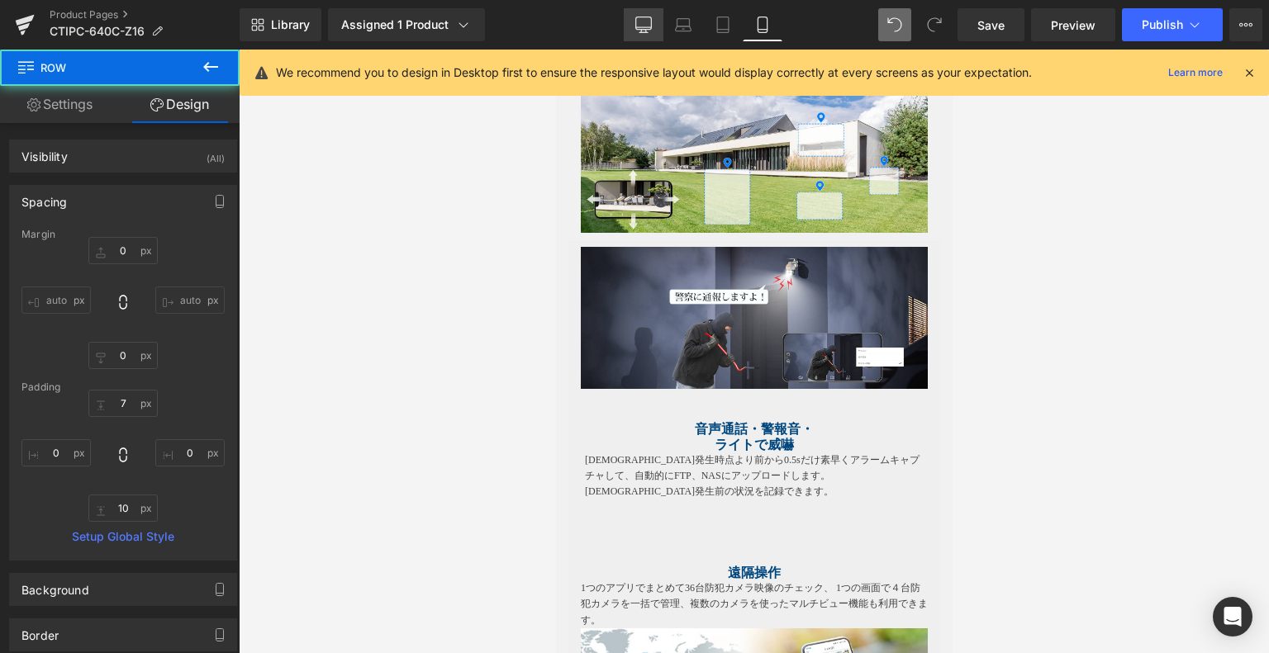
click at [640, 21] on icon at bounding box center [643, 25] width 17 height 17
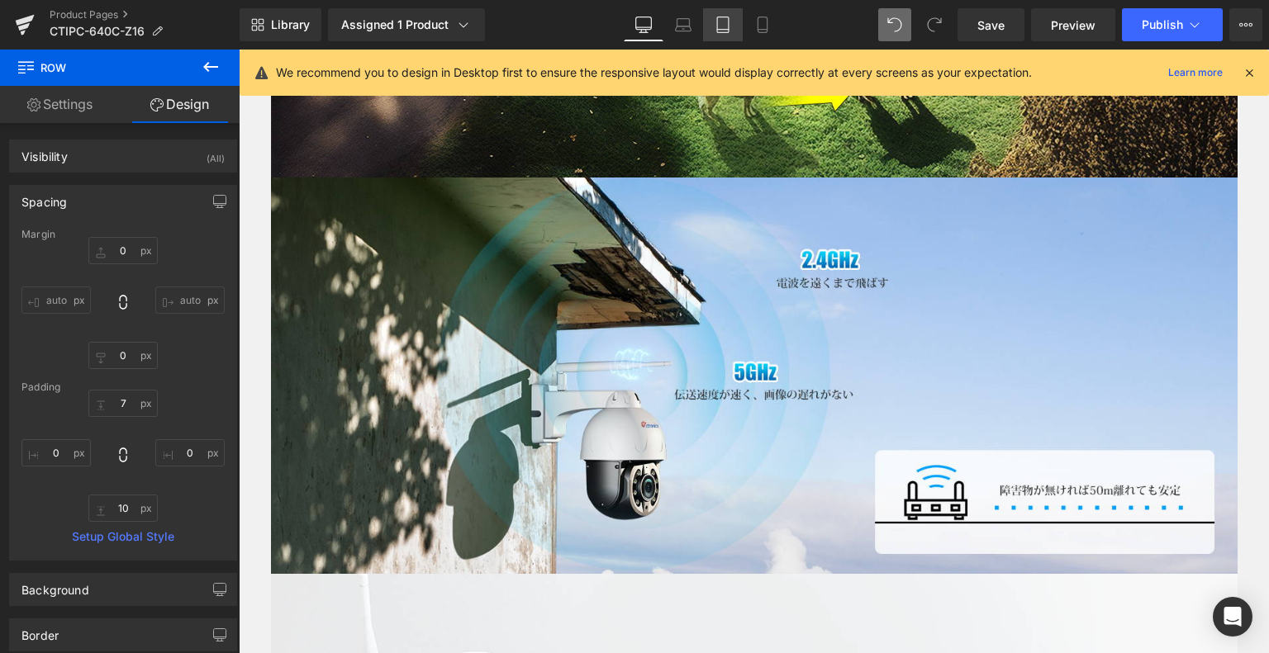
type input "0"
type input "29"
type input "0"
type input "10"
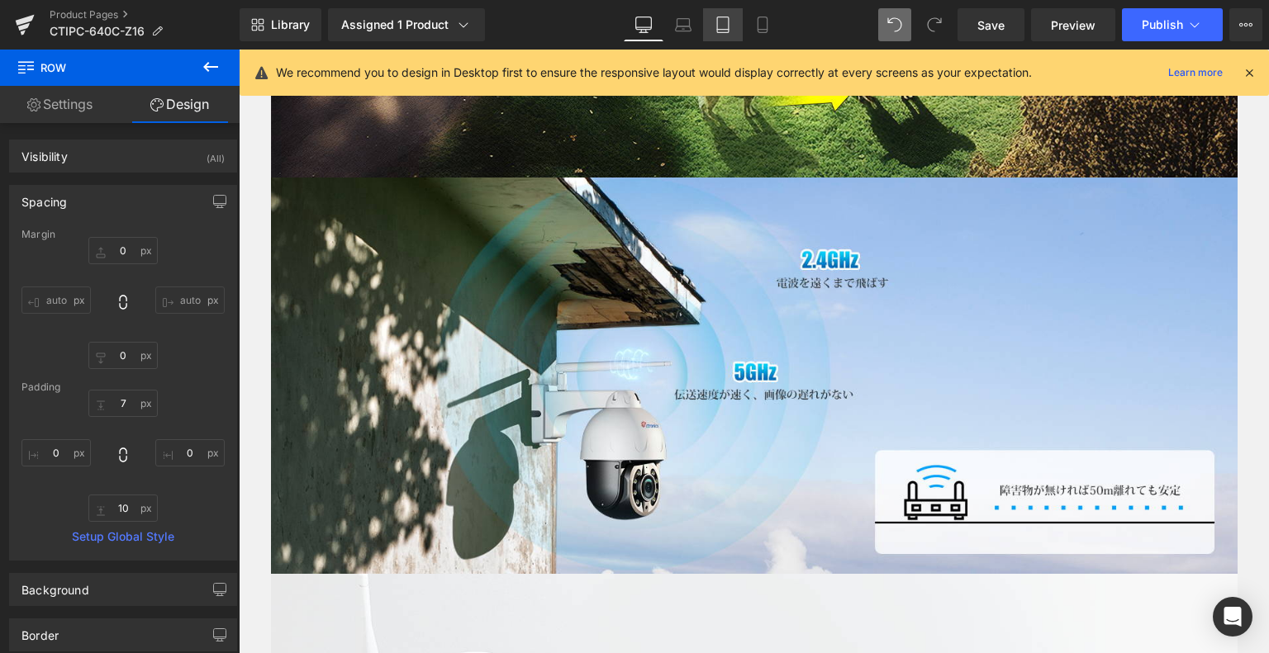
type input "0"
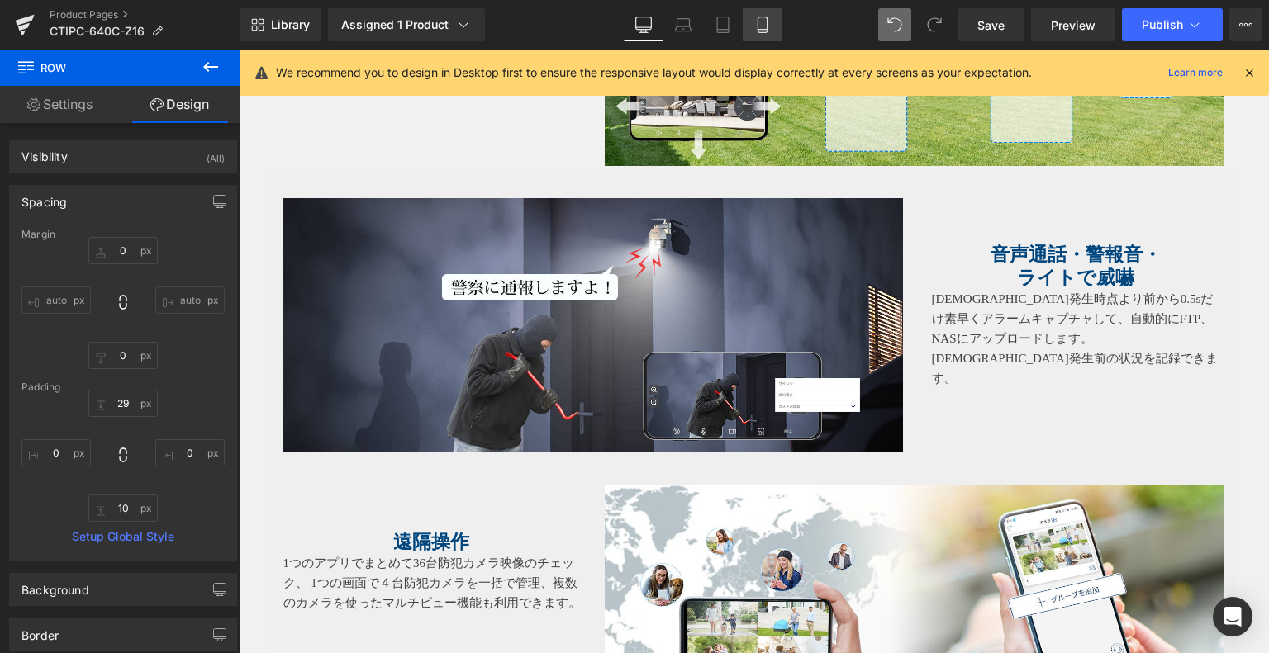
click at [757, 18] on icon at bounding box center [761, 25] width 9 height 16
type input "0"
type input "7"
type input "0"
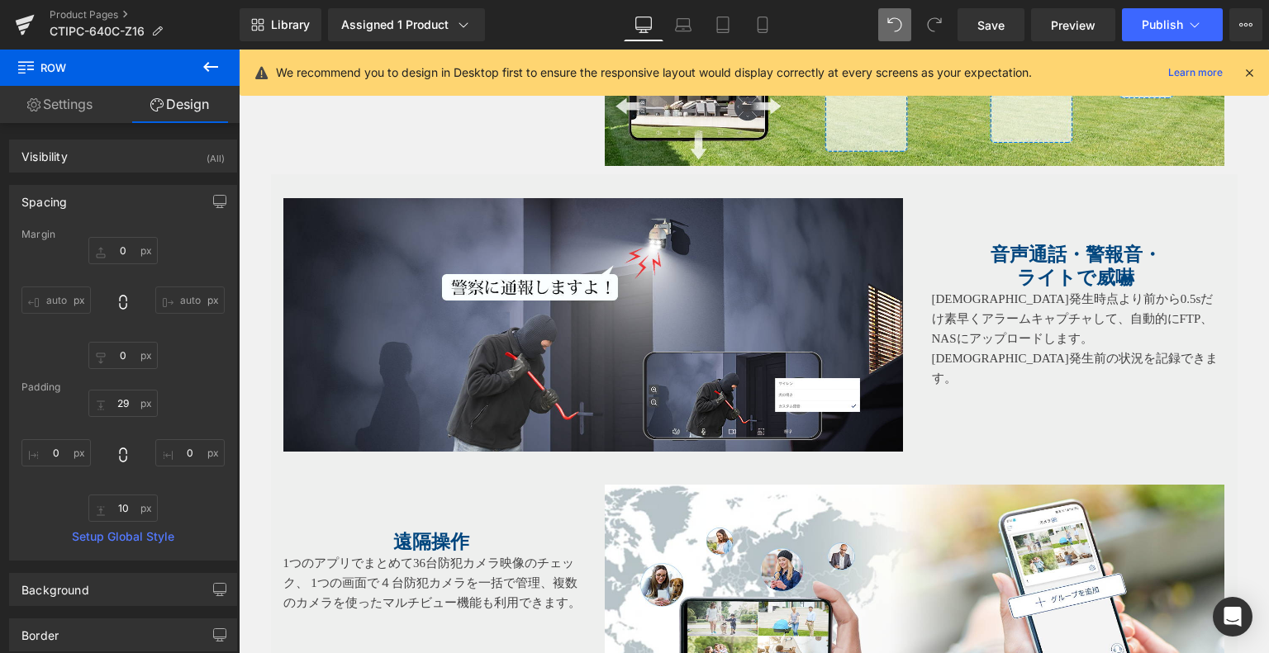
type input "10"
type input "0"
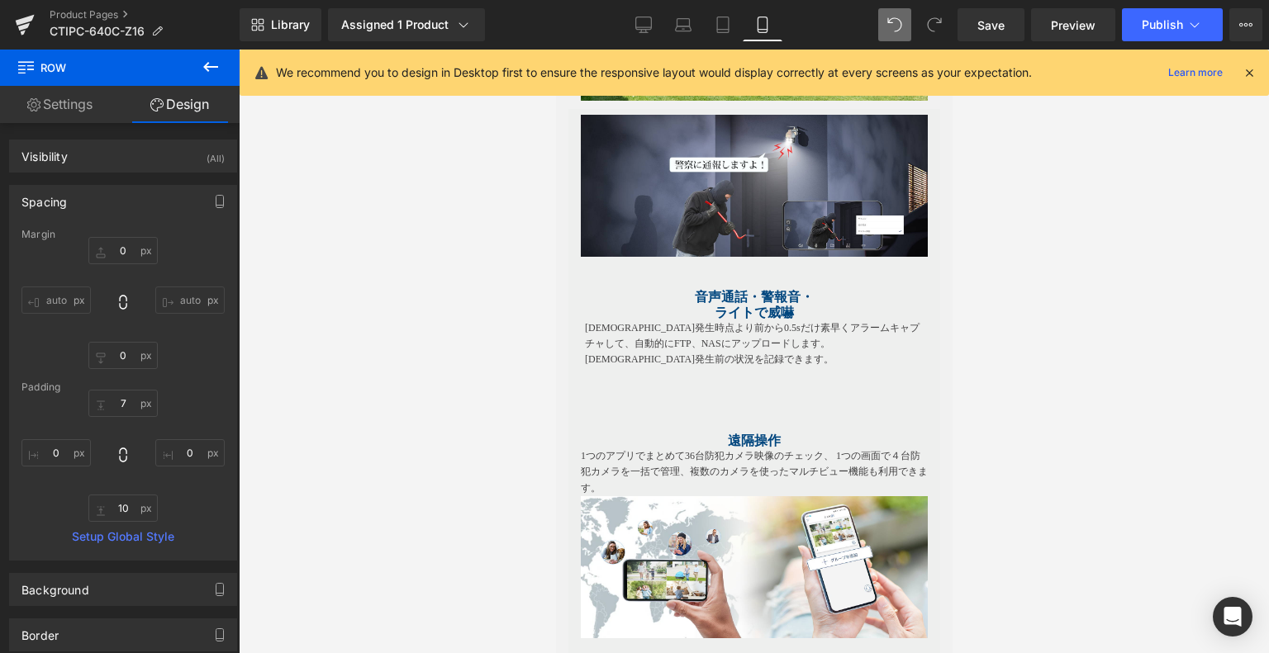
scroll to position [2810, 0]
click at [701, 387] on div "遠隔操作 Heading 1つのアプリでまとめて36台防犯カメラ映像のチェック、 1つの画面で４台防犯カメラを一括で管理、複数のカメラを使ったマルチビュー機能…" at bounding box center [753, 519] width 372 height 286
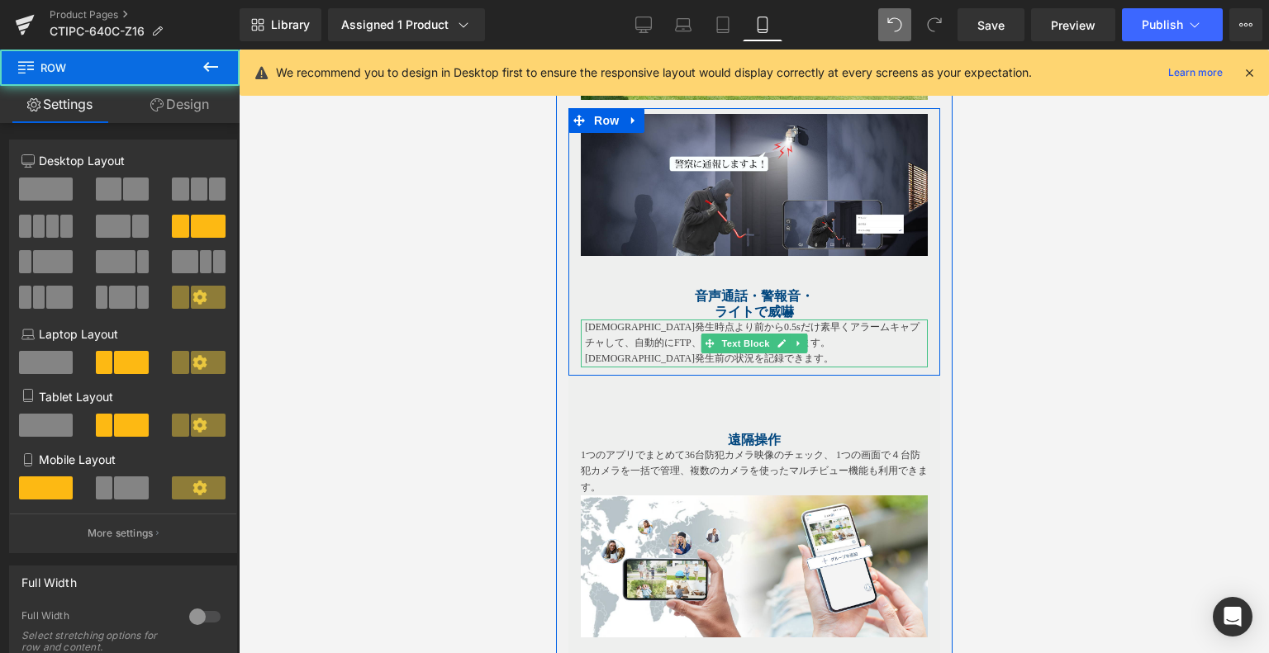
click at [728, 353] on p "[DEMOGRAPHIC_DATA]発生時点より前から0.5sだけ素早くアラームキャプチャして、自動的にFTP、NASにアップロードします。[DEMOGRAP…" at bounding box center [755, 344] width 343 height 48
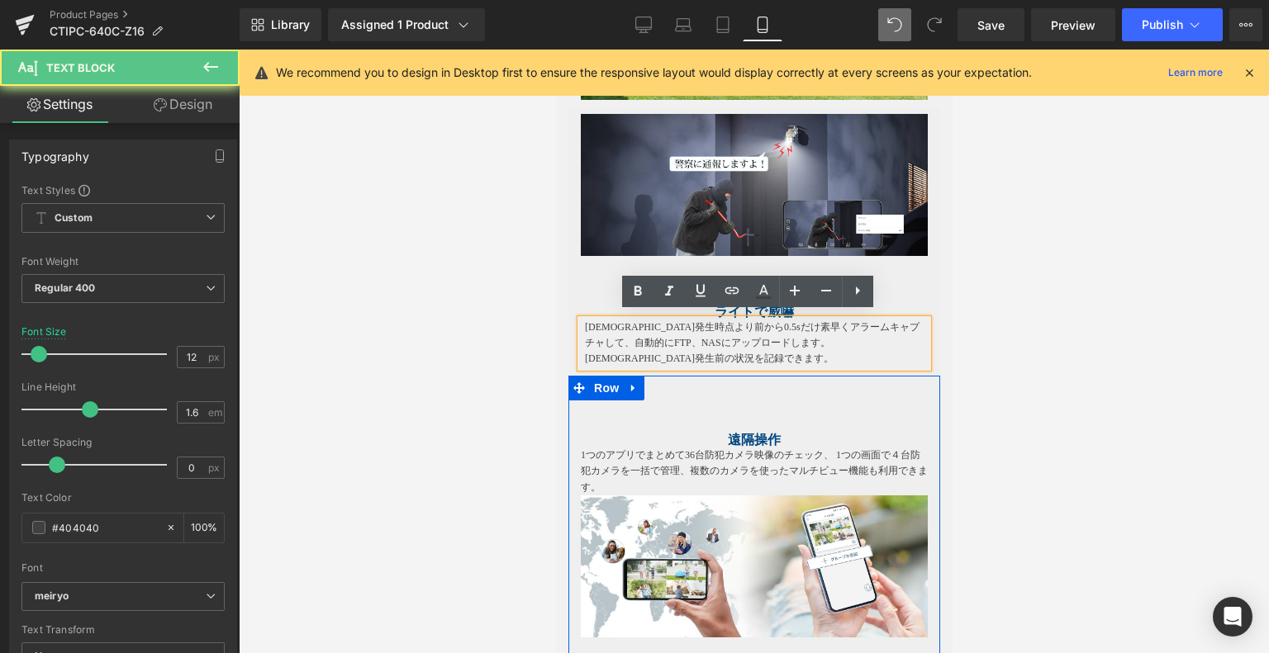
click at [736, 392] on div "遠隔操作 Heading 1つのアプリでまとめて36台防犯カメラ映像のチェック、 1つの画面で４台防犯カメラを一括で管理、複数のカメラを使ったマルチビュー機能…" at bounding box center [753, 519] width 372 height 286
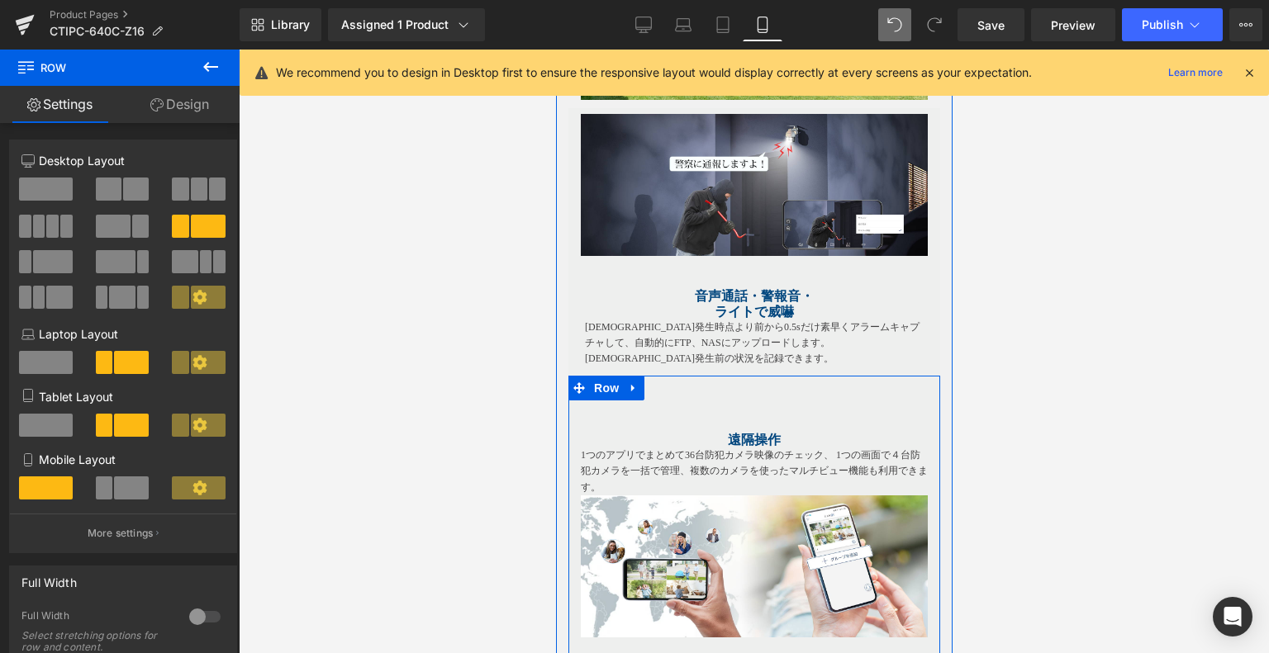
click at [737, 386] on div "遠隔操作 Heading 1つのアプリでまとめて36台防犯カメラ映像のチェック、 1つの画面で４台防犯カメラを一括で管理、複数のカメラを使ったマルチビュー機能…" at bounding box center [753, 519] width 372 height 286
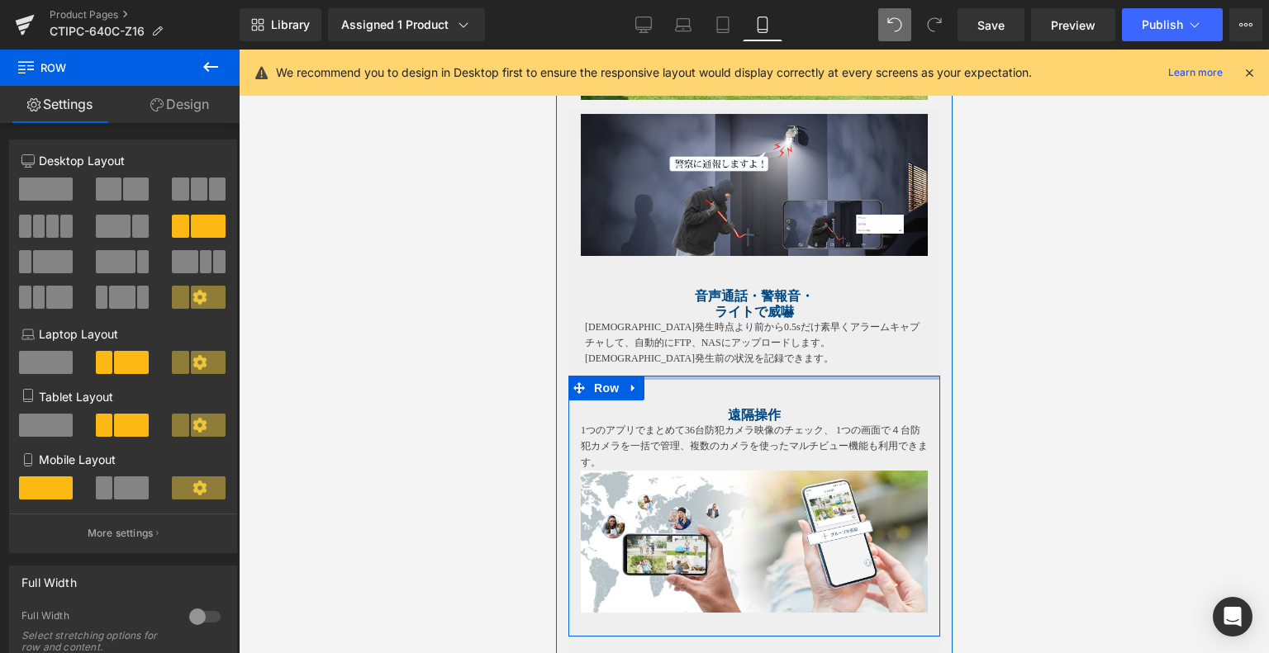
drag, startPoint x: 734, startPoint y: 377, endPoint x: 791, endPoint y: 350, distance: 63.2
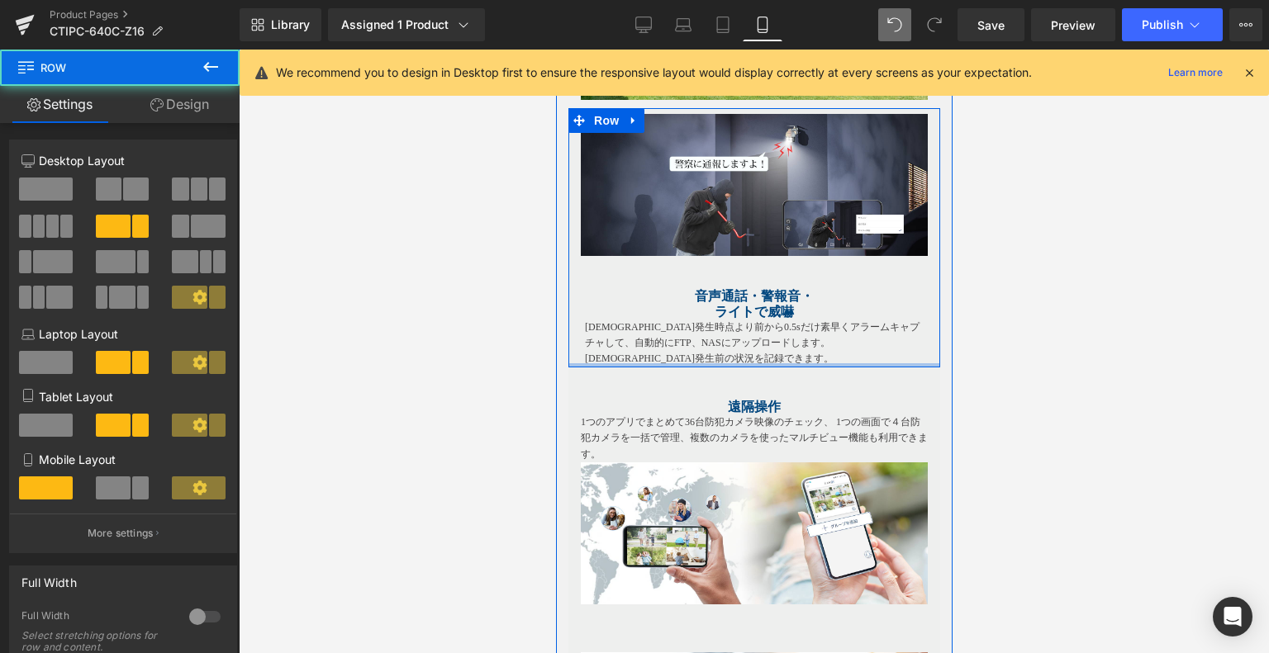
drag, startPoint x: 748, startPoint y: 365, endPoint x: 755, endPoint y: 350, distance: 16.3
click at [755, 350] on div "Image 音声通話・警報音・ ライトで威嚇 Heading アラーム発生時点より前から0.5sだけ素早くアラームキャプチャして、自動的にFTP、NASにアッ…" at bounding box center [753, 237] width 372 height 259
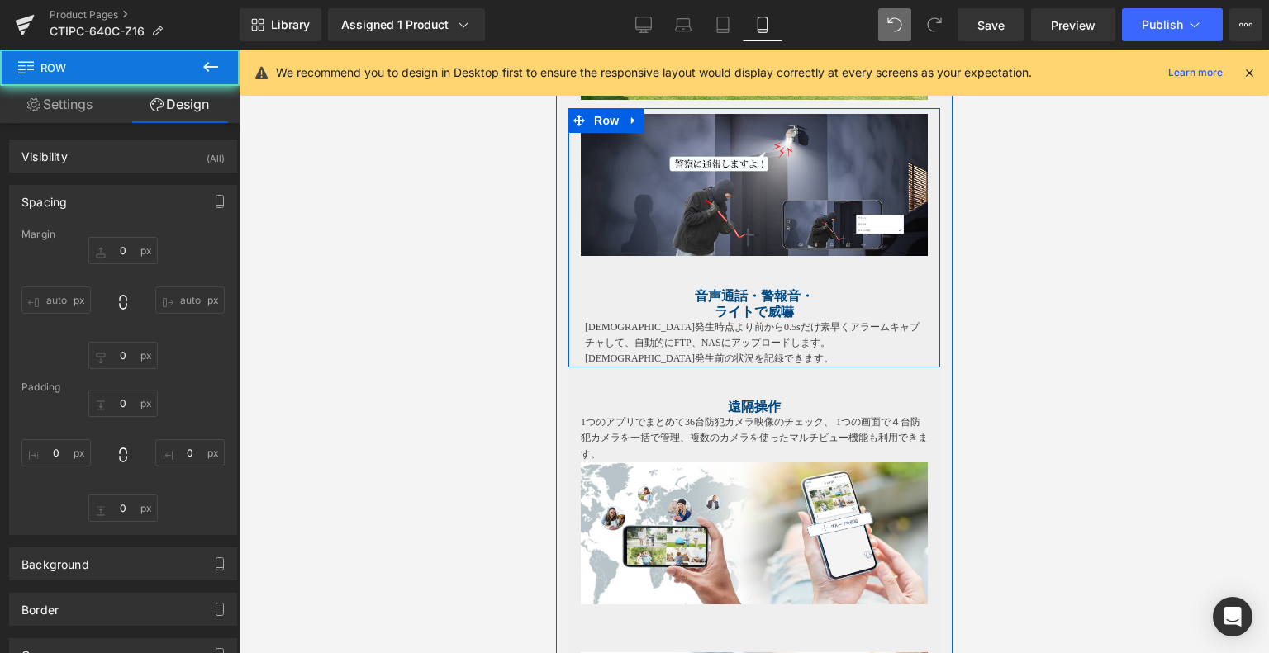
type input "0"
type input "7"
type input "0"
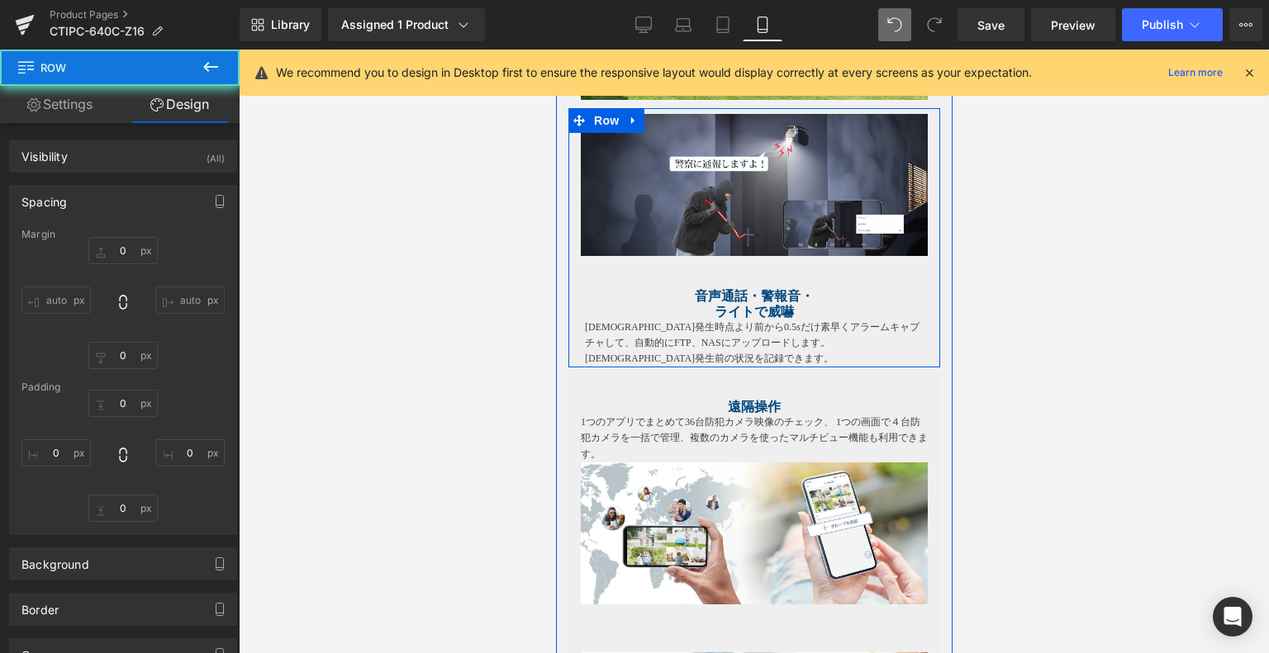
type input "0"
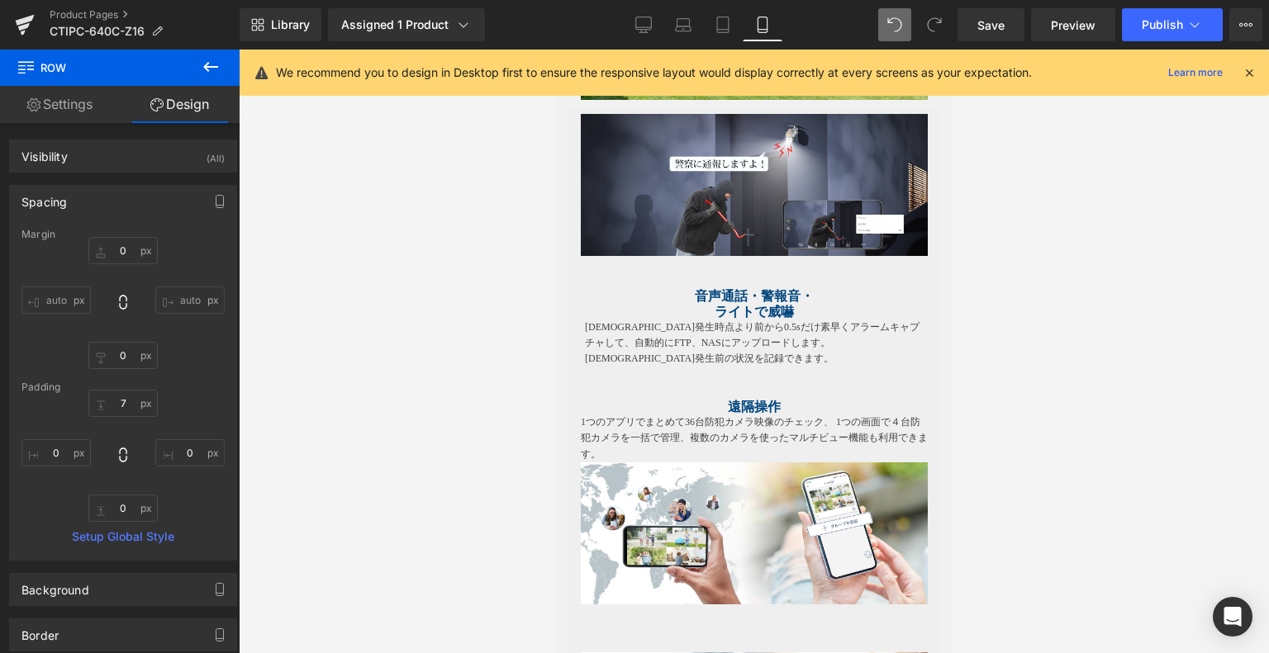
click at [1093, 359] on div at bounding box center [754, 352] width 1030 height 604
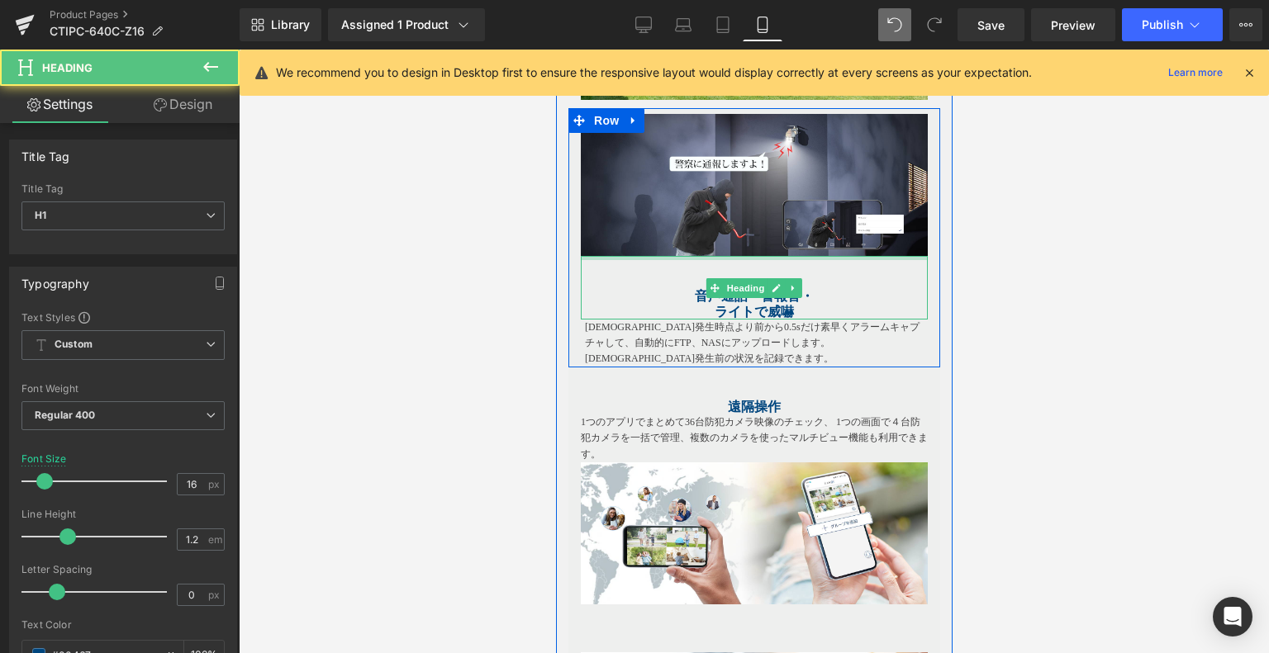
click at [731, 256] on div "音声通話・警報音・ ライトで威嚇 Heading" at bounding box center [753, 288] width 347 height 64
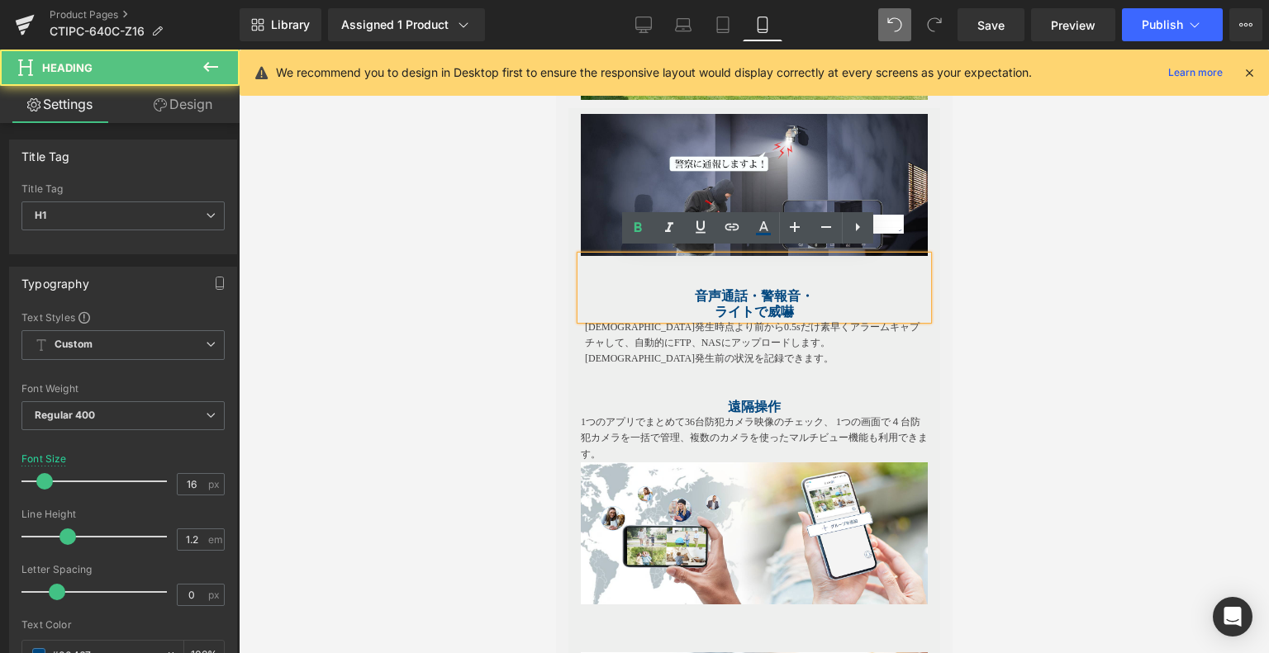
drag, startPoint x: 759, startPoint y: 254, endPoint x: 799, endPoint y: 289, distance: 52.7
click at [759, 257] on h1 at bounding box center [753, 264] width 347 height 16
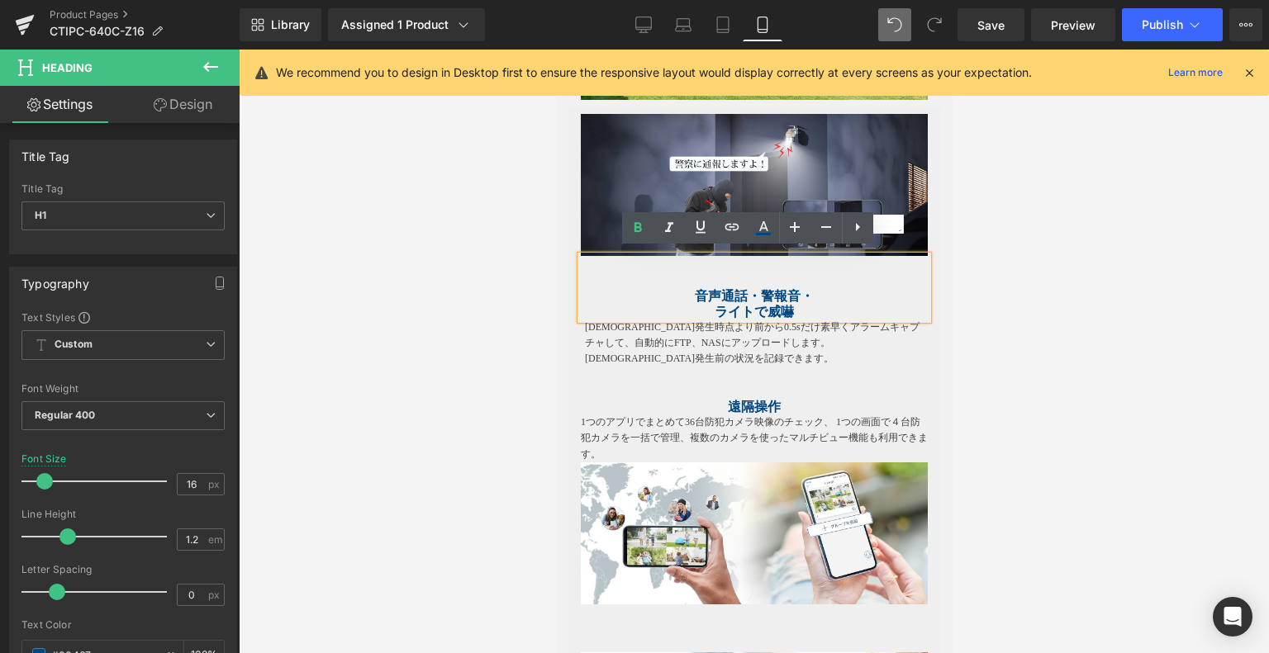
click at [784, 295] on span "音声通話・警報音・" at bounding box center [753, 296] width 119 height 14
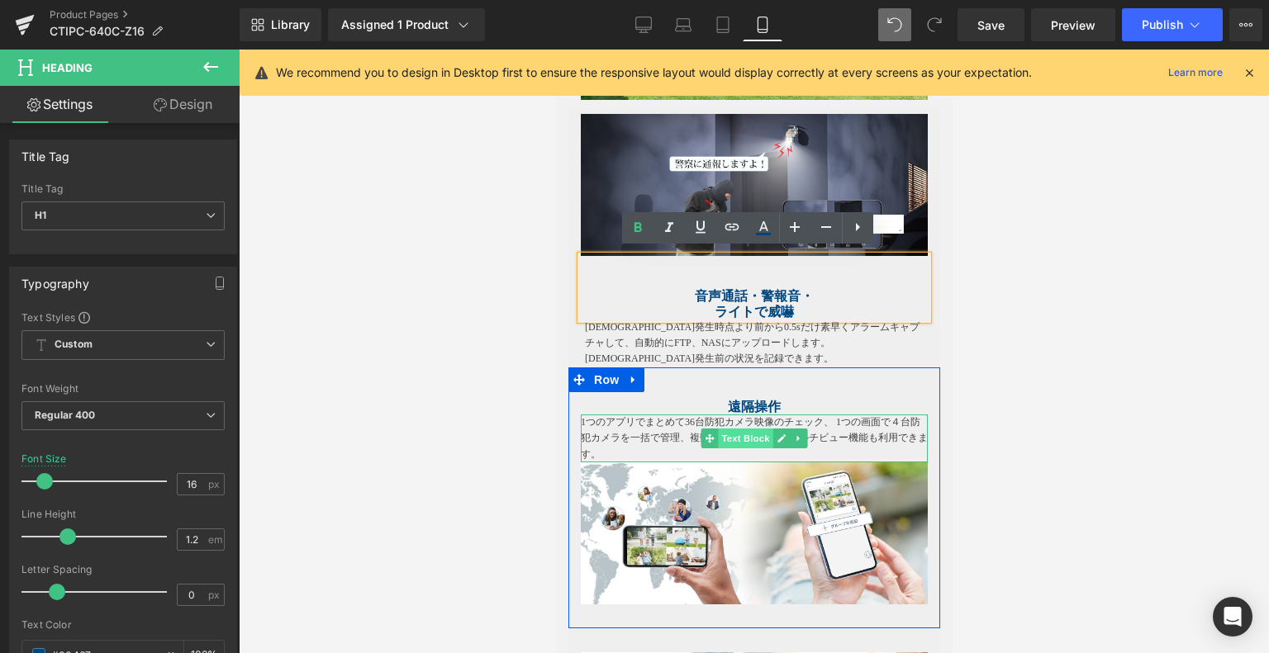
click at [721, 429] on span "Text Block" at bounding box center [744, 439] width 55 height 20
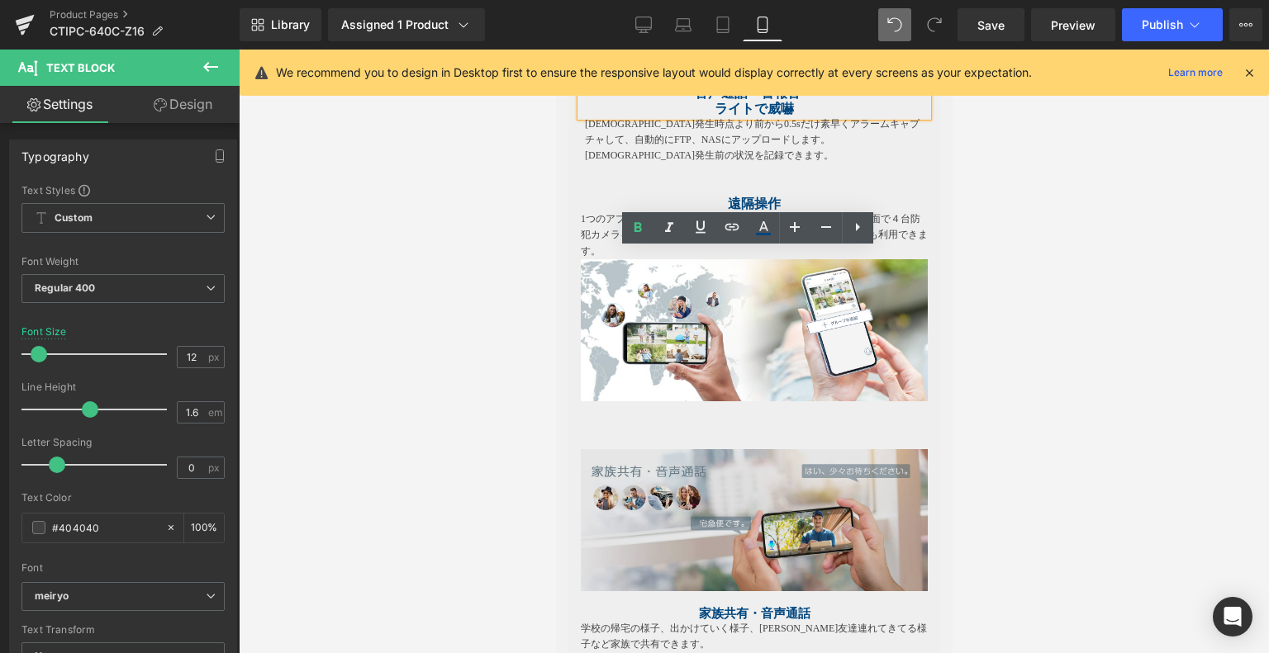
scroll to position [3141, 0]
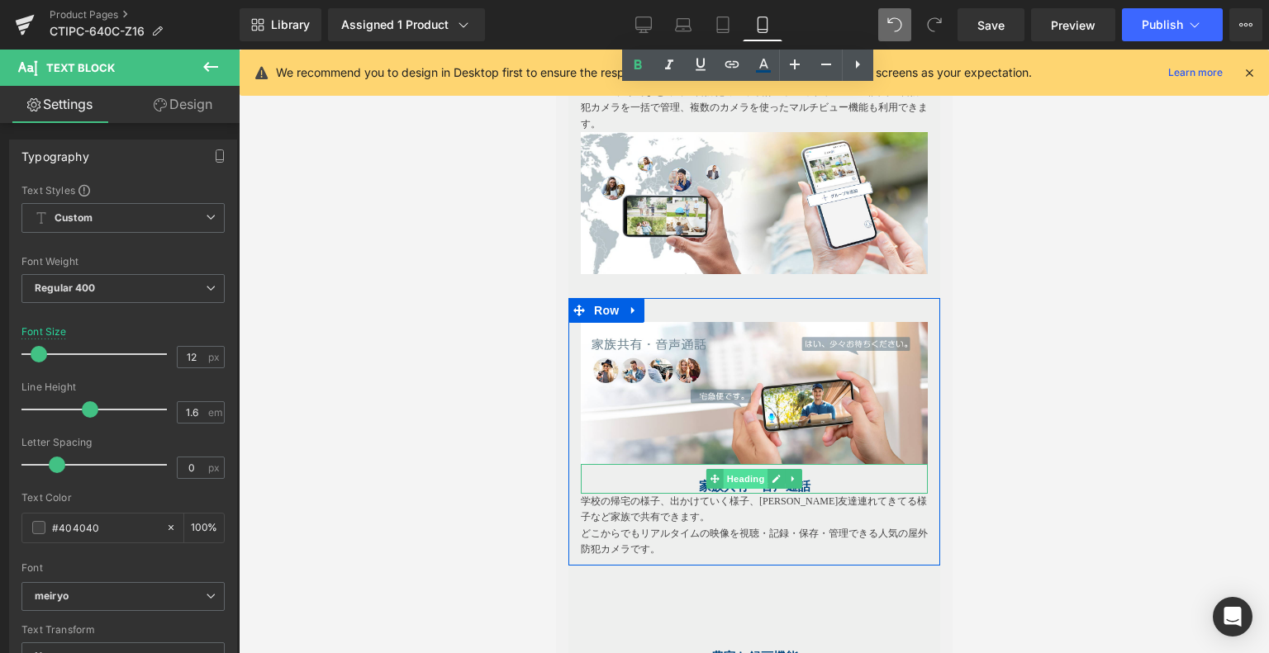
click at [727, 477] on span "Heading" at bounding box center [745, 479] width 45 height 20
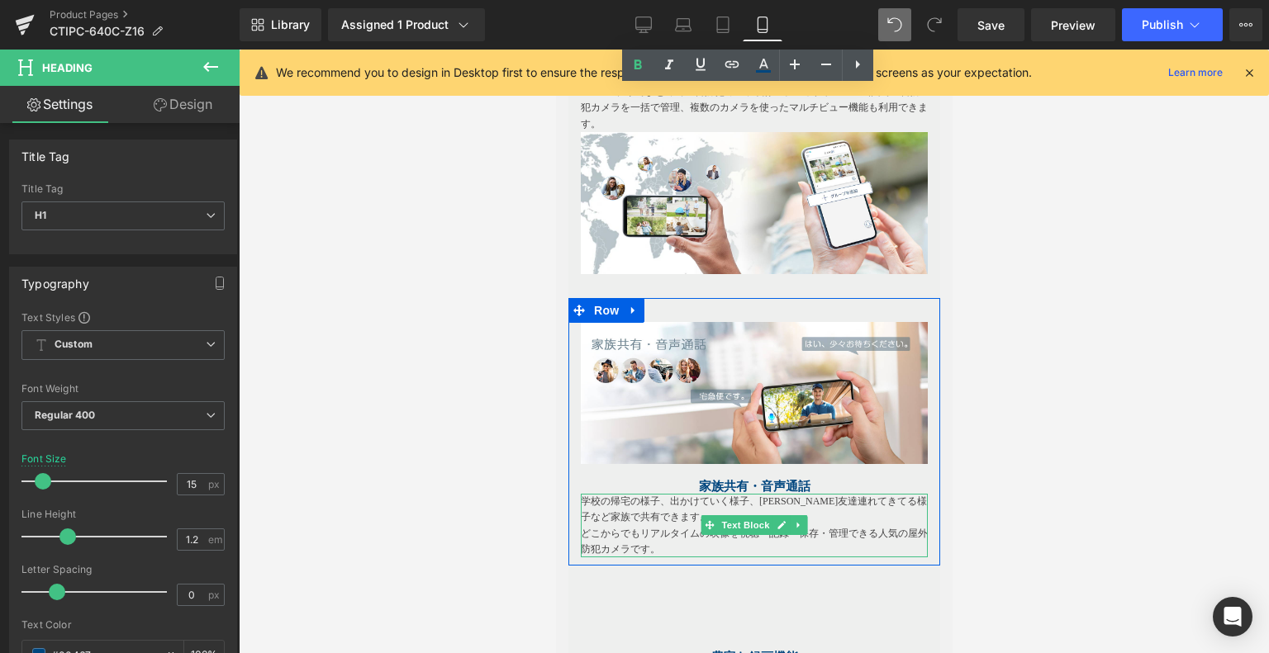
click at [663, 514] on p "学校の帰宅の様子、出かけていく様子、[PERSON_NAME]友達連れてきてる様子など家族で共有できます。" at bounding box center [753, 509] width 347 height 31
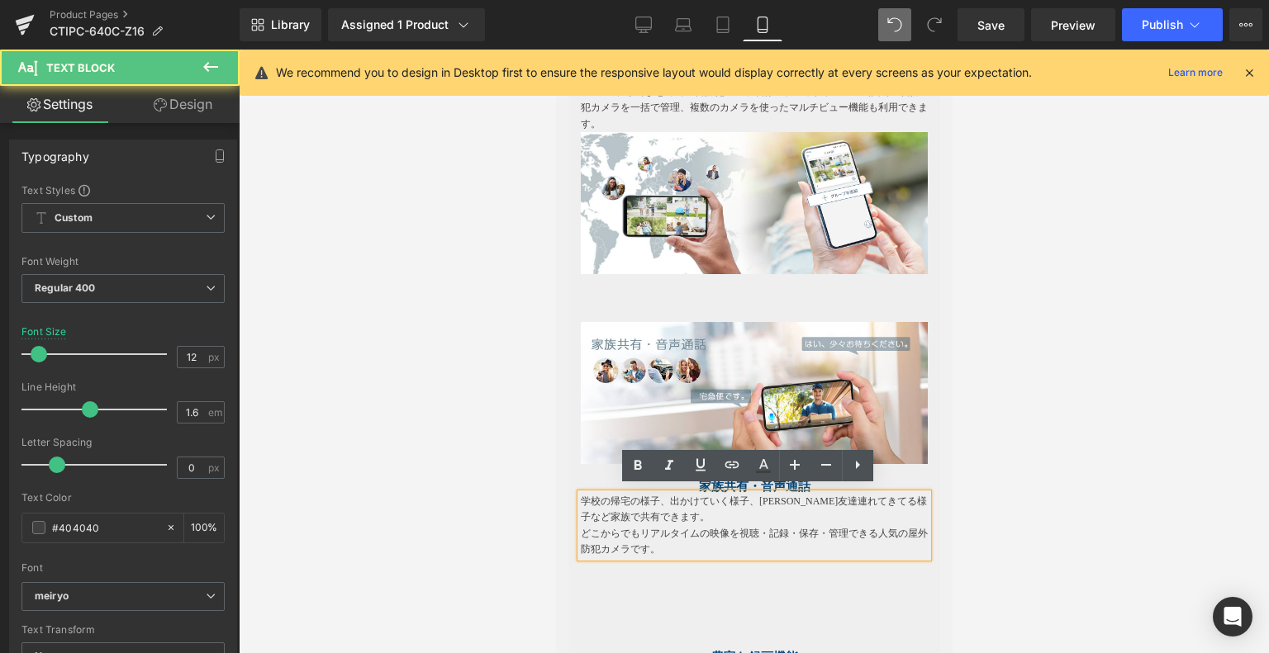
click at [749, 494] on div "学校の帰宅の様子、出かけていく様子、[PERSON_NAME]友達連れてきてる様子など家族で共有できます。 どこからでもリアルタイムの映像を視聴・記録・保存・…" at bounding box center [753, 526] width 347 height 64
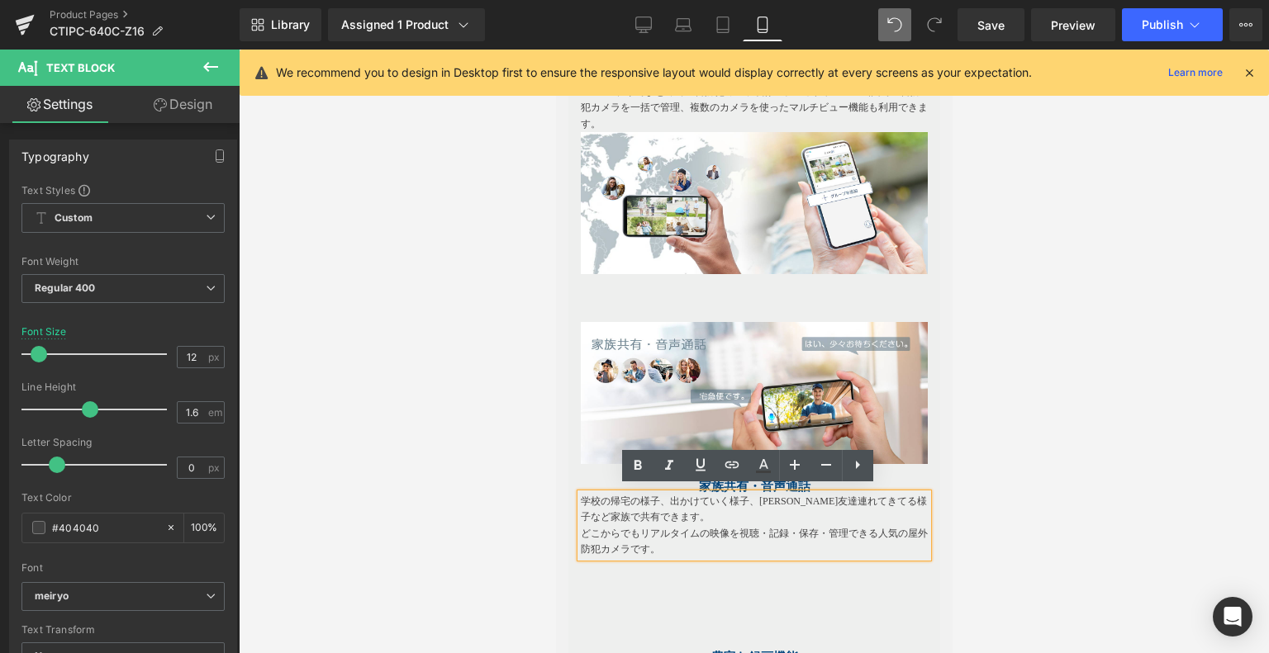
click at [898, 457] on div "Image" at bounding box center [753, 393] width 347 height 142
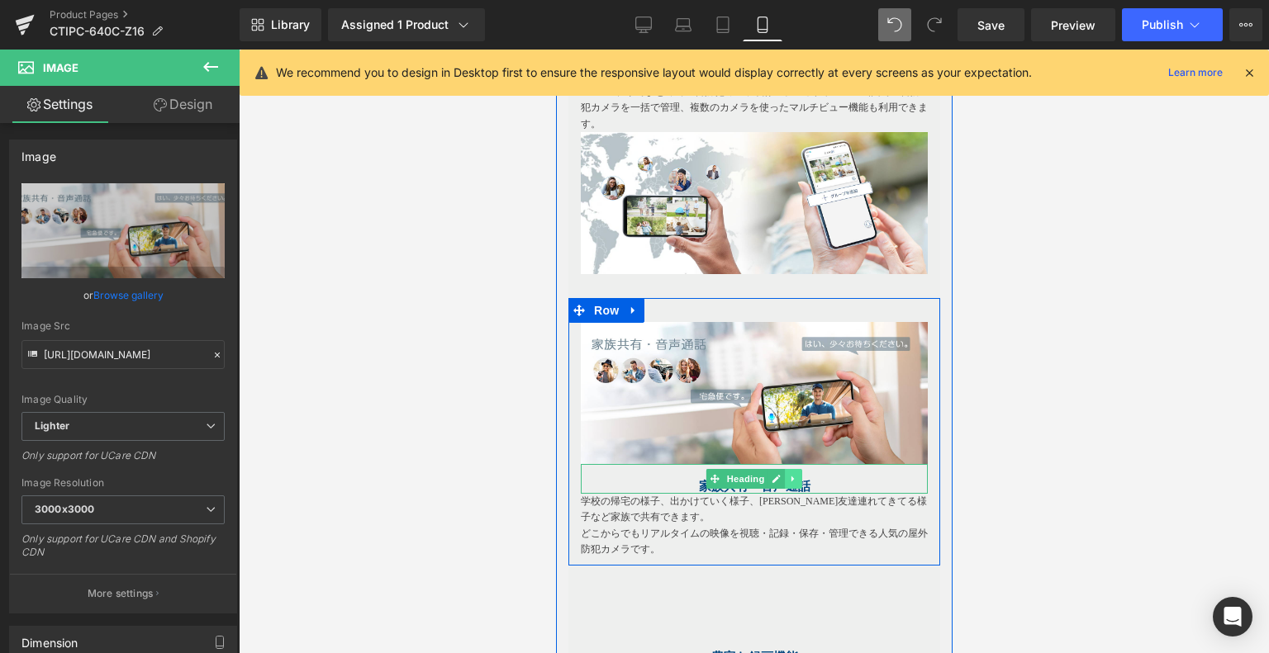
click at [784, 473] on link at bounding box center [792, 479] width 17 height 20
click at [660, 480] on h1 "家族共有・音声通話" at bounding box center [753, 486] width 347 height 15
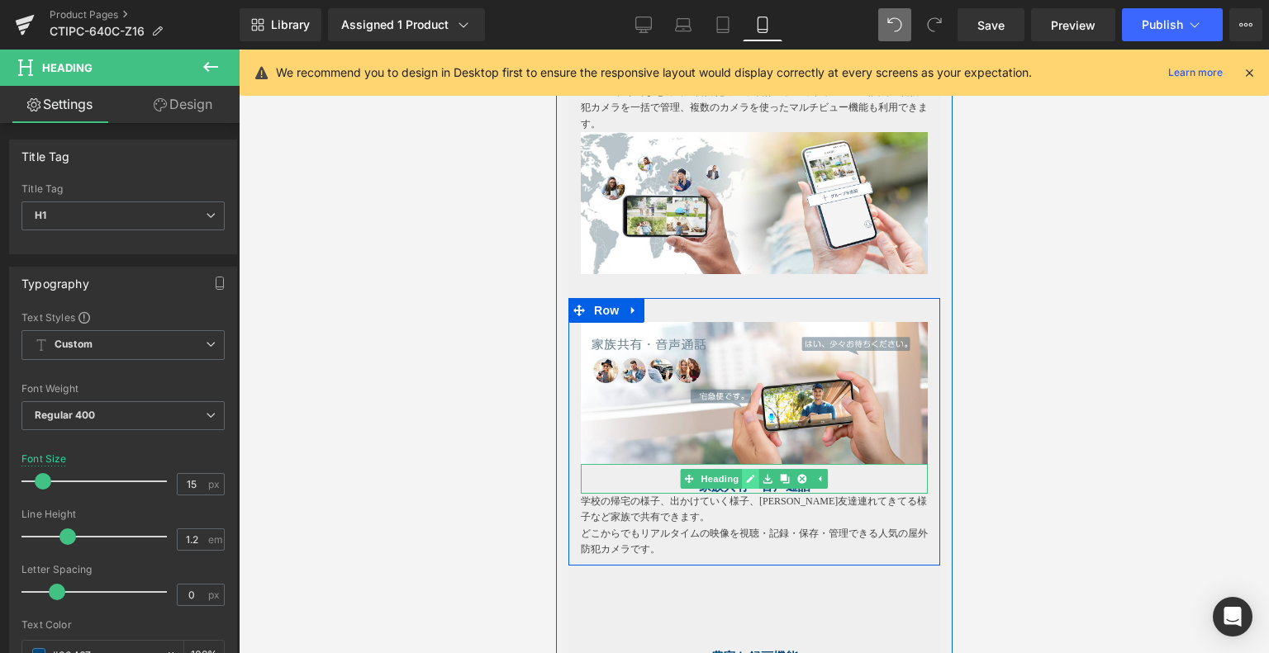
click at [746, 475] on icon at bounding box center [750, 479] width 8 height 8
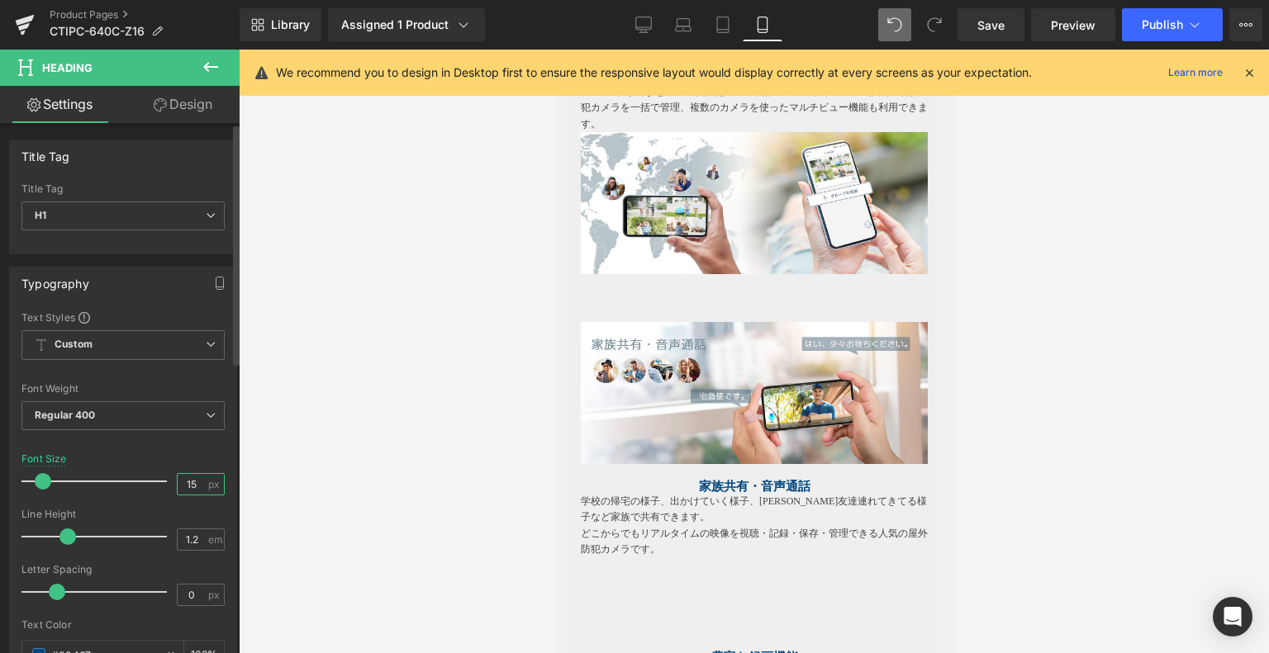
click at [193, 485] on input "15" at bounding box center [192, 484] width 29 height 21
type input "16"
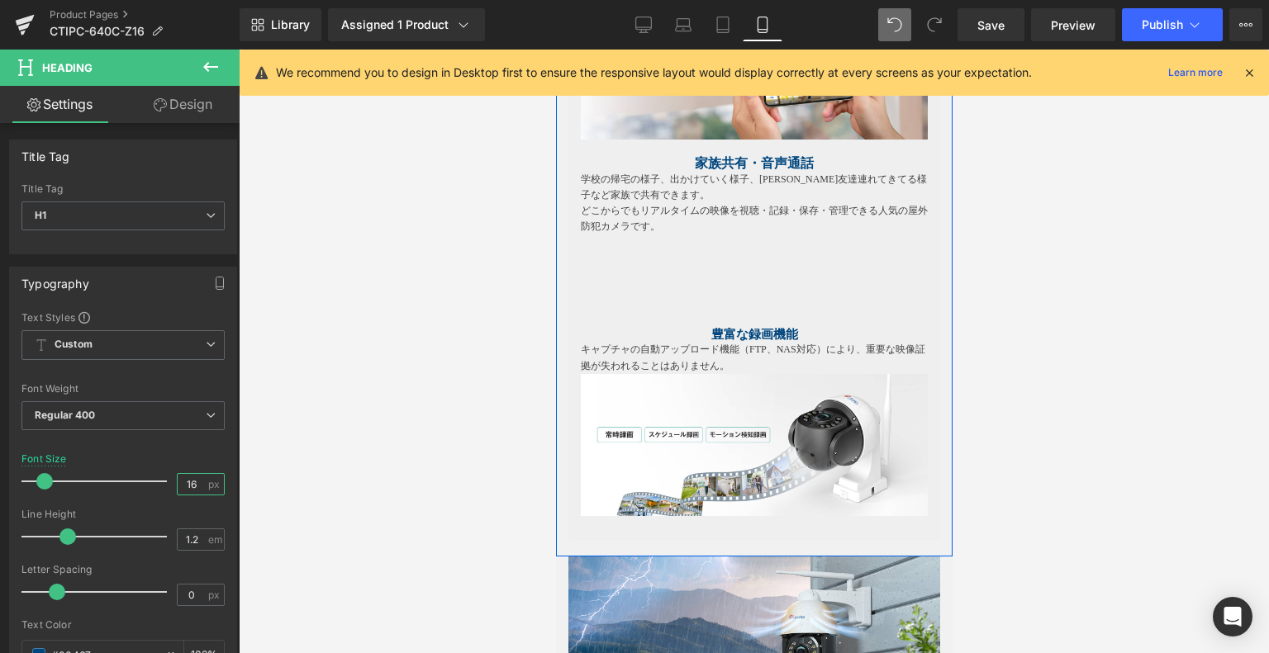
scroll to position [3554, 0]
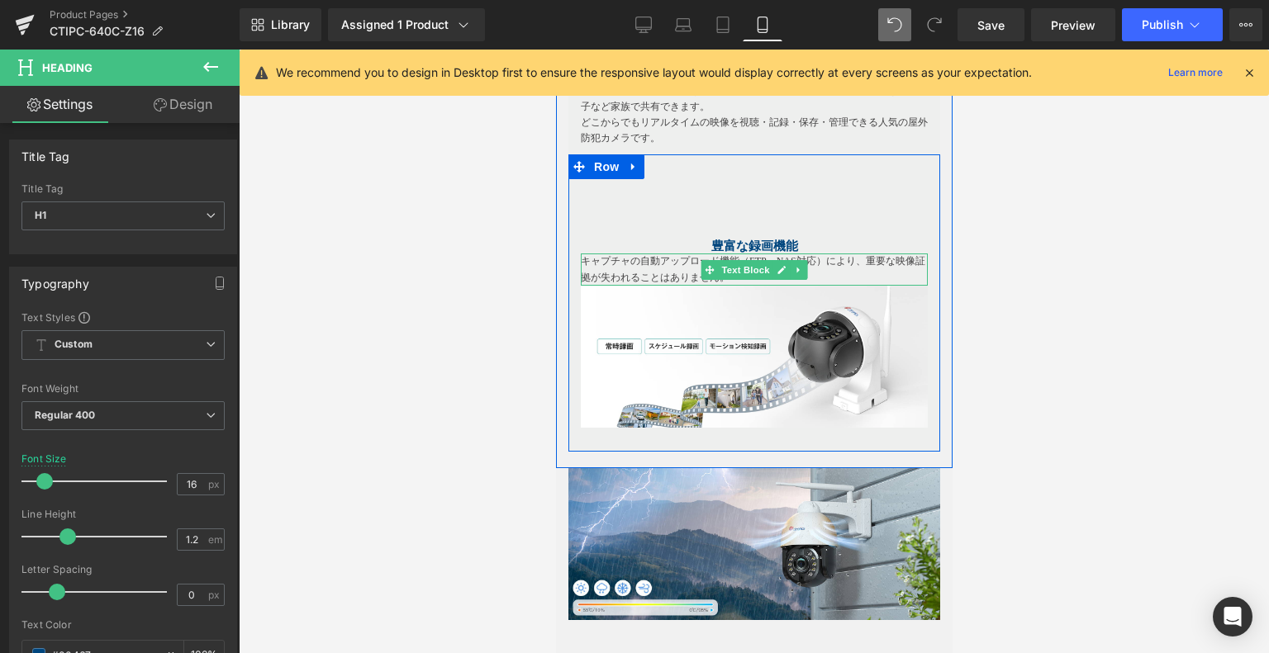
click at [860, 274] on p "キャプチャの自動アップロード機能（FTP、NAS対応）により、重要な映像証拠が失われることはありません。" at bounding box center [753, 269] width 347 height 31
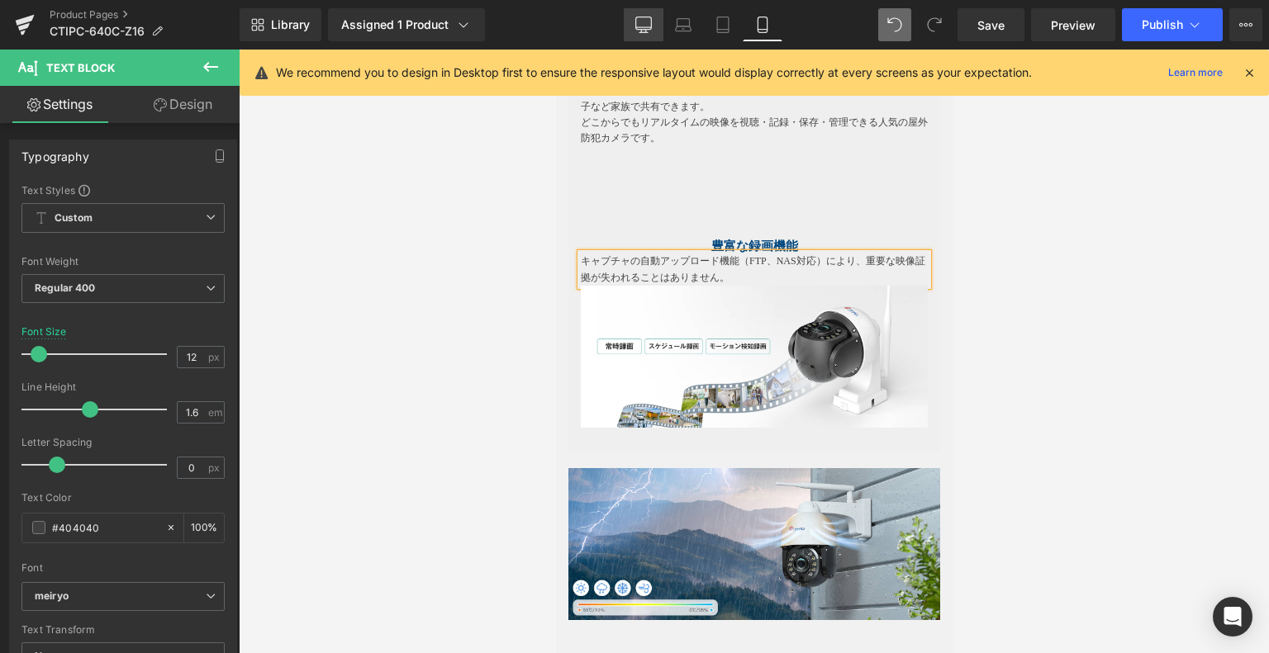
click at [645, 12] on link "Desktop" at bounding box center [644, 24] width 40 height 33
type input "15"
type input "100"
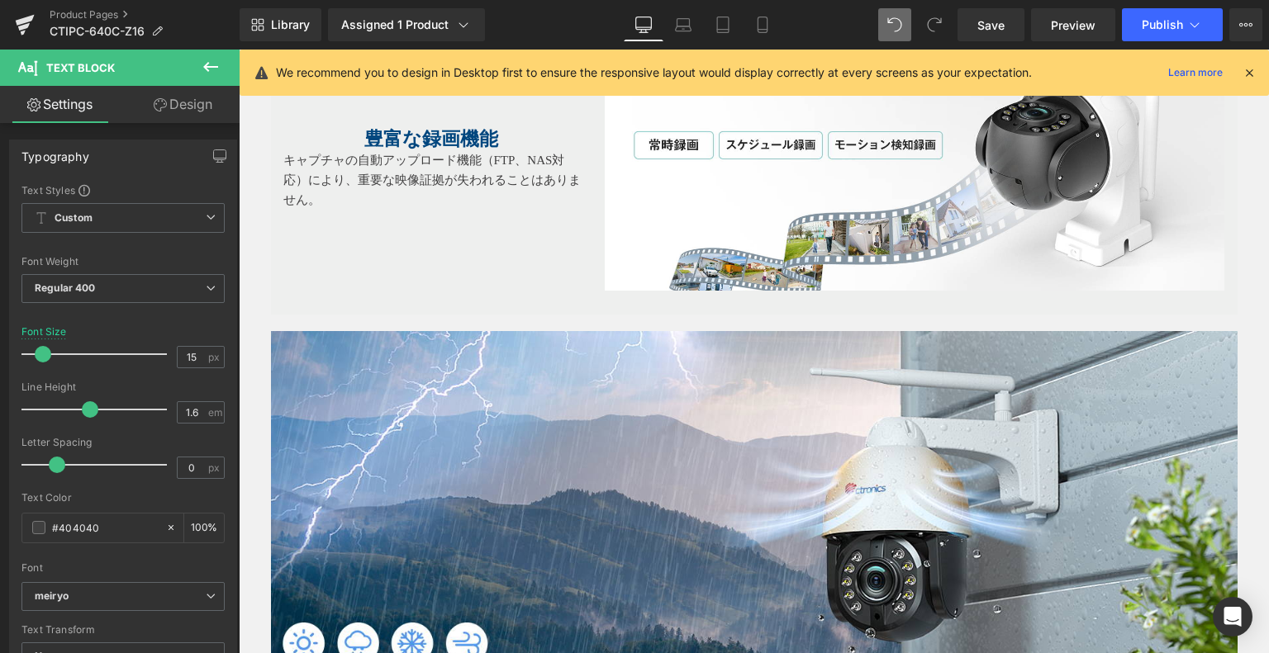
scroll to position [4909, 0]
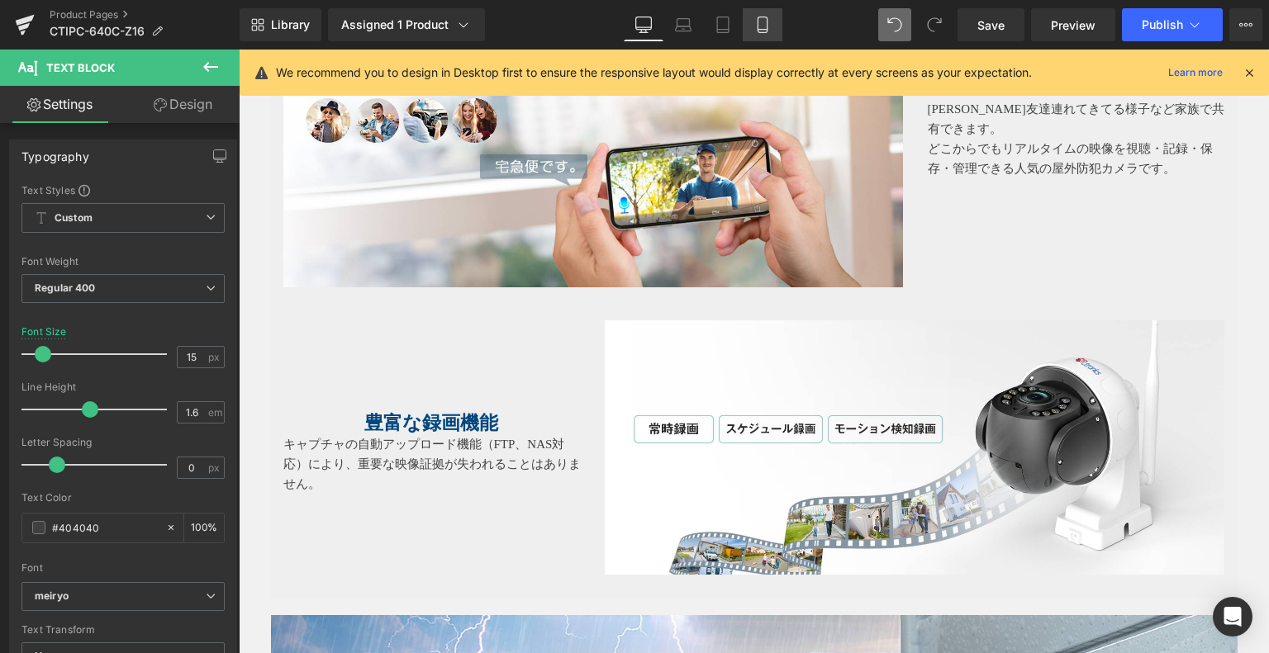
click at [759, 19] on icon at bounding box center [762, 25] width 17 height 17
type input "12"
type input "100"
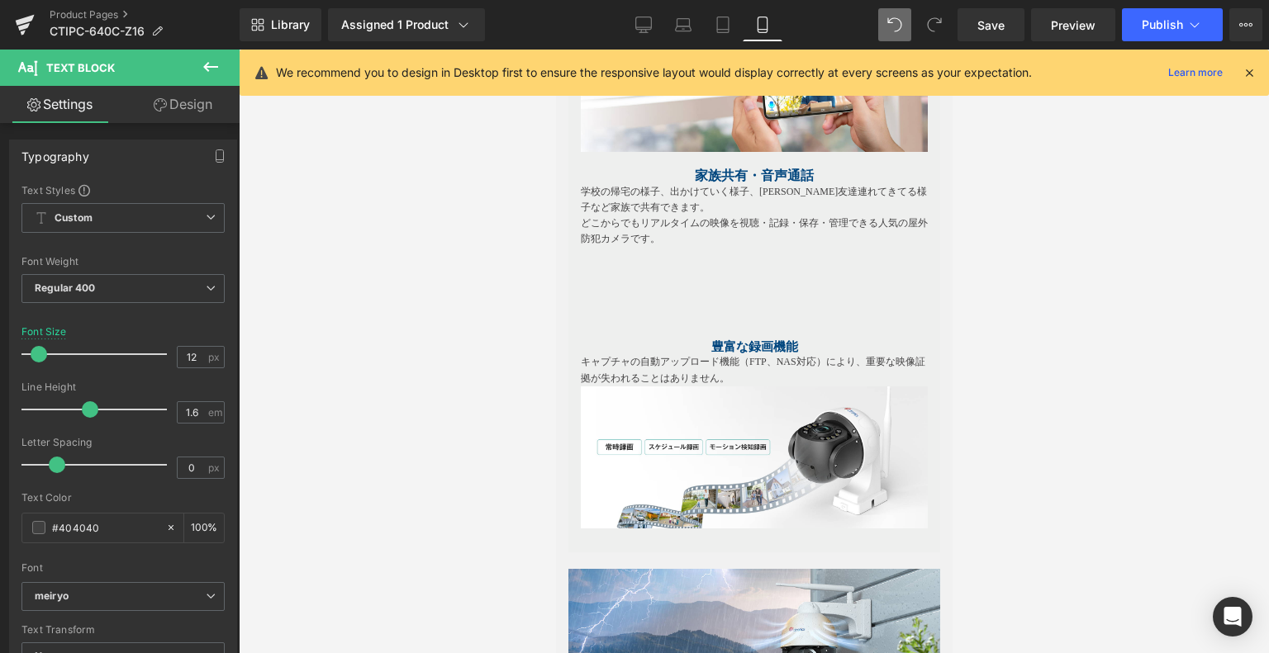
scroll to position [3437, 0]
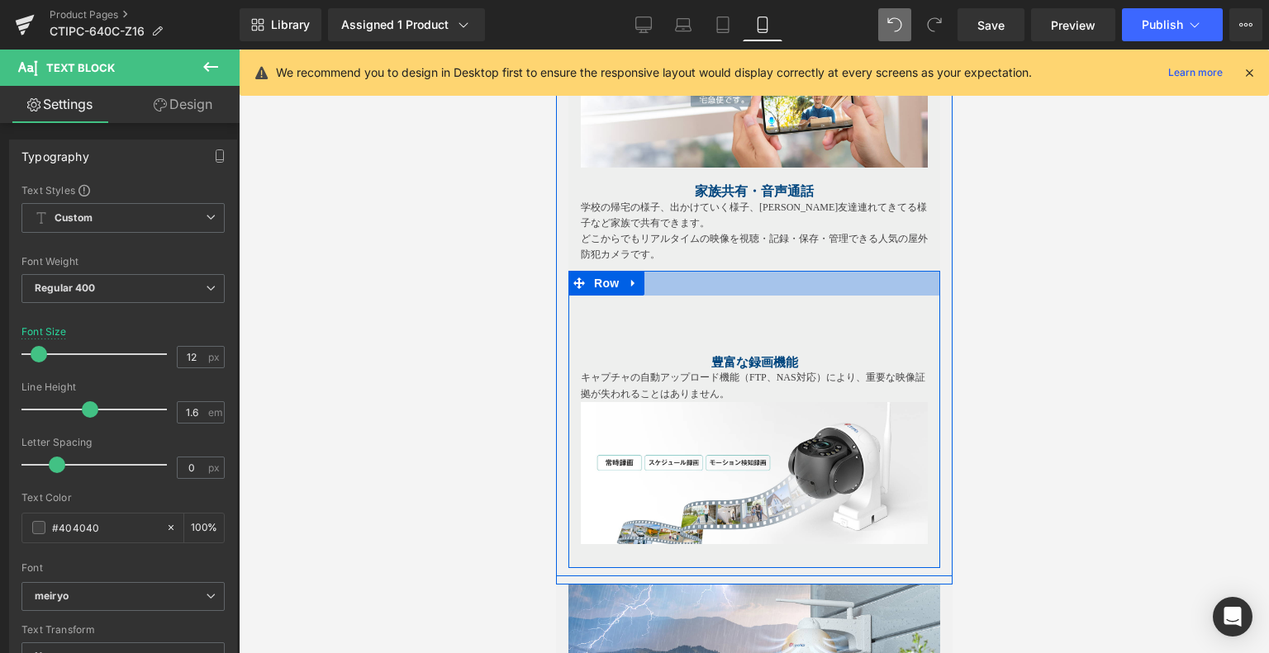
click at [749, 271] on div at bounding box center [753, 283] width 372 height 25
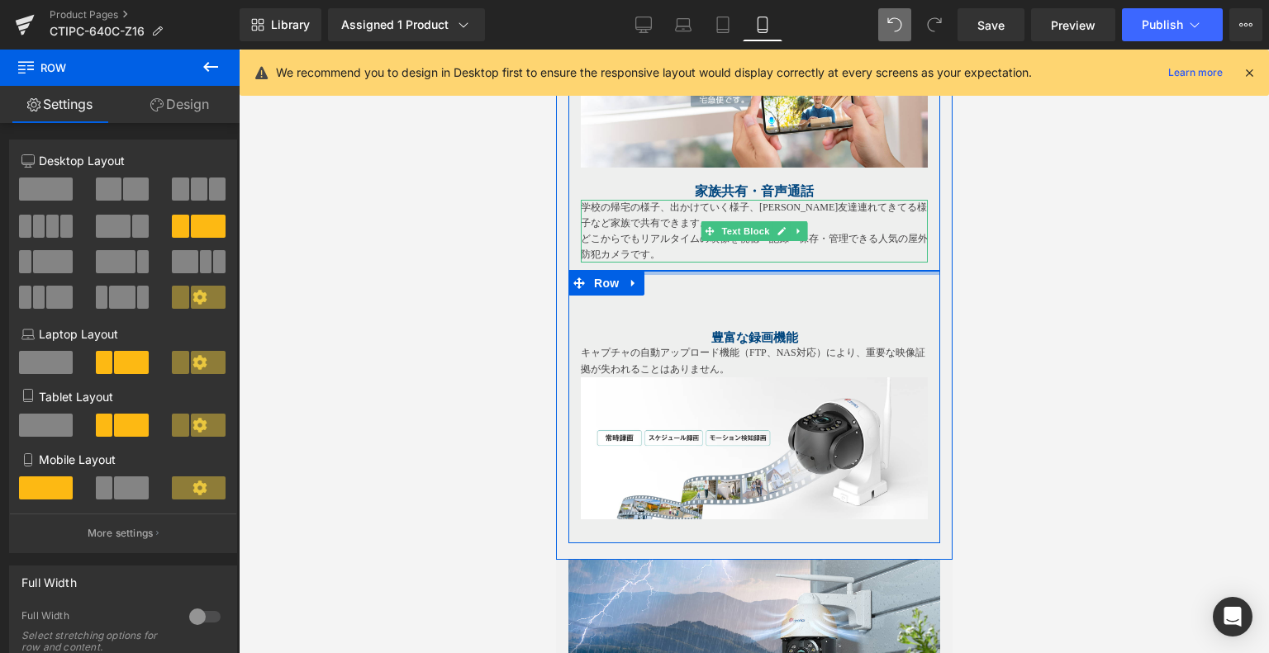
drag, startPoint x: 748, startPoint y: 273, endPoint x: 778, endPoint y: 213, distance: 67.2
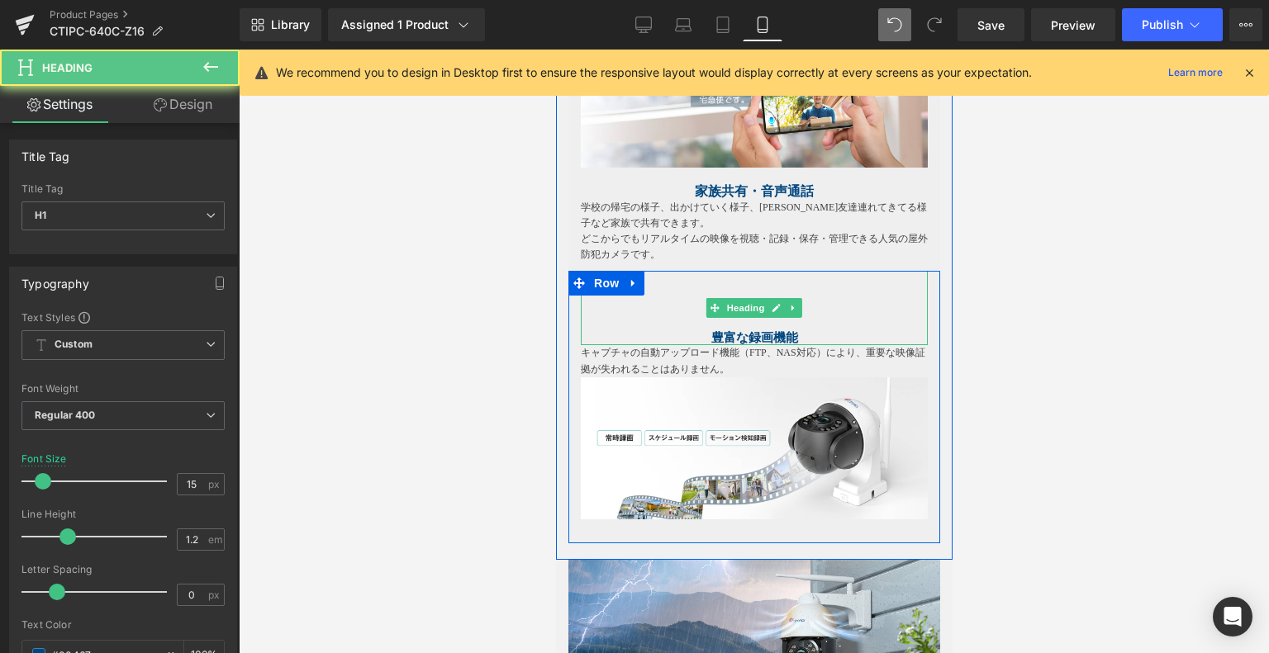
click at [751, 273] on h1 at bounding box center [753, 278] width 347 height 15
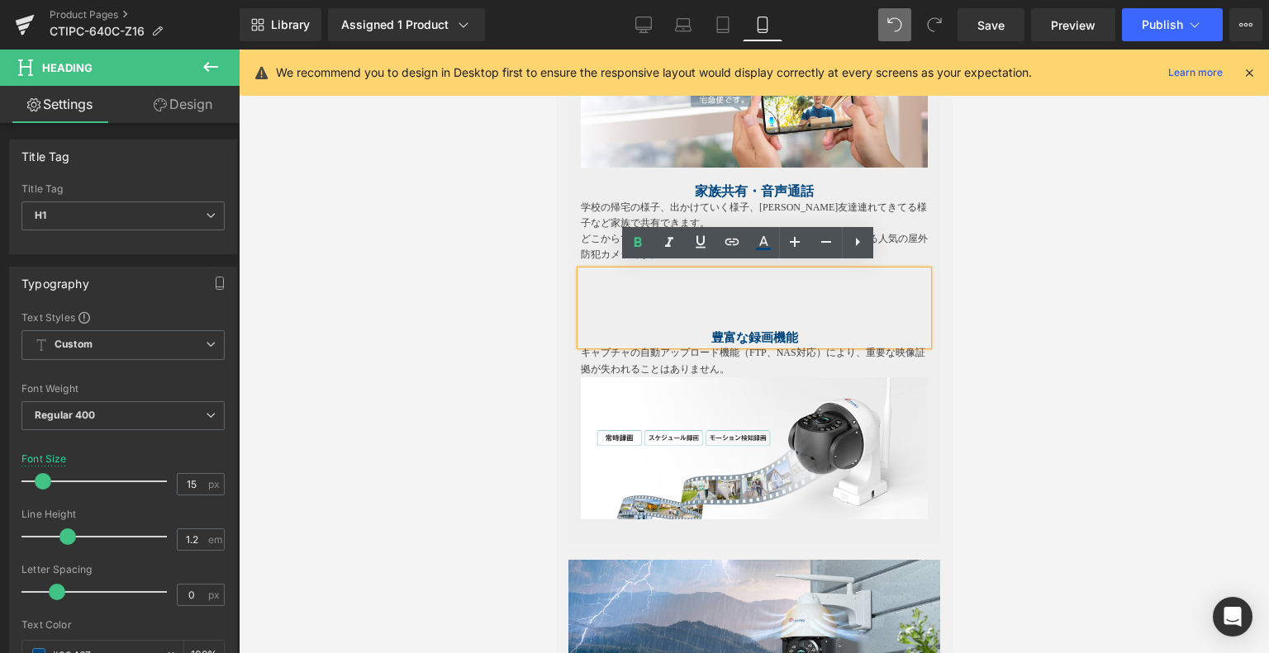
drag, startPoint x: 711, startPoint y: 309, endPoint x: 728, endPoint y: 310, distance: 16.5
click at [711, 310] on div "豊富な録画機能" at bounding box center [753, 308] width 347 height 74
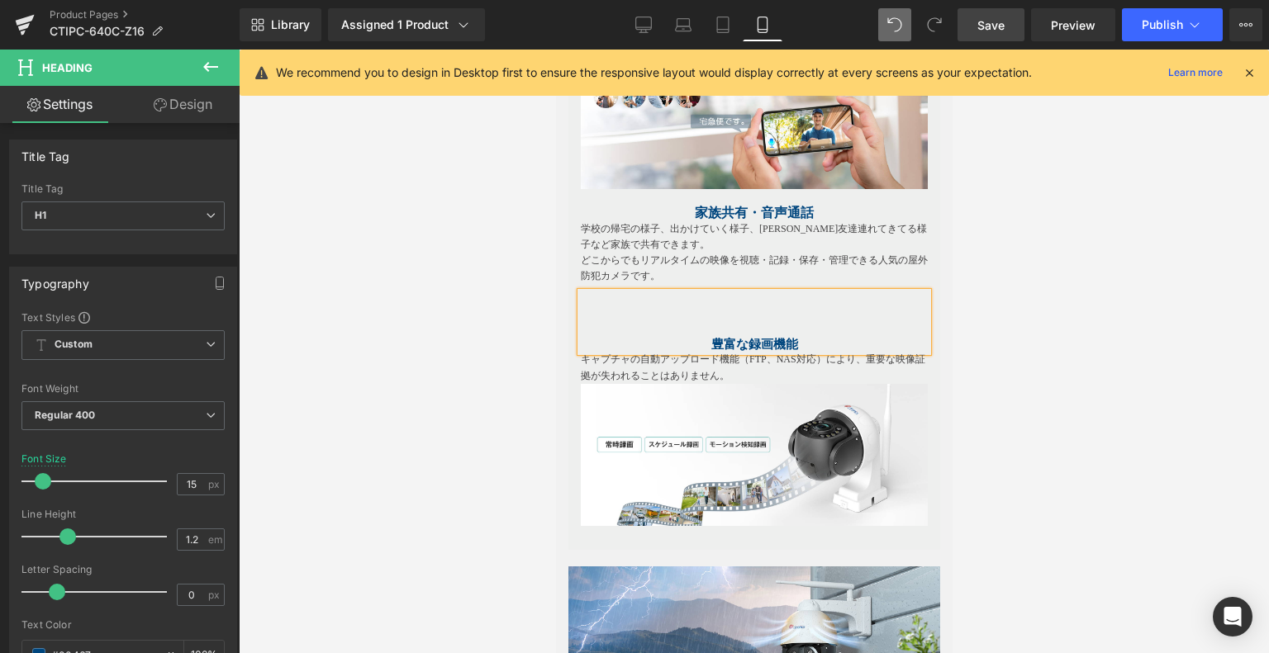
scroll to position [3355, 0]
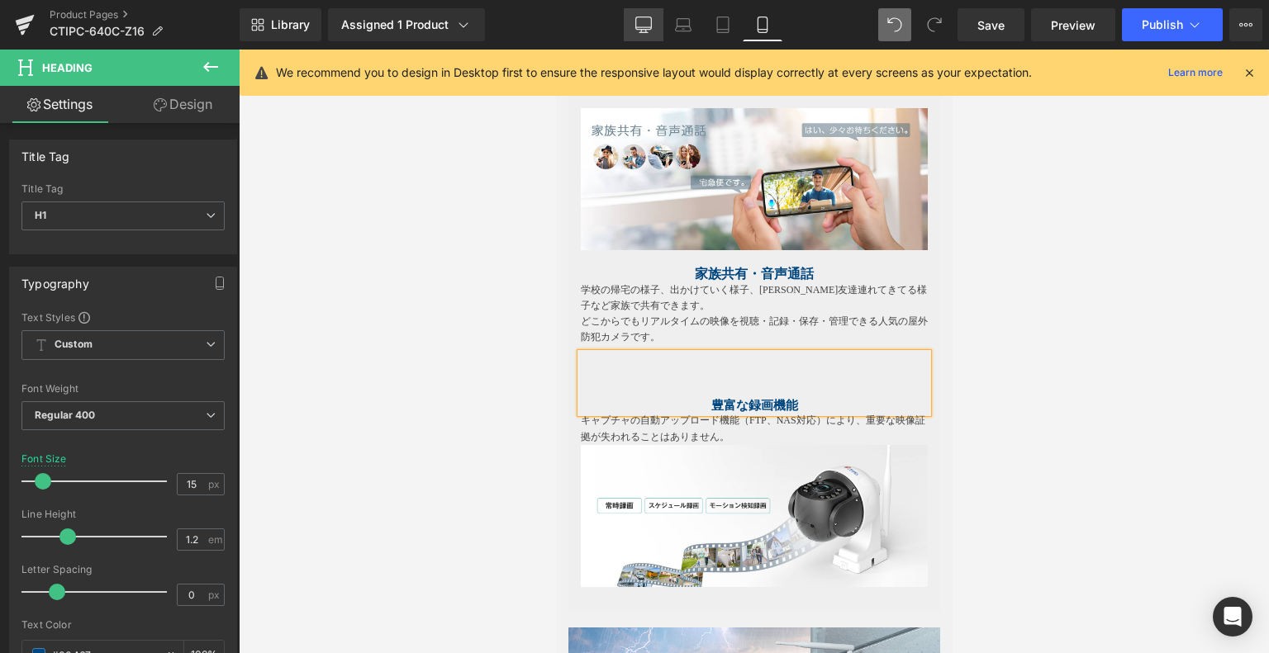
click at [628, 19] on link "Desktop" at bounding box center [644, 24] width 40 height 33
type input "23"
type input "100"
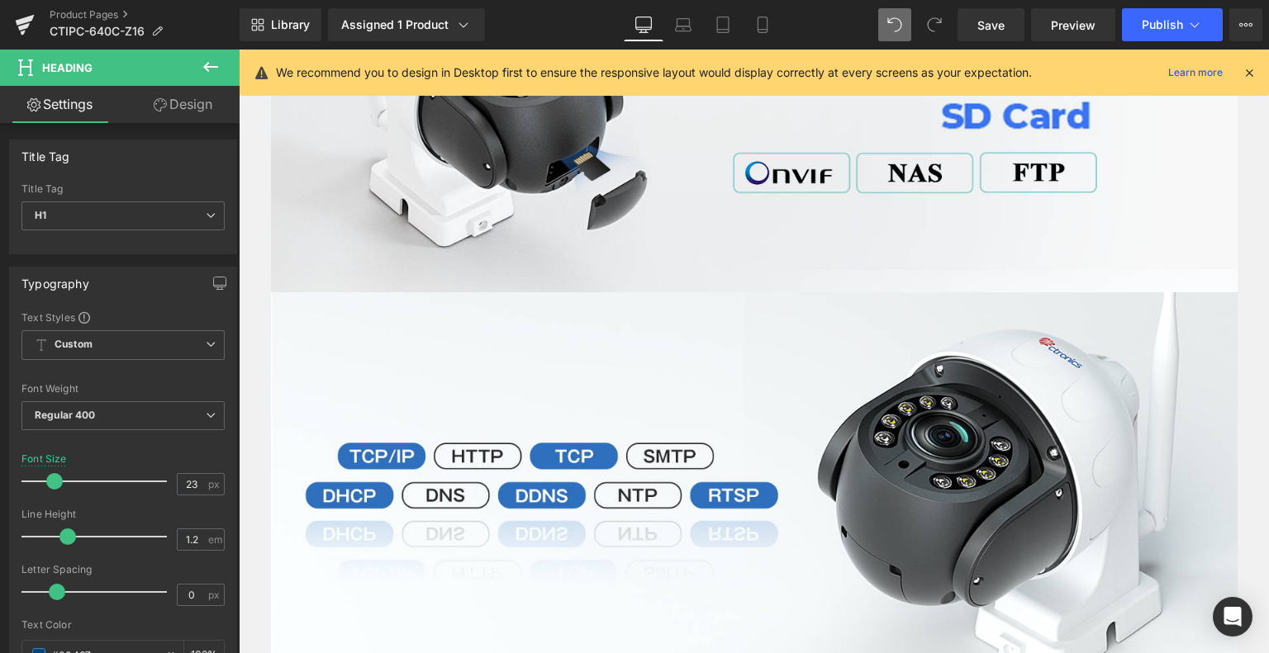
scroll to position [4943, 0]
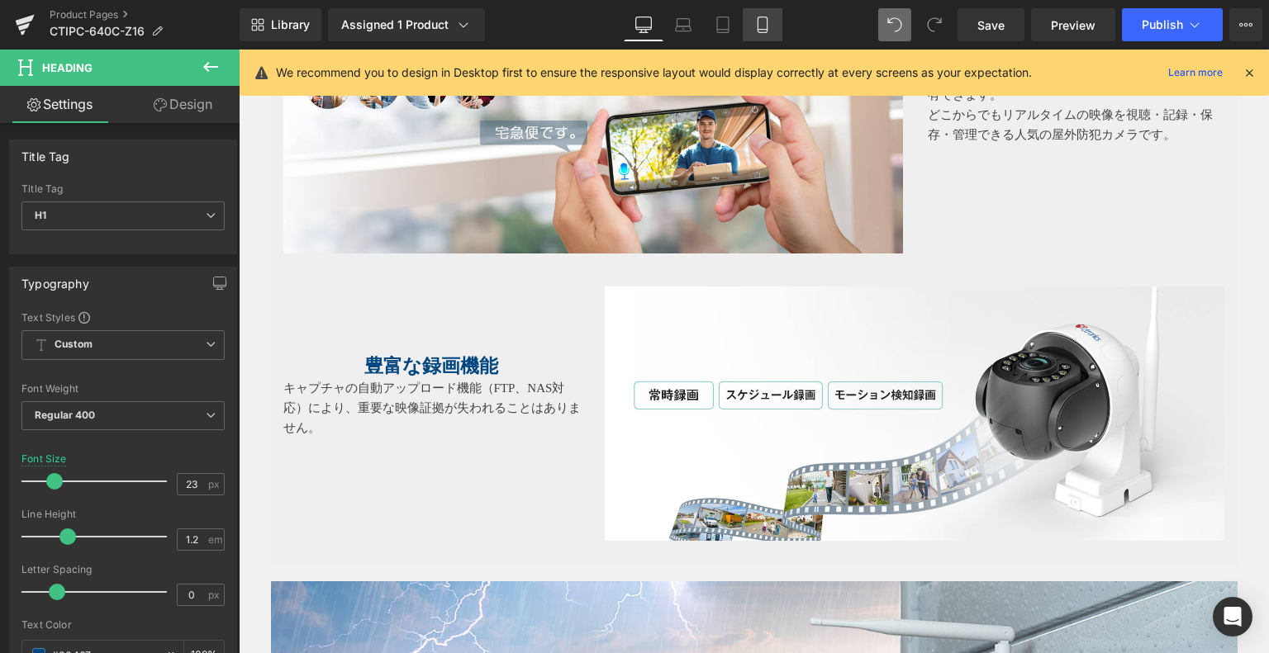
click at [766, 26] on icon at bounding box center [761, 25] width 9 height 16
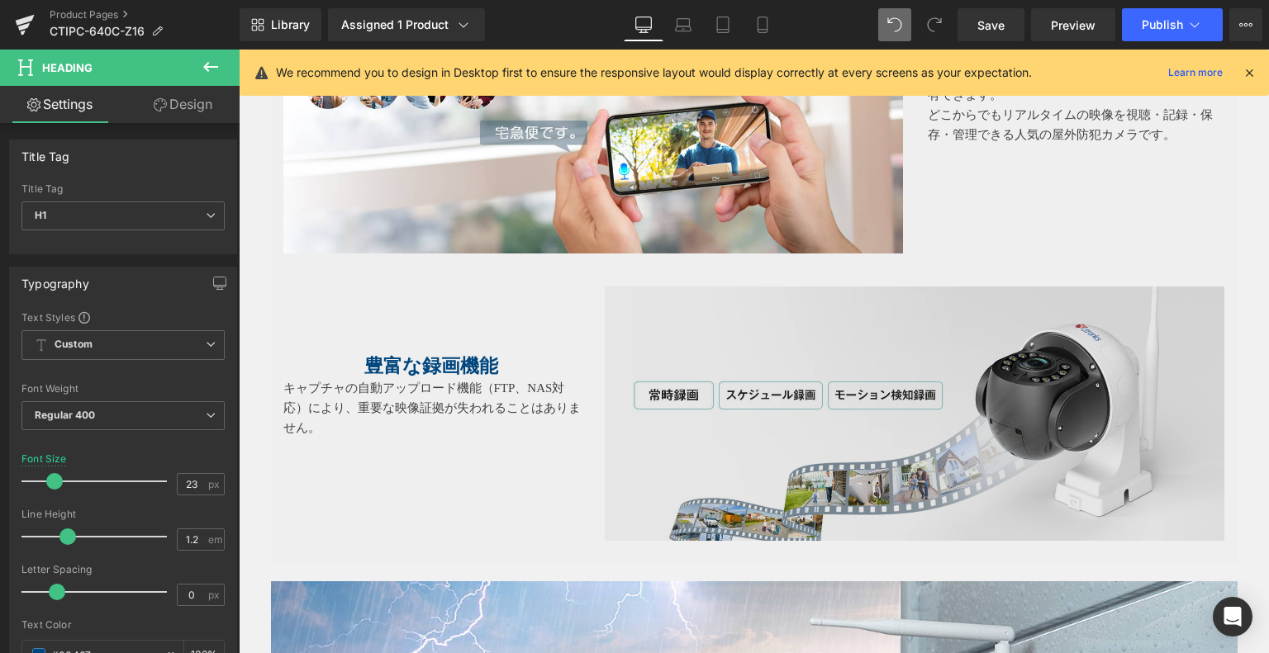
type input "15"
type input "100"
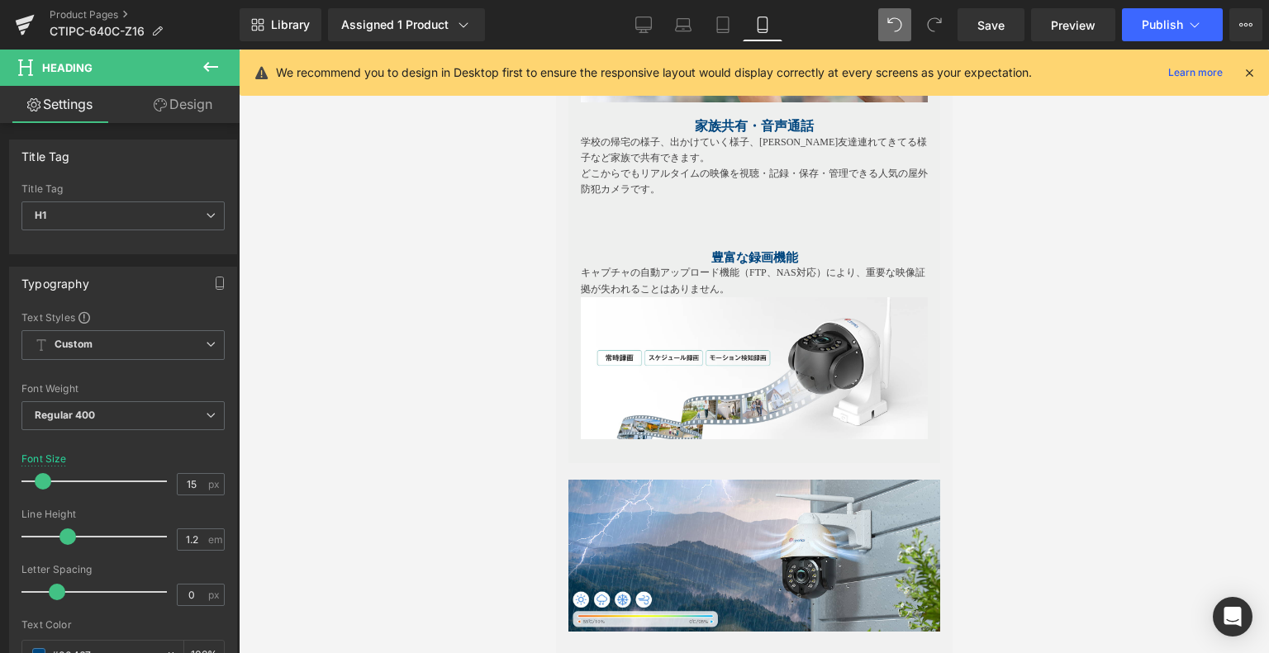
scroll to position [3487, 0]
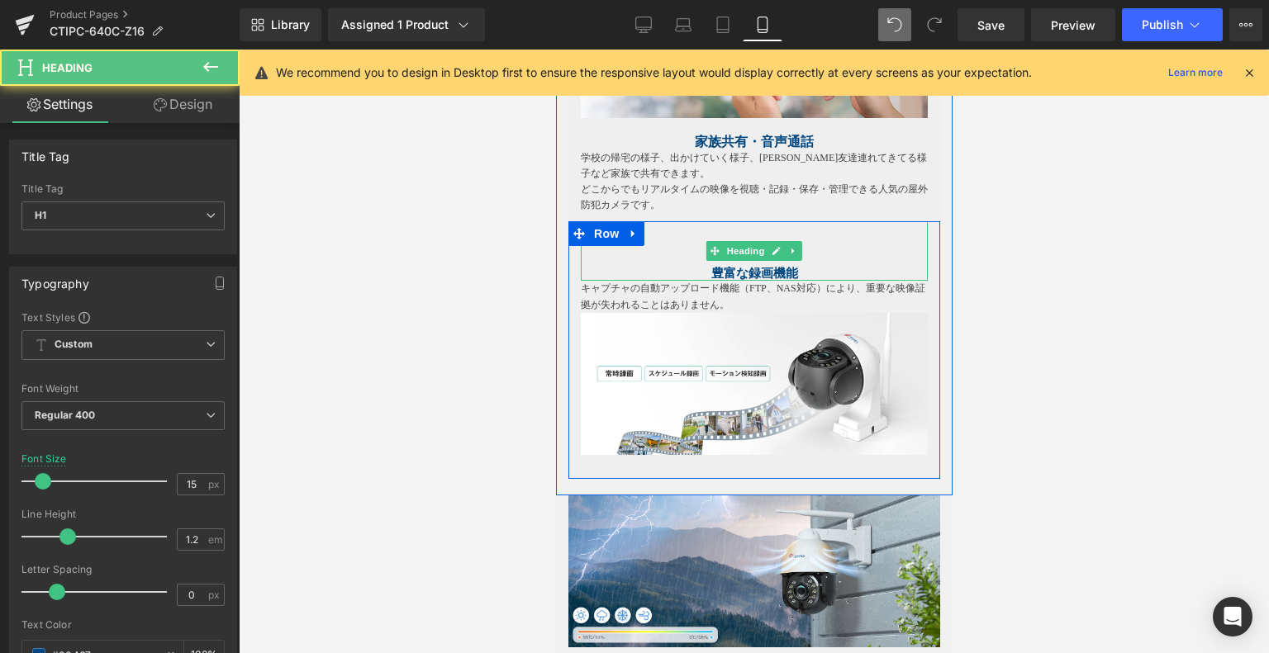
click at [721, 236] on h1 at bounding box center [753, 243] width 347 height 15
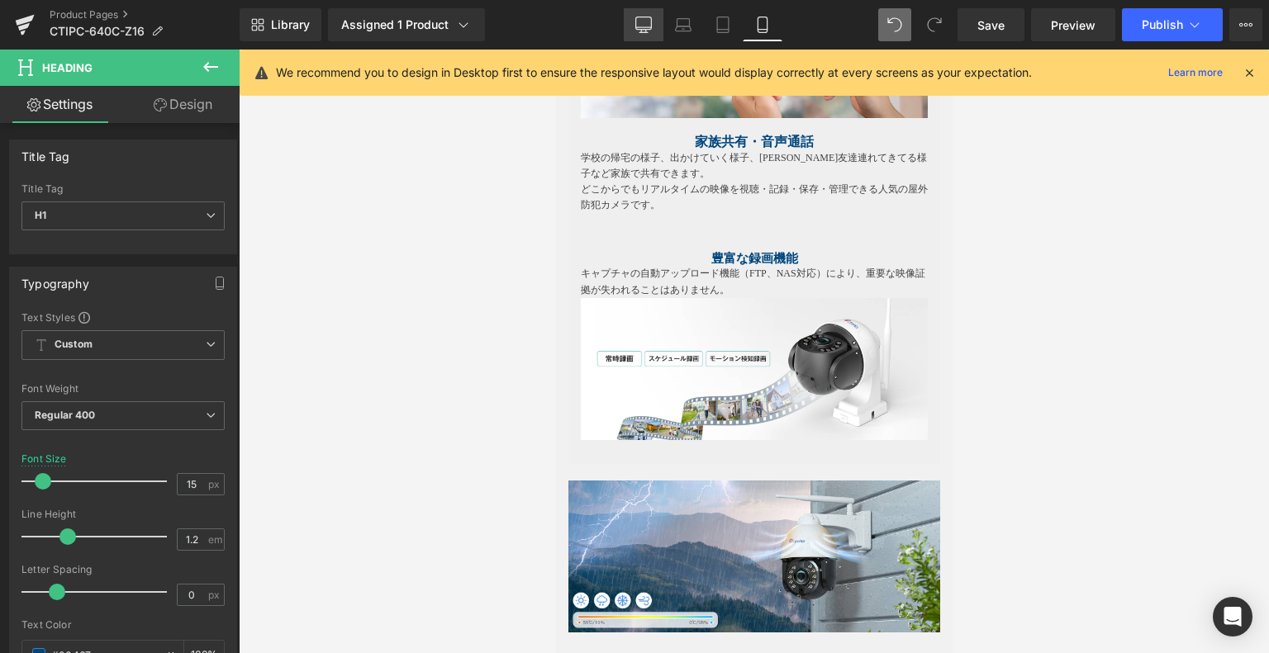
click at [650, 10] on link "Desktop" at bounding box center [644, 24] width 40 height 33
type input "23"
type input "100"
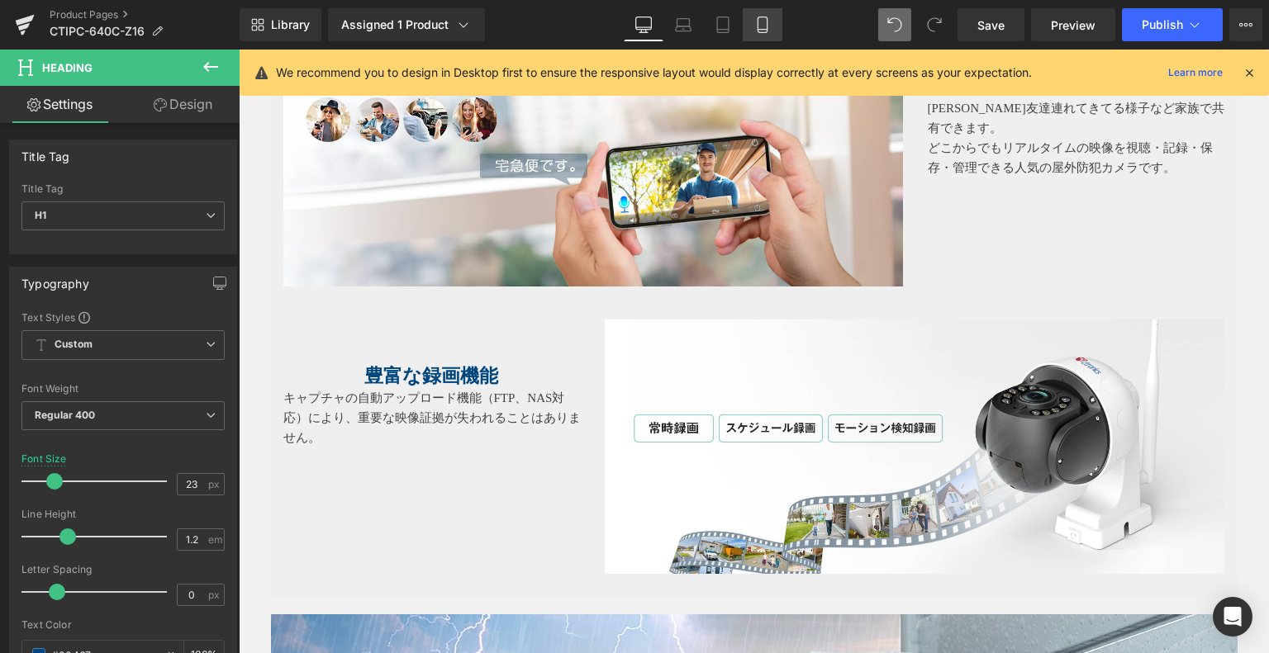
click at [752, 21] on link "Mobile" at bounding box center [762, 24] width 40 height 33
type input "15"
type input "100"
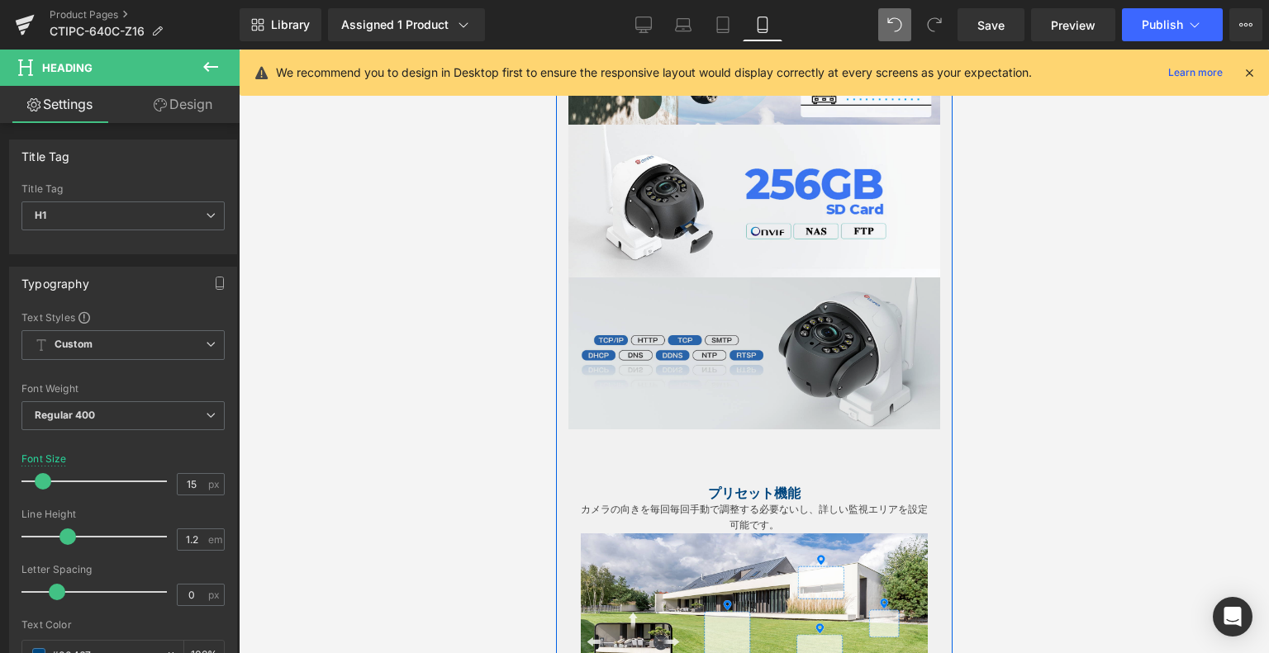
scroll to position [2380, 0]
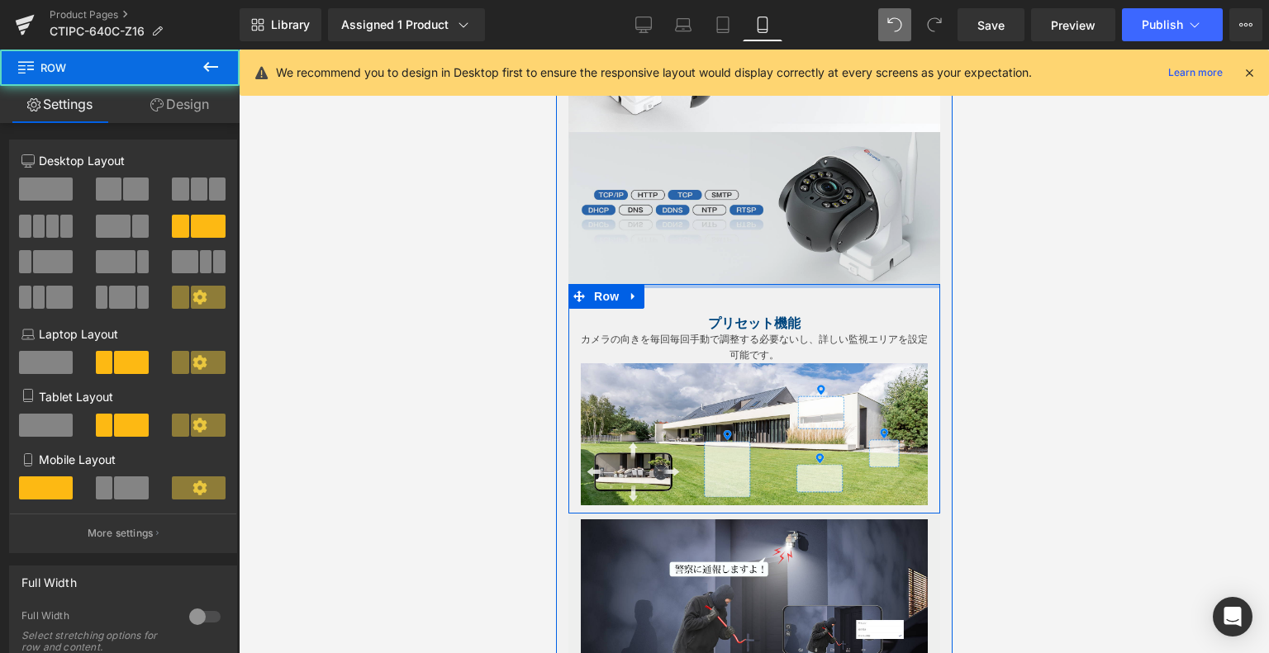
drag, startPoint x: 735, startPoint y: 290, endPoint x: 751, endPoint y: 262, distance: 32.2
click at [750, 247] on div "Image Image Image Image Image Image Image Image プリセット機能 Heading カメラの向きを毎回毎回手動で調…" at bounding box center [753, 306] width 396 height 2480
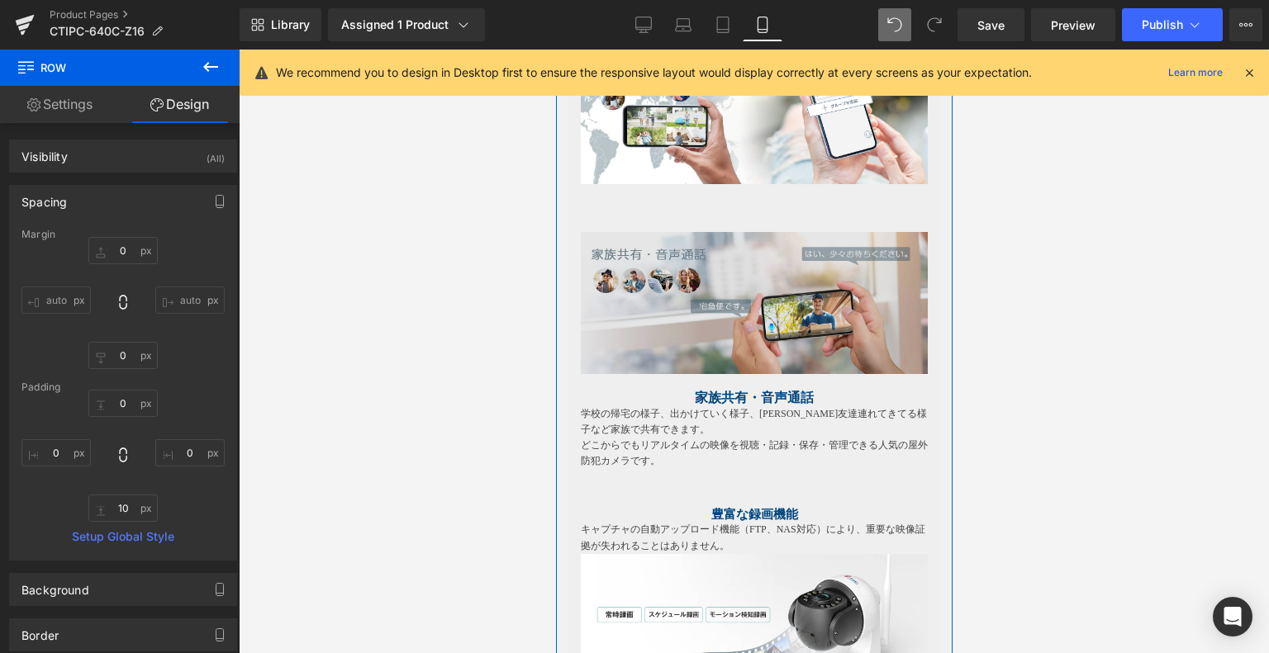
scroll to position [3123, 0]
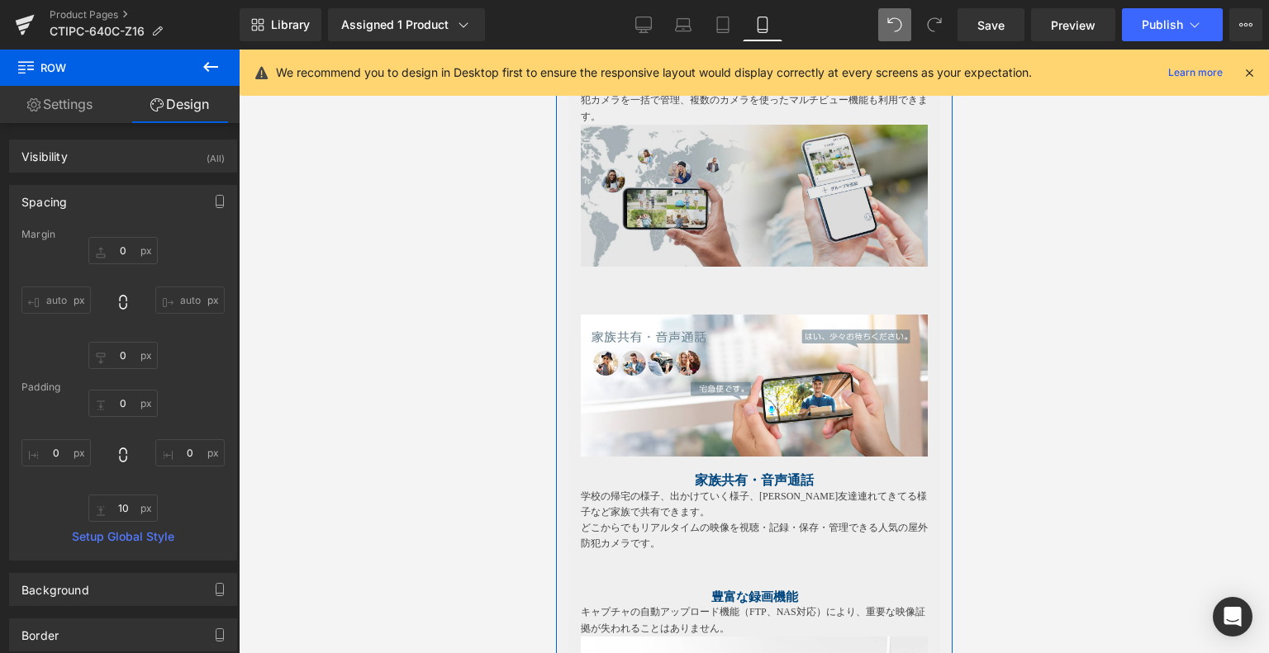
click at [723, 280] on img at bounding box center [753, 208] width 347 height 166
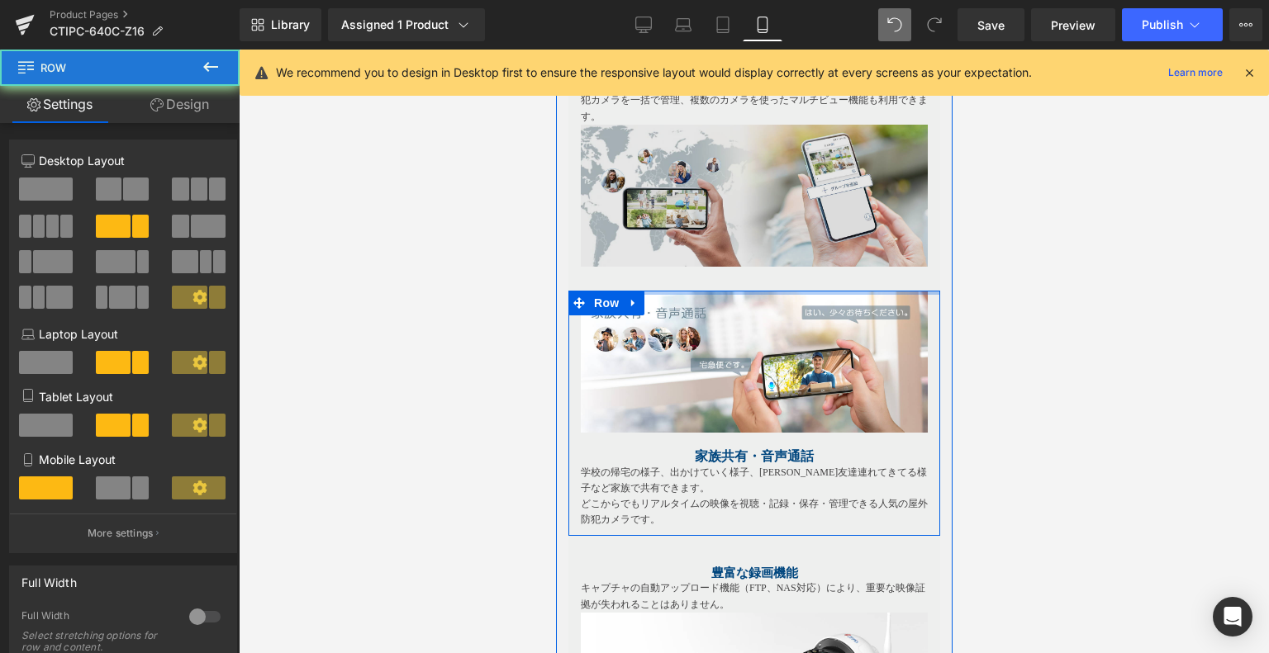
drag, startPoint x: 753, startPoint y: 293, endPoint x: 756, endPoint y: 268, distance: 24.9
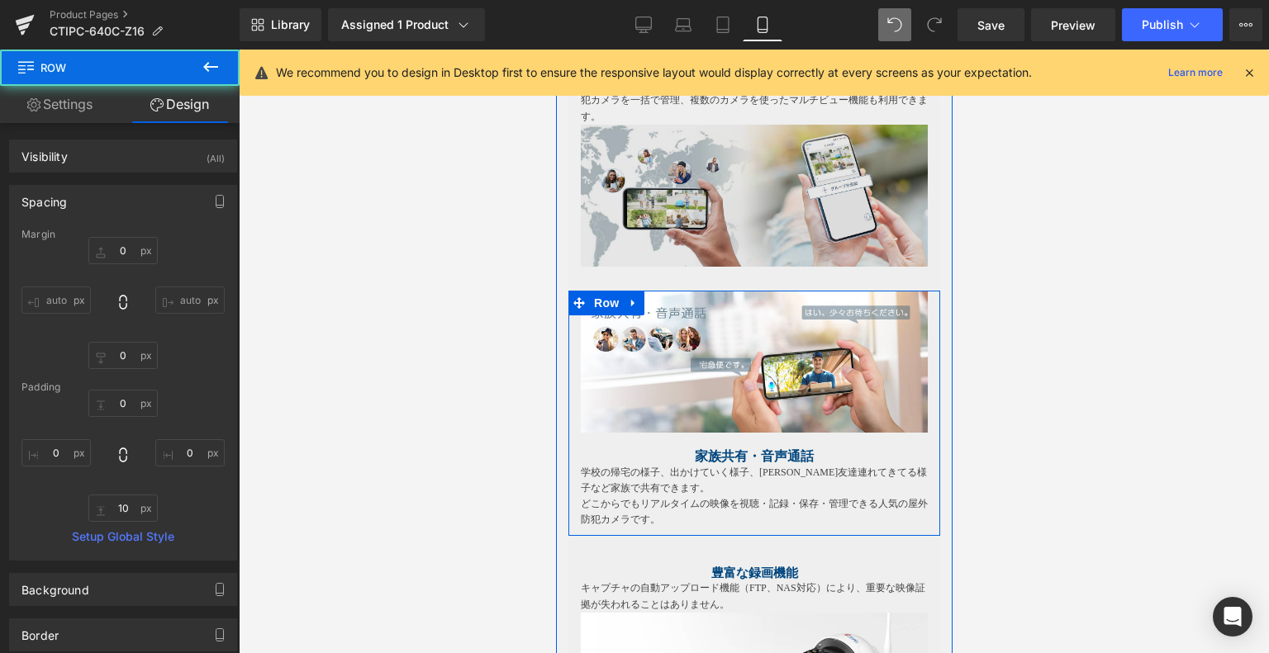
click at [739, 267] on img at bounding box center [753, 208] width 347 height 166
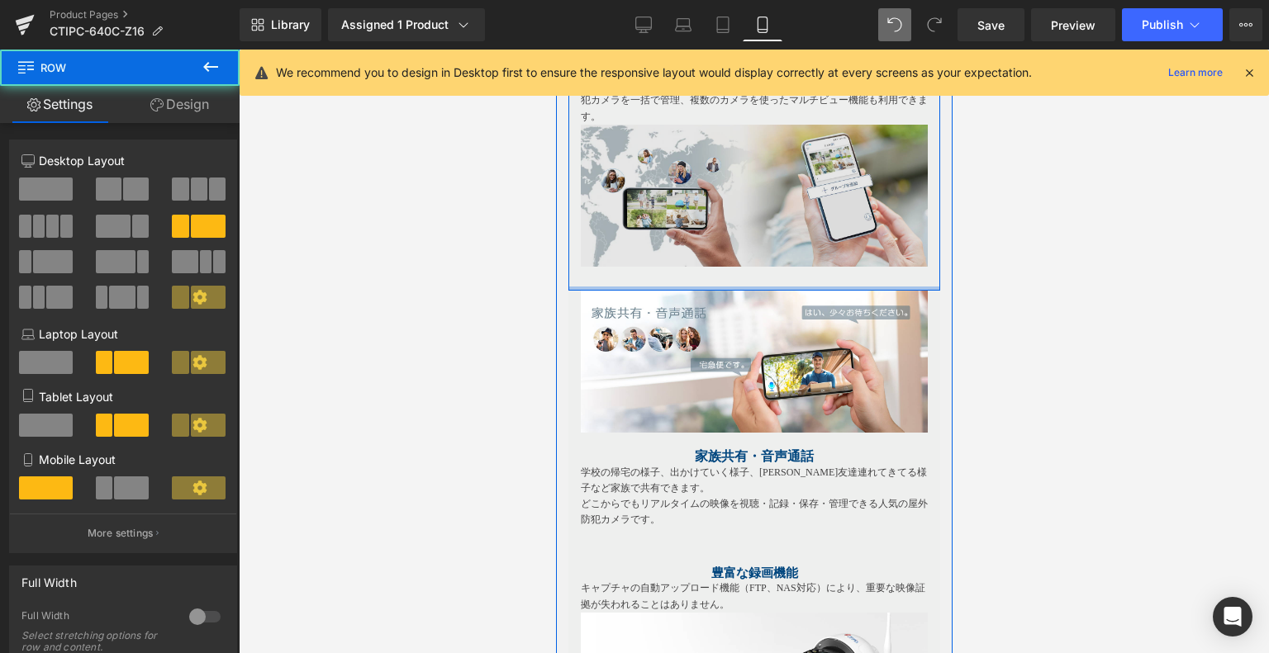
drag, startPoint x: 747, startPoint y: 277, endPoint x: 742, endPoint y: 260, distance: 17.0
click at [746, 260] on div "遠隔操作 Heading 1つのアプリでまとめて36台防犯カメラ映像のチェック、 1つの画面で４台防犯カメラを一括で管理、複数のカメラを使ったマルチビュー機能…" at bounding box center [753, 160] width 372 height 261
click at [706, 271] on img at bounding box center [753, 208] width 347 height 166
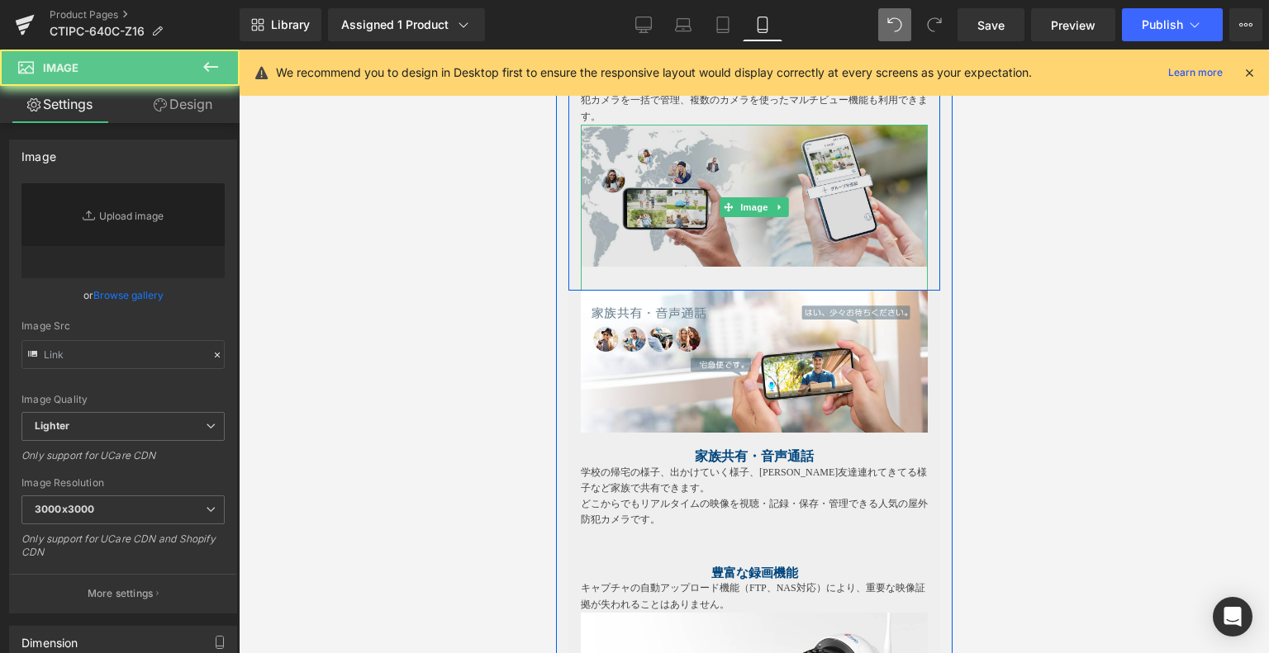
type input "[URL][DOMAIN_NAME]"
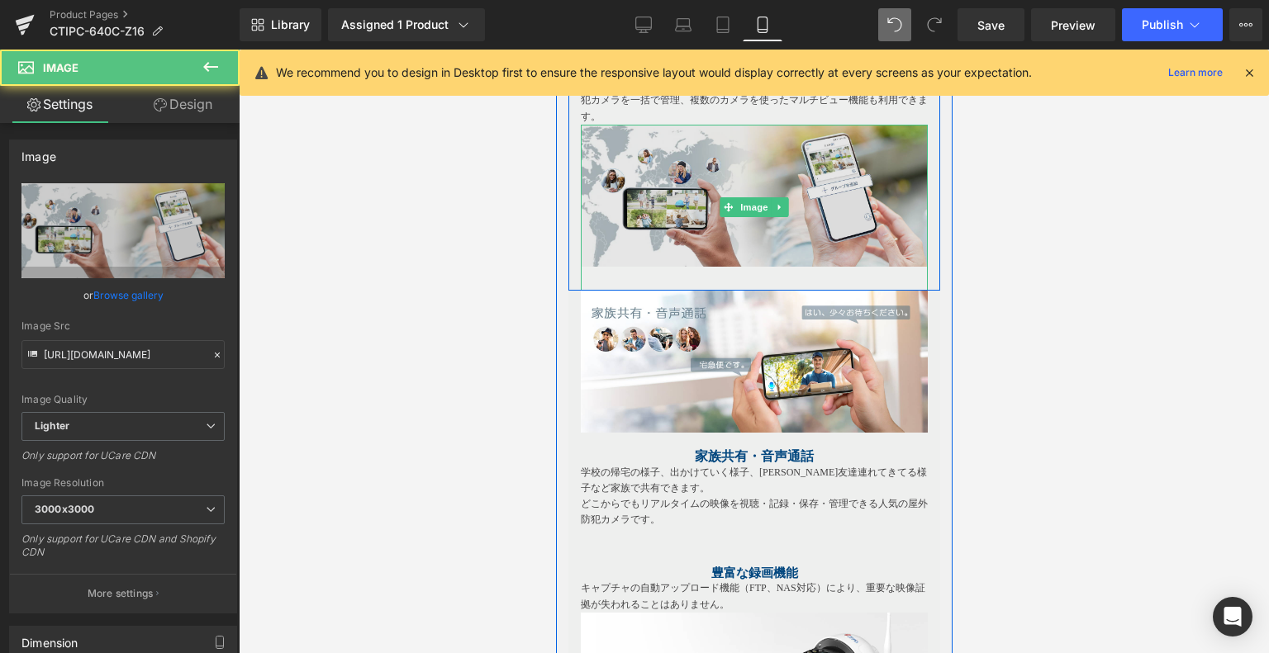
drag, startPoint x: 680, startPoint y: 278, endPoint x: 732, endPoint y: 263, distance: 54.3
click at [680, 277] on img at bounding box center [753, 208] width 347 height 166
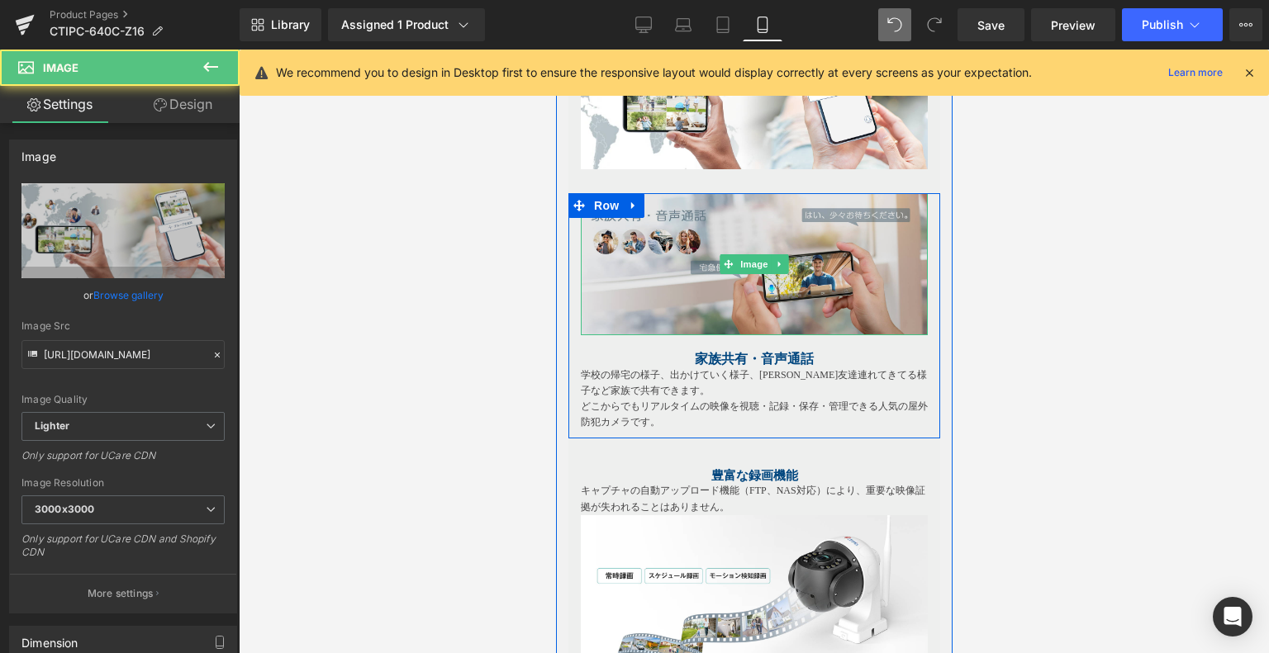
scroll to position [3289, 0]
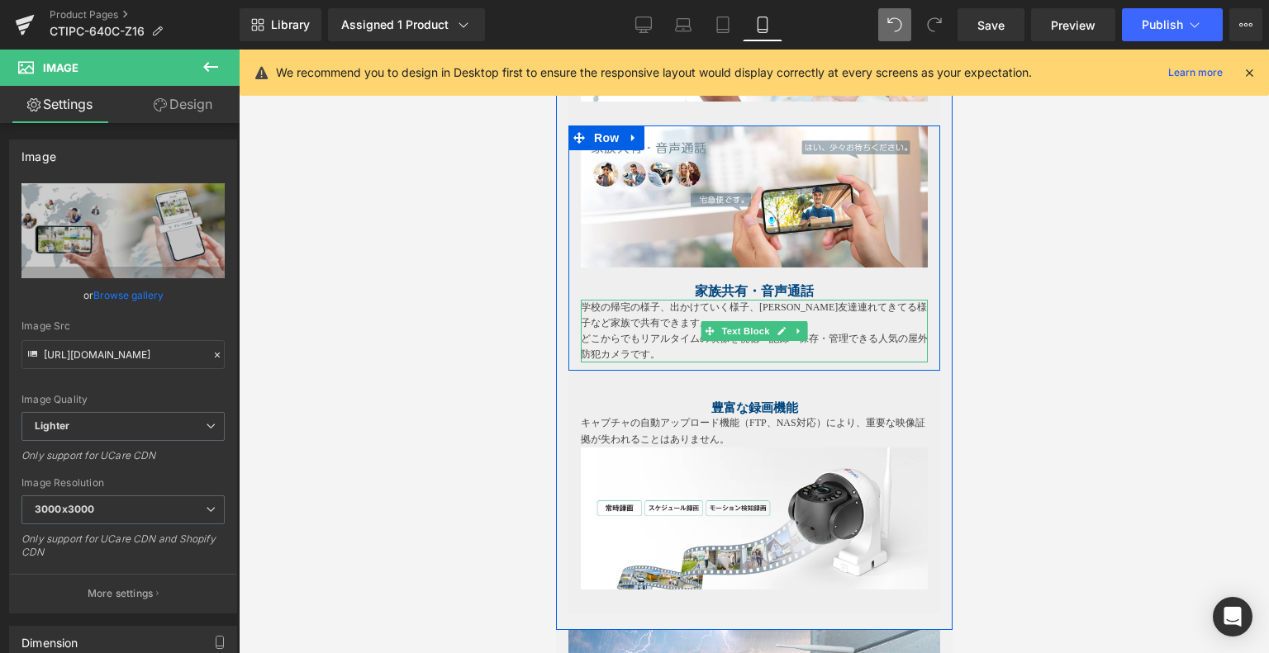
click at [658, 311] on p "学校の帰宅の様子、出かけていく様子、[PERSON_NAME]友達連れてきてる様子など家族で共有できます。" at bounding box center [753, 315] width 347 height 31
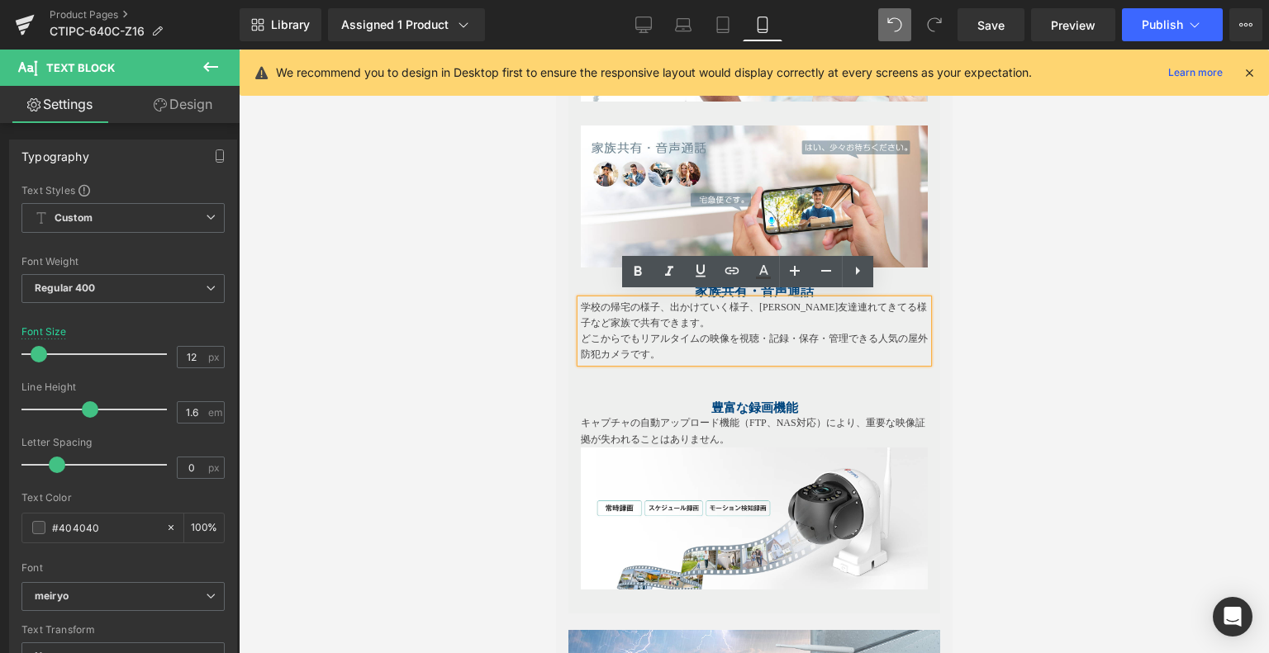
drag, startPoint x: 906, startPoint y: 296, endPoint x: 933, endPoint y: 288, distance: 28.5
click at [906, 300] on p "学校の帰宅の様子、出かけていく様子、[PERSON_NAME]友達連れてきてる様子など家族で共有できます。" at bounding box center [753, 315] width 347 height 31
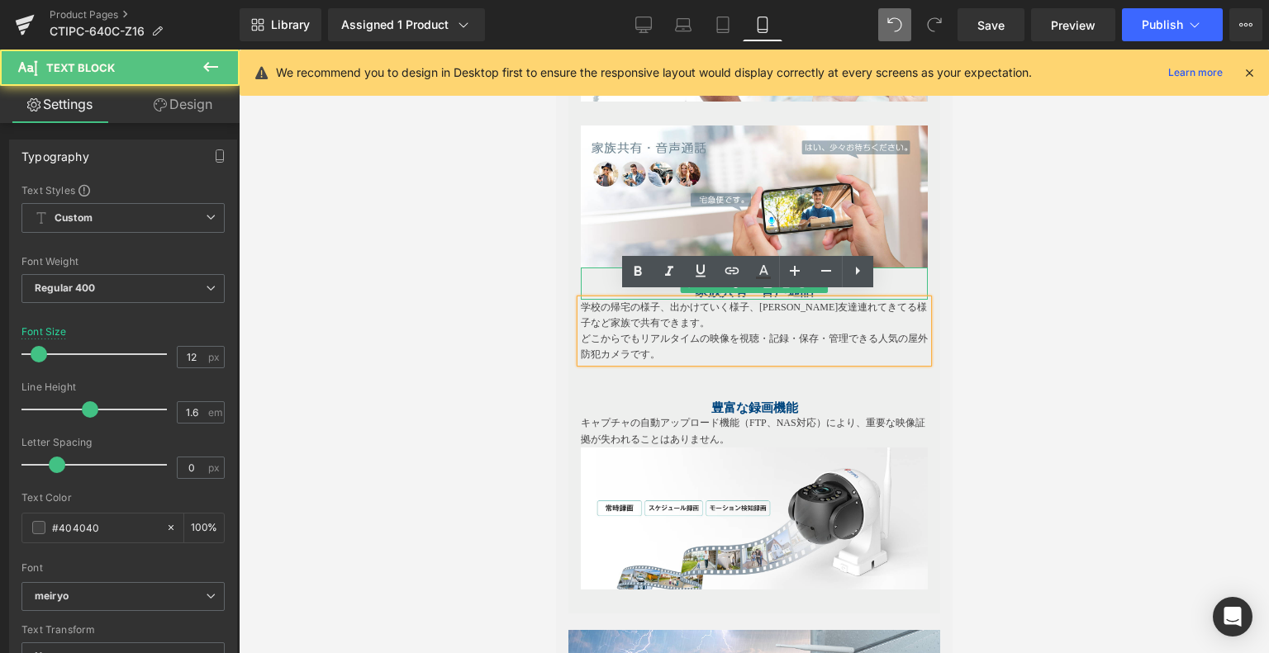
click at [885, 273] on h1 at bounding box center [753, 276] width 347 height 16
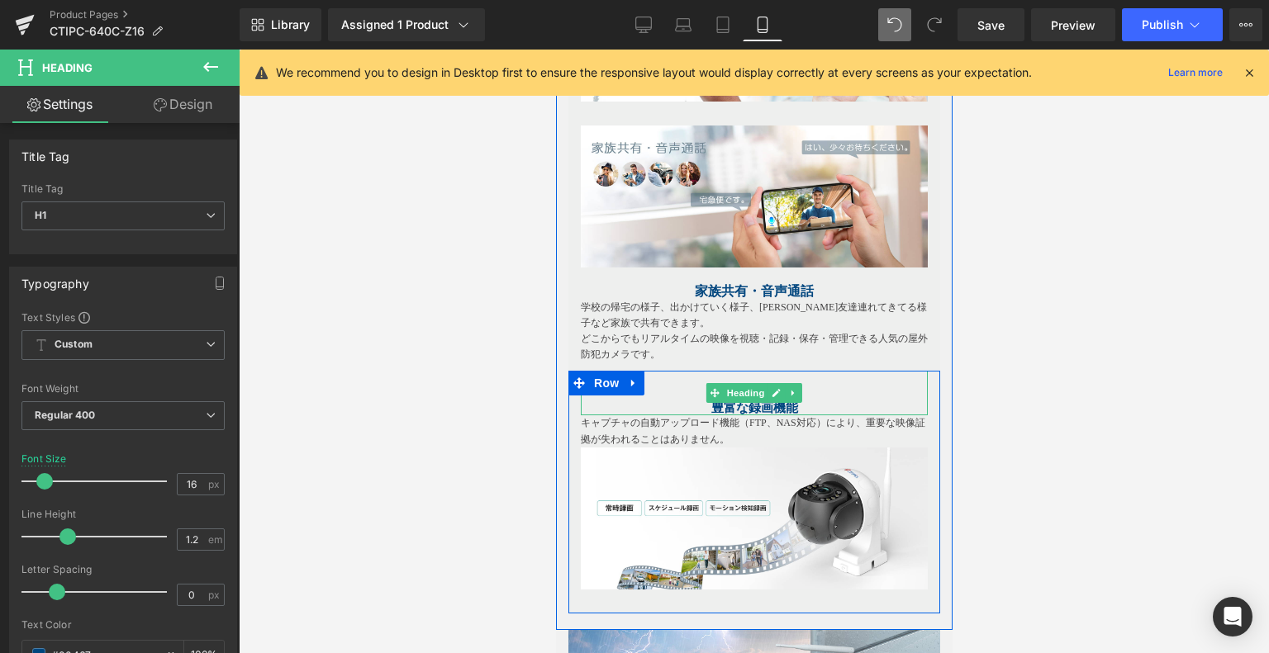
click at [735, 401] on b "豊富な録画機能" at bounding box center [753, 407] width 87 height 13
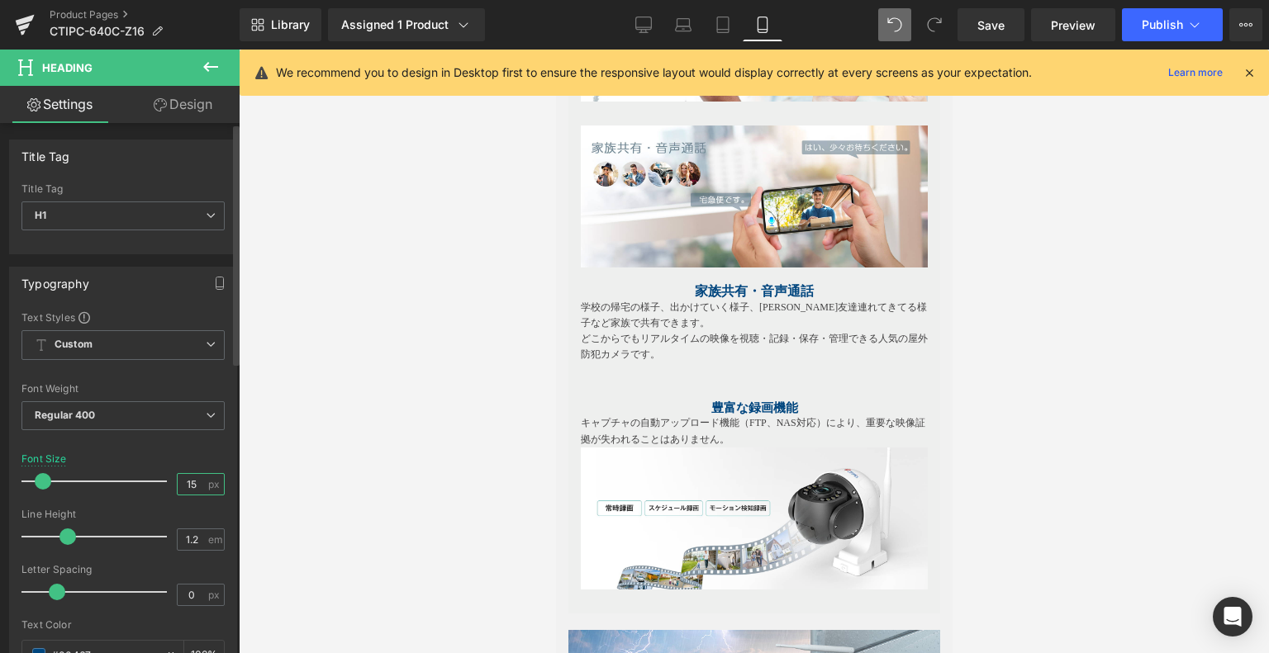
click at [188, 483] on input "15" at bounding box center [192, 484] width 29 height 21
type input "16"
click at [192, 519] on div "Line Height 1.2 em" at bounding box center [122, 536] width 203 height 55
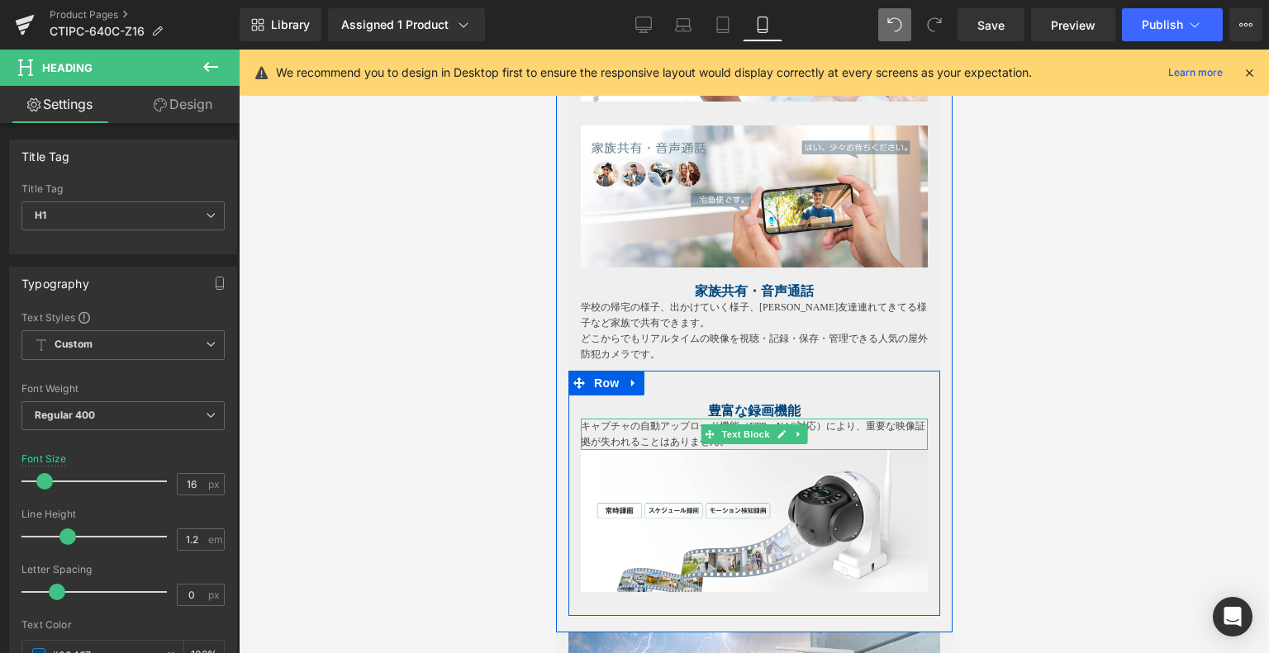
click at [634, 429] on p "キャプチャの自動アップロード機能（FTP、NAS対応）により、重要な映像証拠が失われることはありません。" at bounding box center [753, 434] width 347 height 31
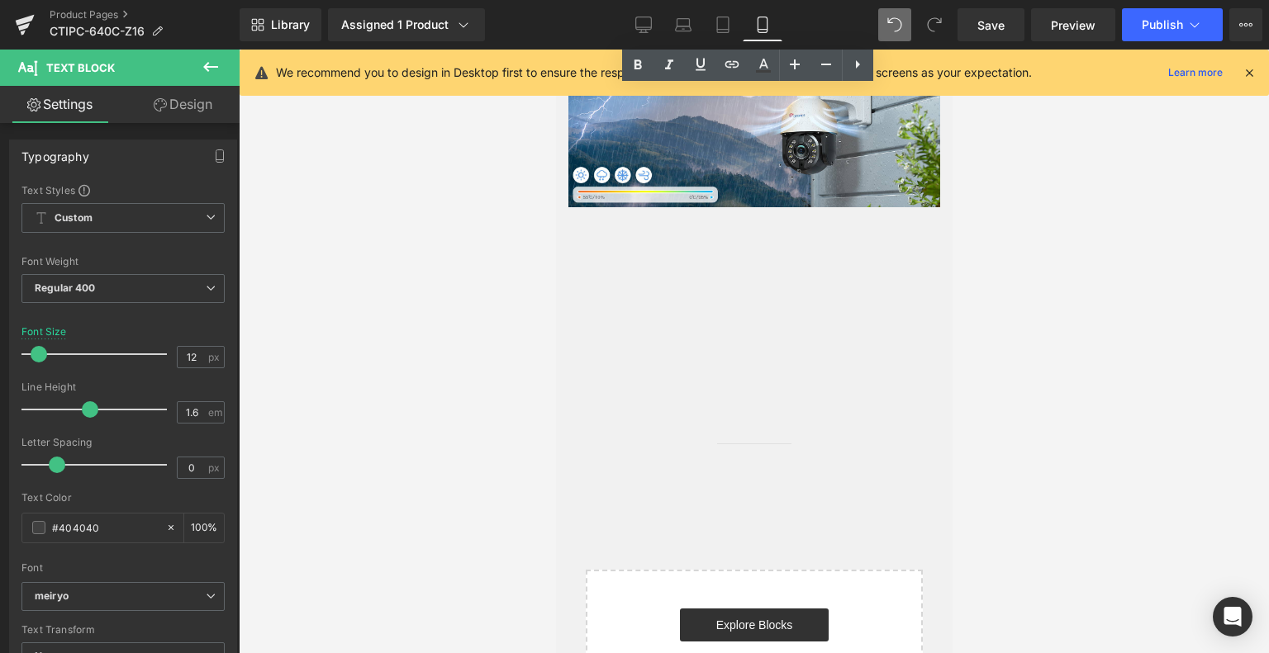
scroll to position [3536, 0]
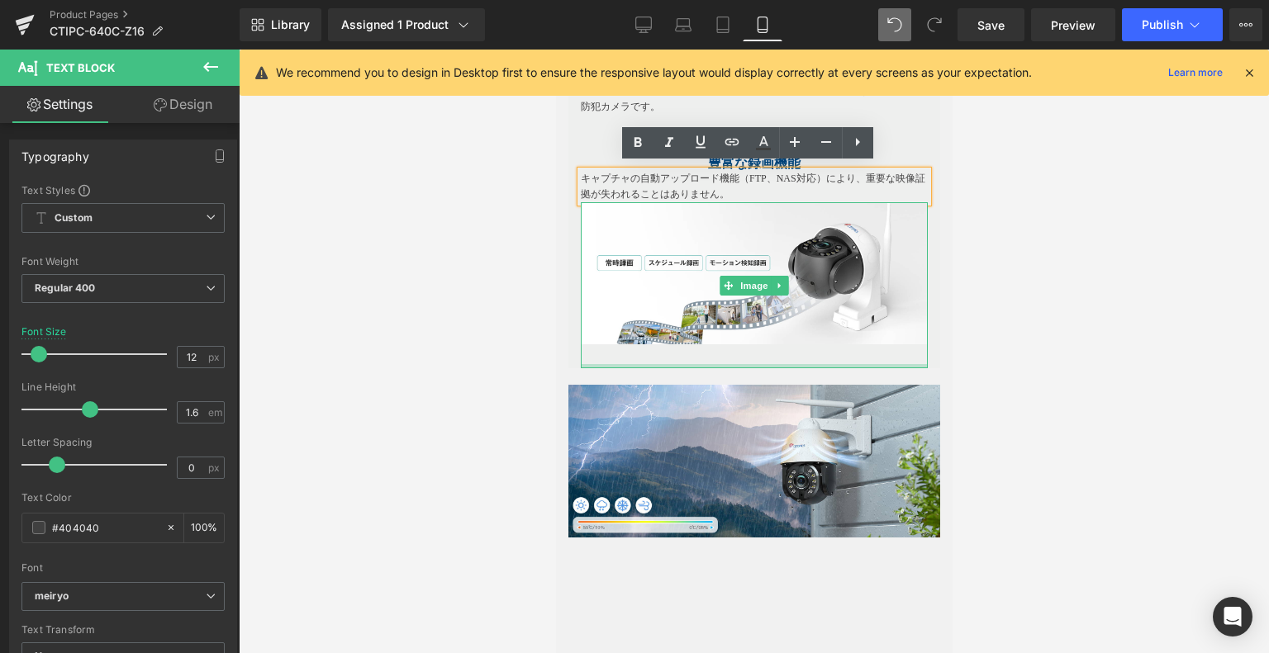
click at [766, 364] on div at bounding box center [753, 366] width 347 height 4
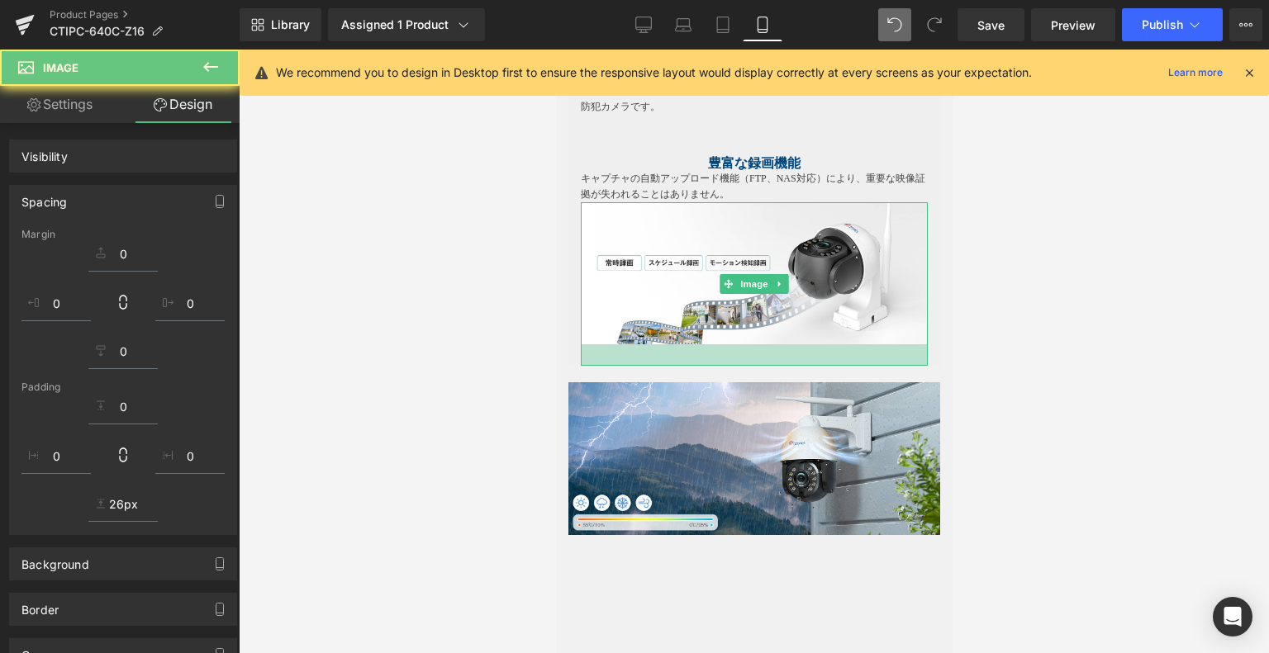
click at [766, 358] on div at bounding box center [753, 354] width 347 height 21
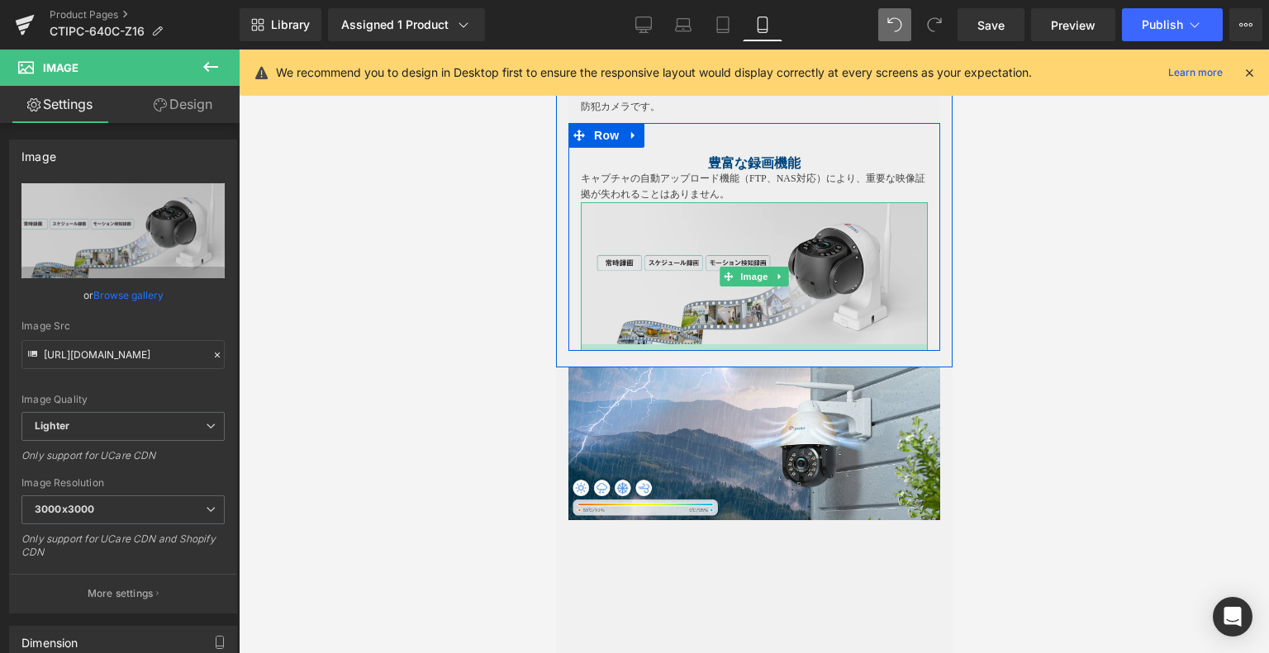
drag, startPoint x: 740, startPoint y: 353, endPoint x: 746, endPoint y: 334, distance: 19.1
click at [746, 334] on div "Image" at bounding box center [753, 276] width 347 height 149
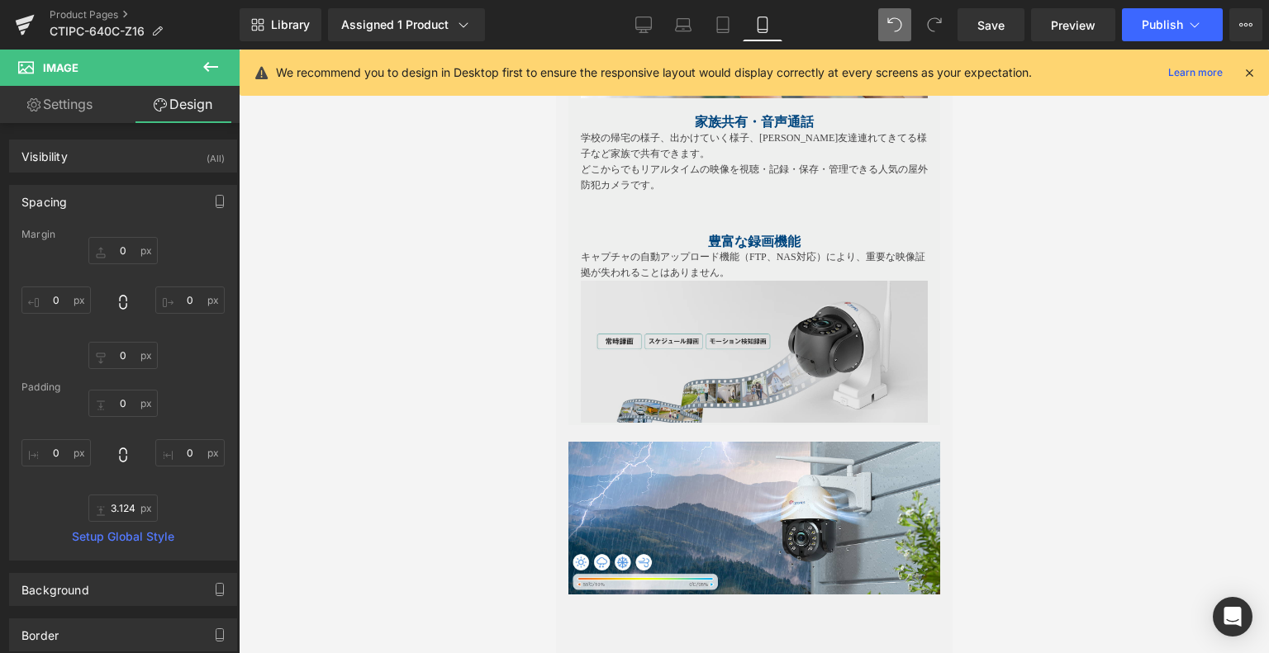
scroll to position [3371, 0]
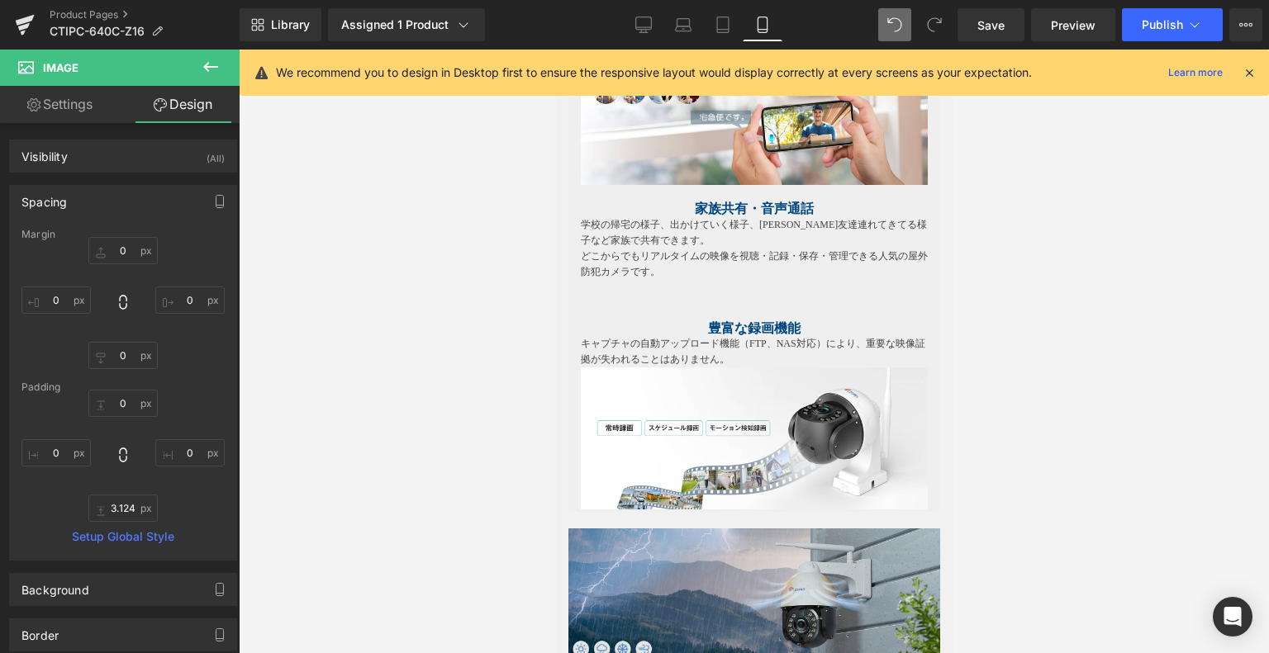
drag, startPoint x: 900, startPoint y: 558, endPoint x: 861, endPoint y: 560, distance: 38.9
click at [899, 559] on img at bounding box center [753, 605] width 372 height 152
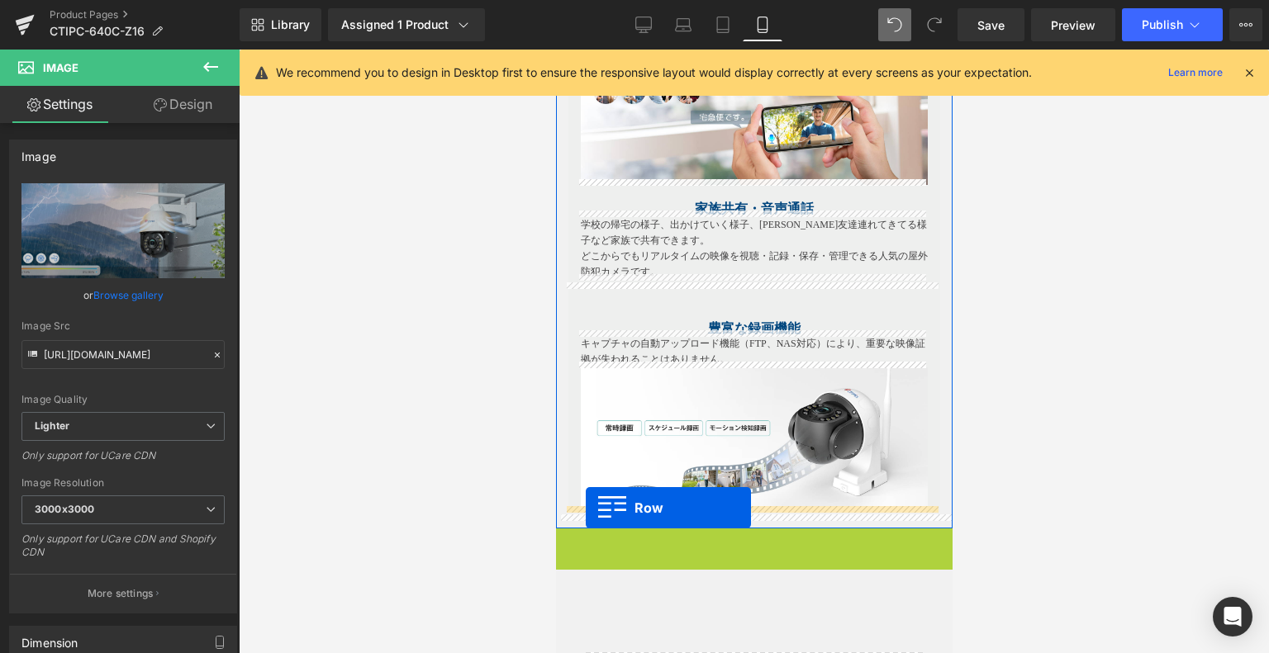
drag, startPoint x: 564, startPoint y: 530, endPoint x: 585, endPoint y: 508, distance: 30.4
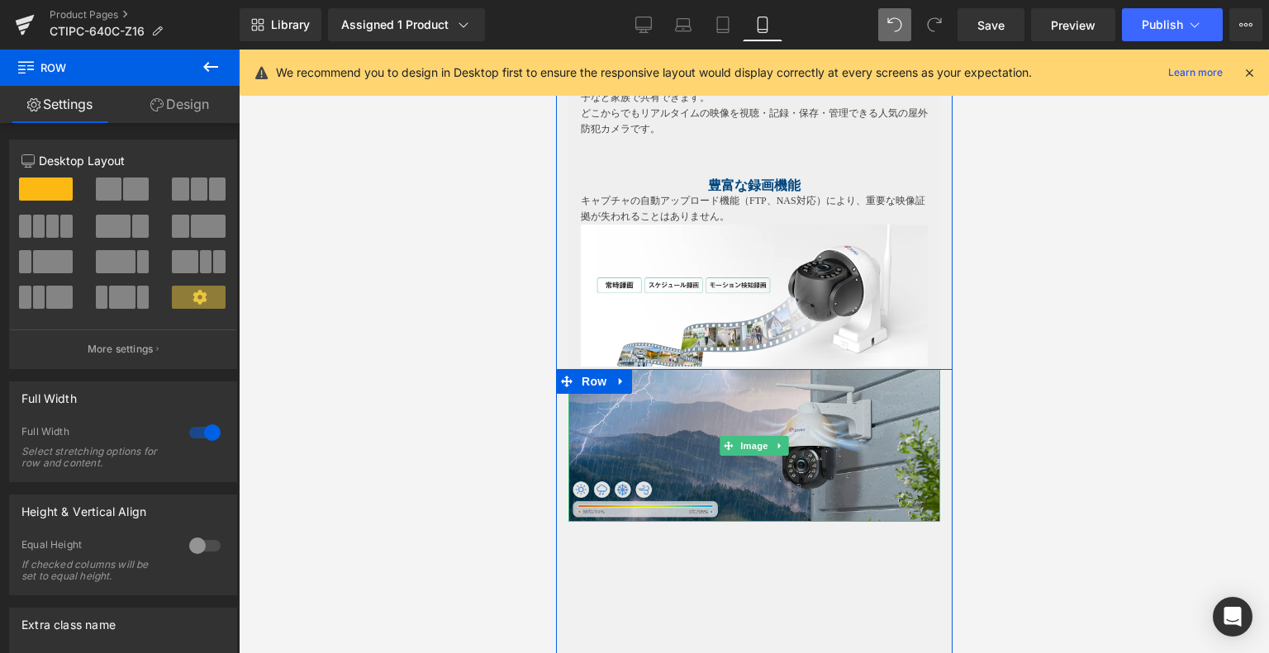
scroll to position [3536, 0]
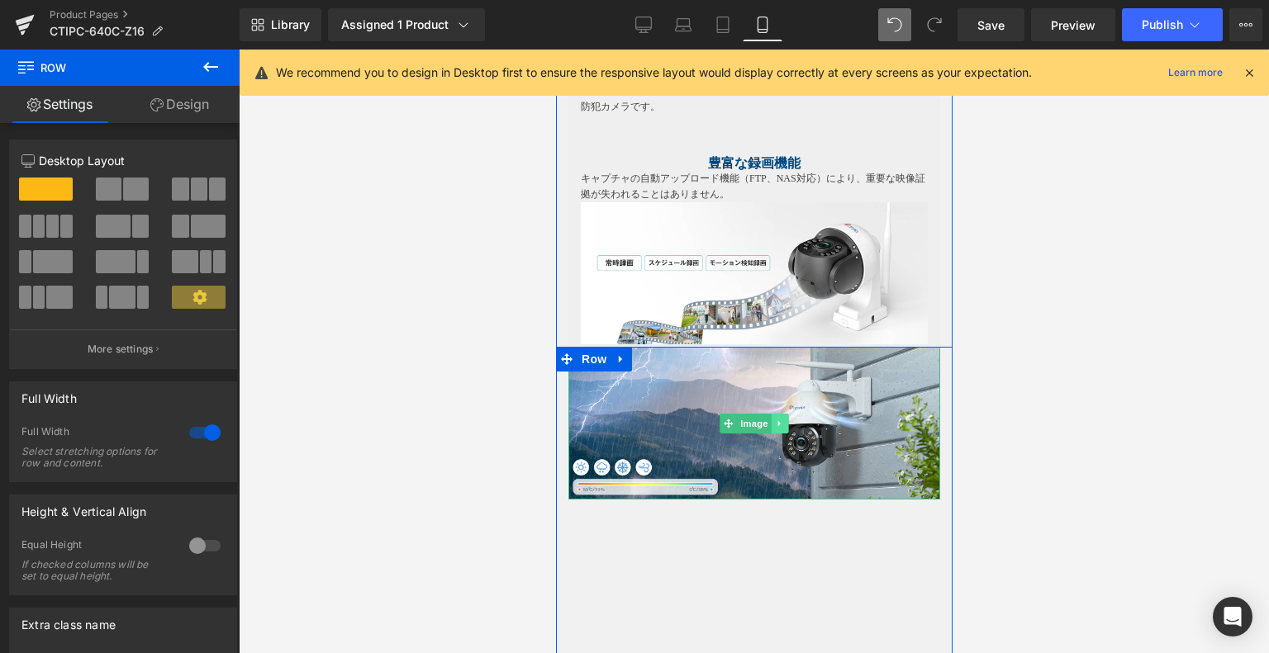
click at [775, 420] on icon at bounding box center [779, 424] width 9 height 10
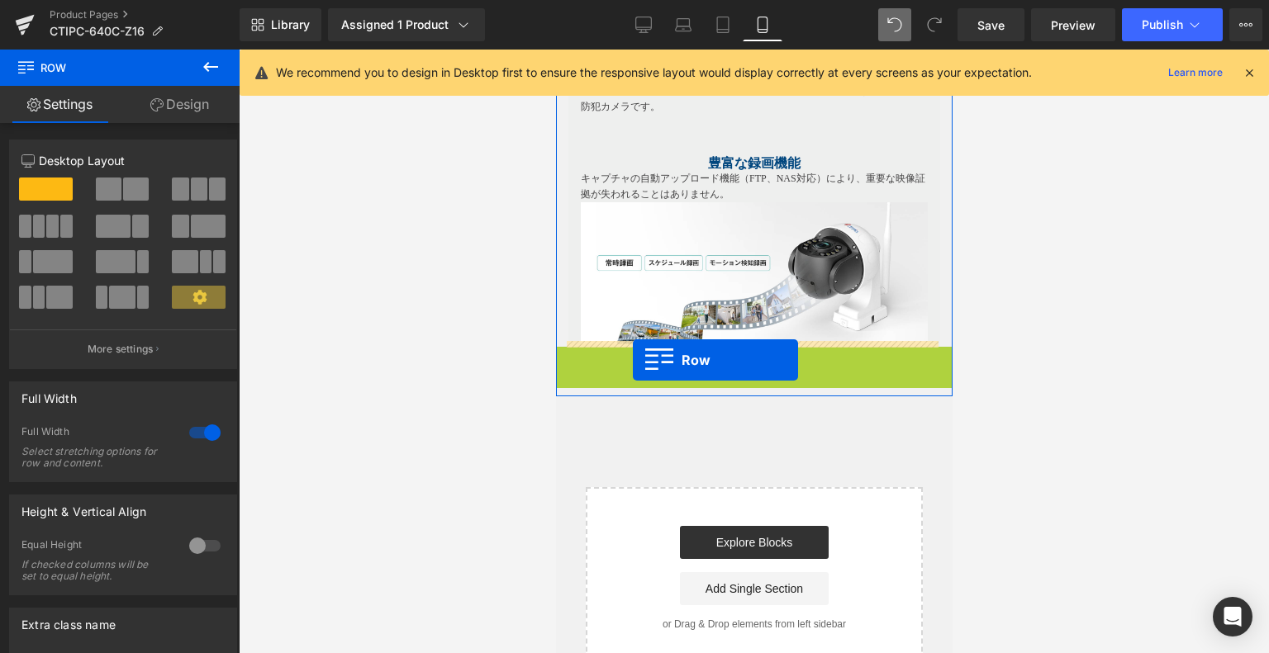
drag, startPoint x: 560, startPoint y: 353, endPoint x: 632, endPoint y: 360, distance: 72.2
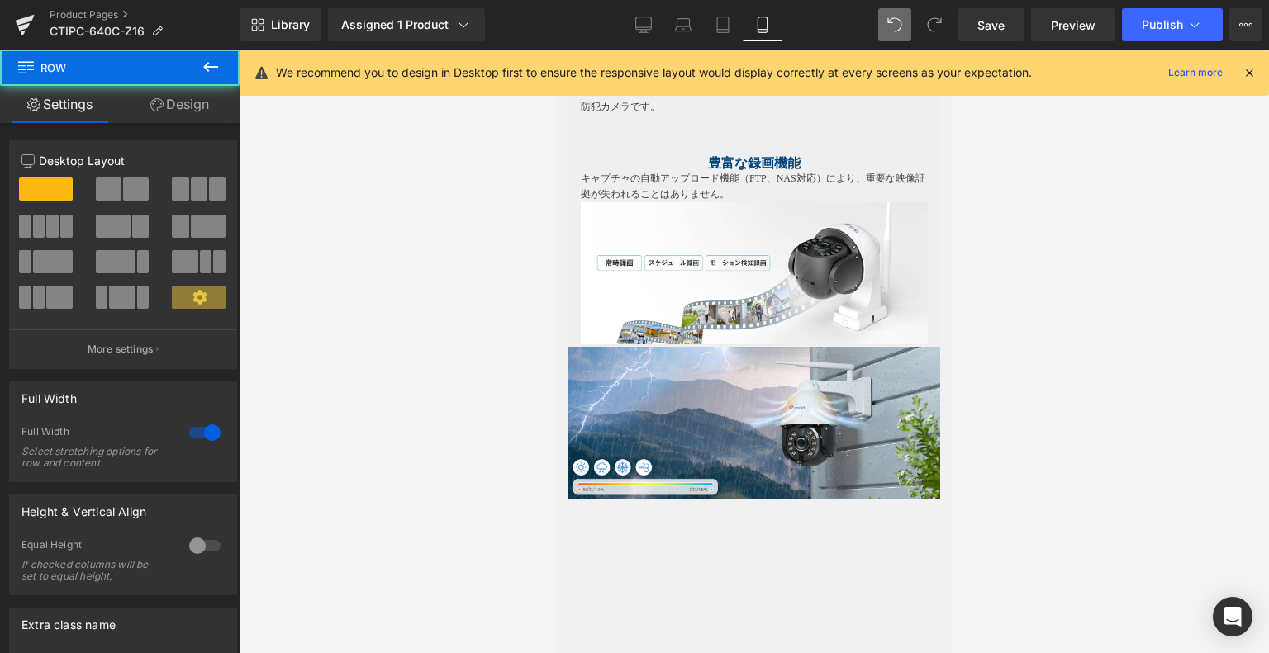
drag, startPoint x: 650, startPoint y: 28, endPoint x: 664, endPoint y: 41, distance: 19.3
click at [650, 26] on icon at bounding box center [643, 25] width 17 height 17
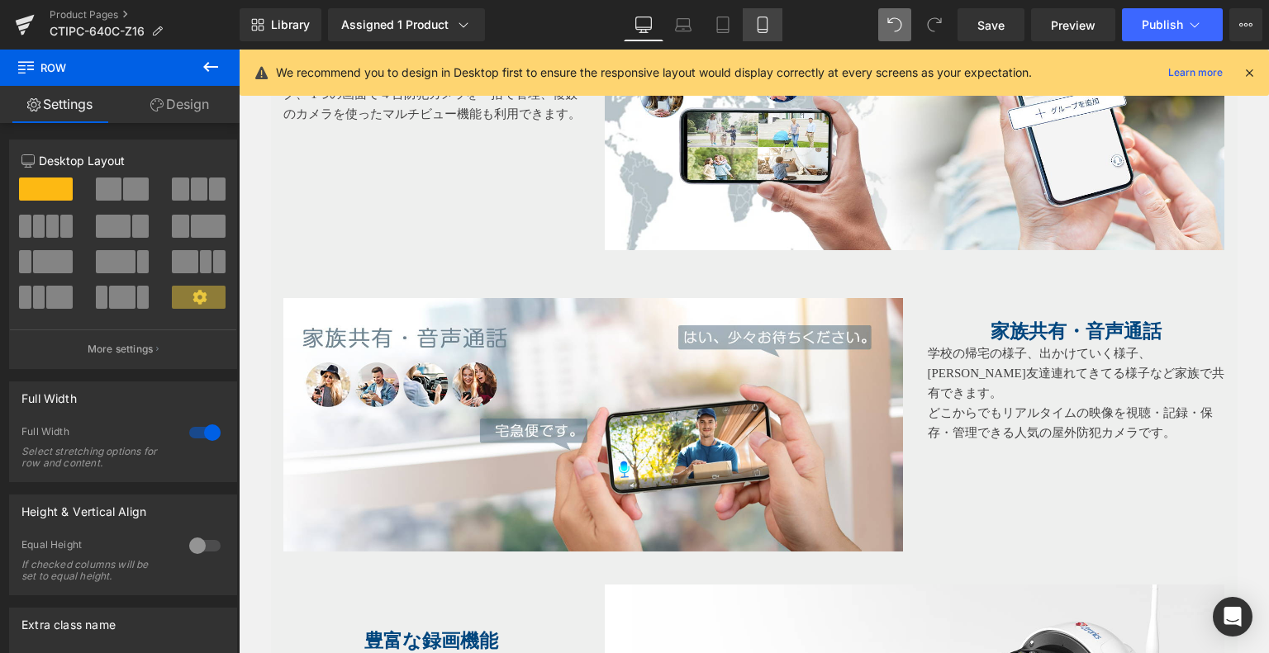
click at [760, 22] on icon at bounding box center [762, 25] width 17 height 17
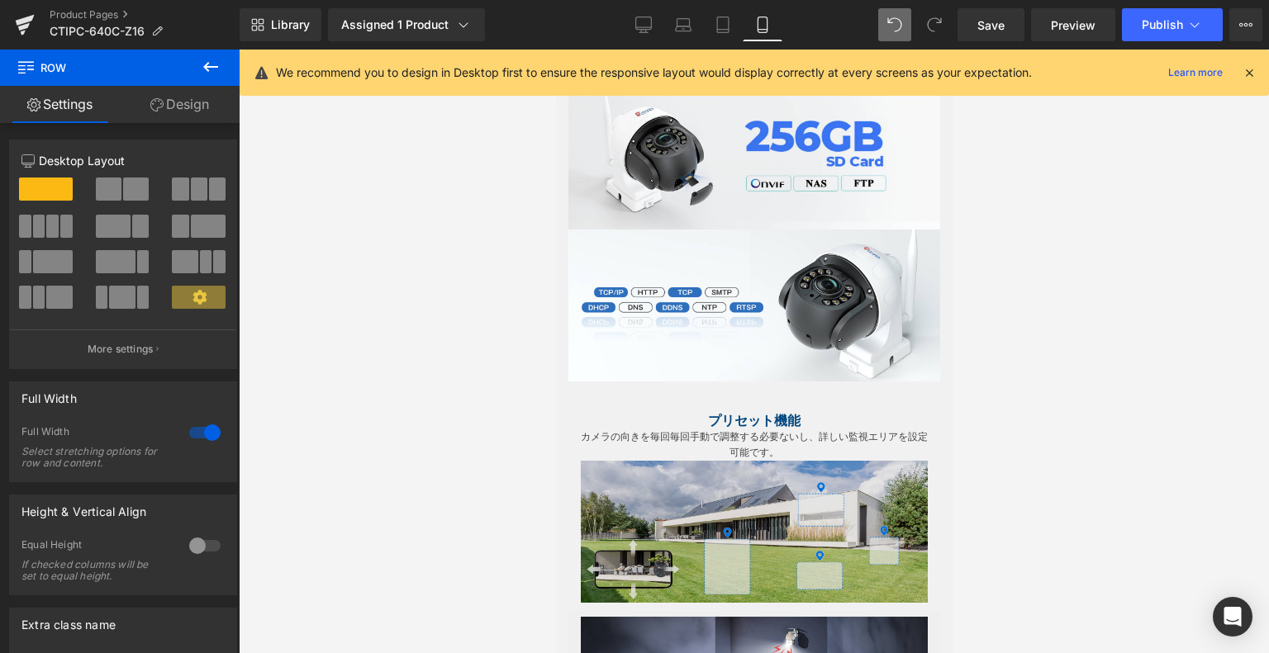
scroll to position [2051, 0]
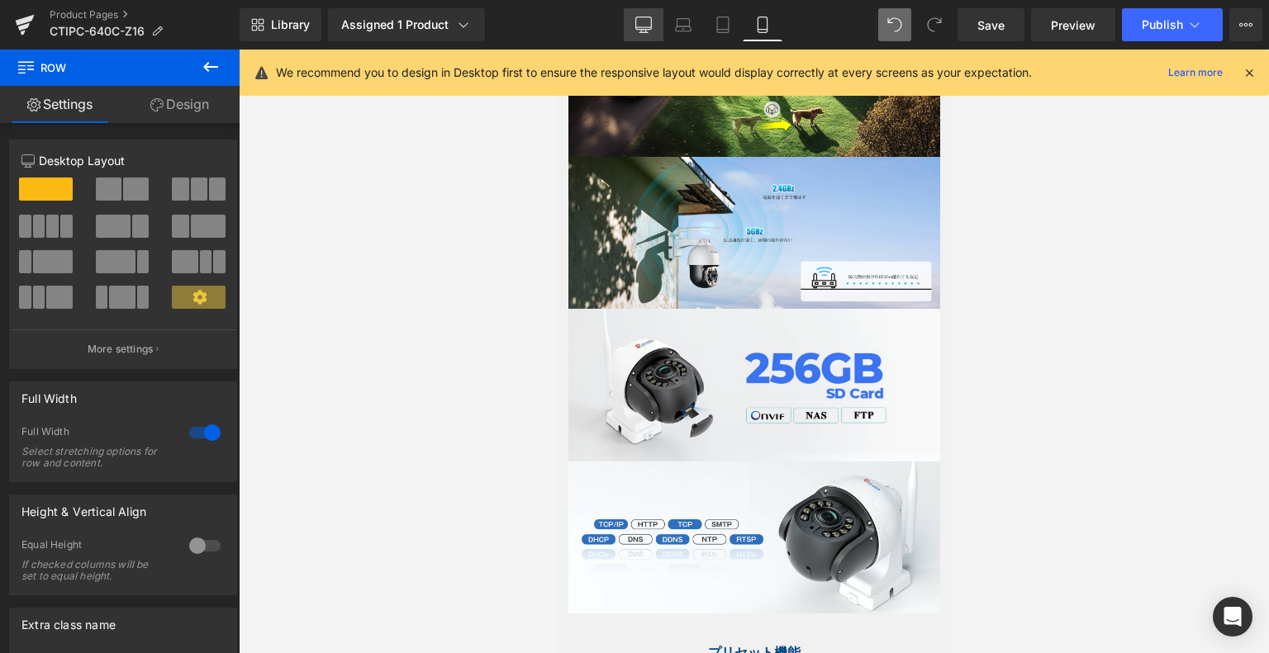
drag, startPoint x: 647, startPoint y: 17, endPoint x: 644, endPoint y: 29, distance: 12.0
click at [647, 17] on icon at bounding box center [643, 25] width 17 height 17
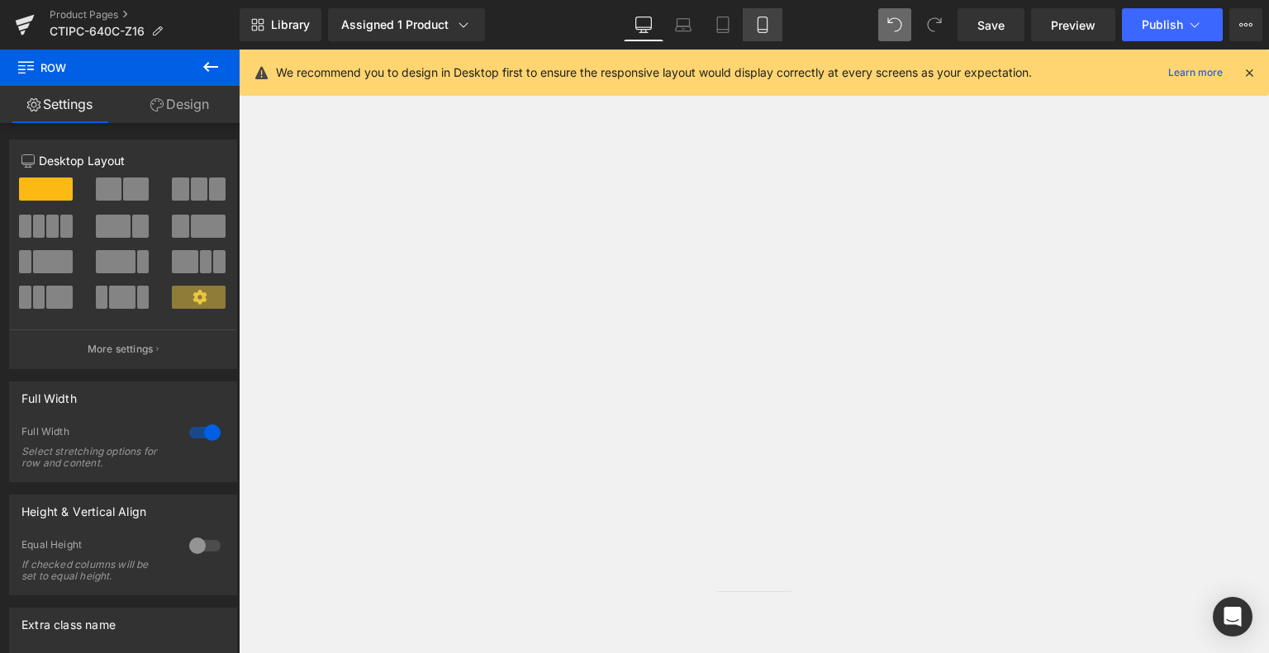
click at [747, 32] on link "Mobile" at bounding box center [762, 24] width 40 height 33
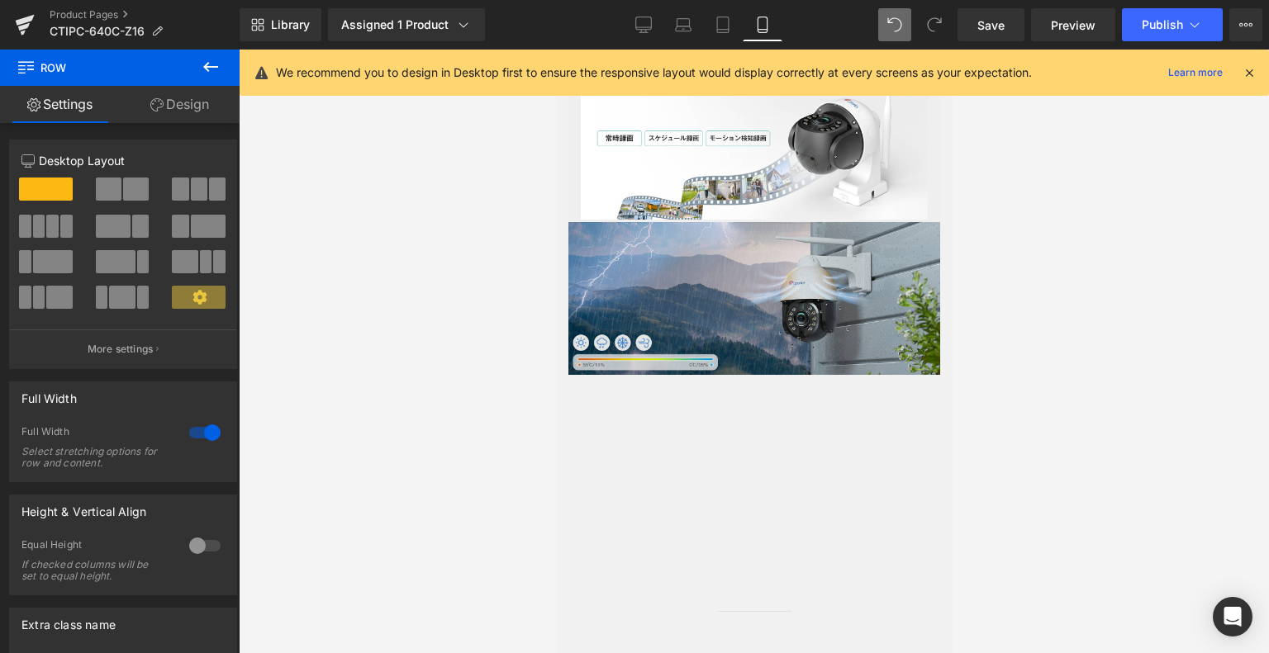
scroll to position [3645, 0]
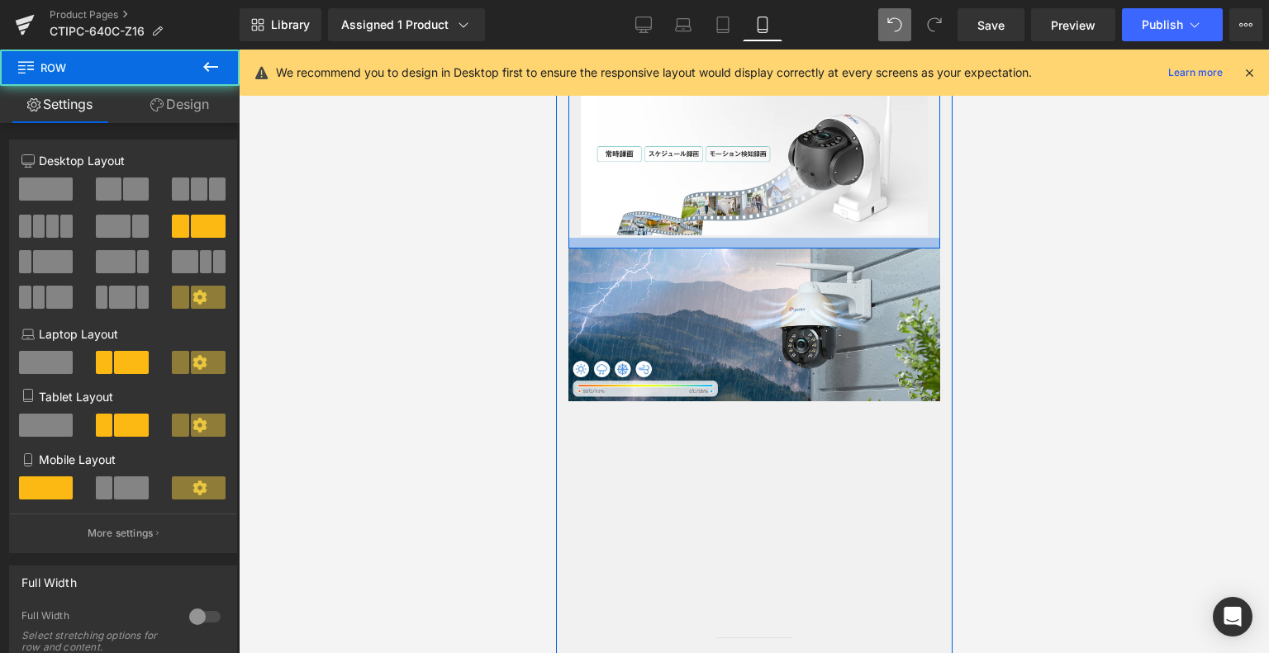
drag, startPoint x: 772, startPoint y: 230, endPoint x: 1613, endPoint y: 317, distance: 845.2
click at [773, 240] on div at bounding box center [753, 243] width 372 height 11
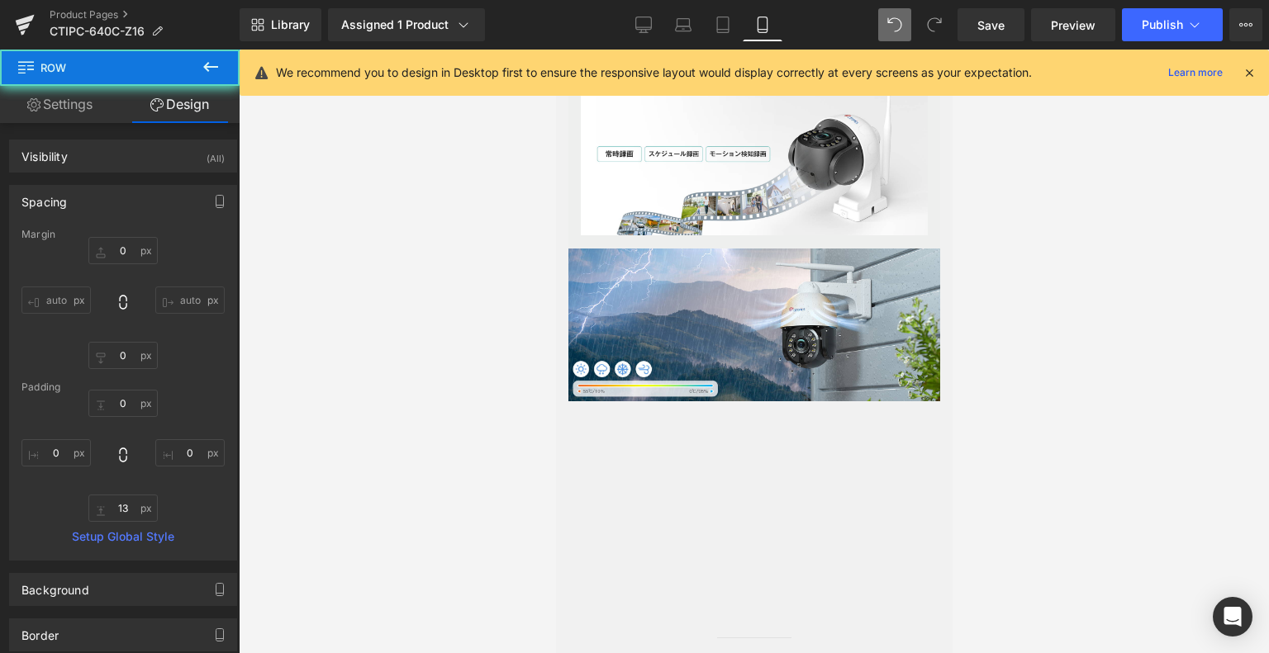
type input "0"
type input "13"
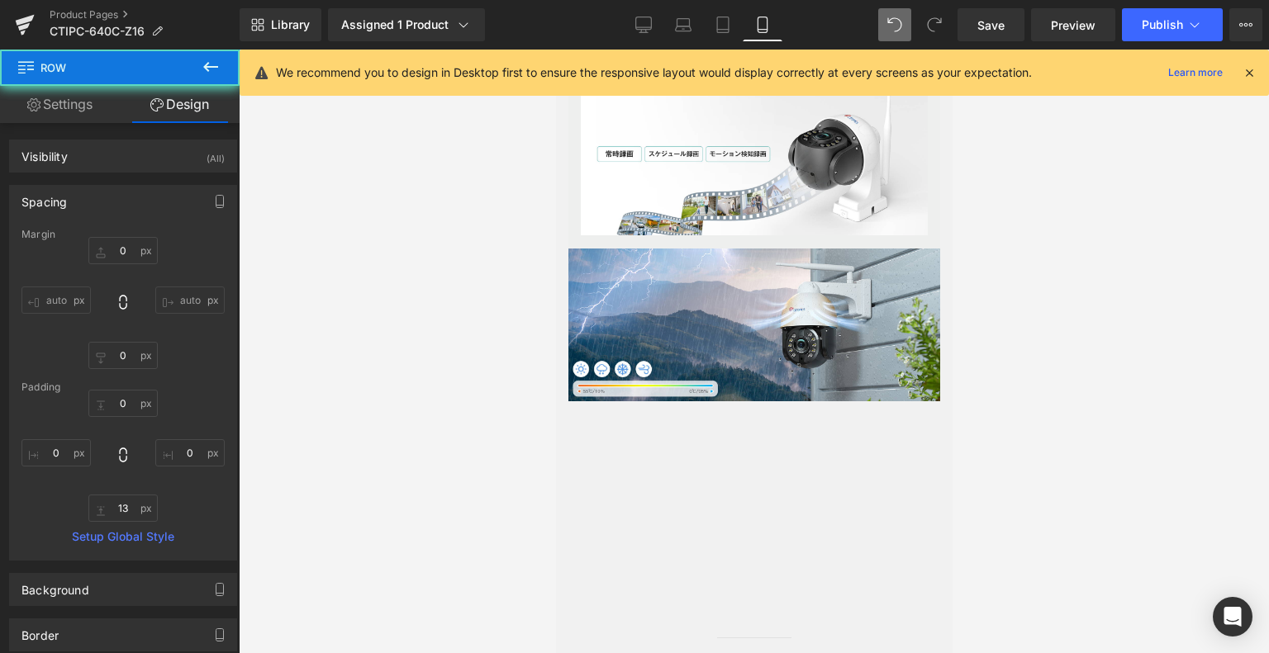
type input "0"
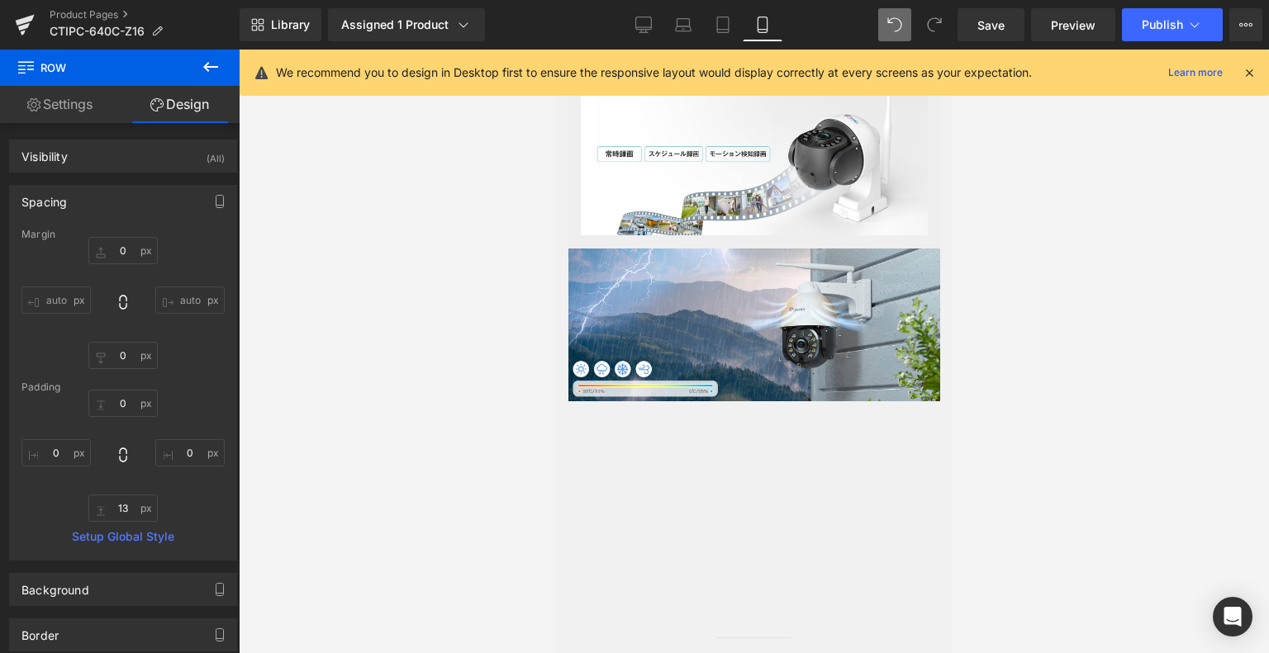
click at [1093, 273] on div at bounding box center [754, 352] width 1030 height 604
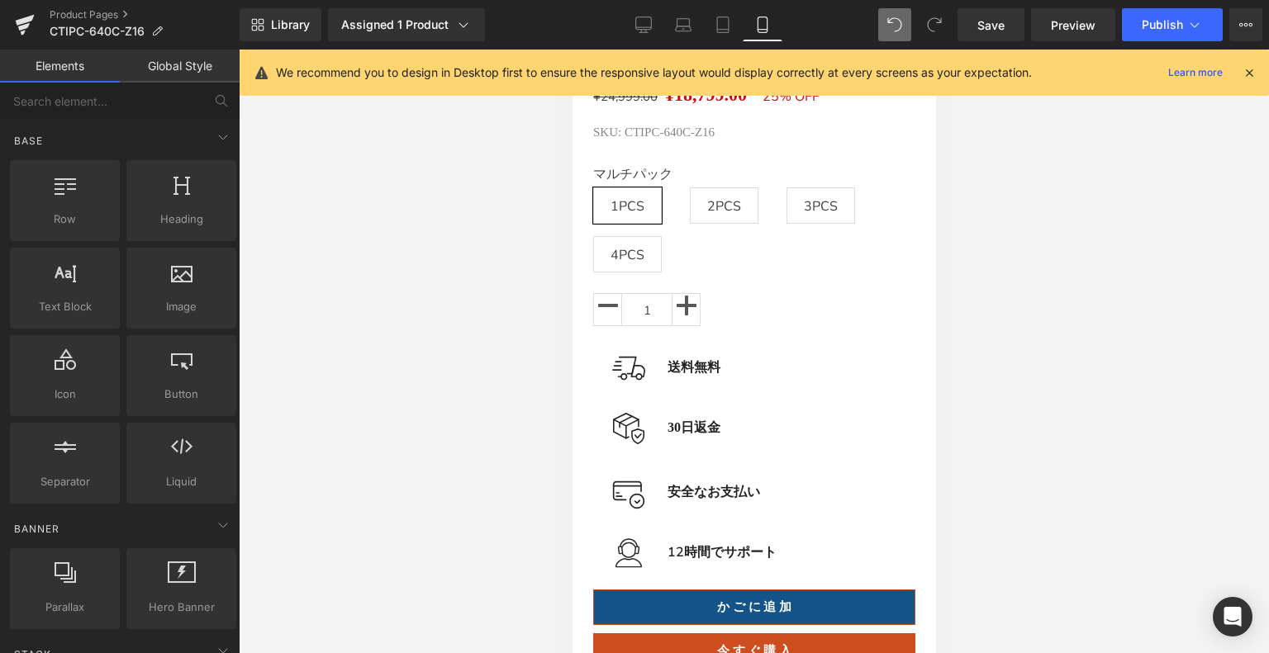
scroll to position [755, 0]
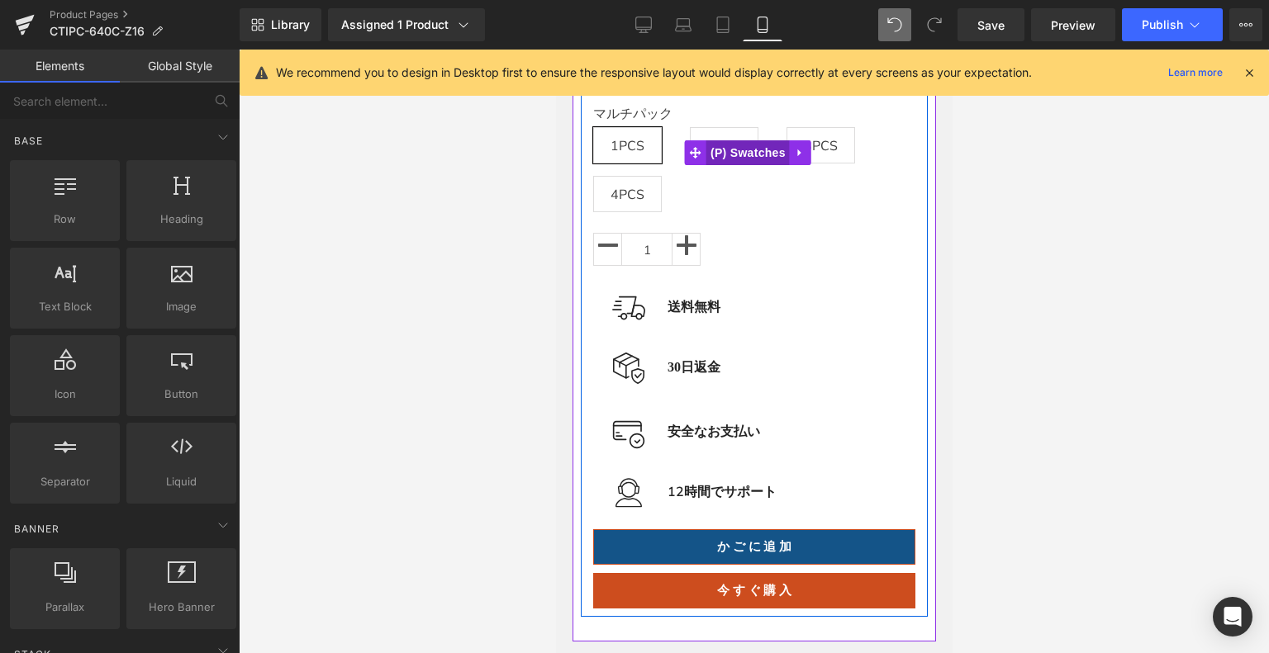
drag, startPoint x: 1011, startPoint y: 361, endPoint x: 704, endPoint y: 153, distance: 370.4
click at [705, 153] on span "(P) Swatches" at bounding box center [746, 152] width 83 height 25
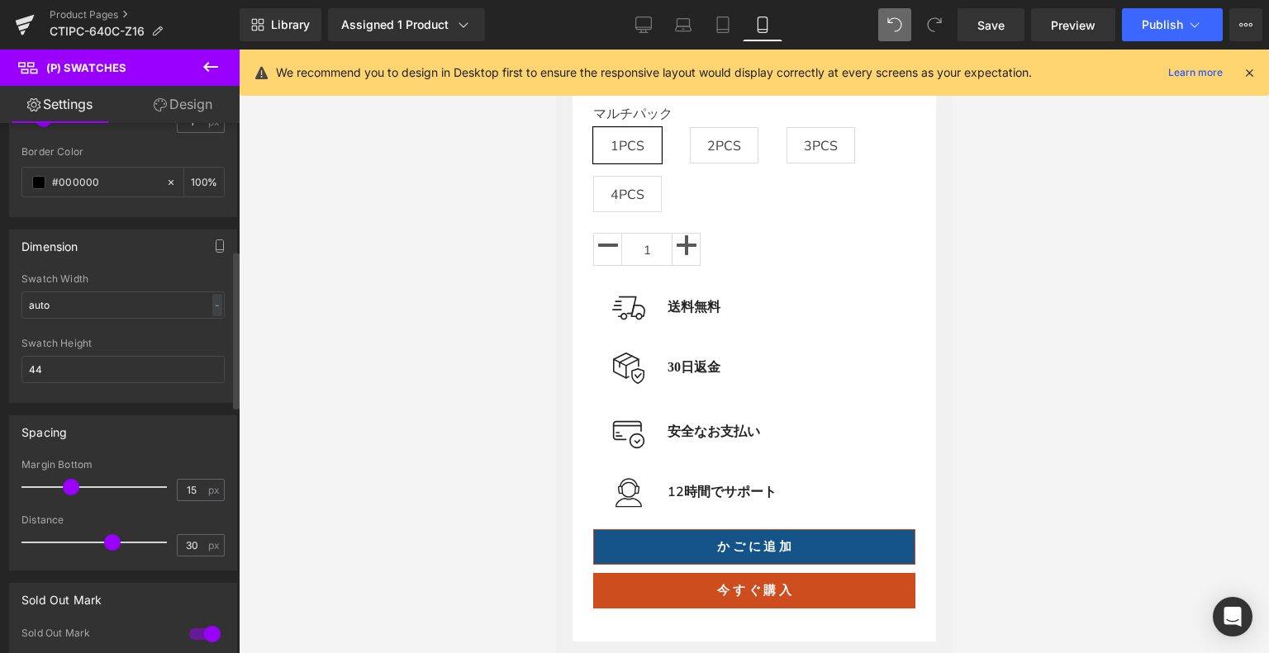
scroll to position [661, 0]
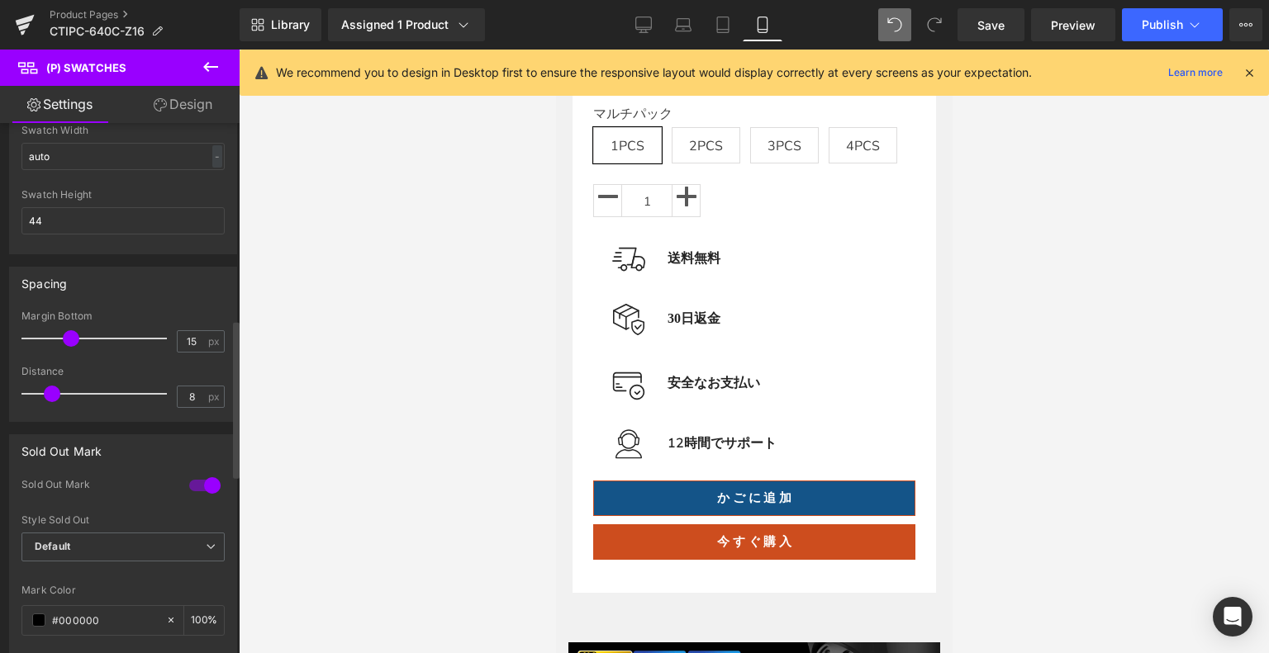
type input "7"
drag, startPoint x: 106, startPoint y: 388, endPoint x: 45, endPoint y: 389, distance: 60.3
click at [45, 389] on span at bounding box center [48, 394] width 17 height 17
click at [719, 30] on icon at bounding box center [722, 25] width 17 height 17
type input "100"
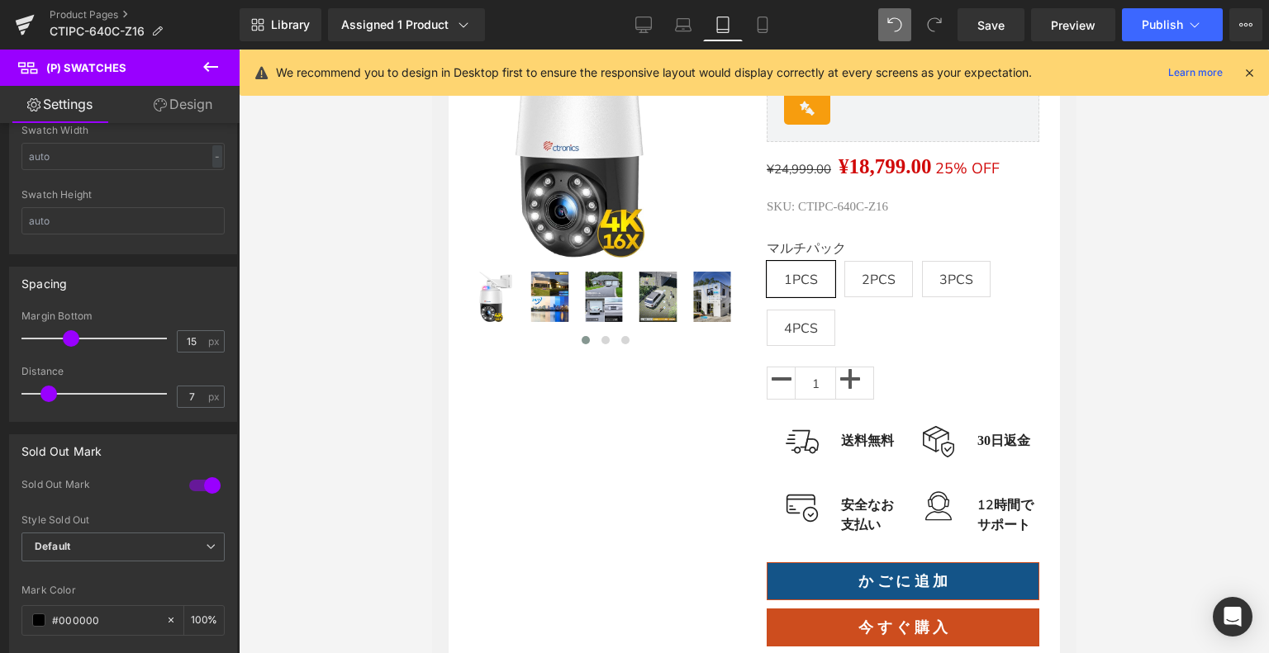
scroll to position [242, 0]
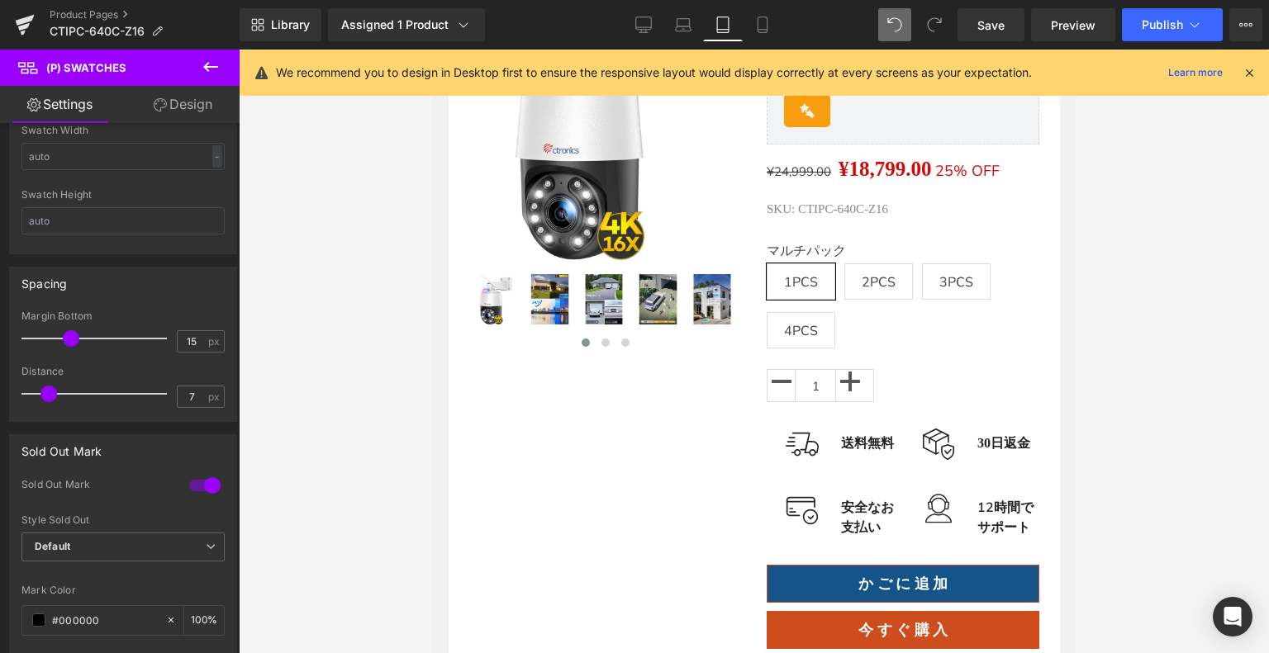
click at [883, 300] on span "(P) Swatches" at bounding box center [902, 290] width 67 height 20
type input "38"
drag, startPoint x: 46, startPoint y: 395, endPoint x: 127, endPoint y: 396, distance: 81.0
click at [127, 396] on span at bounding box center [134, 394] width 17 height 17
click at [793, 26] on div "Library Assigned 1 Product Product Preview 【4K・16光学ズーム】Ctronics 防犯カメラ 屋外 800万画素…" at bounding box center [754, 24] width 1029 height 33
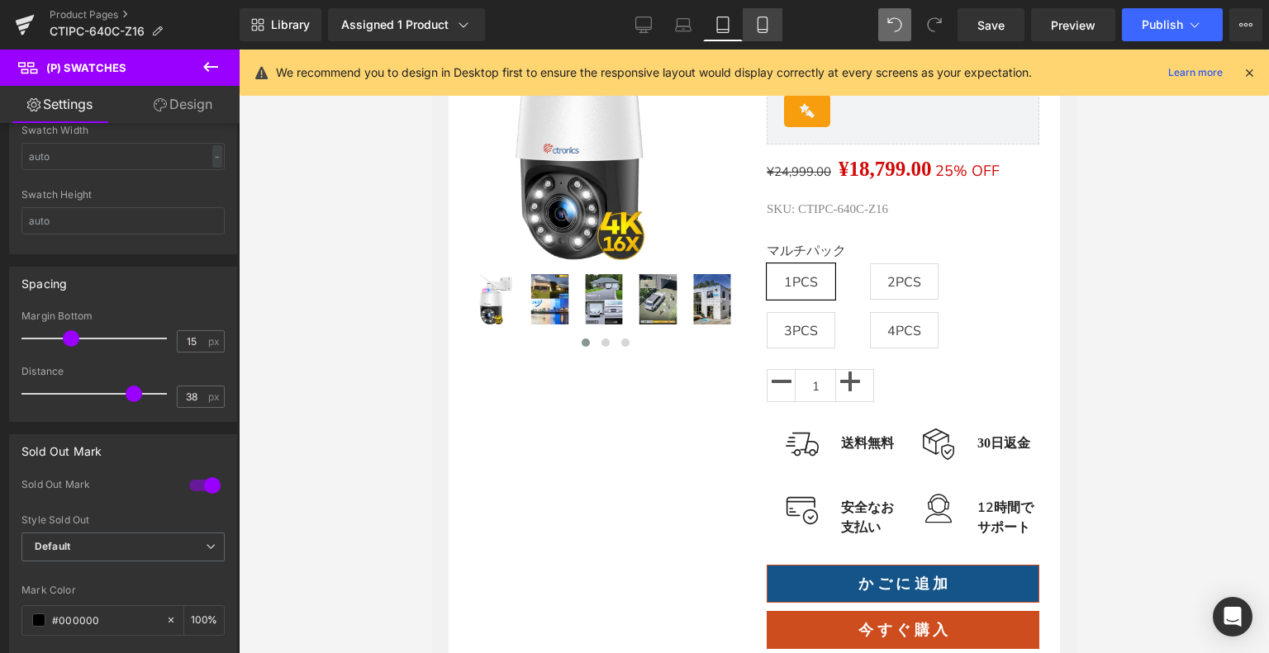
click at [766, 22] on icon at bounding box center [761, 25] width 9 height 16
type input "100"
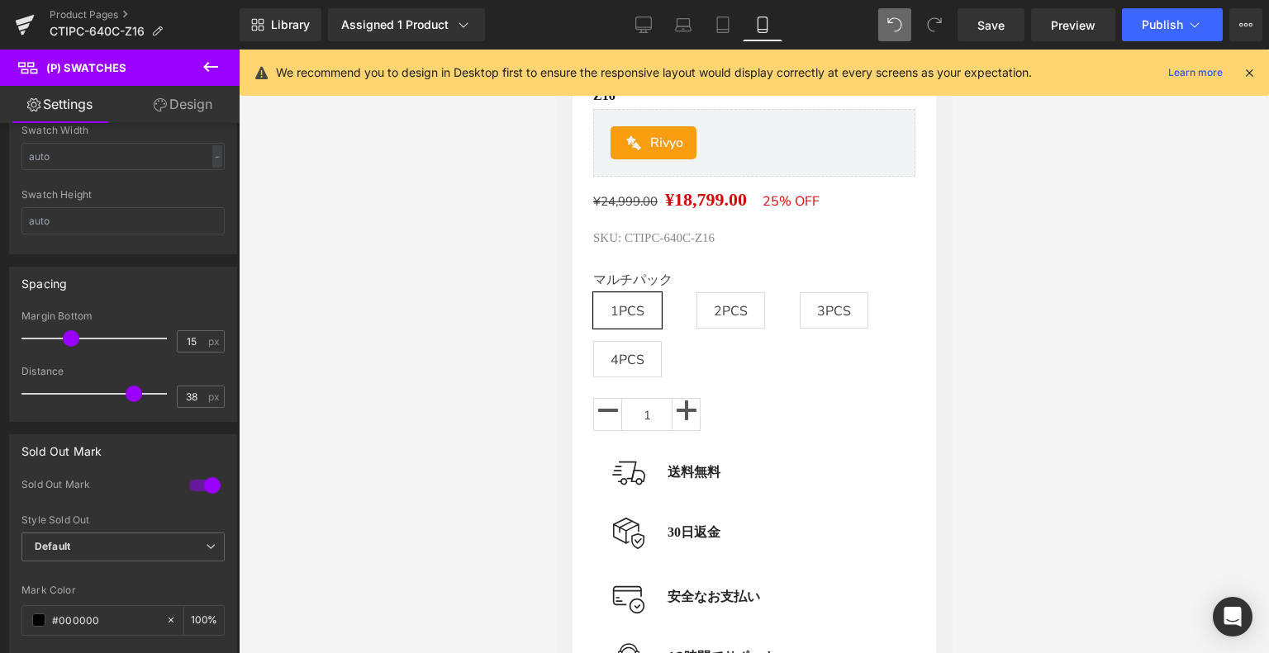
scroll to position [590, 0]
type input "50"
drag, startPoint x: 129, startPoint y: 388, endPoint x: 182, endPoint y: 389, distance: 52.9
click at [182, 389] on div "Distance 50 px" at bounding box center [122, 393] width 203 height 55
click at [659, 17] on link "Desktop" at bounding box center [644, 24] width 40 height 33
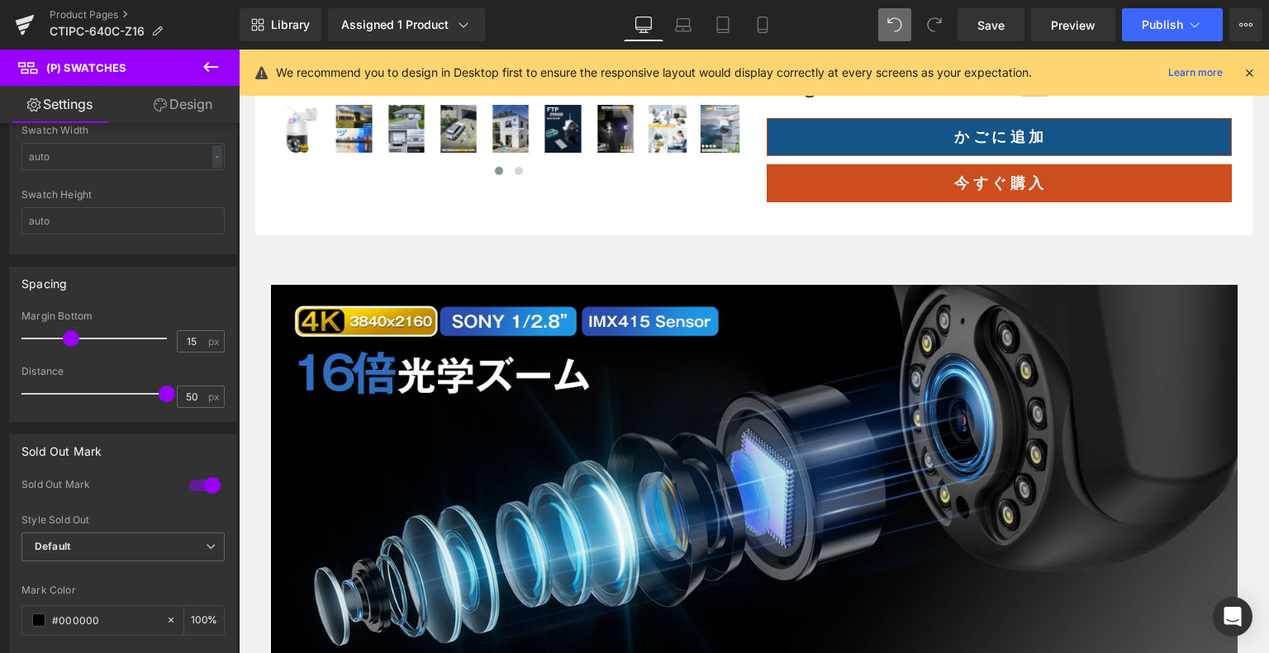
scroll to position [183, 0]
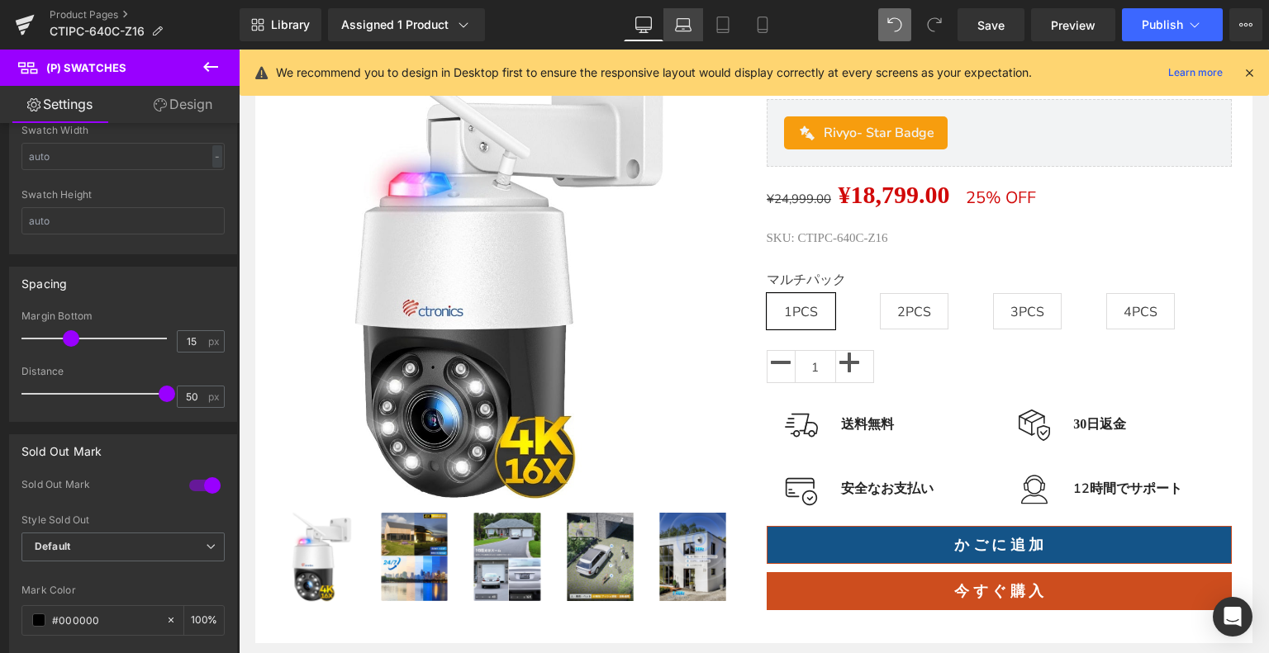
click at [681, 26] on icon at bounding box center [683, 25] width 17 height 17
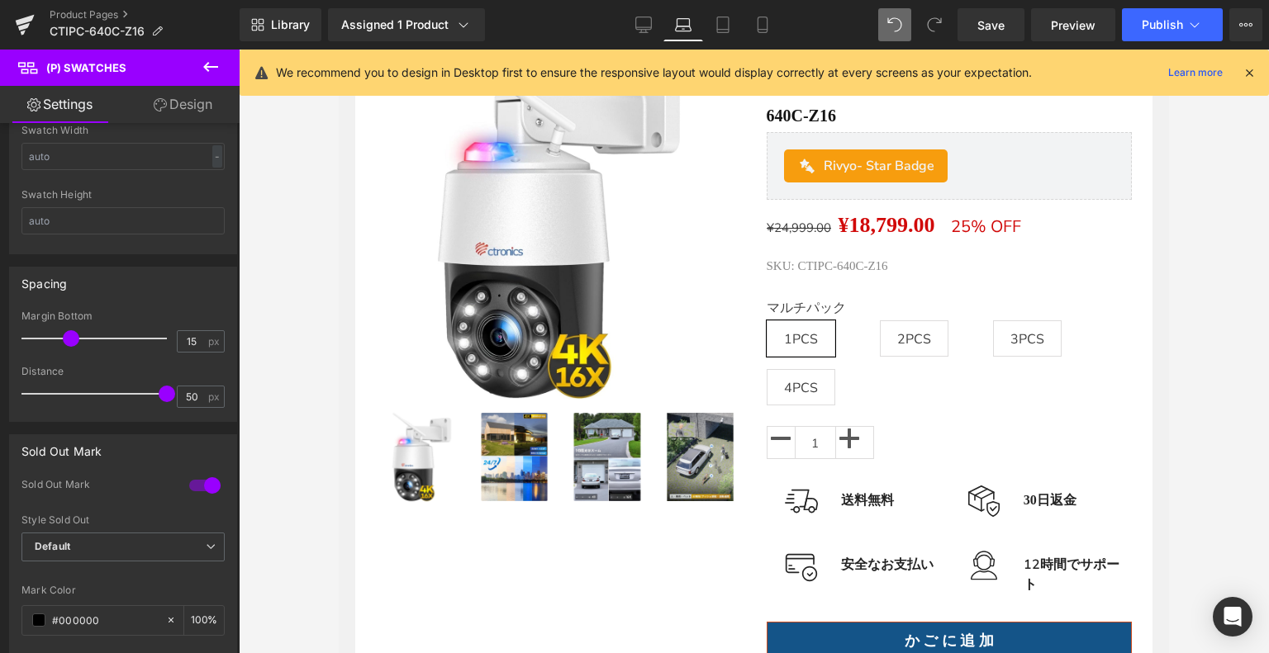
scroll to position [211, 0]
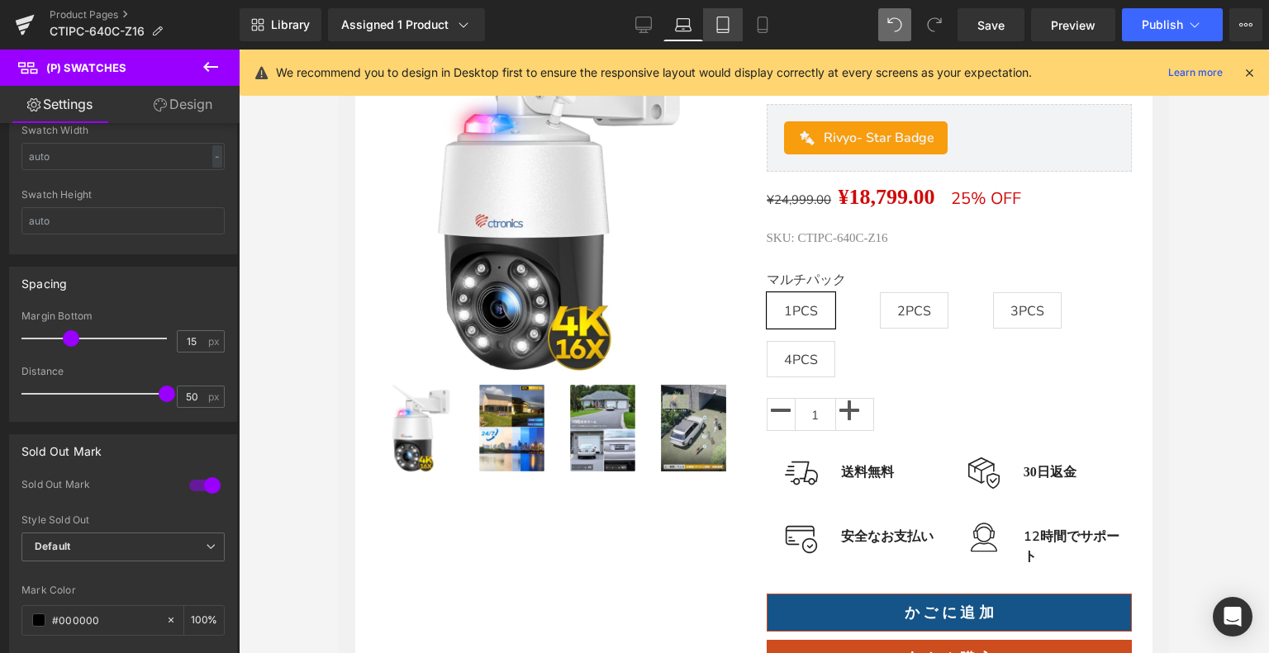
click at [721, 32] on icon at bounding box center [723, 25] width 12 height 16
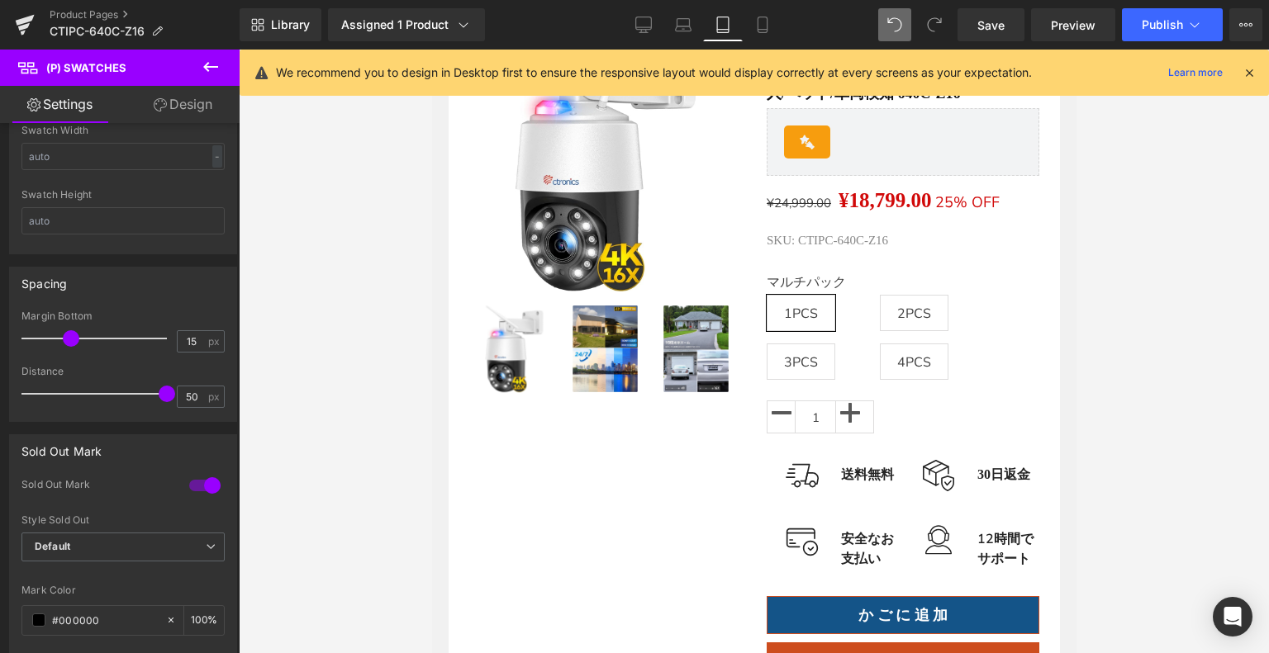
scroll to position [243, 0]
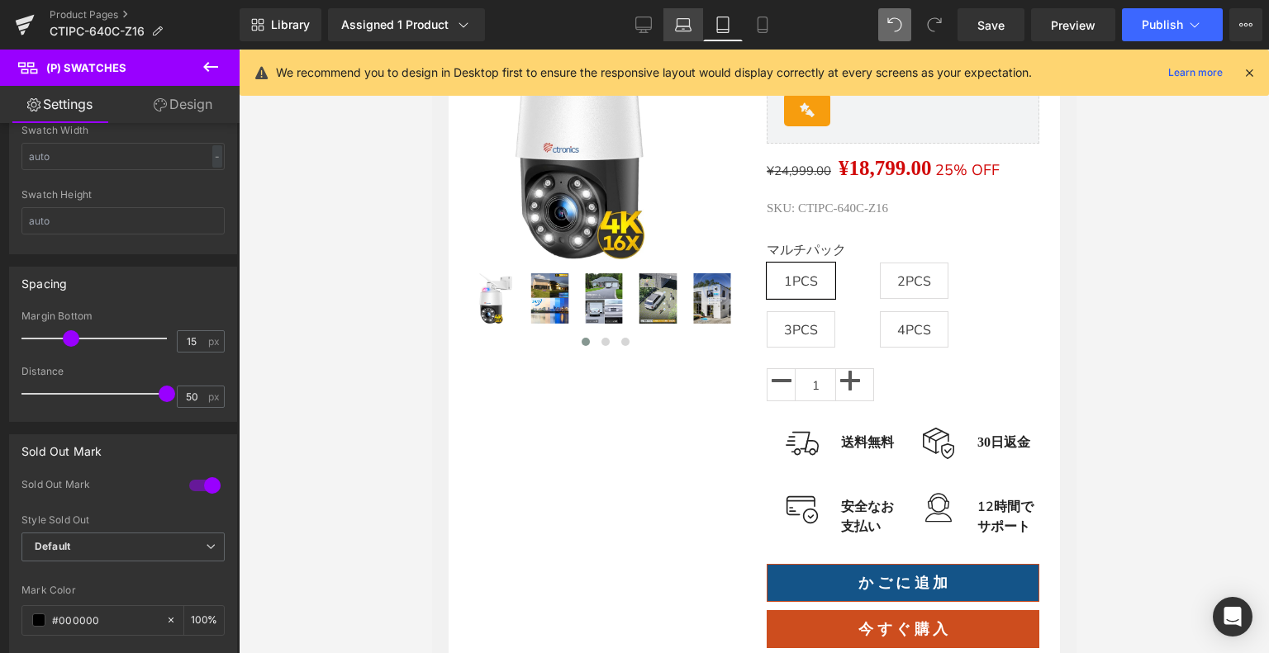
click at [679, 31] on icon at bounding box center [683, 25] width 17 height 17
type input "100"
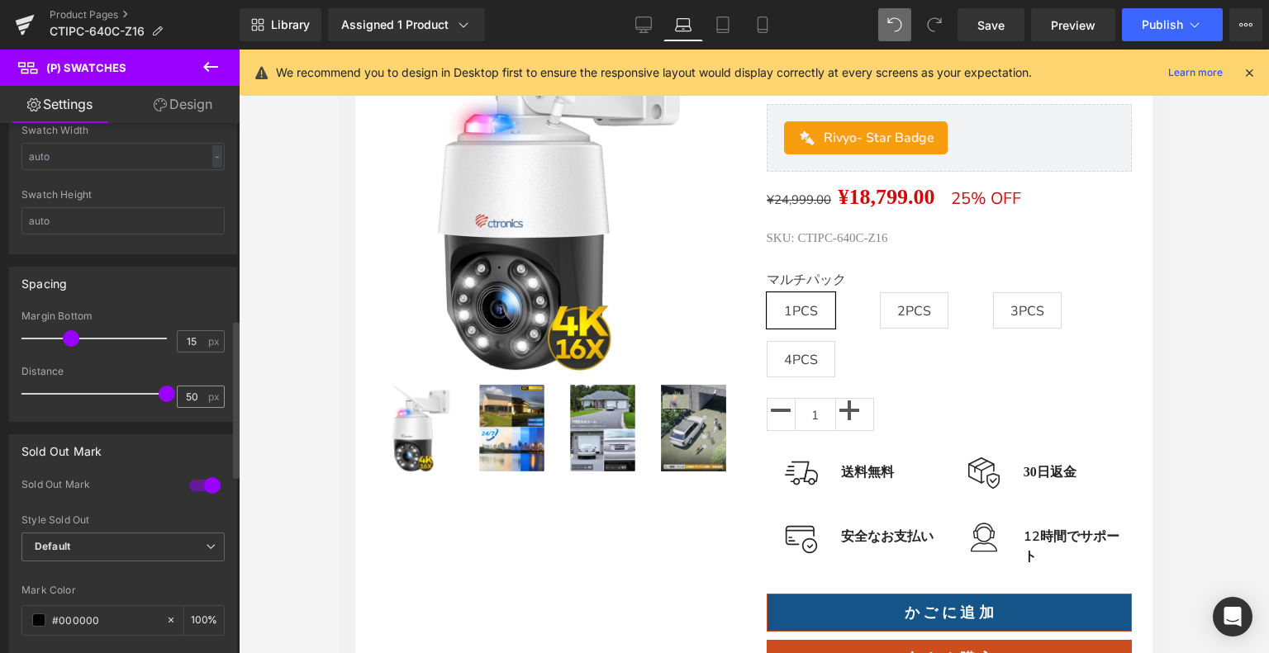
drag, startPoint x: 158, startPoint y: 396, endPoint x: 183, endPoint y: 392, distance: 25.0
click at [183, 392] on div "Distance 50 px" at bounding box center [122, 393] width 203 height 55
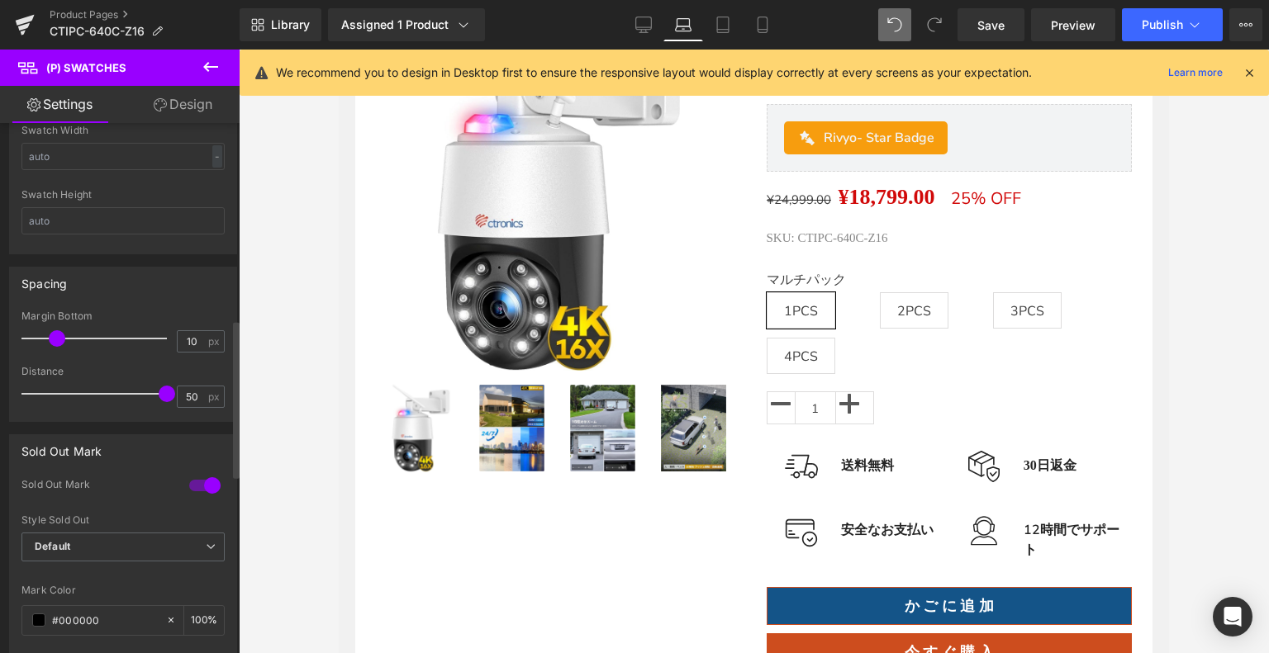
type input "9"
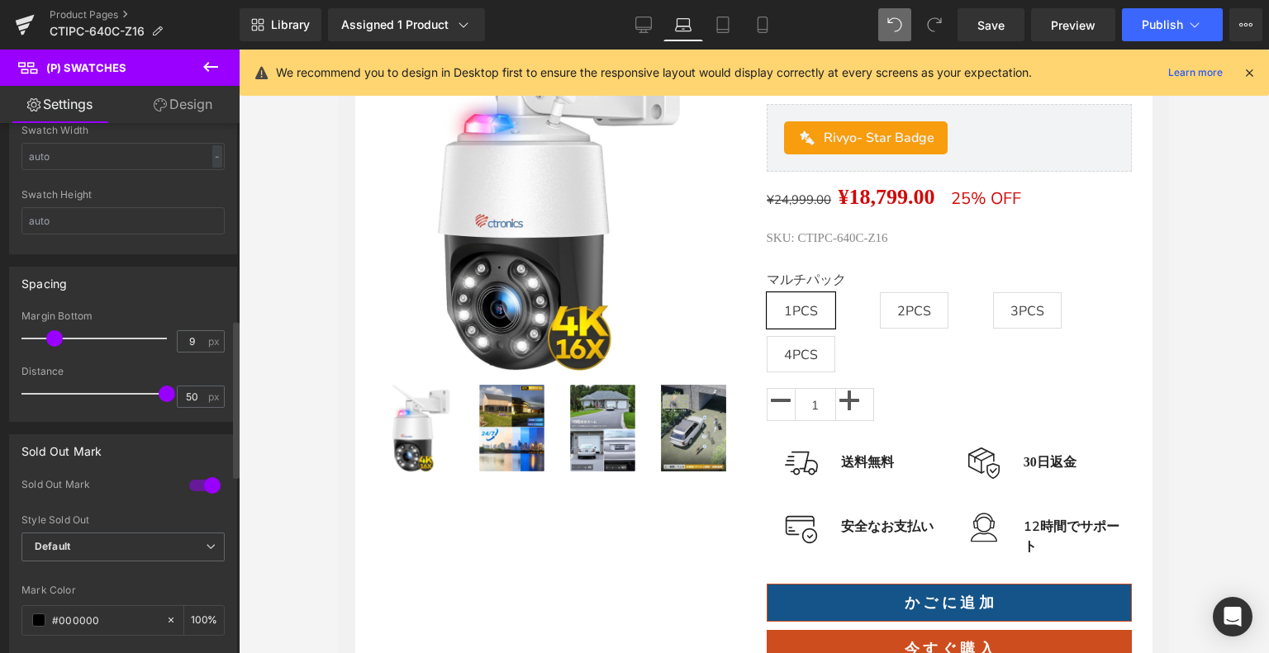
drag, startPoint x: 74, startPoint y: 334, endPoint x: 59, endPoint y: 341, distance: 16.3
click at [59, 341] on span at bounding box center [54, 338] width 17 height 17
click at [747, 14] on link "Mobile" at bounding box center [762, 24] width 40 height 33
type input "100"
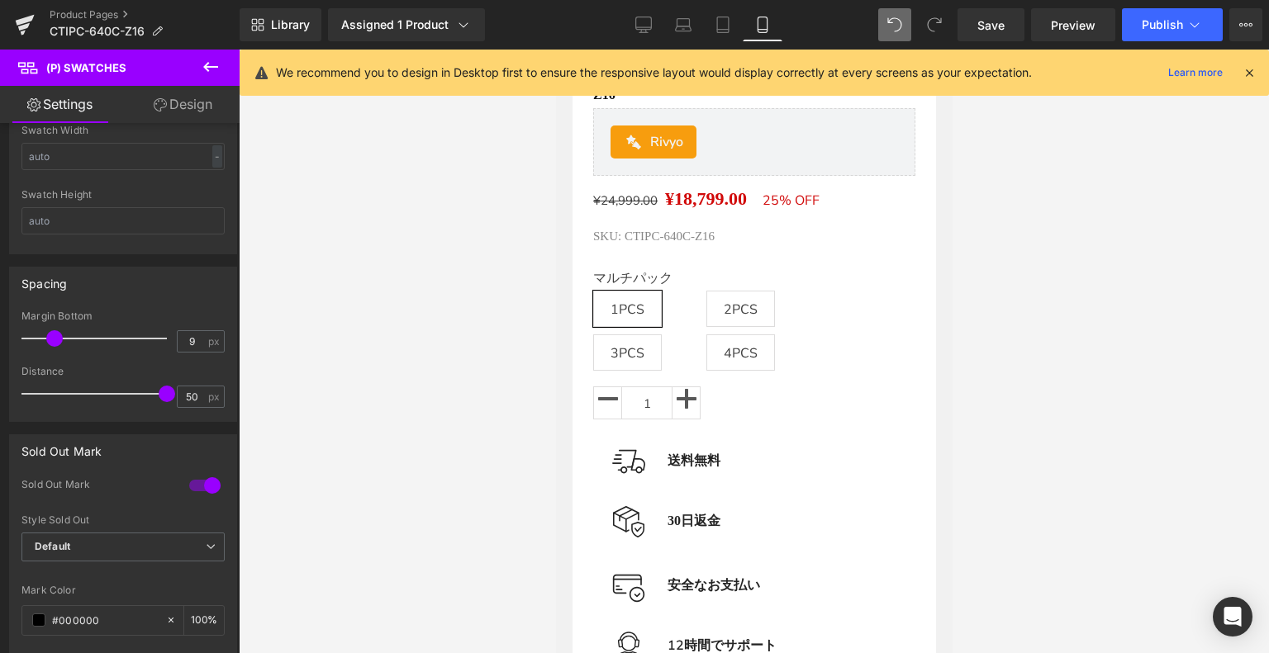
scroll to position [590, 0]
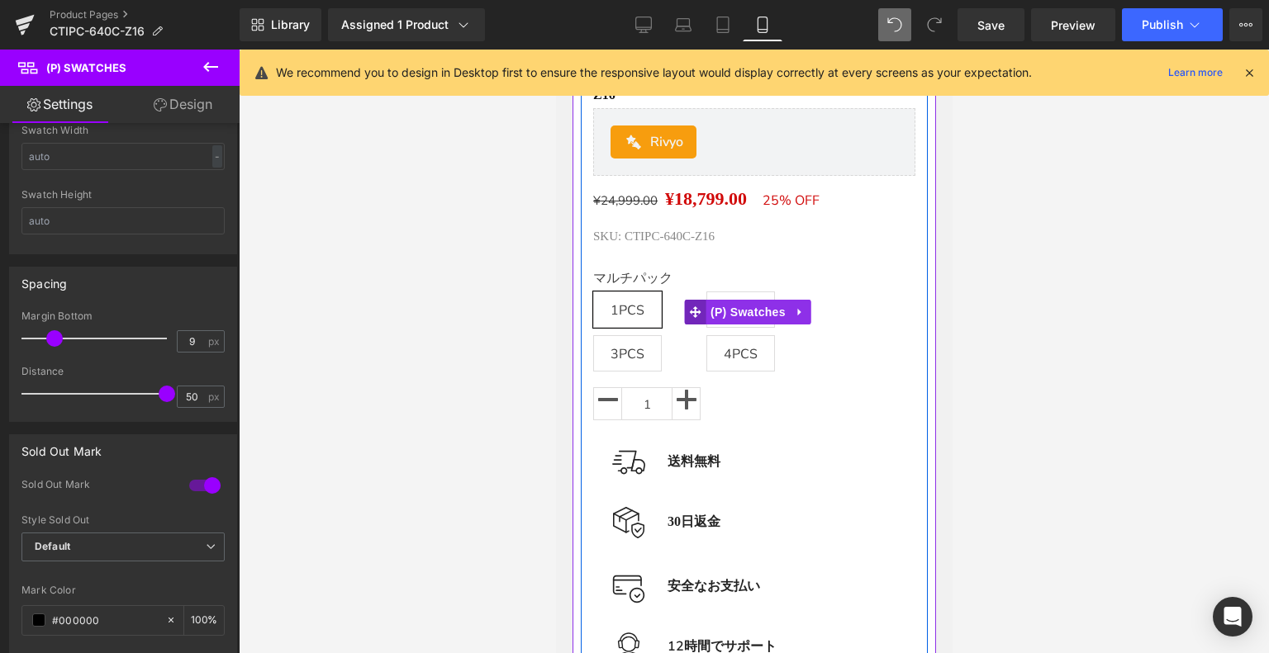
click at [703, 312] on span at bounding box center [694, 312] width 21 height 25
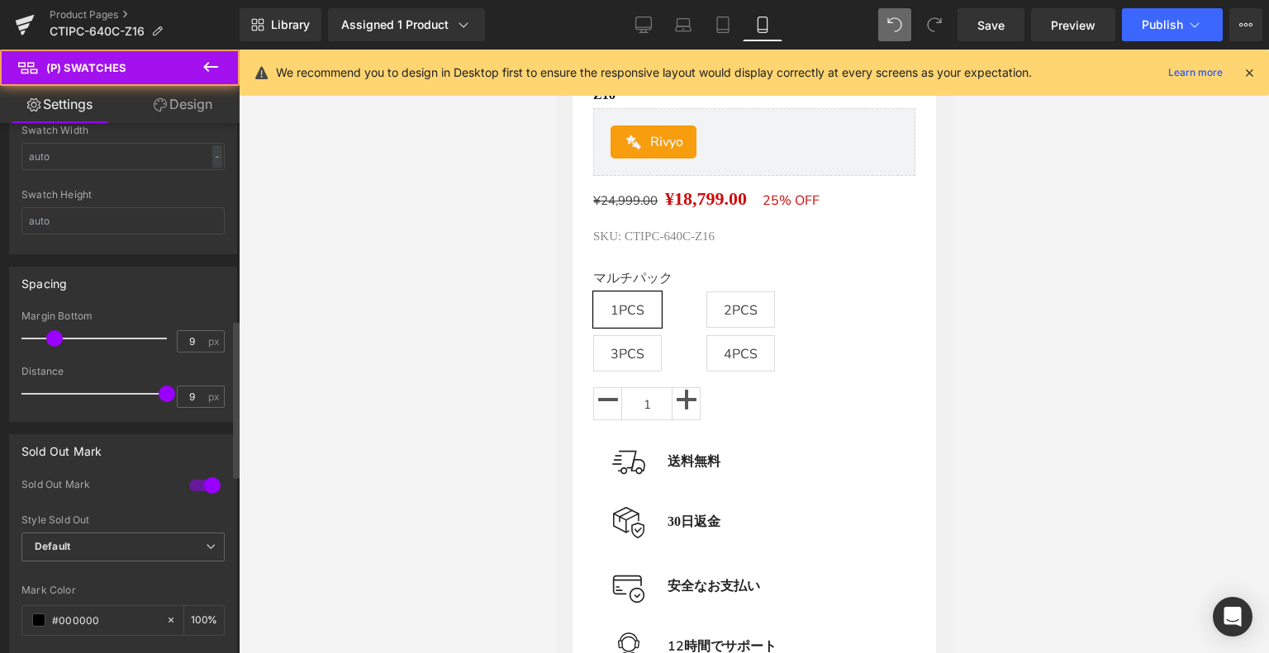
click at [53, 390] on div at bounding box center [98, 393] width 137 height 33
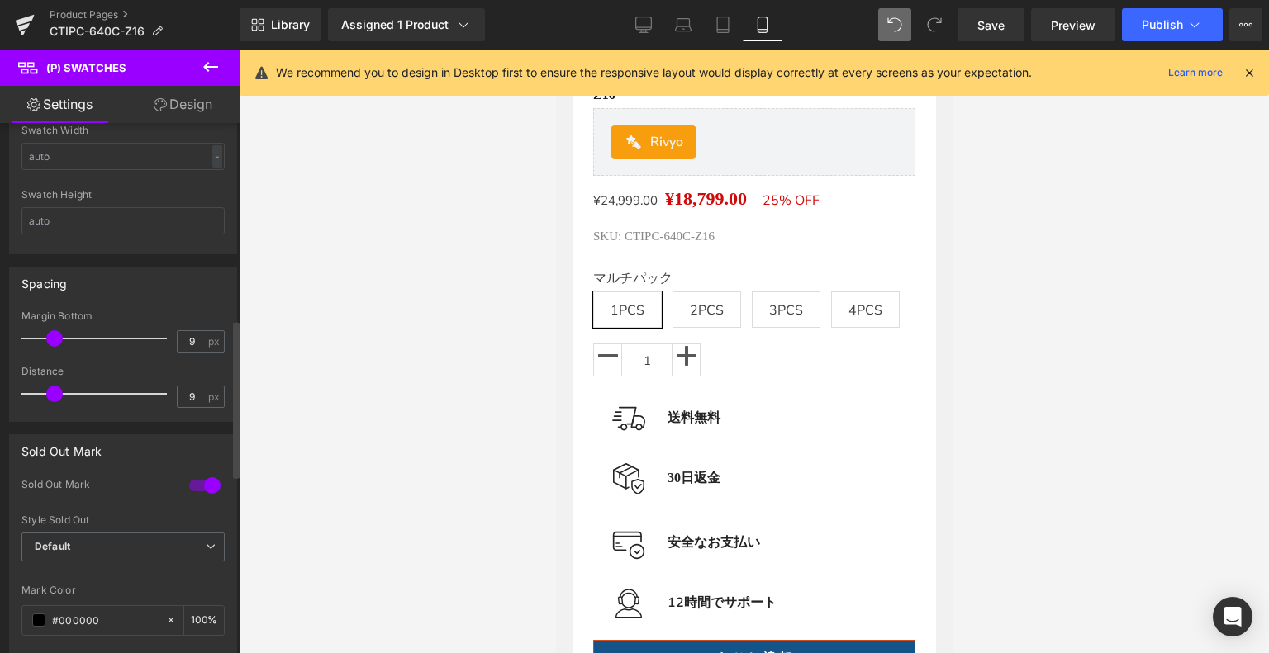
type input "5"
click at [44, 390] on div at bounding box center [98, 393] width 137 height 33
drag, startPoint x: 722, startPoint y: 14, endPoint x: 707, endPoint y: 39, distance: 28.9
click at [722, 15] on link "Tablet" at bounding box center [723, 24] width 40 height 33
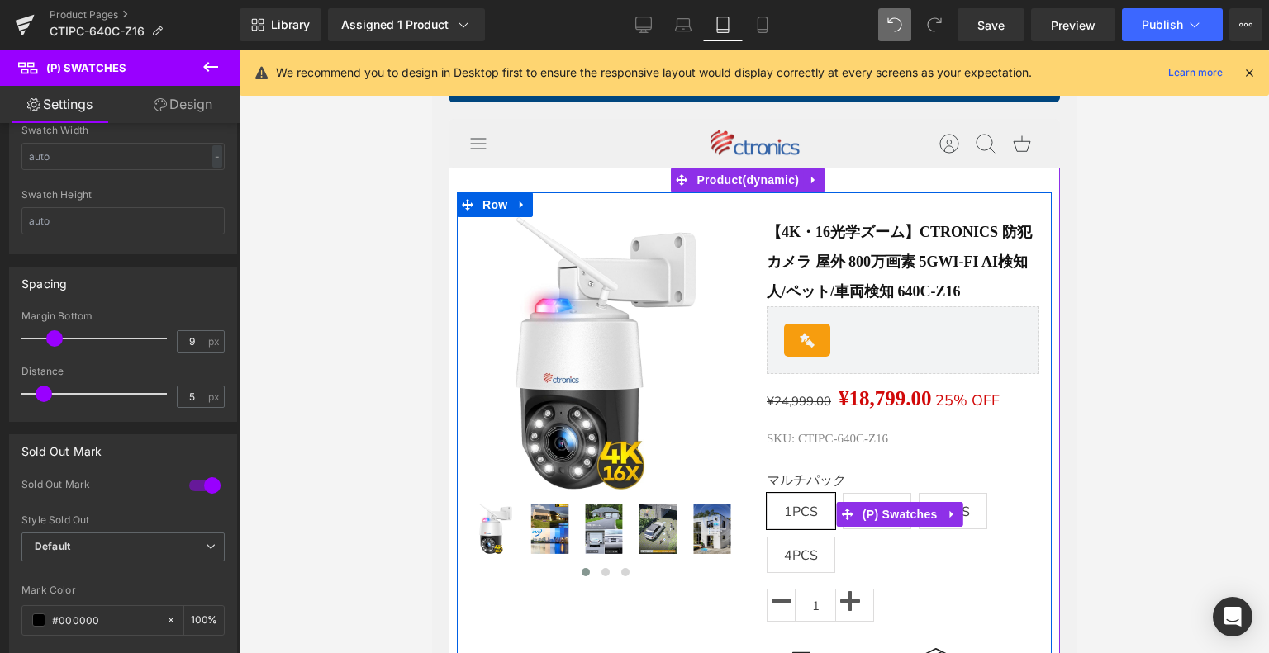
scroll to position [0, 0]
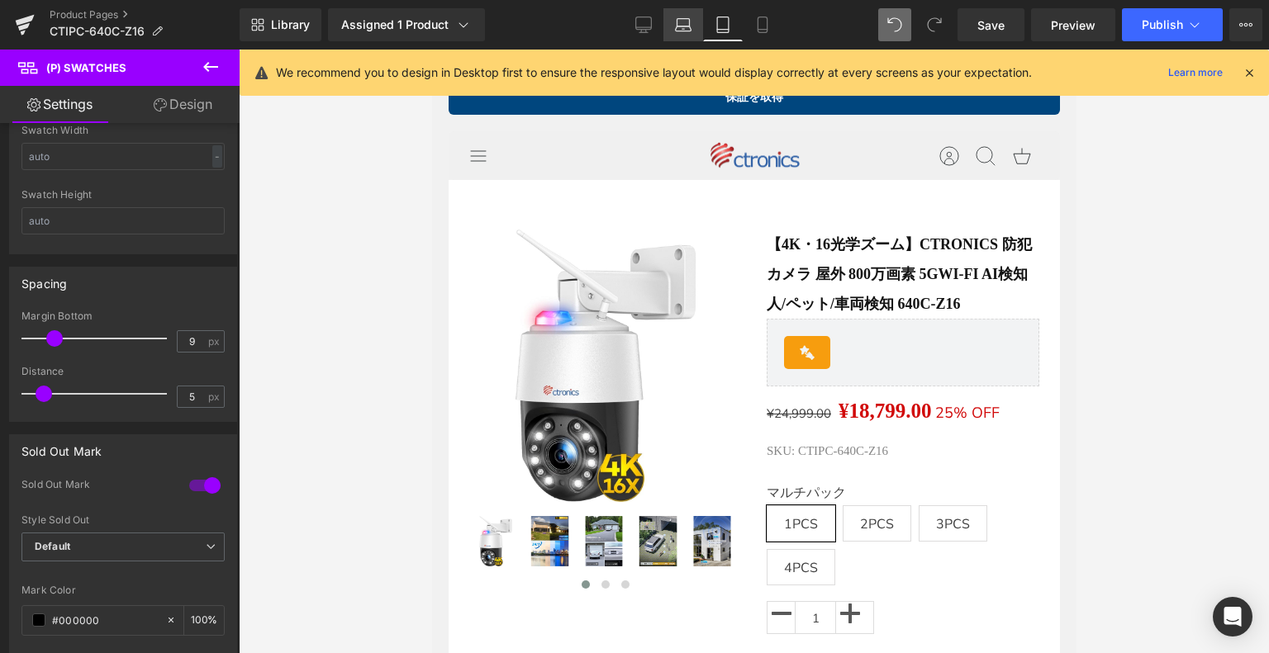
drag, startPoint x: 678, startPoint y: 26, endPoint x: 682, endPoint y: 34, distance: 9.2
click at [678, 26] on icon at bounding box center [683, 25] width 17 height 17
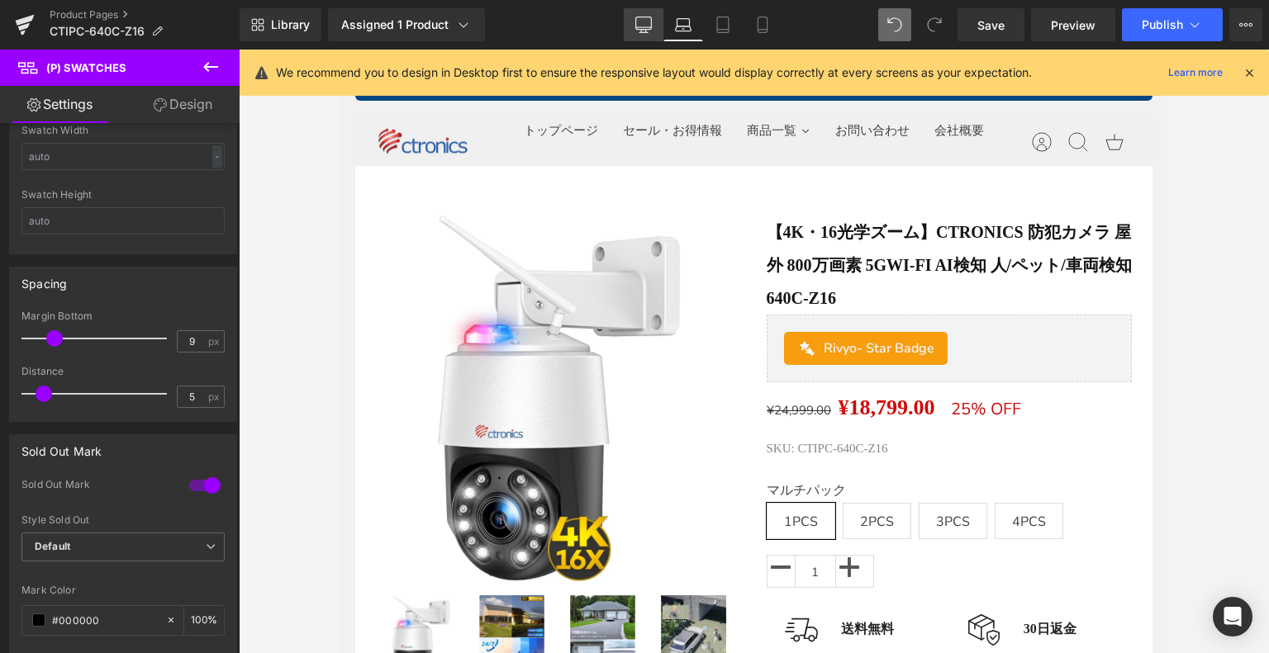
click at [640, 12] on link "Desktop" at bounding box center [644, 24] width 40 height 33
type input "100"
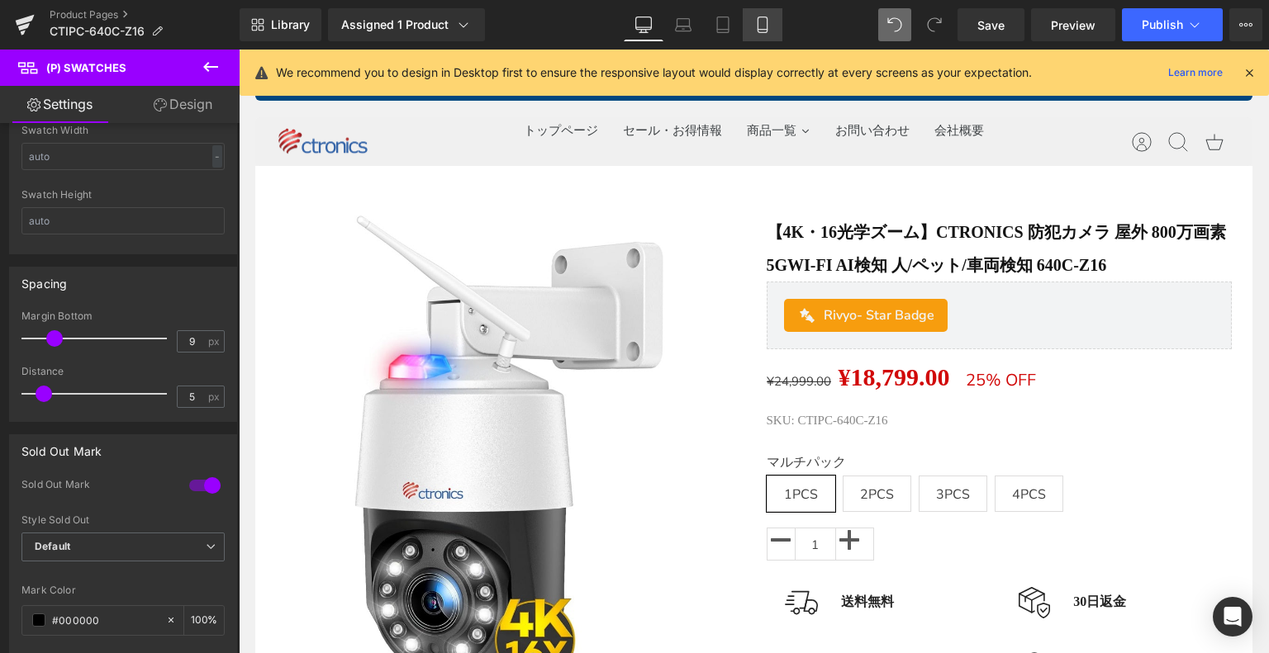
click at [751, 30] on link "Mobile" at bounding box center [762, 24] width 40 height 33
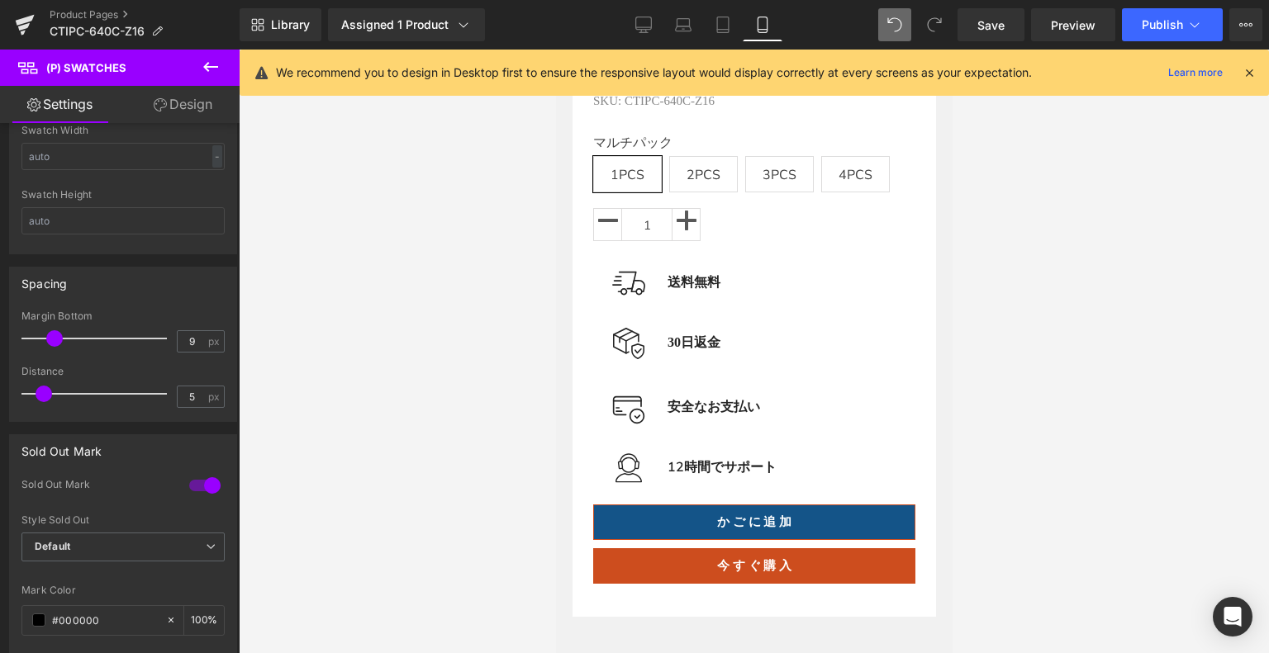
scroll to position [588, 0]
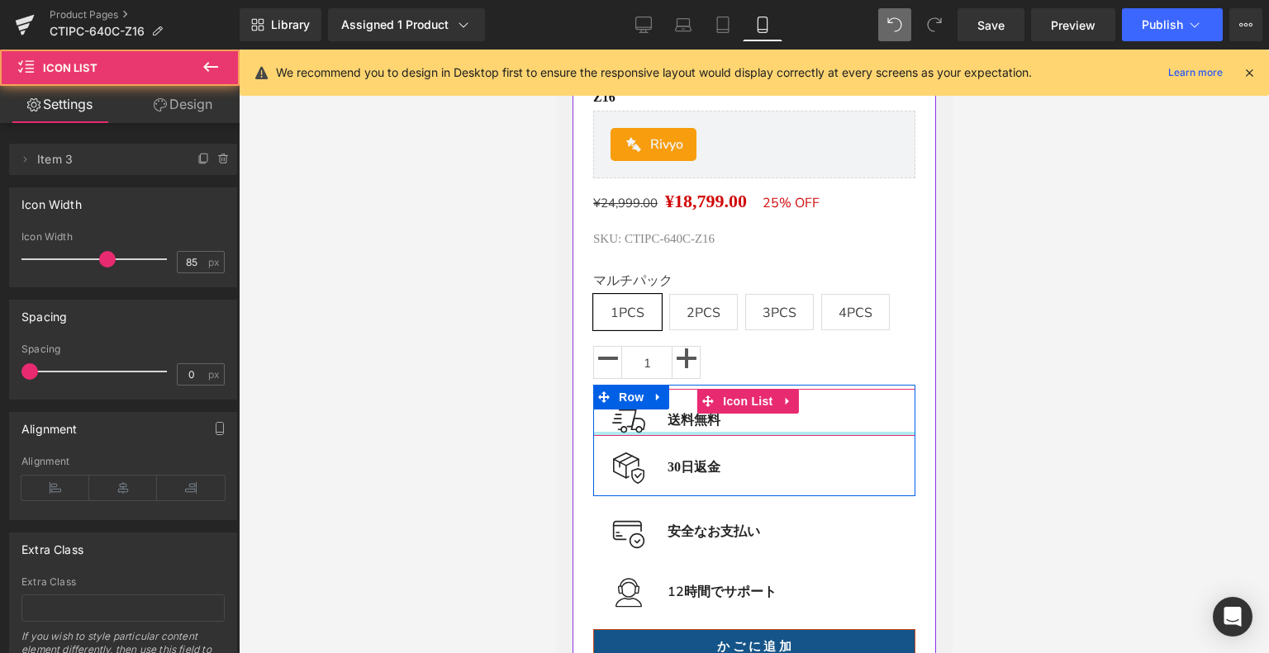
drag, startPoint x: 814, startPoint y: 439, endPoint x: 814, endPoint y: 421, distance: 17.3
click at [814, 421] on div "Image 送料無料 Text Block Icon List" at bounding box center [753, 412] width 322 height 47
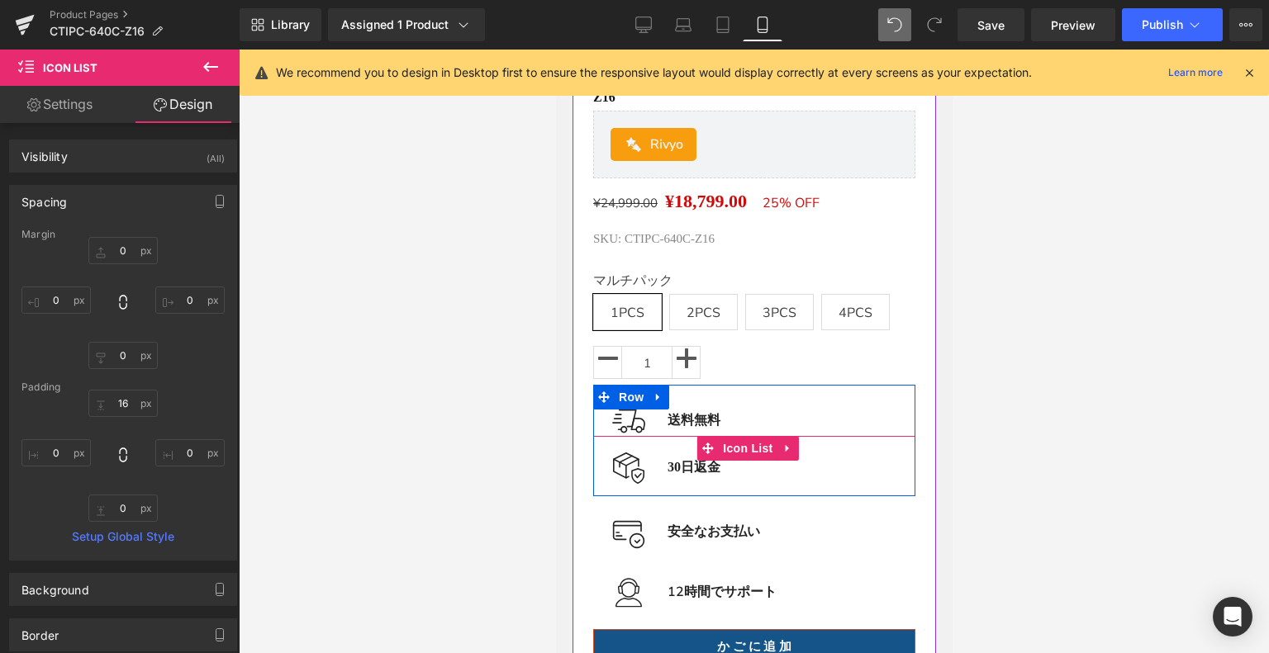
click at [784, 487] on div "Image 30日返金 Text Block Icon List" at bounding box center [753, 466] width 322 height 60
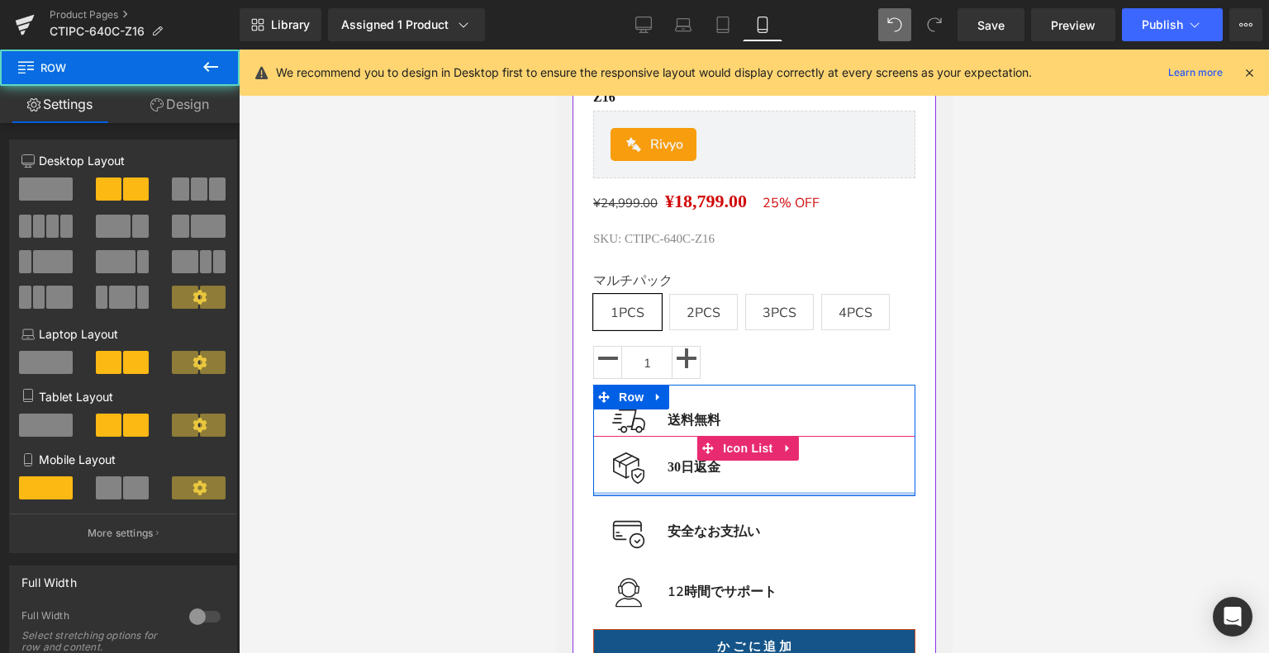
drag, startPoint x: 771, startPoint y: 488, endPoint x: 775, endPoint y: 468, distance: 20.2
click at [775, 468] on div "Image 送料無料 Text Block Icon List Image 30日返金 Text Block Icon List Row" at bounding box center [753, 440] width 322 height 111
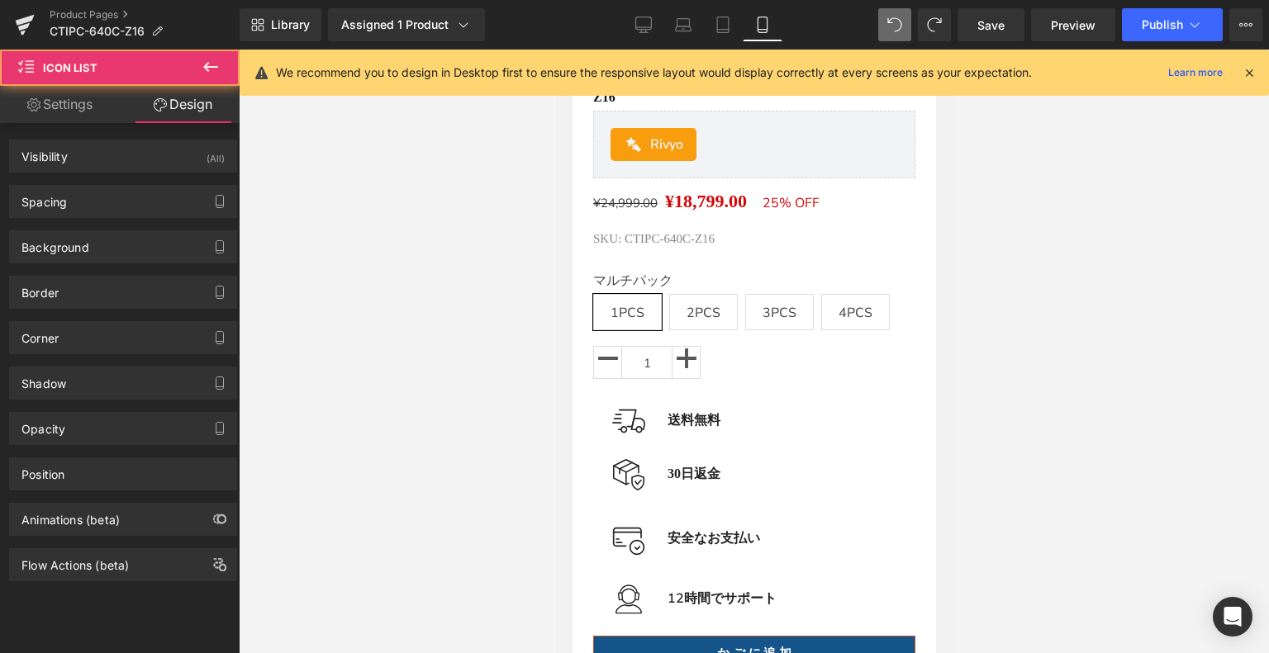
click at [1133, 50] on div "We recommend you to design in Desktop first to ensure the responsive layout wou…" at bounding box center [754, 73] width 1029 height 46
click at [1145, 36] on button "Publish" at bounding box center [1172, 24] width 101 height 33
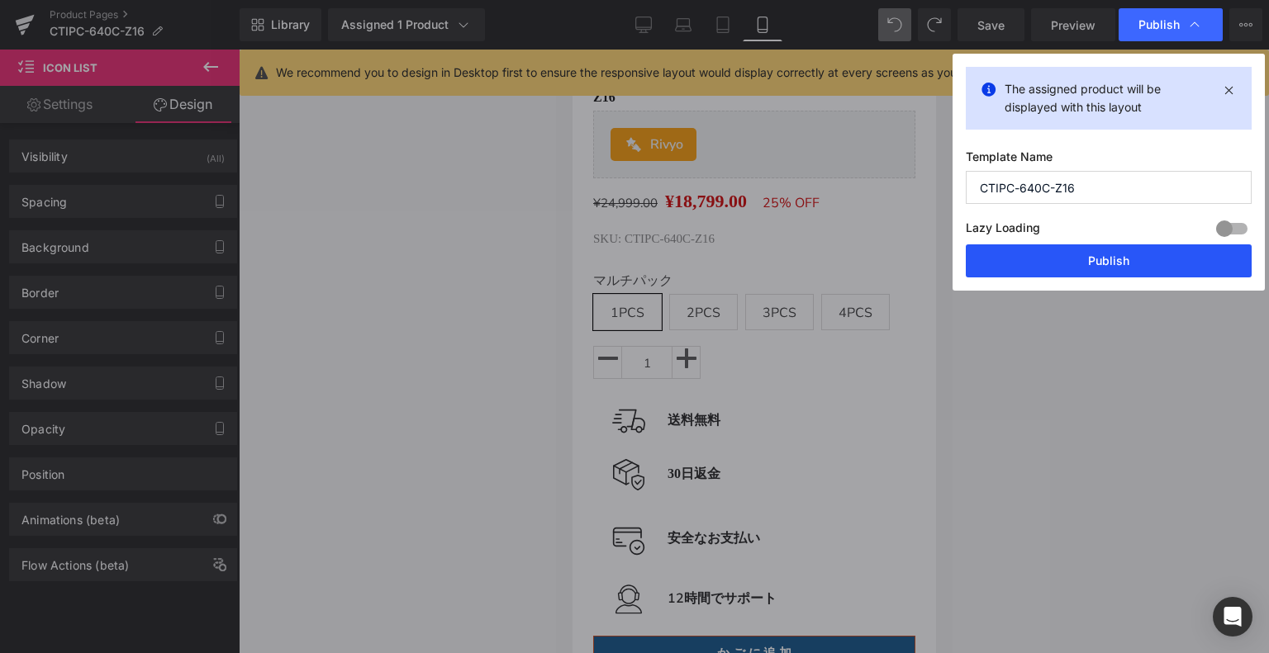
click at [1084, 250] on button "Publish" at bounding box center [1108, 260] width 286 height 33
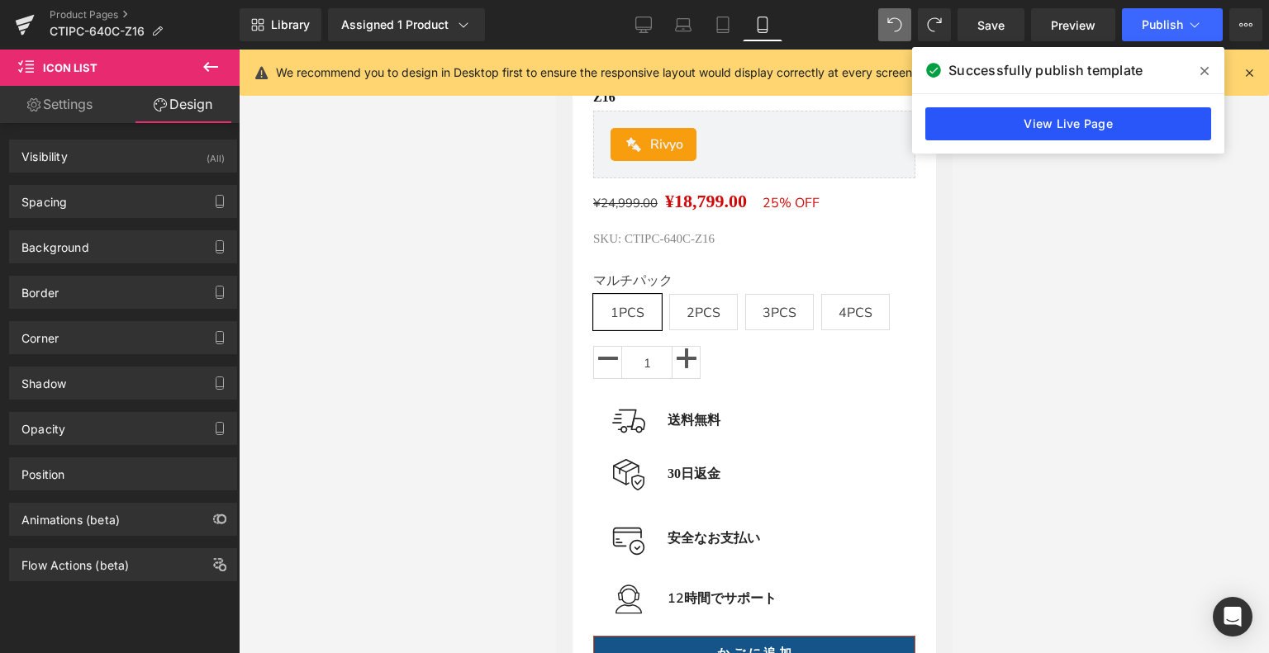
click at [979, 126] on link "View Live Page" at bounding box center [1068, 123] width 286 height 33
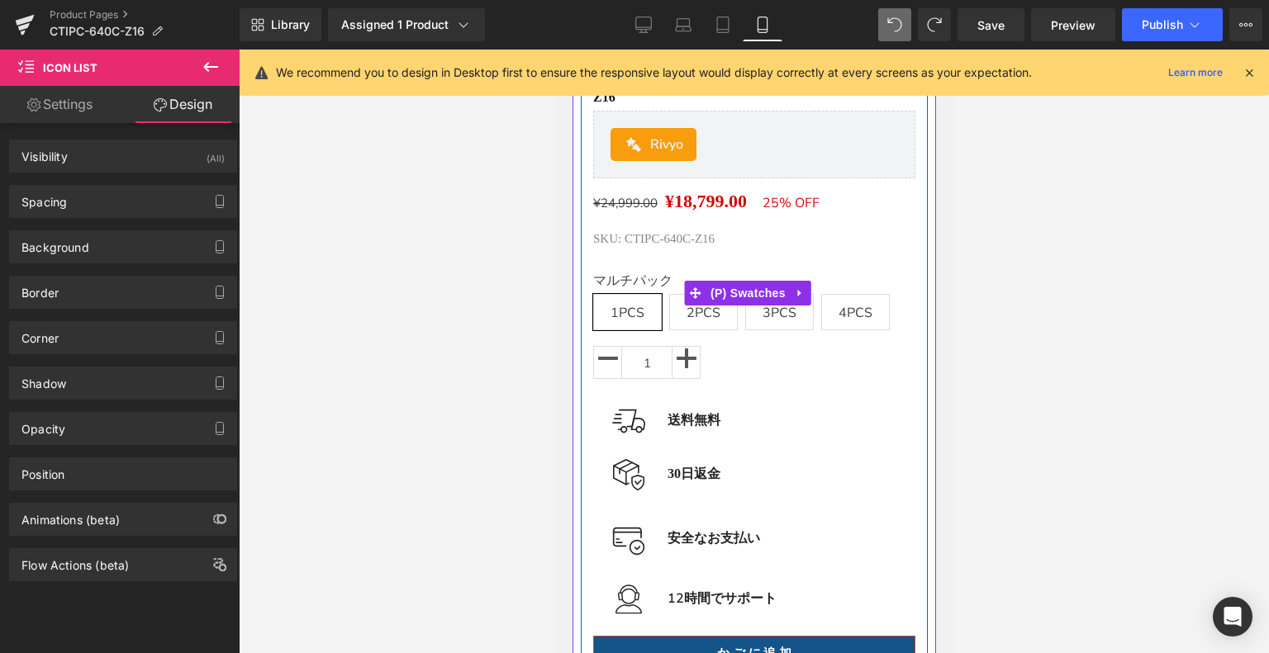
click at [820, 312] on span "4PCS" at bounding box center [854, 312] width 69 height 36
click at [739, 294] on span "(P) Swatches" at bounding box center [746, 293] width 83 height 25
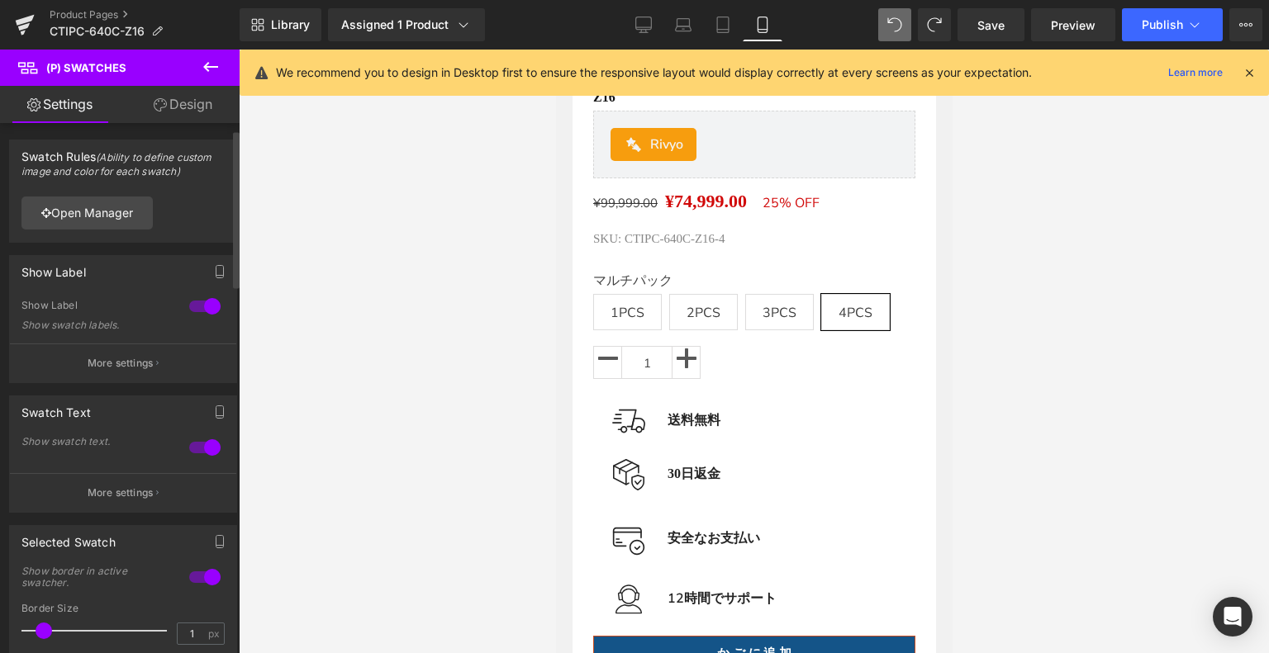
scroll to position [165, 0]
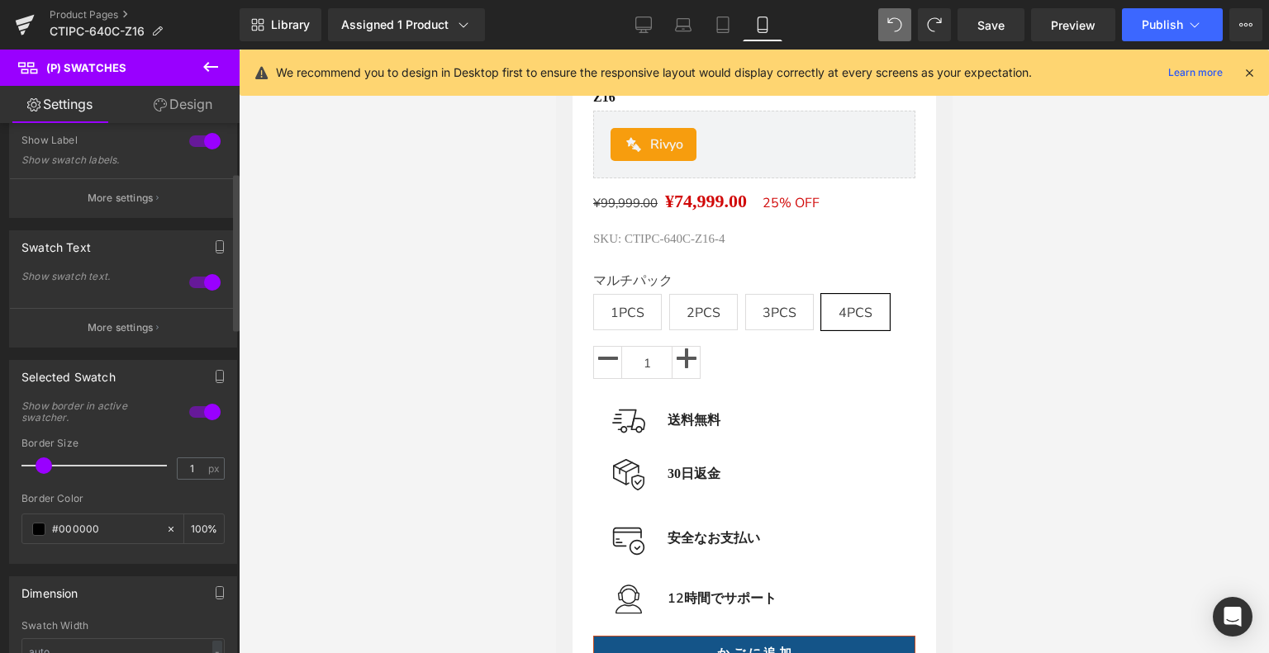
click at [42, 472] on span at bounding box center [44, 466] width 17 height 17
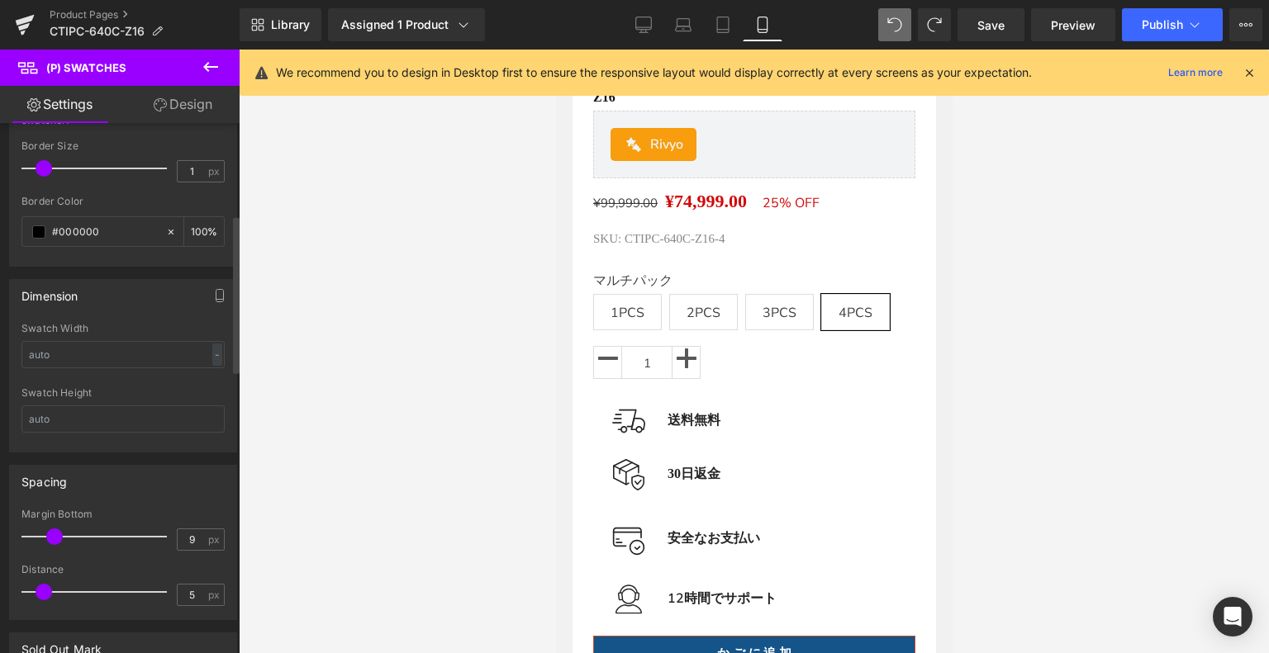
scroll to position [496, 0]
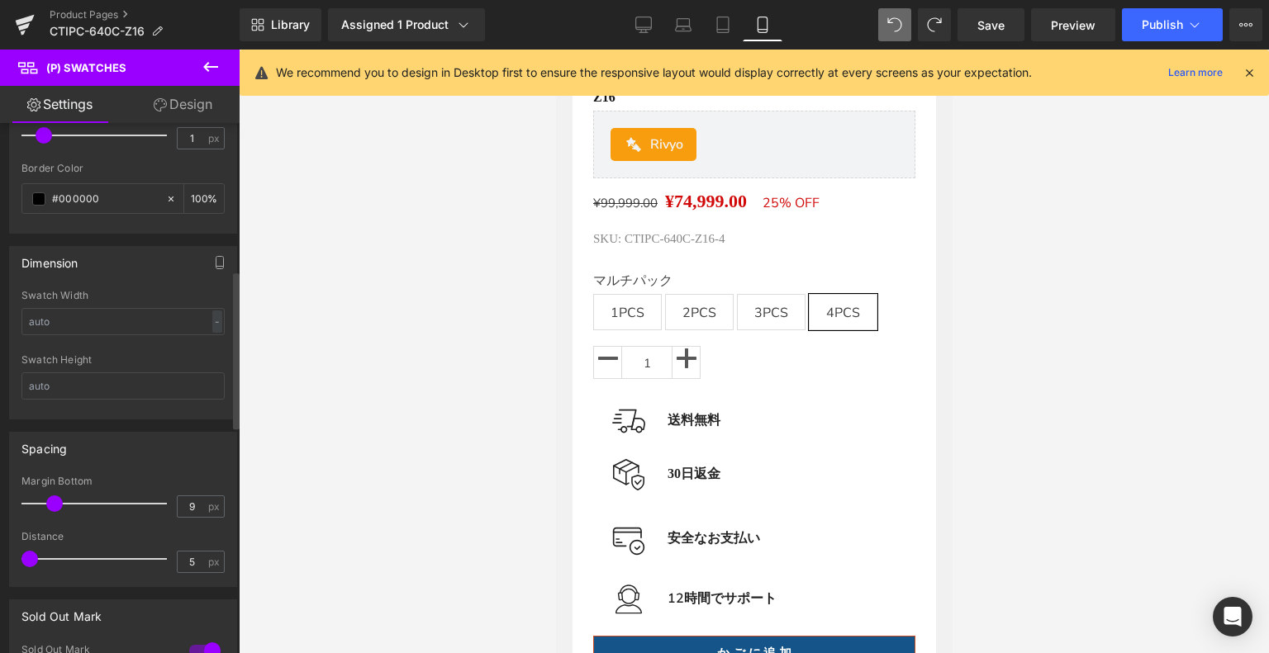
drag, startPoint x: 43, startPoint y: 556, endPoint x: 22, endPoint y: 558, distance: 20.8
click at [22, 558] on span at bounding box center [29, 559] width 17 height 17
click at [645, 19] on icon at bounding box center [643, 25] width 17 height 17
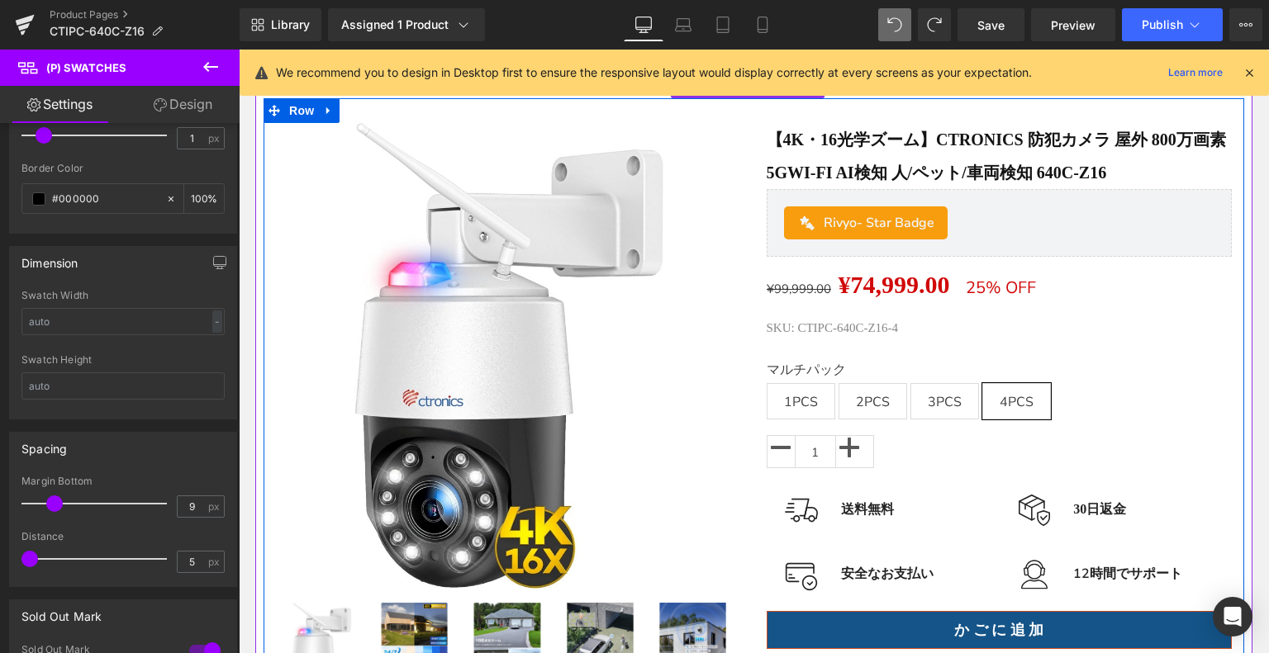
scroll to position [181, 0]
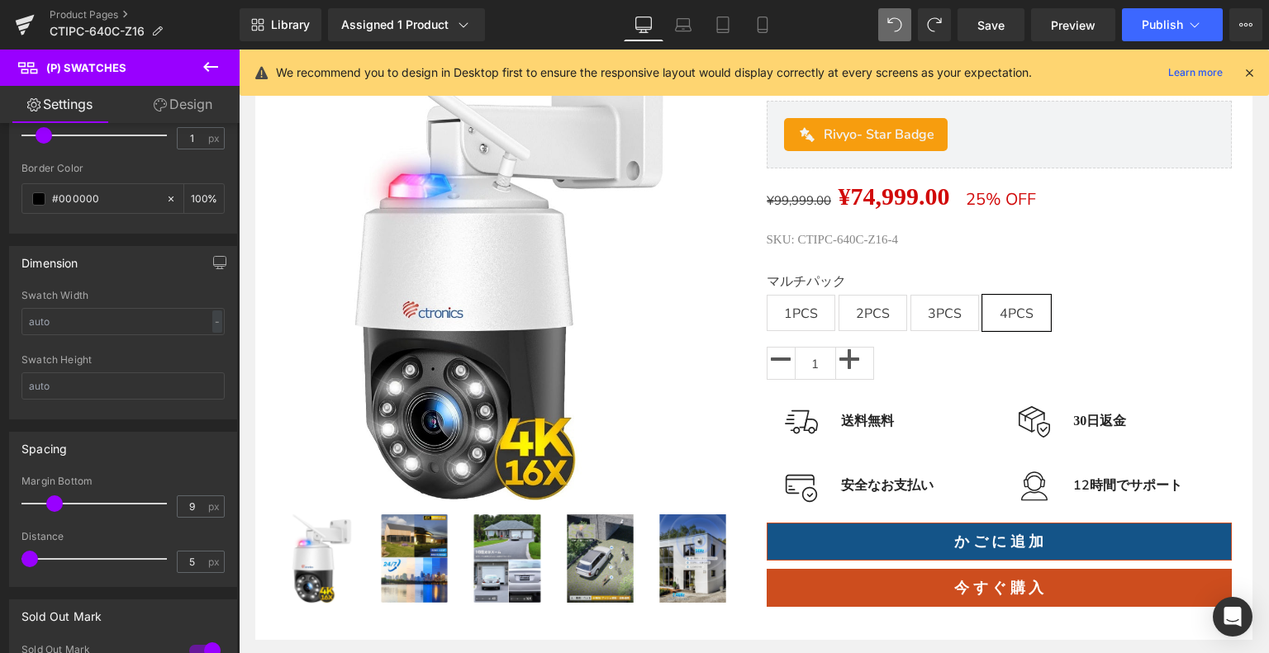
click at [654, 11] on link "Desktop" at bounding box center [644, 24] width 40 height 33
click at [673, 13] on link "Laptop" at bounding box center [683, 24] width 40 height 33
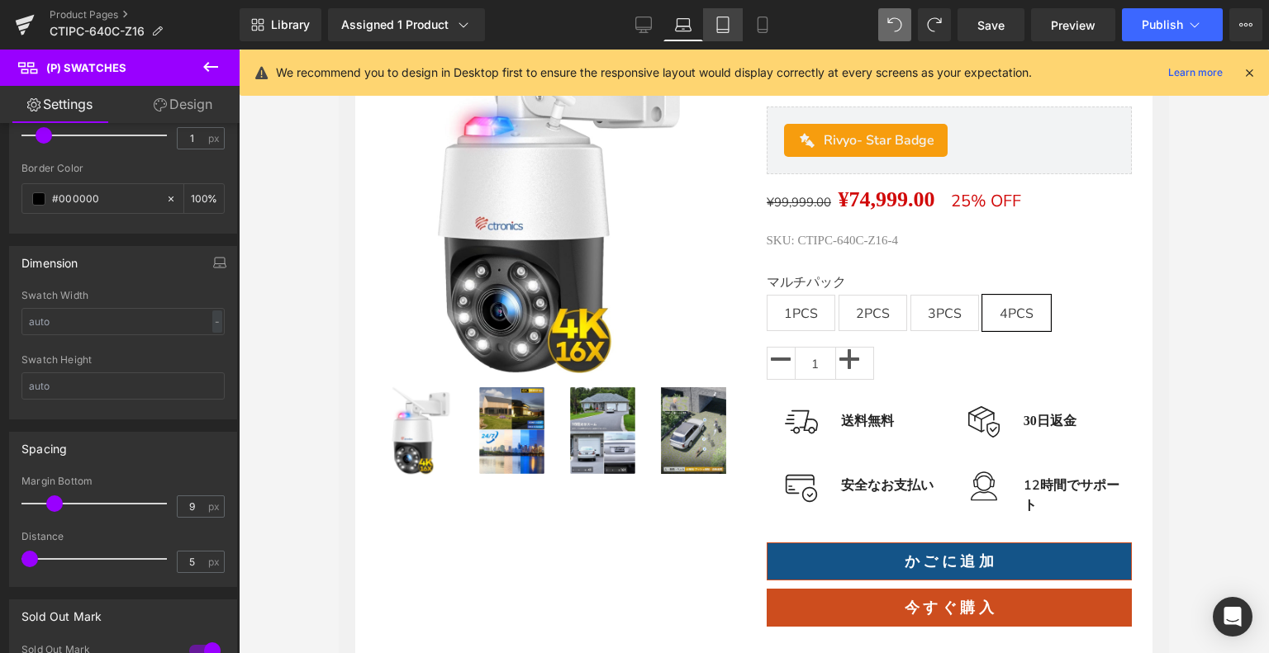
click at [716, 21] on icon at bounding box center [722, 25] width 17 height 17
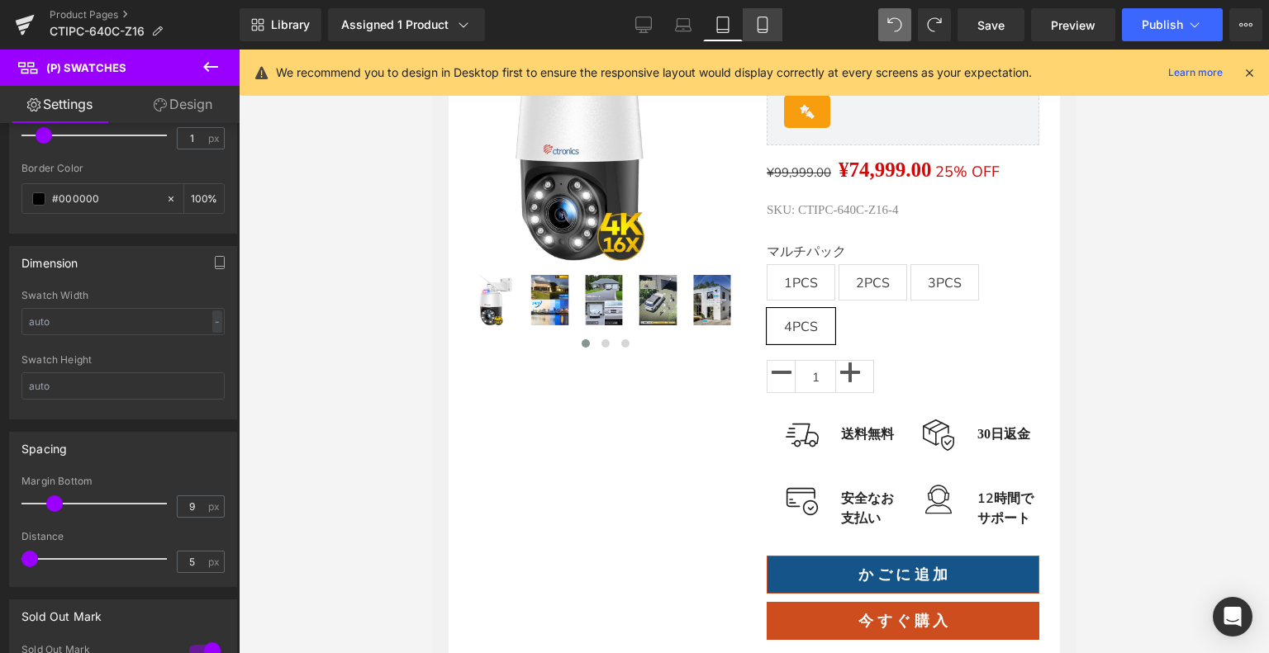
click at [752, 32] on link "Mobile" at bounding box center [762, 24] width 40 height 33
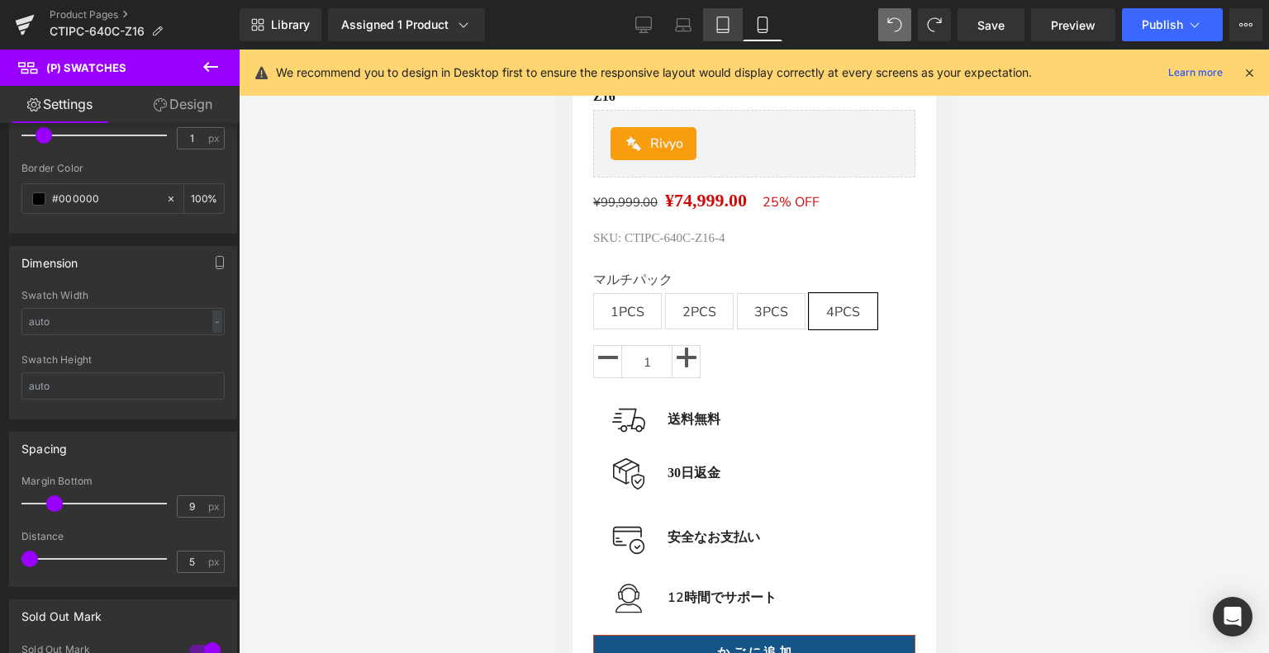
click at [726, 33] on link "Tablet" at bounding box center [723, 24] width 40 height 33
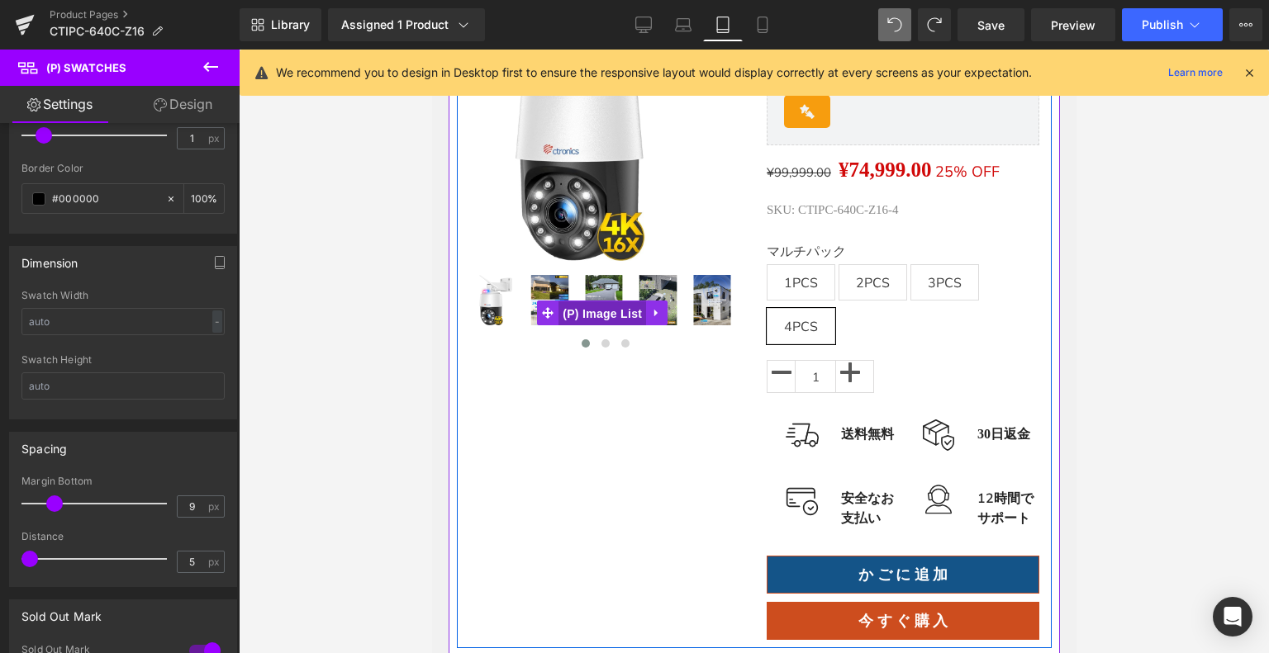
click at [612, 301] on link "(P) Image List" at bounding box center [590, 313] width 109 height 25
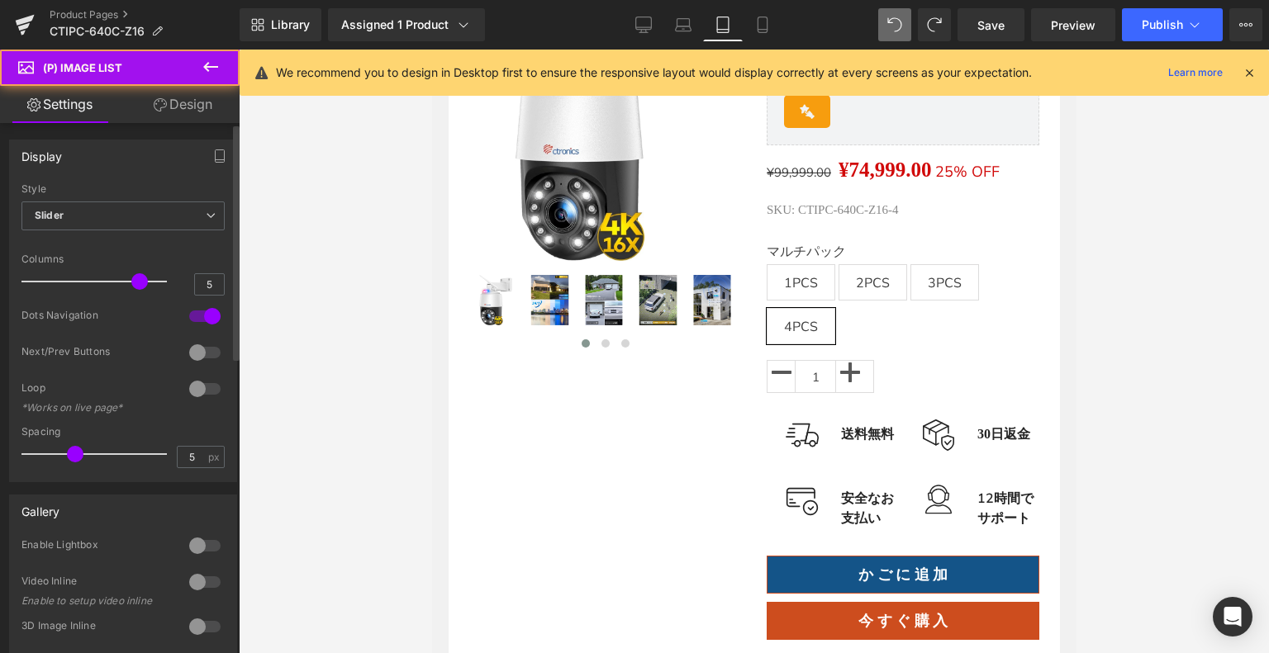
click at [86, 279] on div at bounding box center [98, 281] width 137 height 33
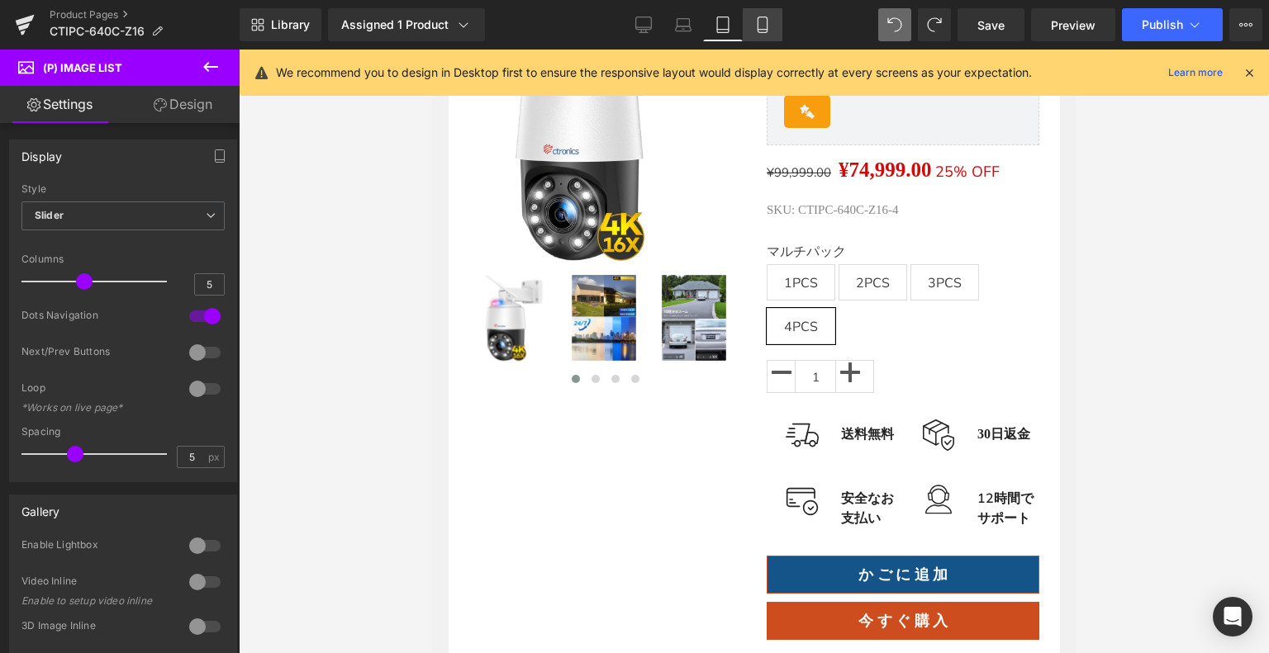
click at [770, 21] on link "Mobile" at bounding box center [762, 24] width 40 height 33
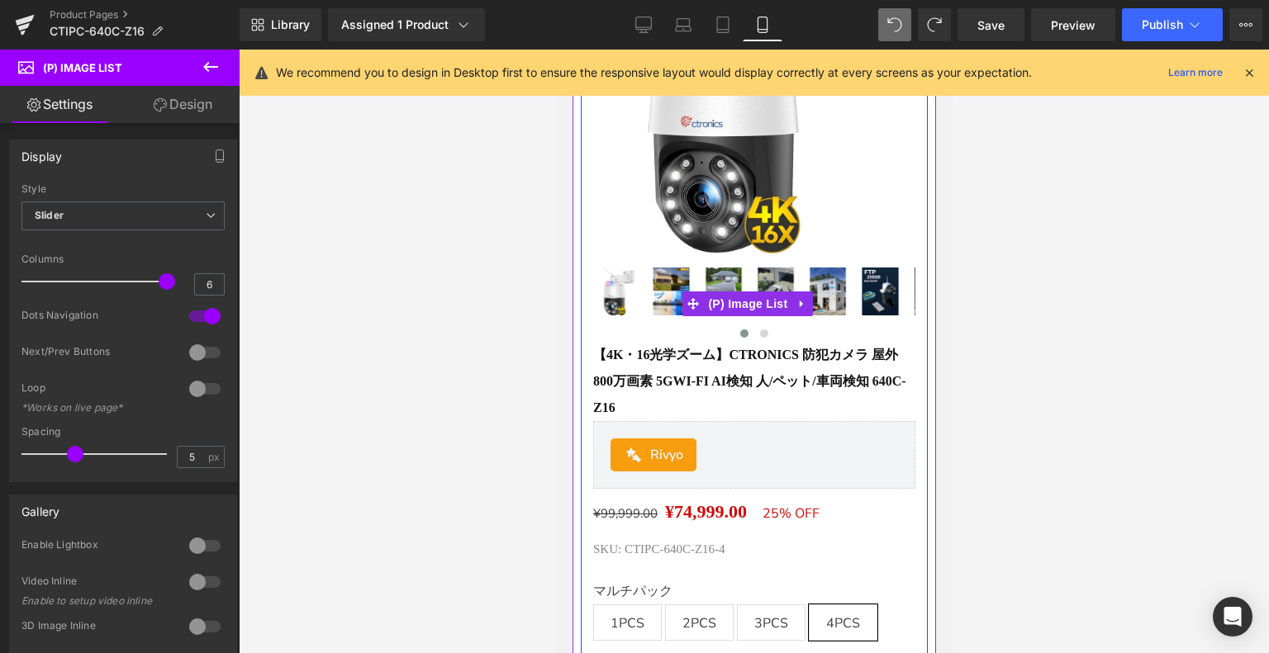
click at [655, 332] on div at bounding box center [753, 333] width 322 height 17
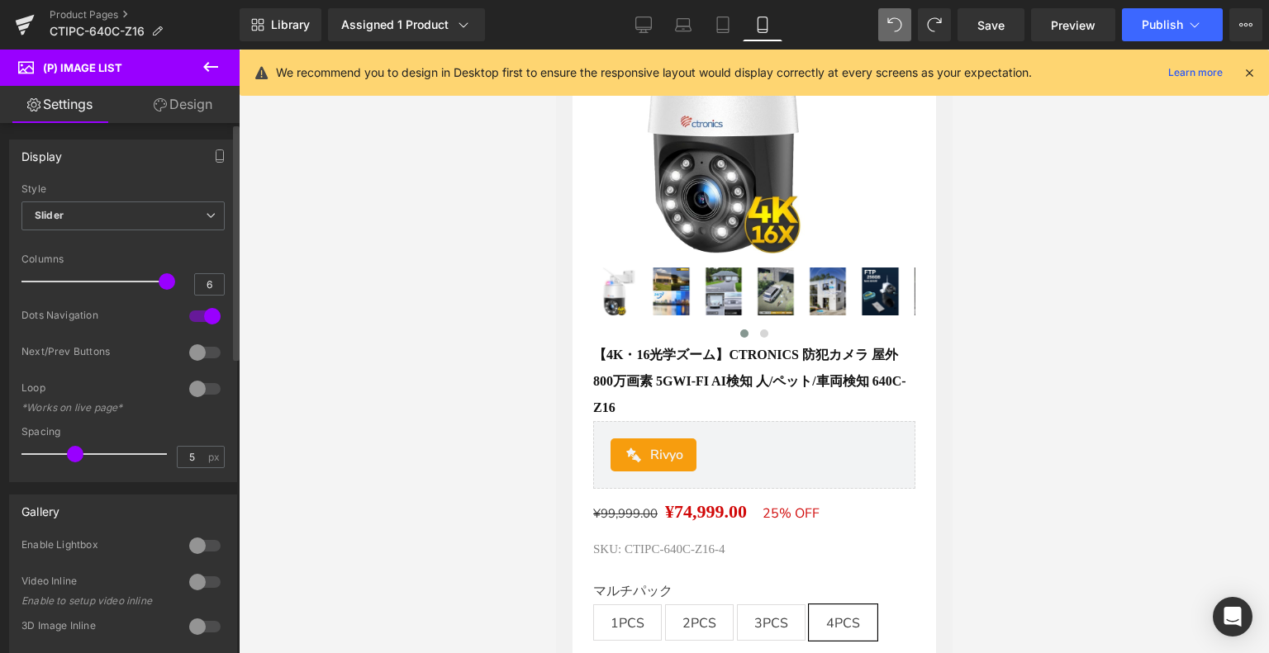
click at [89, 280] on div at bounding box center [98, 281] width 137 height 33
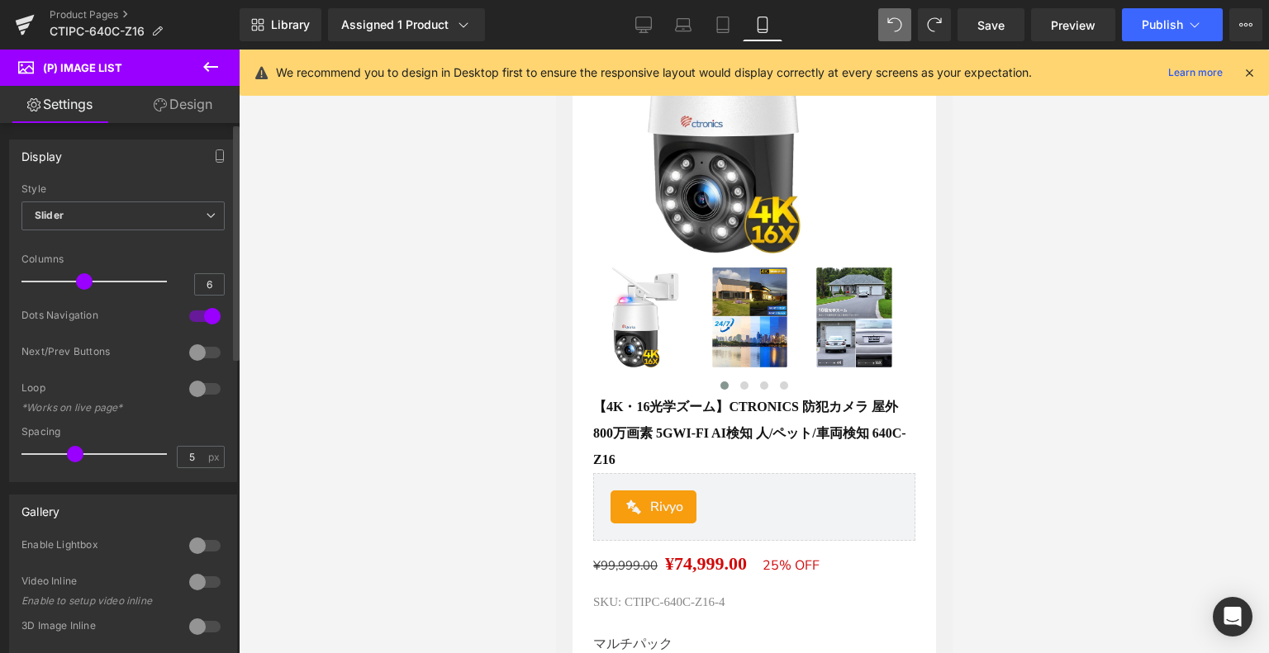
click at [104, 283] on div at bounding box center [98, 281] width 137 height 33
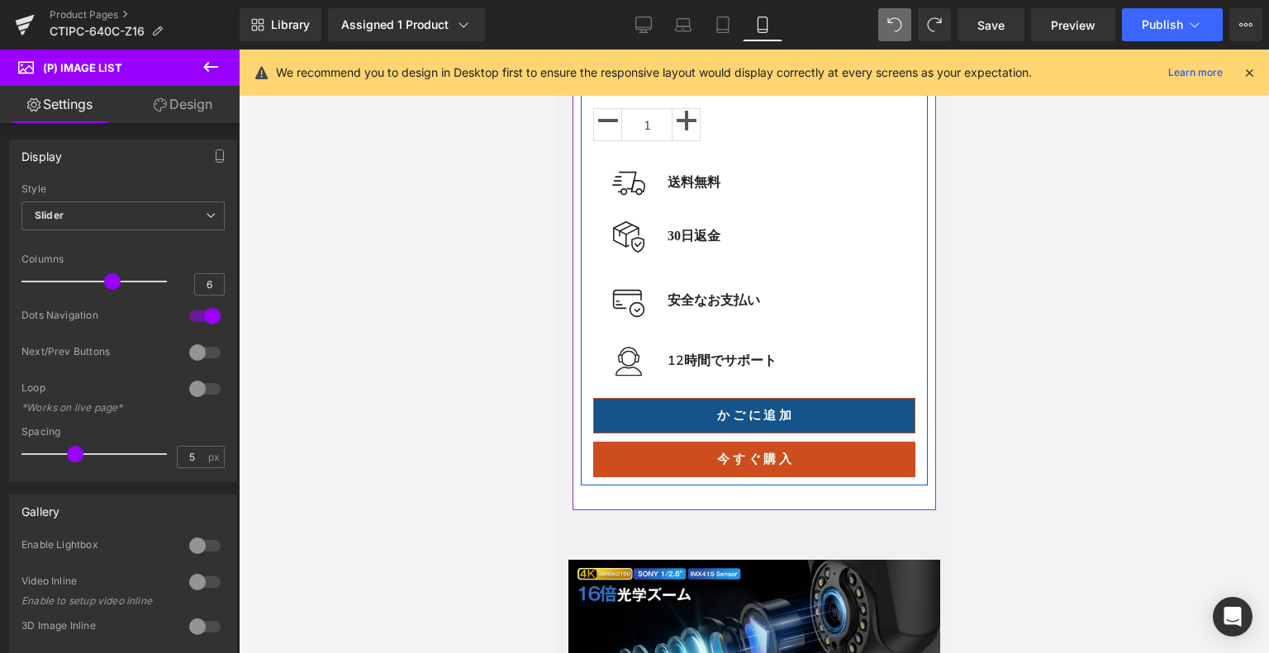
scroll to position [856, 0]
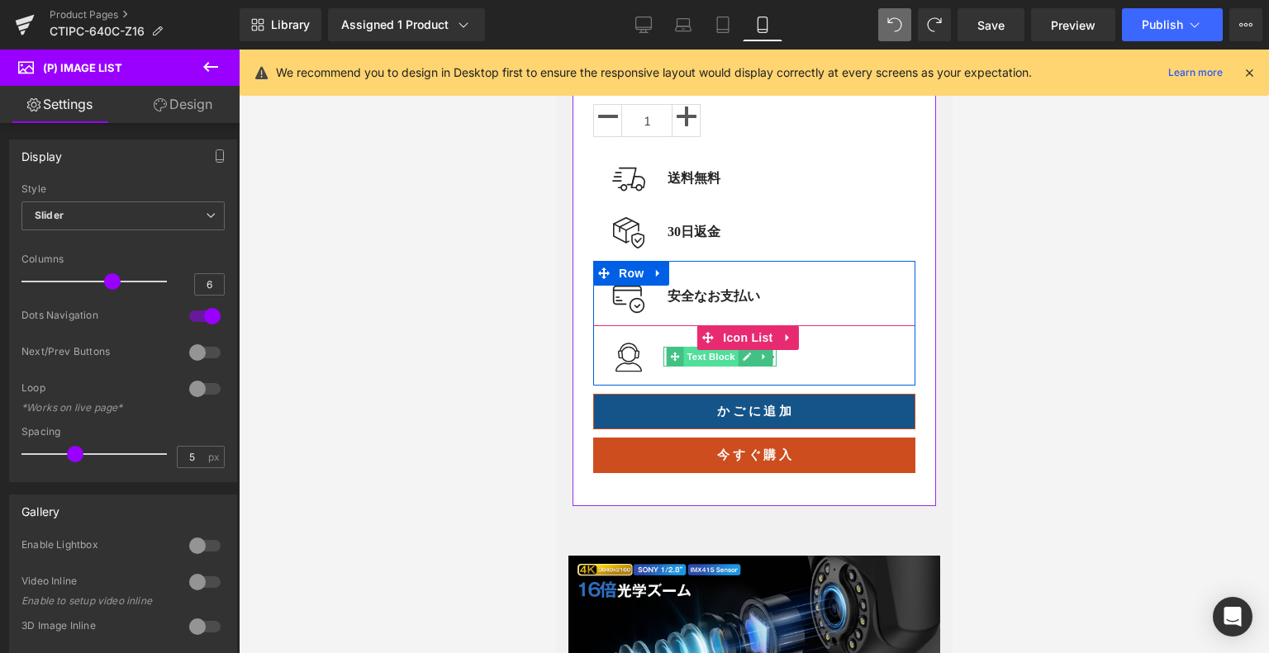
click at [699, 349] on span "Text Block" at bounding box center [709, 357] width 55 height 20
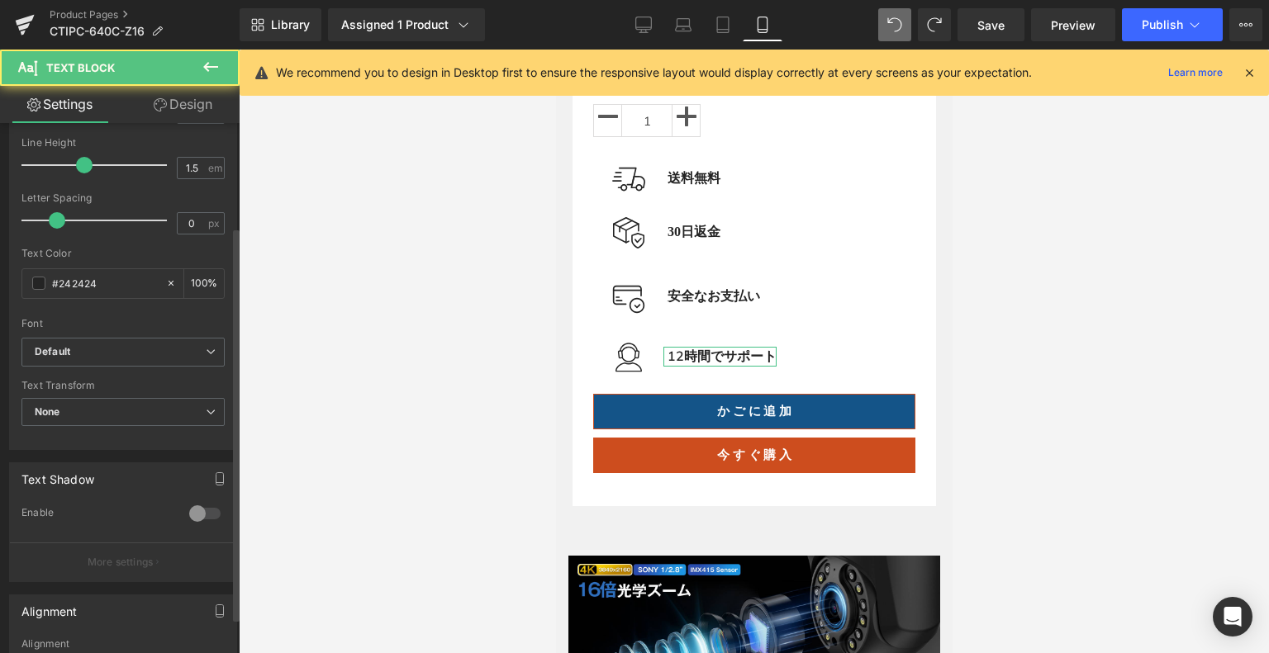
scroll to position [248, 0]
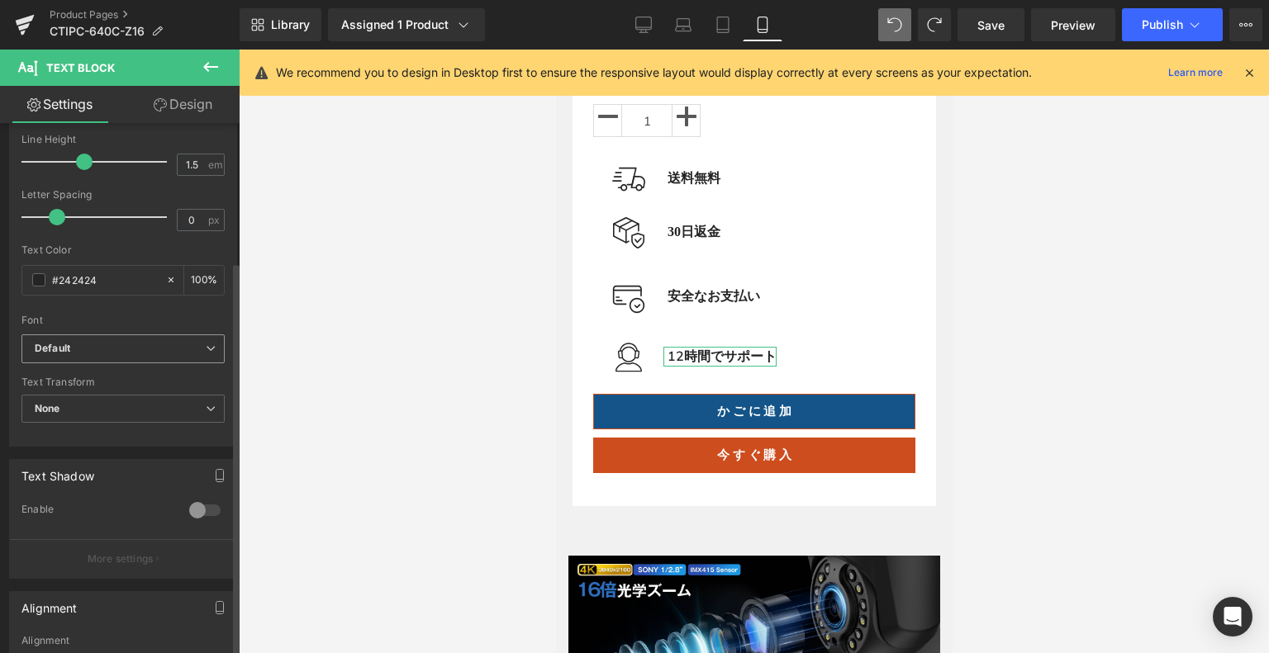
click at [93, 342] on b "Default" at bounding box center [120, 349] width 171 height 14
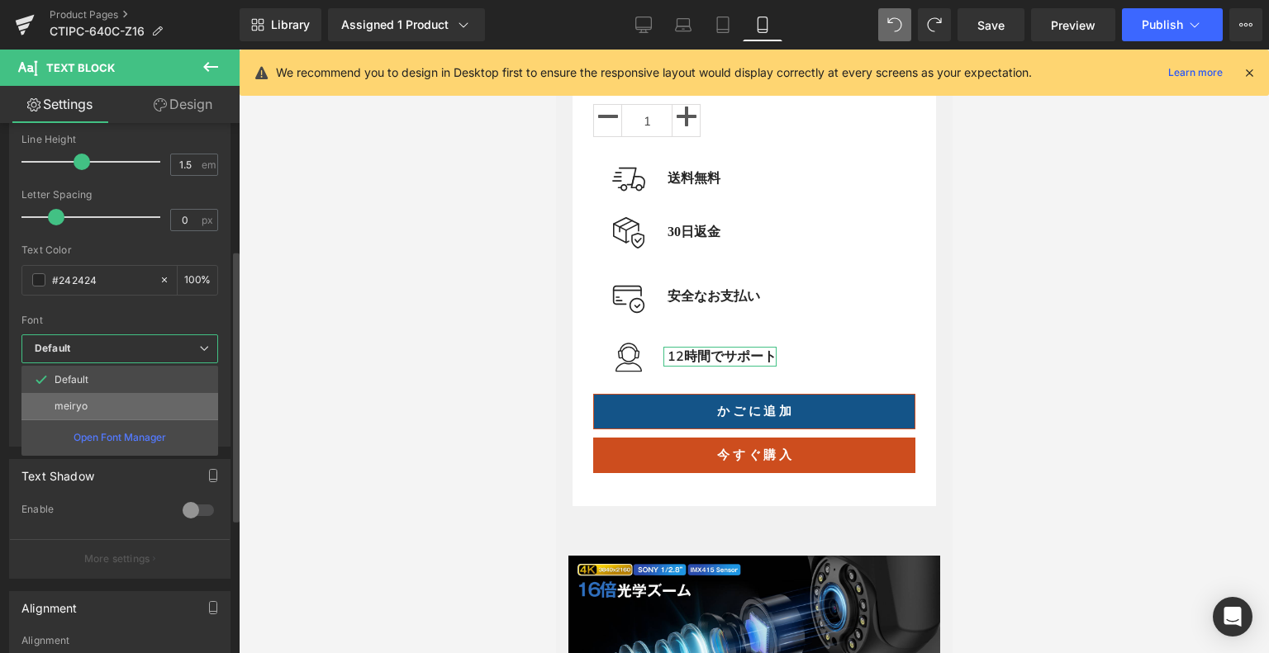
click at [108, 403] on li "meiryo" at bounding box center [119, 406] width 197 height 26
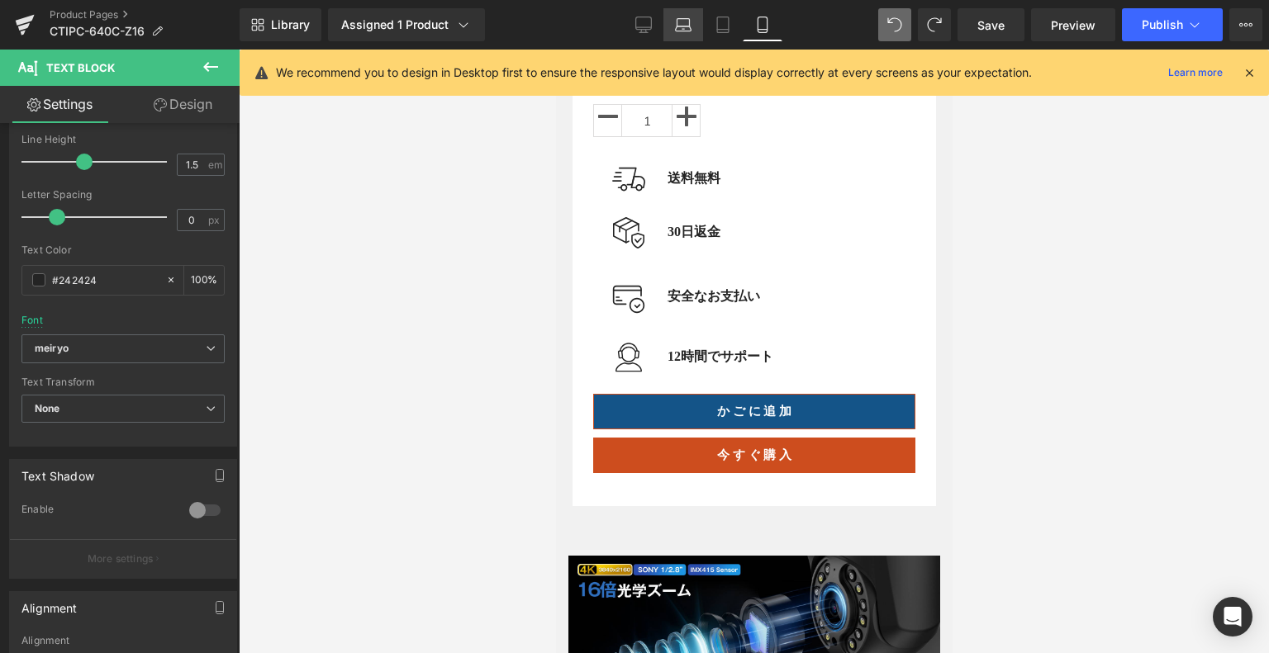
click at [666, 19] on link "Laptop" at bounding box center [683, 24] width 40 height 33
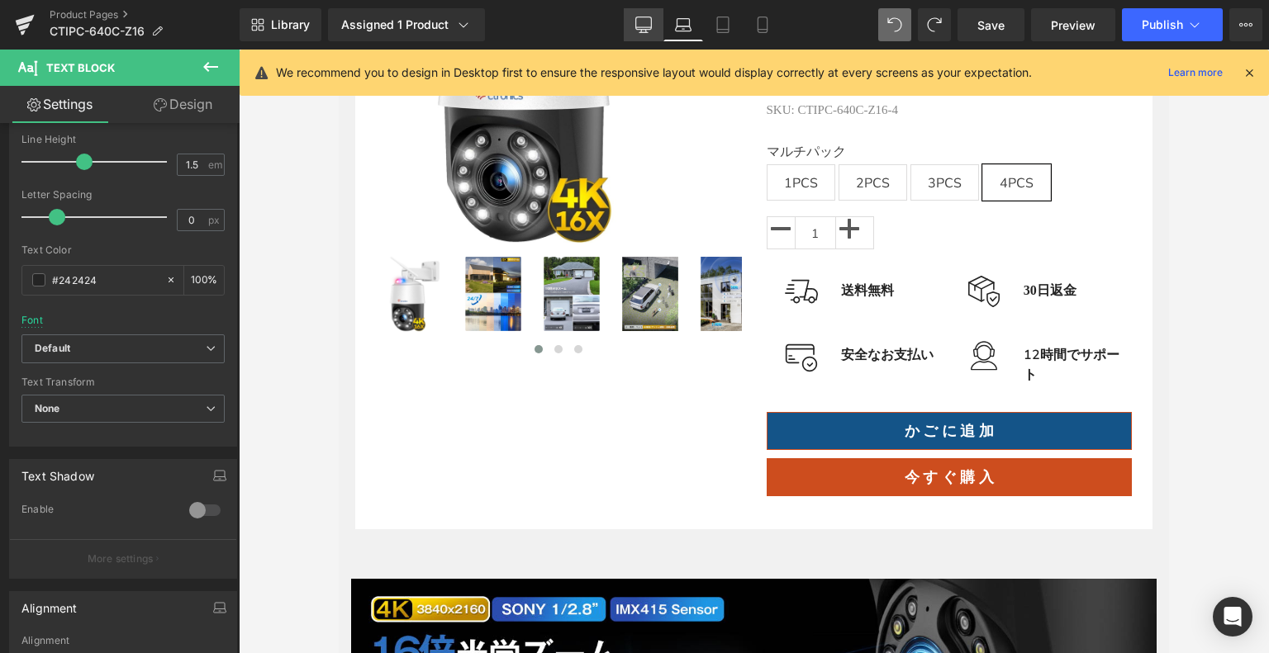
drag, startPoint x: 661, startPoint y: 21, endPoint x: 507, endPoint y: 55, distance: 157.3
click at [661, 21] on link "Desktop" at bounding box center [644, 24] width 40 height 33
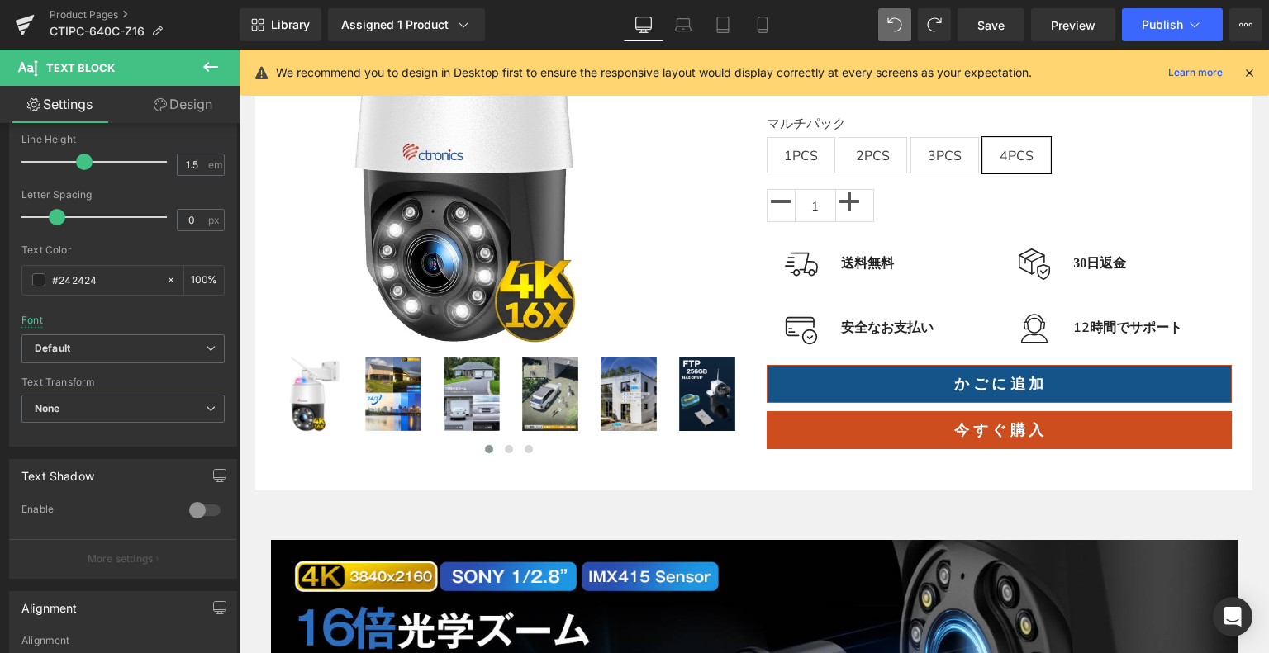
scroll to position [311, 0]
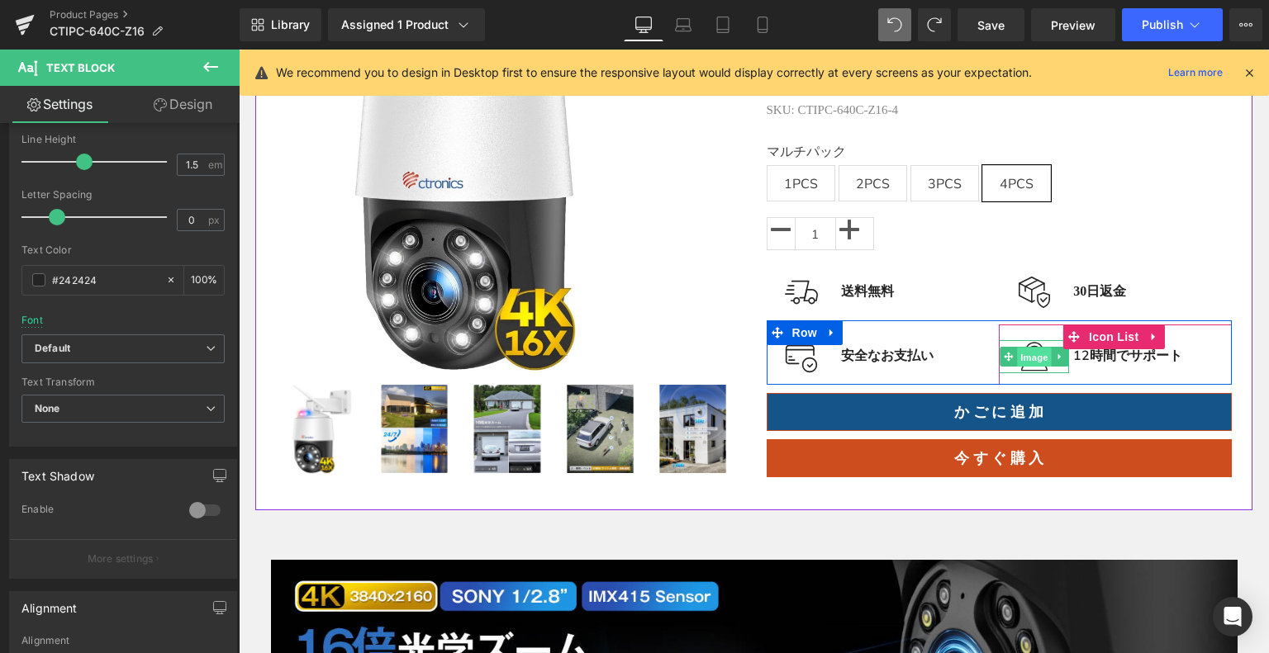
click at [1035, 348] on span "Image" at bounding box center [1034, 357] width 35 height 20
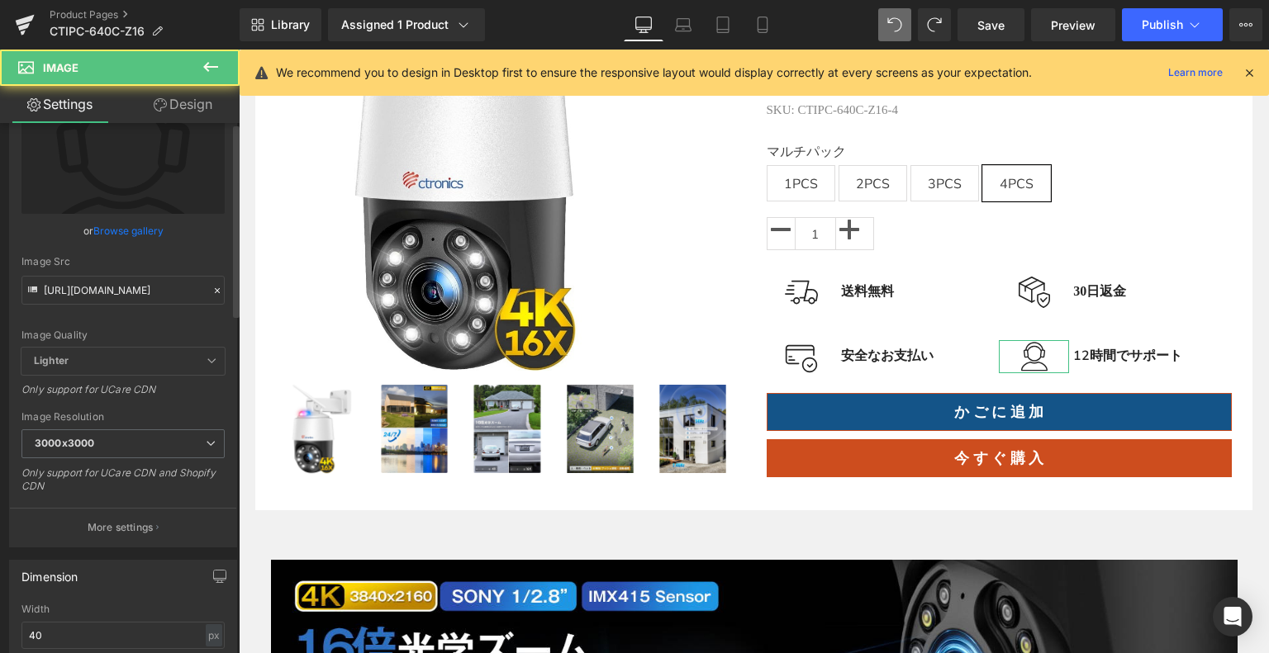
scroll to position [248, 0]
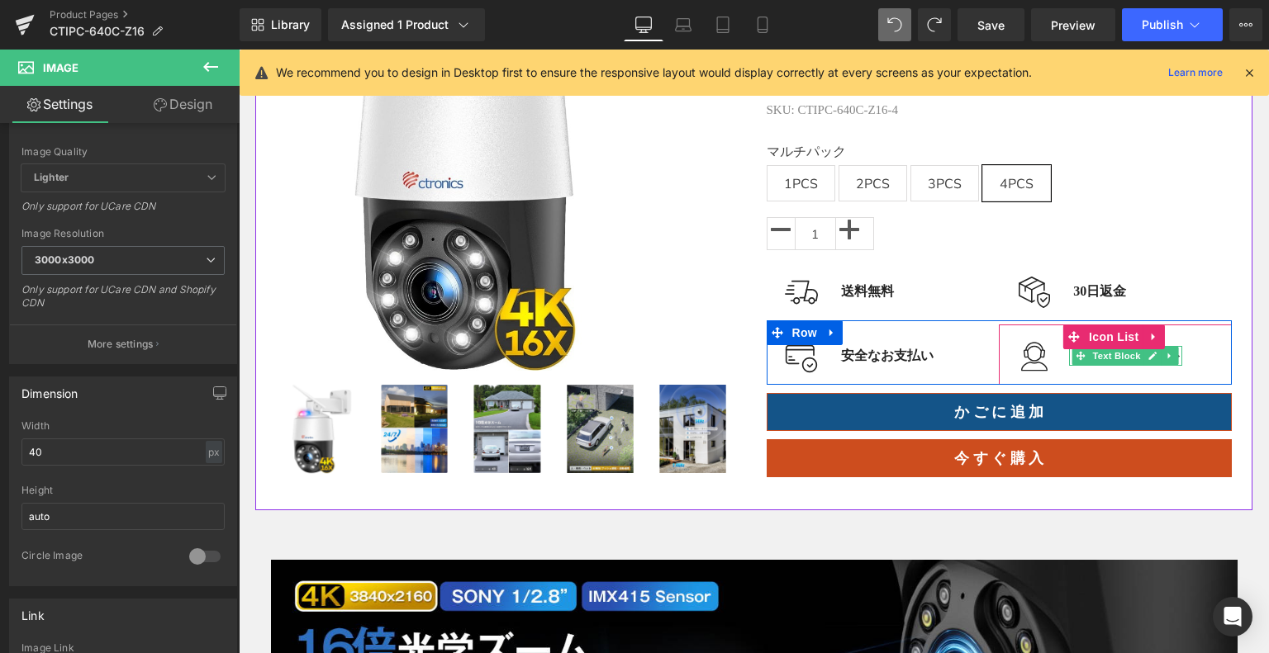
drag, startPoint x: 1112, startPoint y: 349, endPoint x: 1060, endPoint y: 350, distance: 52.1
click at [1112, 349] on span "Text Block" at bounding box center [1116, 356] width 55 height 20
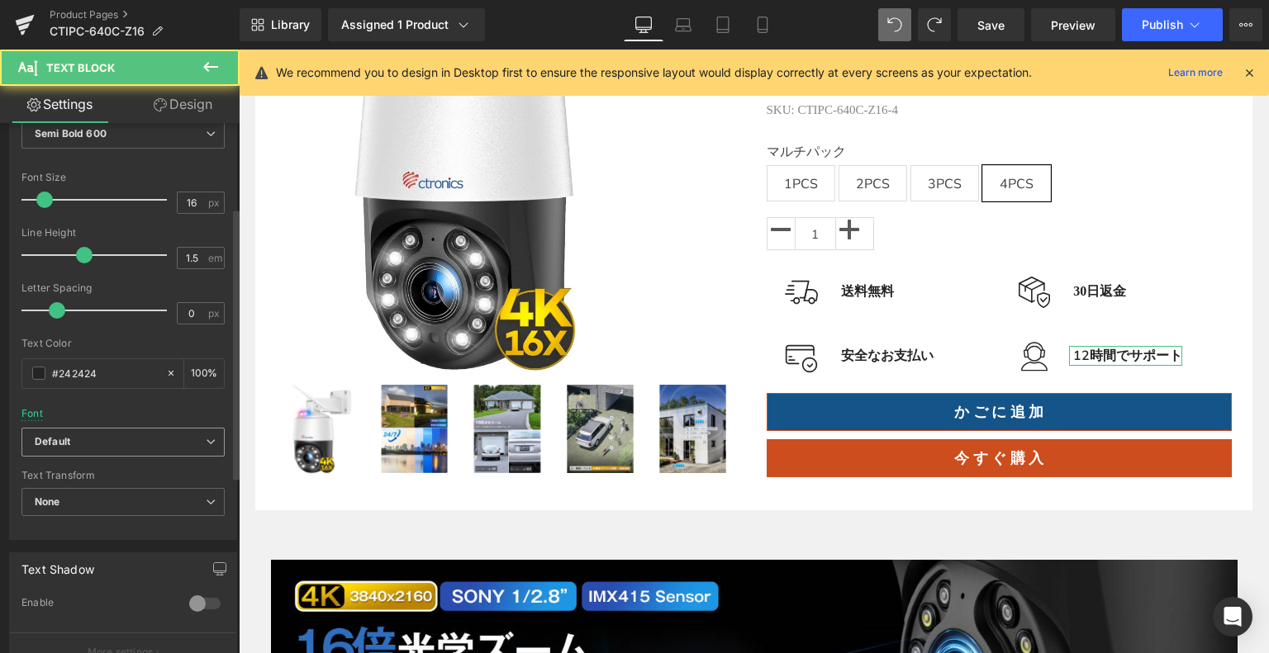
scroll to position [165, 0]
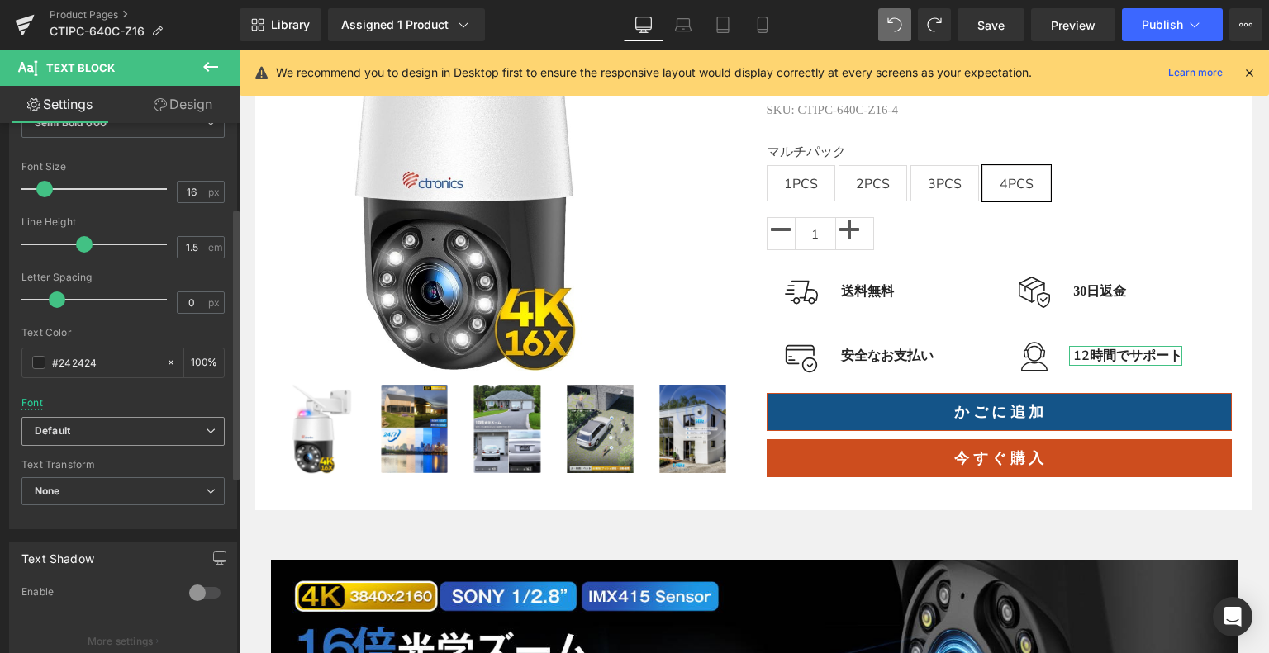
click at [88, 429] on b "Default" at bounding box center [120, 431] width 171 height 14
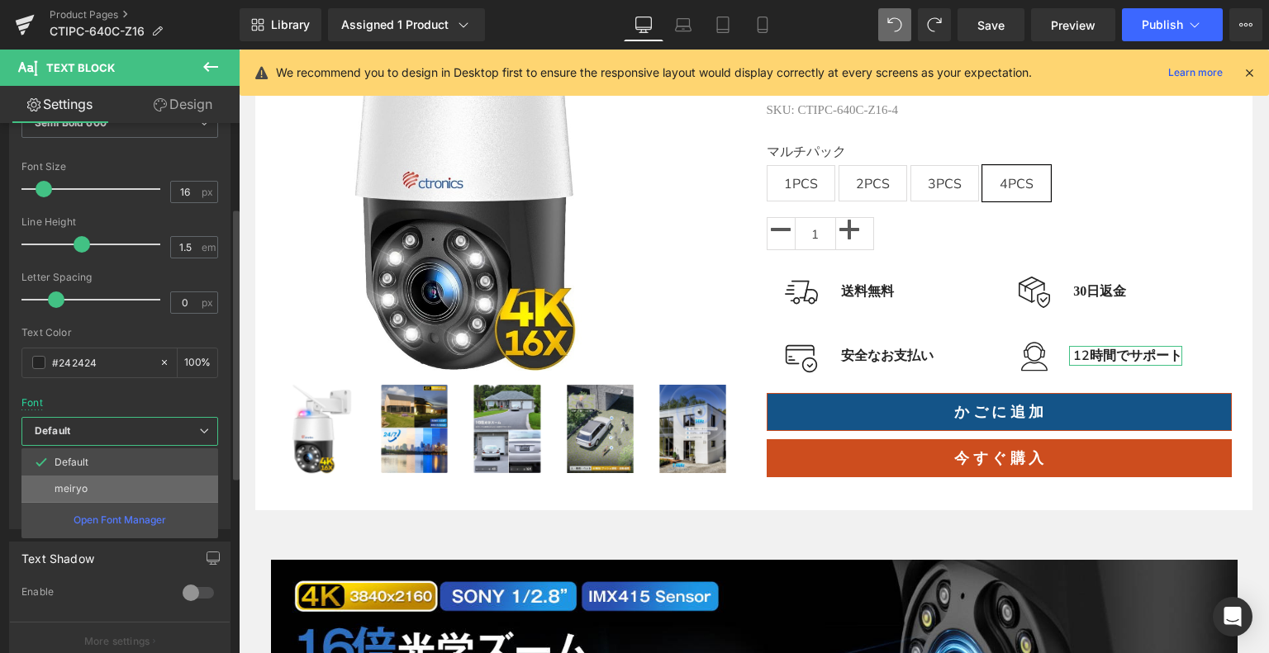
click at [102, 491] on li "meiryo" at bounding box center [119, 489] width 197 height 26
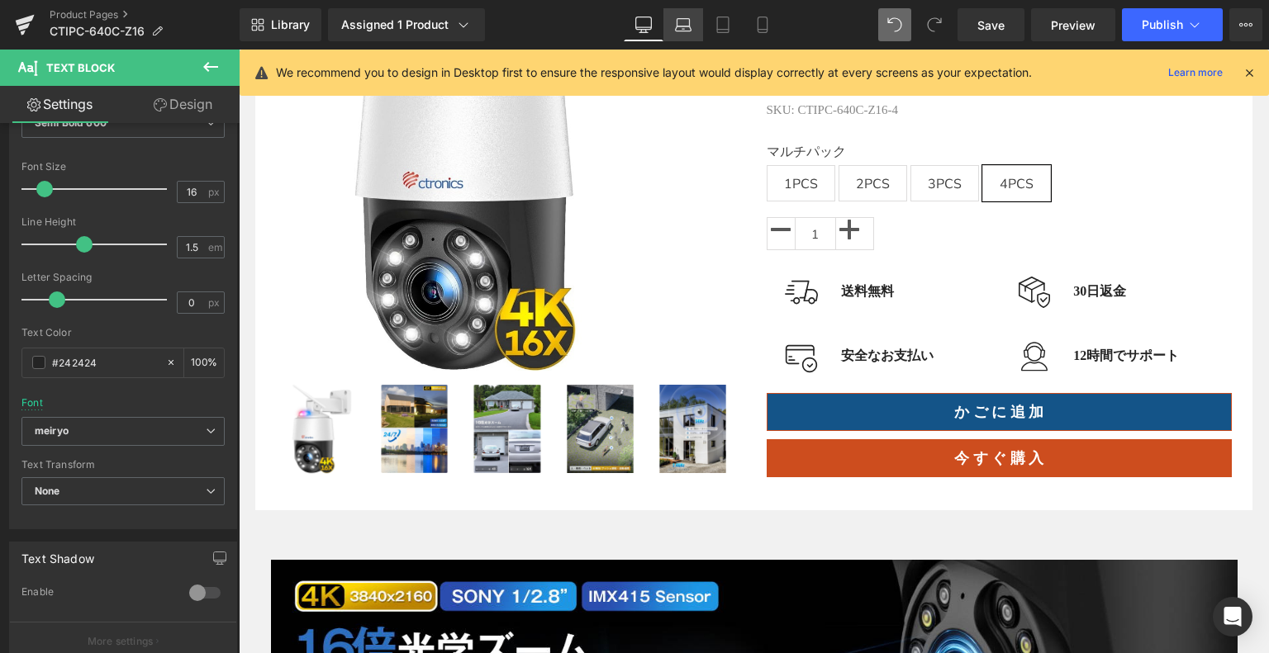
click at [697, 25] on link "Laptop" at bounding box center [683, 24] width 40 height 33
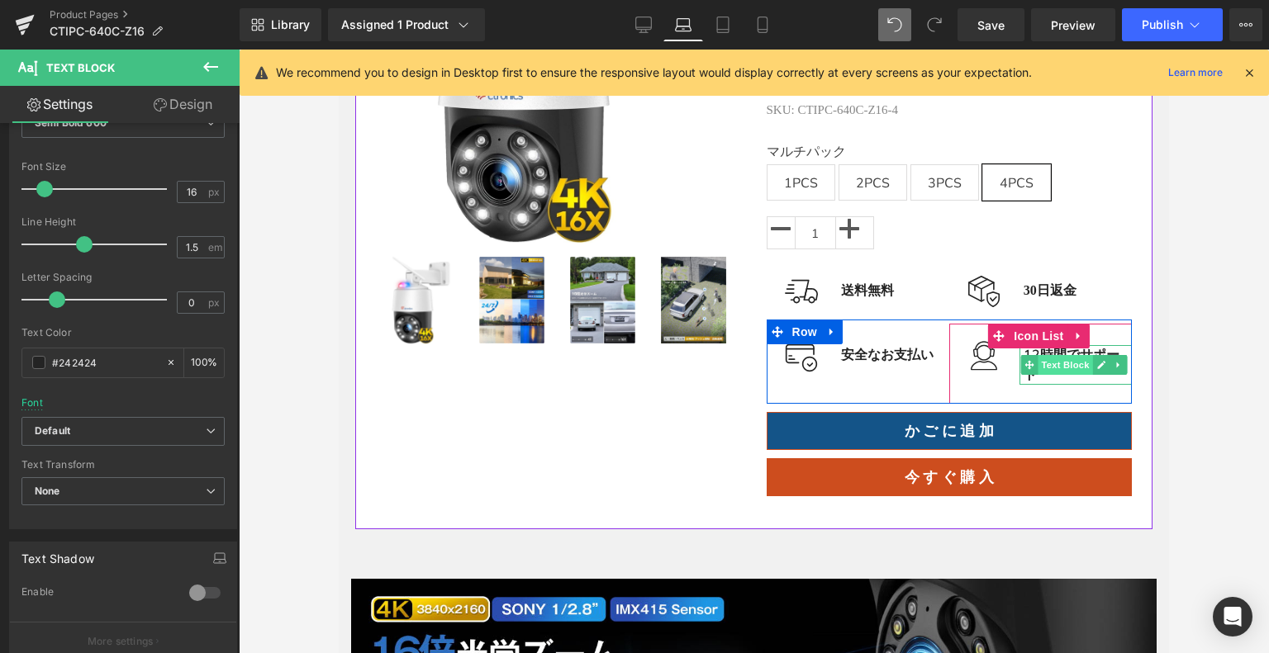
click at [1053, 356] on span "Text Block" at bounding box center [1064, 365] width 55 height 20
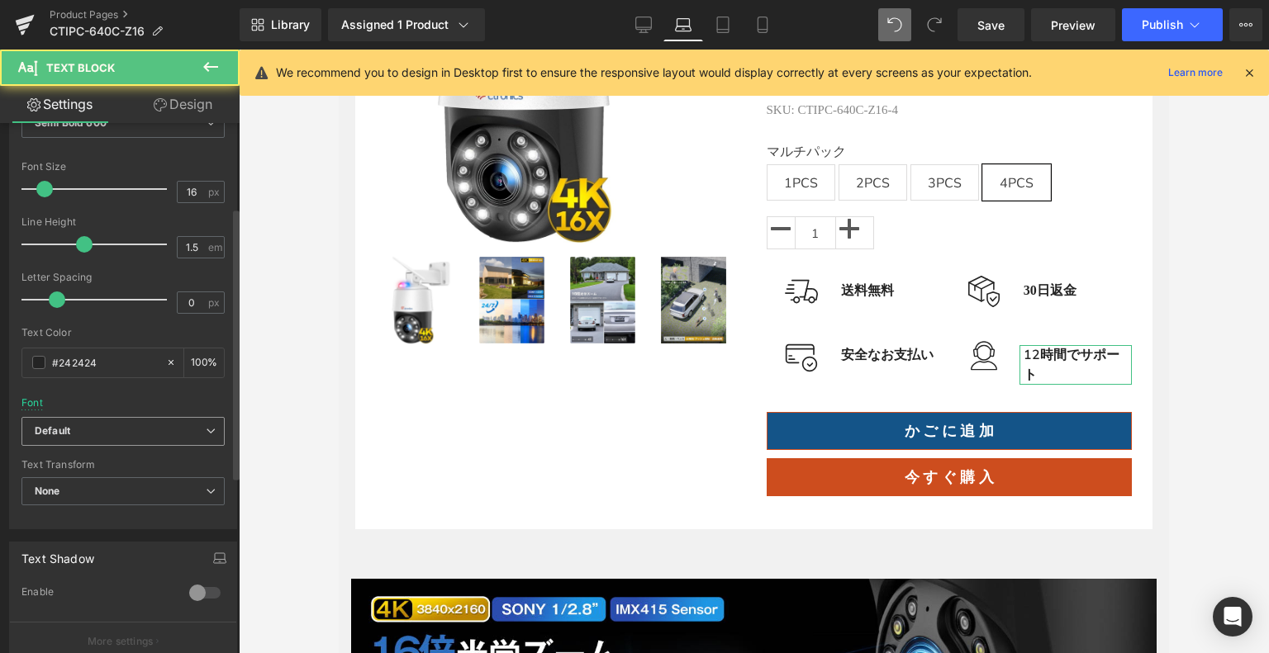
drag, startPoint x: 73, startPoint y: 416, endPoint x: 78, endPoint y: 429, distance: 13.3
click at [73, 418] on span "Default" at bounding box center [122, 431] width 203 height 29
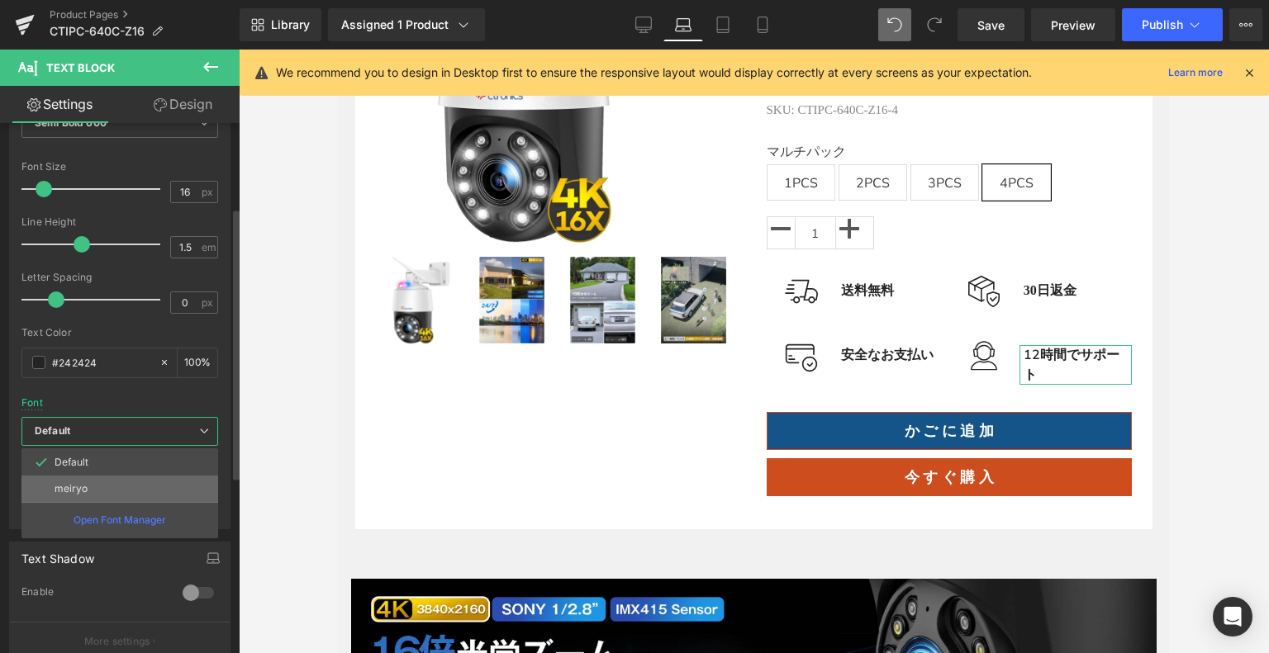
click at [99, 483] on li "meiryo" at bounding box center [119, 489] width 197 height 26
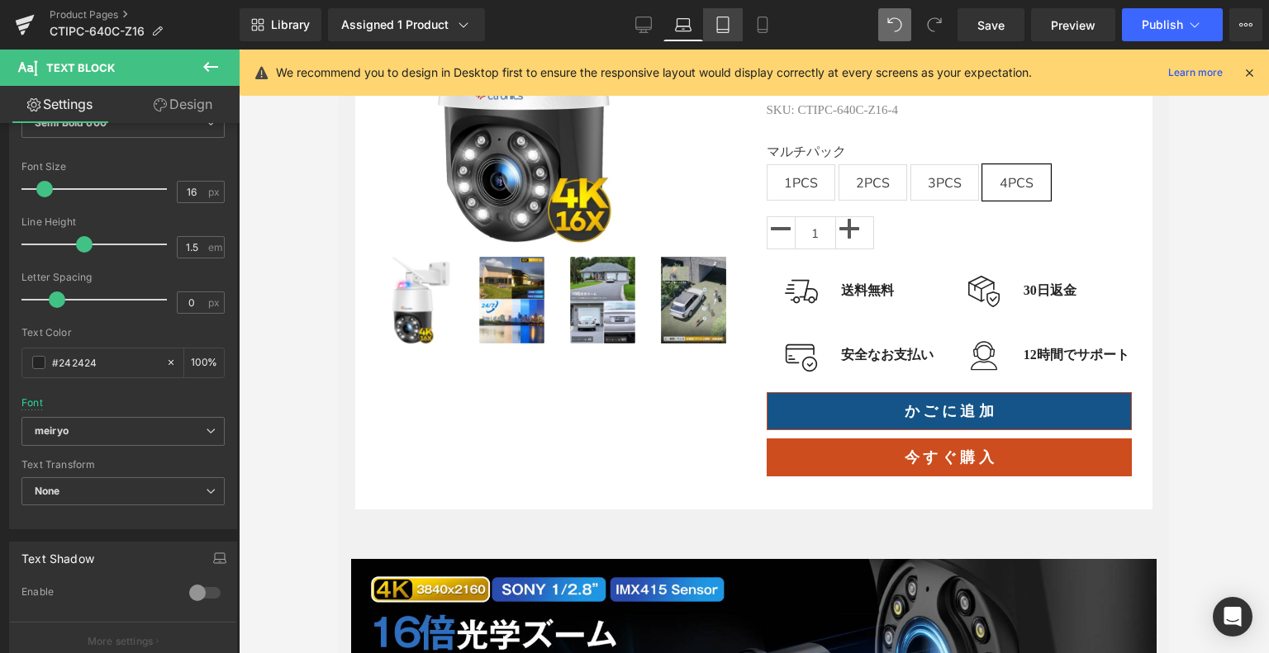
click at [737, 28] on link "Tablet" at bounding box center [723, 24] width 40 height 33
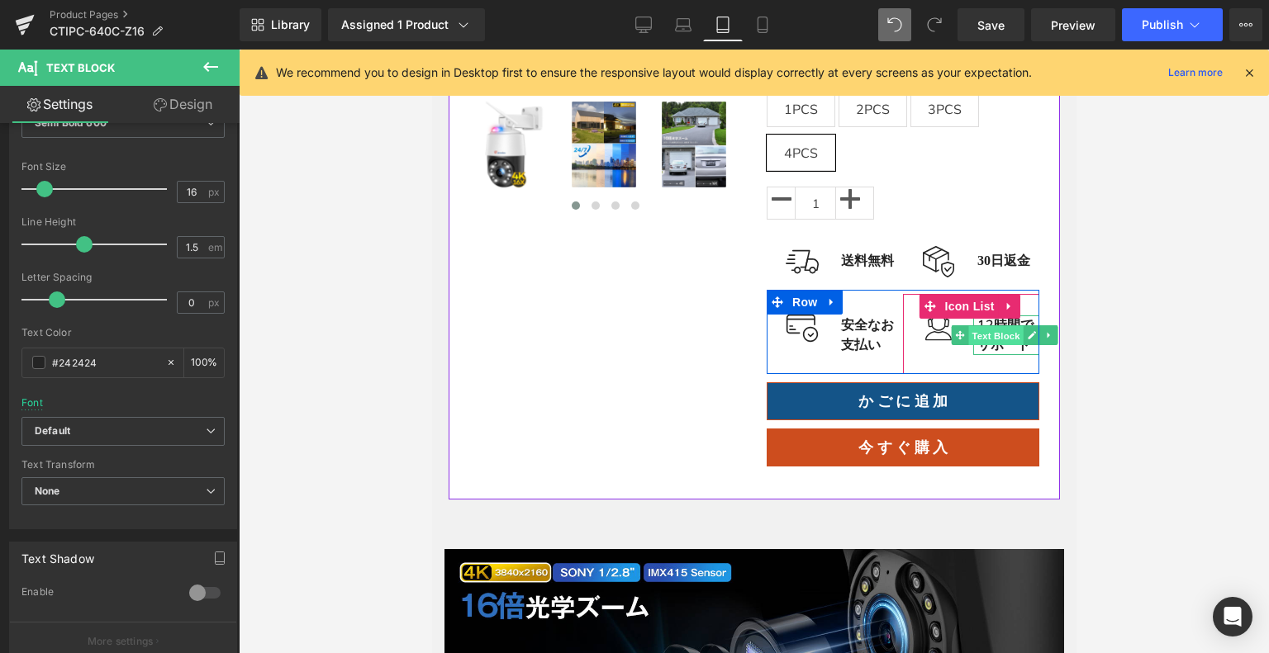
click at [979, 346] on span "Text Block" at bounding box center [995, 336] width 55 height 20
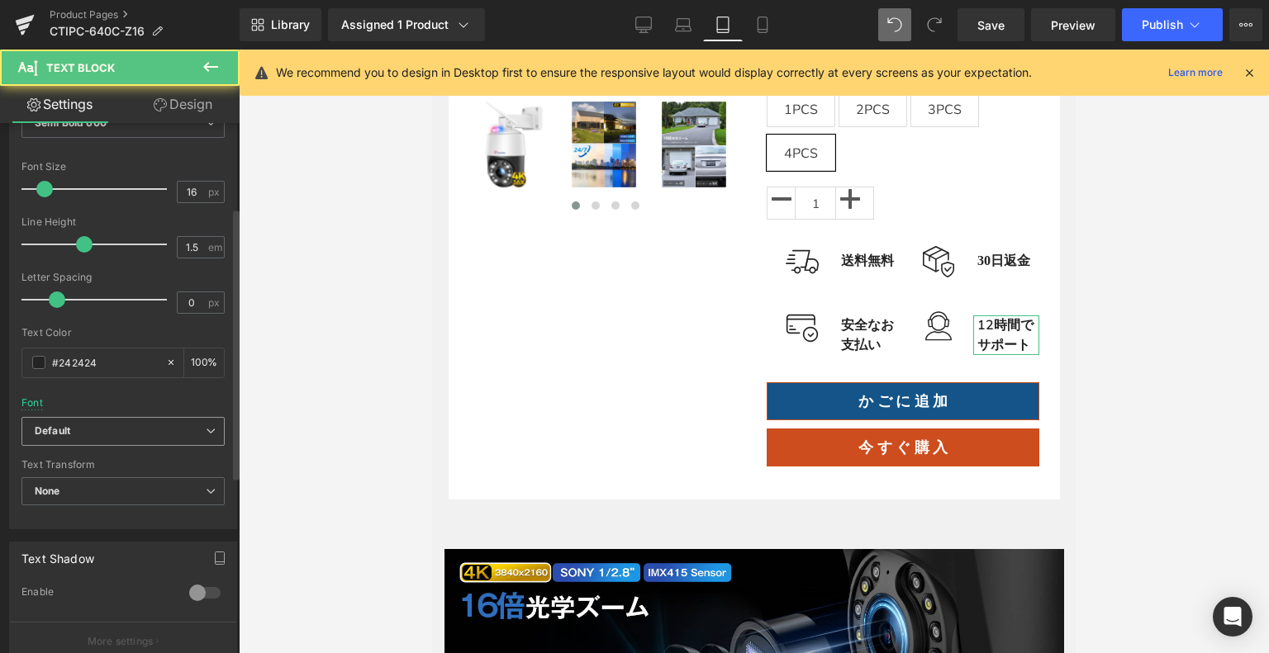
click at [69, 432] on icon "Default" at bounding box center [53, 431] width 36 height 14
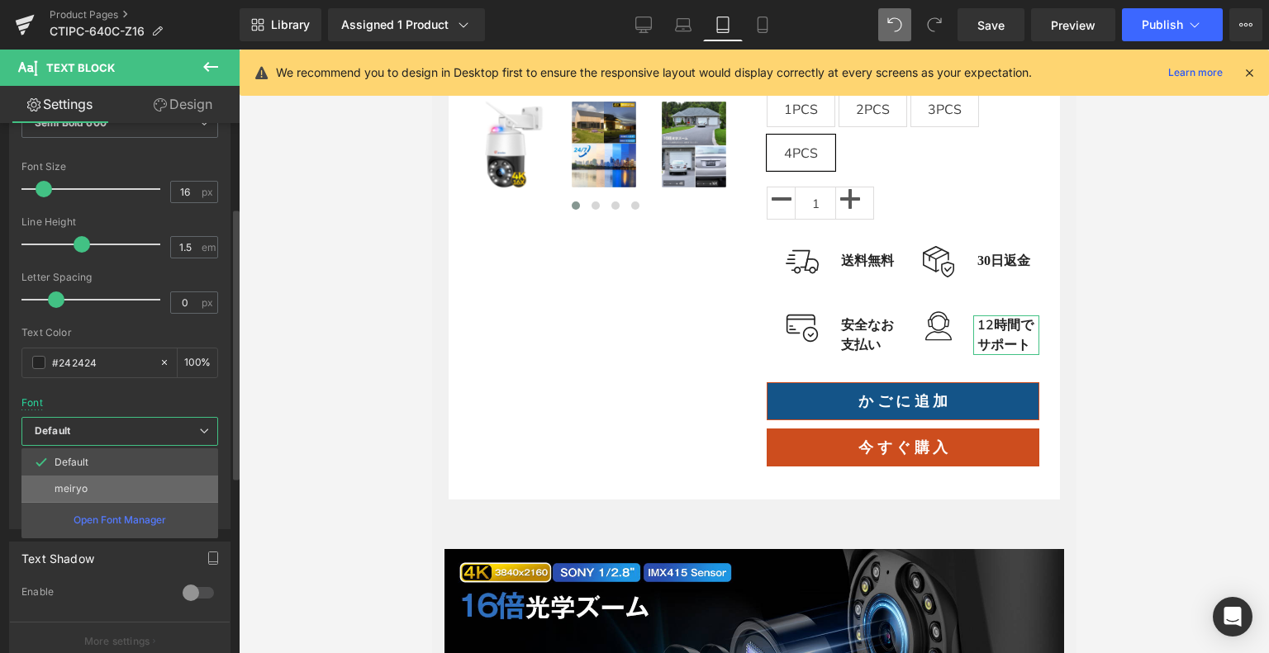
click at [86, 489] on li "meiryo" at bounding box center [119, 489] width 197 height 26
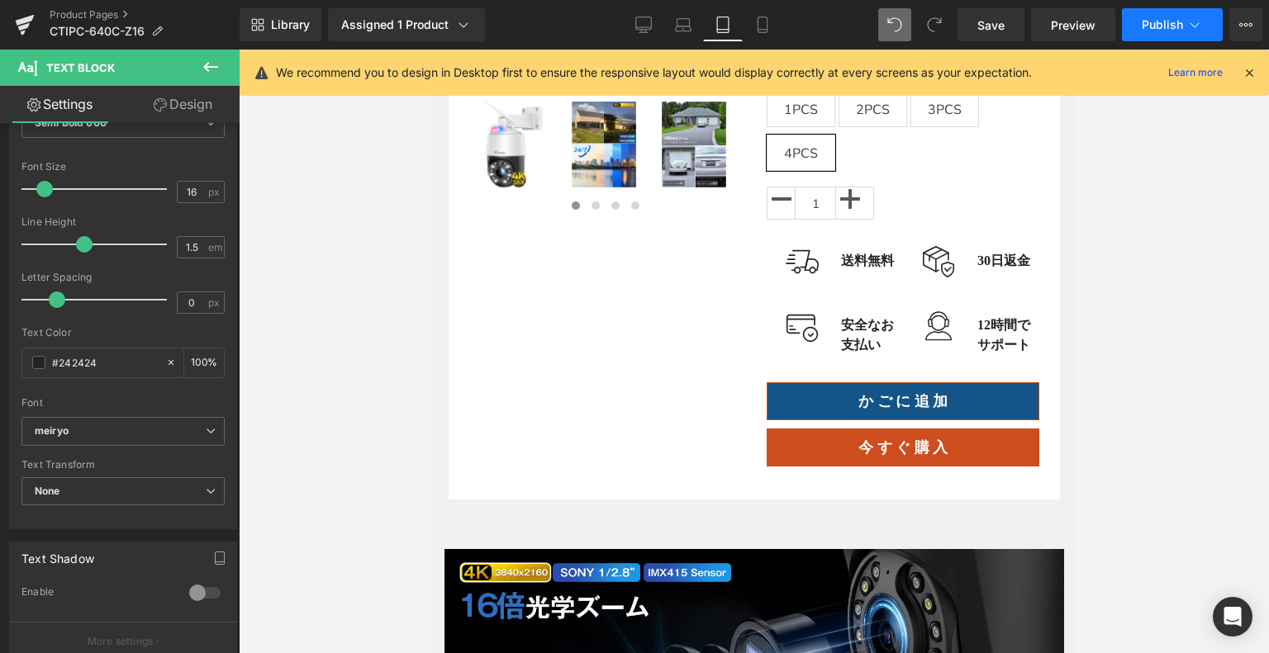
click at [1174, 16] on button "Publish" at bounding box center [1172, 24] width 101 height 33
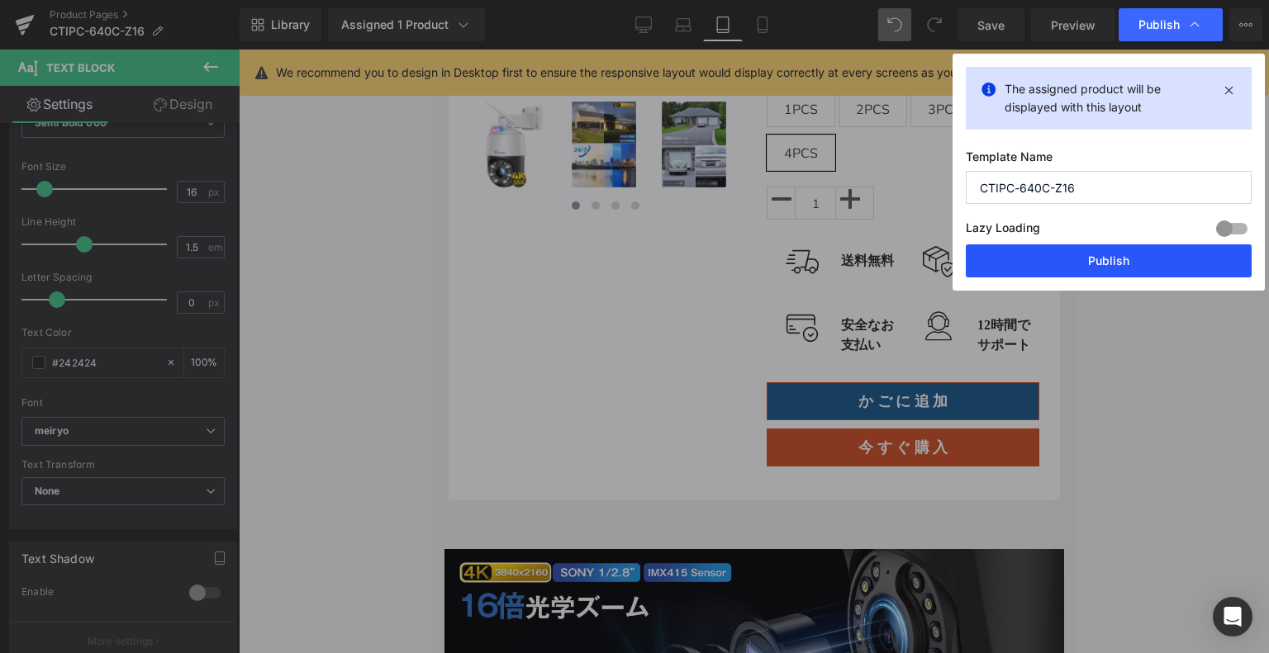
drag, startPoint x: 1051, startPoint y: 258, endPoint x: 618, endPoint y: 213, distance: 435.1
click at [1051, 258] on button "Publish" at bounding box center [1108, 260] width 286 height 33
